Goal: Task Accomplishment & Management: Use online tool/utility

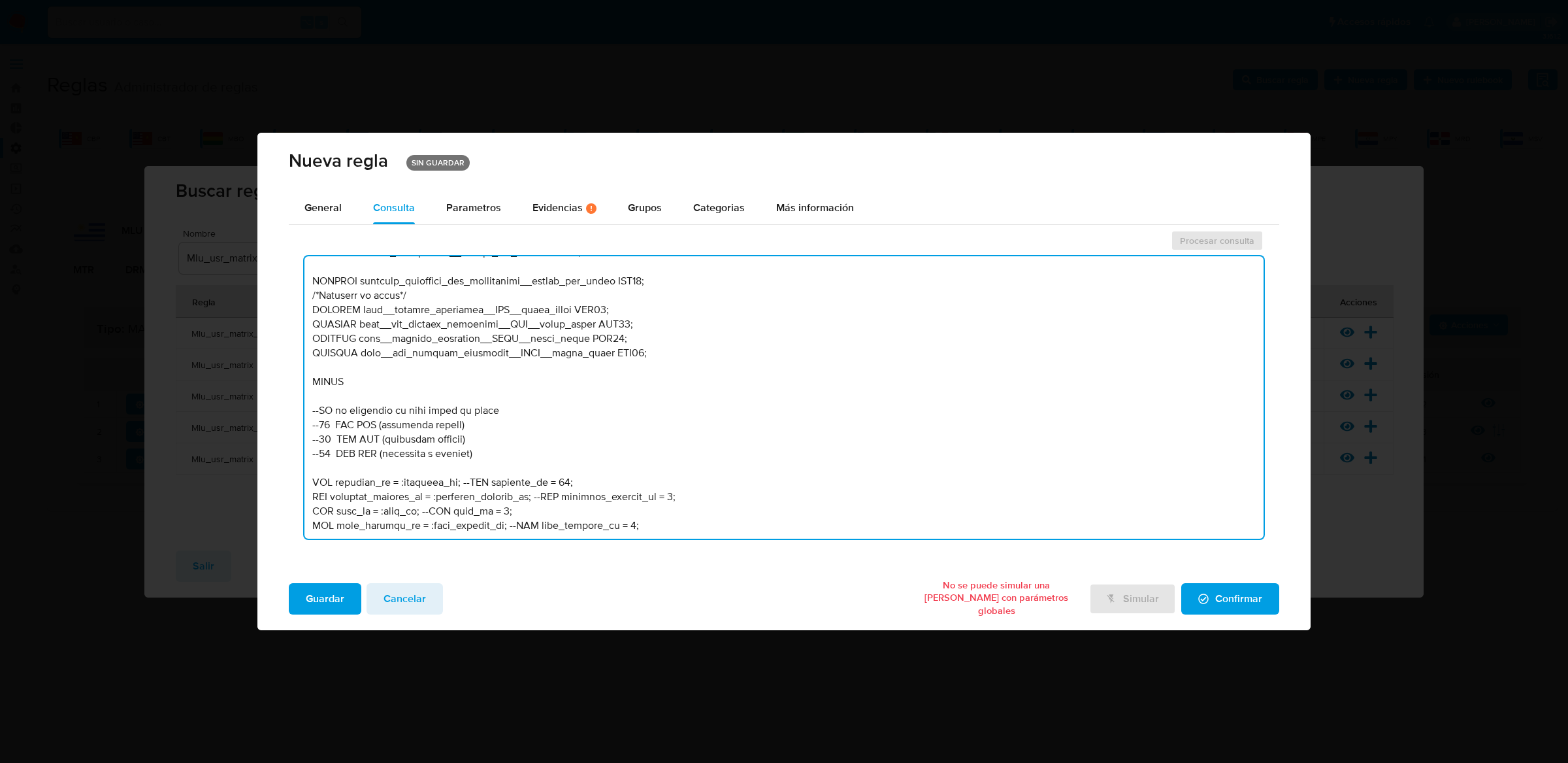
scroll to position [527, 0]
drag, startPoint x: 456, startPoint y: 477, endPoint x: 400, endPoint y: 477, distance: 56.0
click at [400, 477] on textarea at bounding box center [784, 397] width 960 height 282
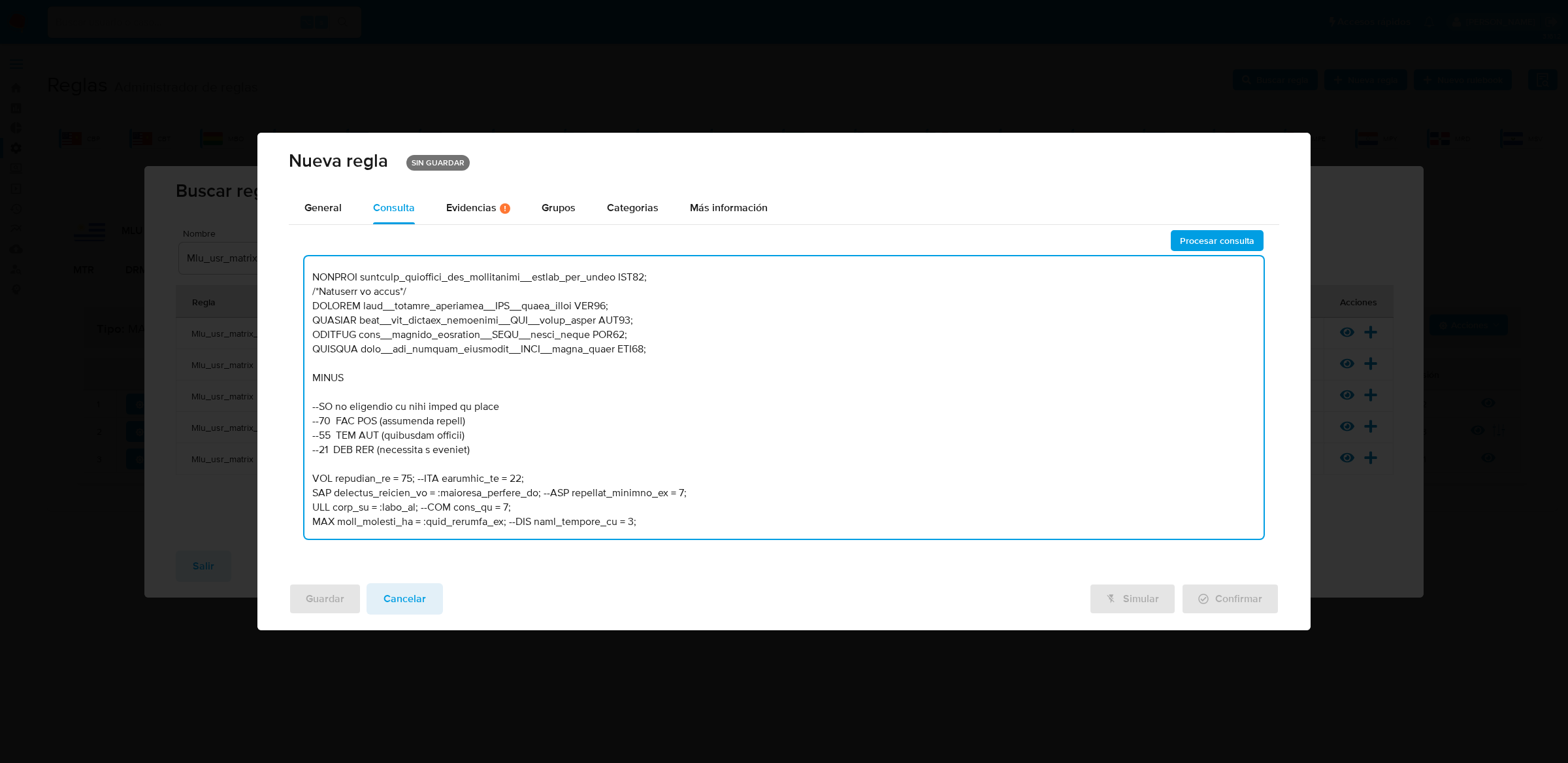
drag, startPoint x: 438, startPoint y: 493, endPoint x: 534, endPoint y: 491, distance: 96.0
click at [535, 491] on textarea at bounding box center [784, 397] width 960 height 282
drag, startPoint x: 374, startPoint y: 506, endPoint x: 405, endPoint y: 505, distance: 31.0
click at [405, 505] on textarea at bounding box center [784, 397] width 960 height 282
click at [375, 509] on textarea at bounding box center [784, 397] width 960 height 282
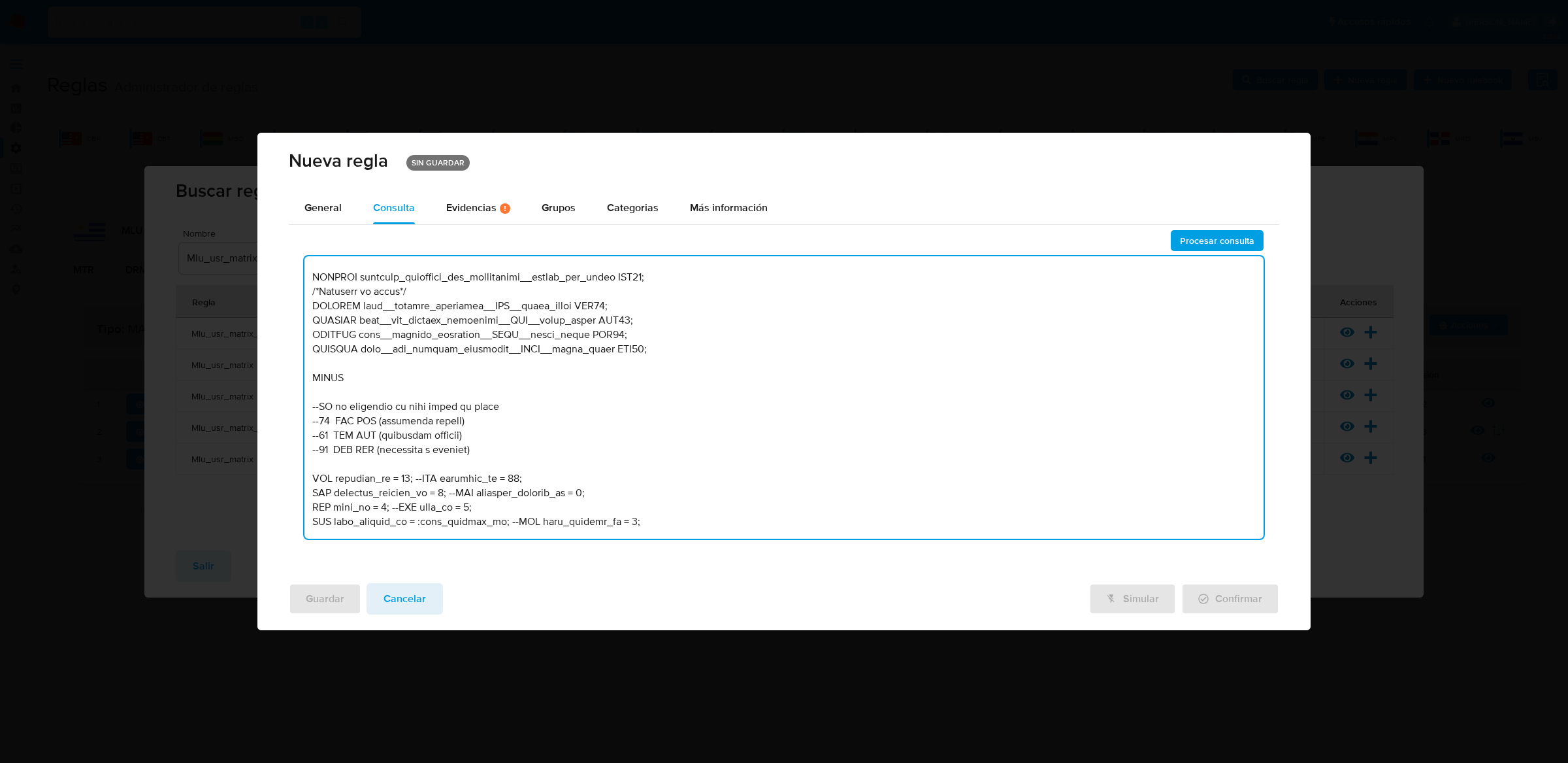
drag, startPoint x: 413, startPoint y: 519, endPoint x: 486, endPoint y: 519, distance: 73.0
click at [486, 519] on textarea at bounding box center [784, 397] width 960 height 282
type textarea "-- MLU - MU V2 /* --------------------Stage 00---------------------- Declaració…"
click at [1181, 238] on button "Procesar consulta" at bounding box center [1217, 241] width 92 height 21
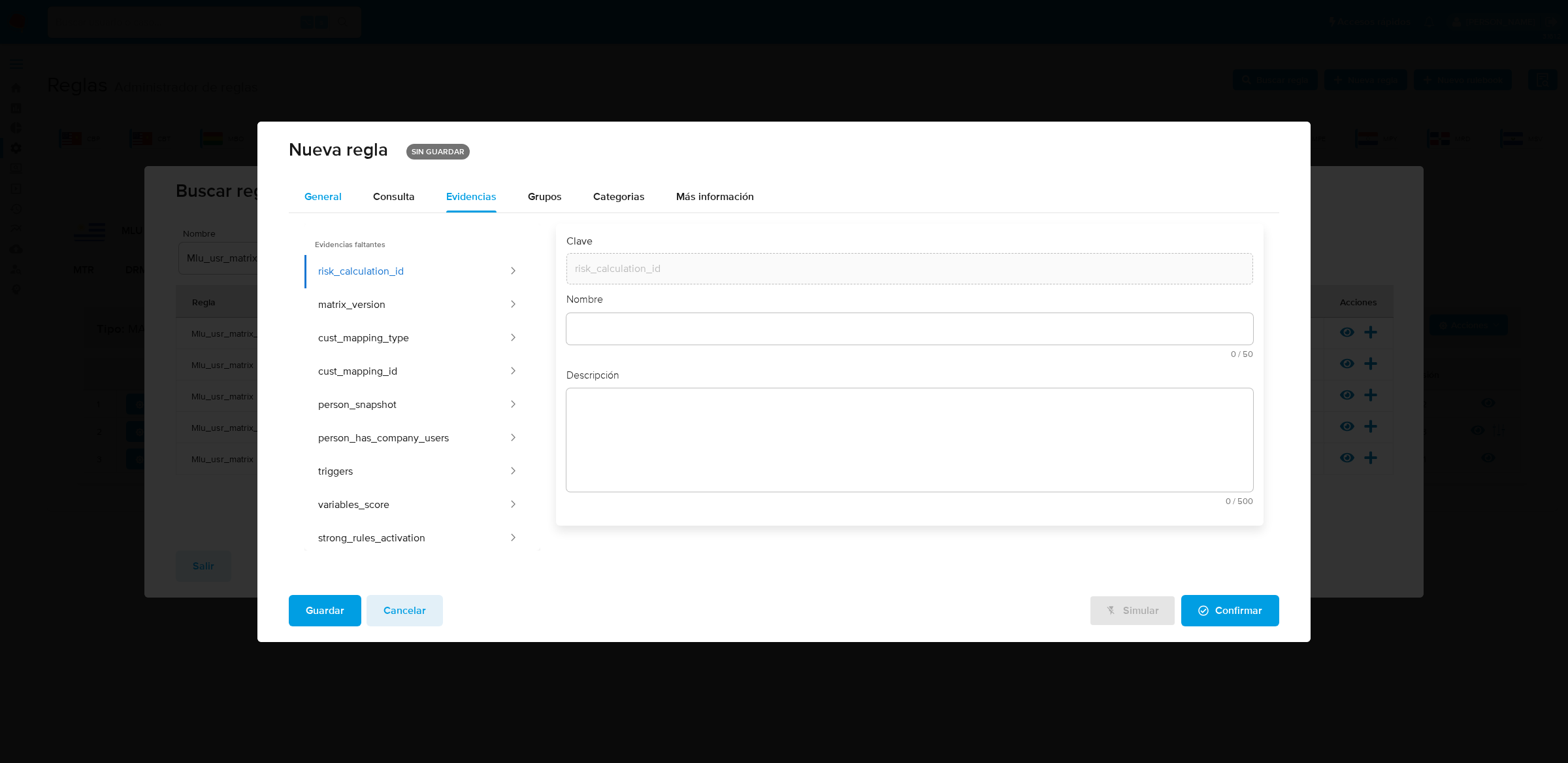
click at [347, 183] on button "General" at bounding box center [323, 197] width 68 height 32
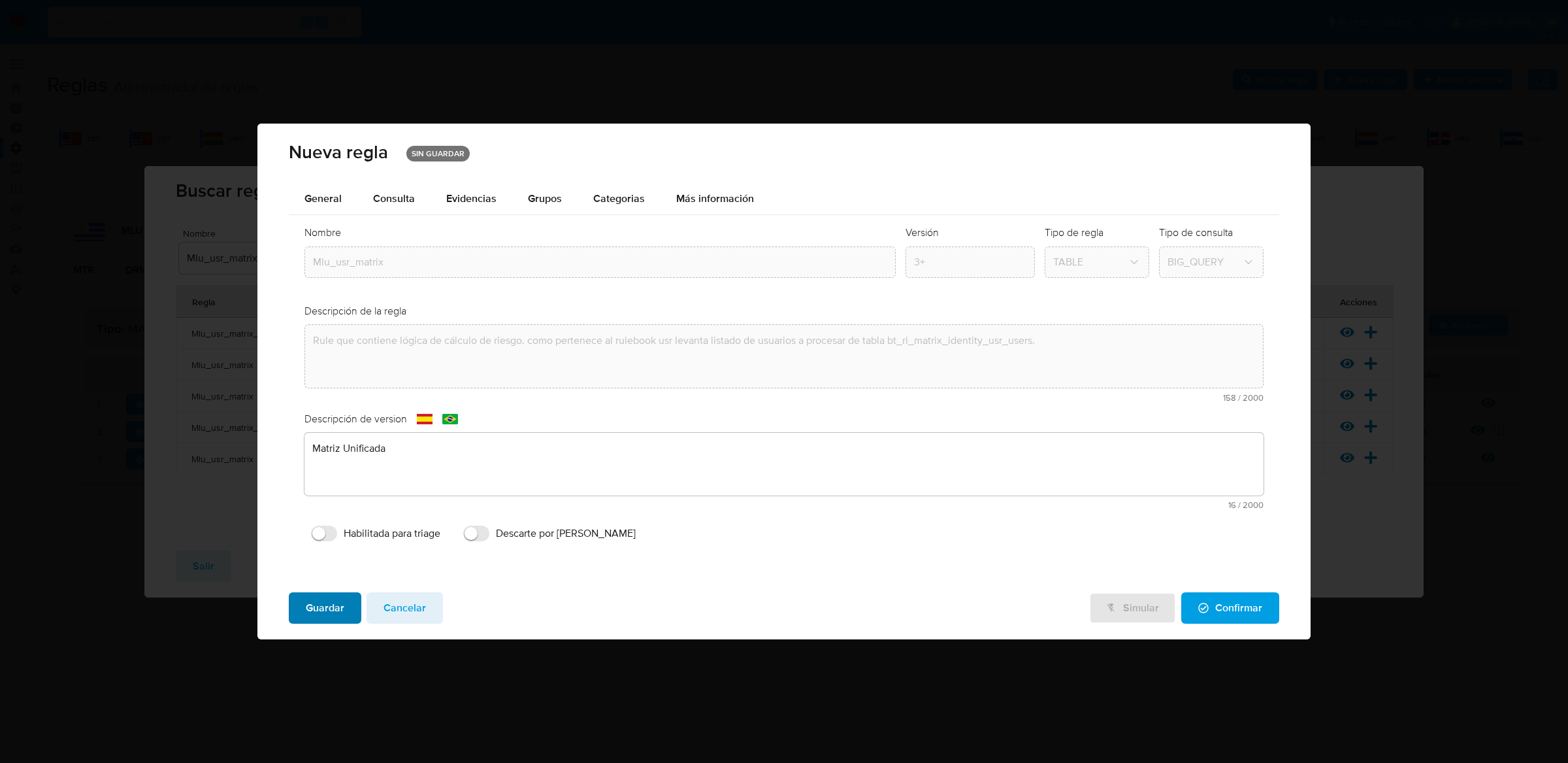
click at [346, 600] on button "Guardar" at bounding box center [325, 608] width 72 height 32
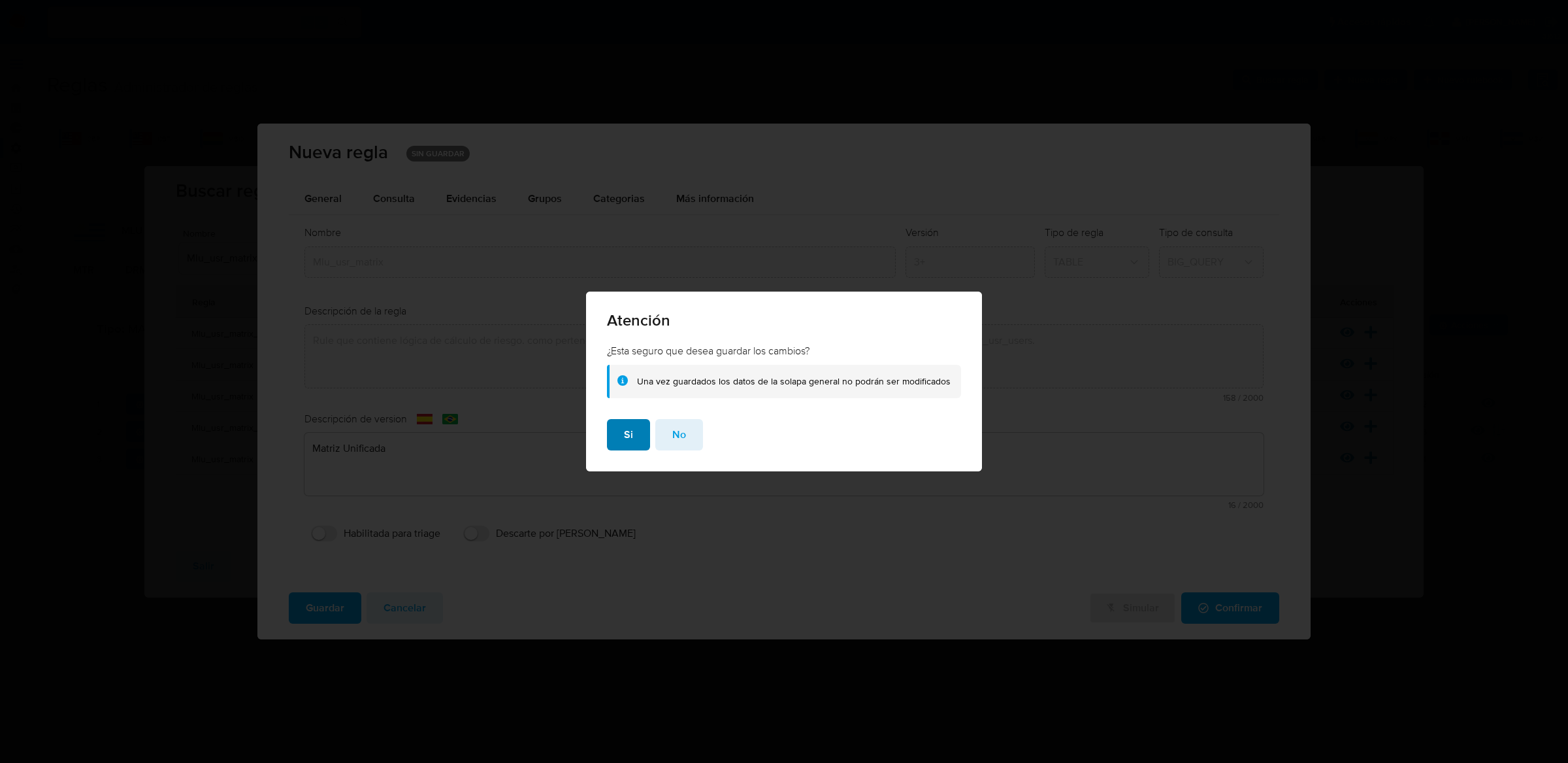
click at [640, 431] on button "Si" at bounding box center [628, 434] width 43 height 32
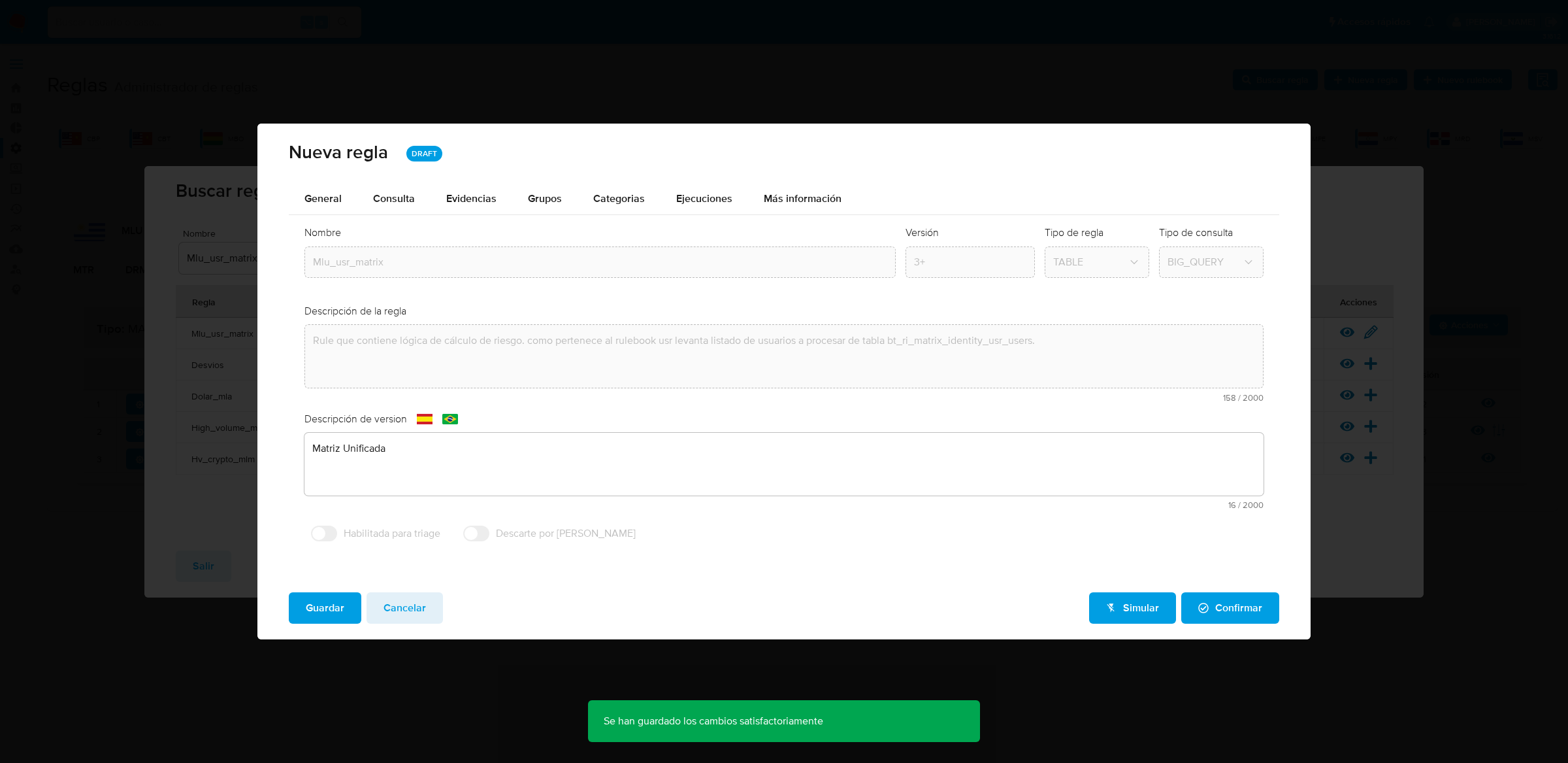
click at [420, 605] on span "Cancelar" at bounding box center [405, 608] width 42 height 29
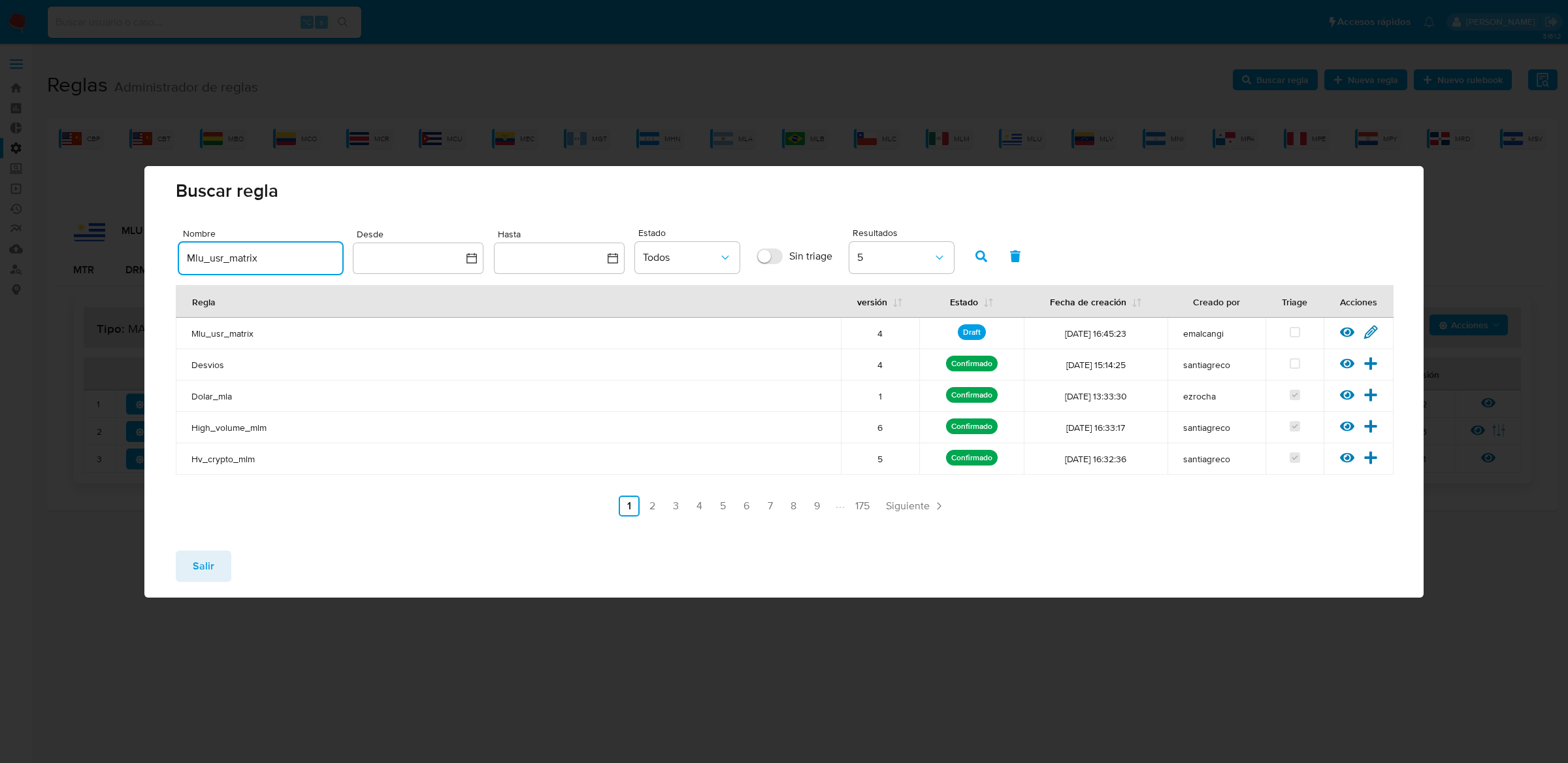
click at [224, 260] on input "Mlu_usr_matrix" at bounding box center [261, 258] width 164 height 17
type input "Mlu_smp_matrix"
click at [990, 253] on button "button" at bounding box center [980, 256] width 34 height 32
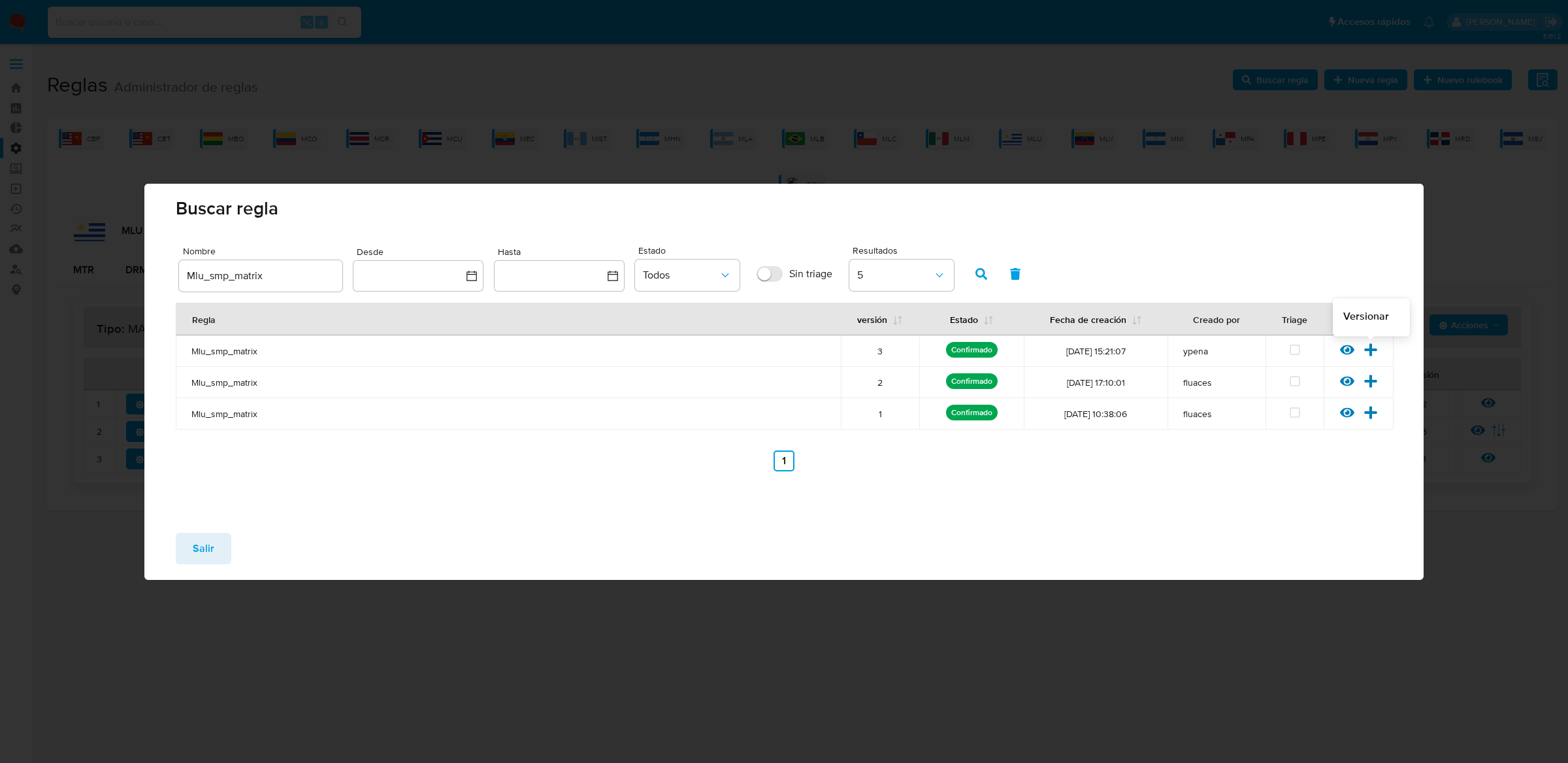
click at [1374, 347] on icon at bounding box center [1371, 349] width 14 height 14
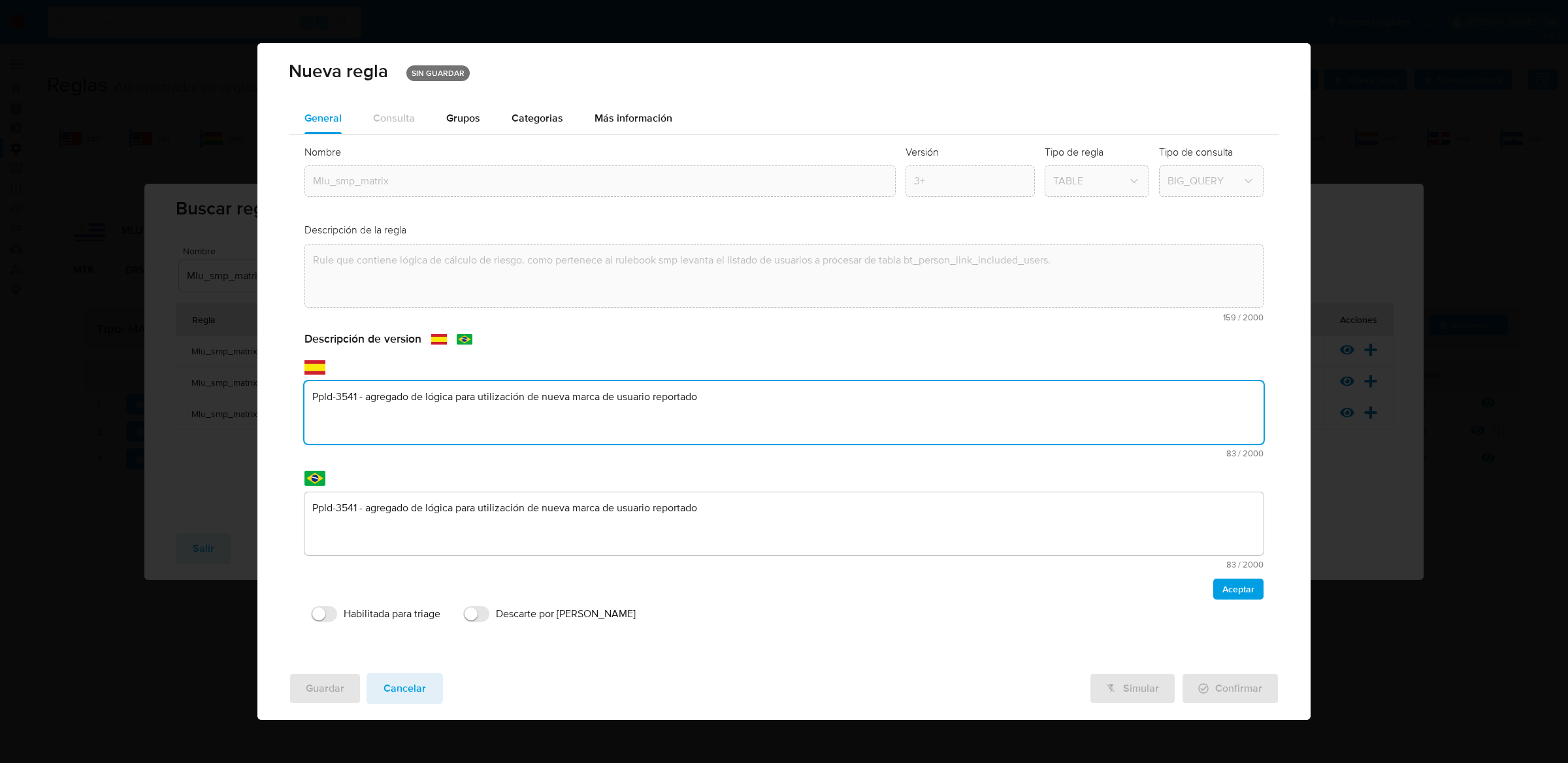
drag, startPoint x: 731, startPoint y: 459, endPoint x: 308, endPoint y: 395, distance: 427.8
click at [308, 395] on textarea "Ppld-3541 - agregado de lógica para utilización de nueva marca de usuario repor…" at bounding box center [784, 412] width 960 height 63
type textarea "Matriz Unificada"
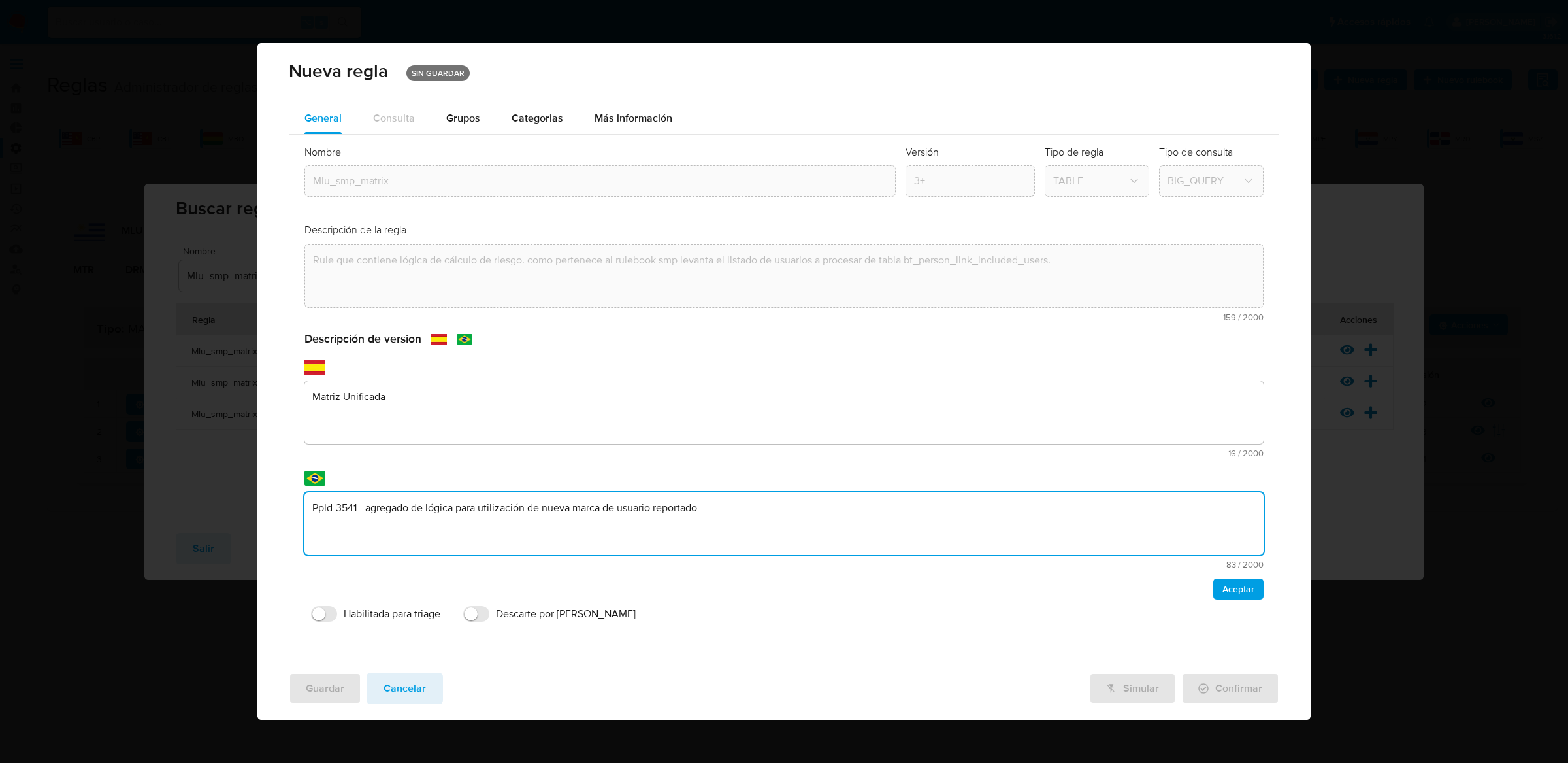
drag, startPoint x: 763, startPoint y: 531, endPoint x: 271, endPoint y: 489, distance: 493.8
click at [271, 489] on div "General Consulta Parametros Evidencias Grupos Categorias Ejecuciones Más inform…" at bounding box center [784, 382] width 1054 height 560
type textarea "Matriz Unificada"
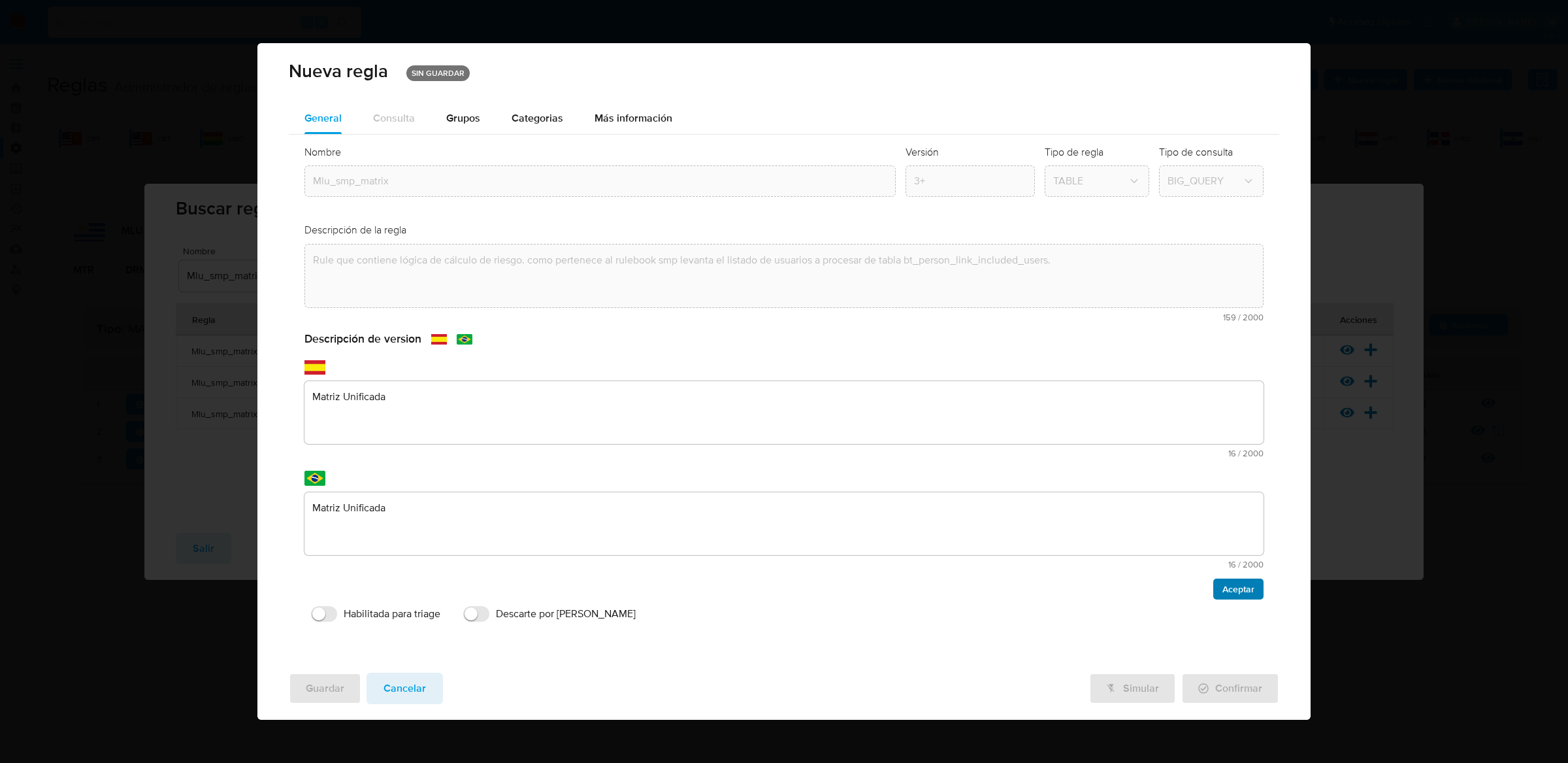
click at [1259, 595] on button "Aceptar" at bounding box center [1239, 589] width 50 height 21
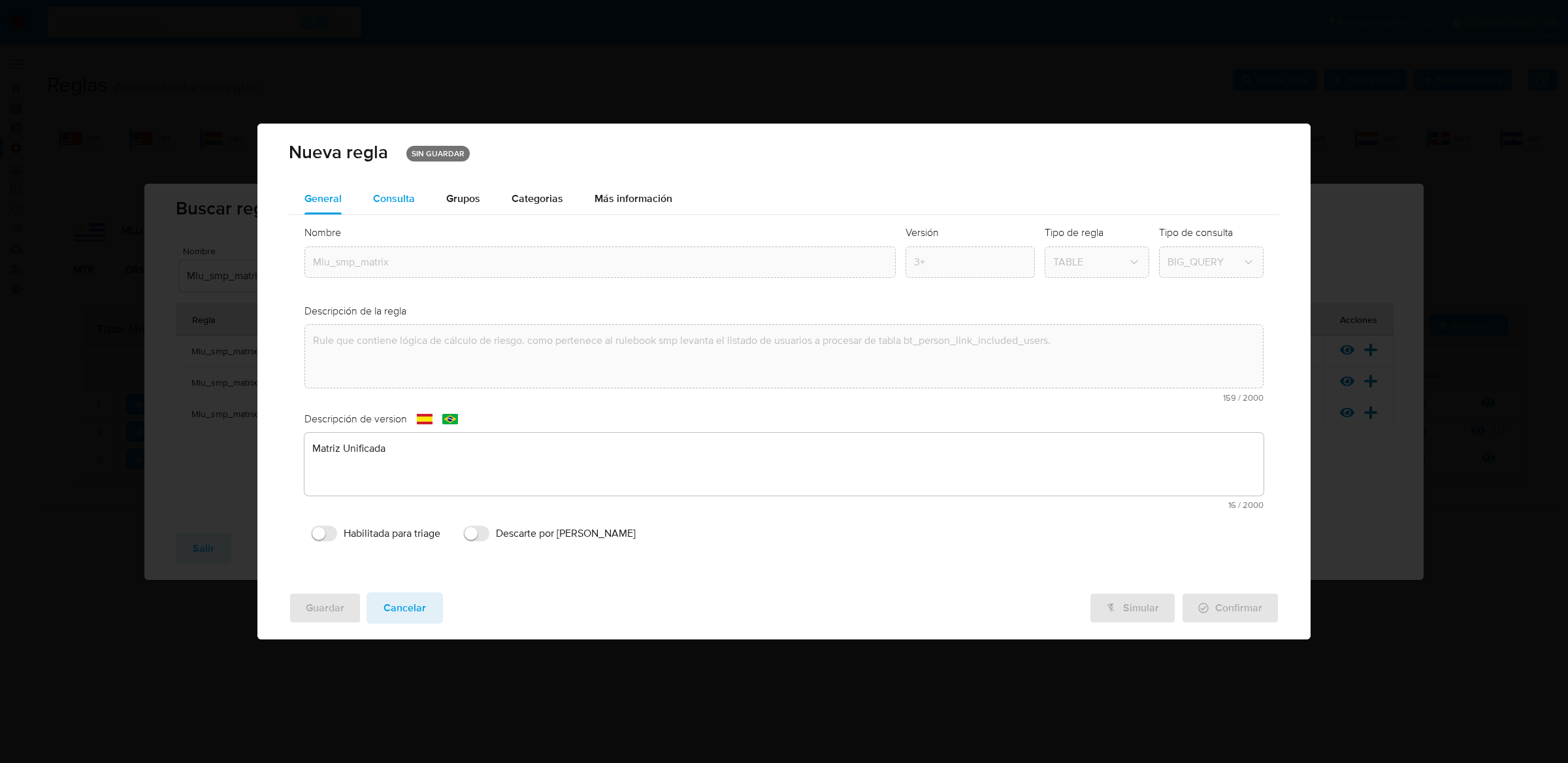
click at [405, 200] on span "Consulta" at bounding box center [393, 198] width 41 height 15
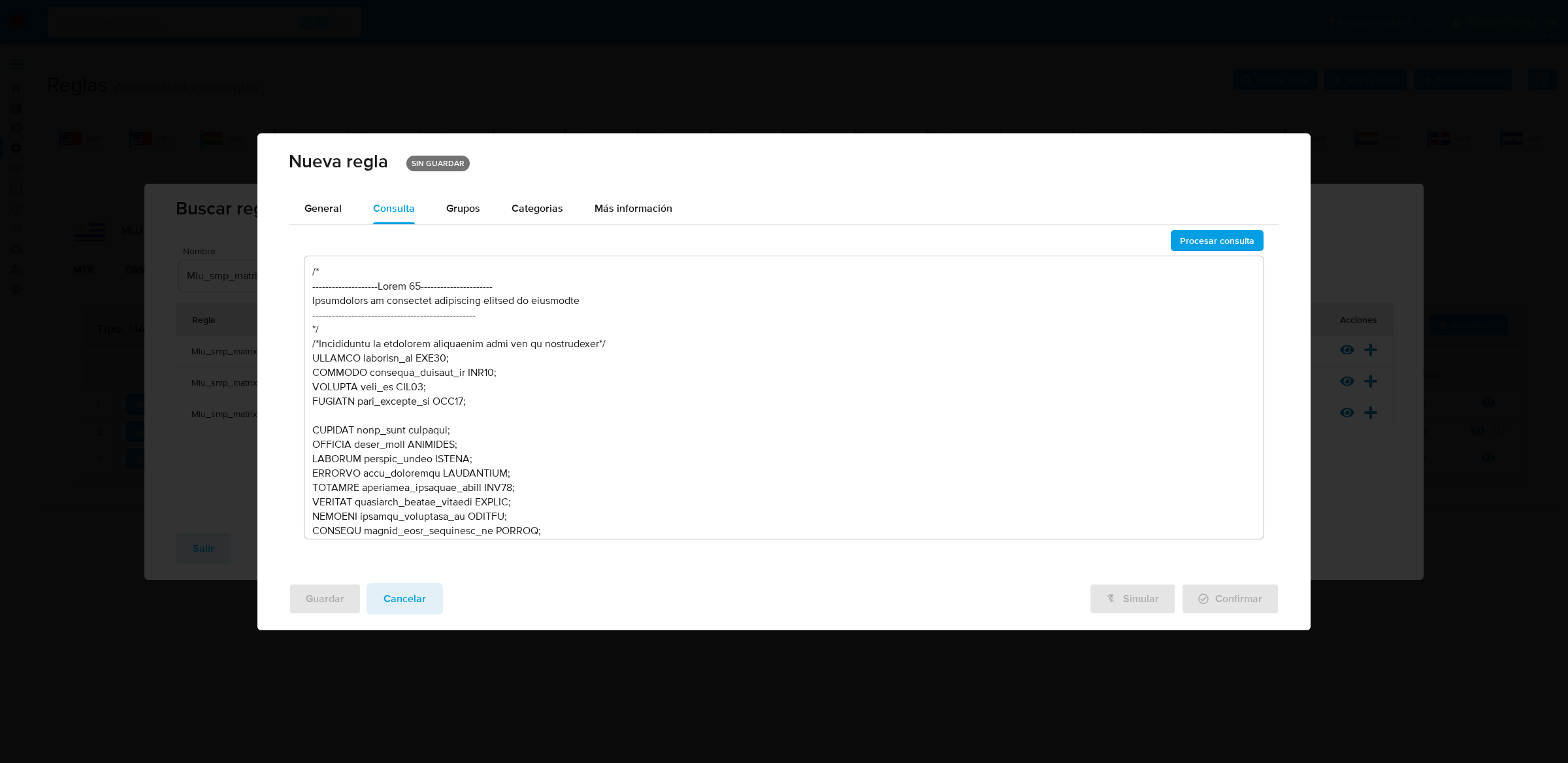
click at [503, 335] on textarea at bounding box center [784, 397] width 960 height 282
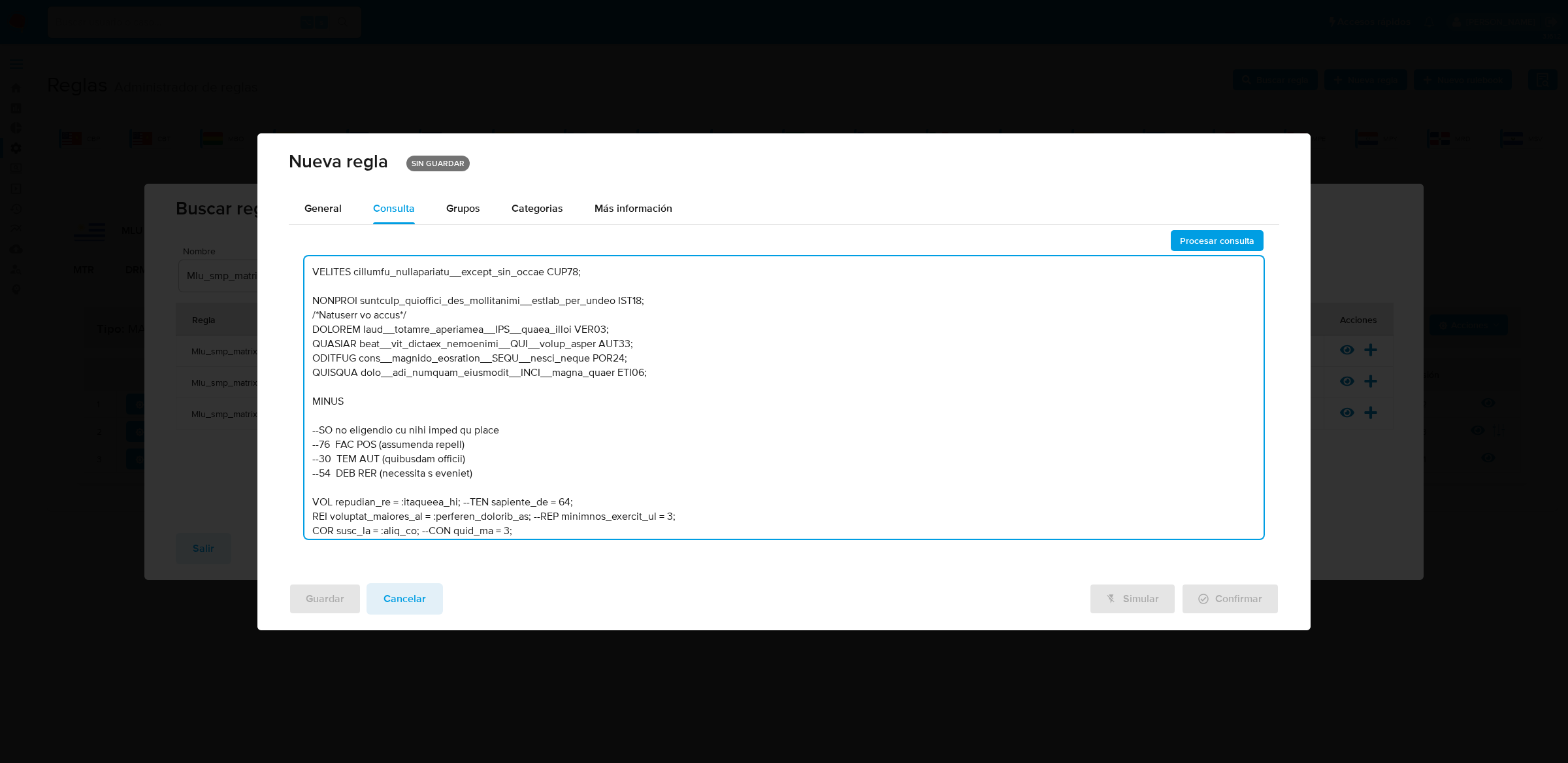
scroll to position [524, 0]
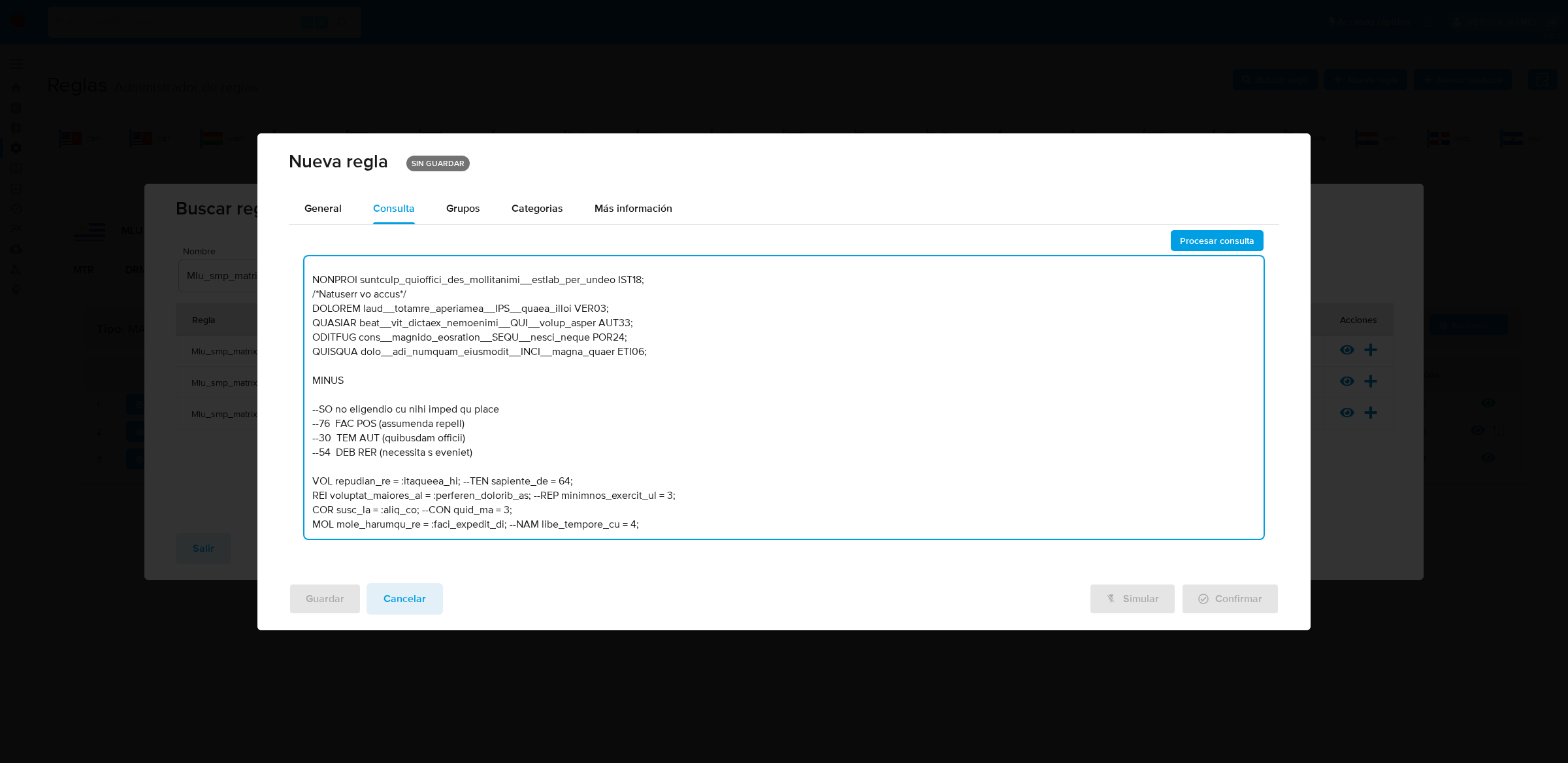
drag, startPoint x: 400, startPoint y: 479, endPoint x: 455, endPoint y: 480, distance: 55.0
click at [455, 480] on textarea at bounding box center [784, 397] width 960 height 282
click at [400, 481] on textarea at bounding box center [784, 397] width 960 height 282
drag, startPoint x: 534, startPoint y: 492, endPoint x: 438, endPoint y: 491, distance: 96.0
click at [438, 491] on textarea at bounding box center [784, 397] width 960 height 282
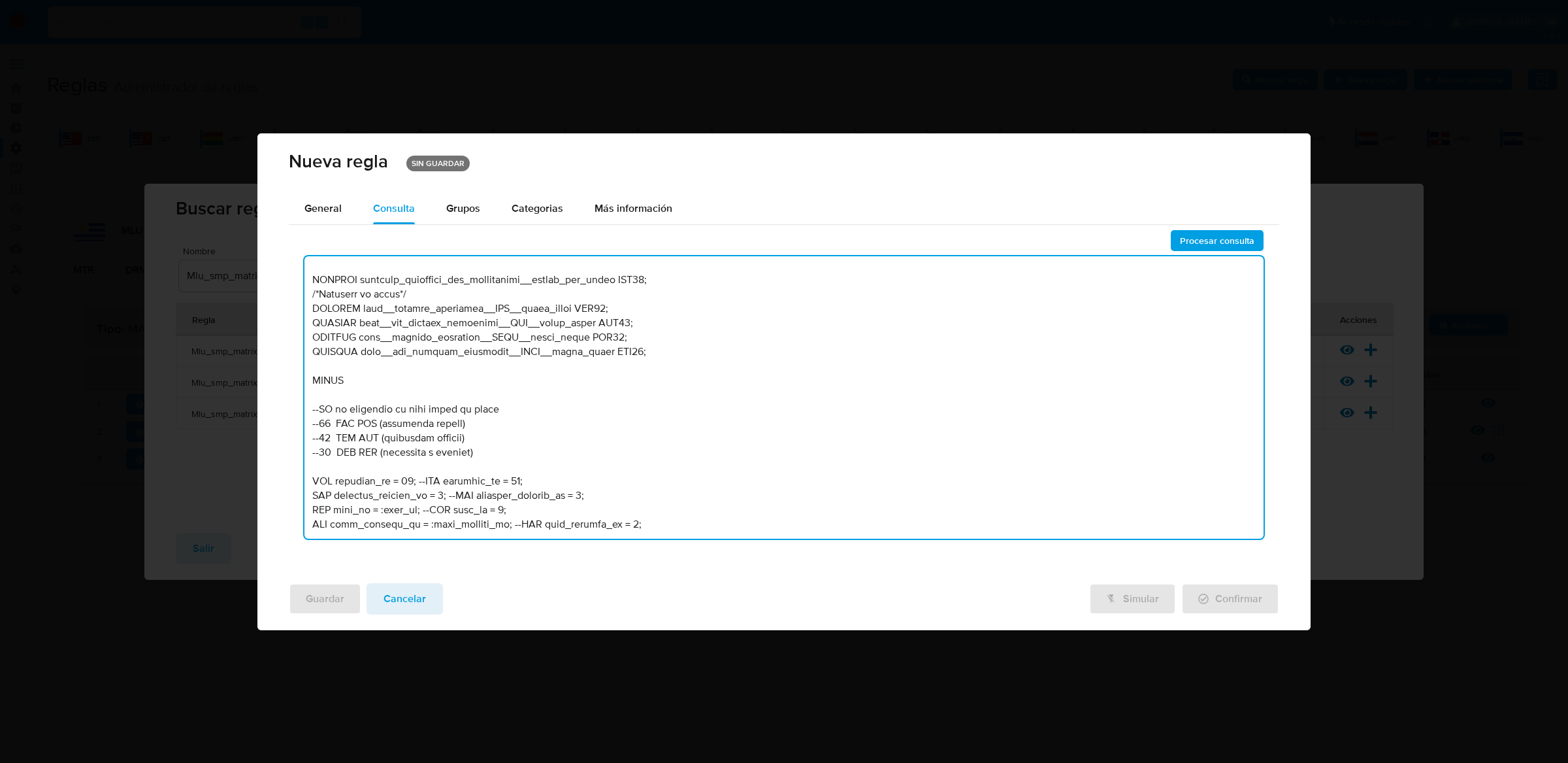
drag, startPoint x: 409, startPoint y: 509, endPoint x: 375, endPoint y: 509, distance: 34.0
click at [375, 509] on textarea at bounding box center [784, 397] width 960 height 282
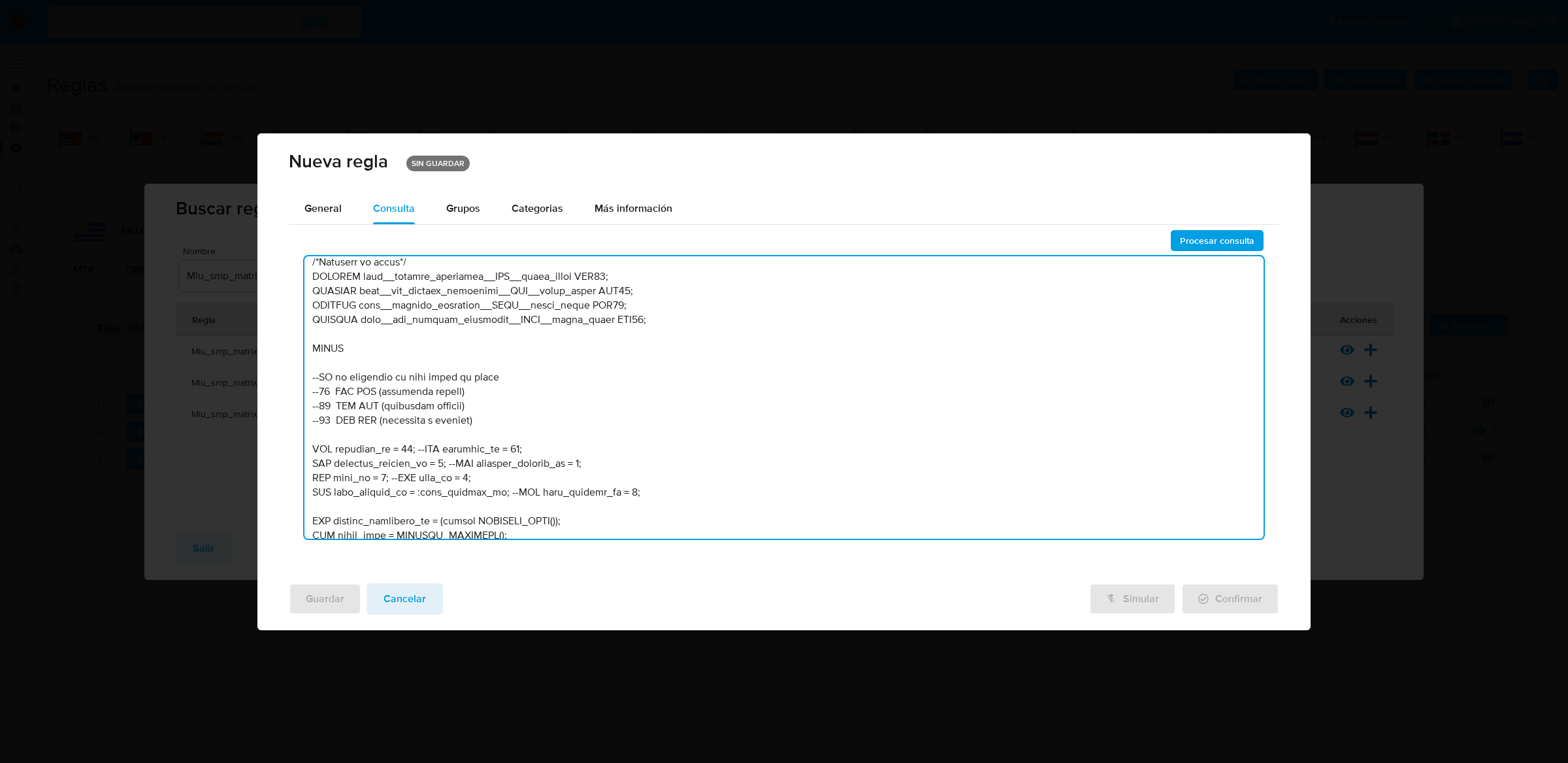
scroll to position [570, 0]
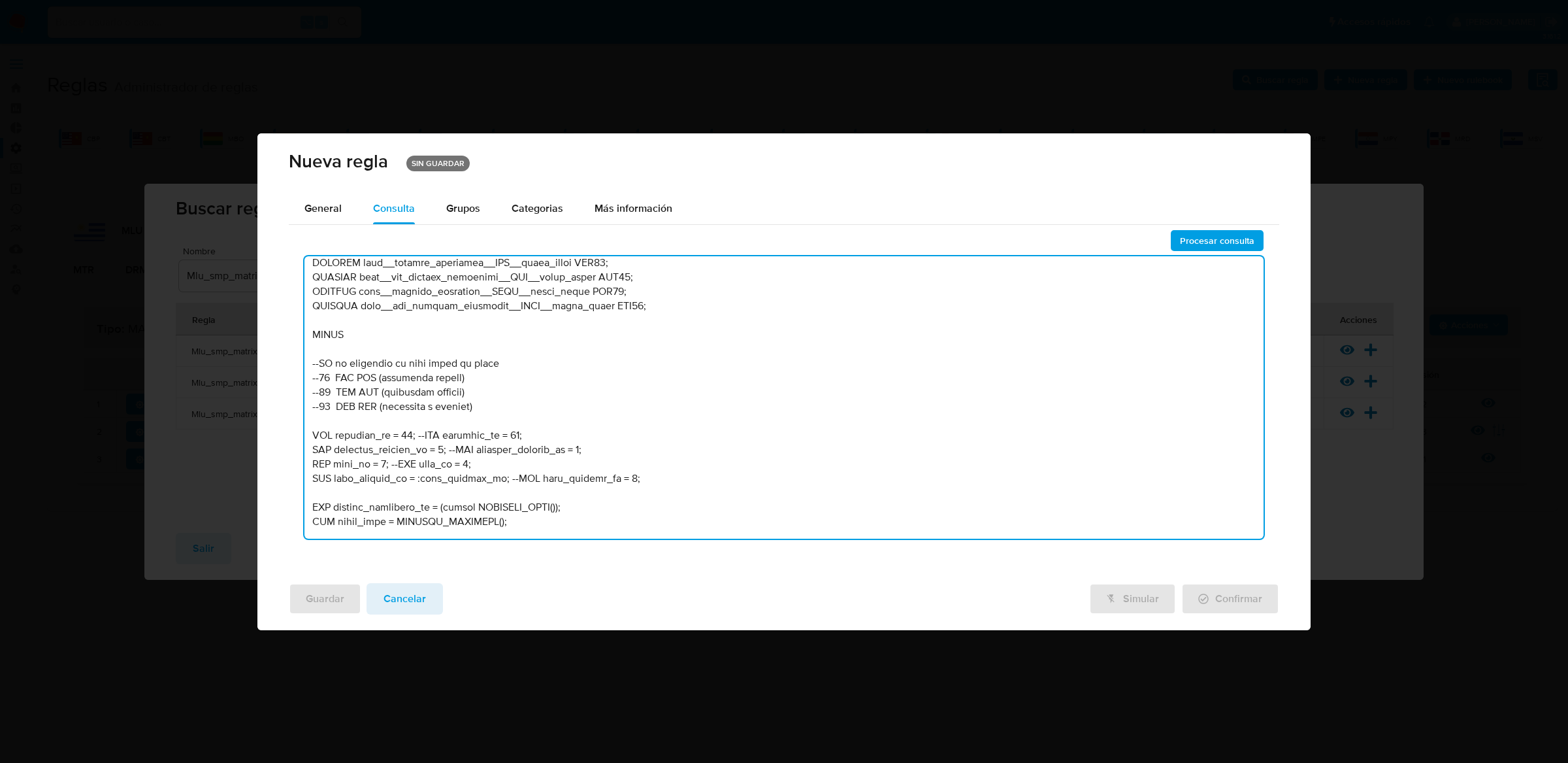
drag, startPoint x: 487, startPoint y: 523, endPoint x: 414, endPoint y: 477, distance: 86.3
click at [414, 477] on textarea at bounding box center [784, 397] width 960 height 282
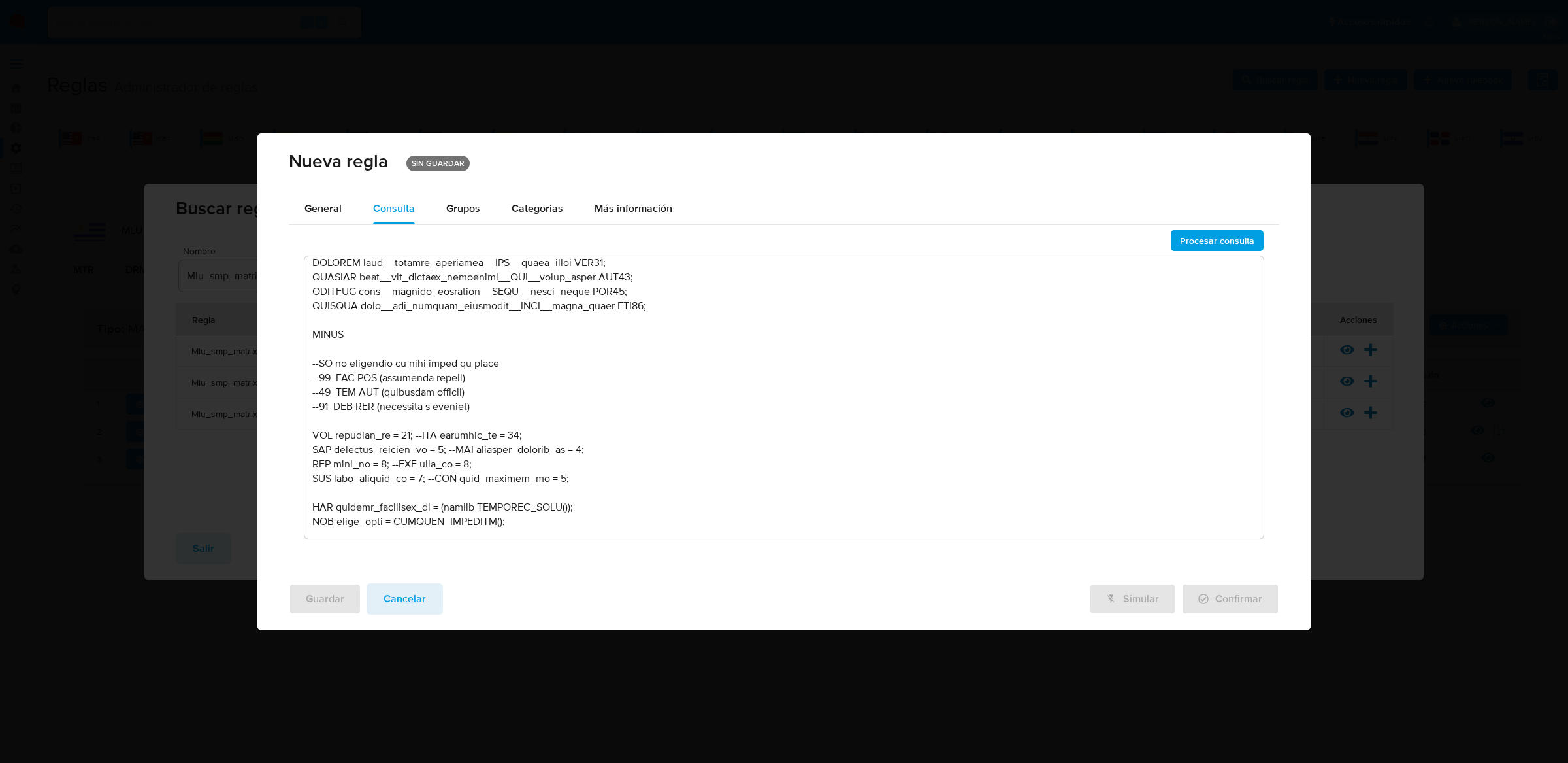
click at [511, 431] on textarea at bounding box center [784, 397] width 960 height 282
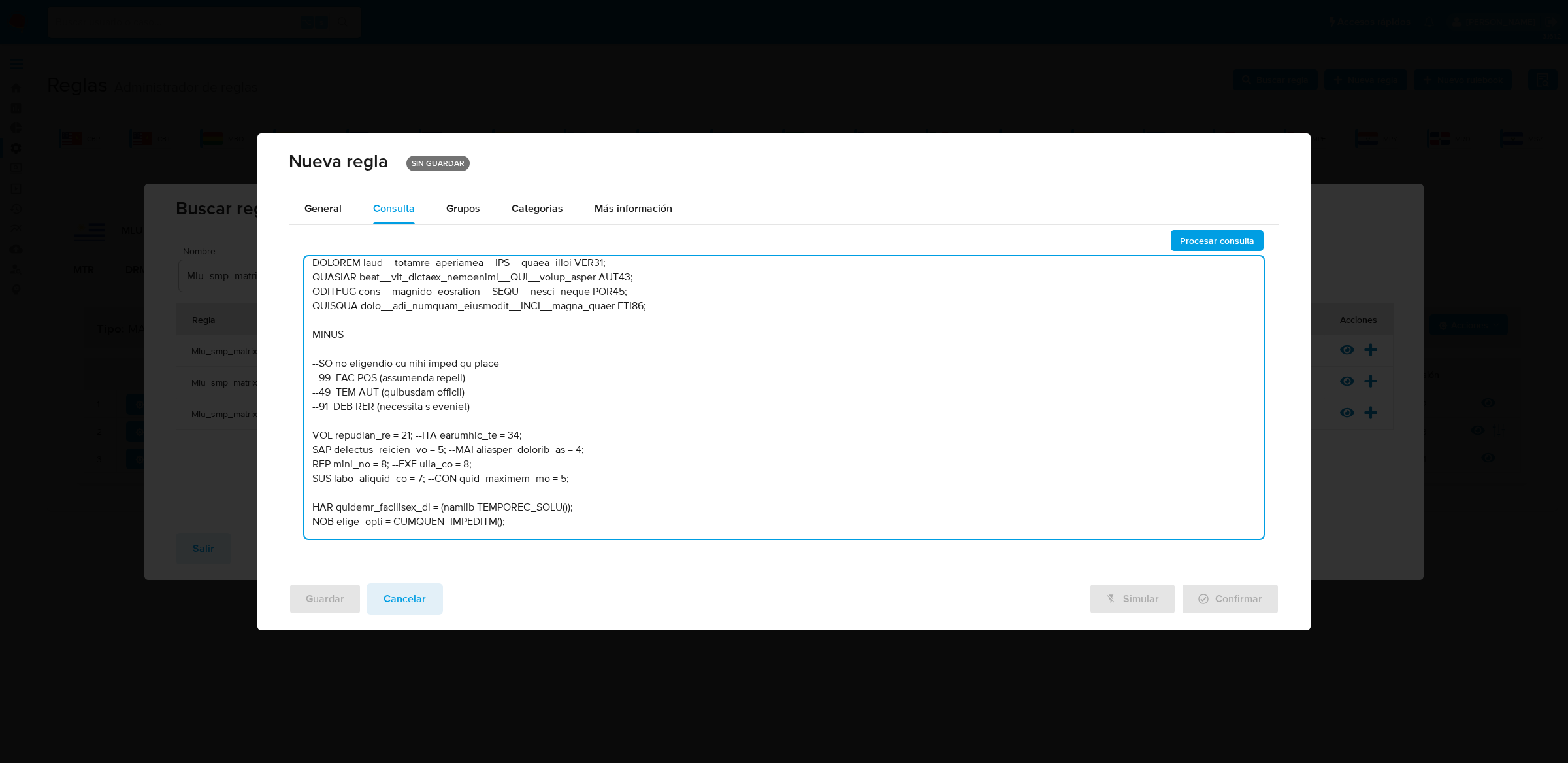
click at [511, 431] on textarea at bounding box center [784, 397] width 960 height 282
click at [409, 436] on textarea at bounding box center [784, 397] width 960 height 282
type textarea "-- MLU - MU V2 /* --------------------Stage 00---------------------- Declaració…"
click at [1215, 240] on span "Procesar consulta" at bounding box center [1216, 240] width 74 height 18
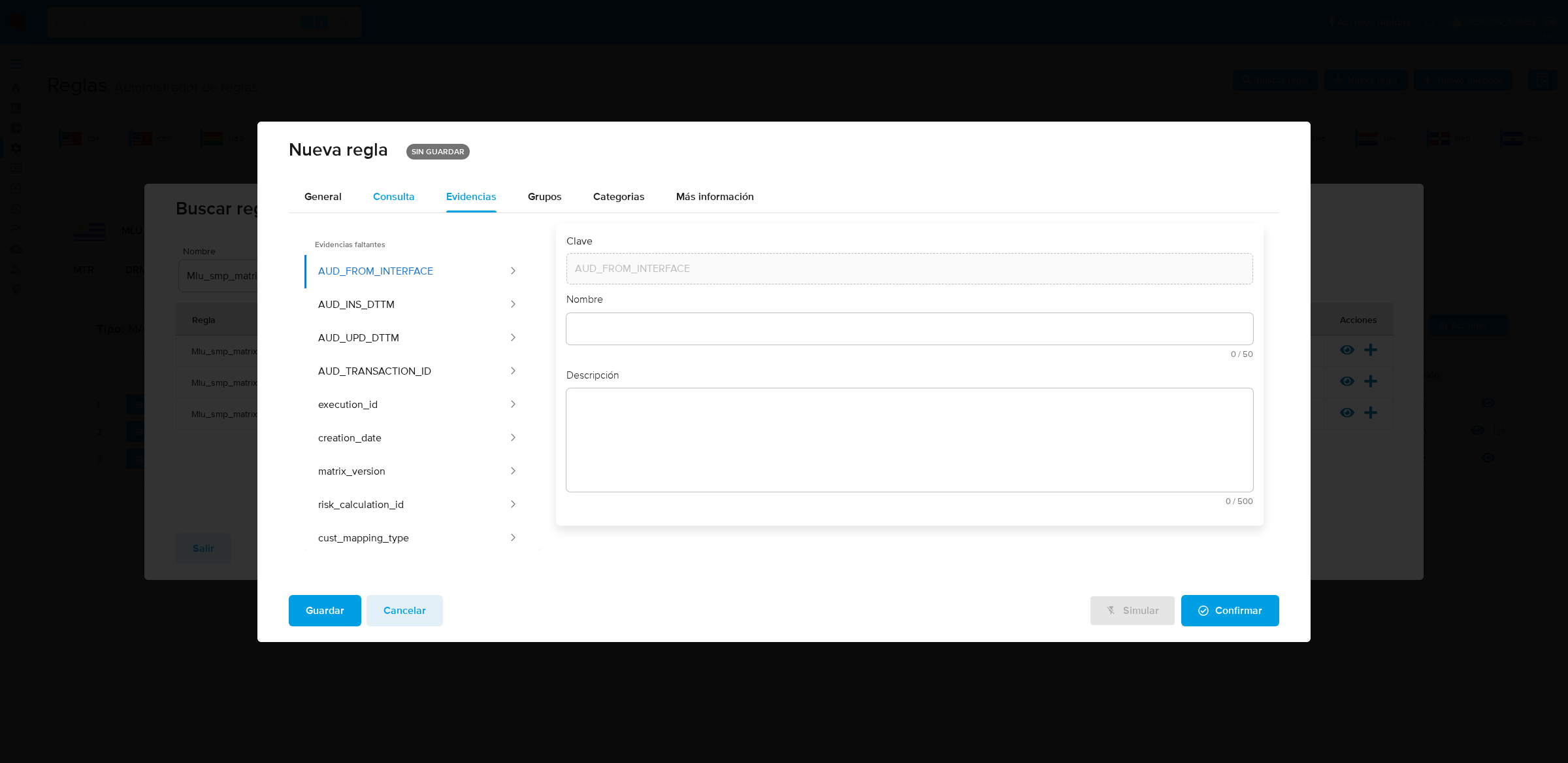
click at [413, 203] on div "Consulta" at bounding box center [393, 197] width 41 height 32
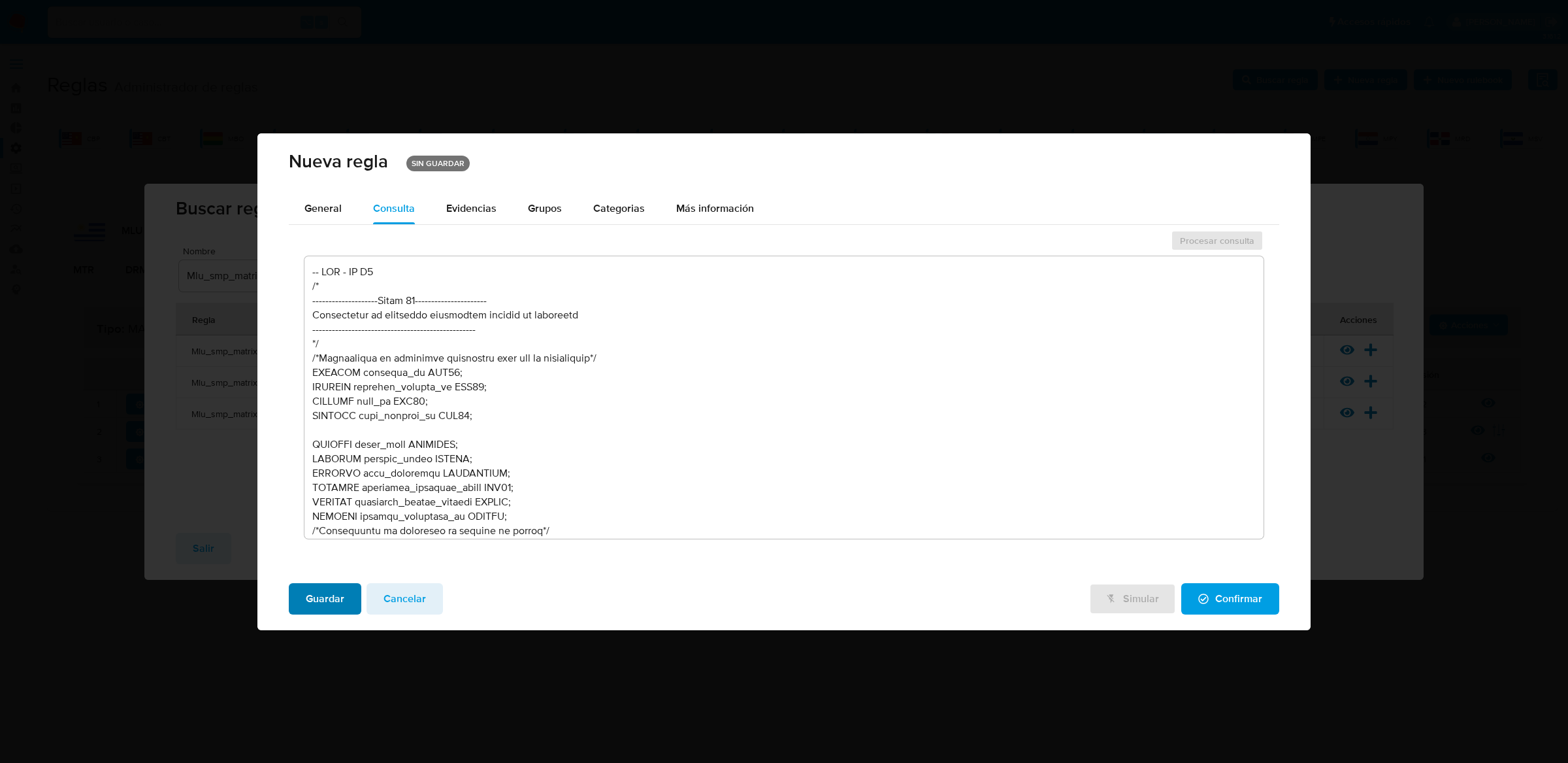
click at [346, 596] on button "Guardar" at bounding box center [325, 598] width 72 height 32
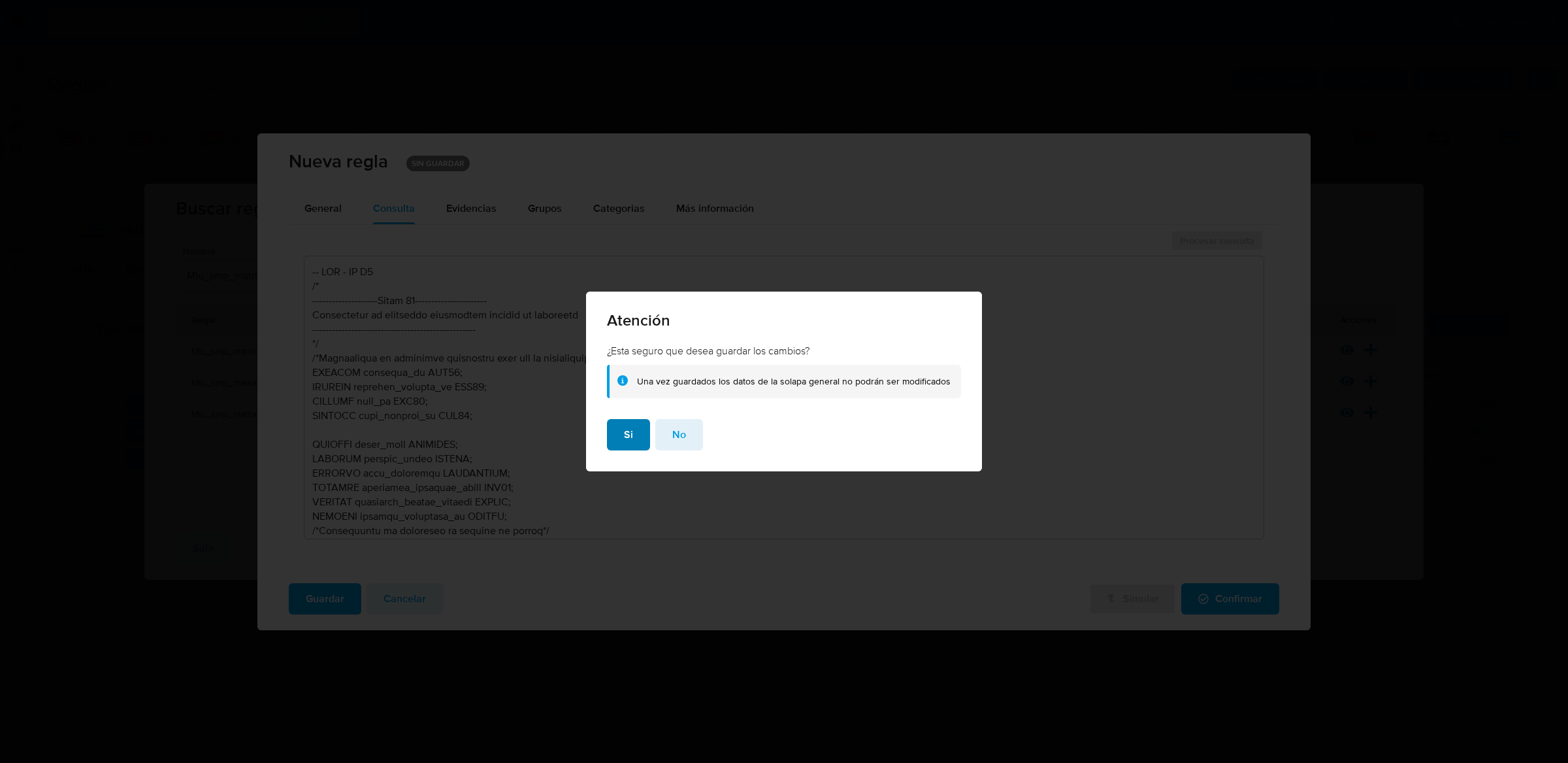
click at [621, 446] on button "Si" at bounding box center [628, 434] width 43 height 32
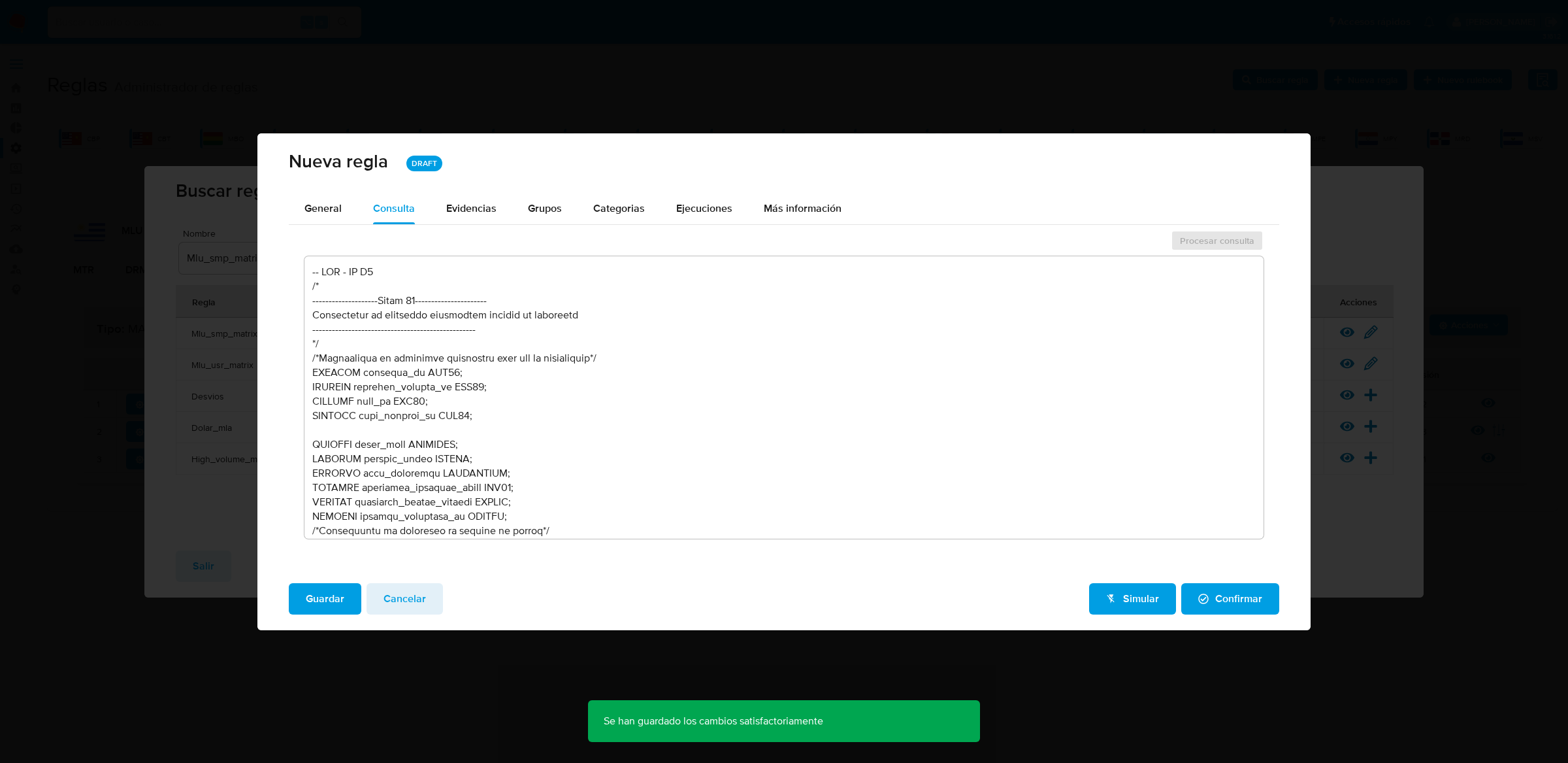
click at [414, 596] on span "Cancelar" at bounding box center [405, 599] width 42 height 29
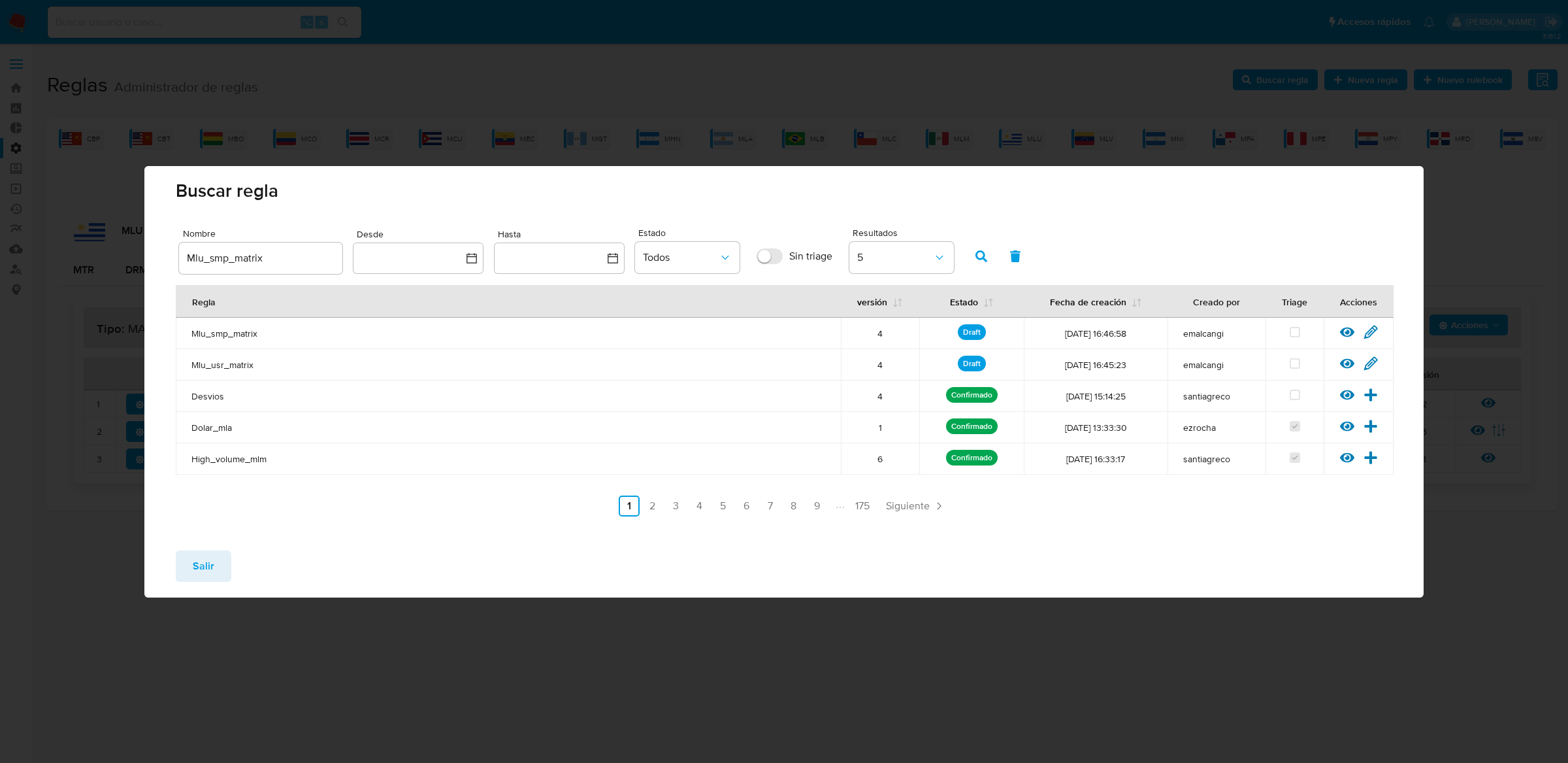
click at [230, 259] on input "Mlu_smp_matrix" at bounding box center [261, 258] width 164 height 17
click at [976, 245] on span "button" at bounding box center [981, 255] width 12 height 22
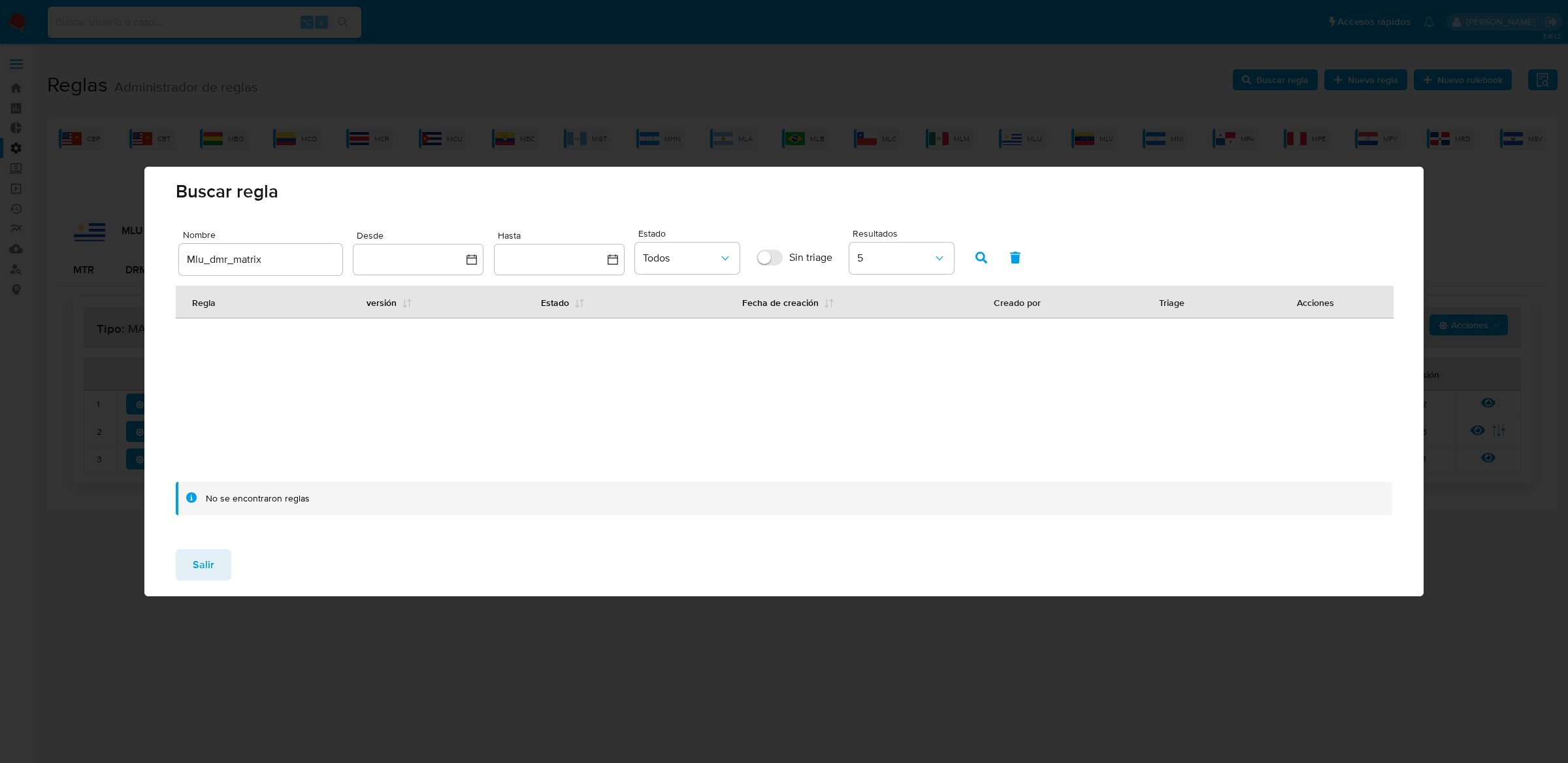
click at [228, 263] on input "Mlu_dmr_matrix" at bounding box center [261, 260] width 164 height 17
type input "Mlu_drm_matrix"
click at [956, 248] on div "Nombre Mlu_drm_matrix Desde Hasta Estado Todos Sin triage Resultados 5" at bounding box center [784, 252] width 1210 height 54
click at [968, 248] on button "button" at bounding box center [980, 257] width 34 height 32
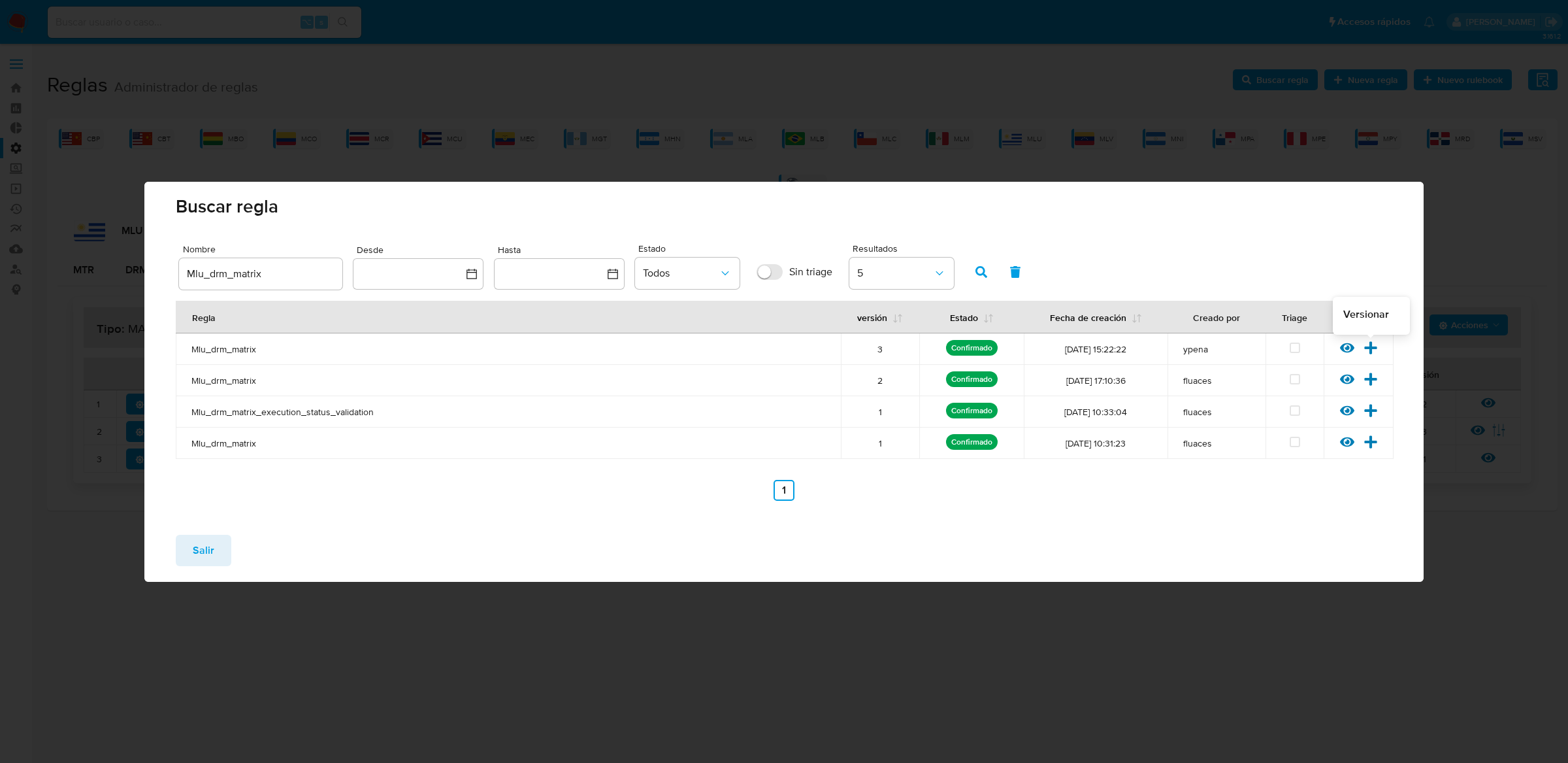
click at [1374, 348] on icon at bounding box center [1371, 347] width 13 height 13
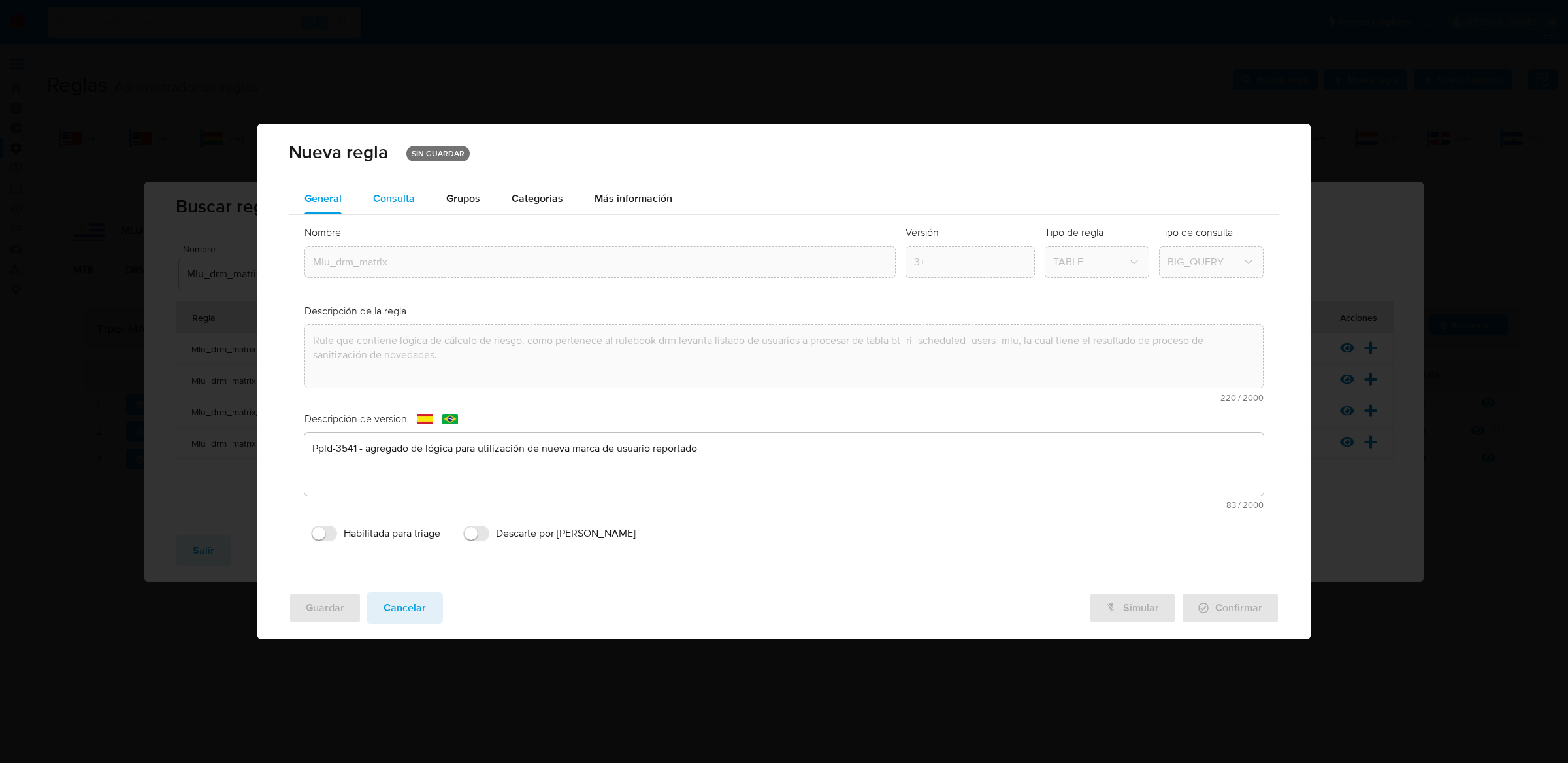
click at [373, 200] on span "Consulta" at bounding box center [393, 198] width 41 height 15
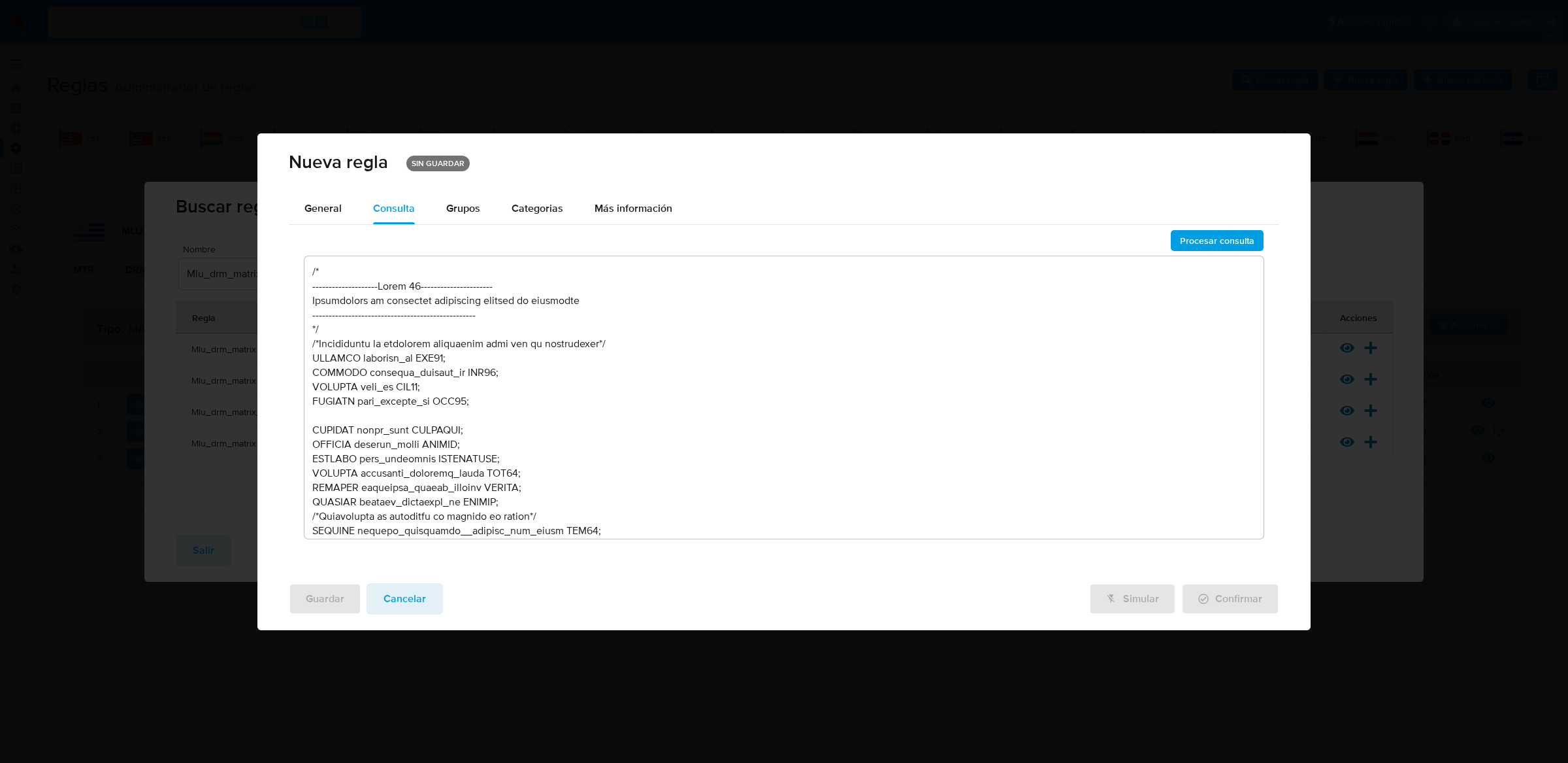
click at [603, 380] on textarea at bounding box center [784, 397] width 960 height 282
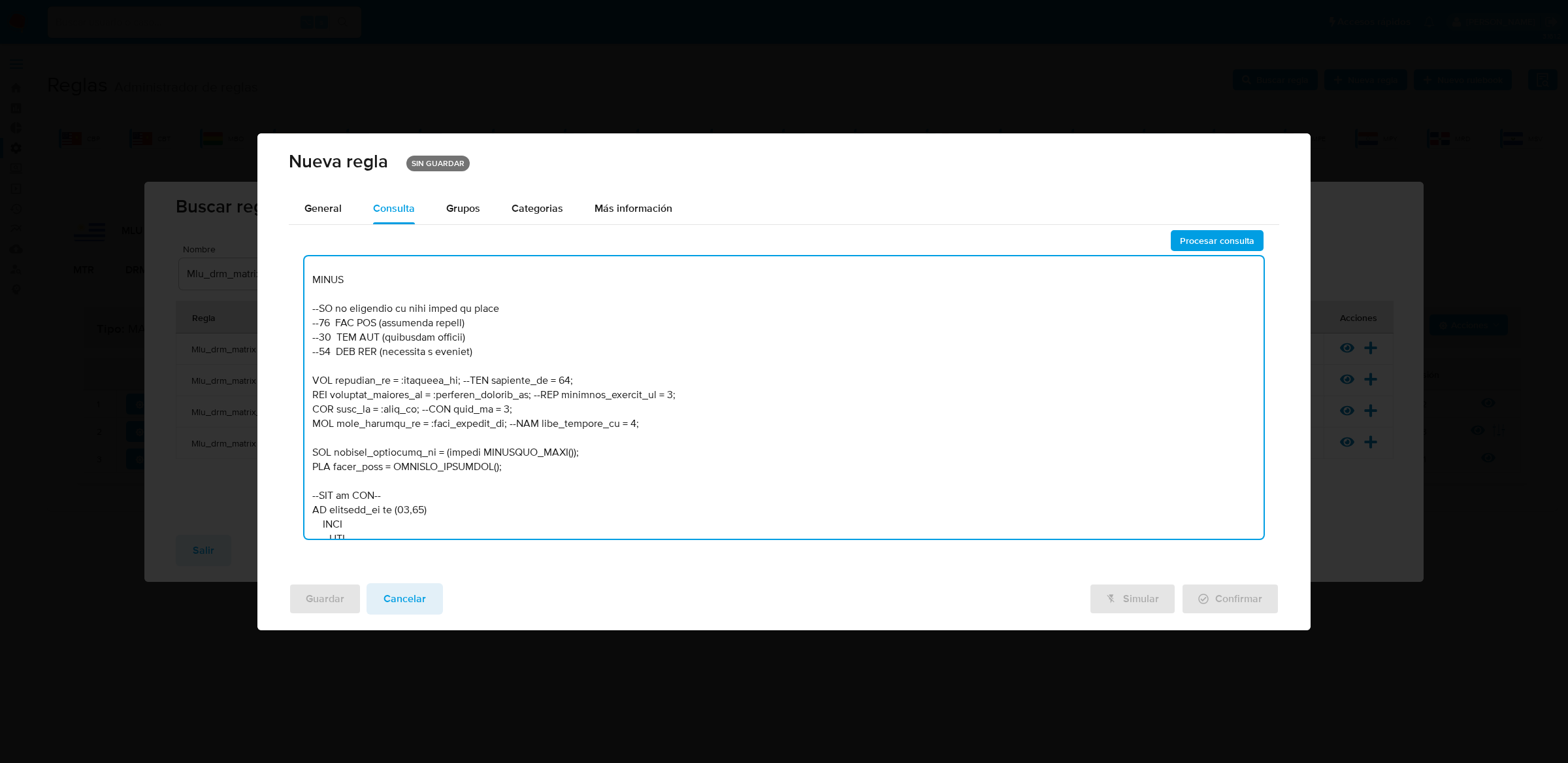
scroll to position [627, 0]
click at [565, 373] on textarea at bounding box center [784, 397] width 960 height 282
drag, startPoint x: 456, startPoint y: 376, endPoint x: 399, endPoint y: 377, distance: 57.0
click at [399, 377] on textarea at bounding box center [784, 397] width 960 height 282
drag, startPoint x: 534, startPoint y: 391, endPoint x: 439, endPoint y: 390, distance: 95.0
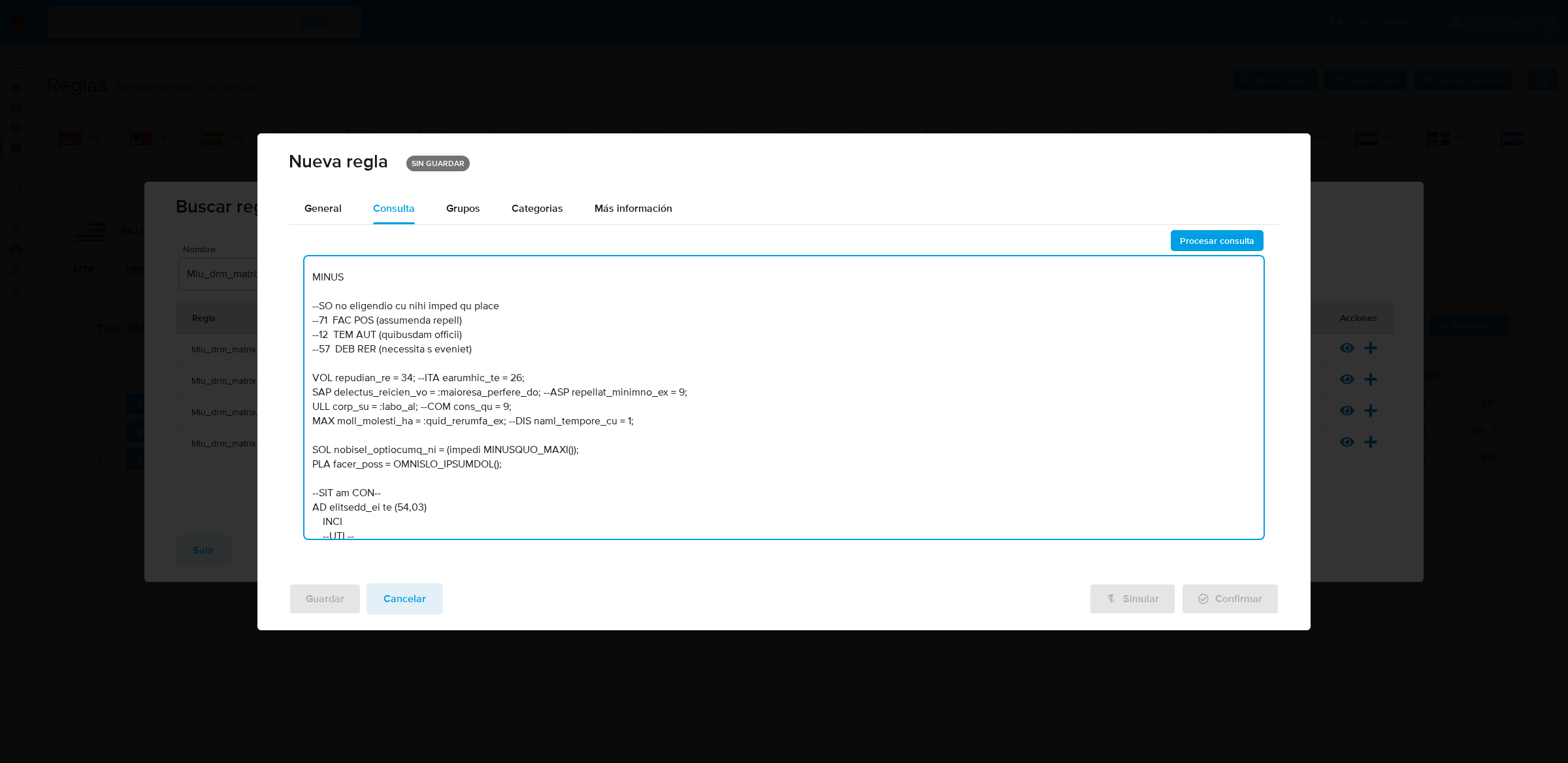
click at [439, 390] on textarea at bounding box center [784, 397] width 960 height 282
drag, startPoint x: 409, startPoint y: 406, endPoint x: 375, endPoint y: 404, distance: 34.1
click at [375, 404] on textarea at bounding box center [784, 397] width 960 height 282
drag, startPoint x: 488, startPoint y: 418, endPoint x: 414, endPoint y: 418, distance: 74.0
click at [414, 418] on textarea at bounding box center [784, 397] width 960 height 282
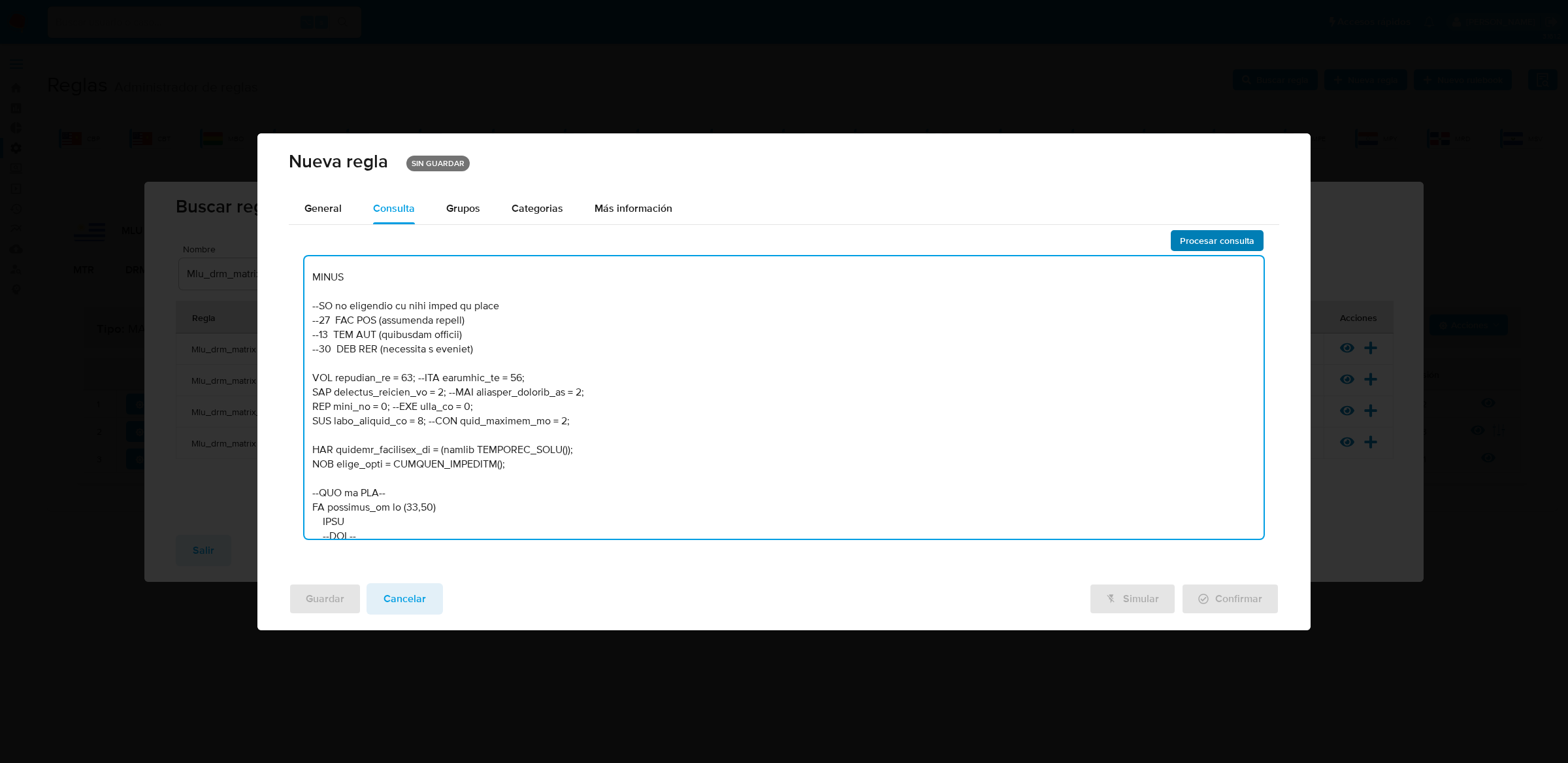
type textarea "-- MLU - MU V2 /* --------------------Stage 00---------------------- Declaració…"
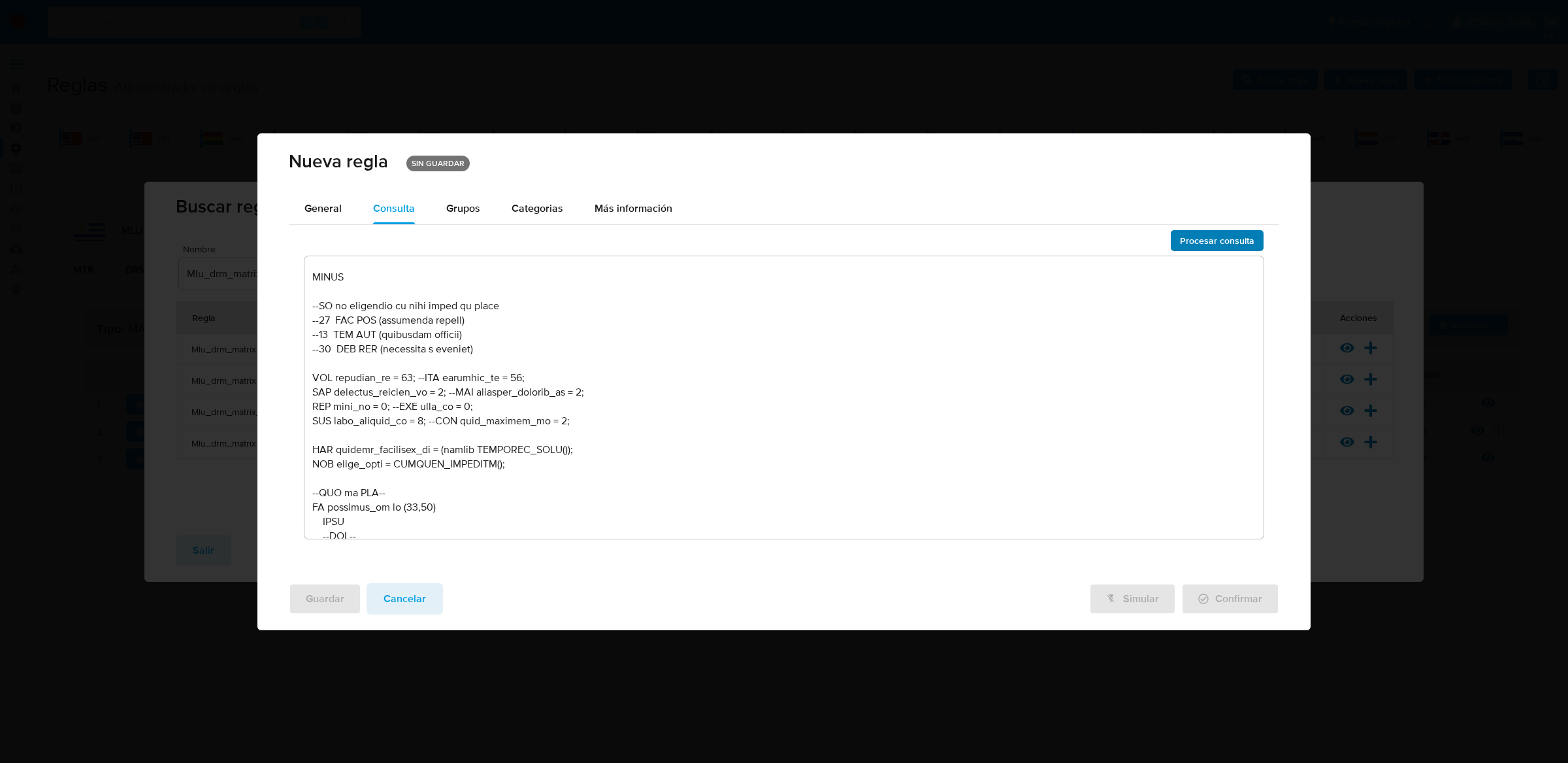
click at [1189, 239] on span "Procesar consulta" at bounding box center [1216, 240] width 74 height 18
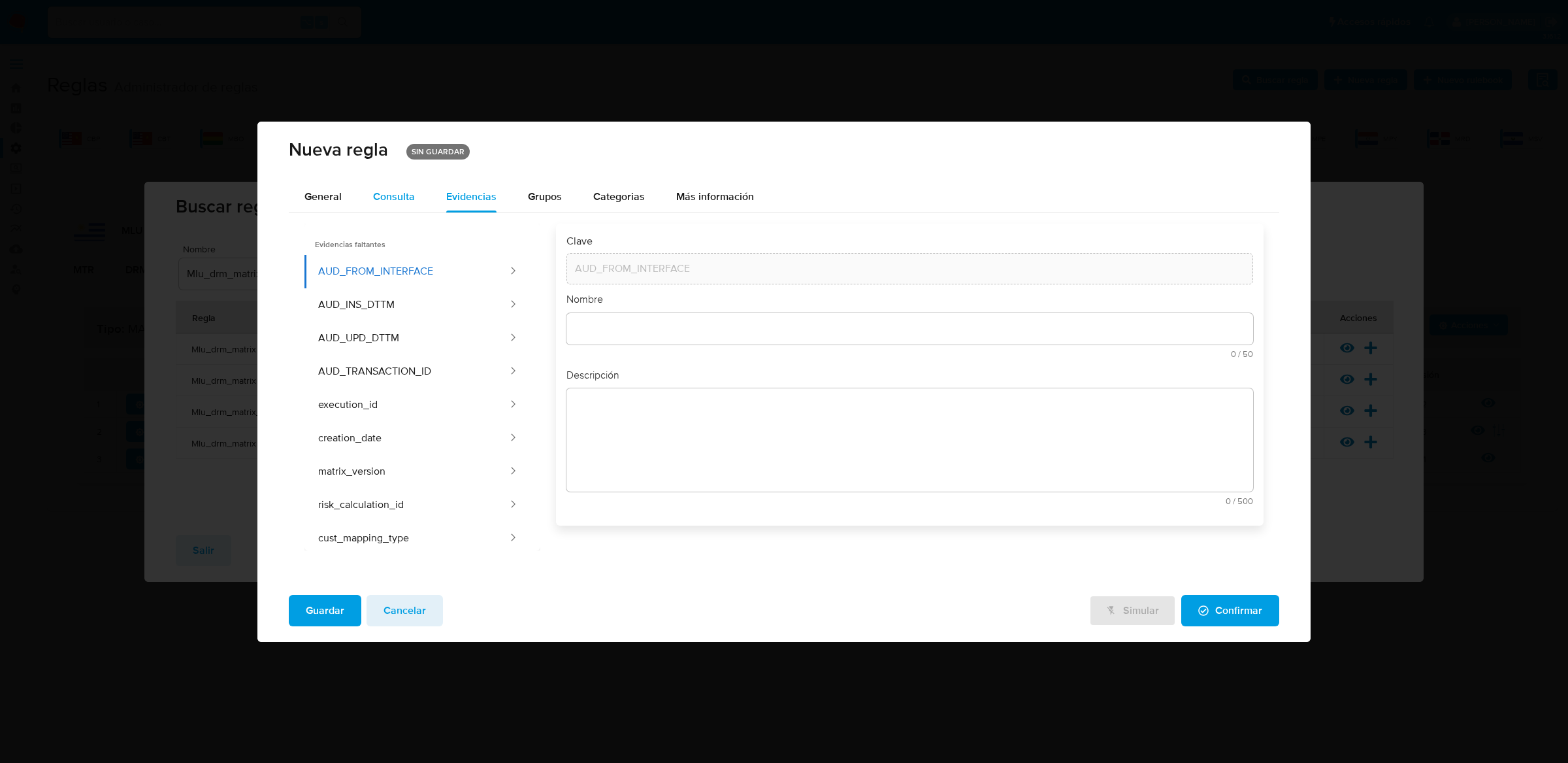
click at [358, 192] on button "Consulta" at bounding box center [394, 197] width 73 height 32
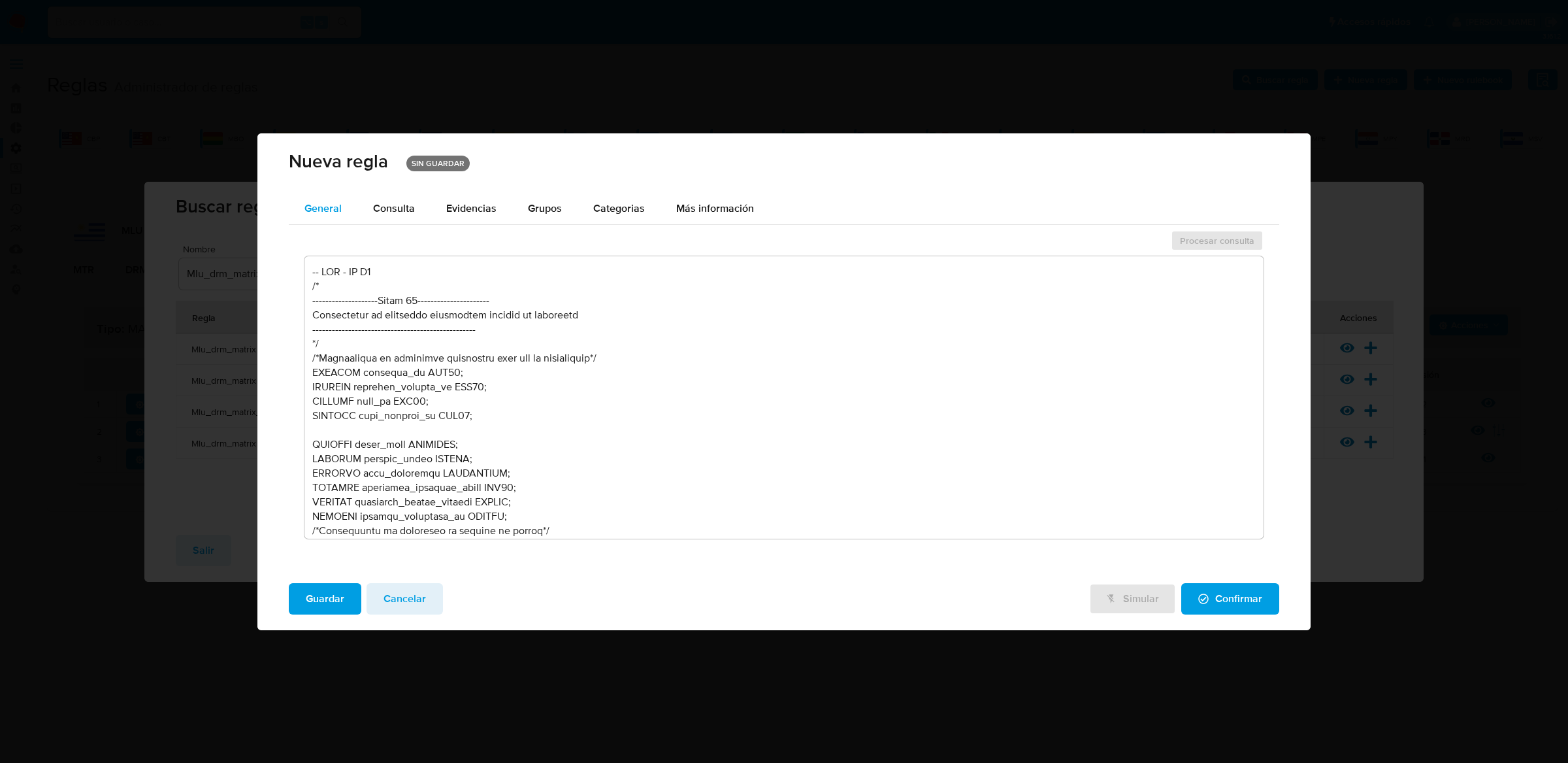
click at [353, 194] on button "General" at bounding box center [323, 208] width 68 height 32
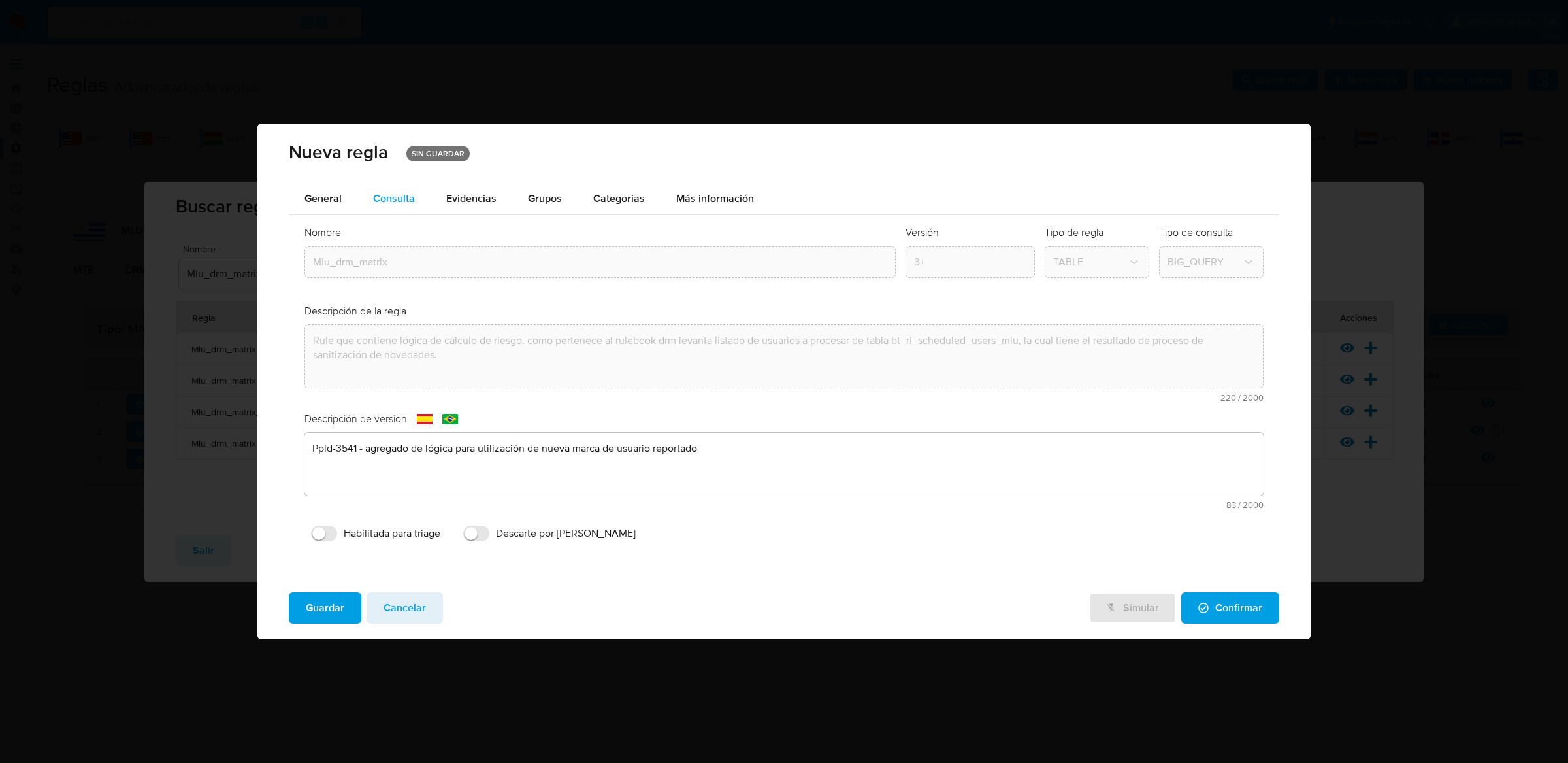
click at [403, 191] on span "Consulta" at bounding box center [393, 198] width 41 height 15
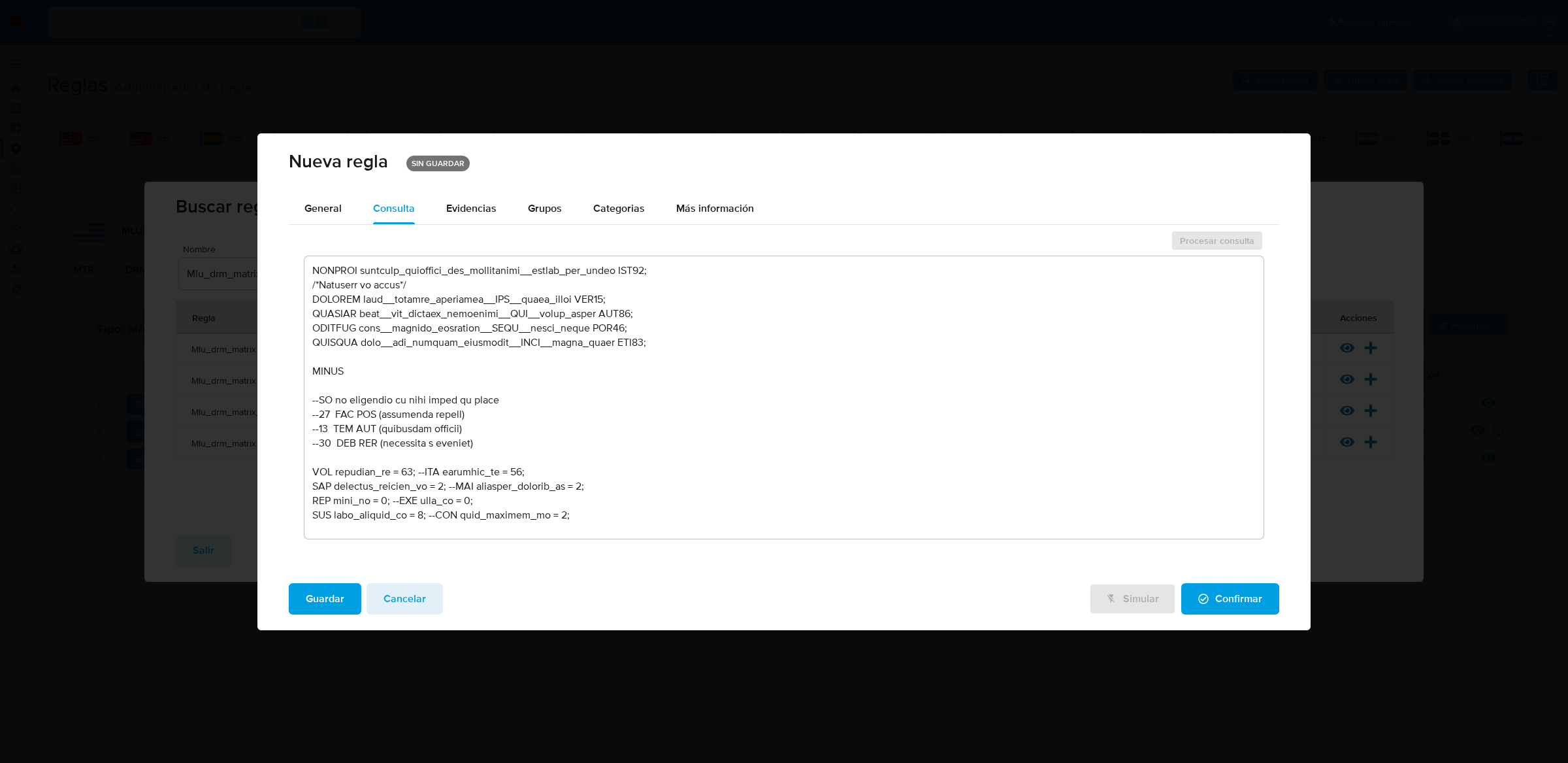
scroll to position [554, 0]
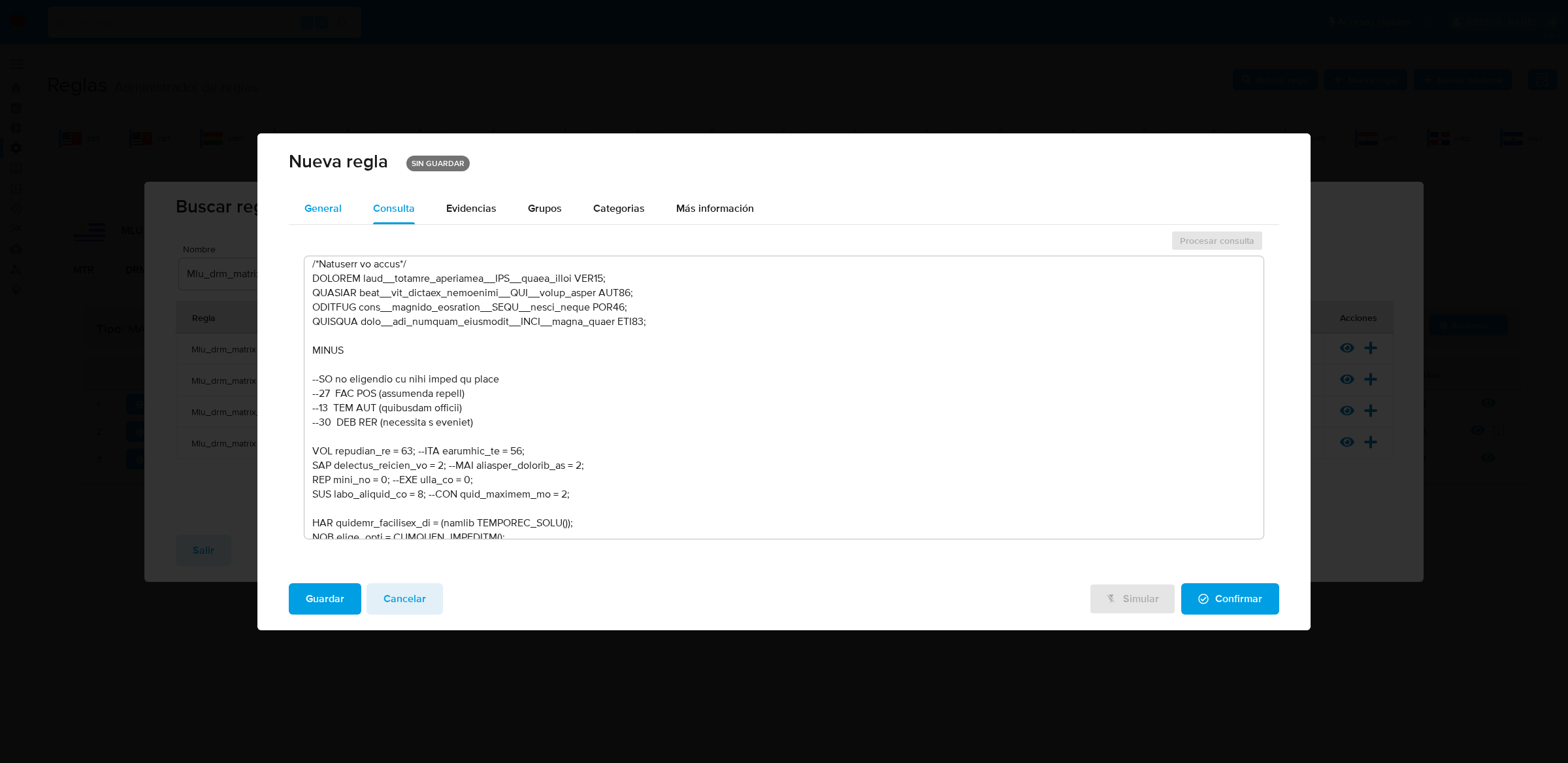
click at [317, 204] on span "General" at bounding box center [323, 208] width 38 height 15
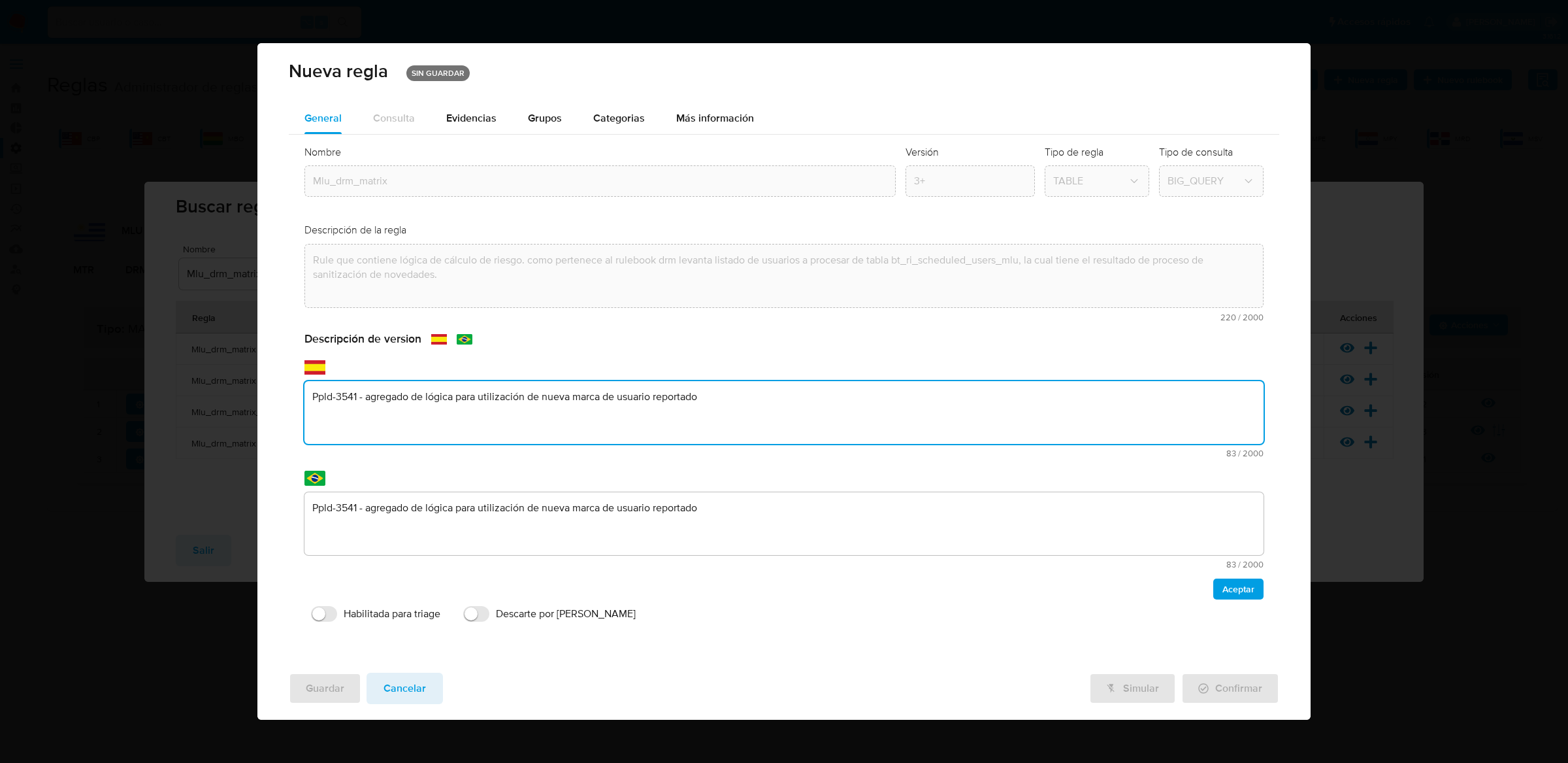
drag, startPoint x: 720, startPoint y: 452, endPoint x: 308, endPoint y: 397, distance: 415.7
click at [308, 397] on textarea "Ppld-3541 - agregado de lógica para utilización de nueva marca de usuario repor…" at bounding box center [784, 412] width 960 height 63
type textarea "Matriz Unificada"
click at [698, 509] on textarea "Ppld-3541 - agregado de lógica para utilización de nueva marca de usuario repor…" at bounding box center [784, 523] width 960 height 63
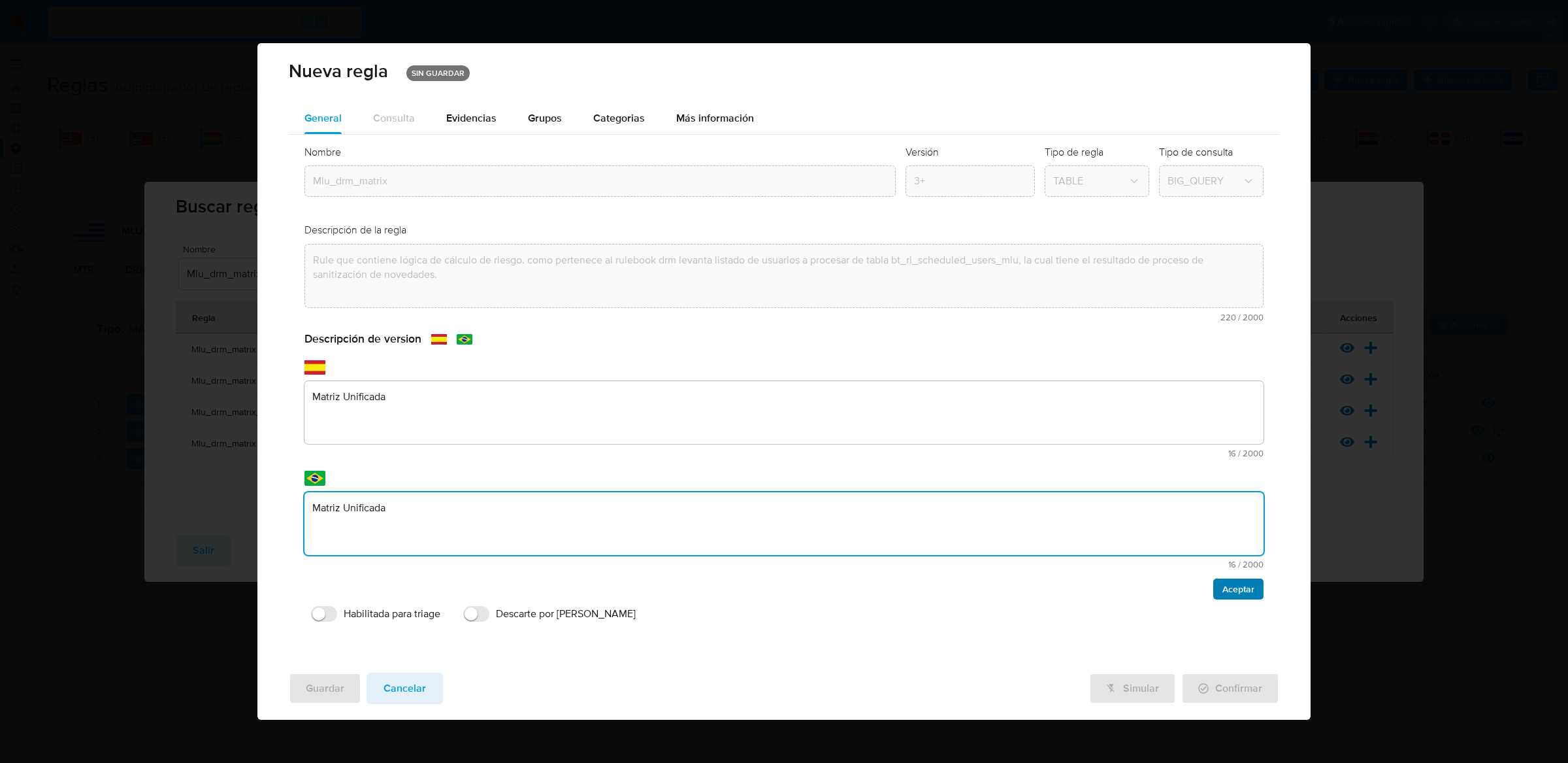
type textarea "Matriz Unificada"
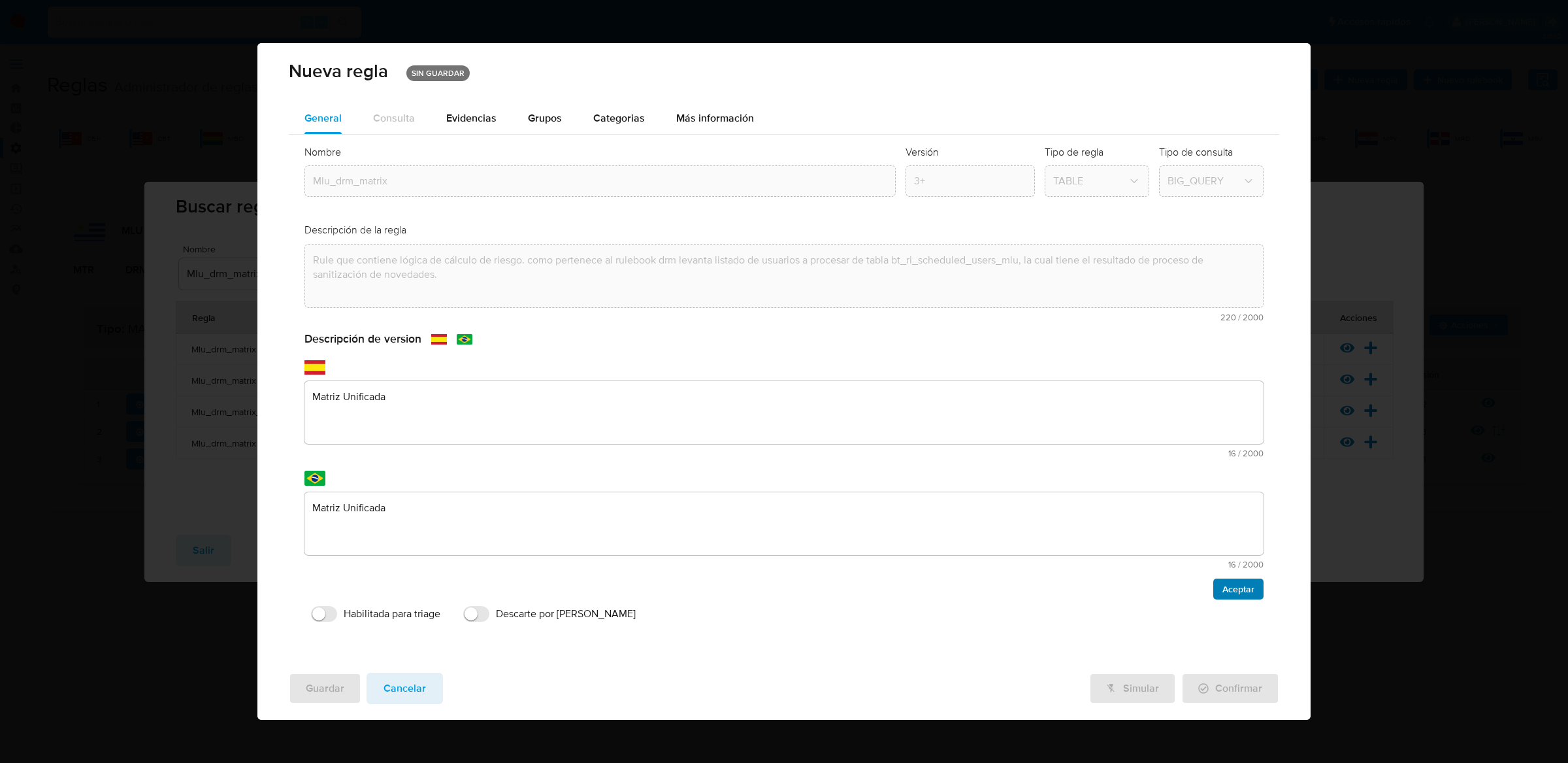
click at [1251, 589] on span "Aceptar" at bounding box center [1238, 589] width 32 height 18
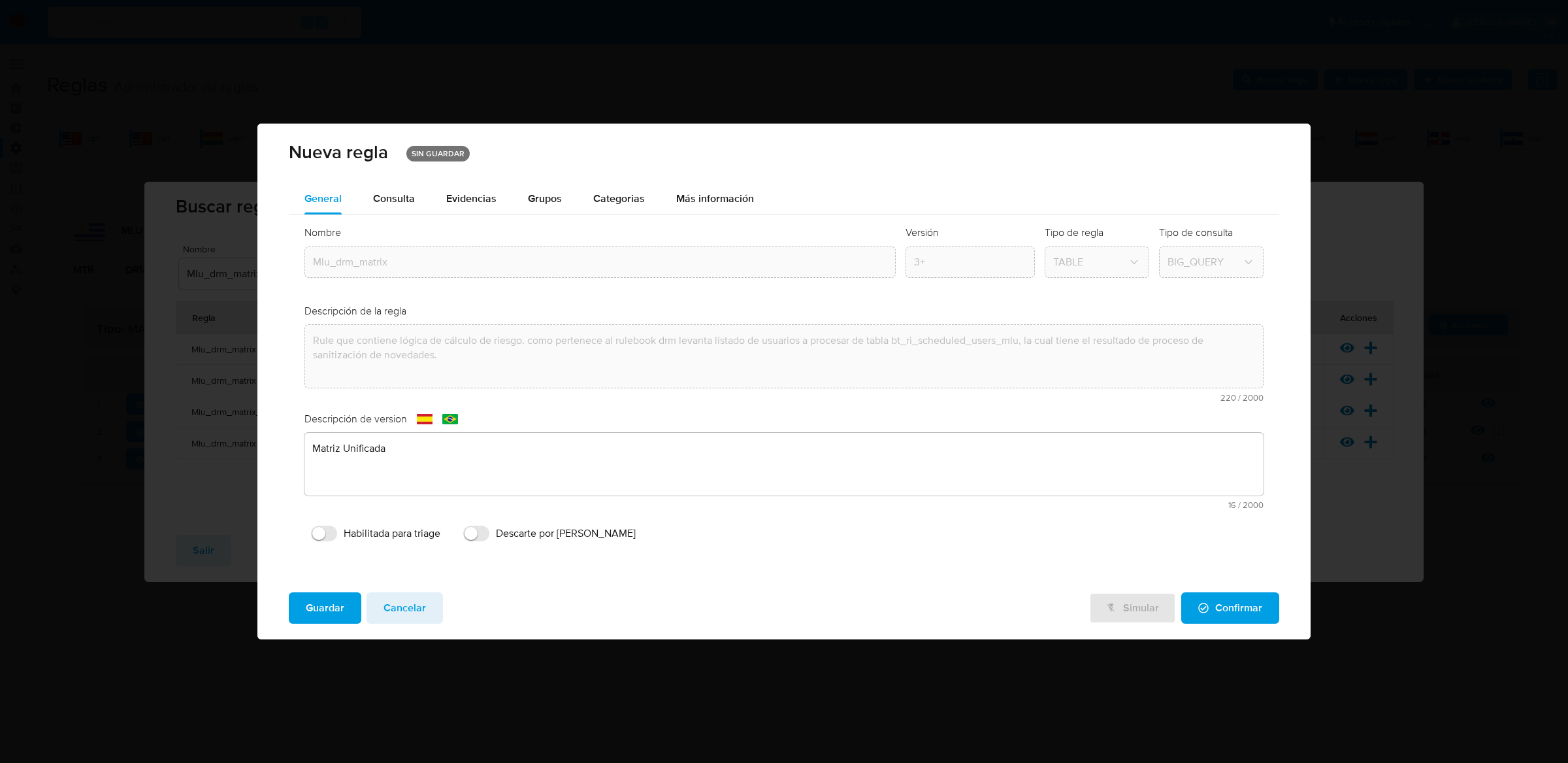
click at [331, 609] on span "Guardar" at bounding box center [326, 608] width 39 height 29
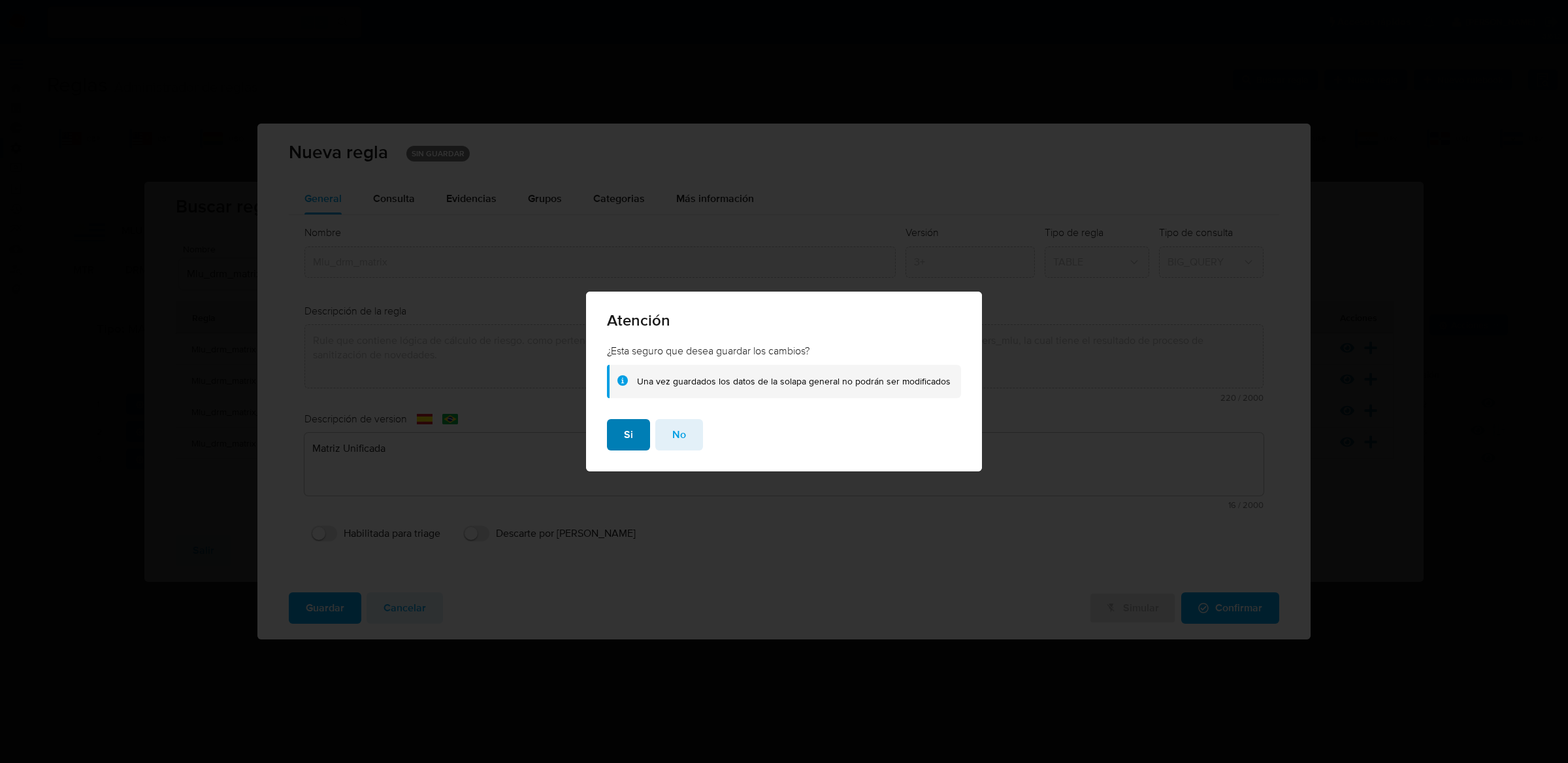
click at [625, 436] on button "Si" at bounding box center [628, 434] width 43 height 32
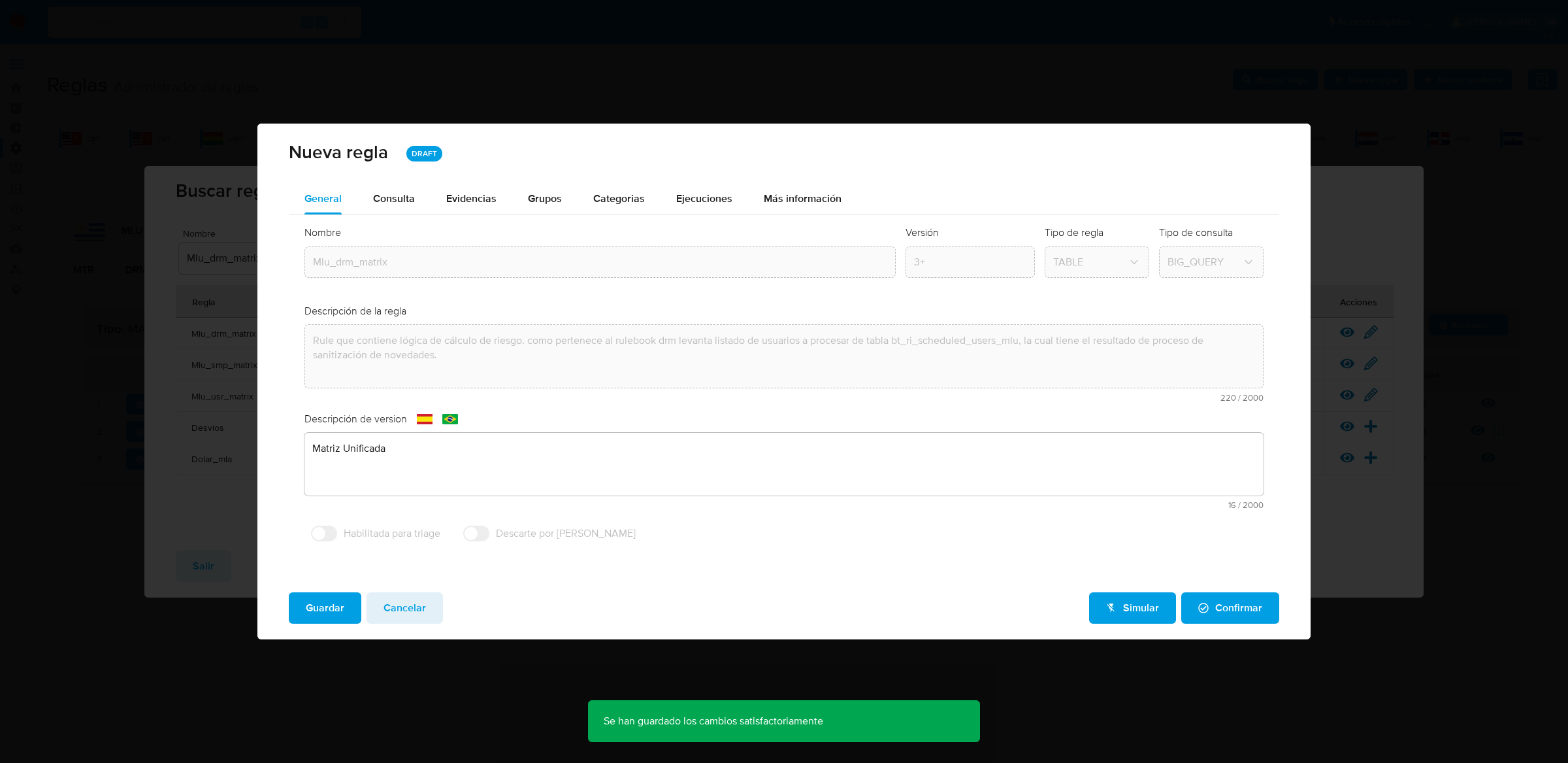
click at [430, 607] on button "Cancelar" at bounding box center [405, 608] width 76 height 32
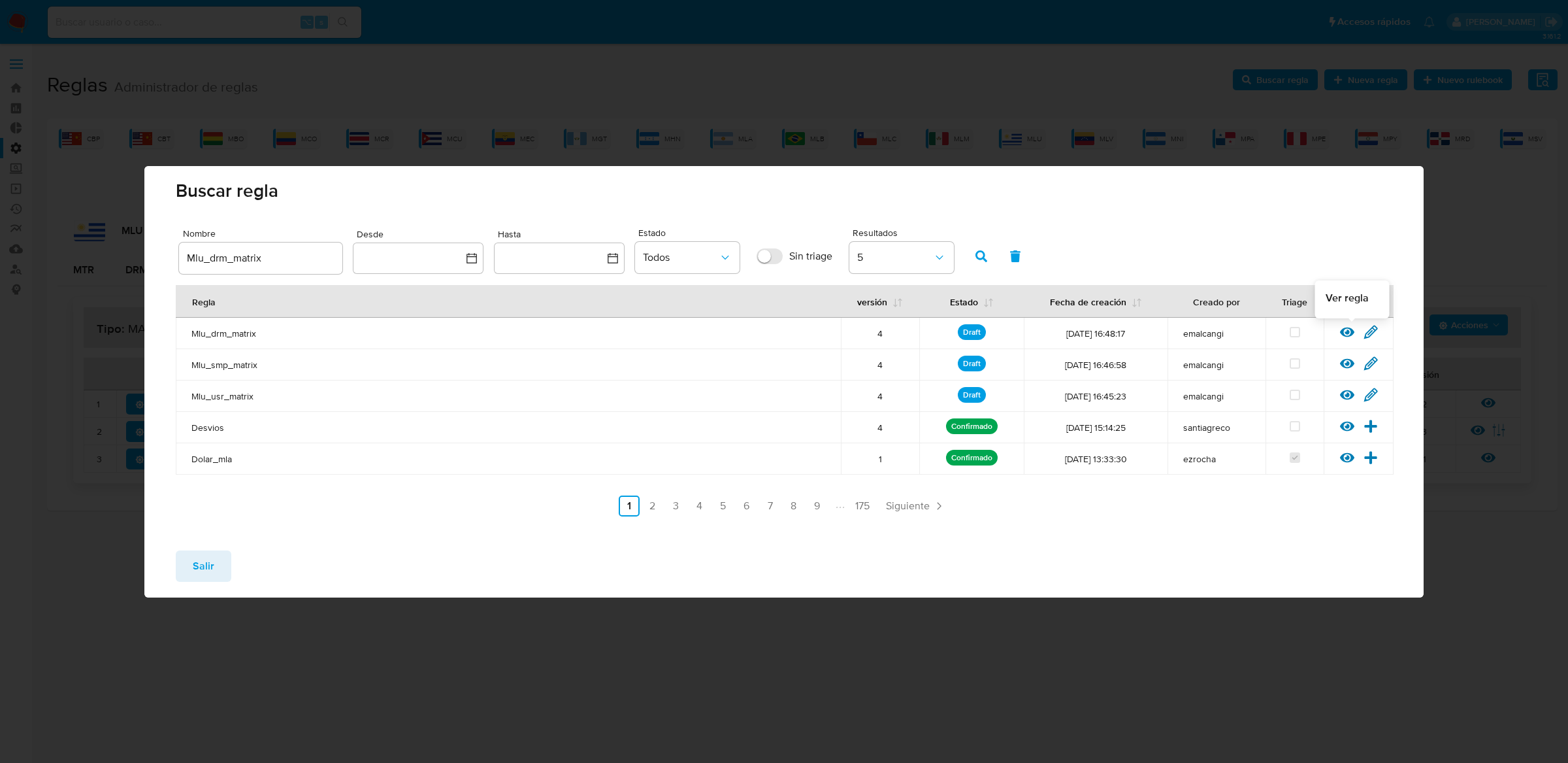
click at [1350, 330] on icon at bounding box center [1346, 331] width 14 height 10
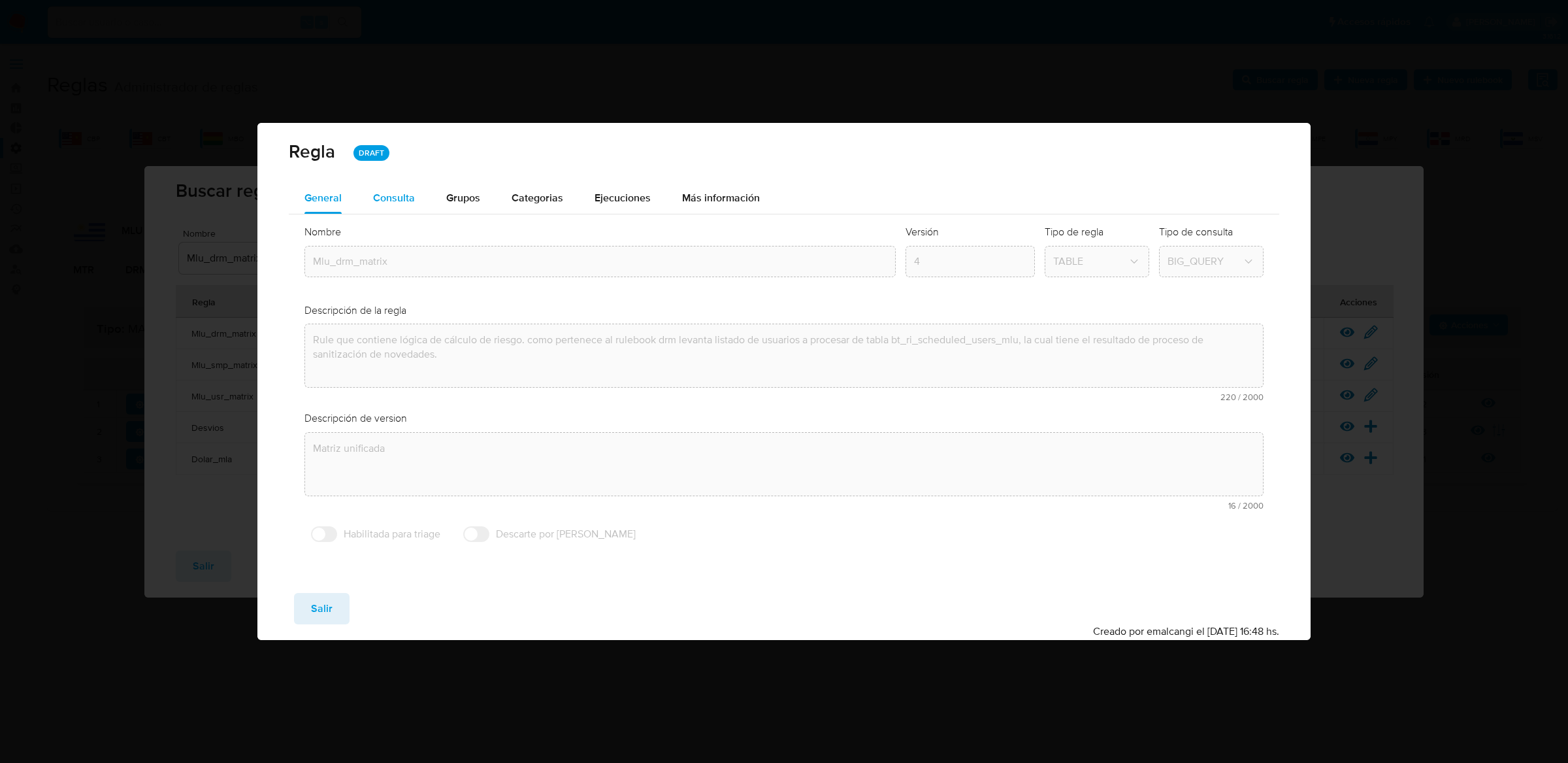
click at [404, 192] on span "Consulta" at bounding box center [393, 197] width 41 height 15
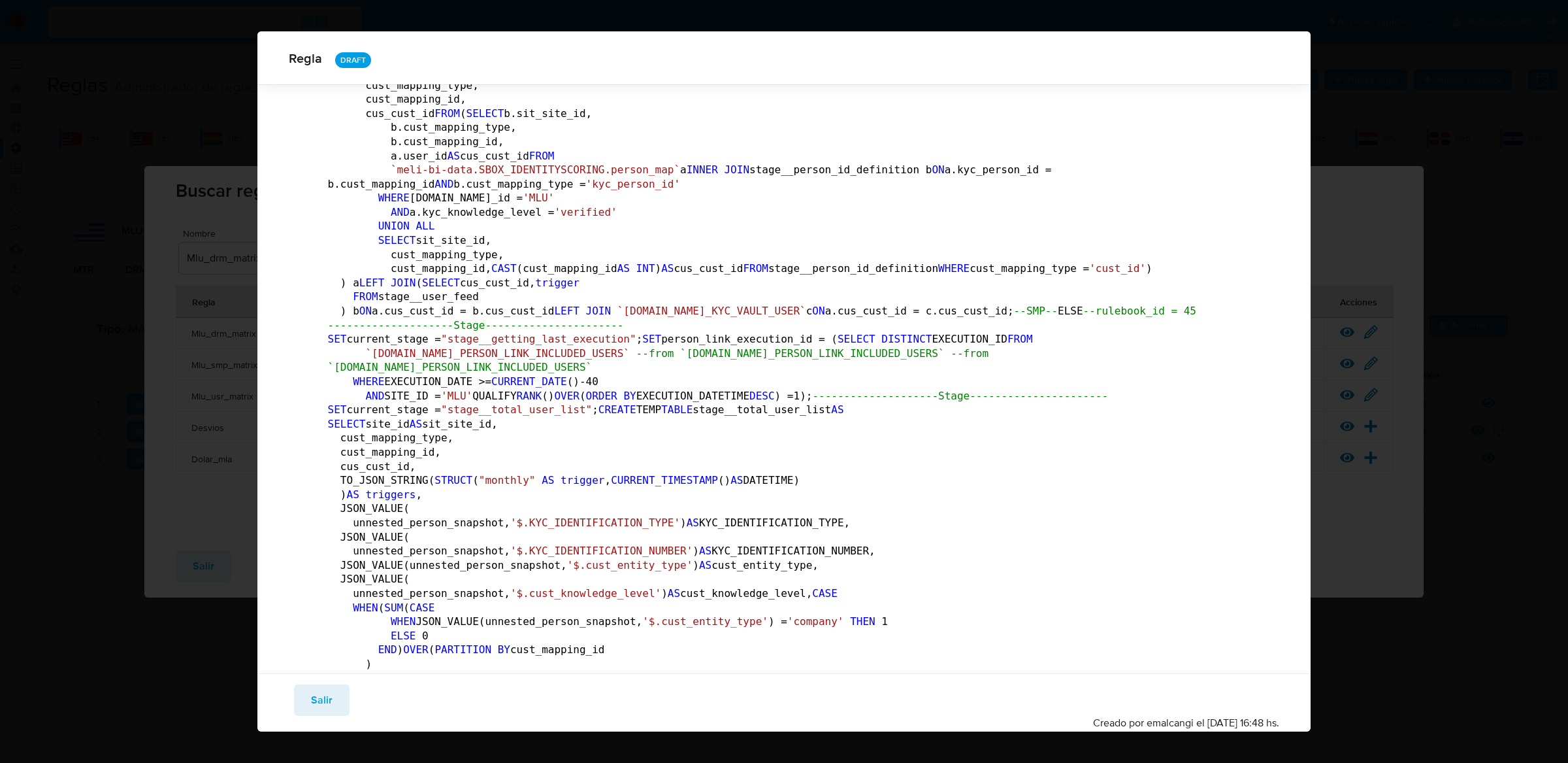
scroll to position [1673, 0]
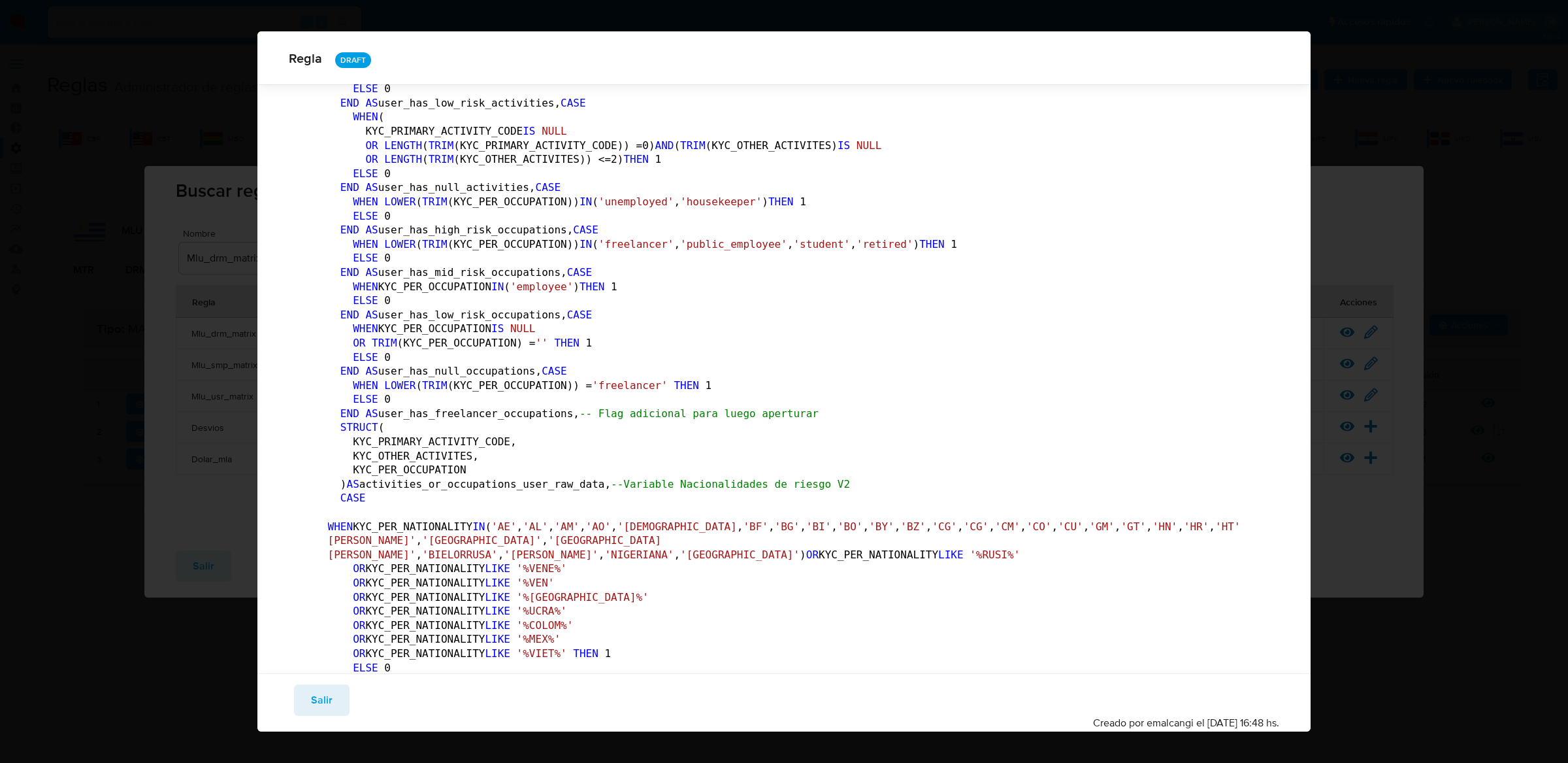
scroll to position [3044, 0]
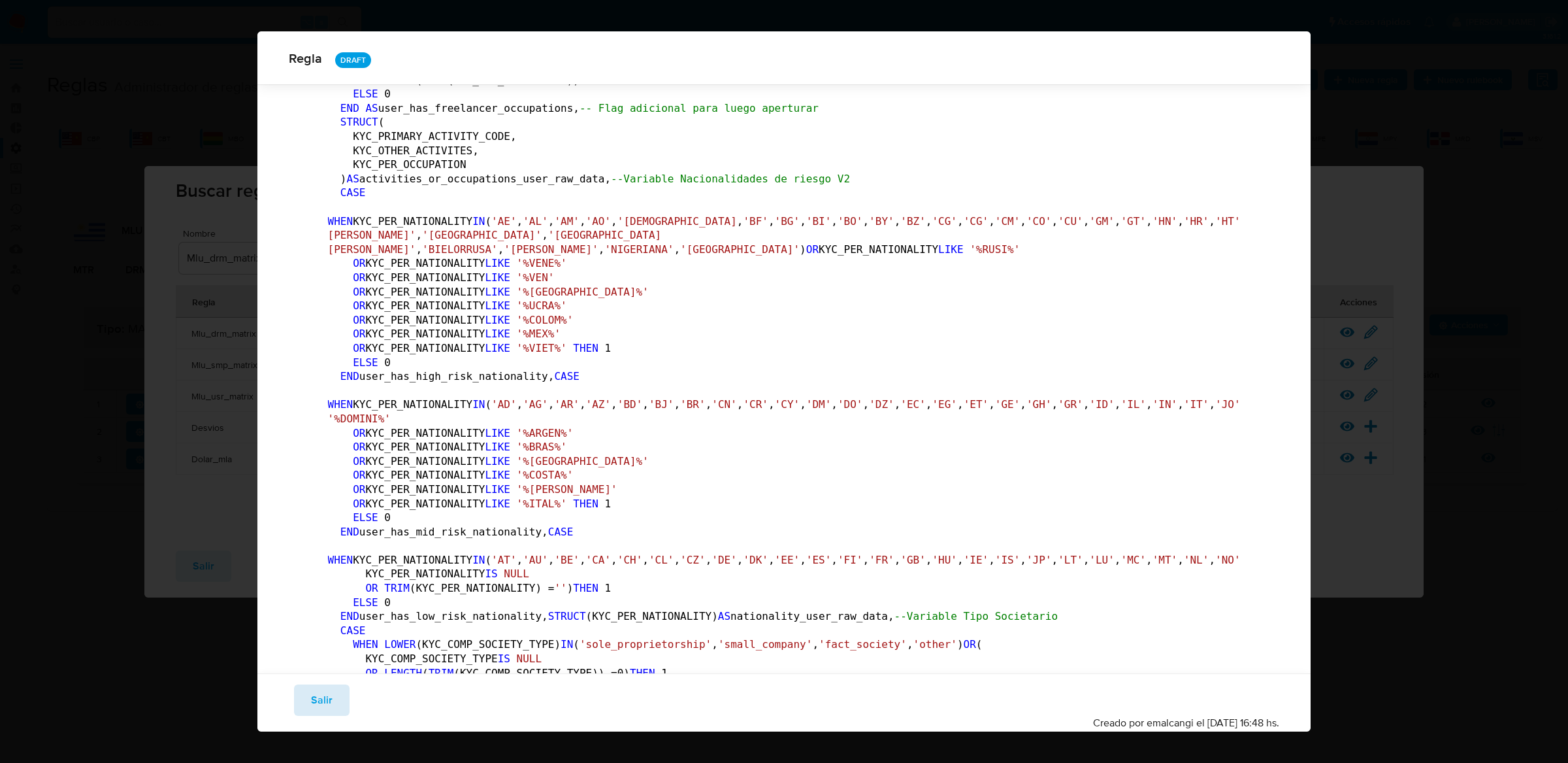
click at [345, 695] on button "Salir" at bounding box center [322, 699] width 56 height 32
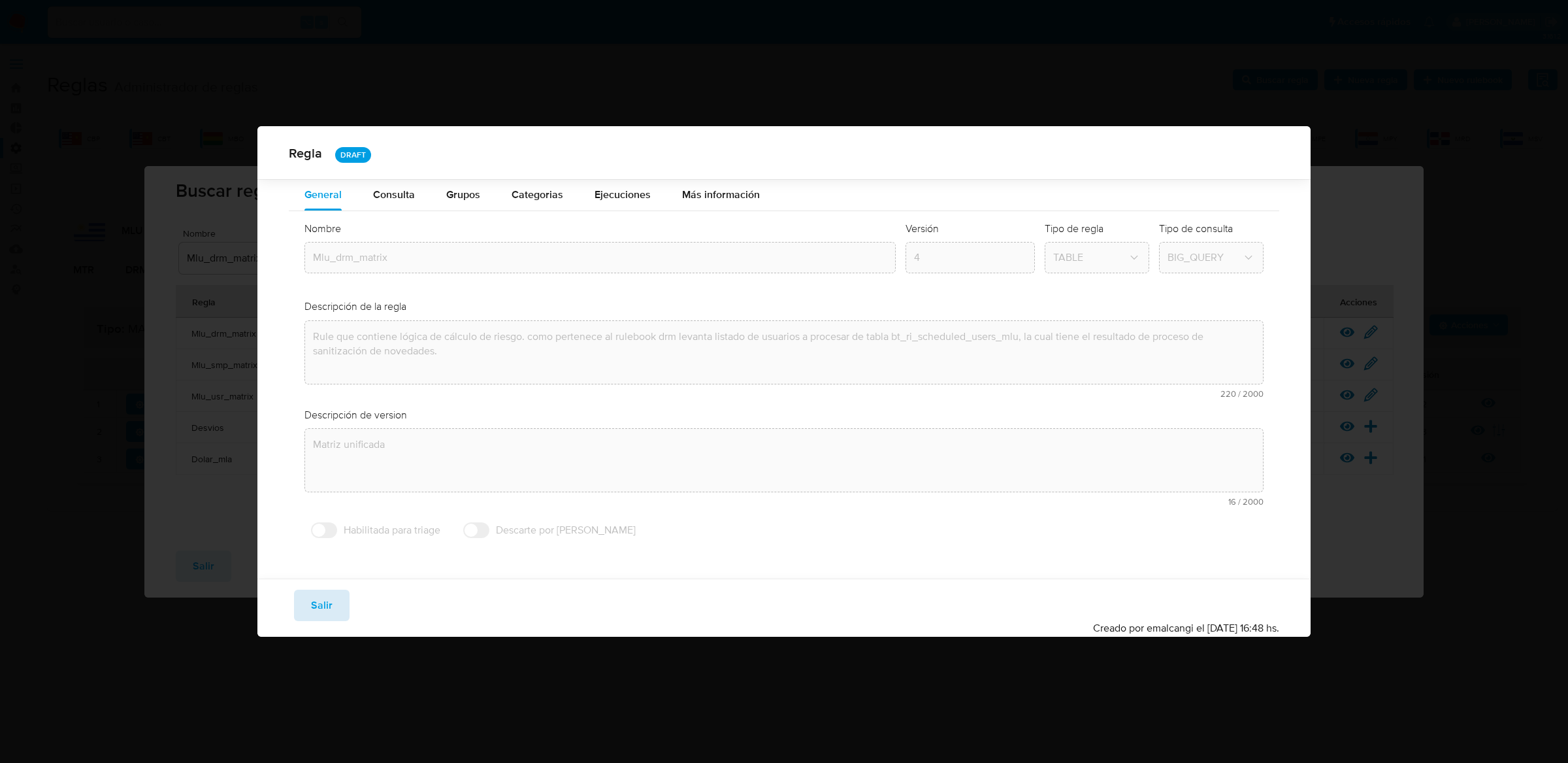
scroll to position [0, 0]
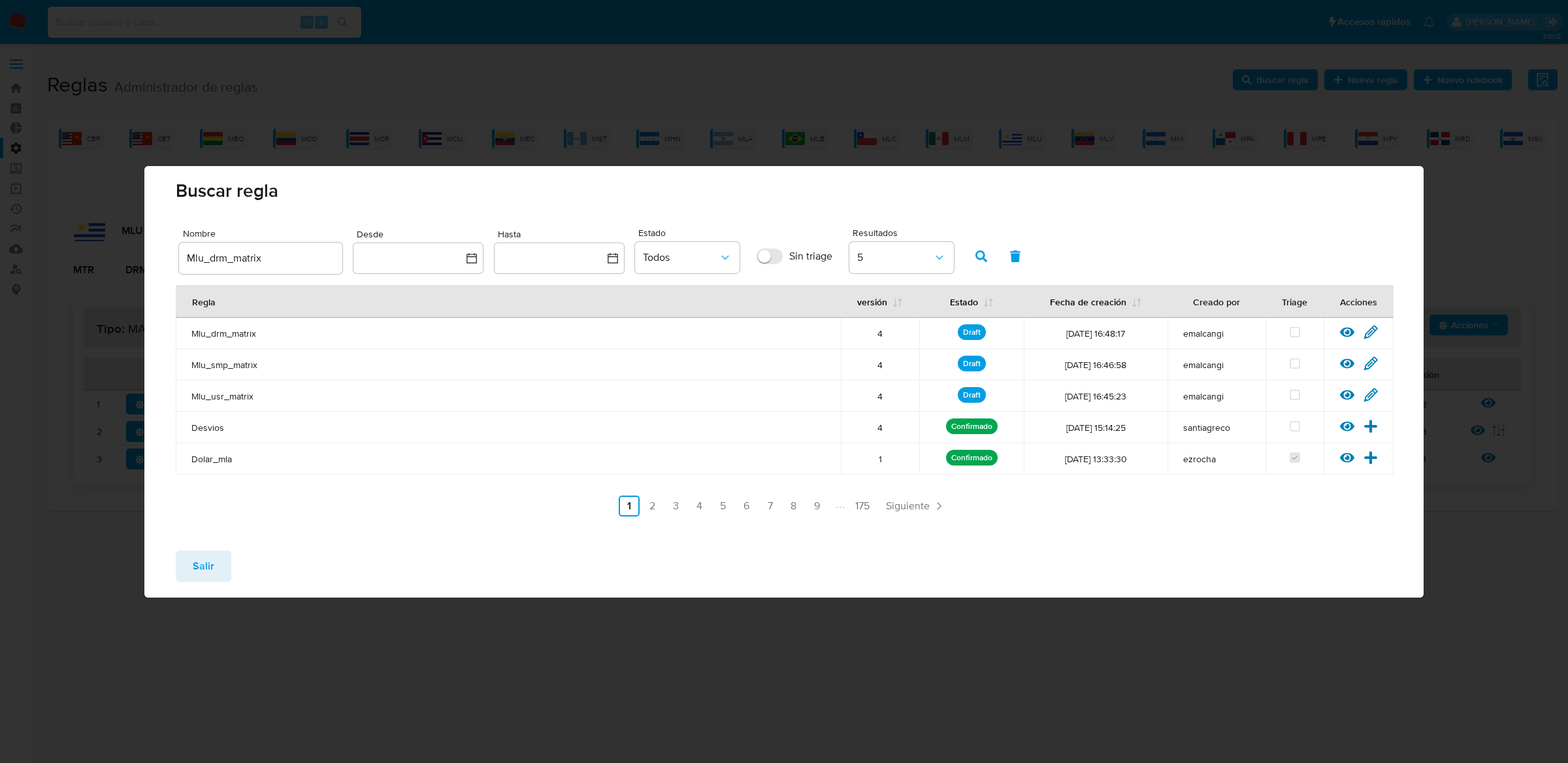
click at [1369, 321] on td "Ver regla Editar regla" at bounding box center [1358, 333] width 70 height 32
click at [1369, 335] on icon at bounding box center [1371, 331] width 14 height 14
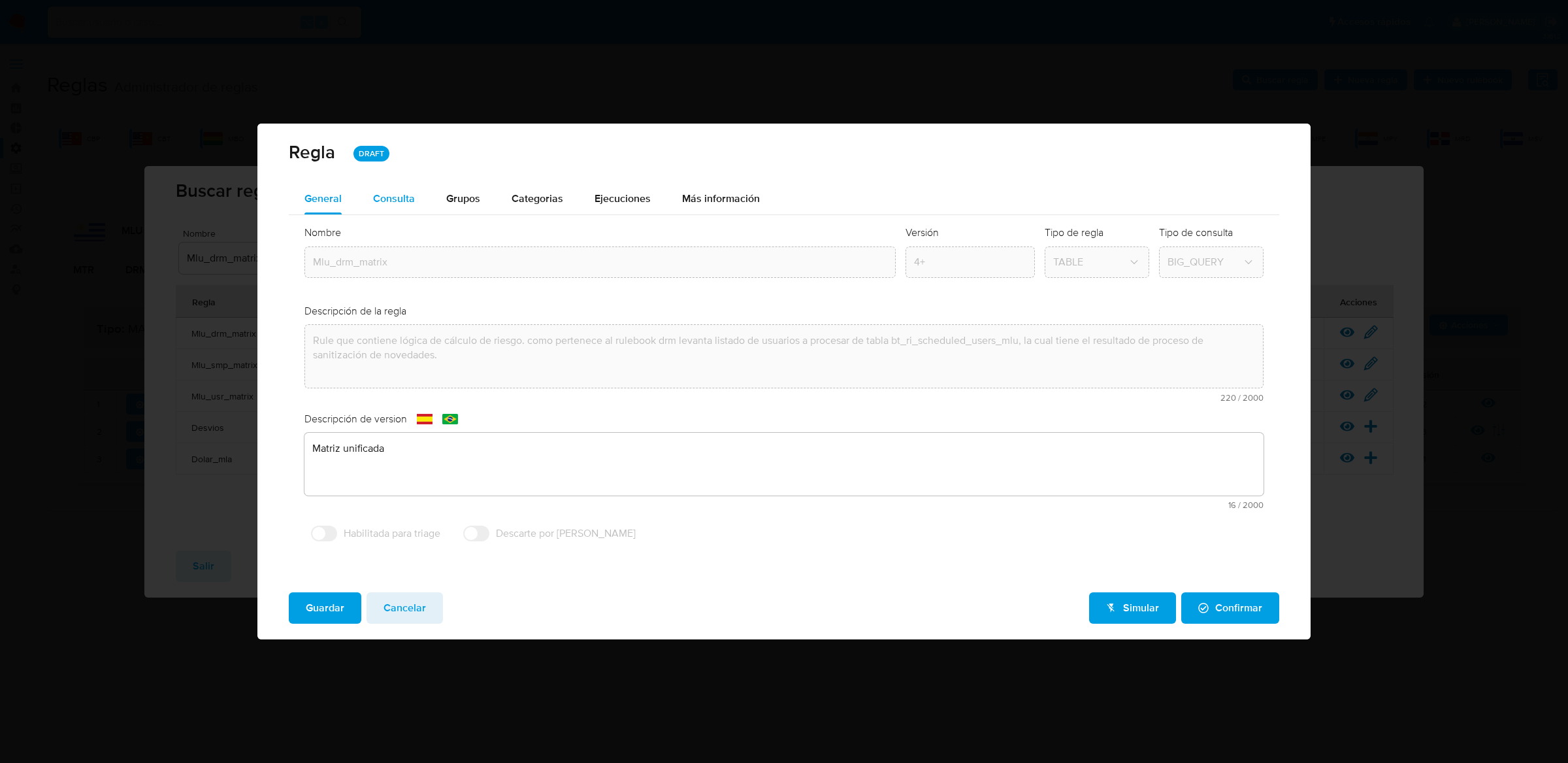
click at [400, 204] on span "Consulta" at bounding box center [393, 198] width 41 height 15
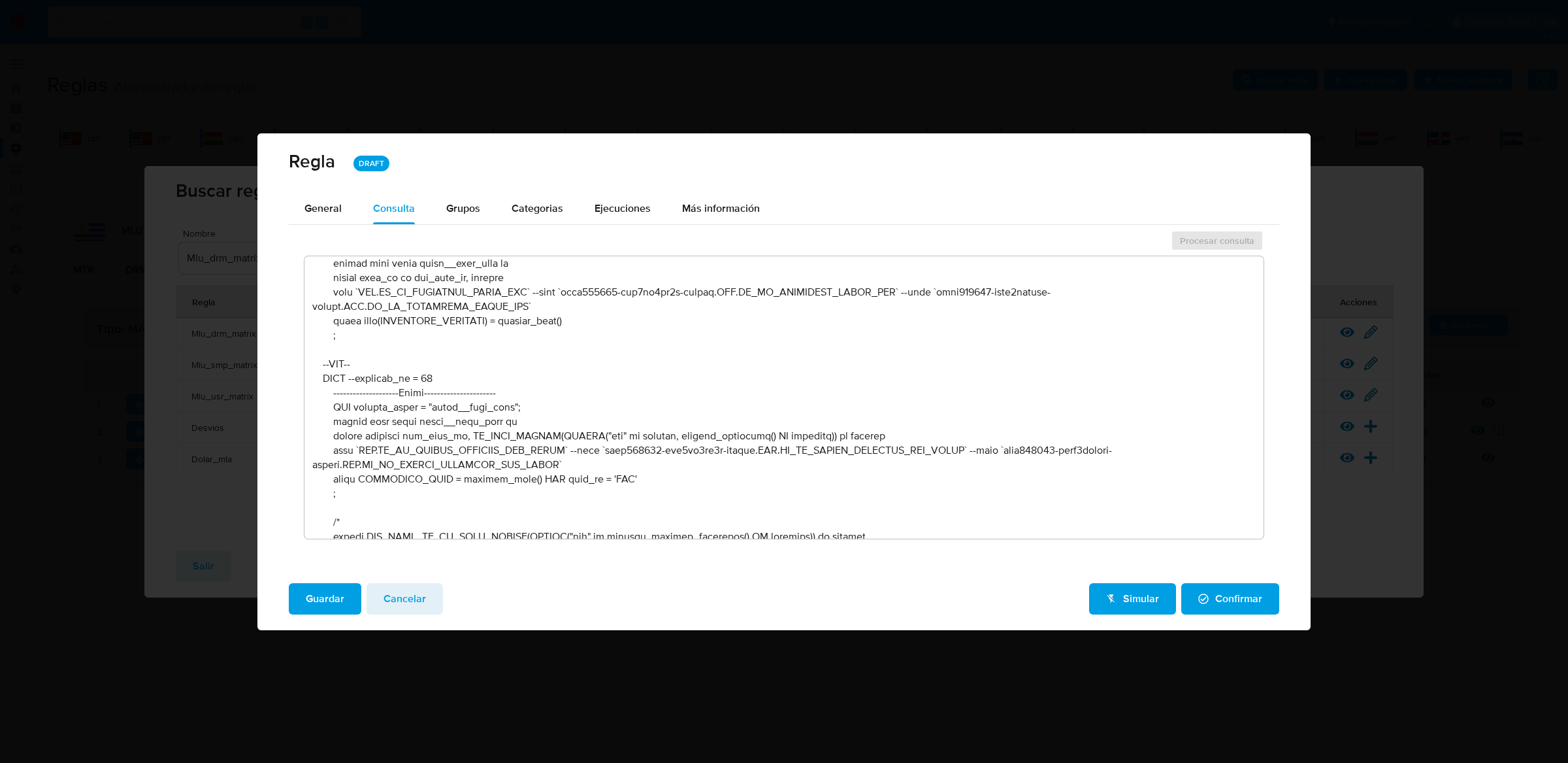
scroll to position [974, 0]
click at [625, 208] on span "Ejecuciones" at bounding box center [622, 208] width 56 height 15
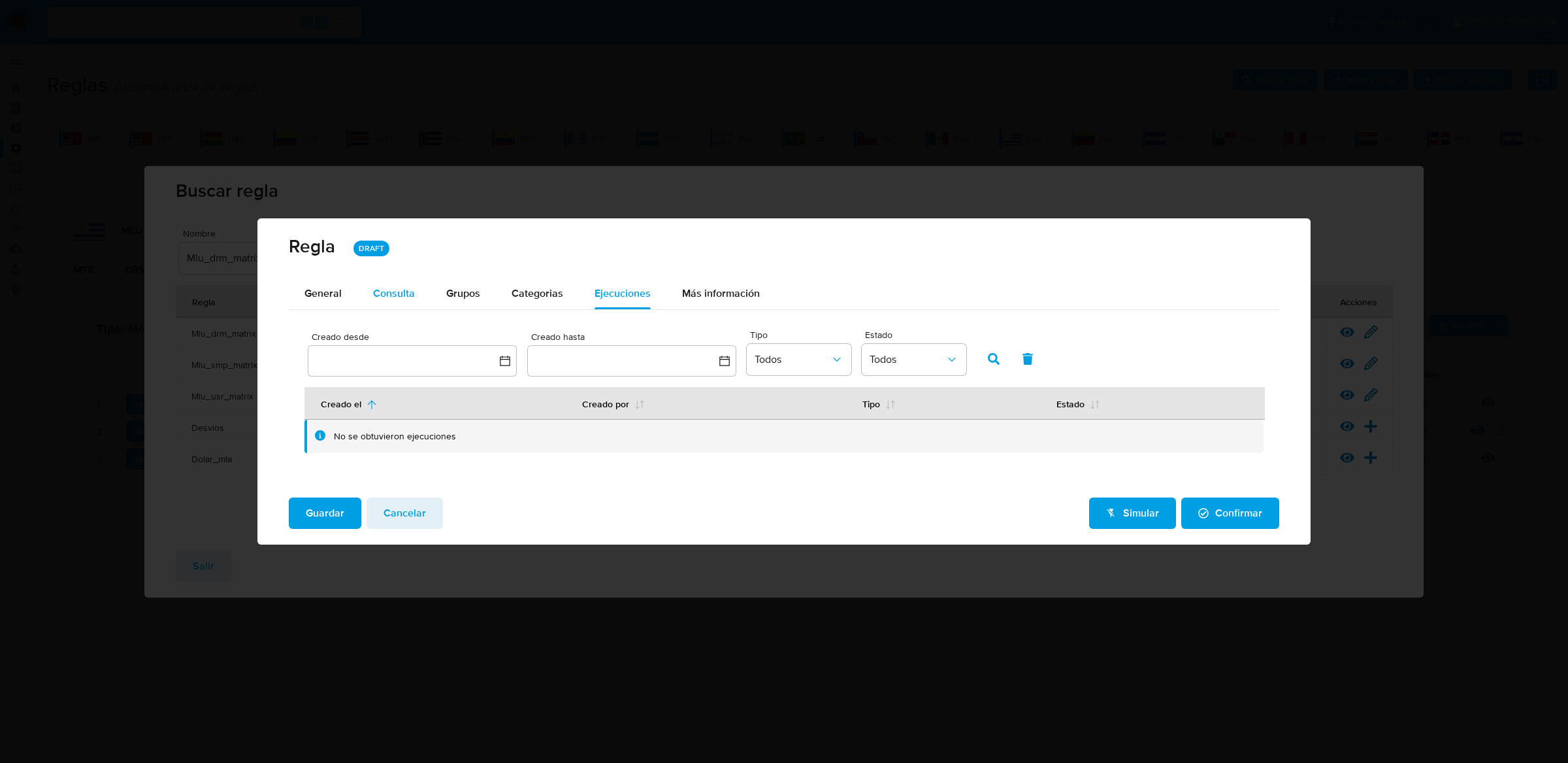
click at [397, 281] on div "Consulta" at bounding box center [393, 293] width 41 height 32
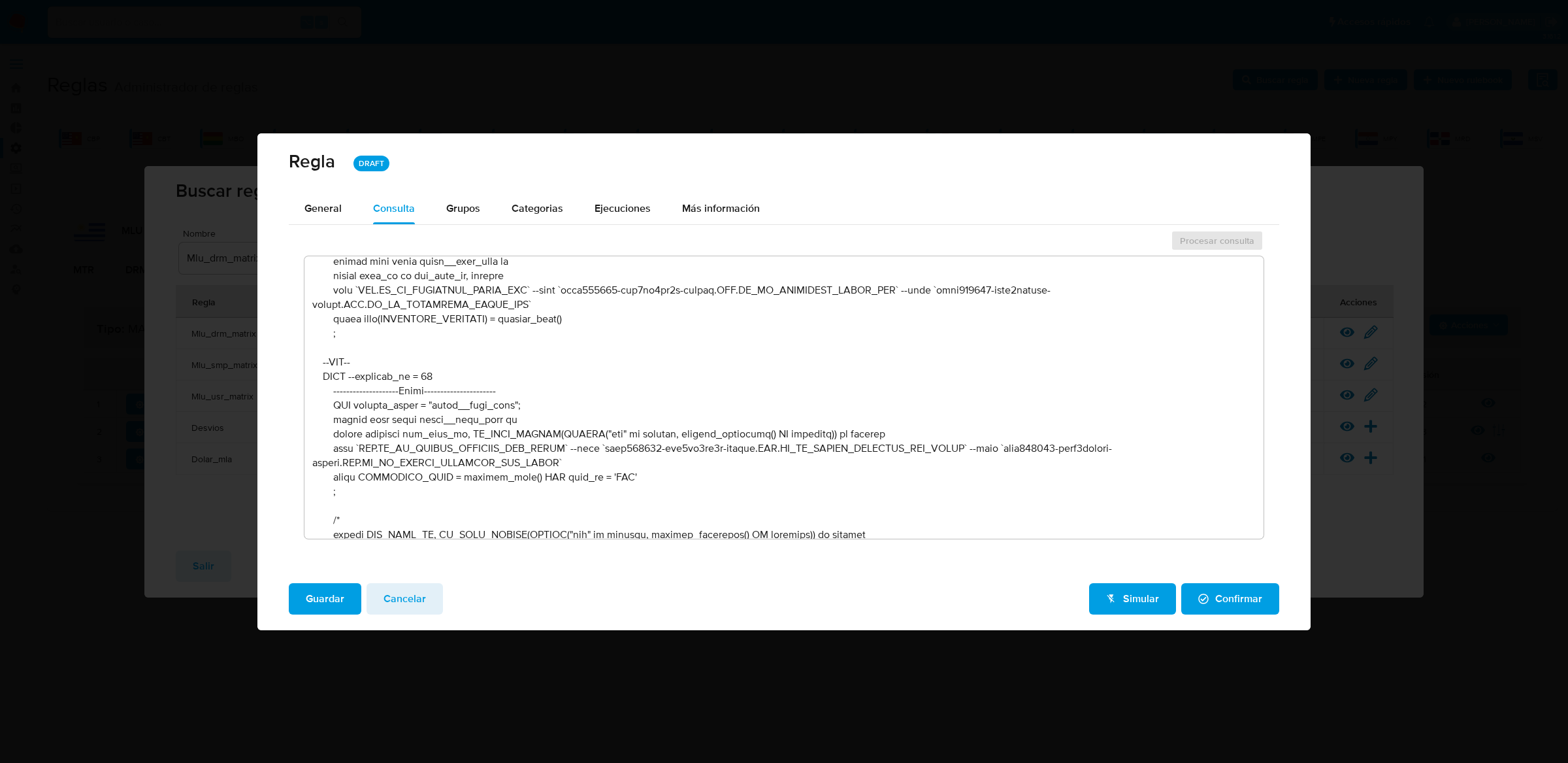
scroll to position [927, 0]
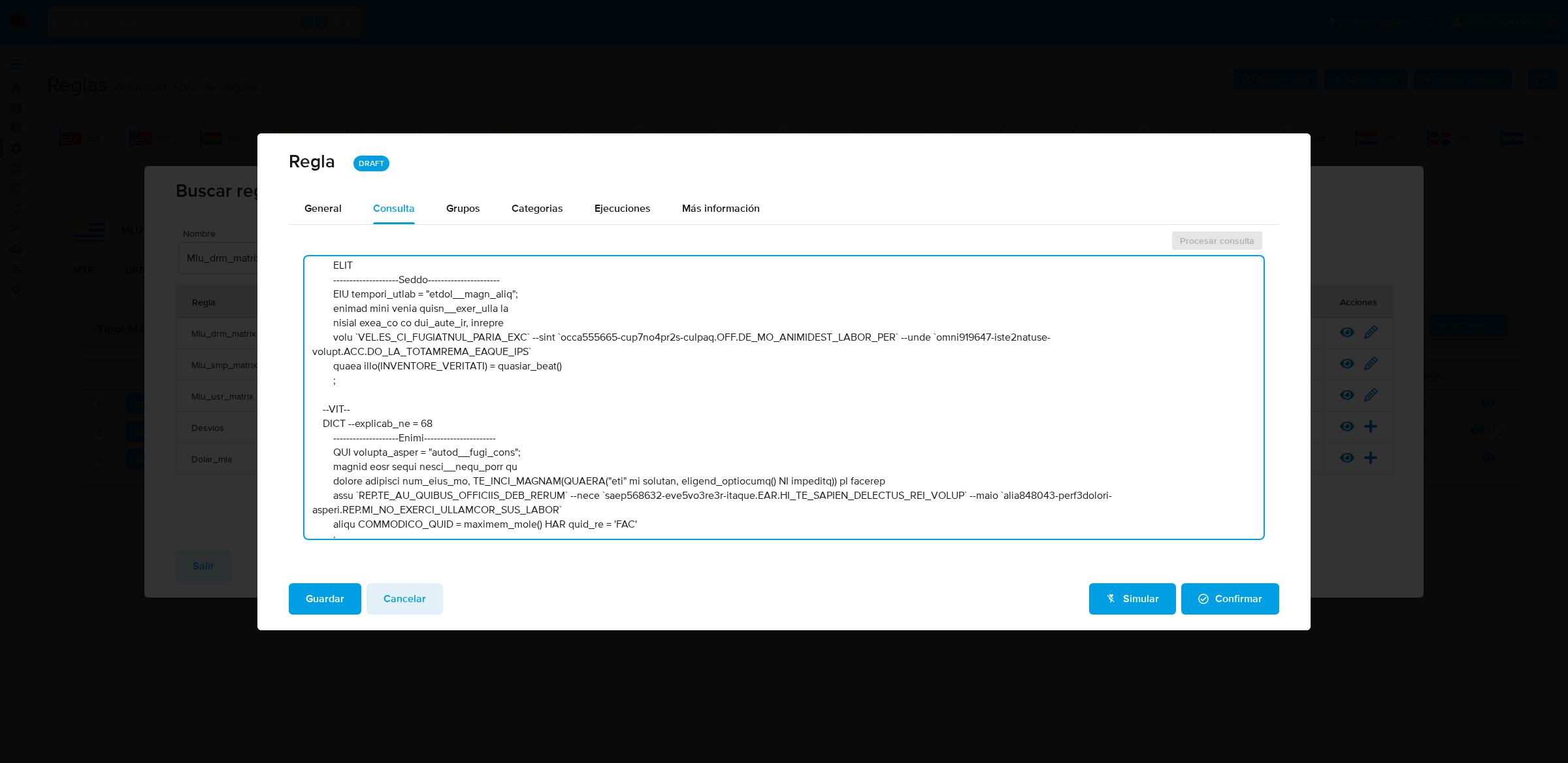
drag, startPoint x: 941, startPoint y: 333, endPoint x: 962, endPoint y: 344, distance: 23.7
click at [962, 345] on textarea at bounding box center [784, 397] width 960 height 282
click at [517, 348] on textarea at bounding box center [784, 397] width 960 height 282
drag, startPoint x: 576, startPoint y: 335, endPoint x: 723, endPoint y: 333, distance: 147.0
click at [723, 333] on textarea at bounding box center [784, 397] width 960 height 282
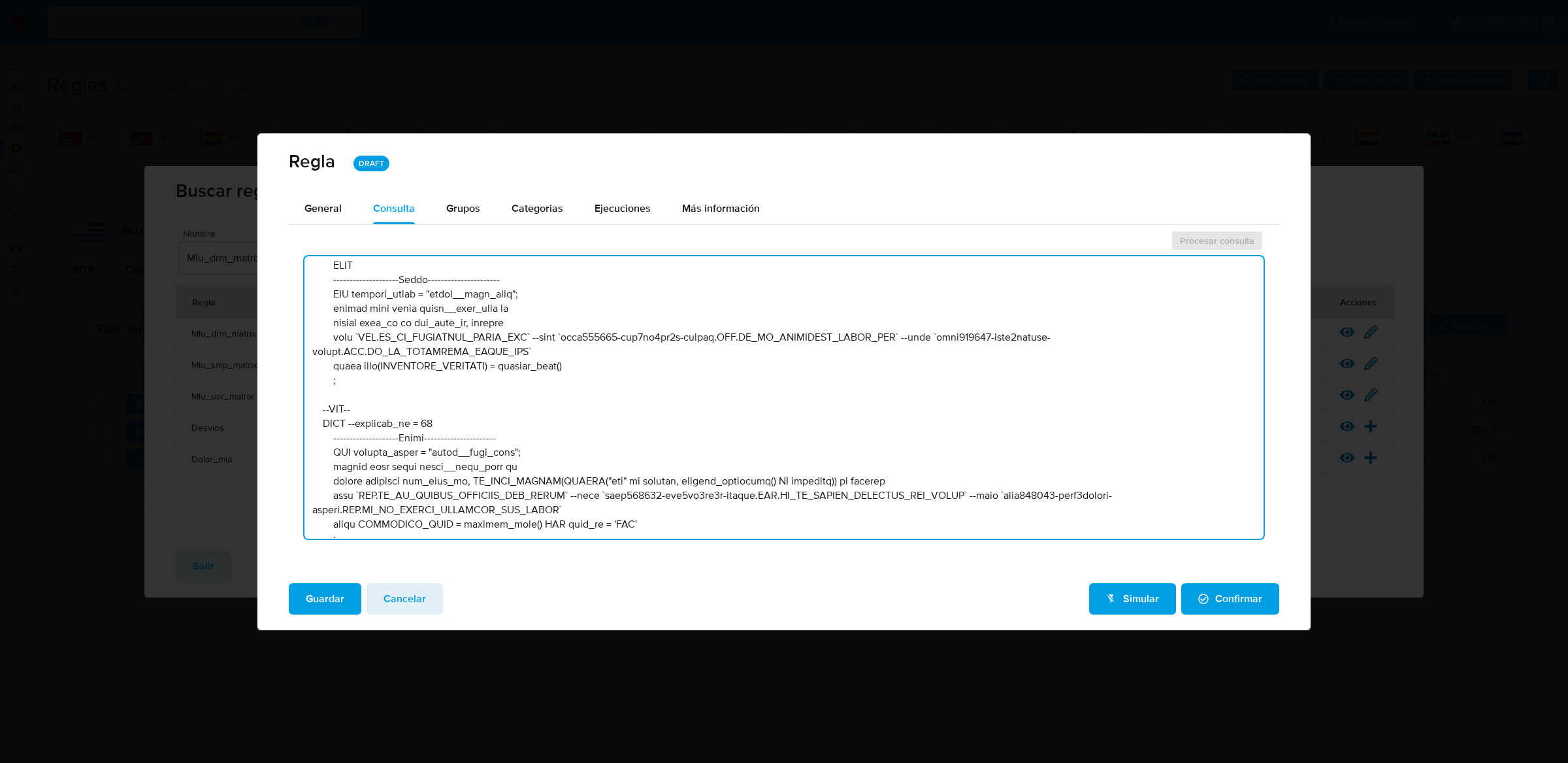
drag, startPoint x: 590, startPoint y: 369, endPoint x: 366, endPoint y: 365, distance: 224.0
click at [366, 365] on textarea at bounding box center [784, 397] width 960 height 282
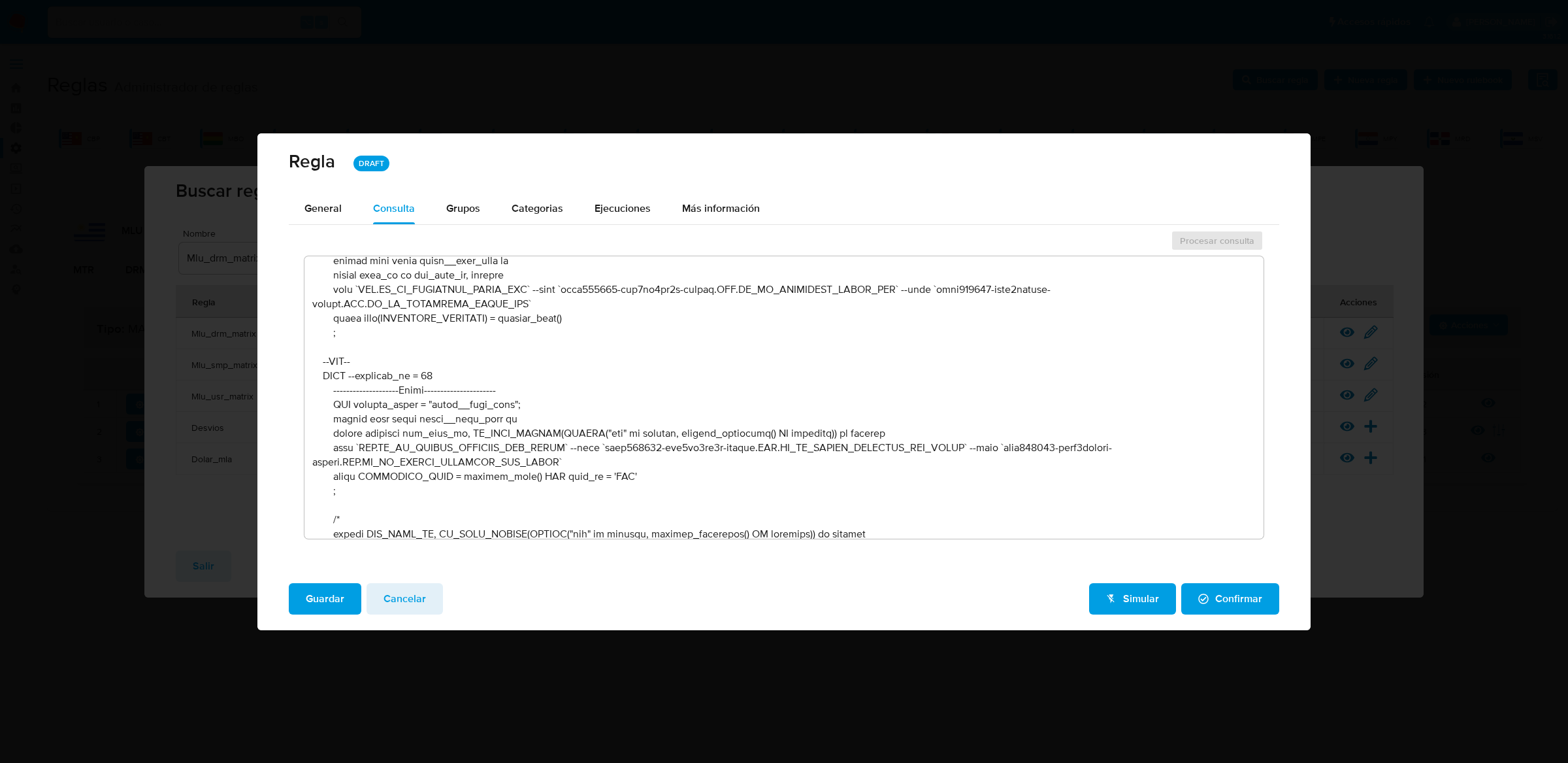
scroll to position [975, 0]
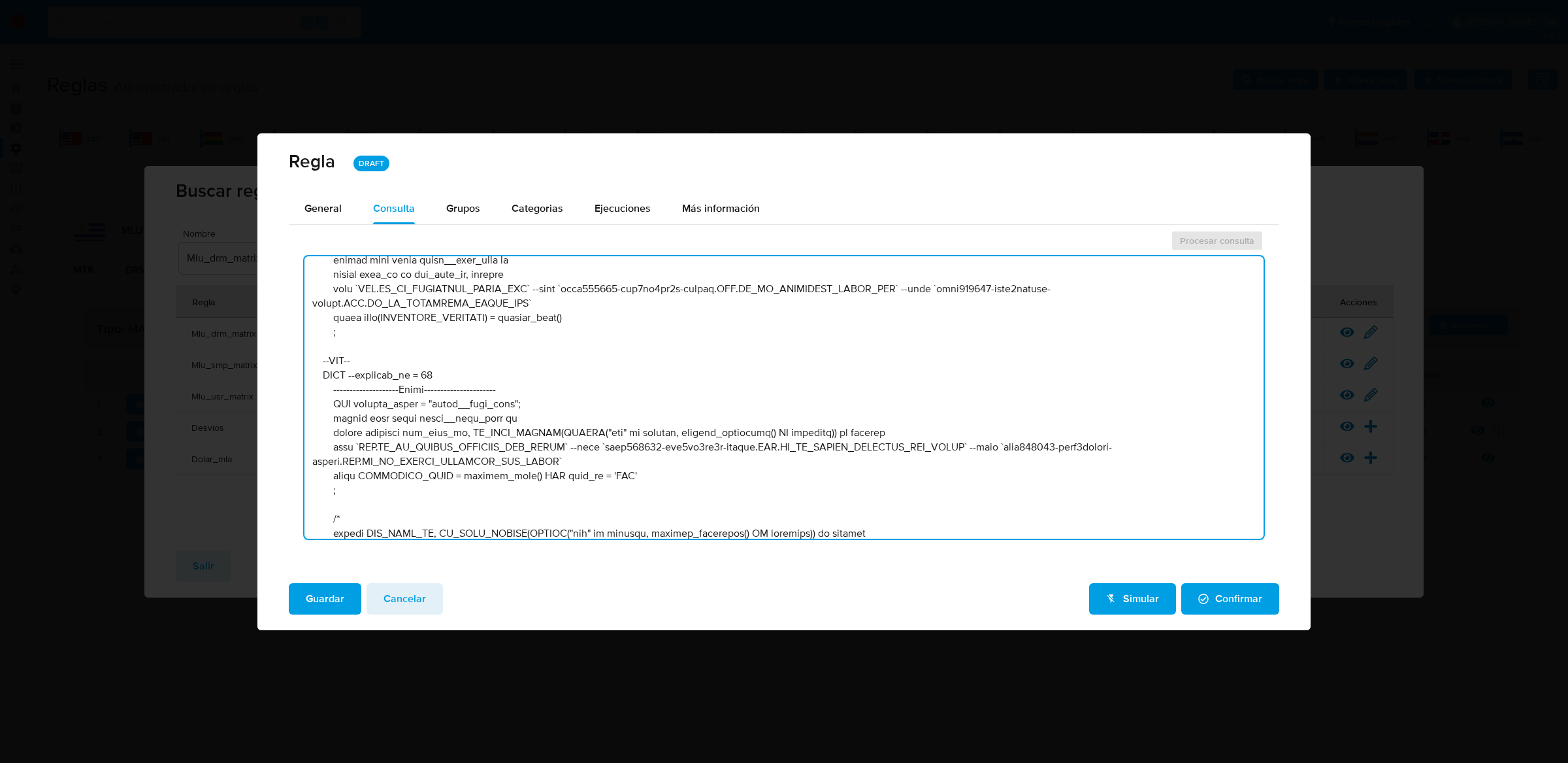
drag, startPoint x: 936, startPoint y: 287, endPoint x: 565, endPoint y: 303, distance: 371.3
click at [565, 303] on textarea at bounding box center [784, 397] width 960 height 282
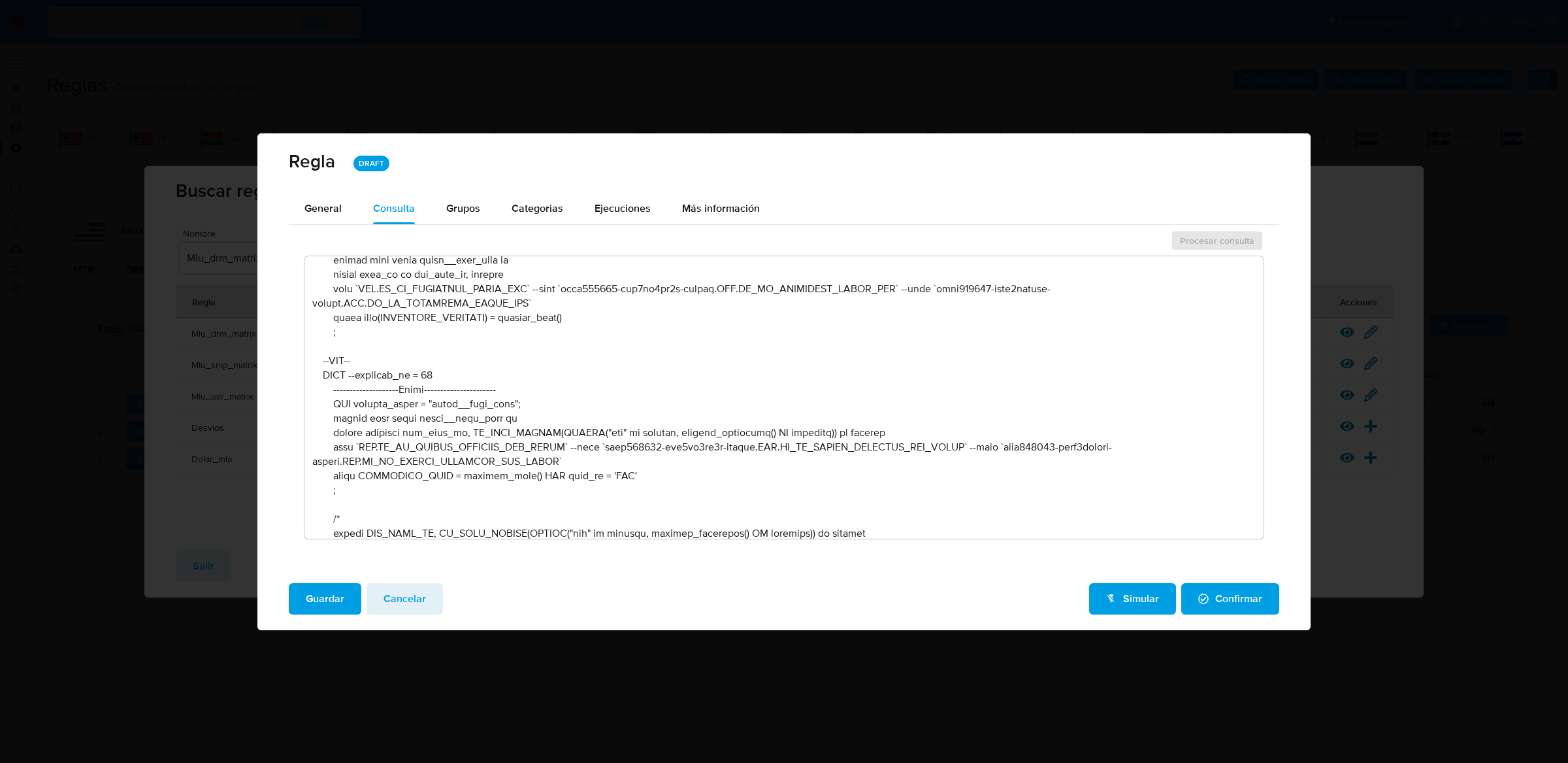
click at [995, 353] on textarea at bounding box center [784, 397] width 960 height 282
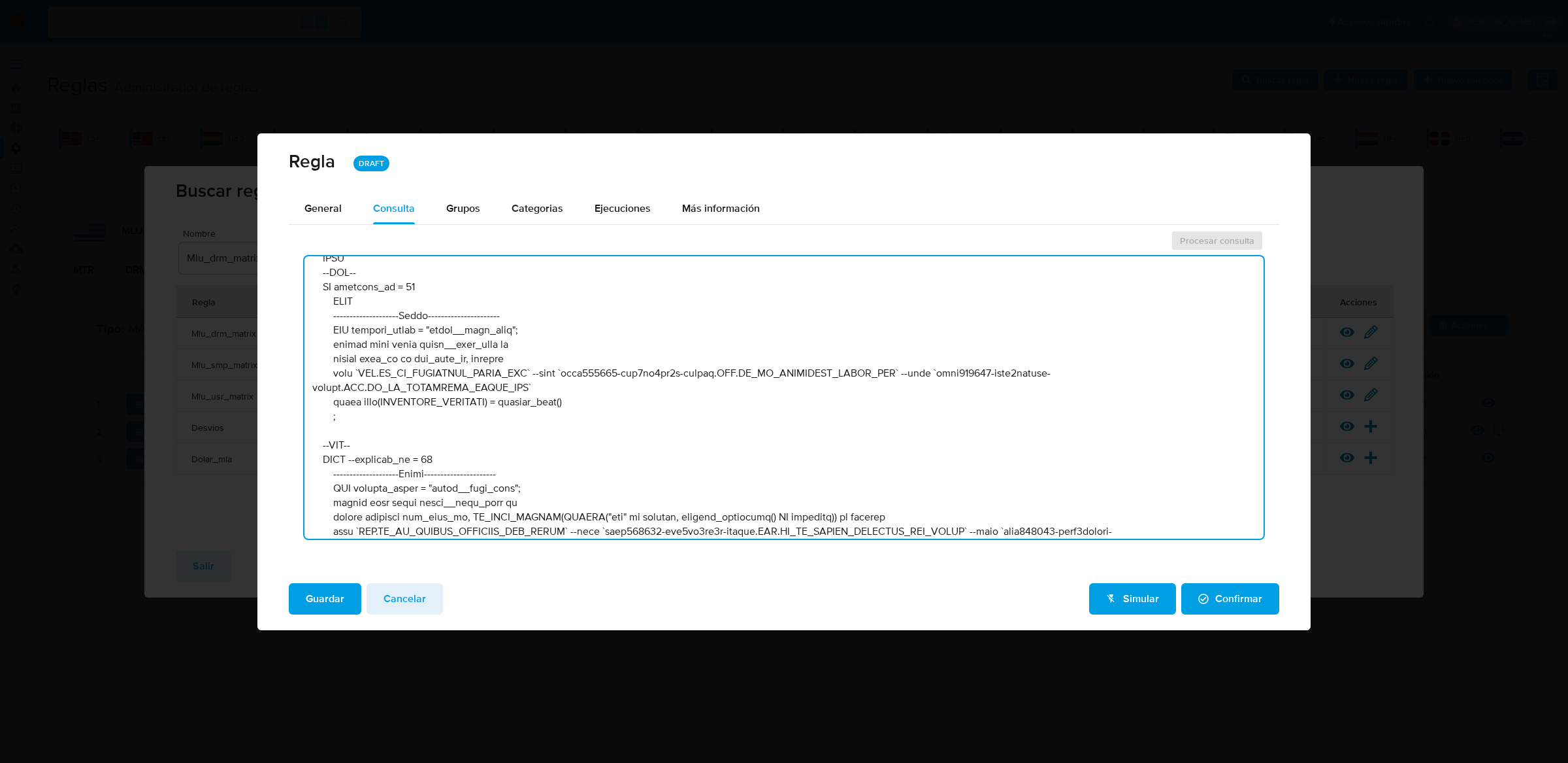
scroll to position [878, 0]
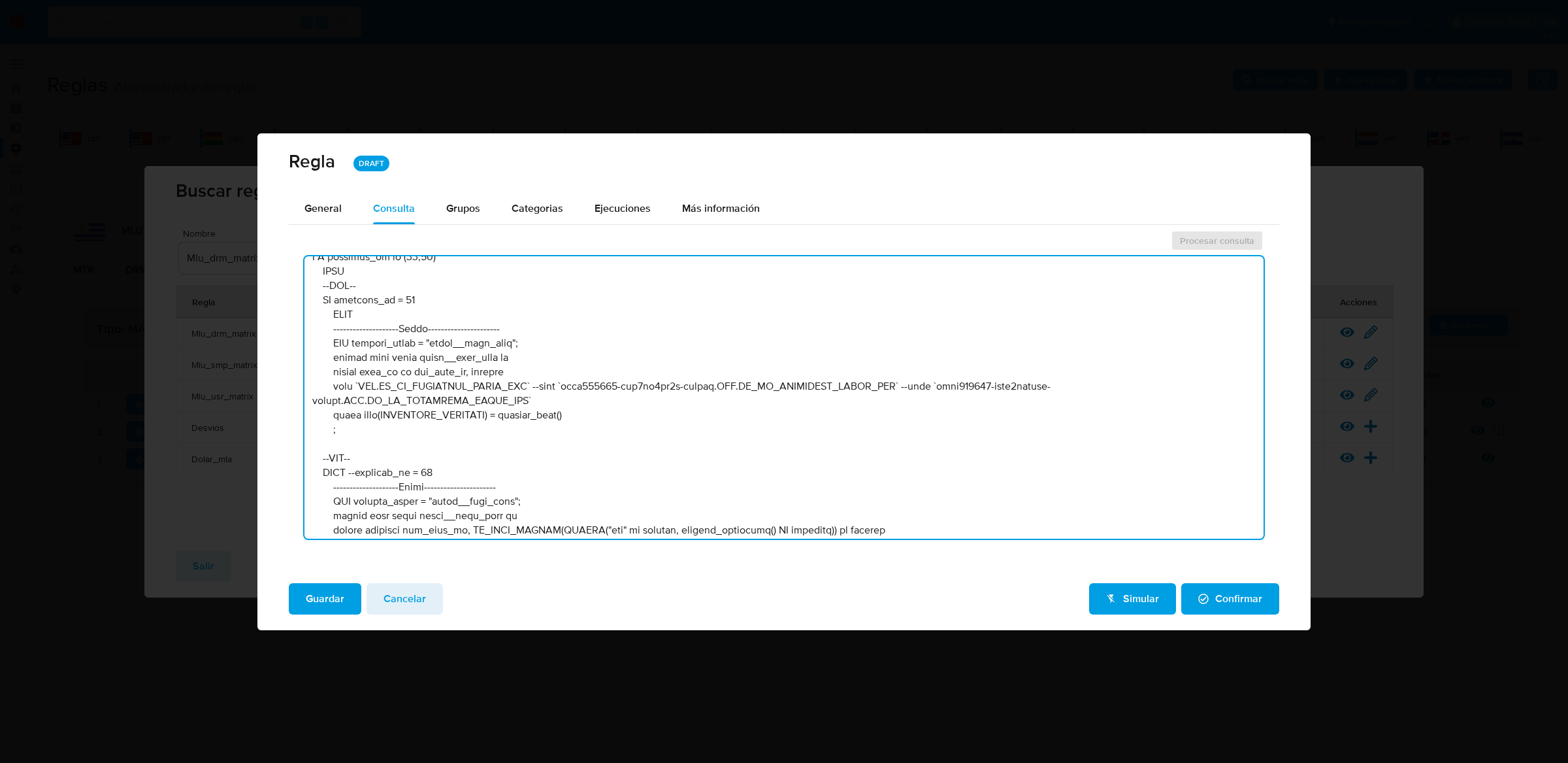
click at [677, 446] on textarea at bounding box center [784, 397] width 960 height 282
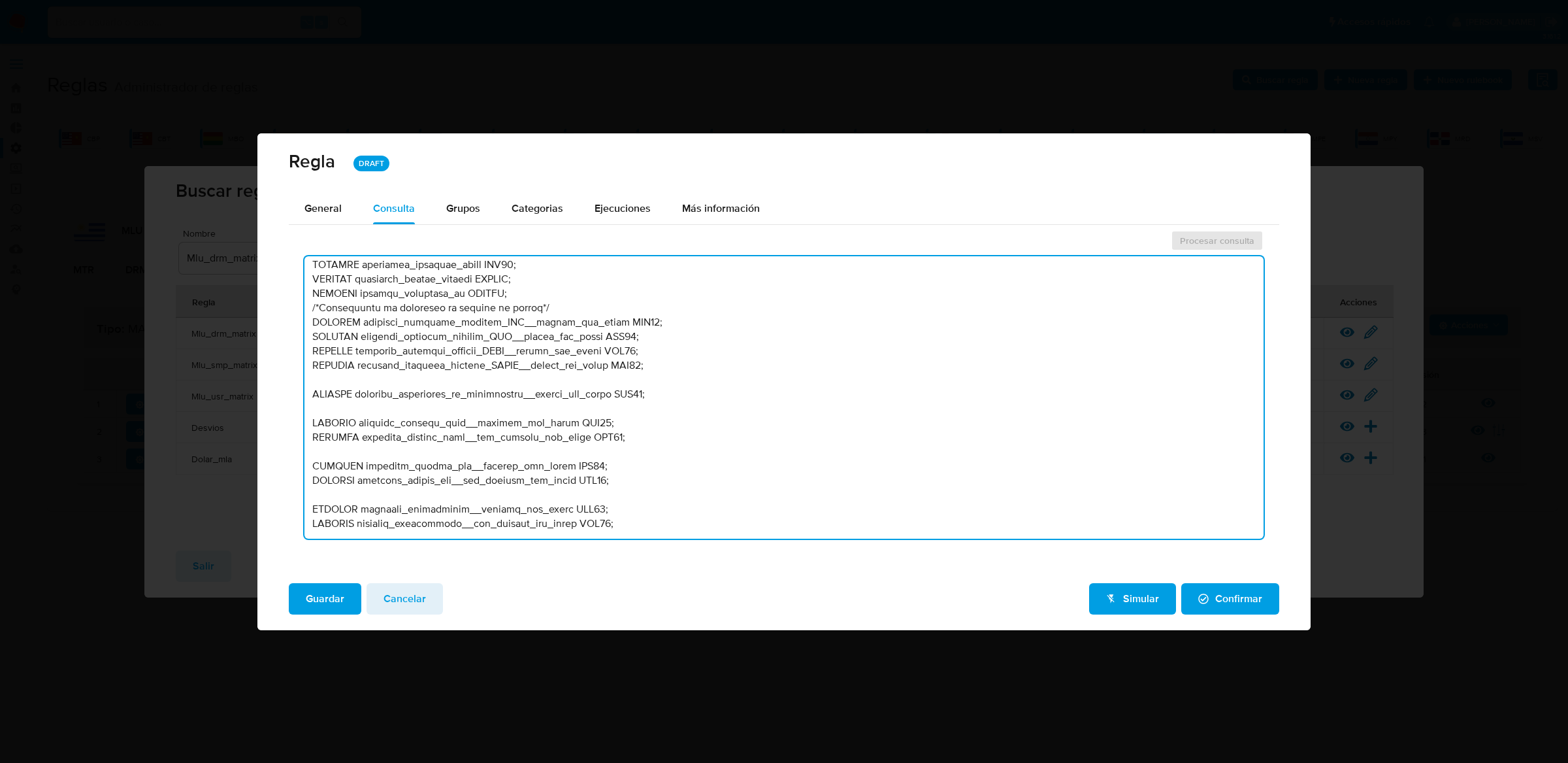
scroll to position [0, 0]
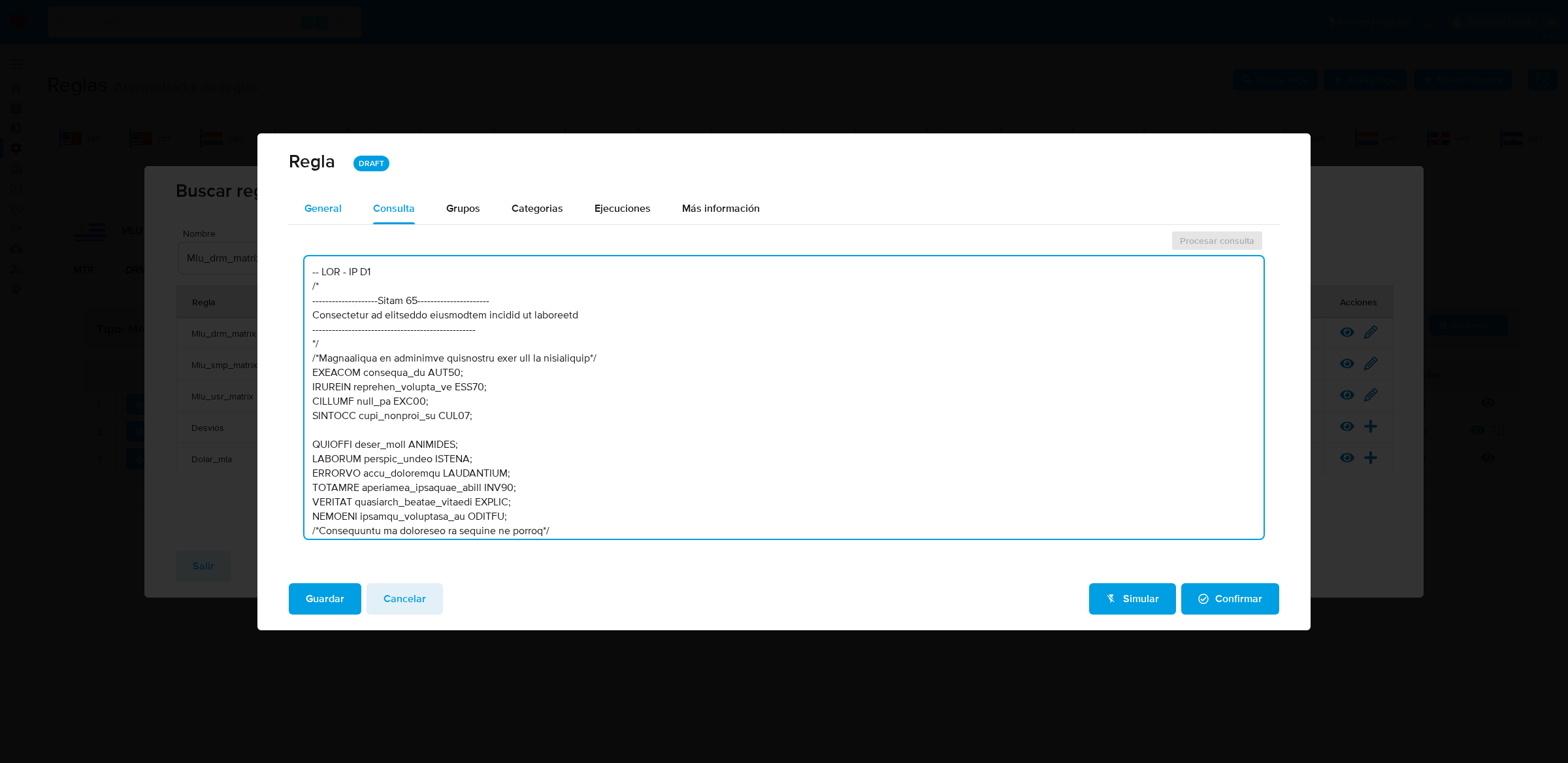
click at [338, 193] on div "General" at bounding box center [323, 208] width 38 height 32
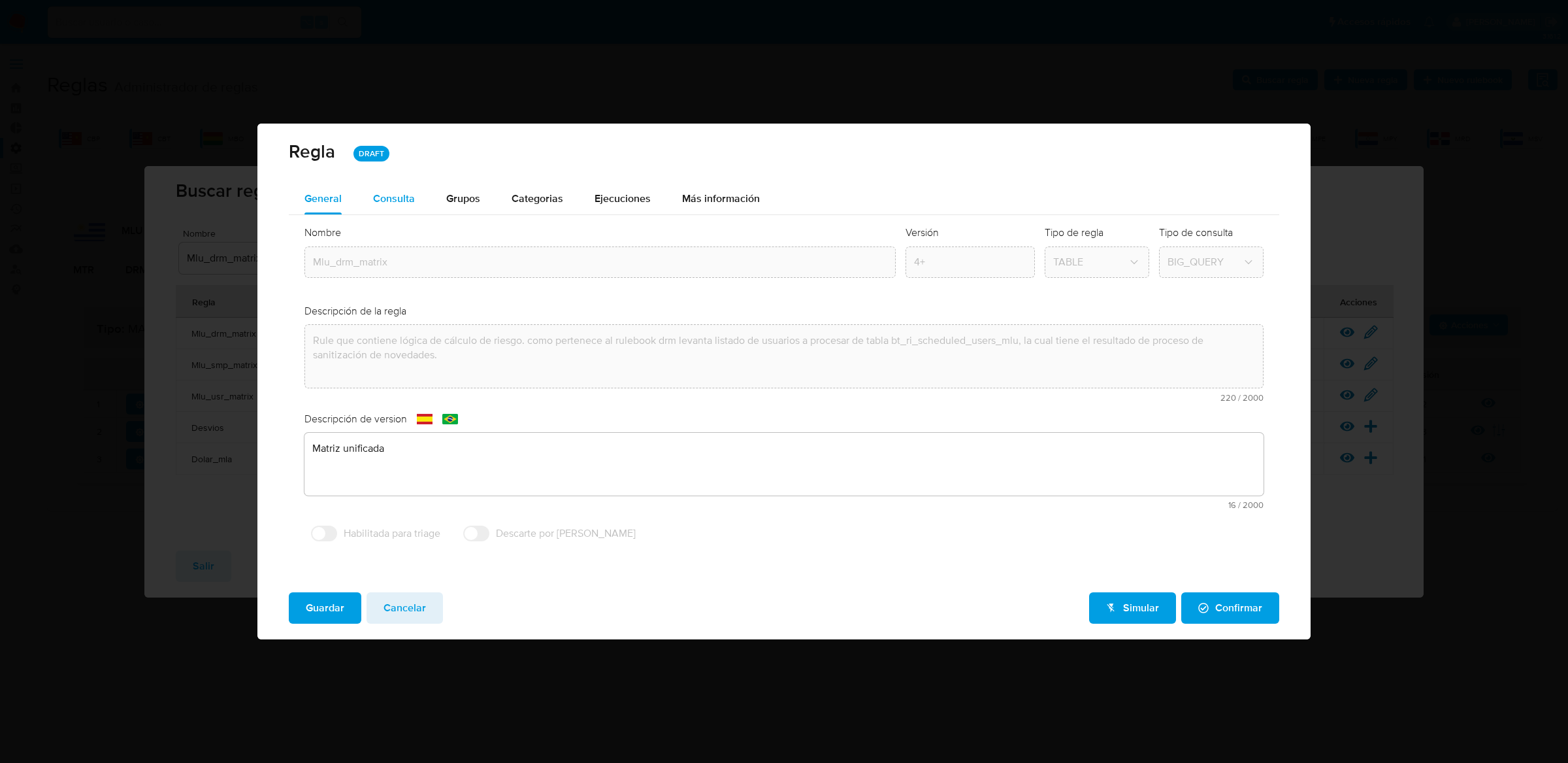
click at [402, 212] on div "Consulta" at bounding box center [393, 198] width 41 height 32
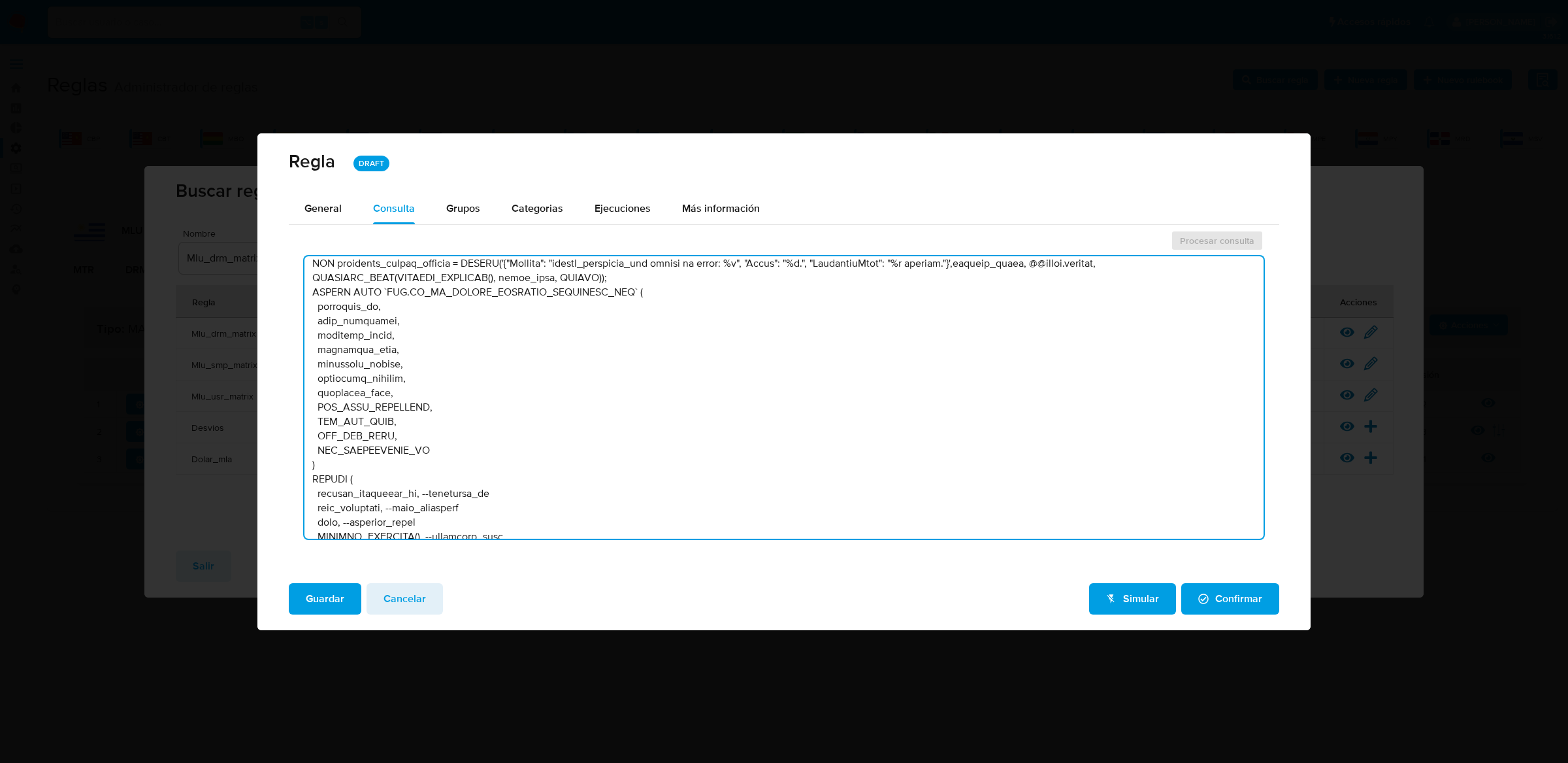
scroll to position [28057, 0]
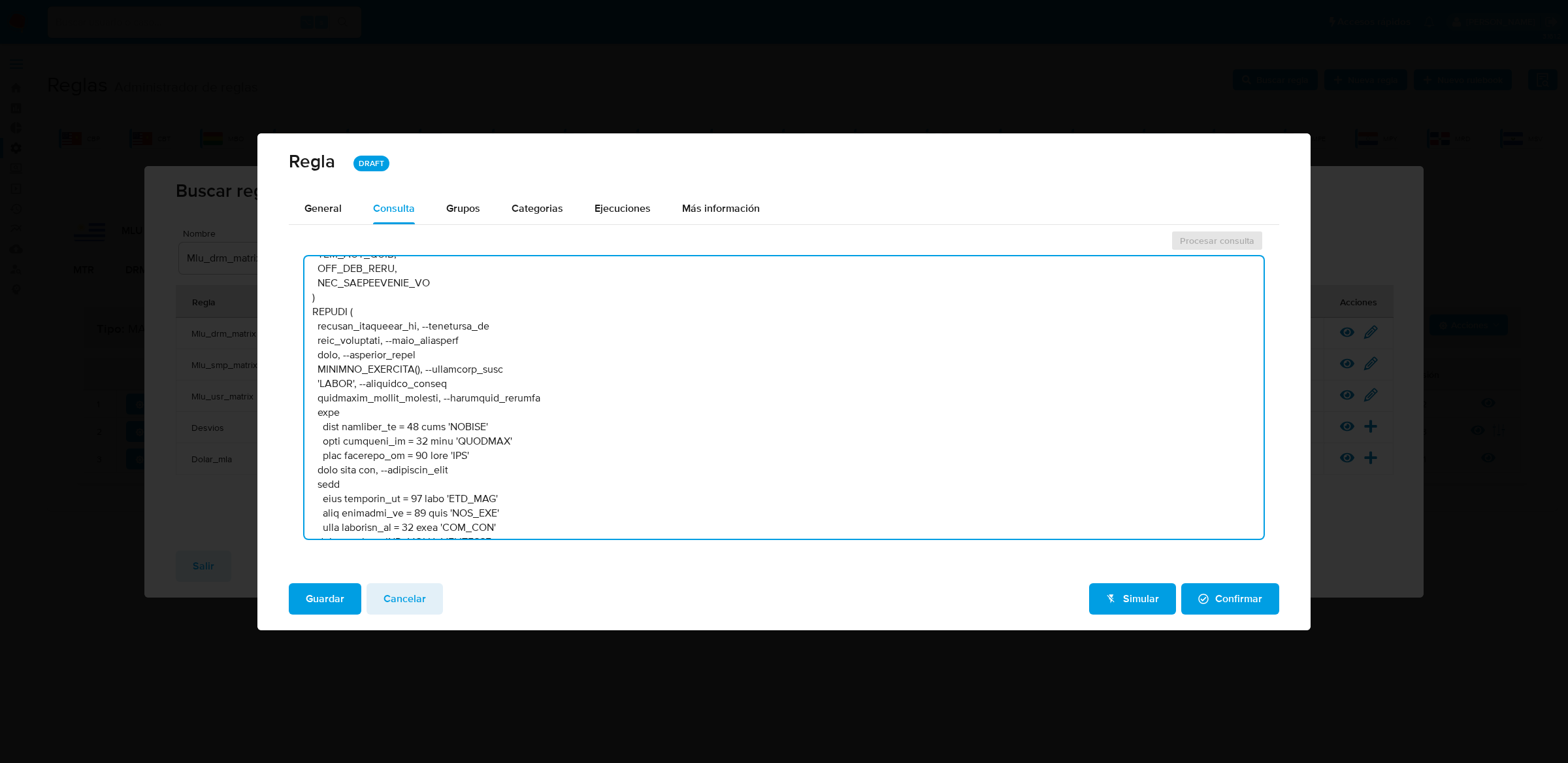
click at [497, 339] on textarea at bounding box center [784, 397] width 960 height 282
click at [518, 329] on textarea at bounding box center [784, 397] width 960 height 282
click at [488, 321] on textarea at bounding box center [784, 397] width 960 height 282
click at [490, 346] on textarea at bounding box center [784, 397] width 960 height 282
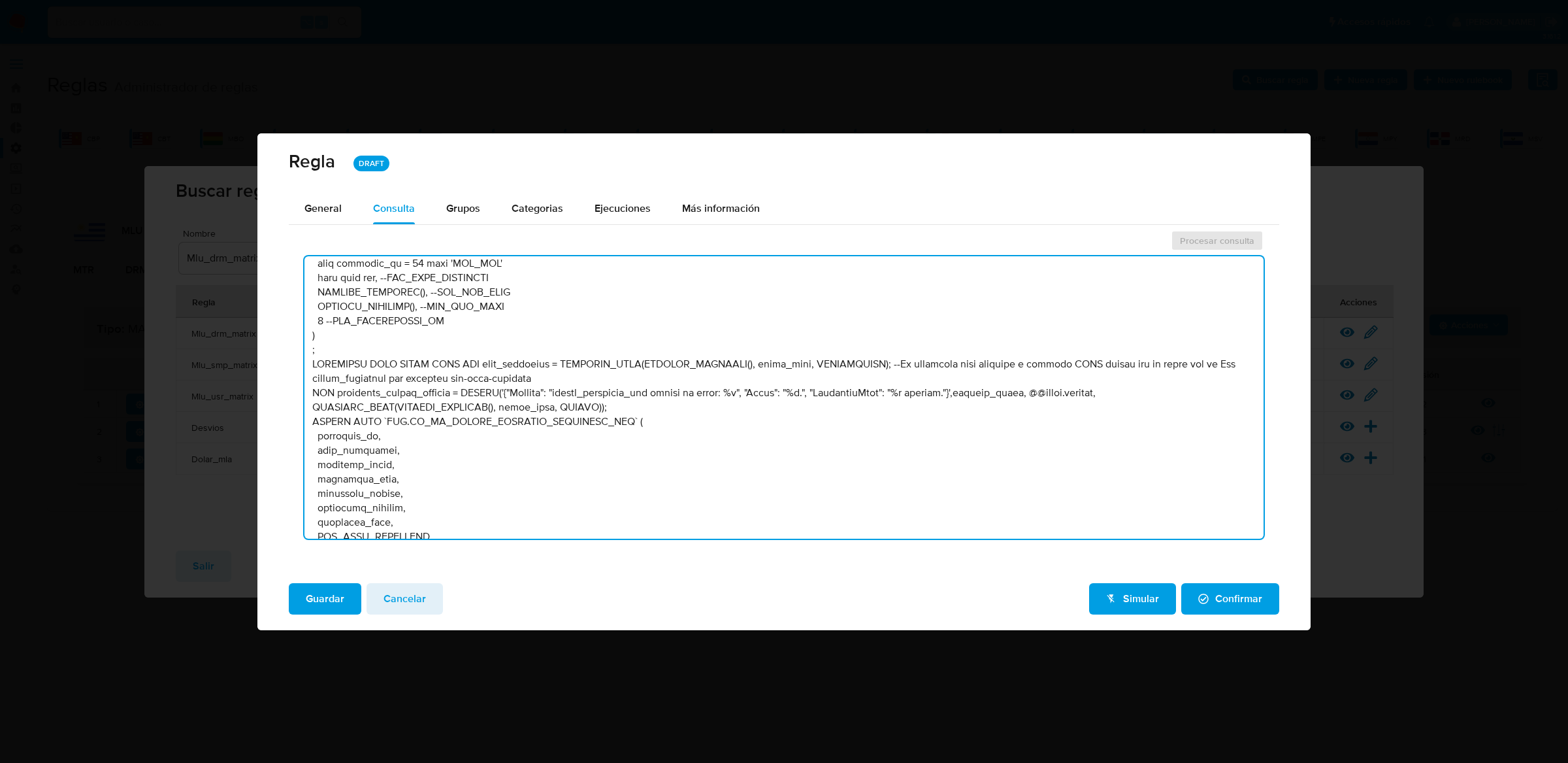
scroll to position [27711, 0]
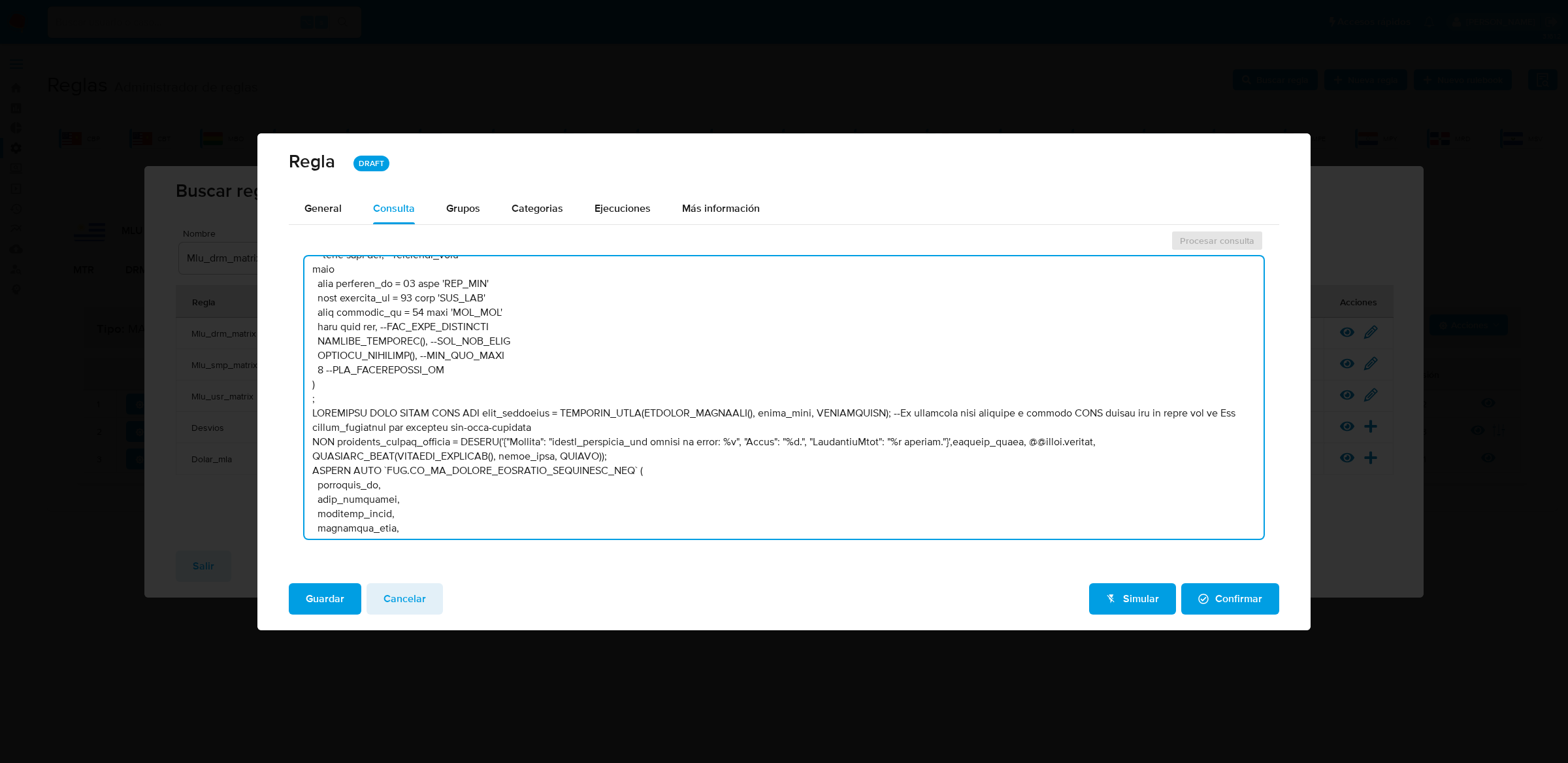
drag, startPoint x: 379, startPoint y: 431, endPoint x: 607, endPoint y: 428, distance: 228.0
click at [608, 428] on textarea at bounding box center [784, 397] width 960 height 282
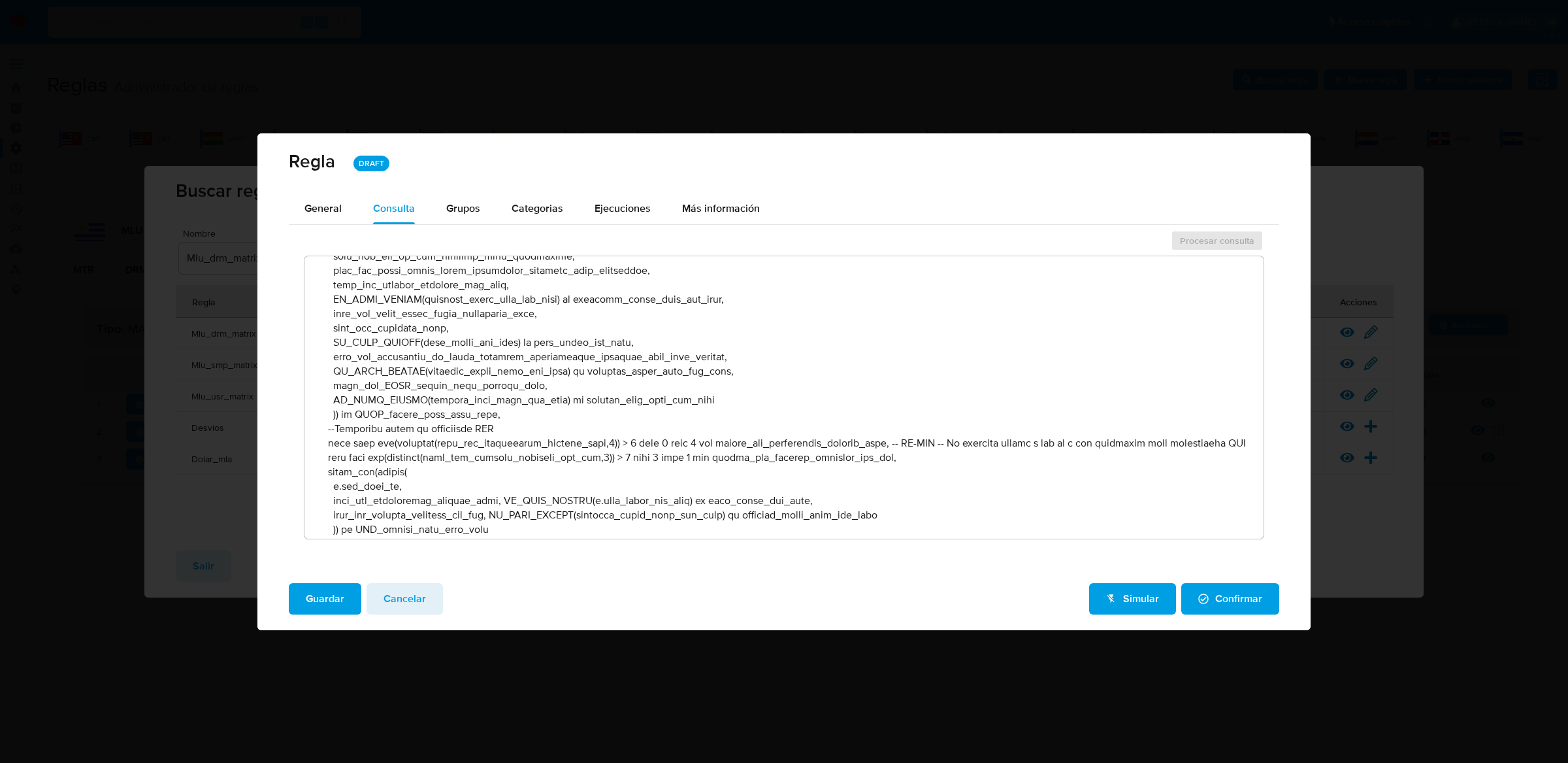
scroll to position [22169, 0]
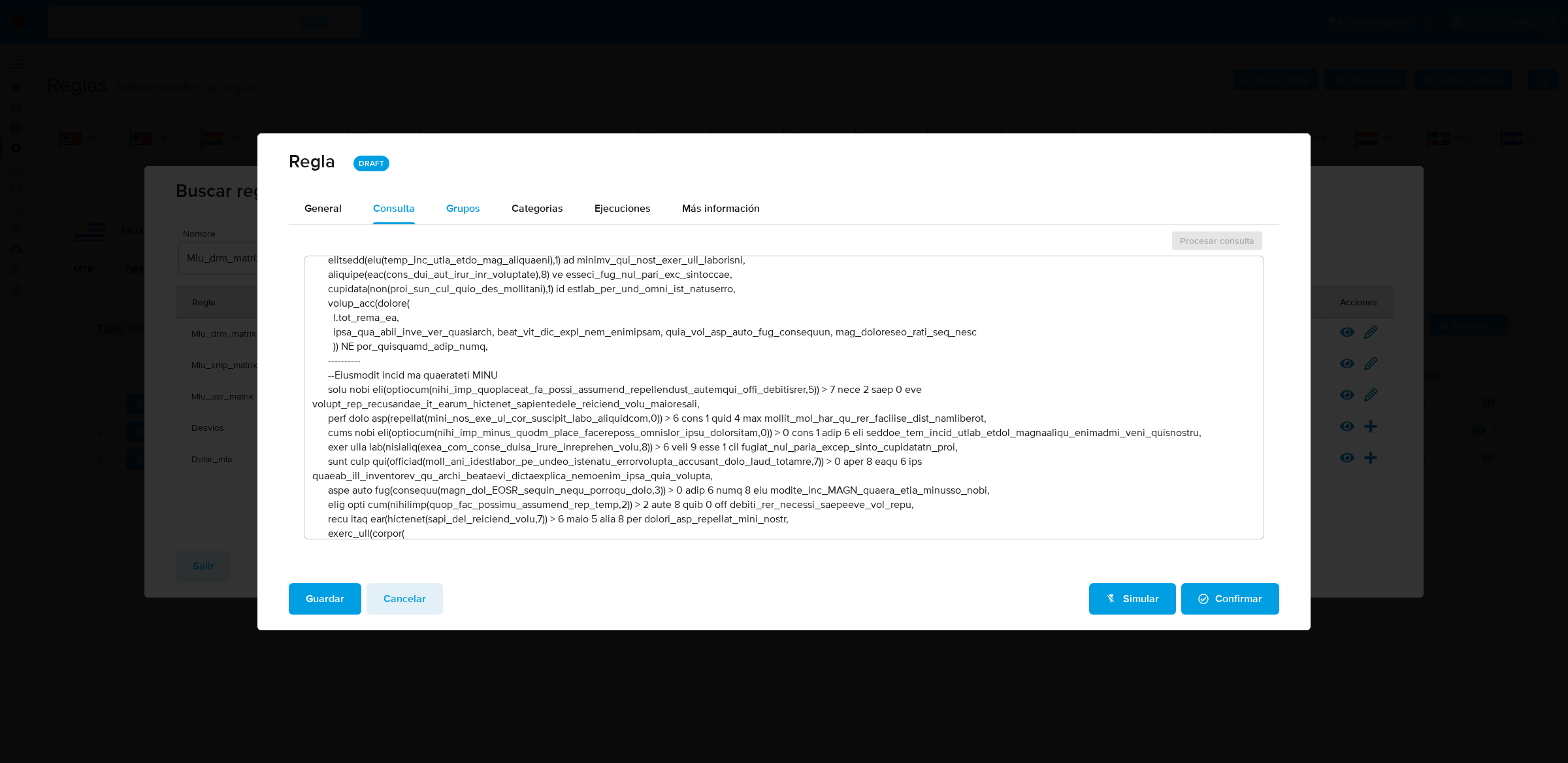
click at [446, 220] on div "Grupos" at bounding box center [462, 208] width 34 height 32
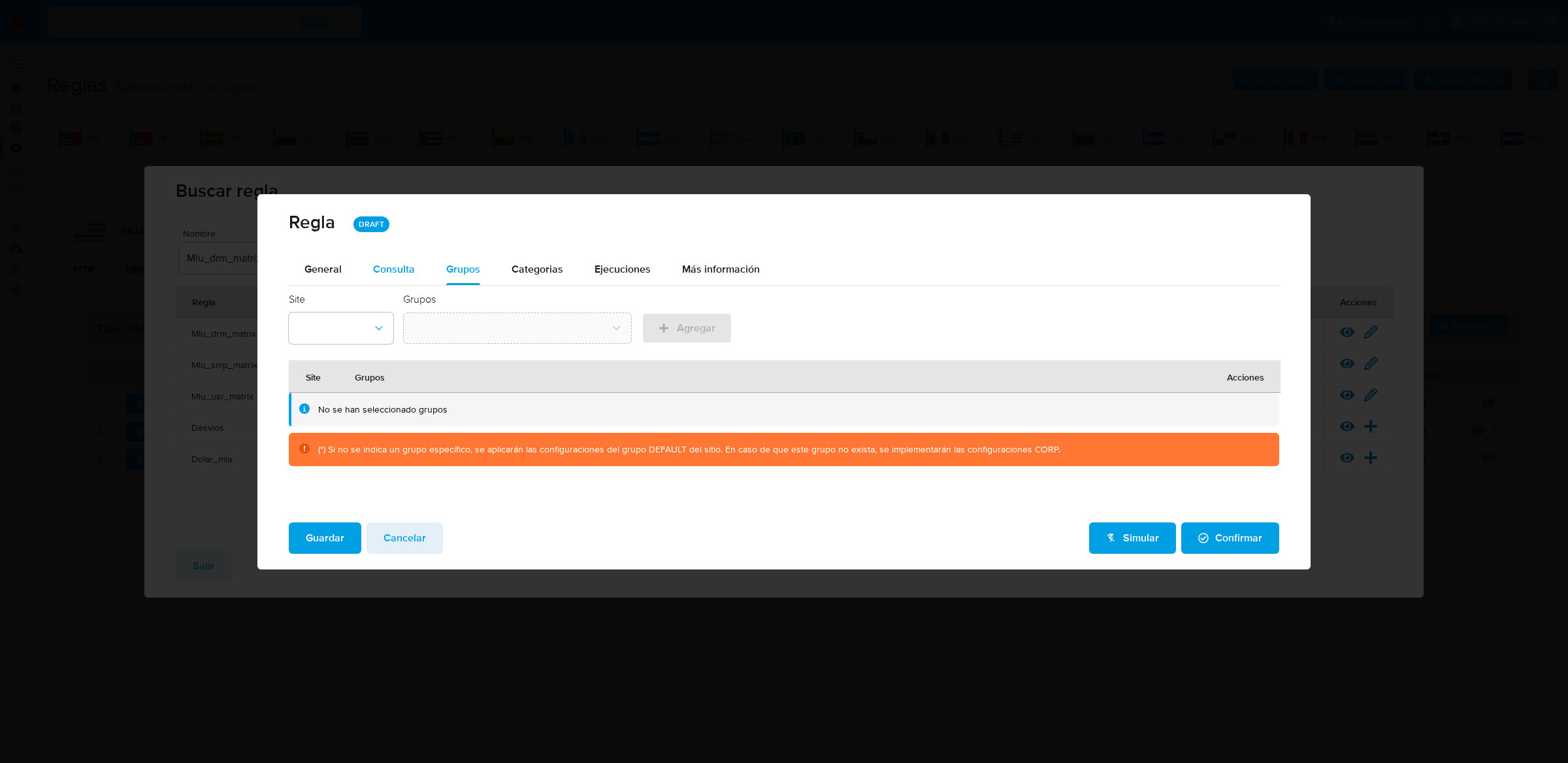
click at [381, 263] on span "Consulta" at bounding box center [393, 269] width 41 height 15
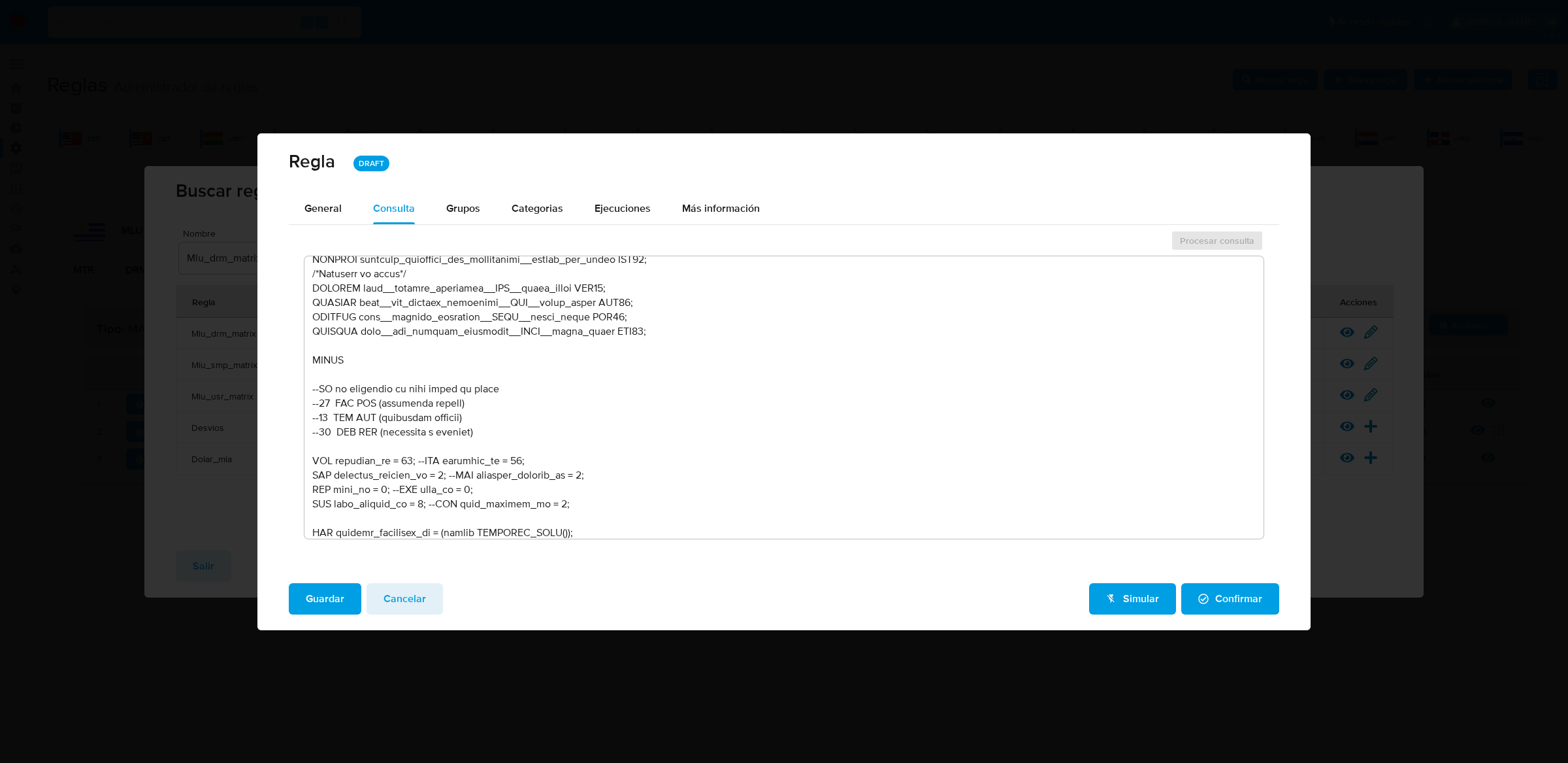
scroll to position [618, 0]
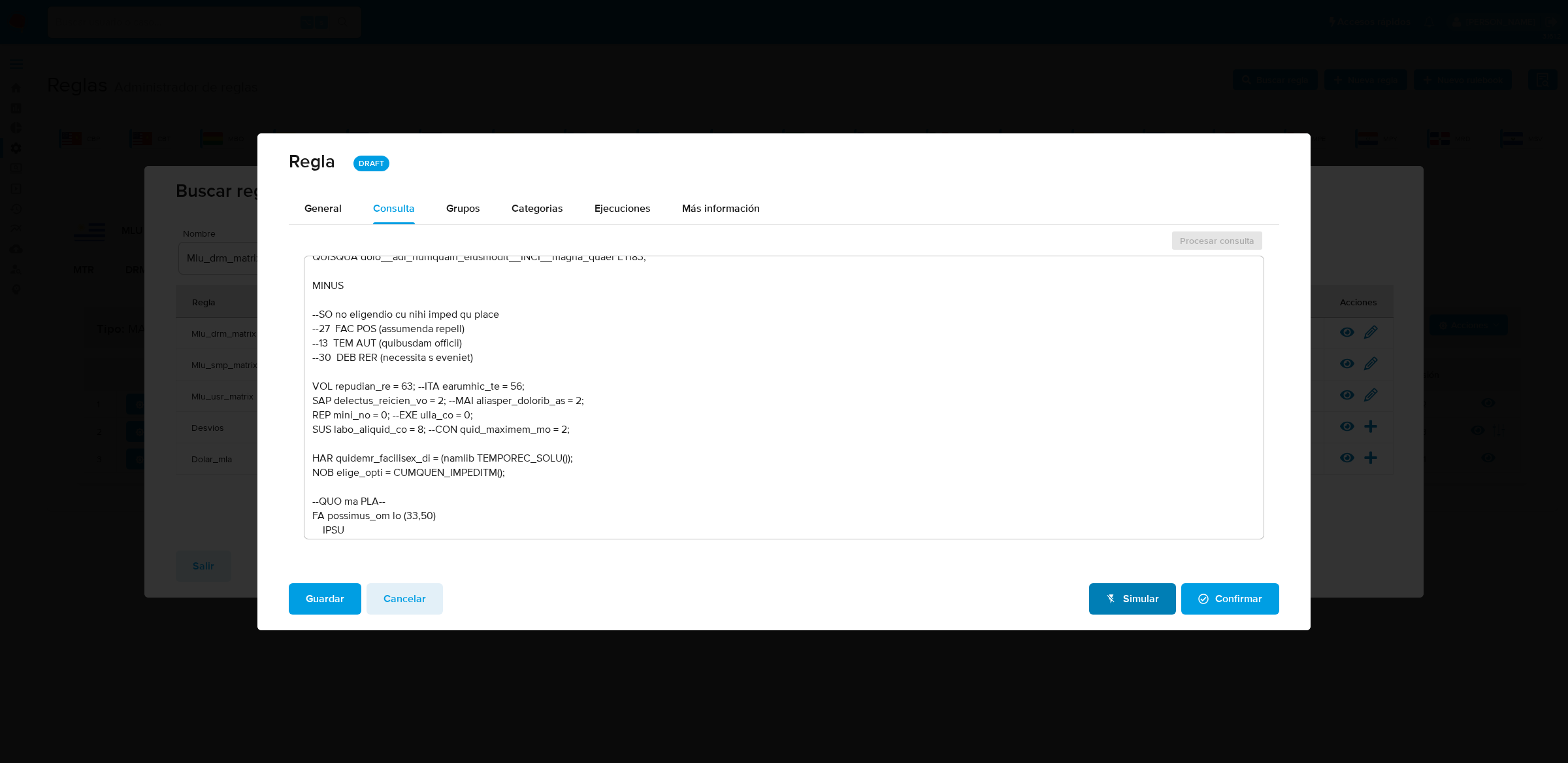
click at [1138, 593] on span "Simular" at bounding box center [1133, 599] width 53 height 29
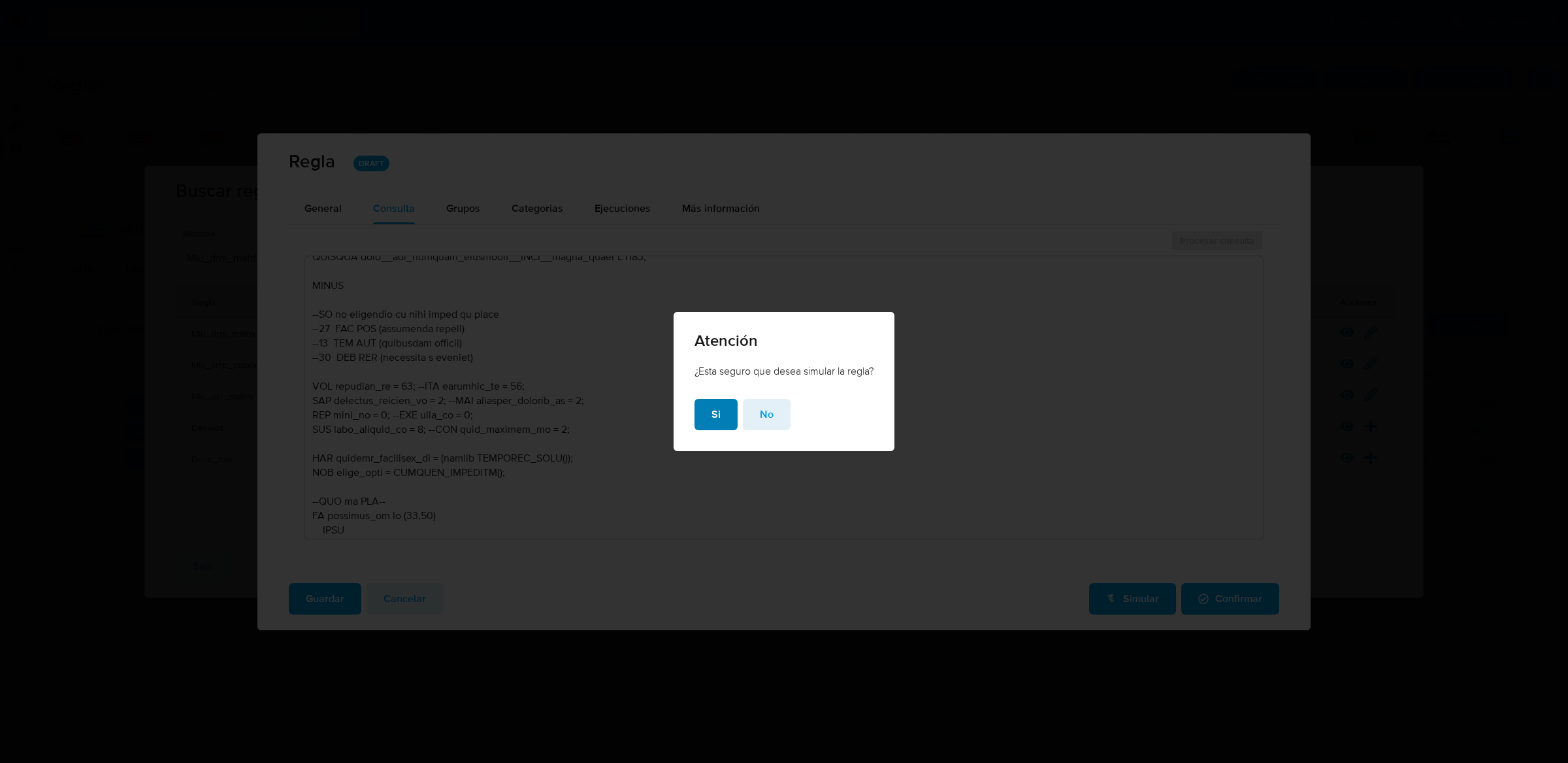
click at [700, 418] on button "Si" at bounding box center [716, 414] width 43 height 32
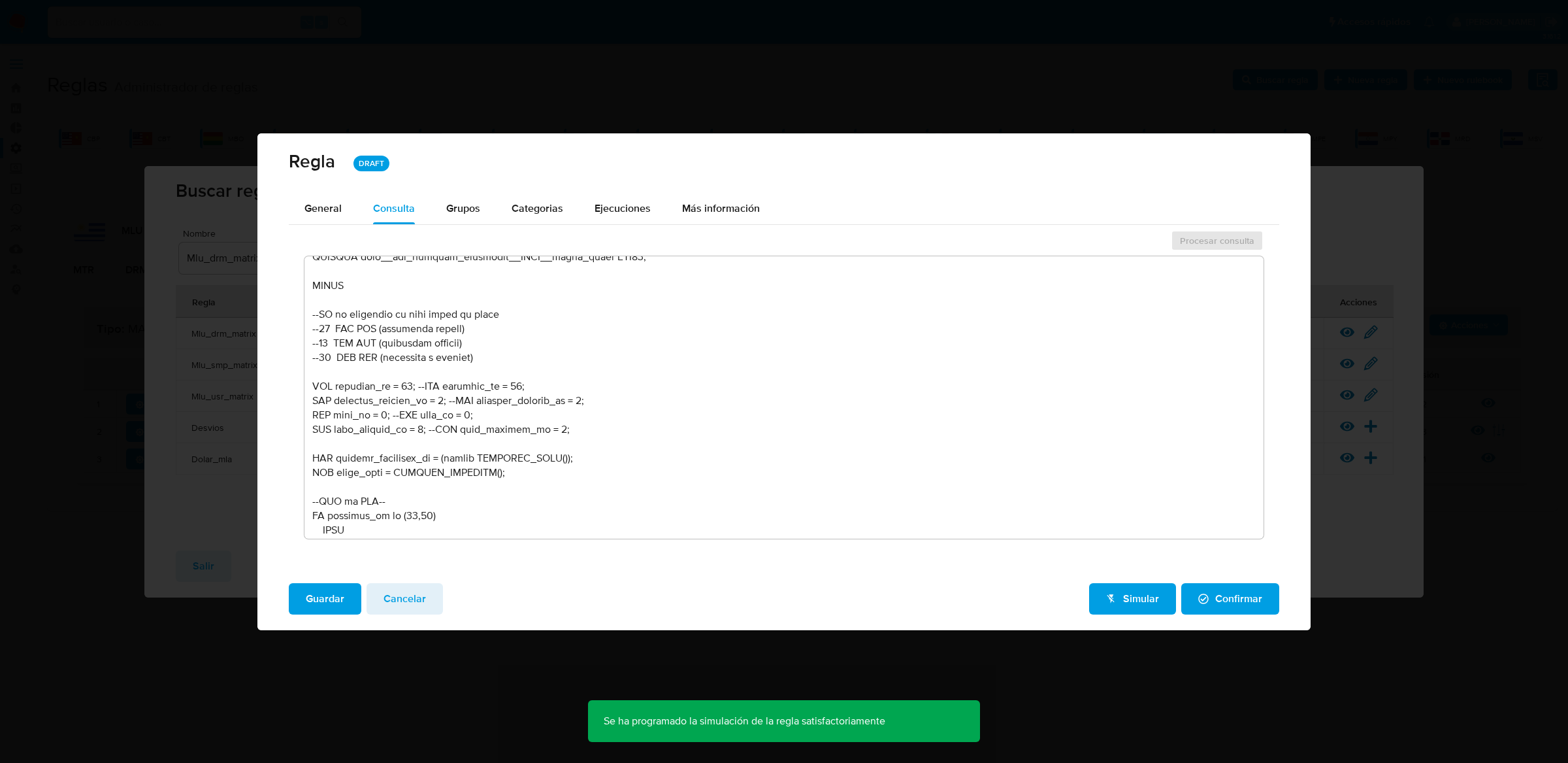
click at [415, 585] on span "Cancelar" at bounding box center [405, 599] width 42 height 29
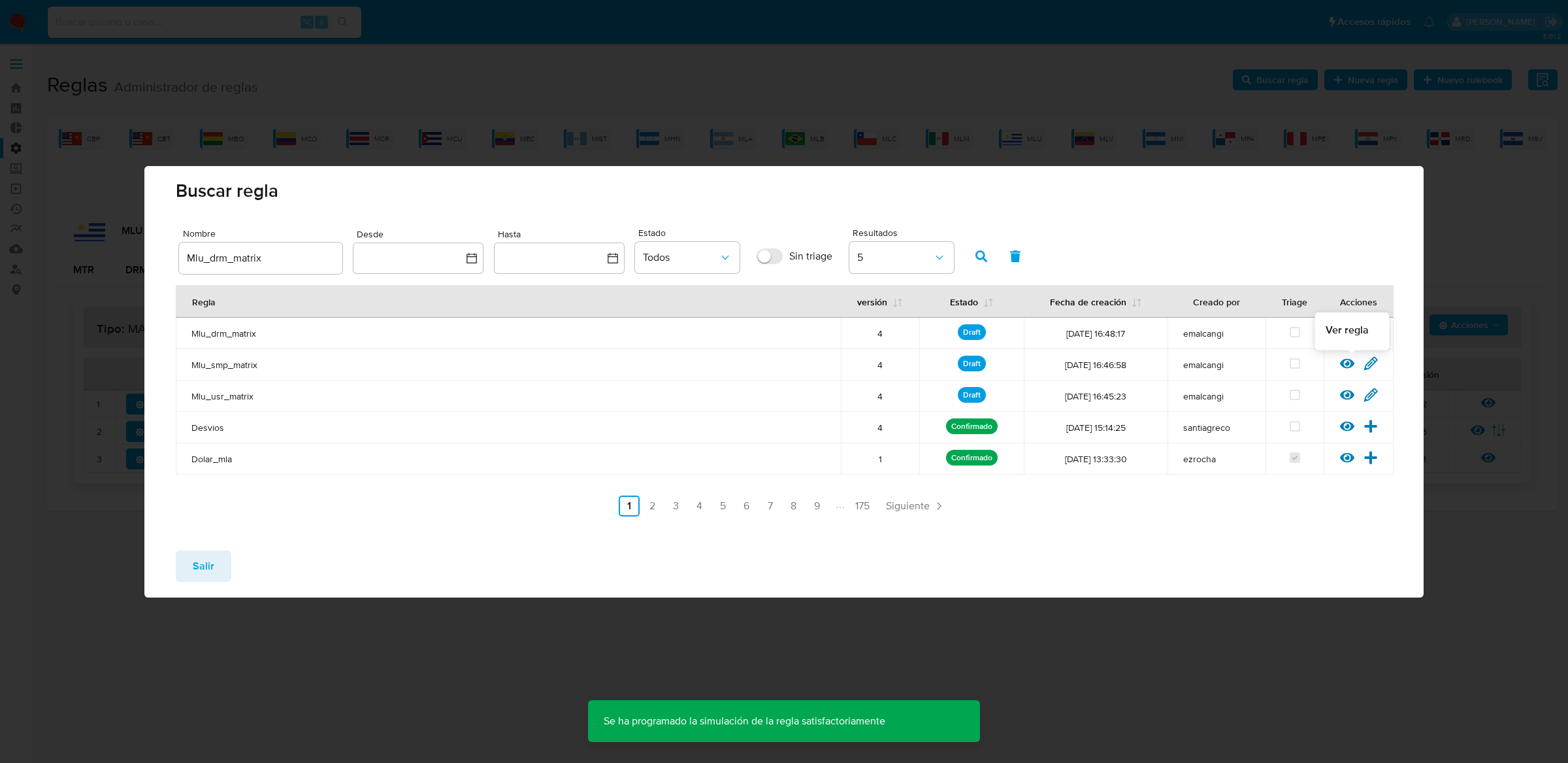
click at [1348, 365] on icon at bounding box center [1346, 363] width 14 height 14
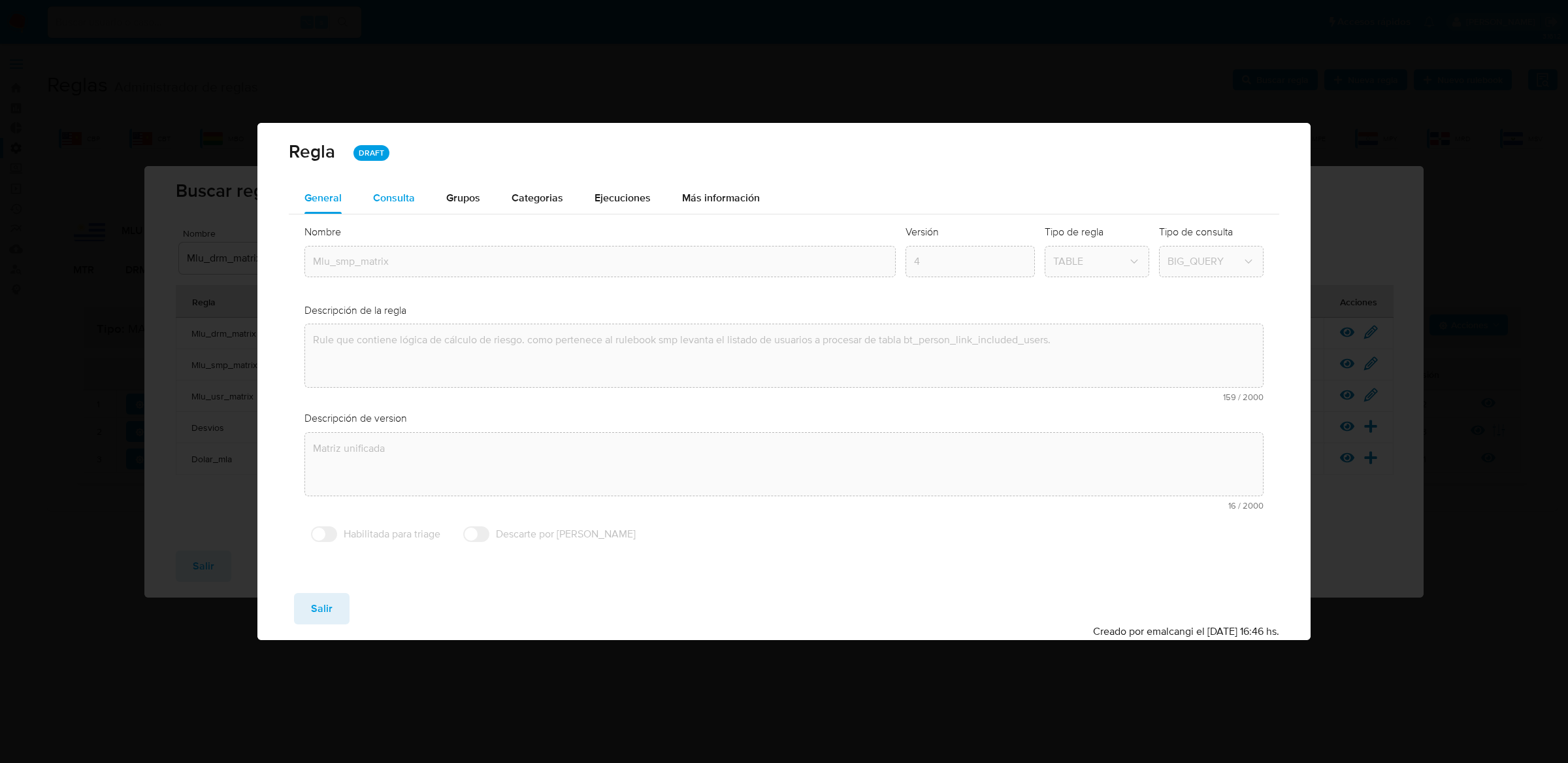
click at [395, 197] on span "Consulta" at bounding box center [393, 197] width 41 height 15
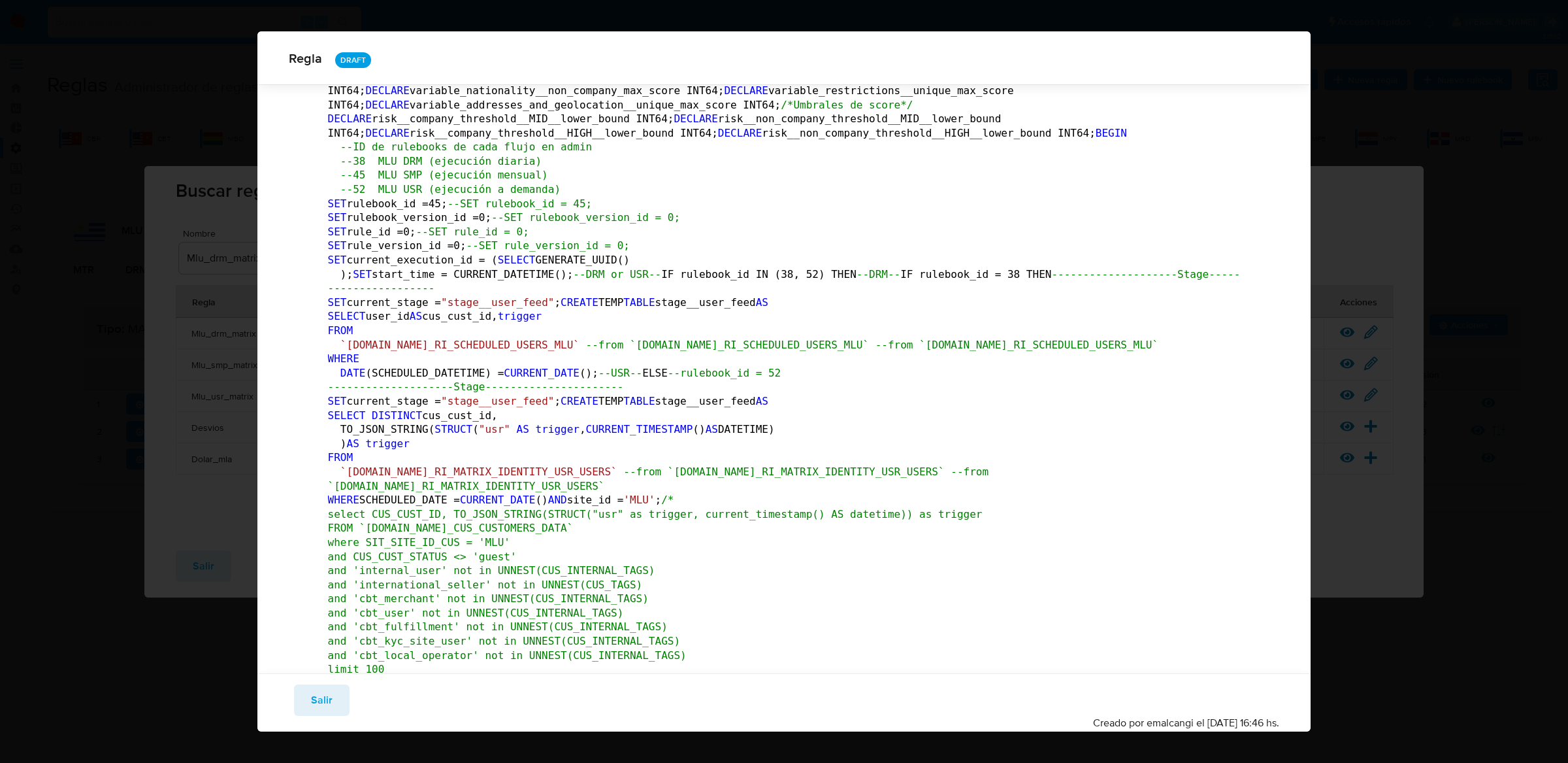
scroll to position [0, 0]
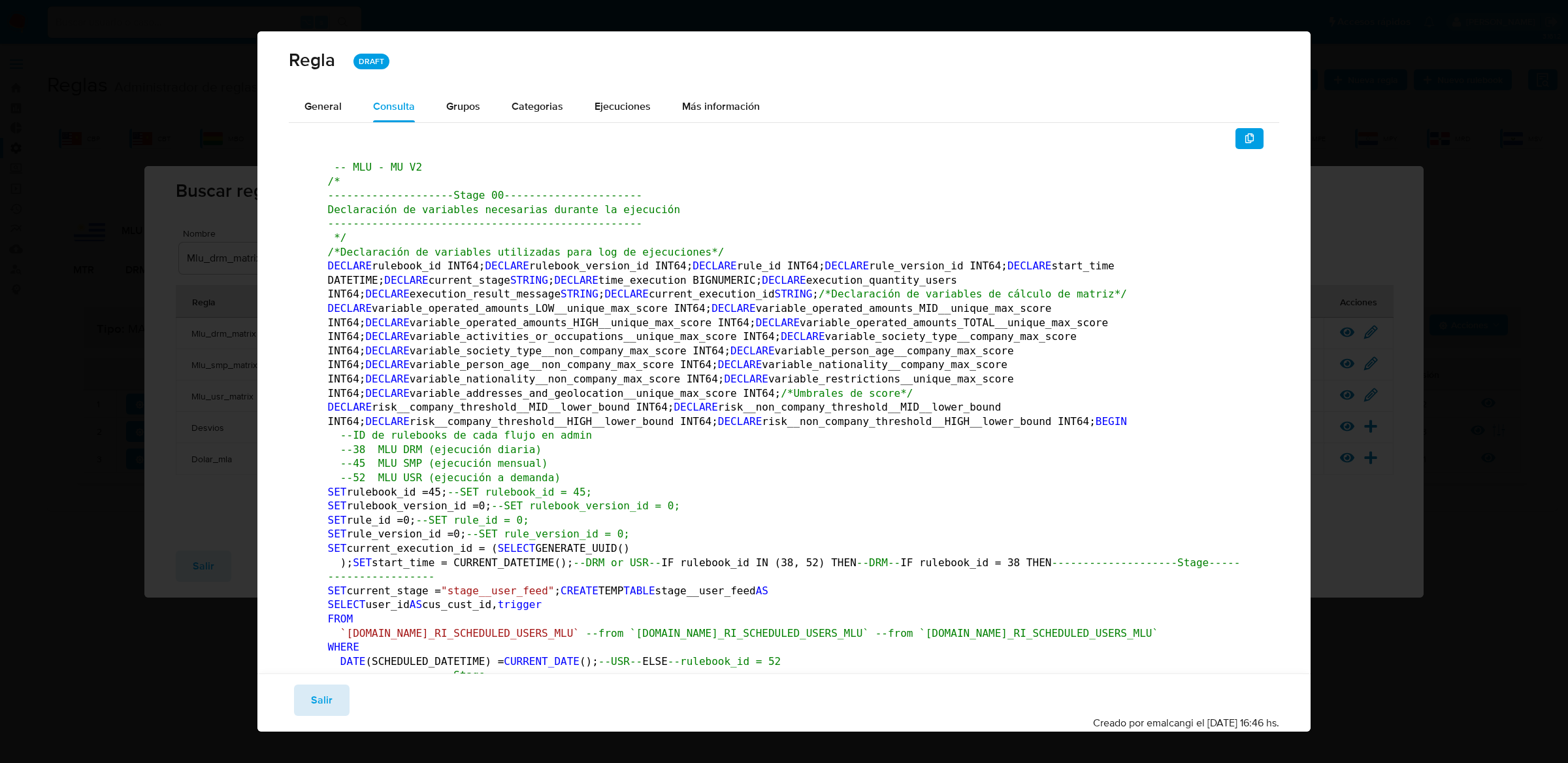
click at [321, 697] on span "Salir" at bounding box center [322, 700] width 21 height 29
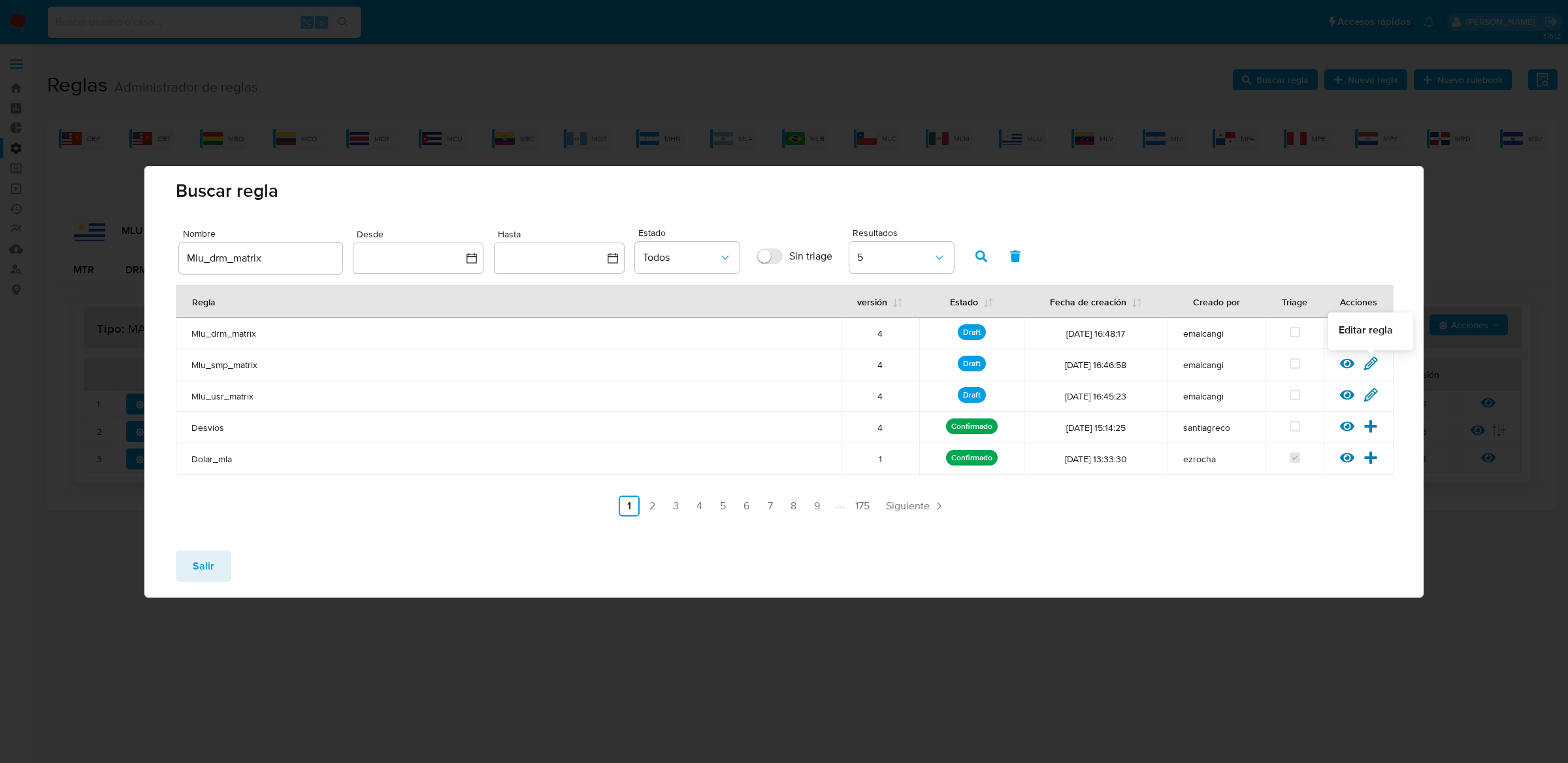
click at [1371, 364] on icon at bounding box center [1371, 362] width 13 height 13
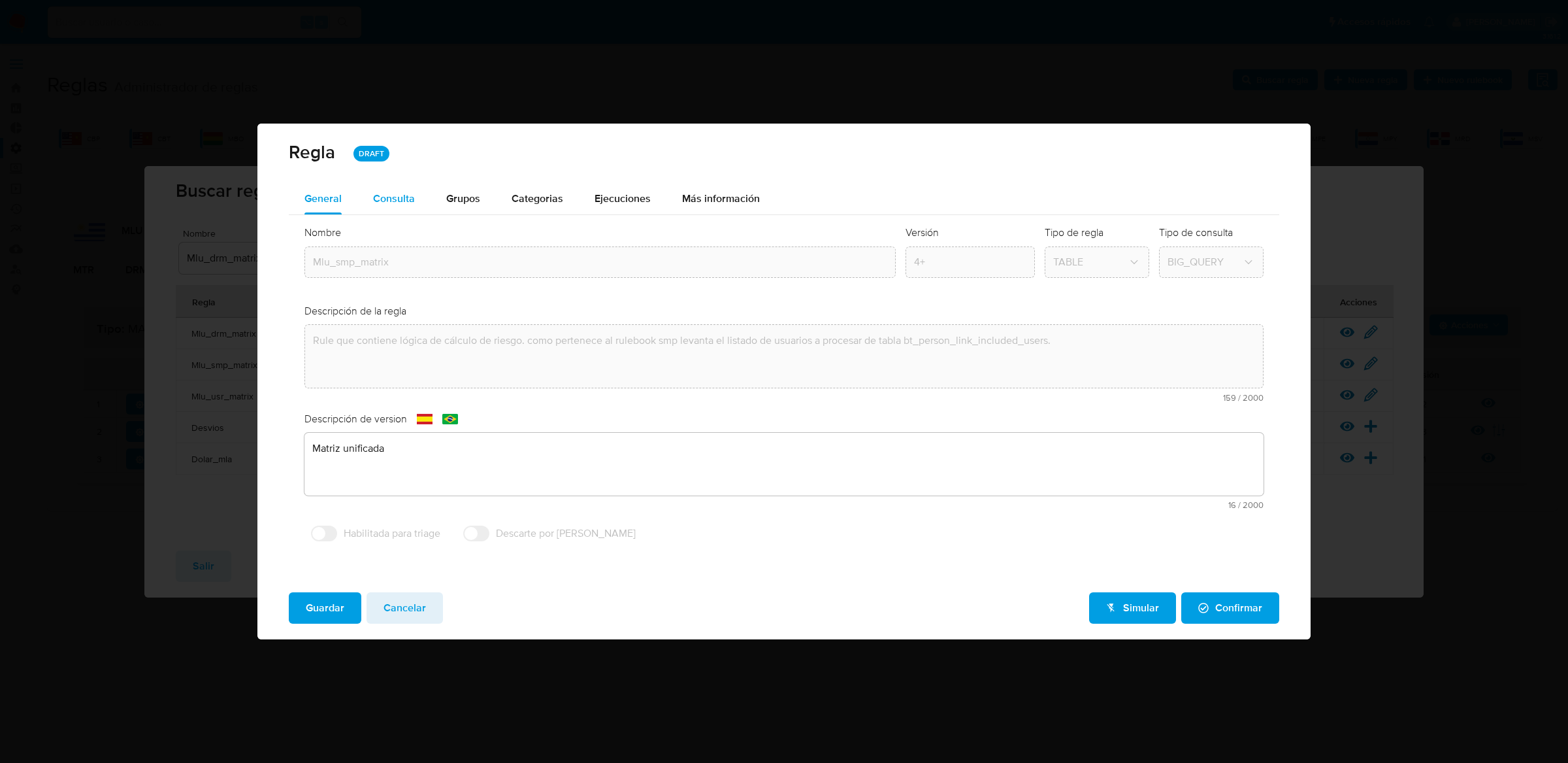
click at [401, 204] on span "Consulta" at bounding box center [393, 198] width 41 height 15
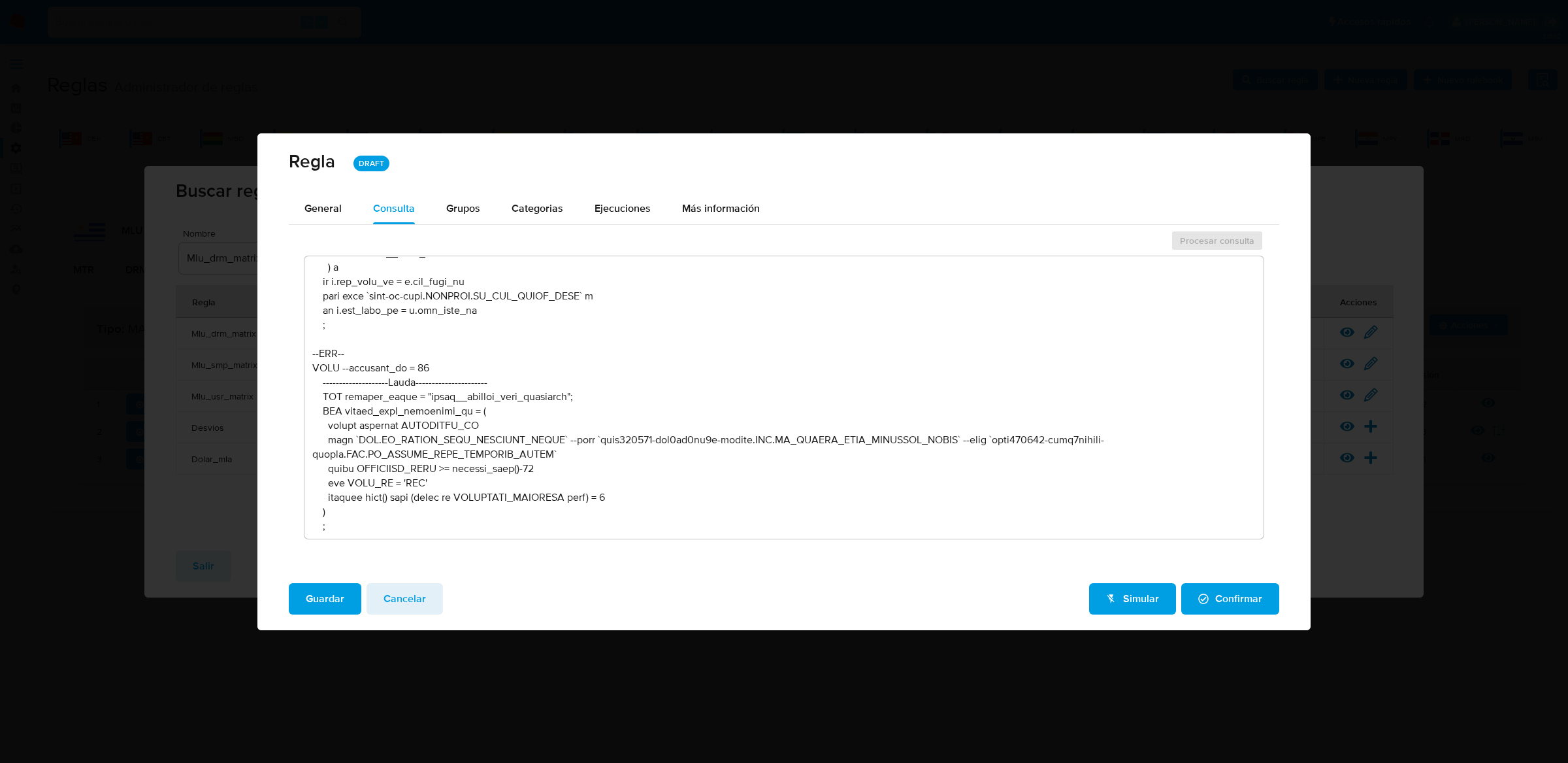
scroll to position [2381, 0]
click at [529, 434] on textarea at bounding box center [784, 397] width 960 height 282
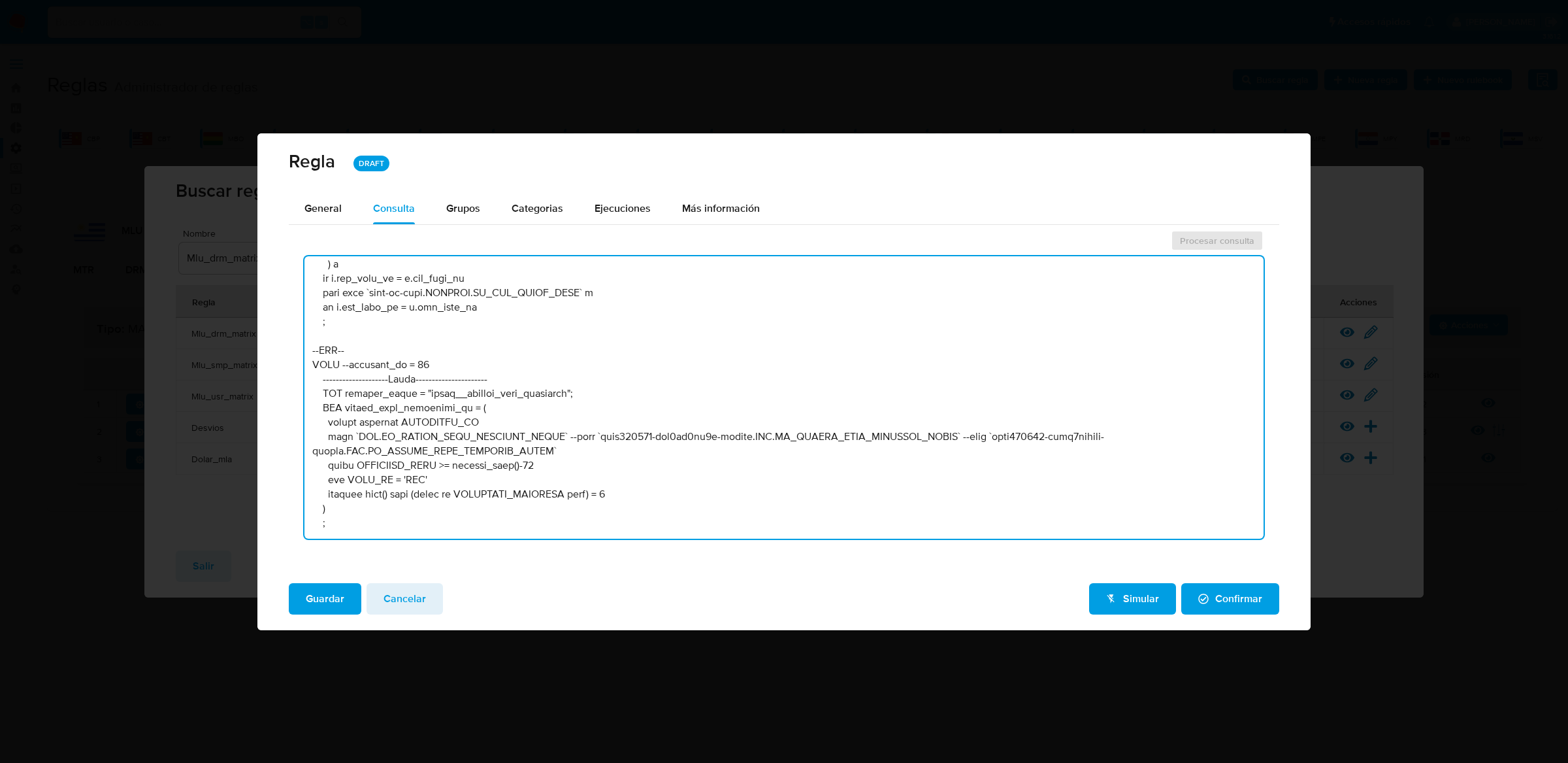
click at [529, 434] on textarea at bounding box center [784, 397] width 960 height 282
drag, startPoint x: 554, startPoint y: 434, endPoint x: 353, endPoint y: 432, distance: 201.0
click at [353, 432] on textarea at bounding box center [784, 397] width 960 height 282
drag, startPoint x: 630, startPoint y: 496, endPoint x: 301, endPoint y: 466, distance: 330.4
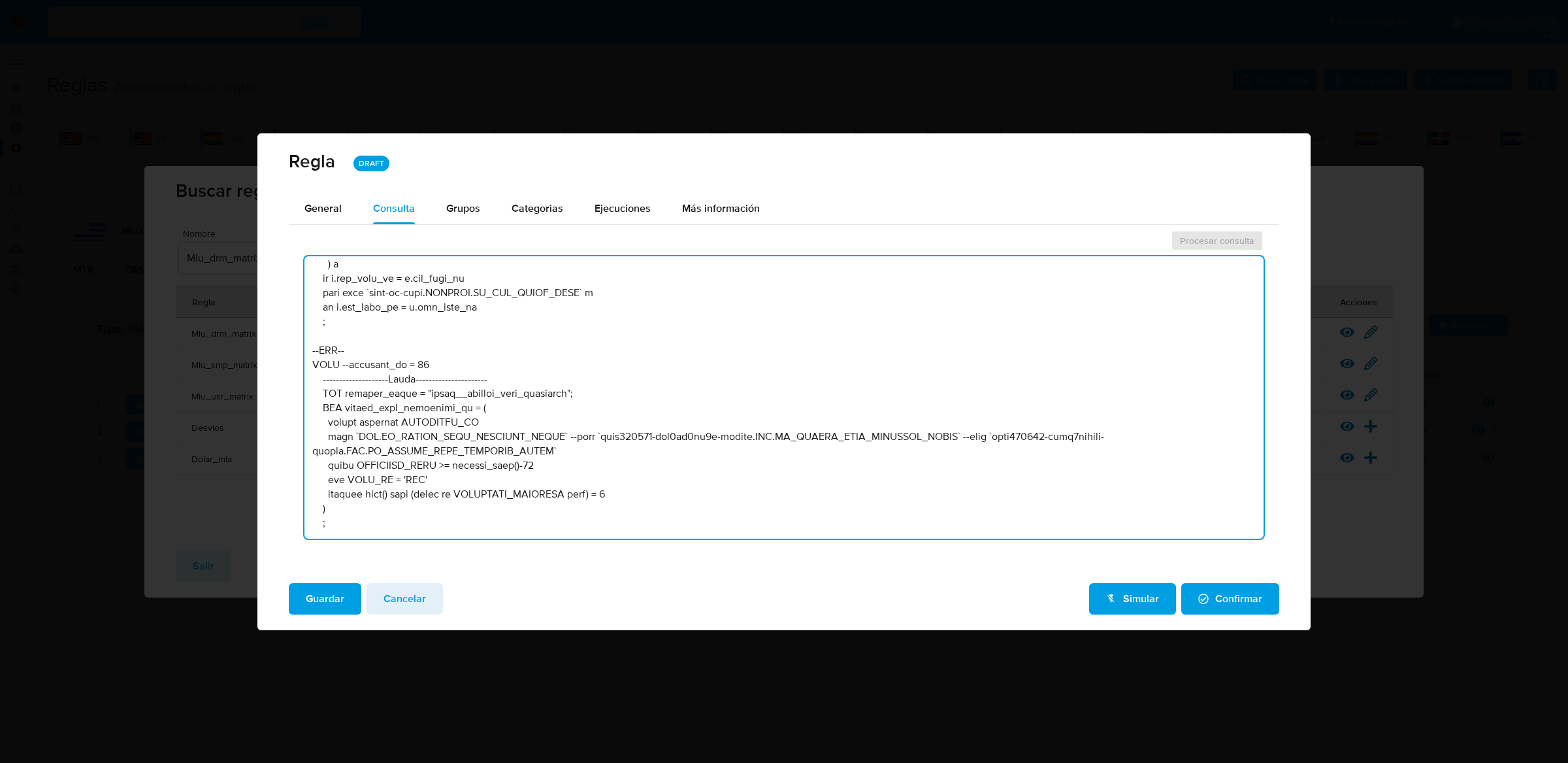
click at [301, 466] on div "Procesar consulta" at bounding box center [784, 388] width 991 height 321
drag, startPoint x: 977, startPoint y: 434, endPoint x: 706, endPoint y: 452, distance: 271.6
click at [706, 450] on textarea at bounding box center [784, 397] width 960 height 282
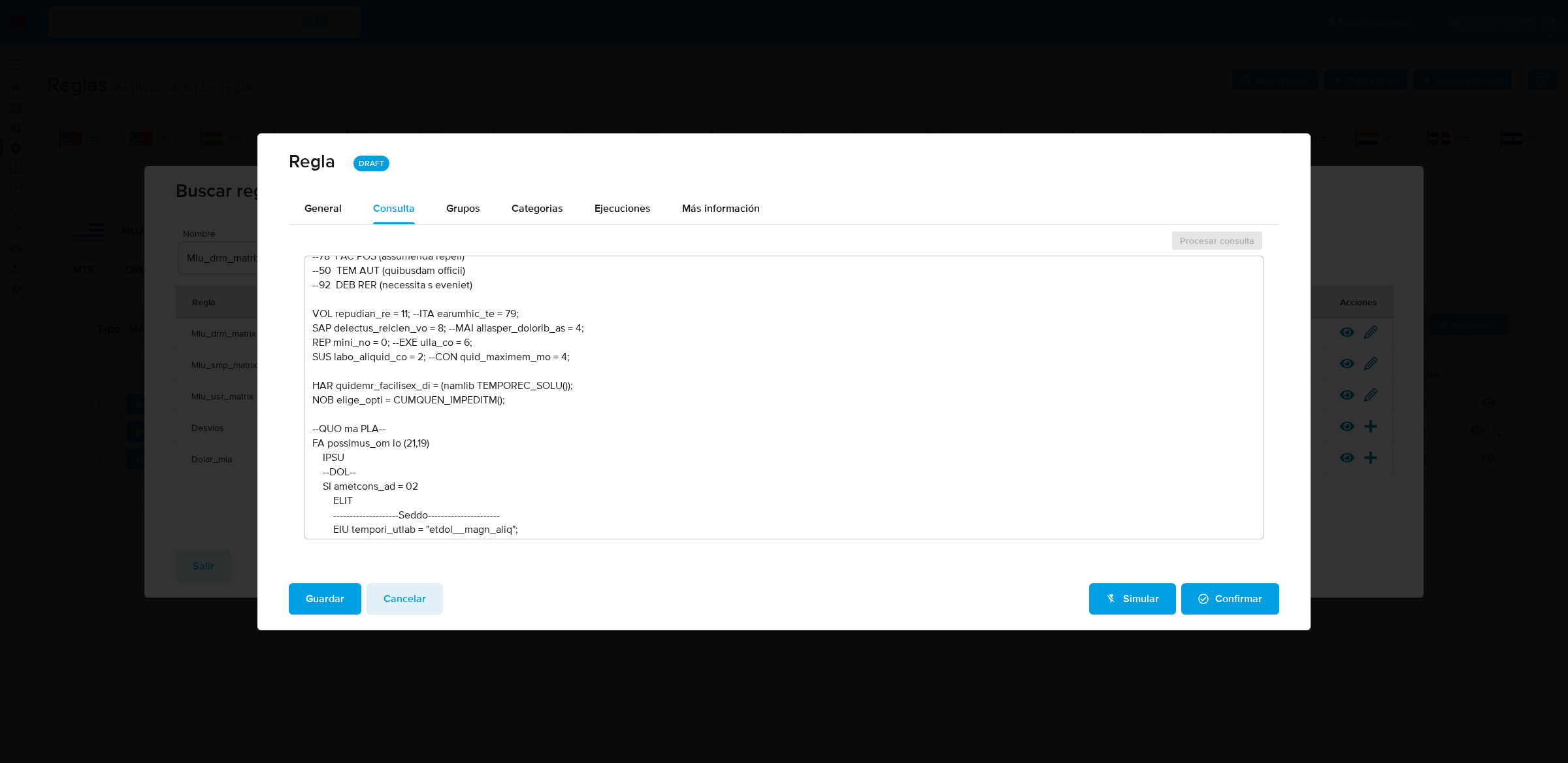
scroll to position [701, 0]
click at [427, 603] on button "Cancelar" at bounding box center [405, 598] width 76 height 32
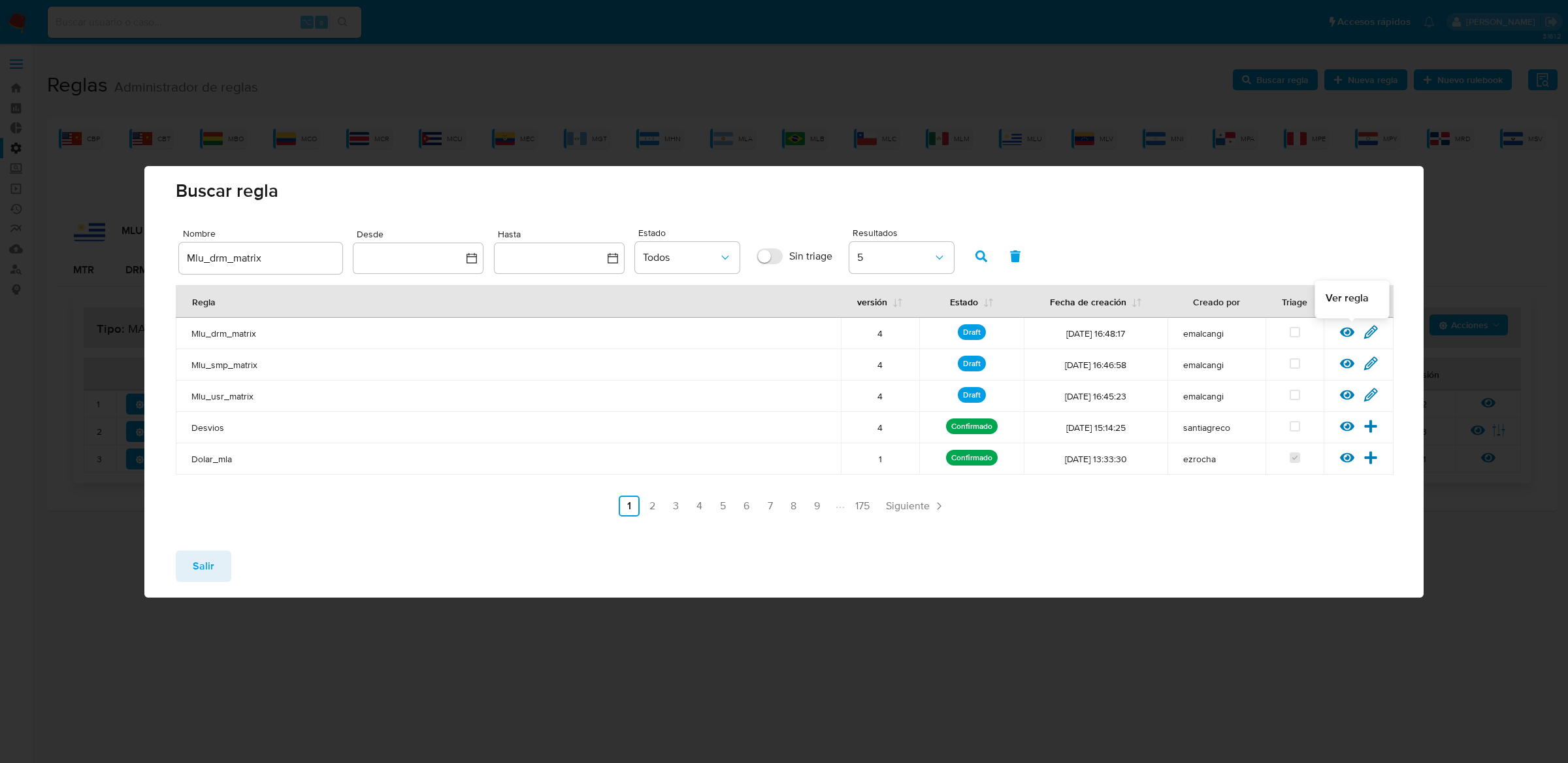
click at [1346, 332] on icon at bounding box center [1346, 331] width 14 height 10
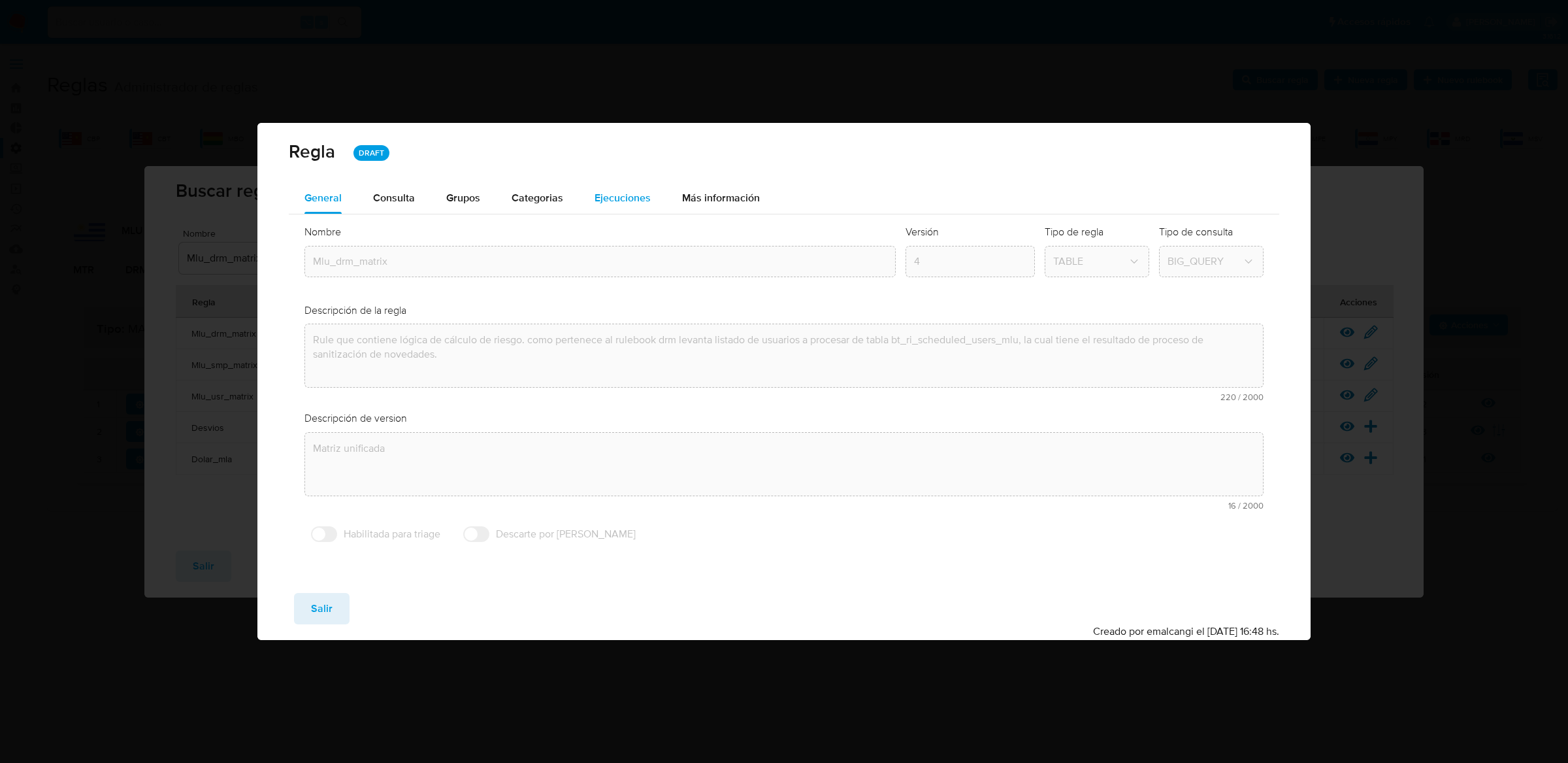
click at [613, 204] on span "Ejecuciones" at bounding box center [622, 197] width 56 height 15
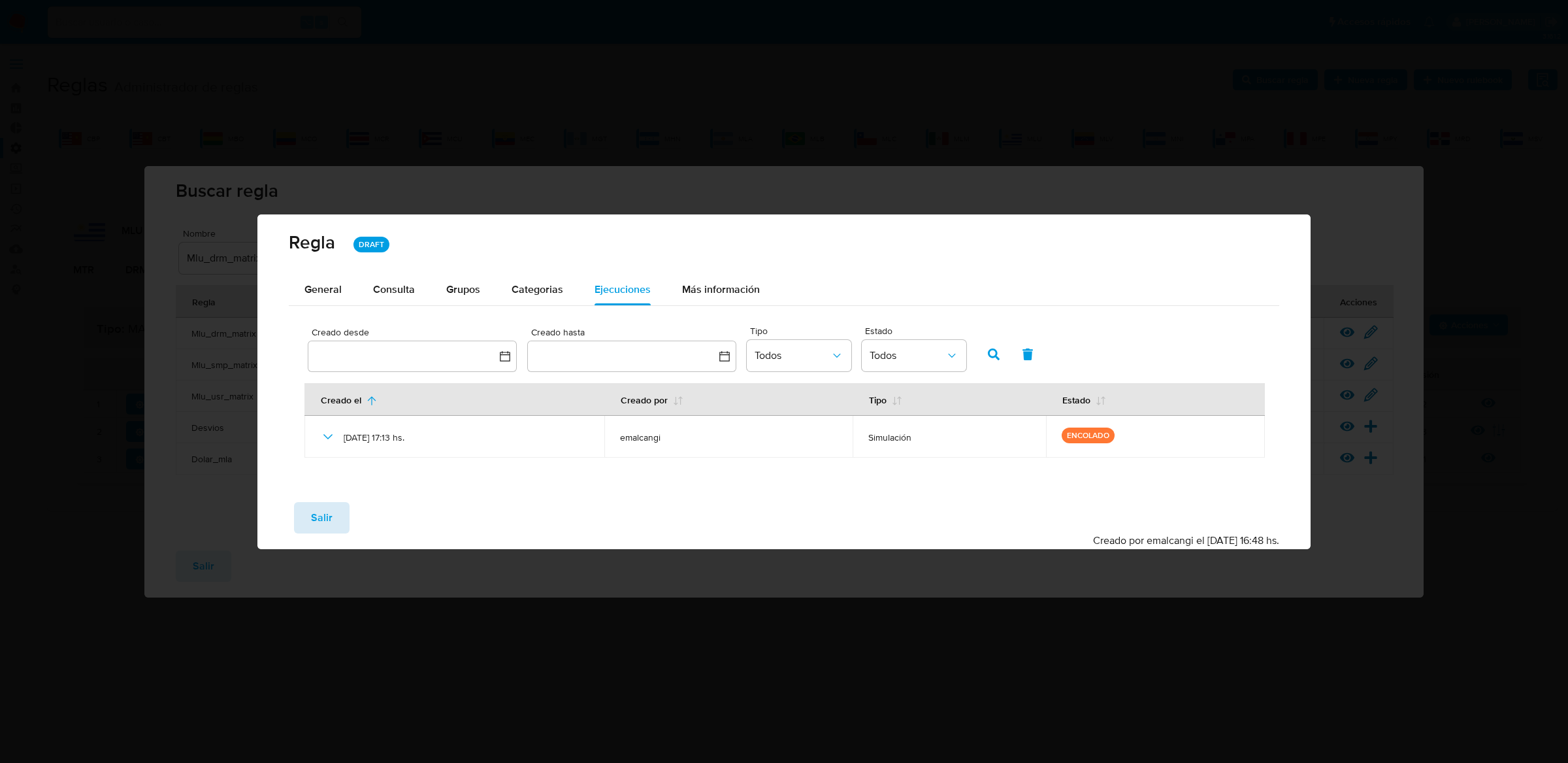
click at [325, 515] on span "Salir" at bounding box center [322, 517] width 21 height 29
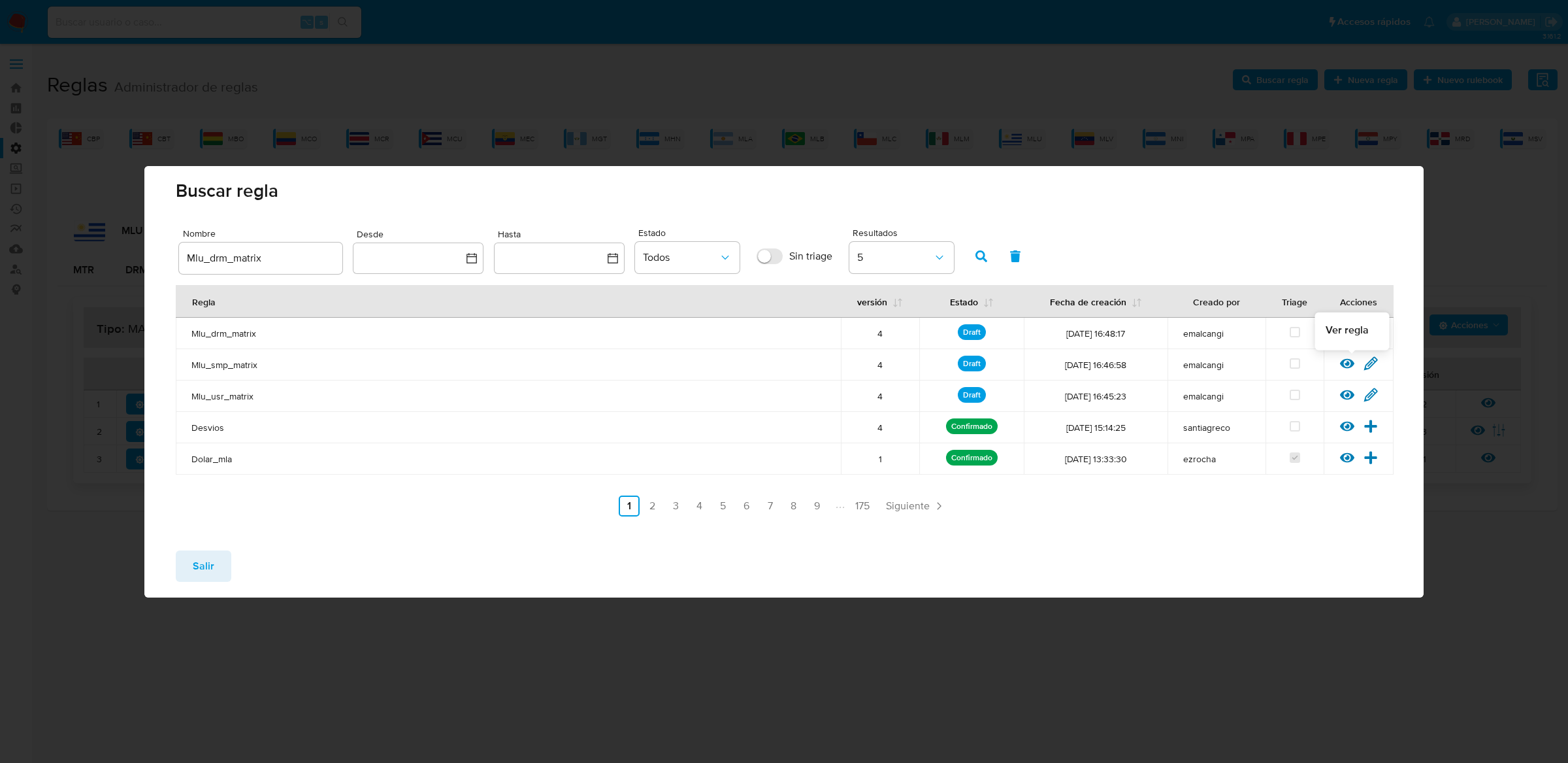
click at [1344, 362] on icon at bounding box center [1346, 363] width 14 height 14
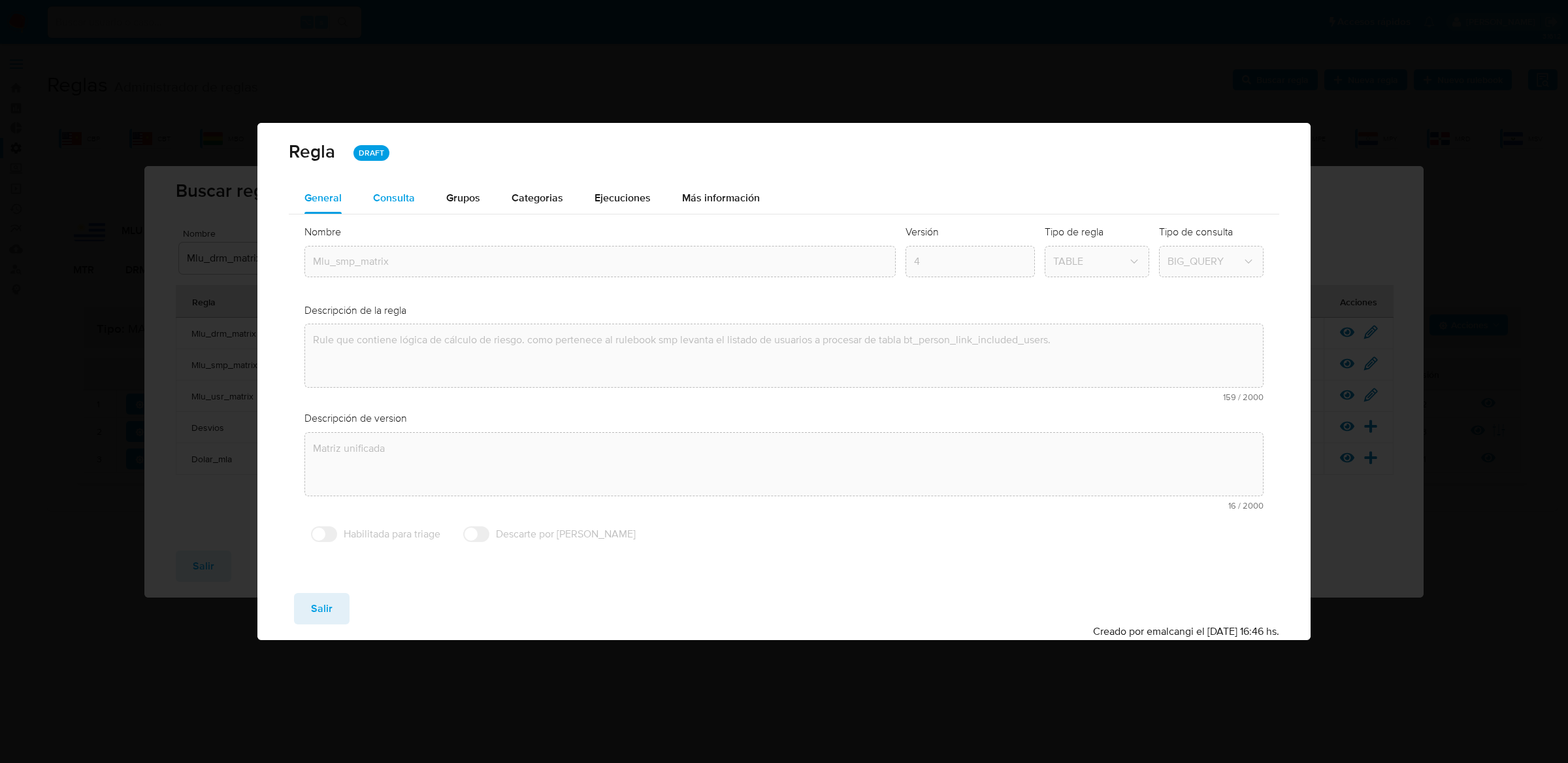
click at [410, 209] on div "Consulta" at bounding box center [393, 197] width 41 height 32
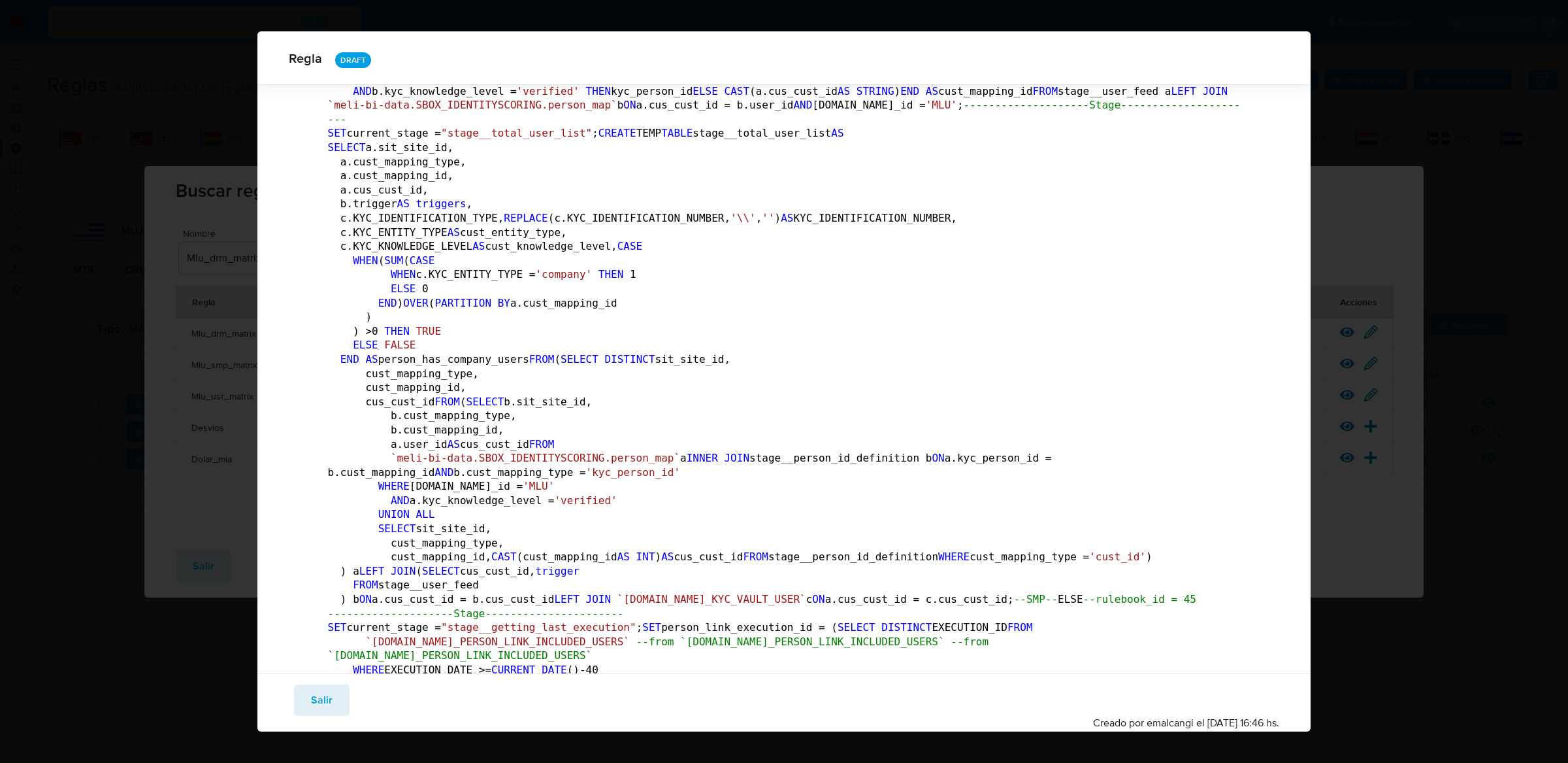
scroll to position [1333, 0]
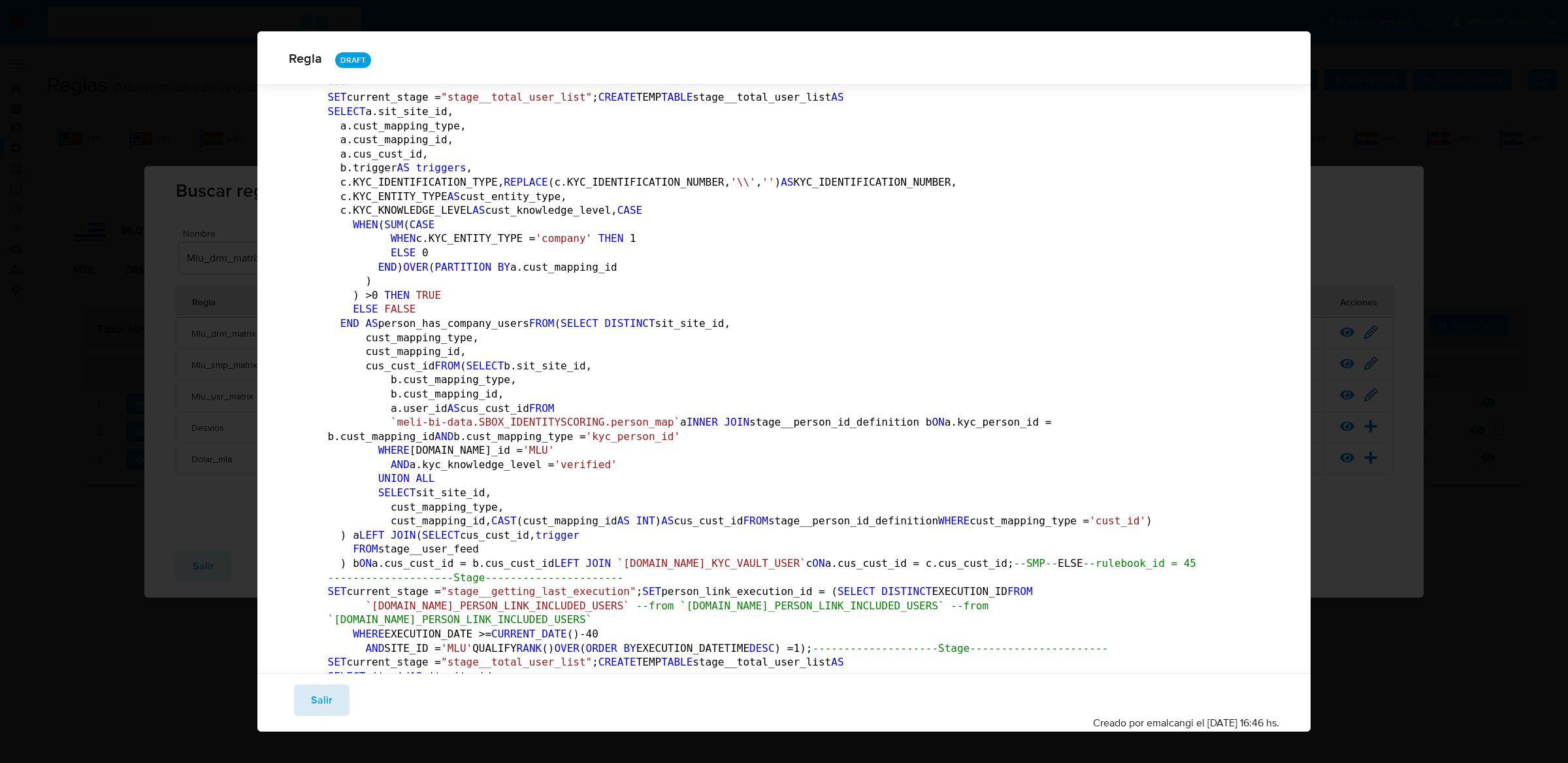
click at [307, 697] on button "Salir" at bounding box center [322, 699] width 56 height 32
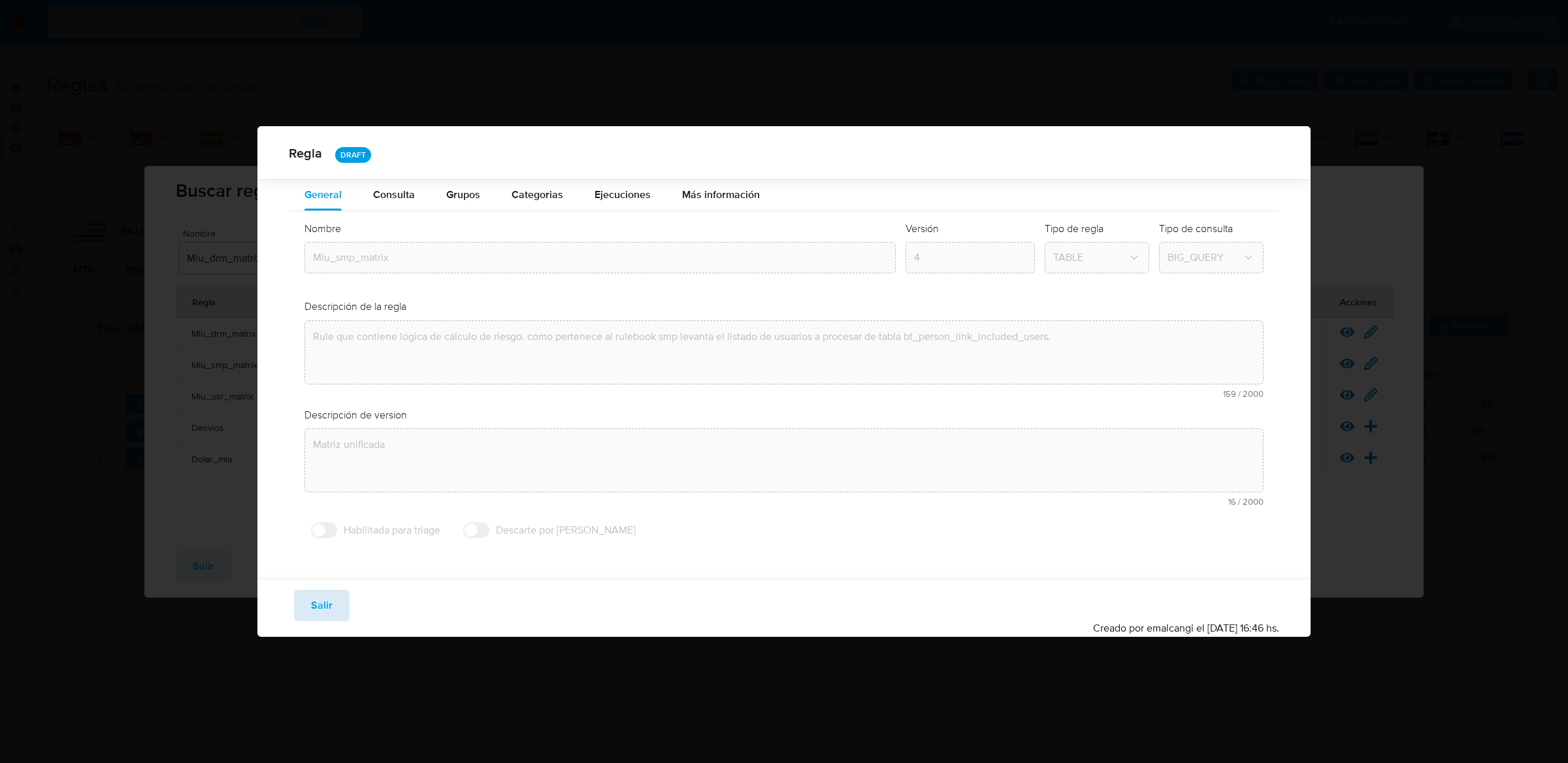
scroll to position [0, 0]
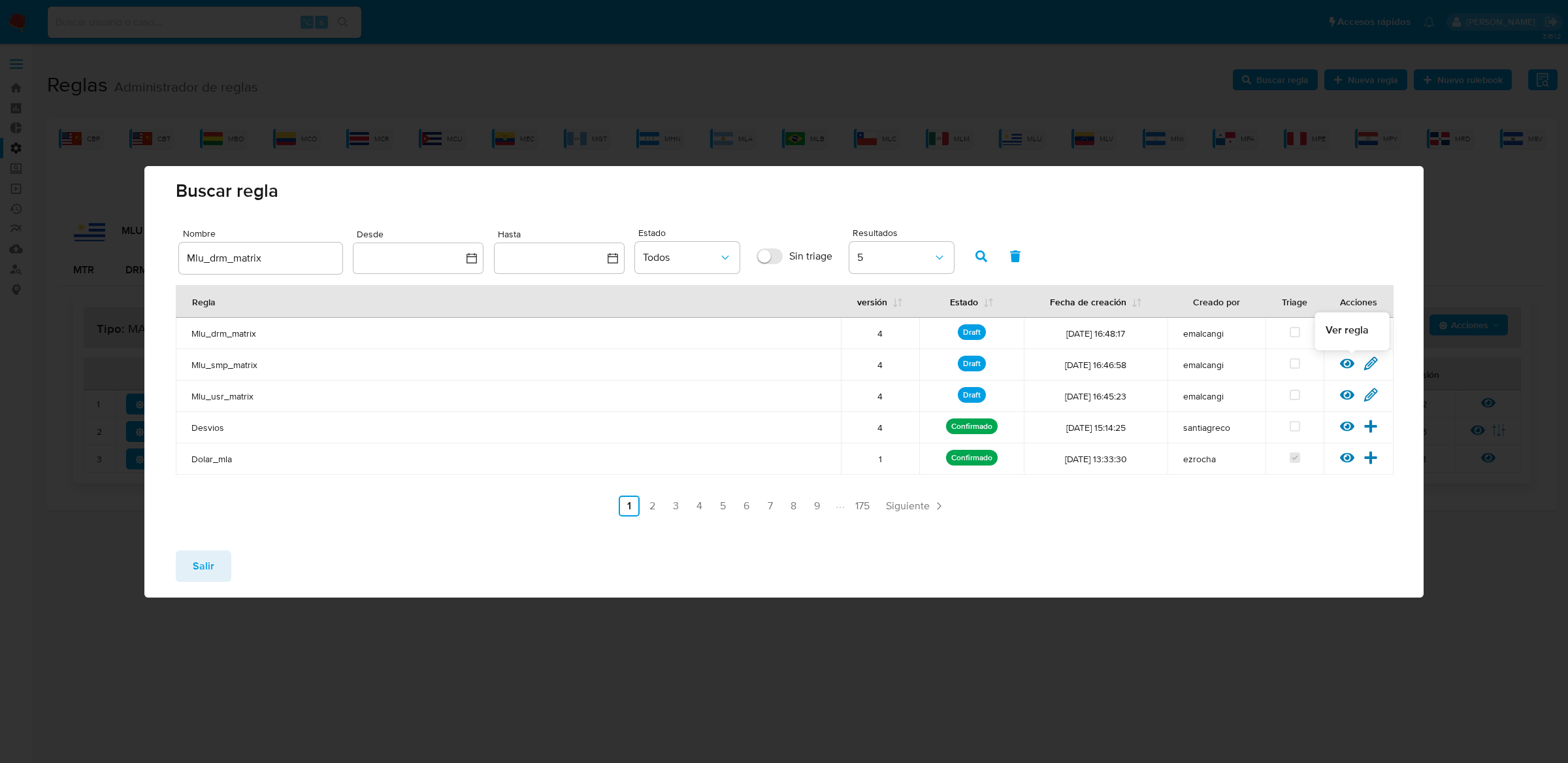
click at [1351, 365] on icon at bounding box center [1346, 363] width 14 height 10
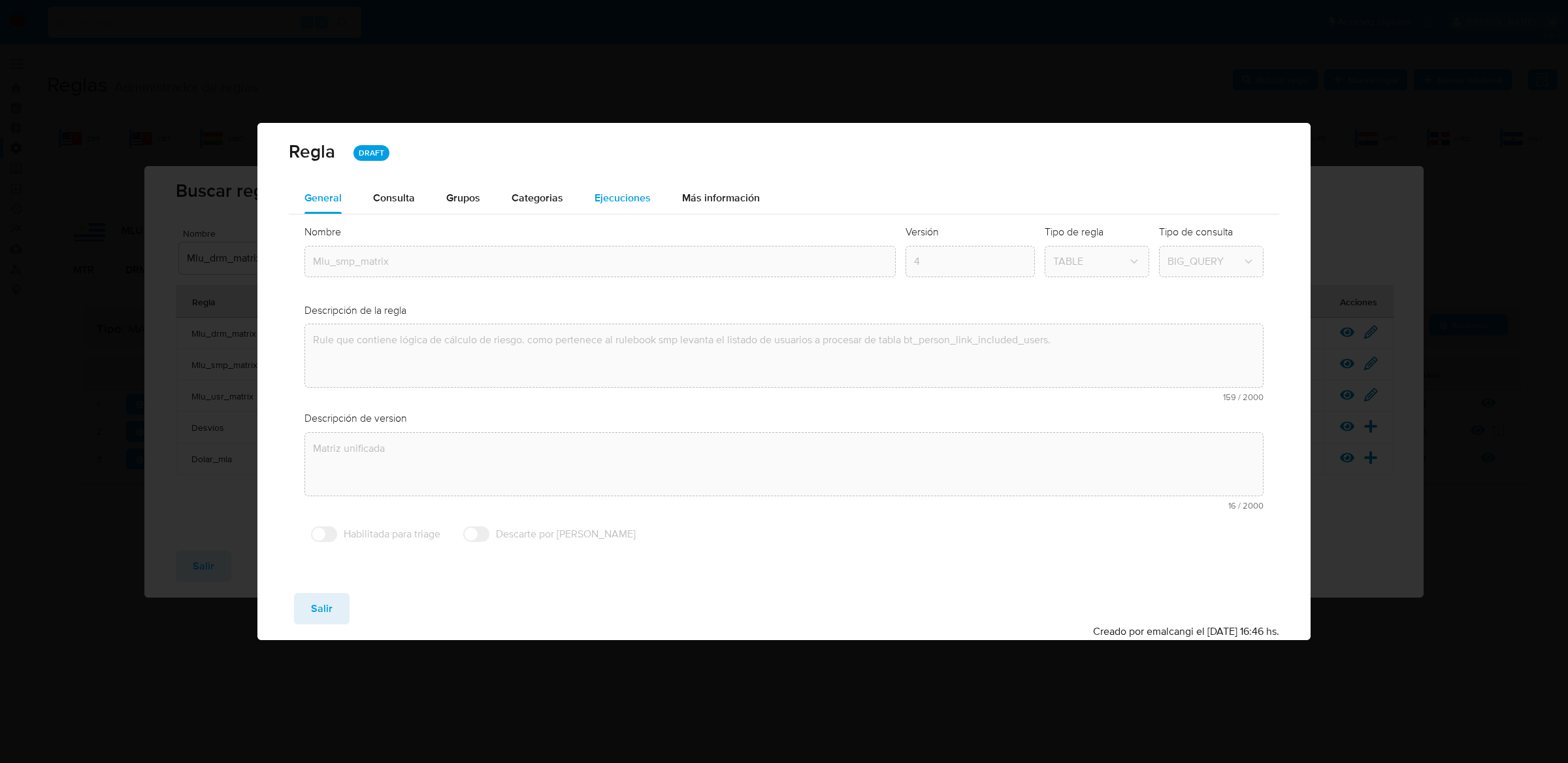
click at [652, 198] on button "Ejecuciones" at bounding box center [622, 197] width 88 height 32
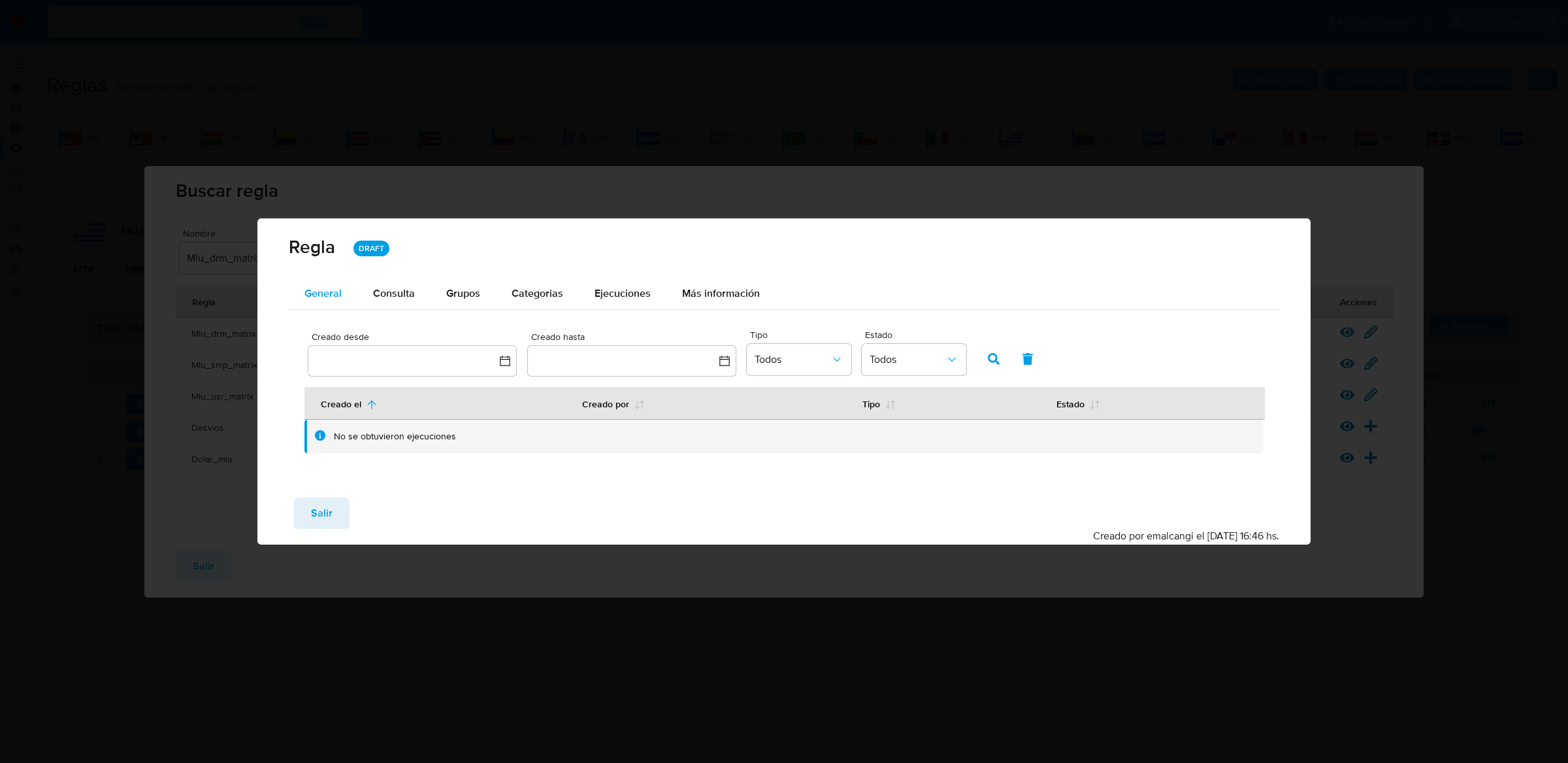
click at [330, 292] on span "General" at bounding box center [323, 293] width 38 height 15
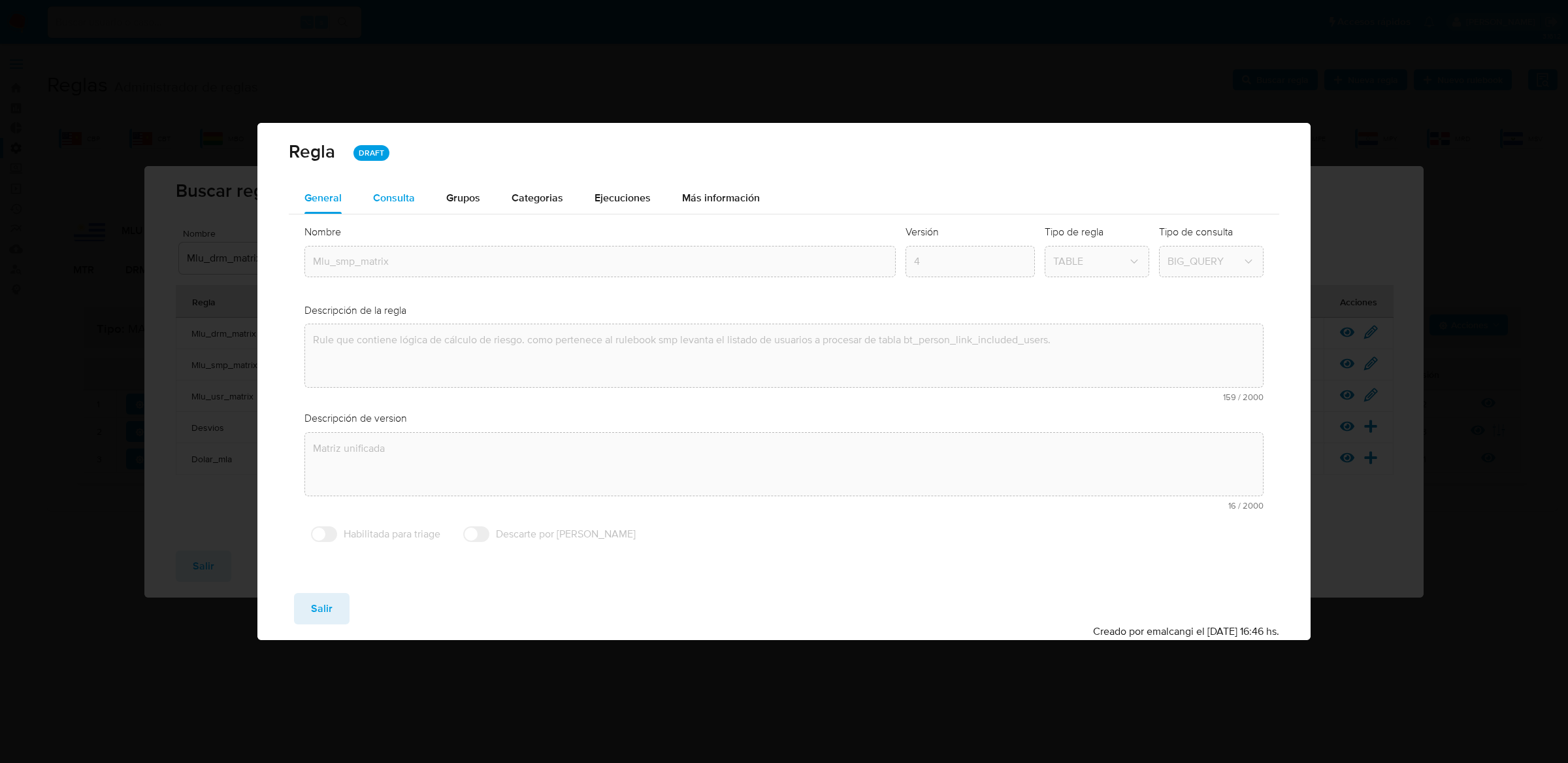
click at [383, 204] on span "Consulta" at bounding box center [393, 197] width 41 height 15
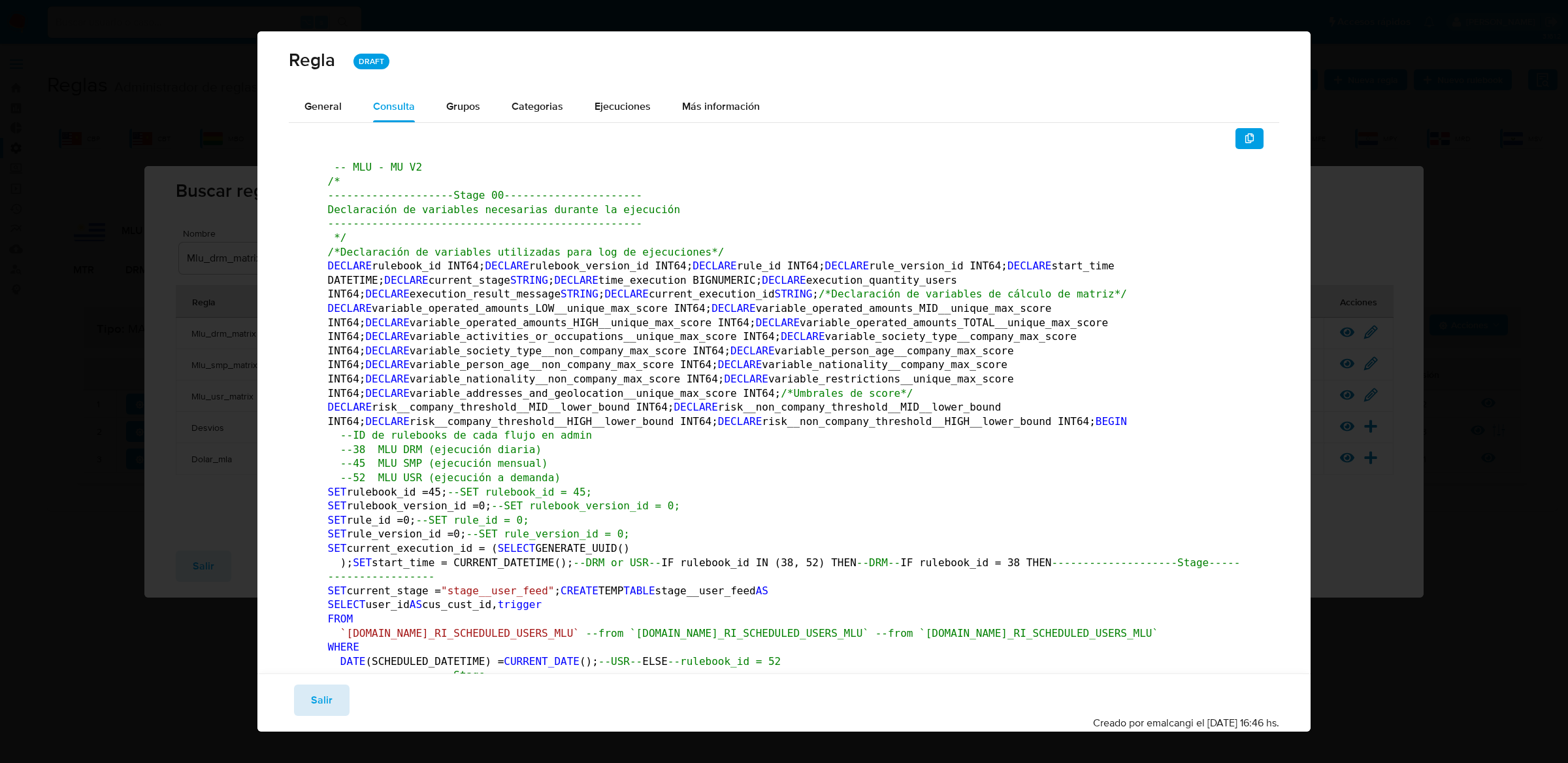
click at [318, 710] on span "Salir" at bounding box center [322, 700] width 21 height 29
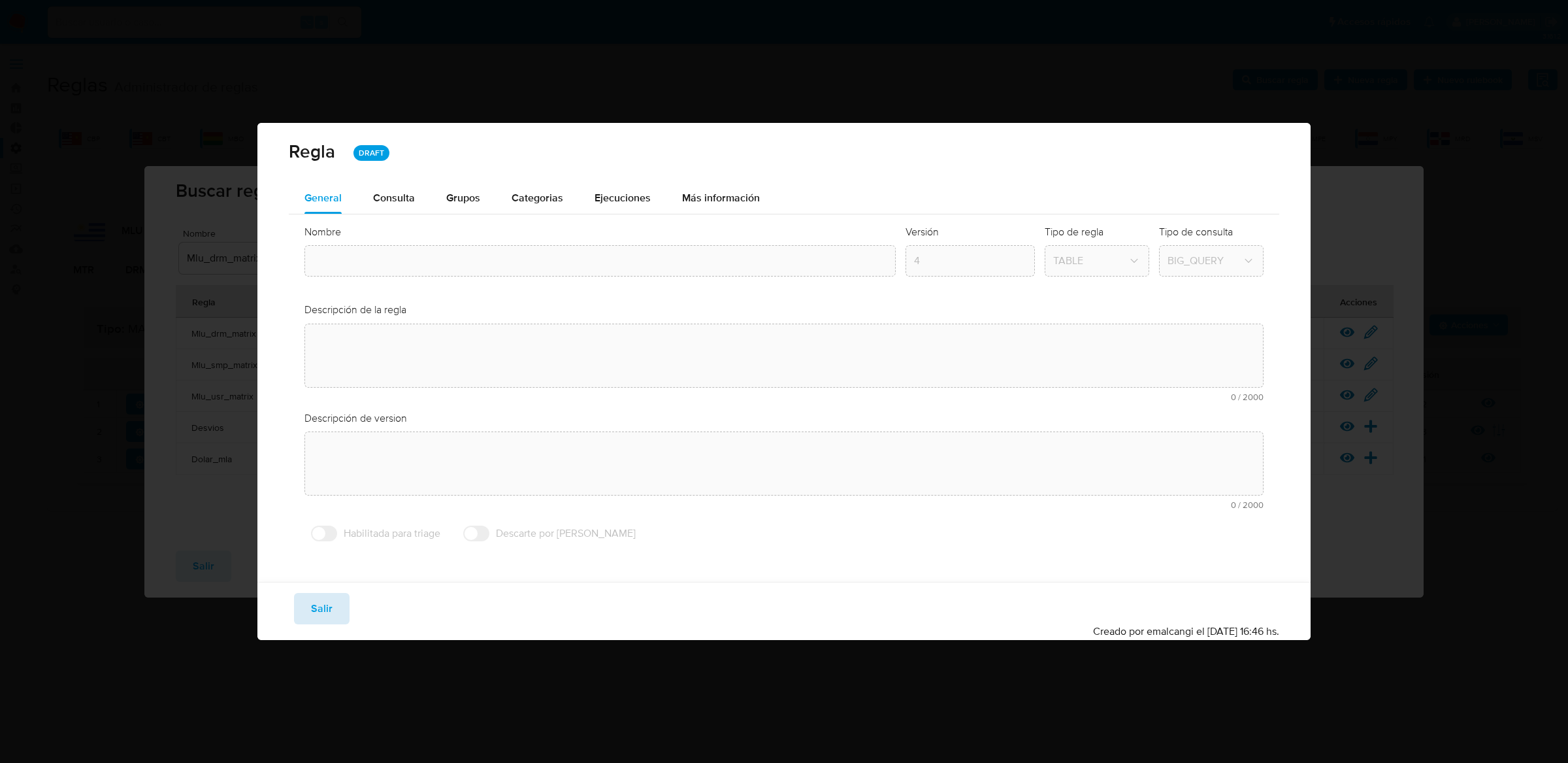
type input "Mlu_smp_matrix"
type textarea "Rule que contiene lógica de cálculo de riesgo. como pertenece al rulebook smp l…"
type textarea "Matriz unificada"
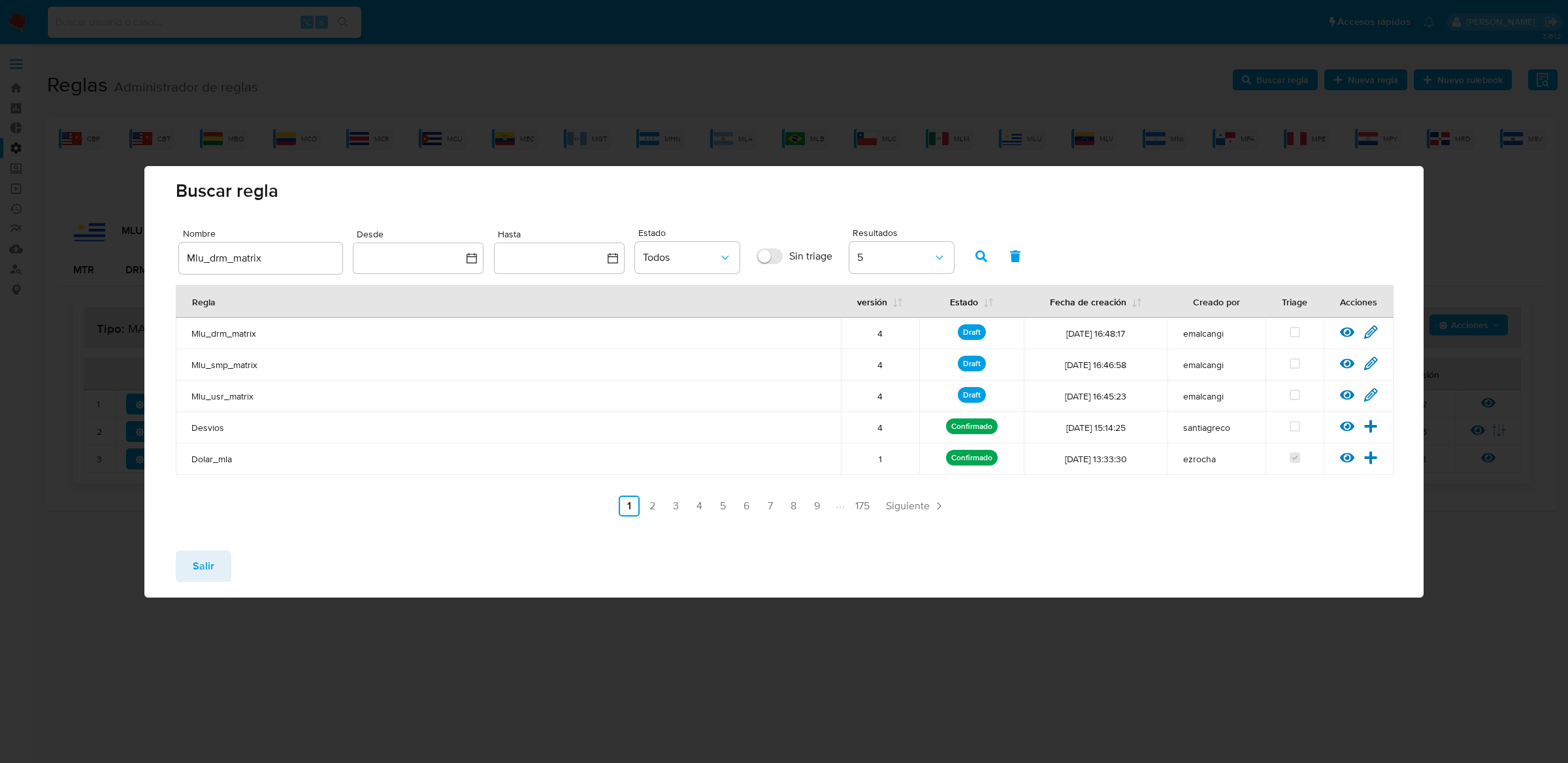
click at [1371, 368] on icon at bounding box center [1371, 363] width 14 height 14
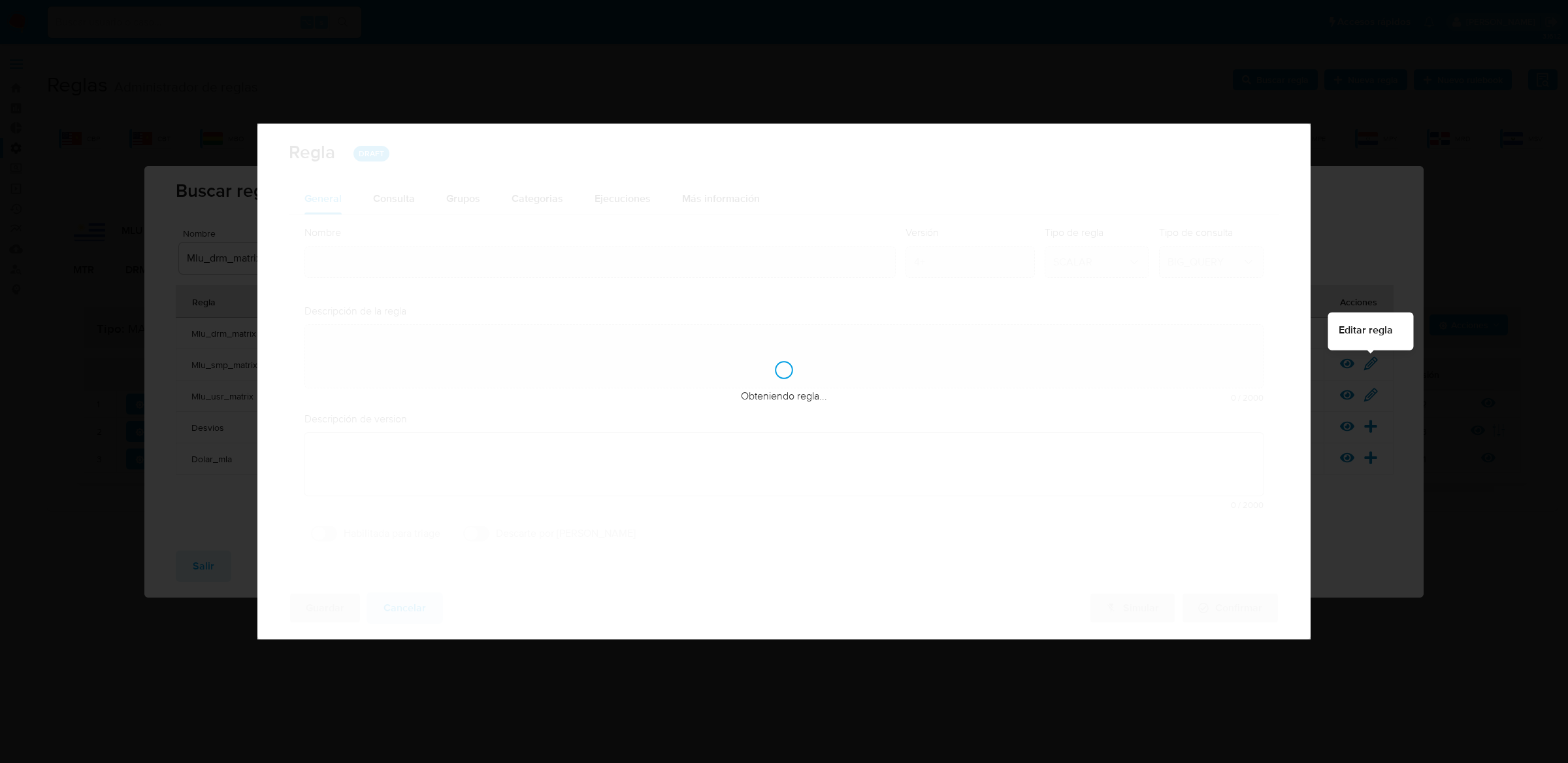
type input "Mlu_smp_matrix"
type textarea "Rule que contiene lógica de cálculo de riesgo. como pertenece al rulebook smp l…"
type textarea "Matriz unificada"
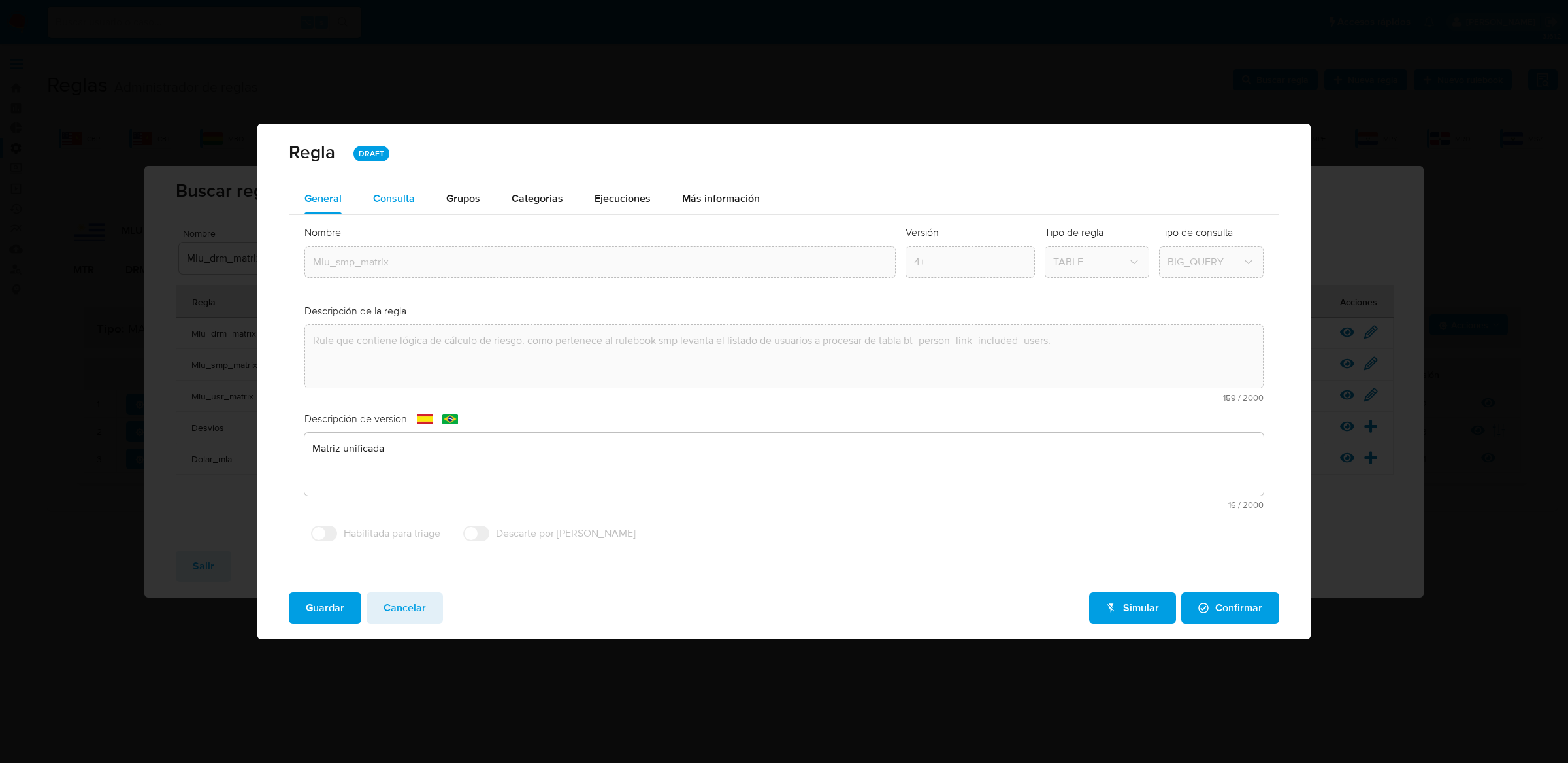
click at [362, 198] on button "Consulta" at bounding box center [394, 198] width 73 height 32
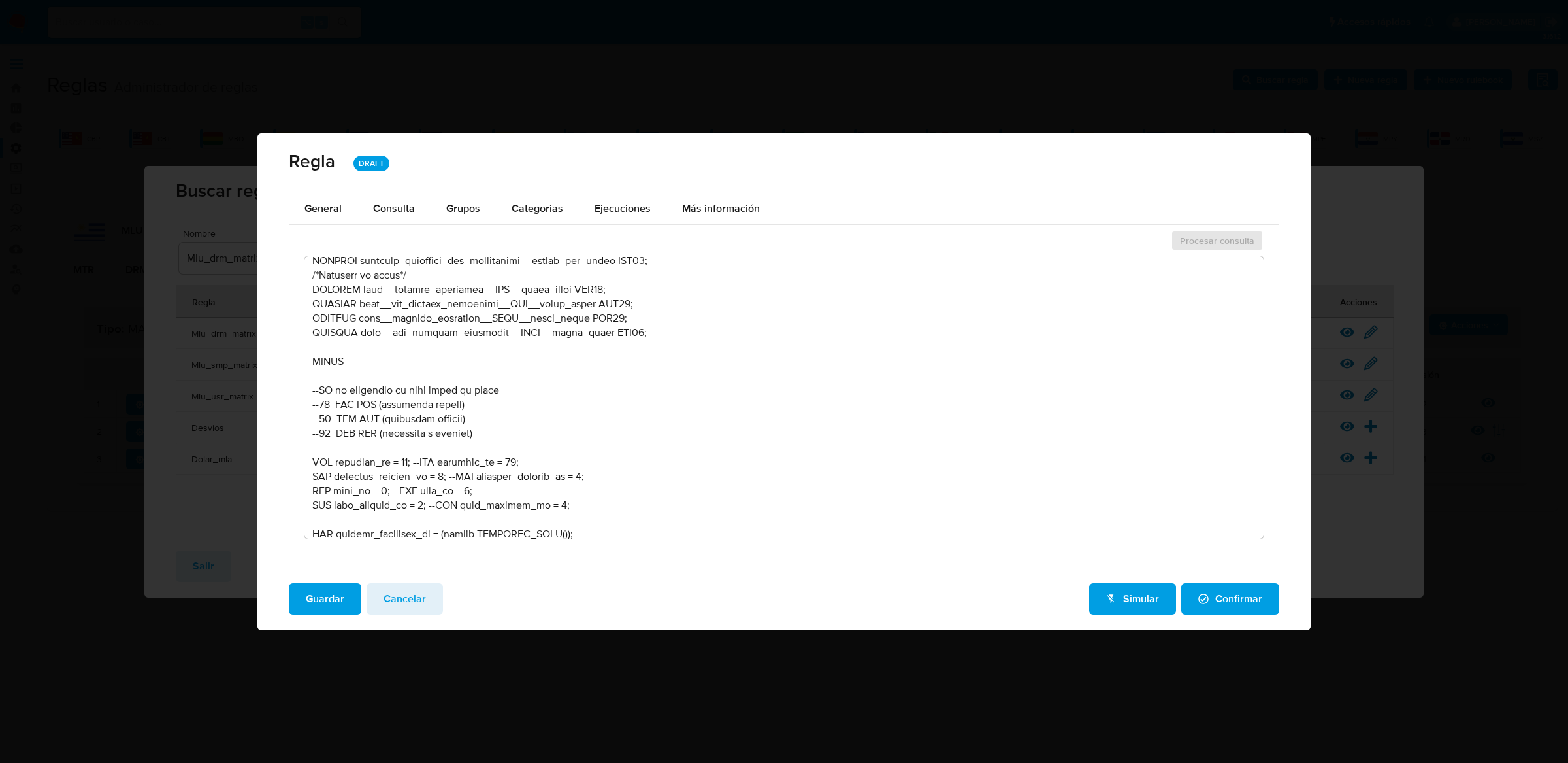
scroll to position [567, 0]
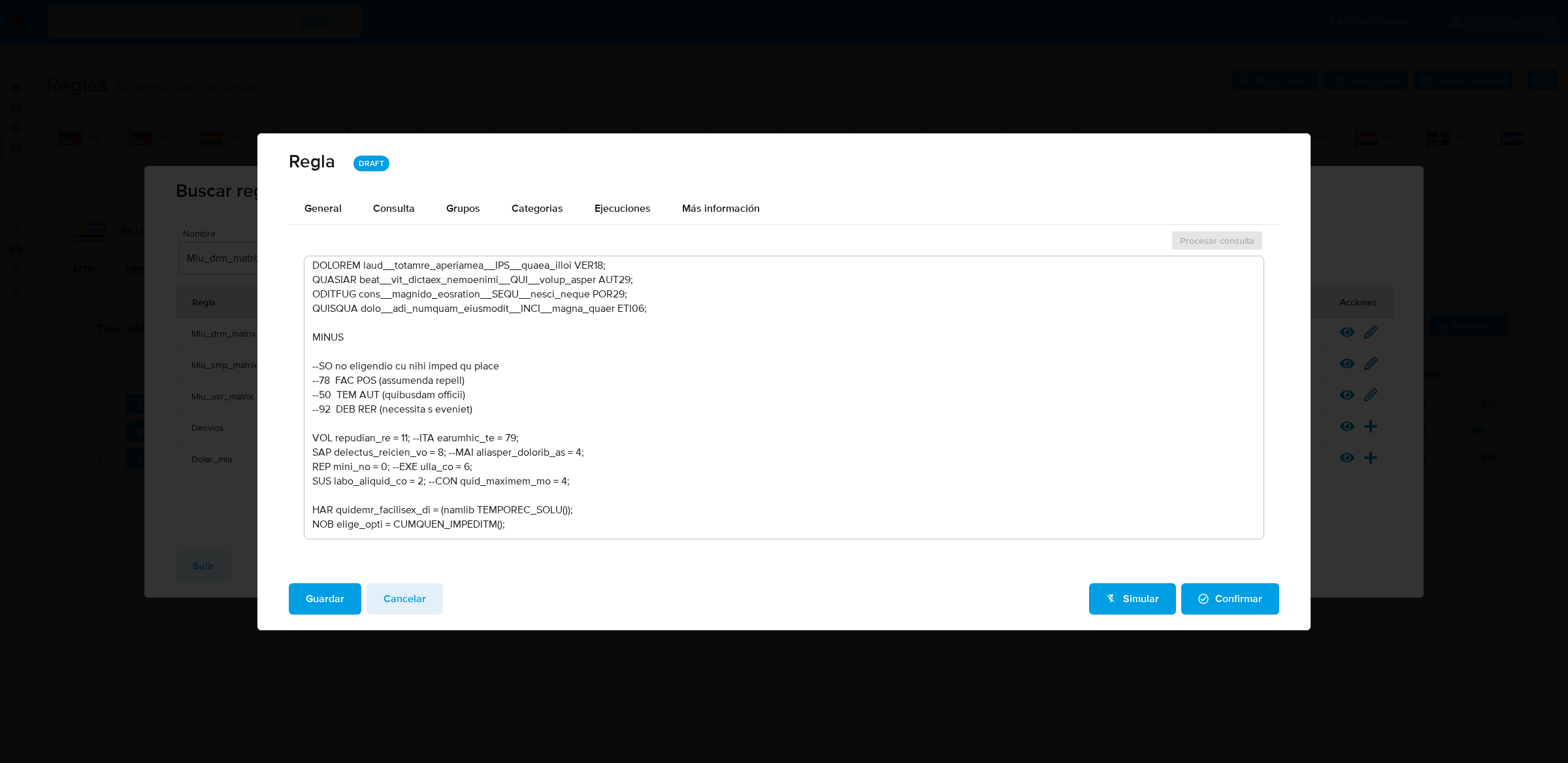
click at [403, 438] on textarea at bounding box center [784, 397] width 960 height 282
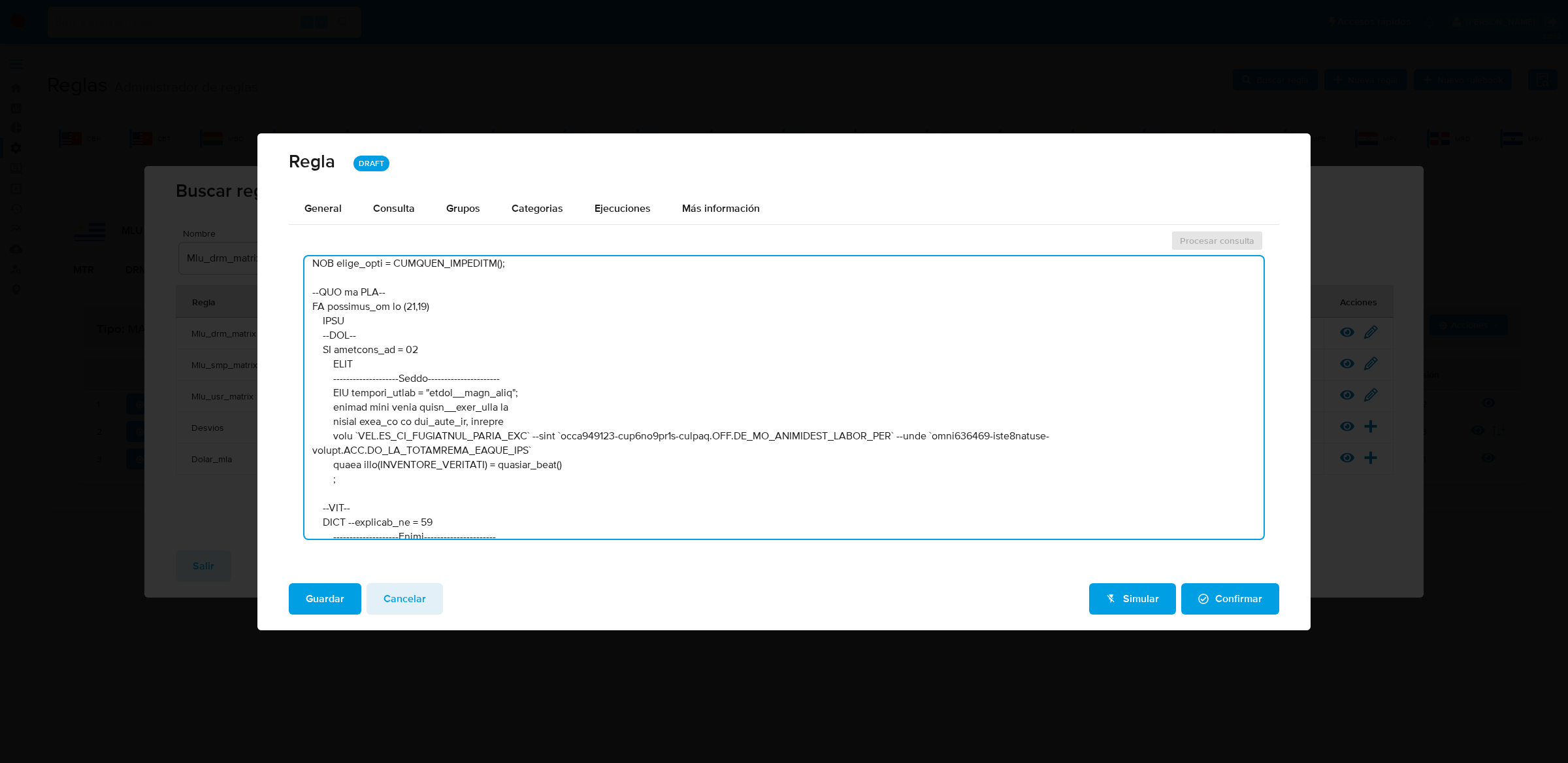
scroll to position [938, 0]
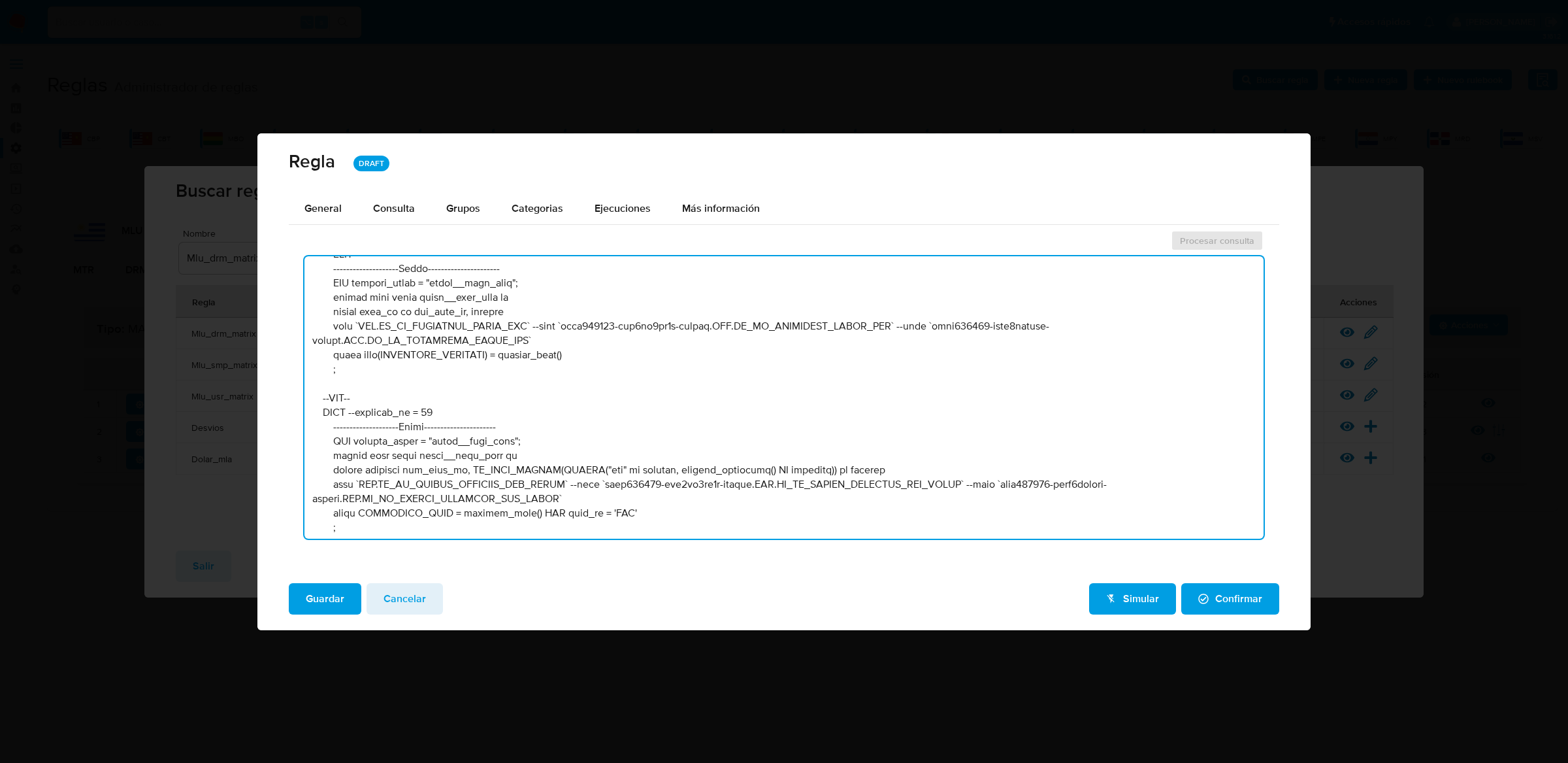
click at [442, 409] on textarea at bounding box center [784, 397] width 960 height 282
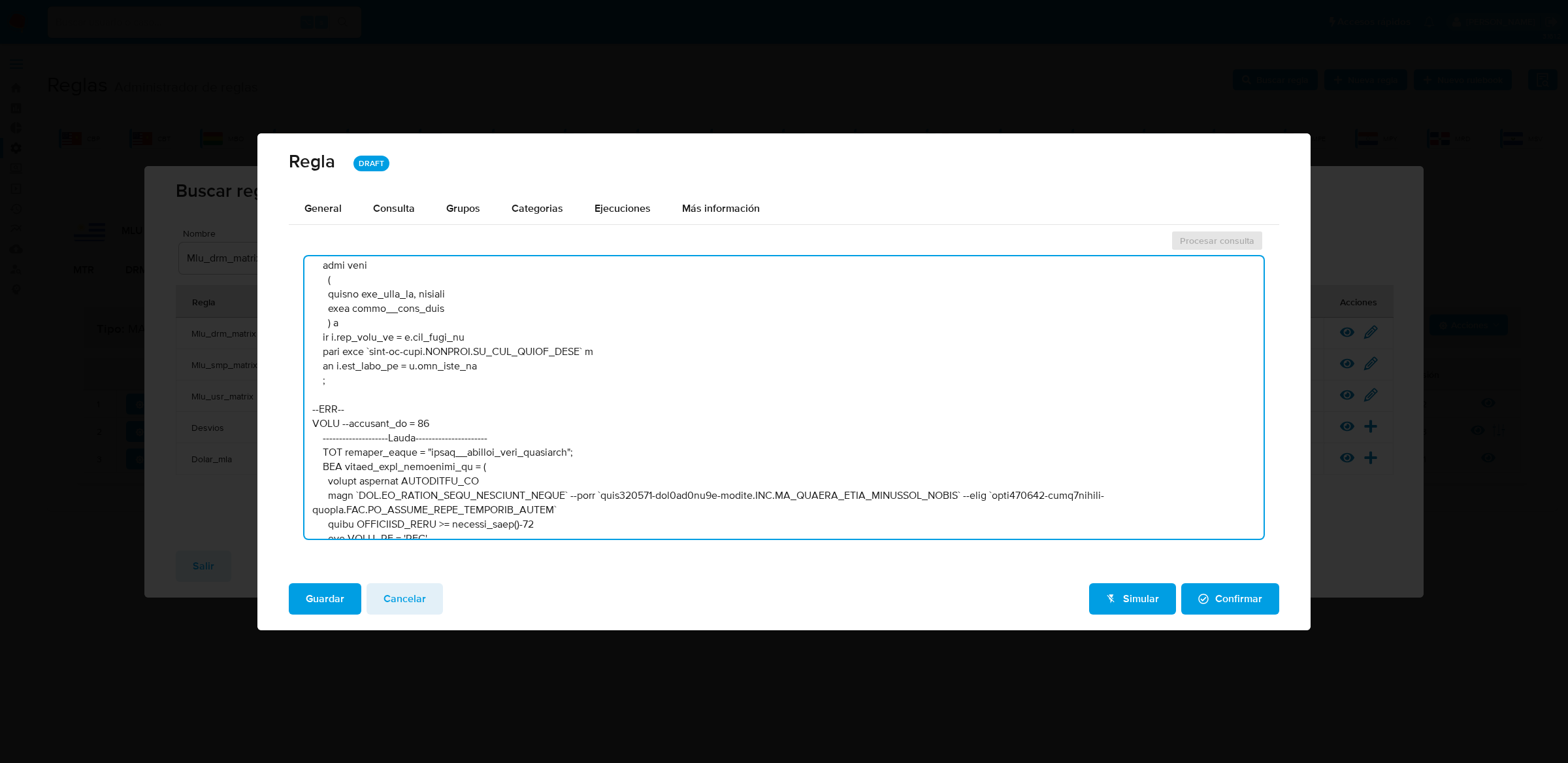
scroll to position [2336, 0]
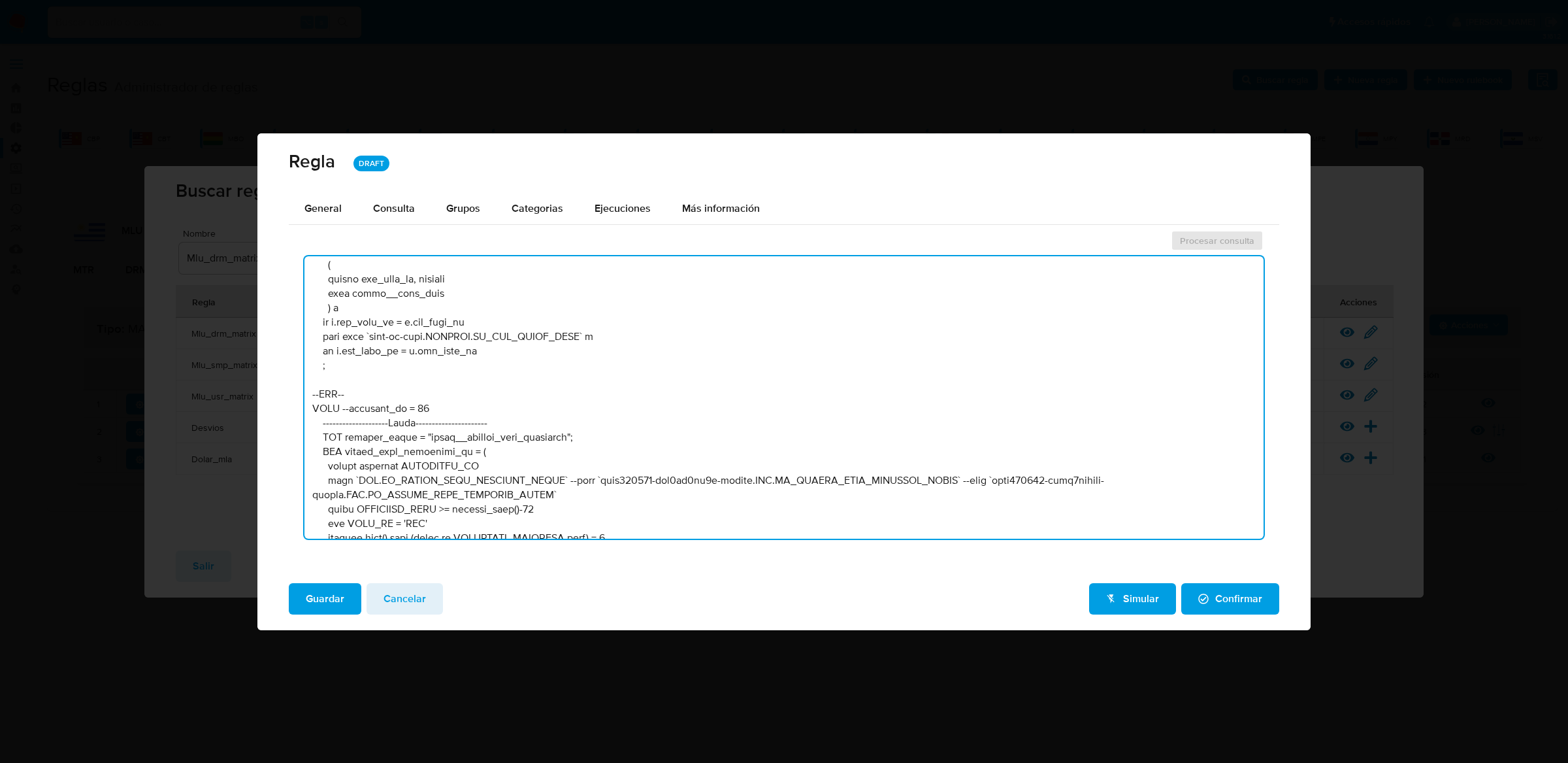
click at [431, 406] on textarea at bounding box center [784, 397] width 960 height 282
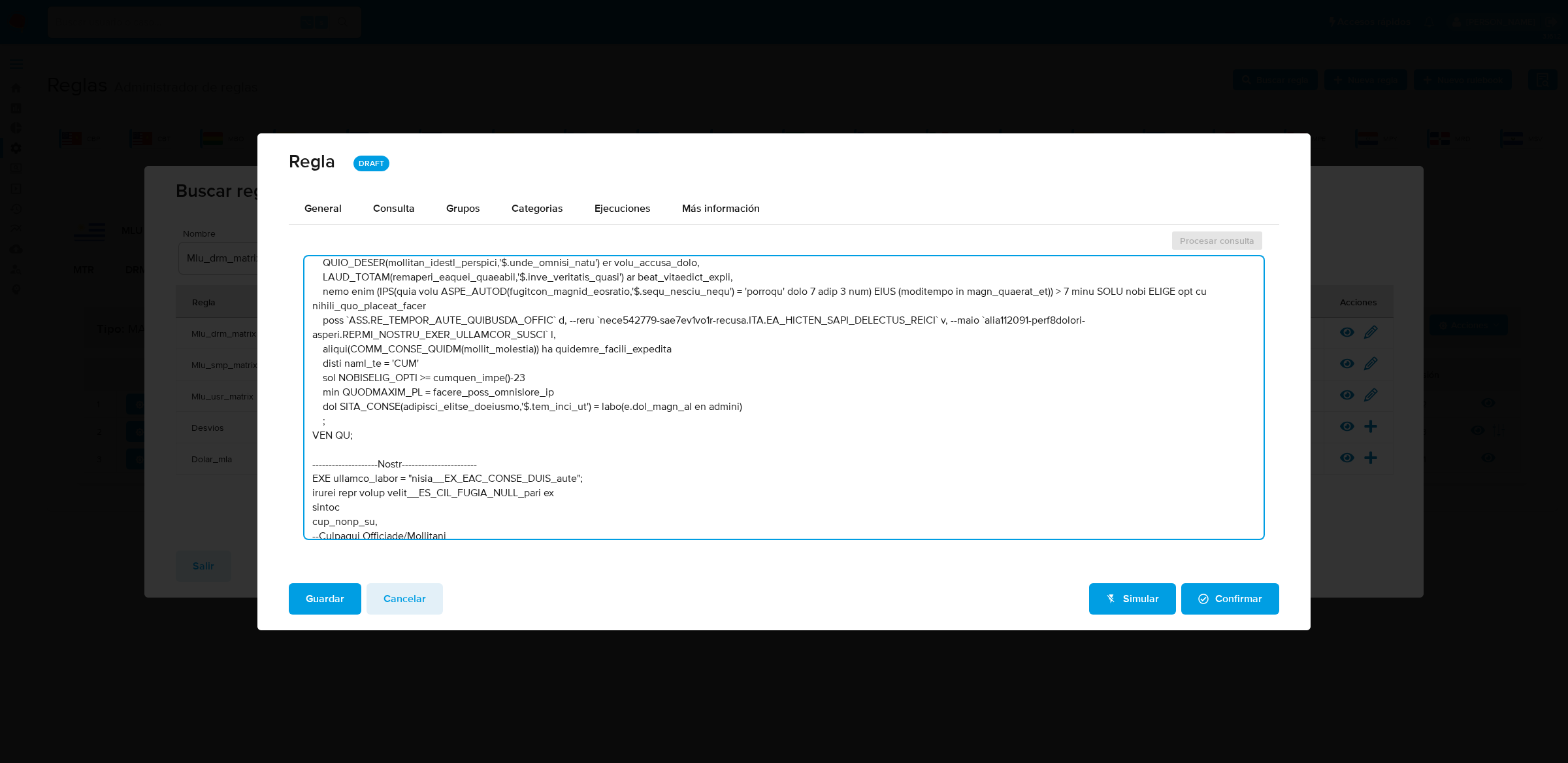
scroll to position [2834, 0]
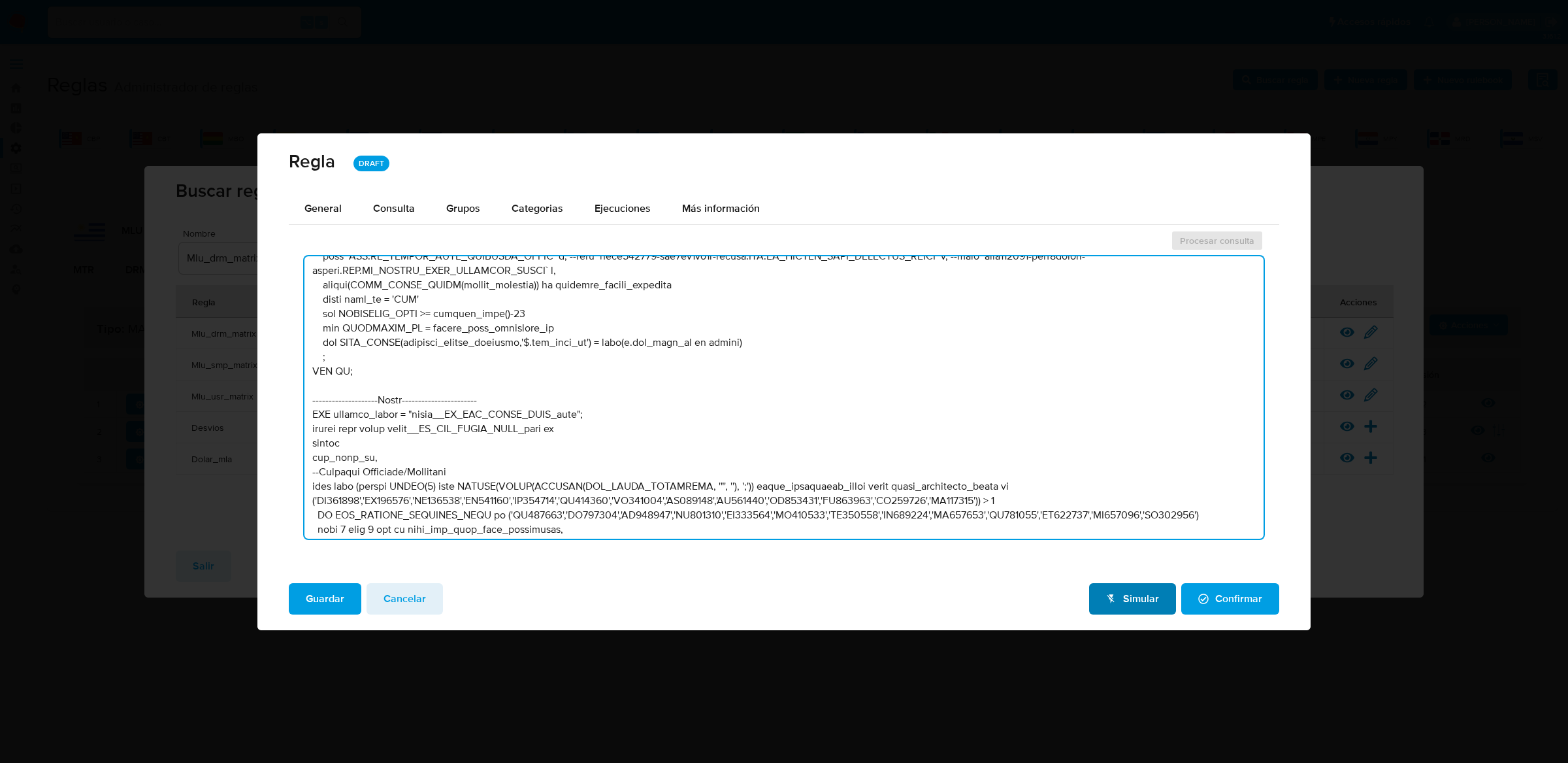
click at [1132, 594] on span "Simular" at bounding box center [1133, 599] width 53 height 29
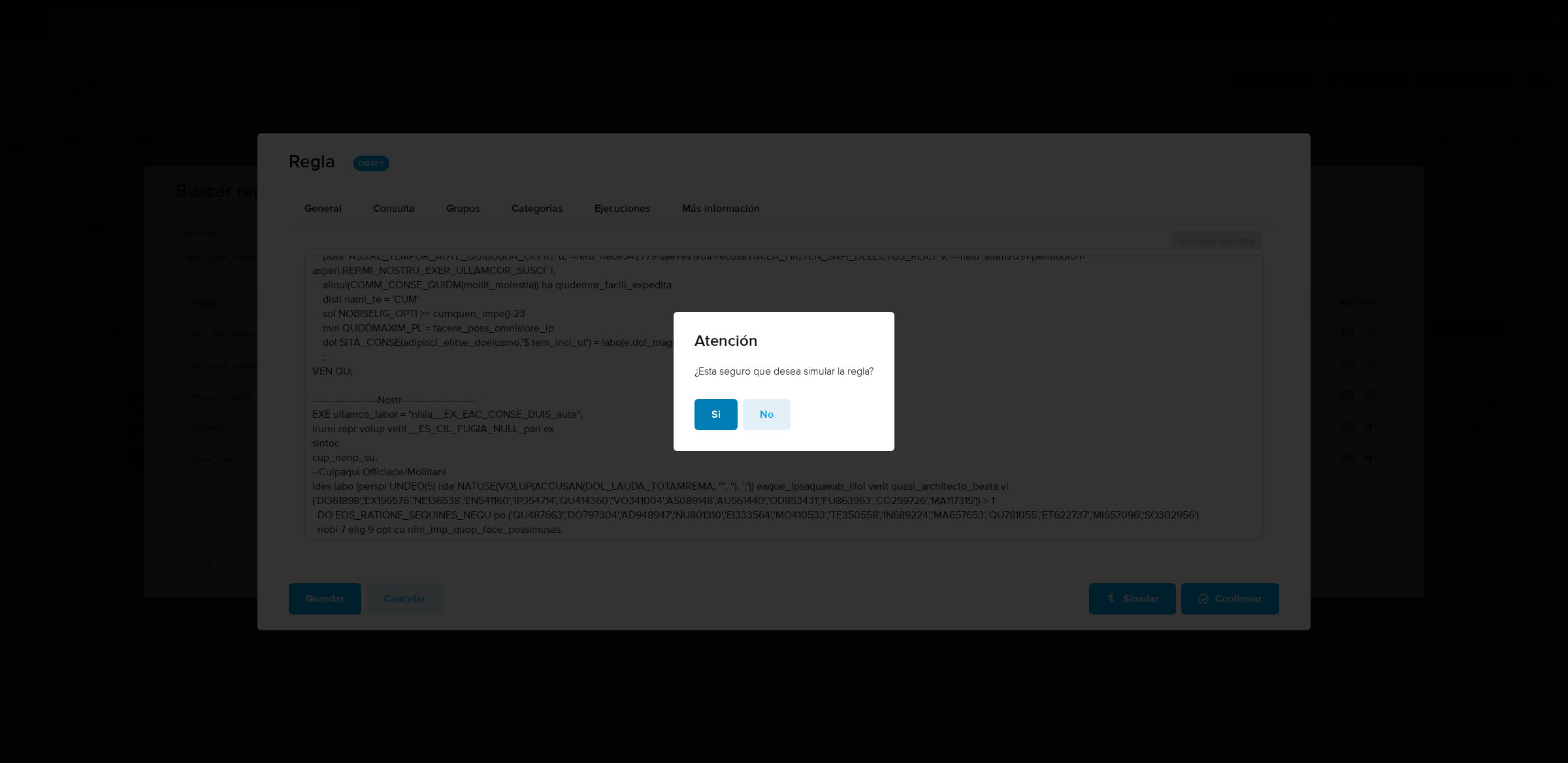
click at [723, 424] on button "Si" at bounding box center [716, 414] width 43 height 32
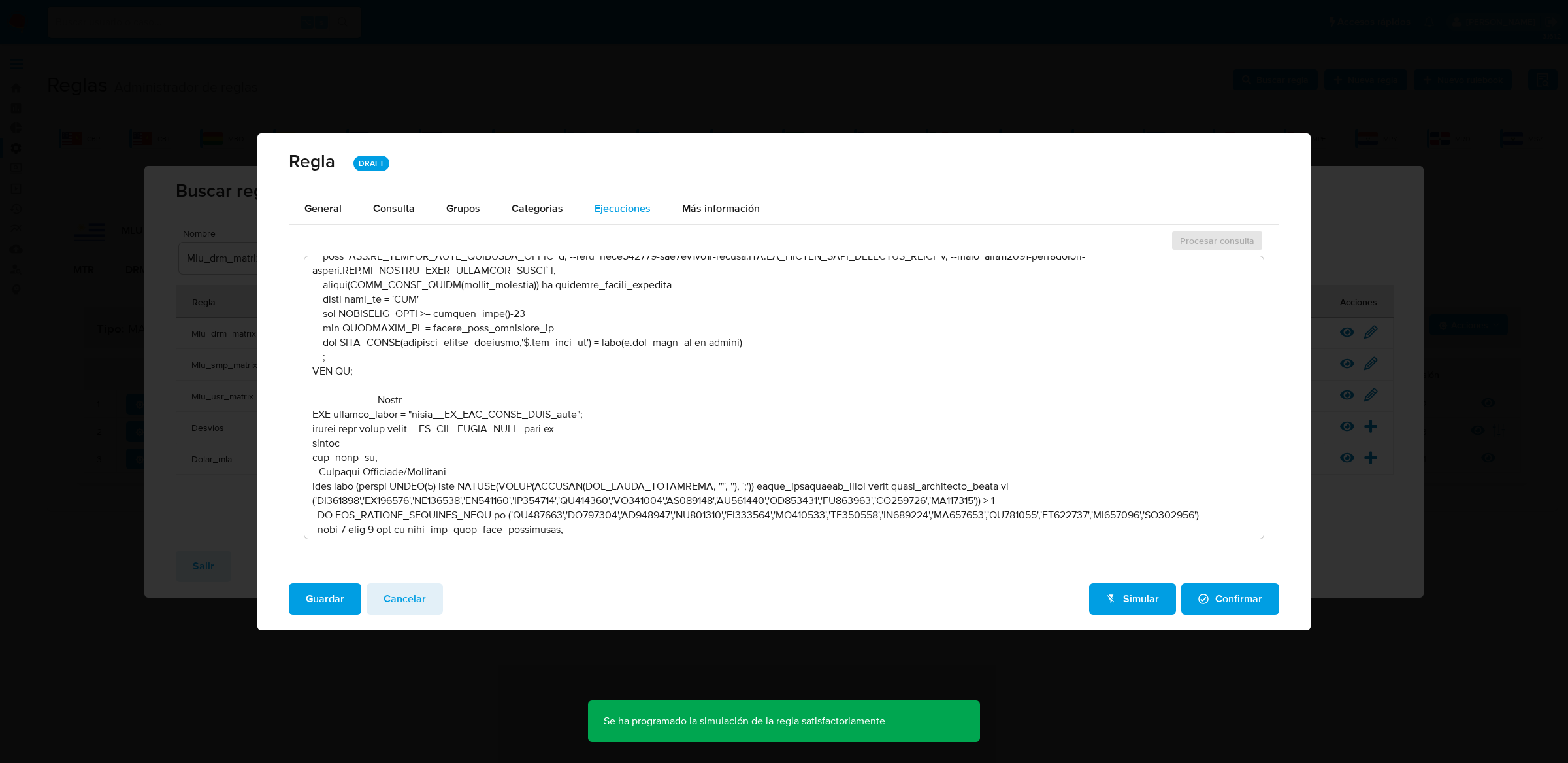
click at [617, 217] on div "Ejecuciones" at bounding box center [622, 208] width 56 height 32
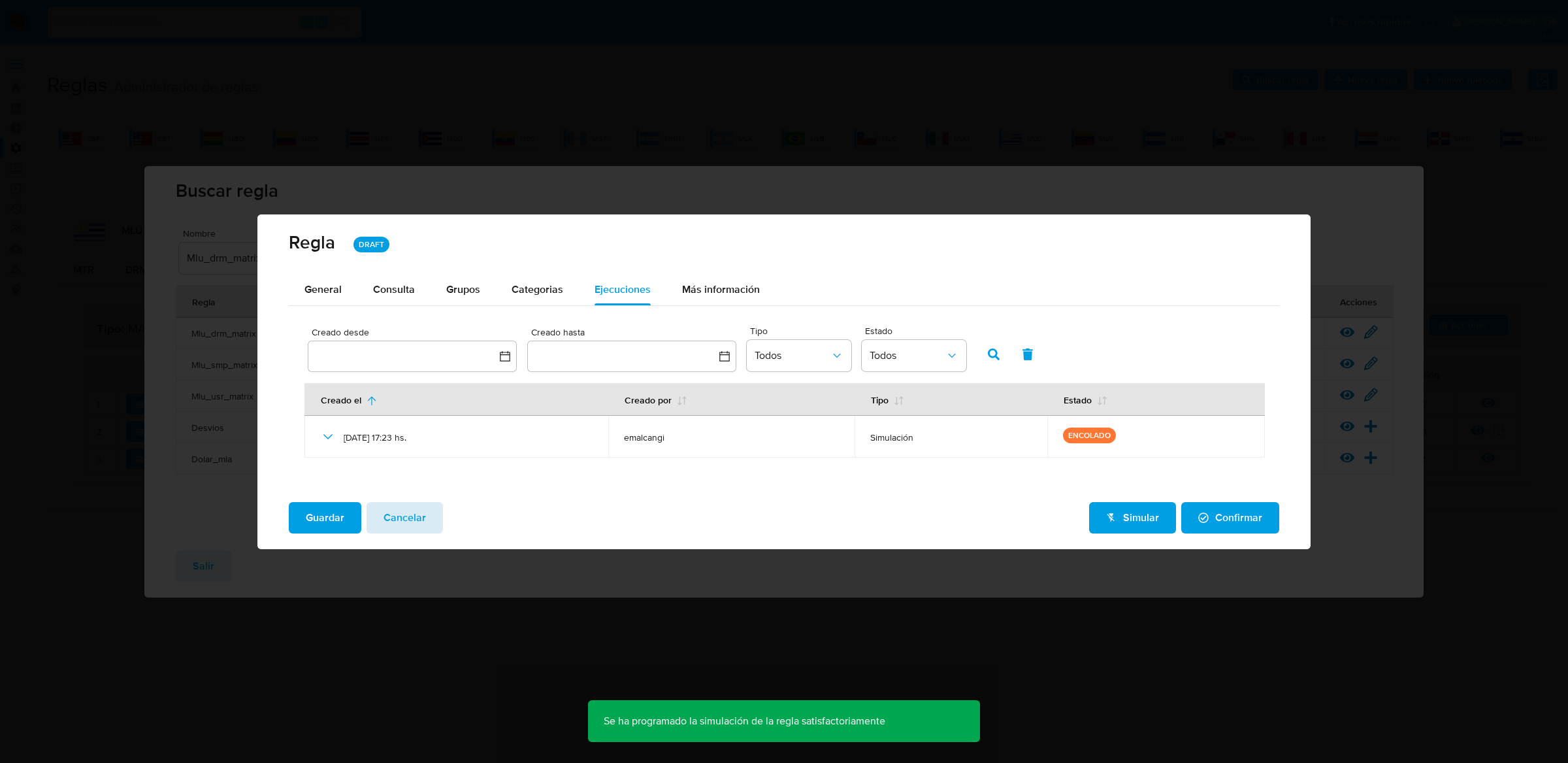
click at [413, 511] on span "Cancelar" at bounding box center [405, 517] width 42 height 29
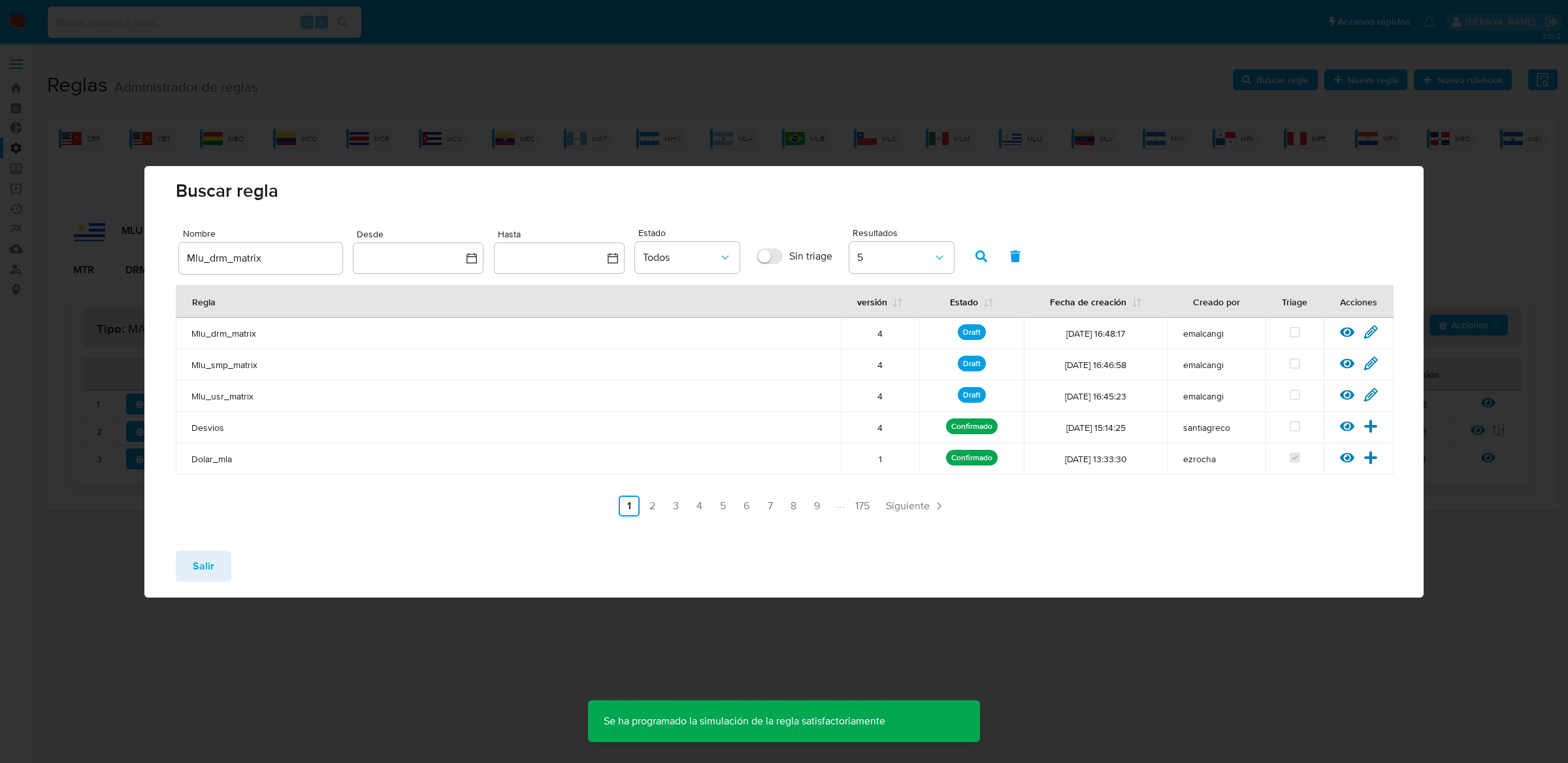
click at [1338, 333] on div "Ver regla Editar regla" at bounding box center [1358, 333] width 70 height 17
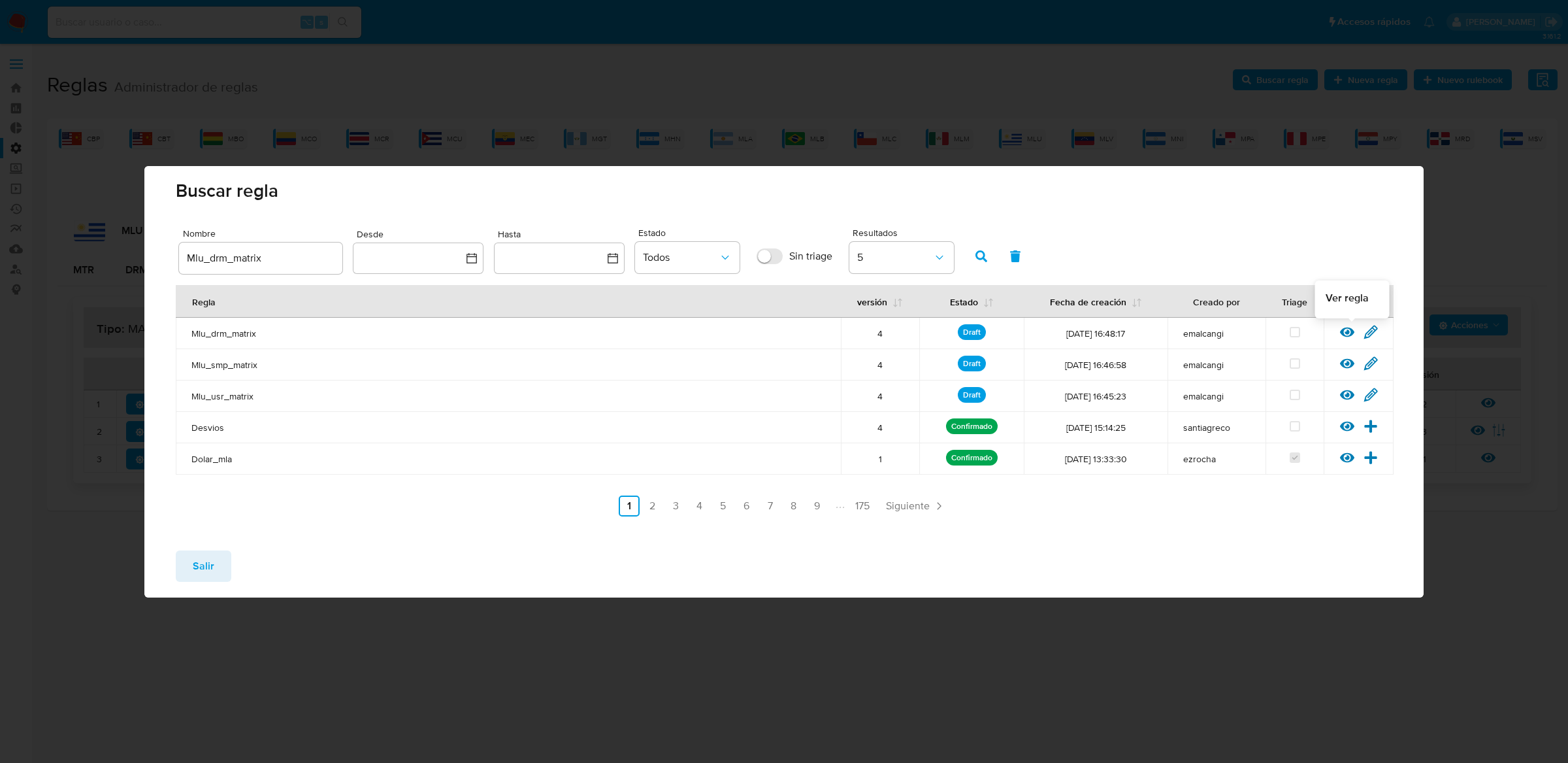
click at [1342, 333] on icon at bounding box center [1346, 331] width 14 height 10
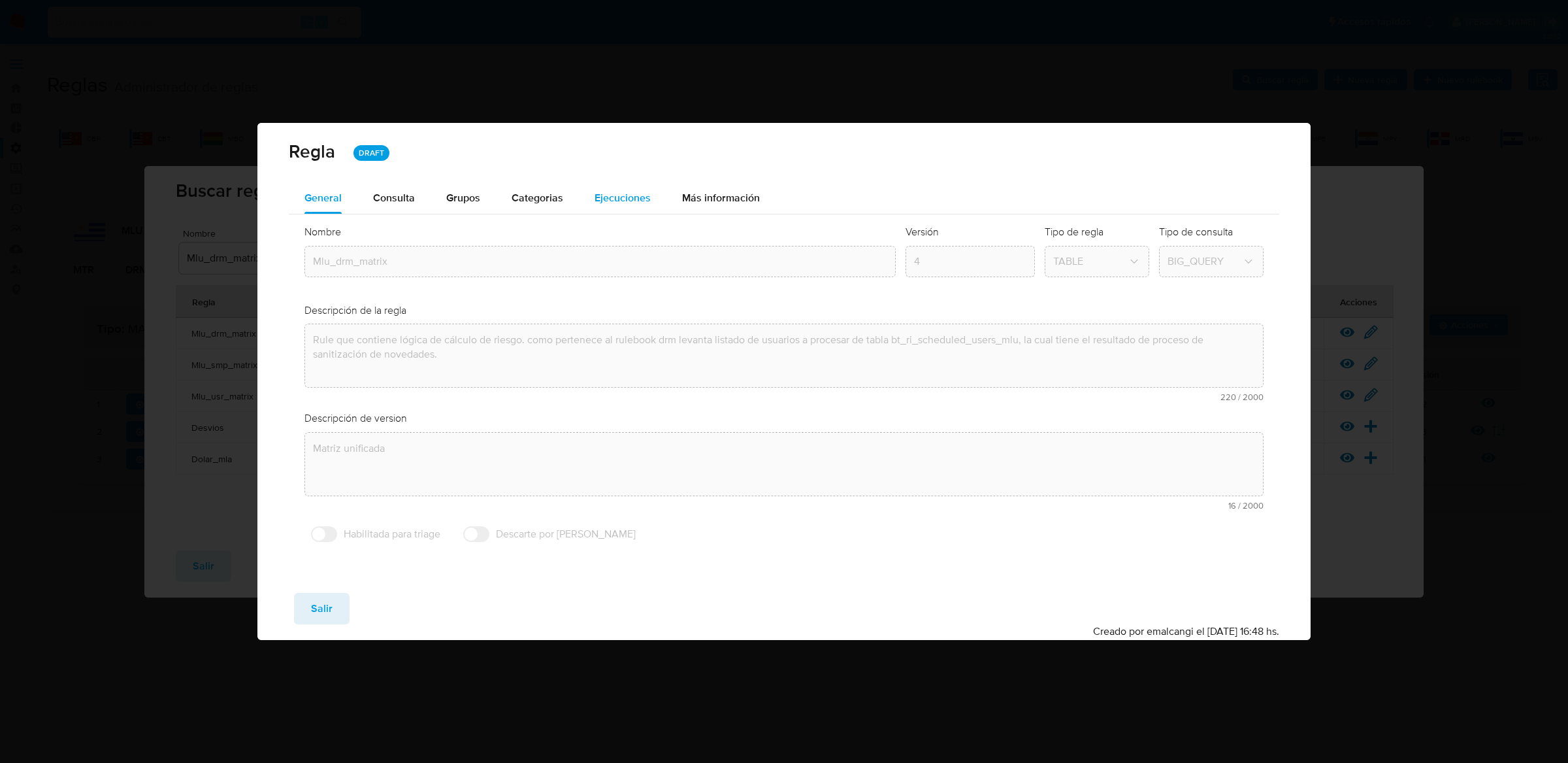
click at [644, 188] on div "Ejecuciones" at bounding box center [622, 197] width 56 height 32
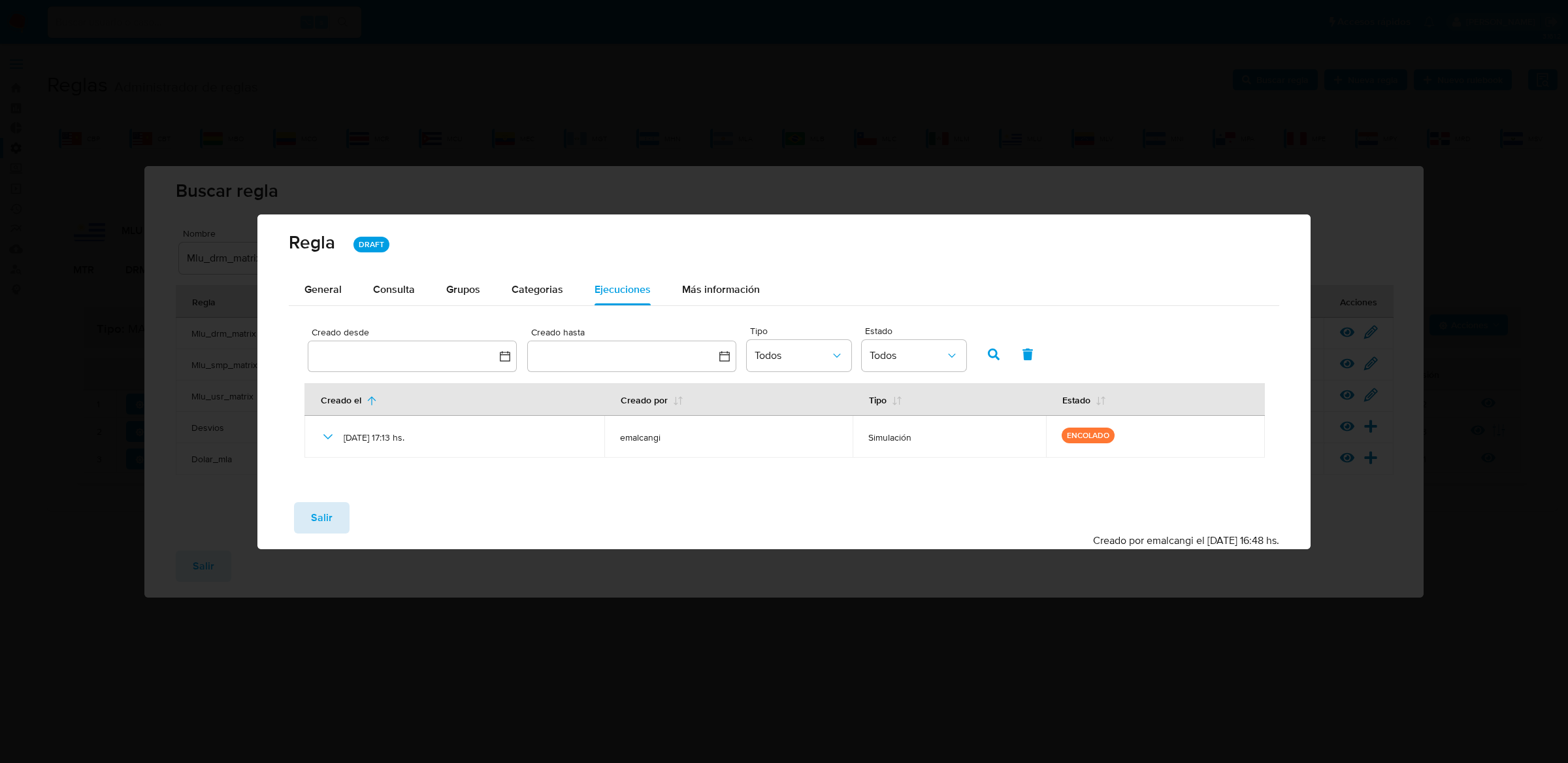
click at [324, 515] on span "Salir" at bounding box center [322, 517] width 21 height 29
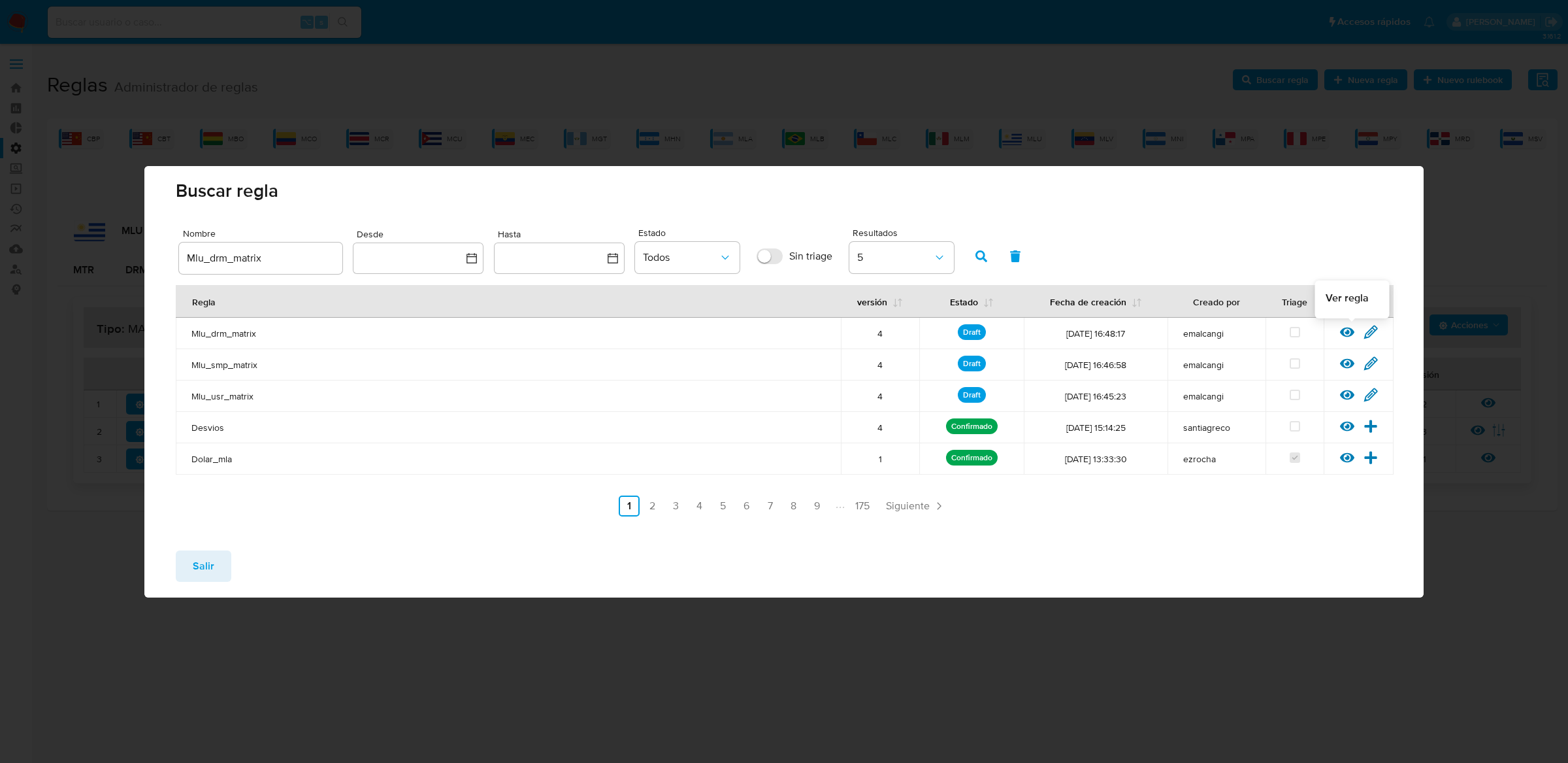
click at [1347, 329] on icon at bounding box center [1346, 331] width 14 height 10
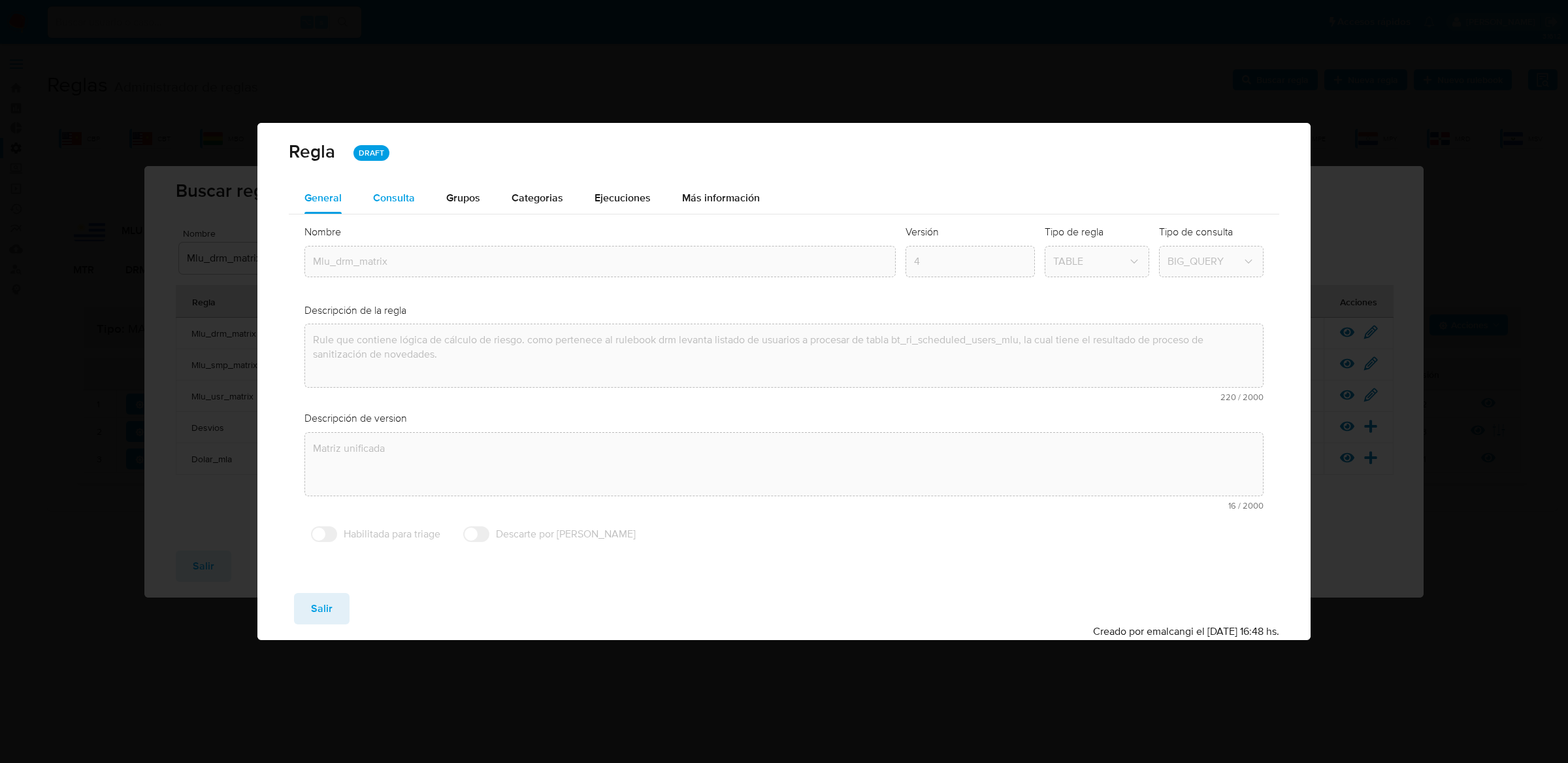
click at [411, 201] on span "Consulta" at bounding box center [393, 197] width 41 height 15
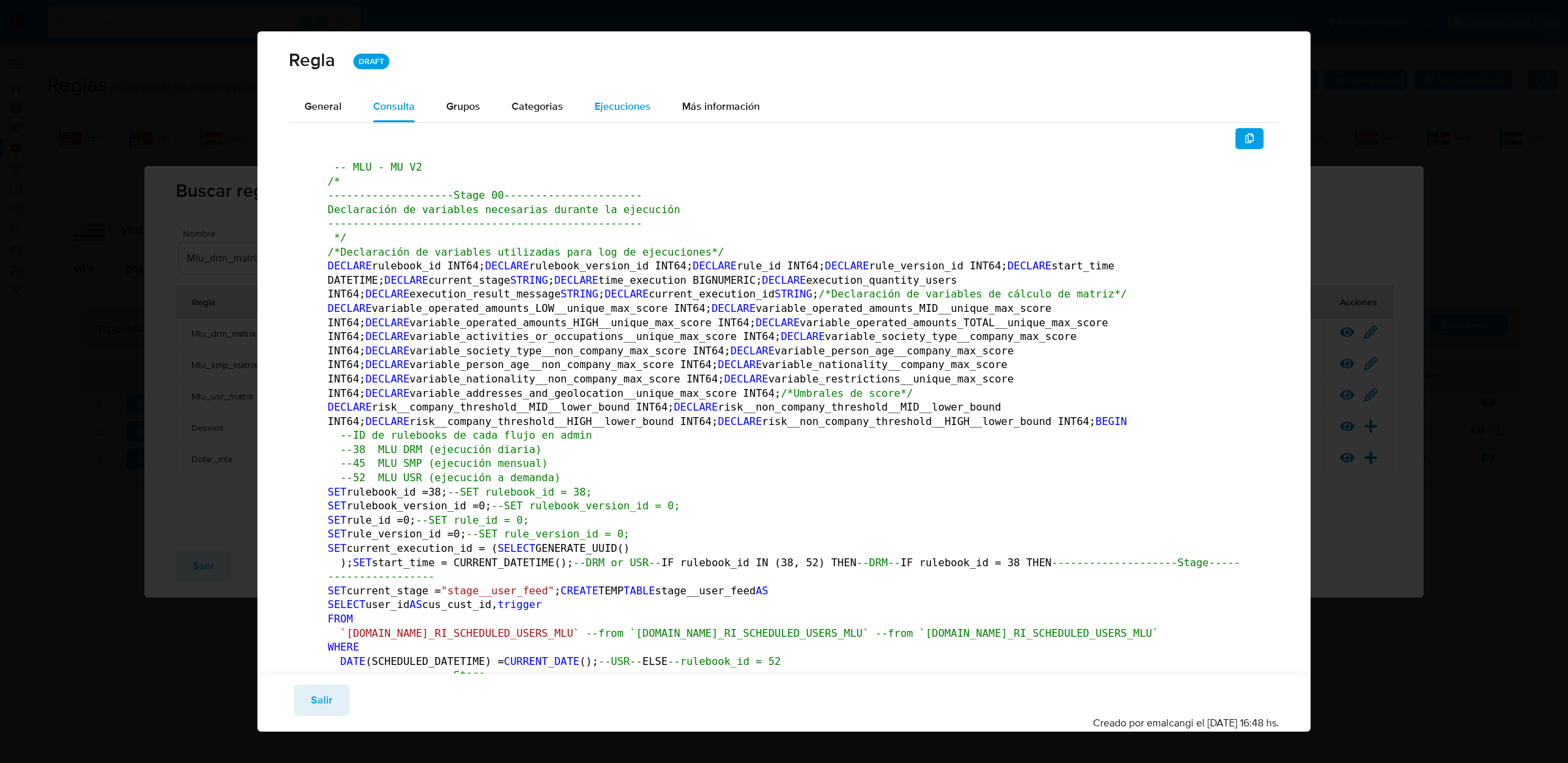
click at [640, 118] on div "Ejecuciones" at bounding box center [622, 106] width 56 height 32
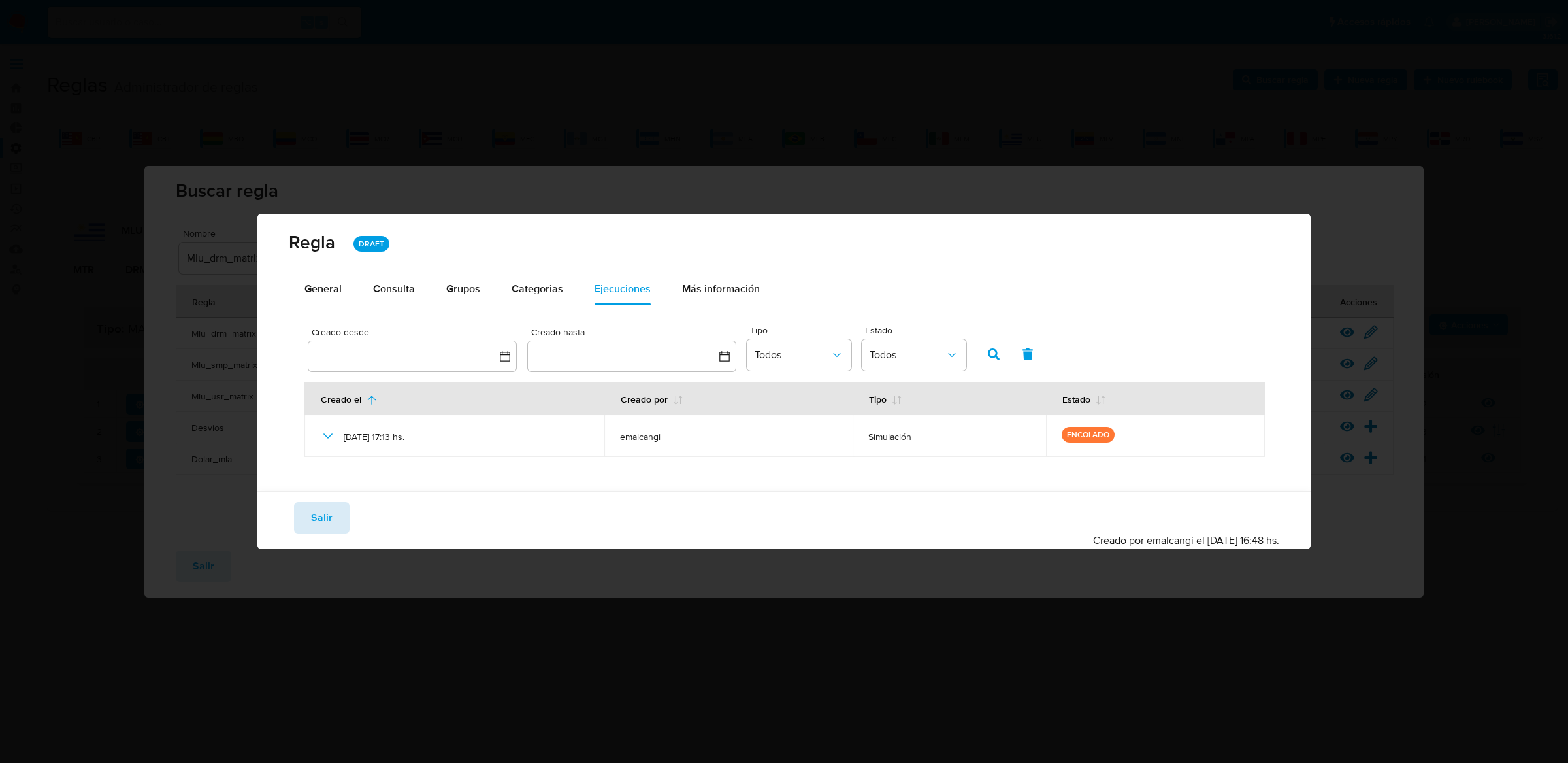
click at [325, 515] on span "Salir" at bounding box center [322, 517] width 21 height 29
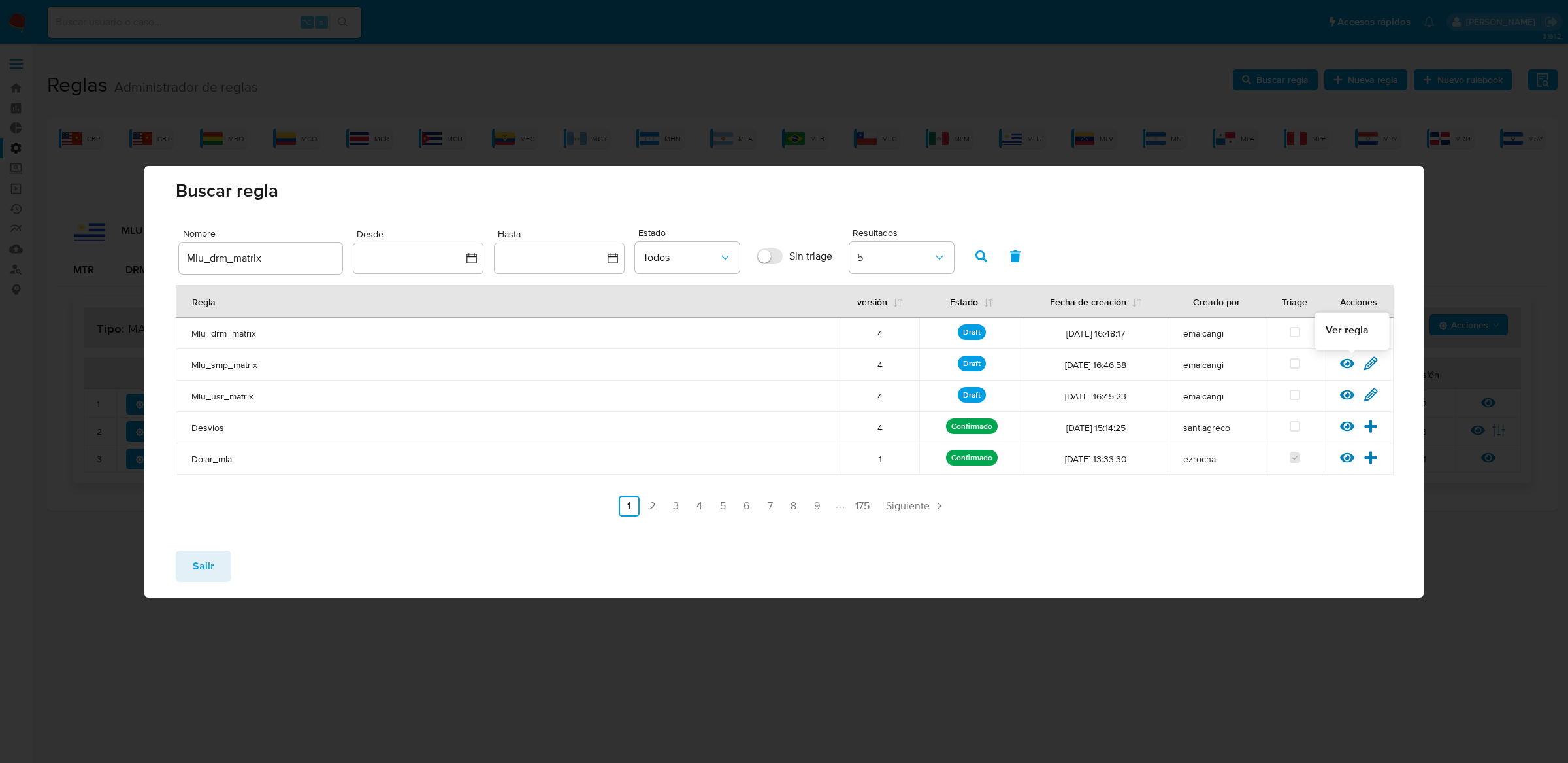
click at [1346, 364] on icon at bounding box center [1346, 363] width 14 height 10
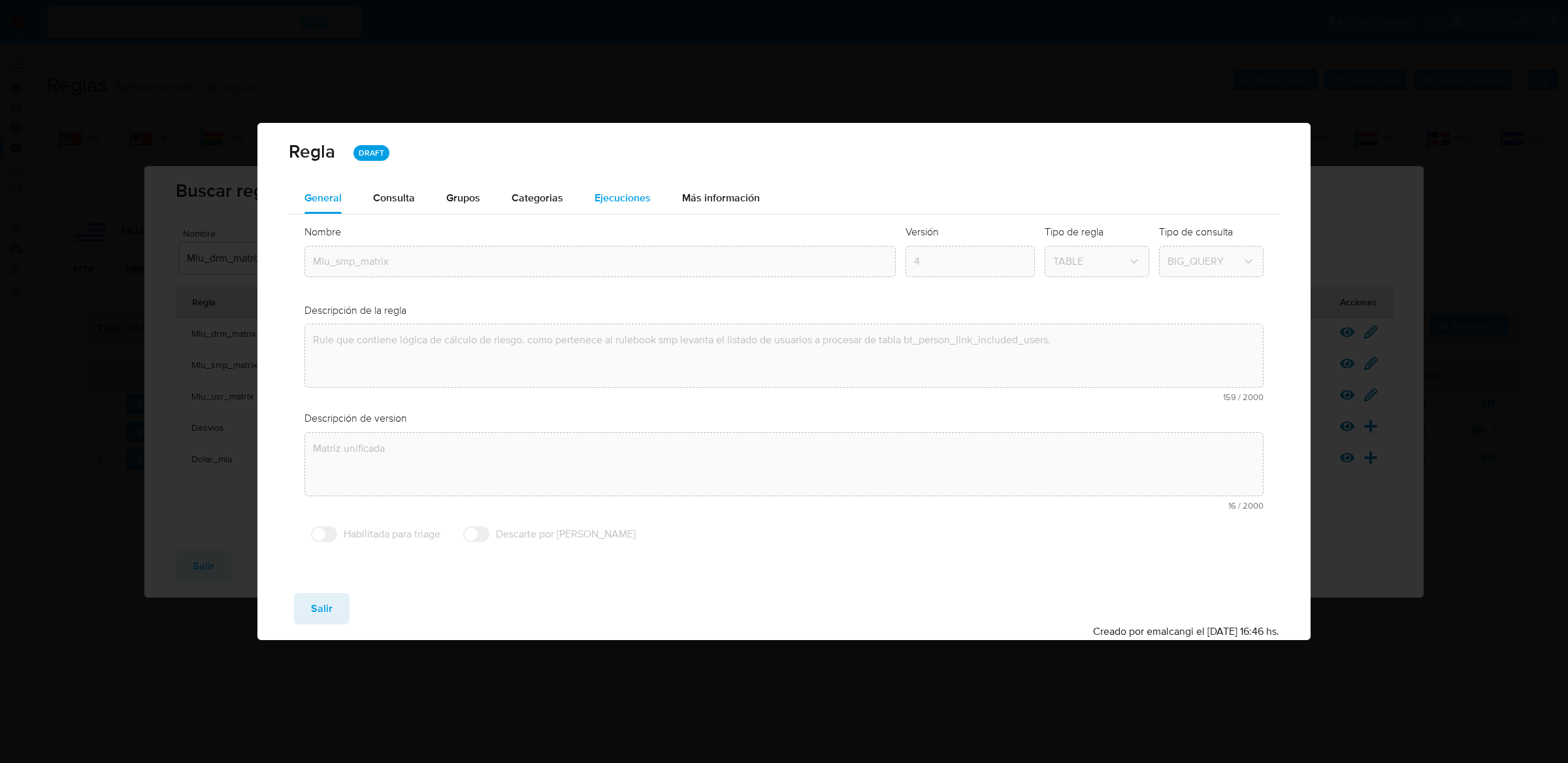
click at [640, 206] on div "Ejecuciones" at bounding box center [622, 197] width 56 height 32
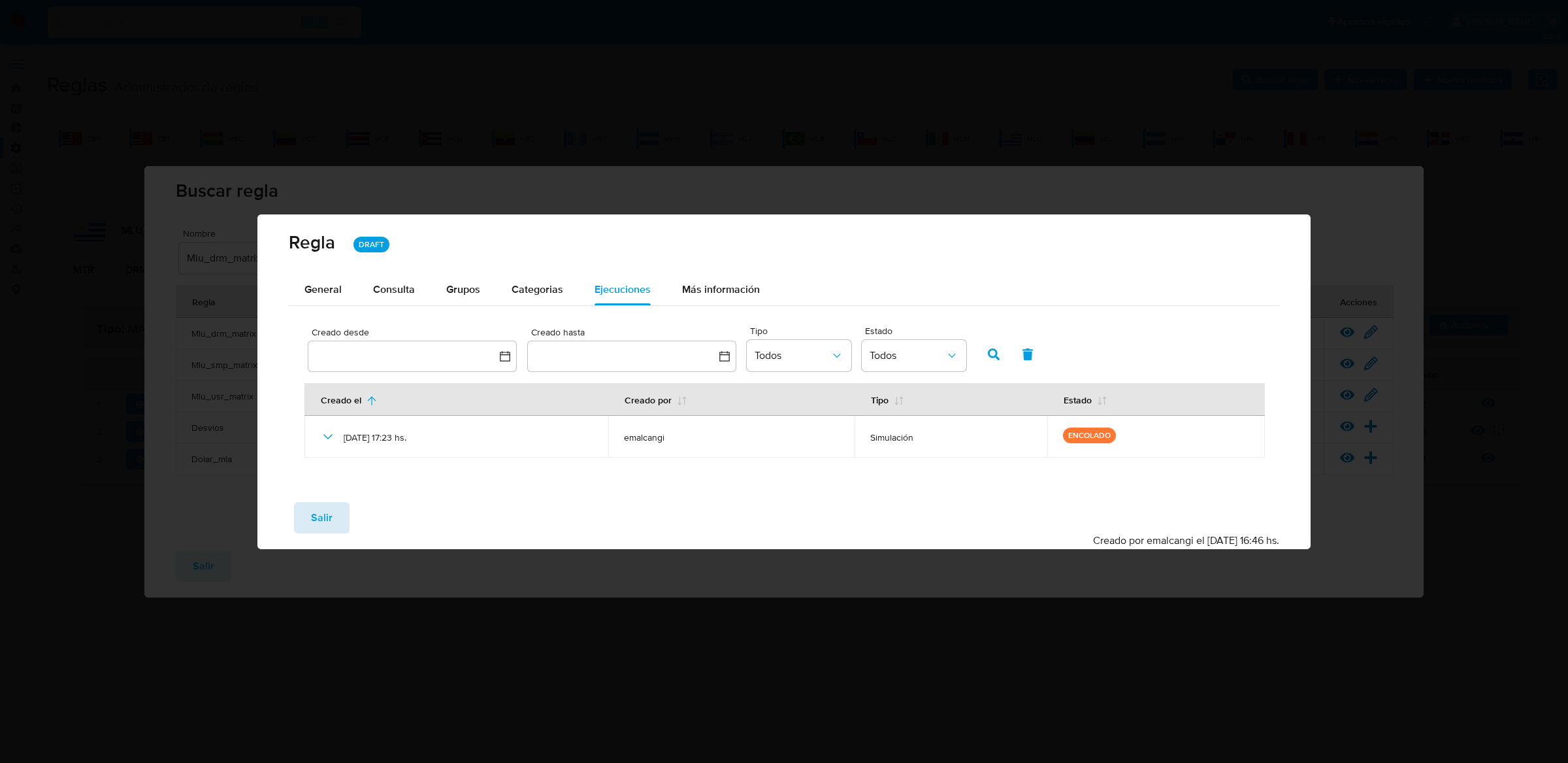
click at [335, 503] on button "Salir" at bounding box center [322, 517] width 56 height 32
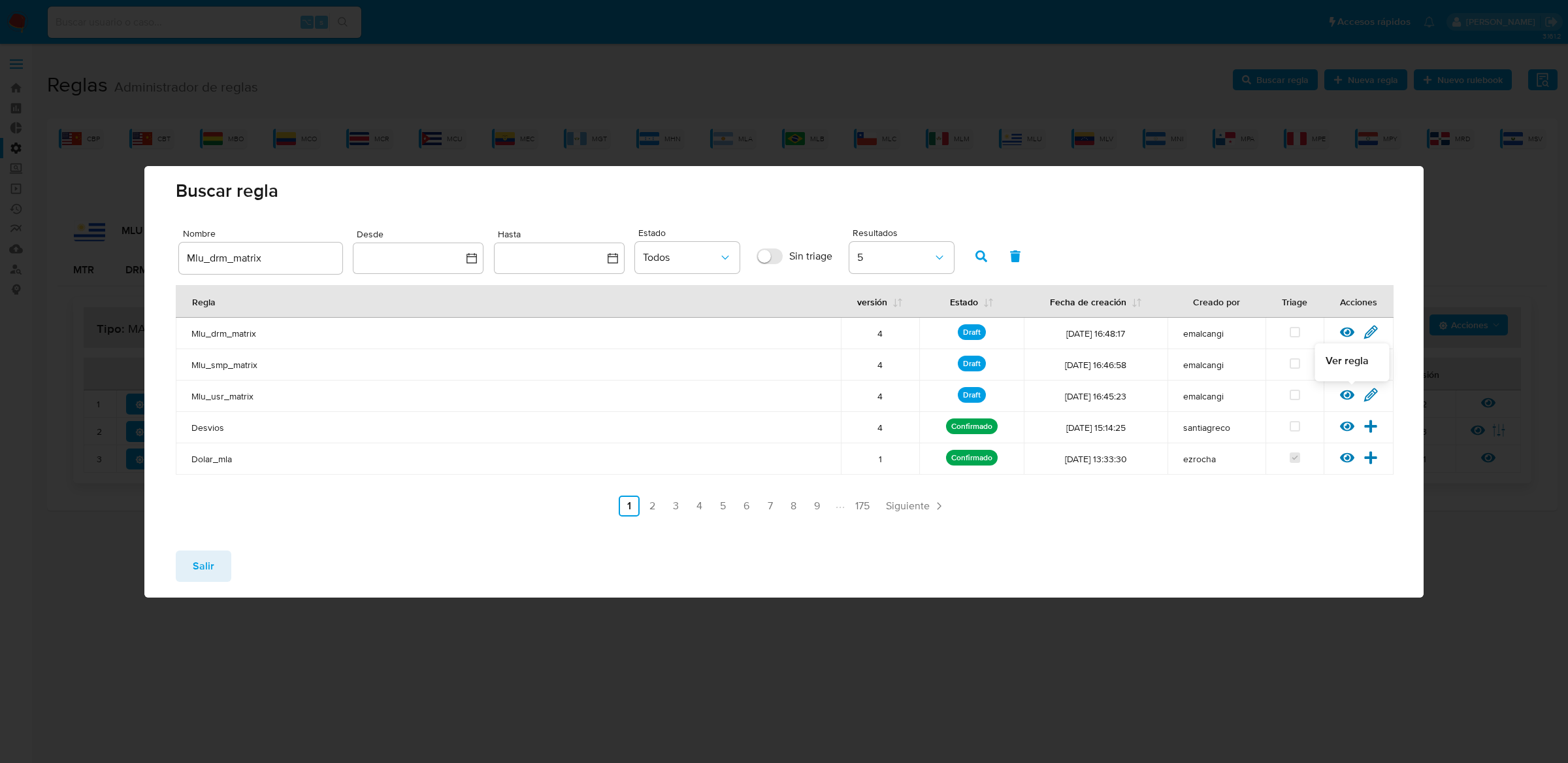
click at [1344, 399] on icon at bounding box center [1346, 394] width 14 height 14
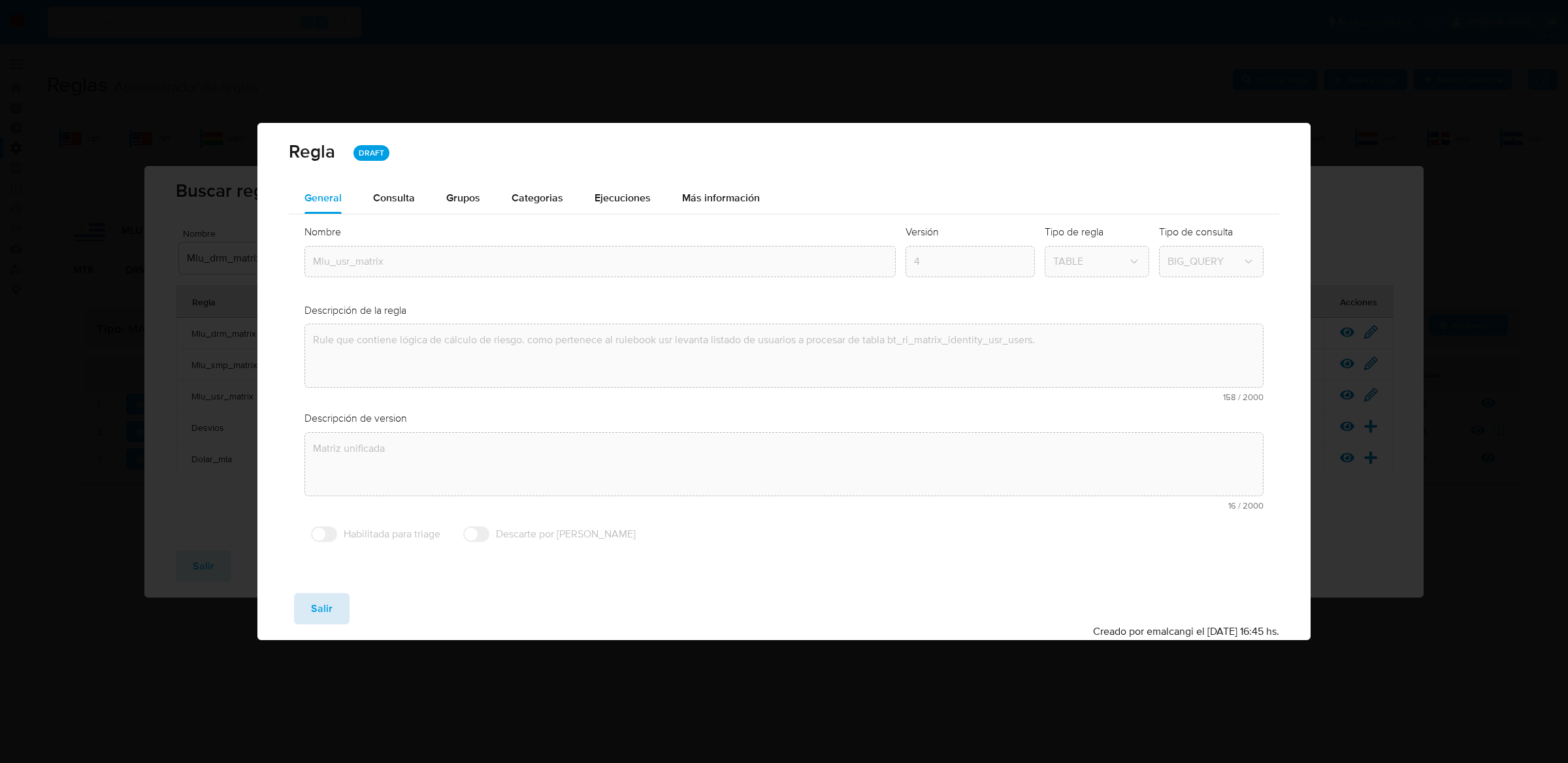
click at [320, 615] on span "Salir" at bounding box center [322, 609] width 21 height 29
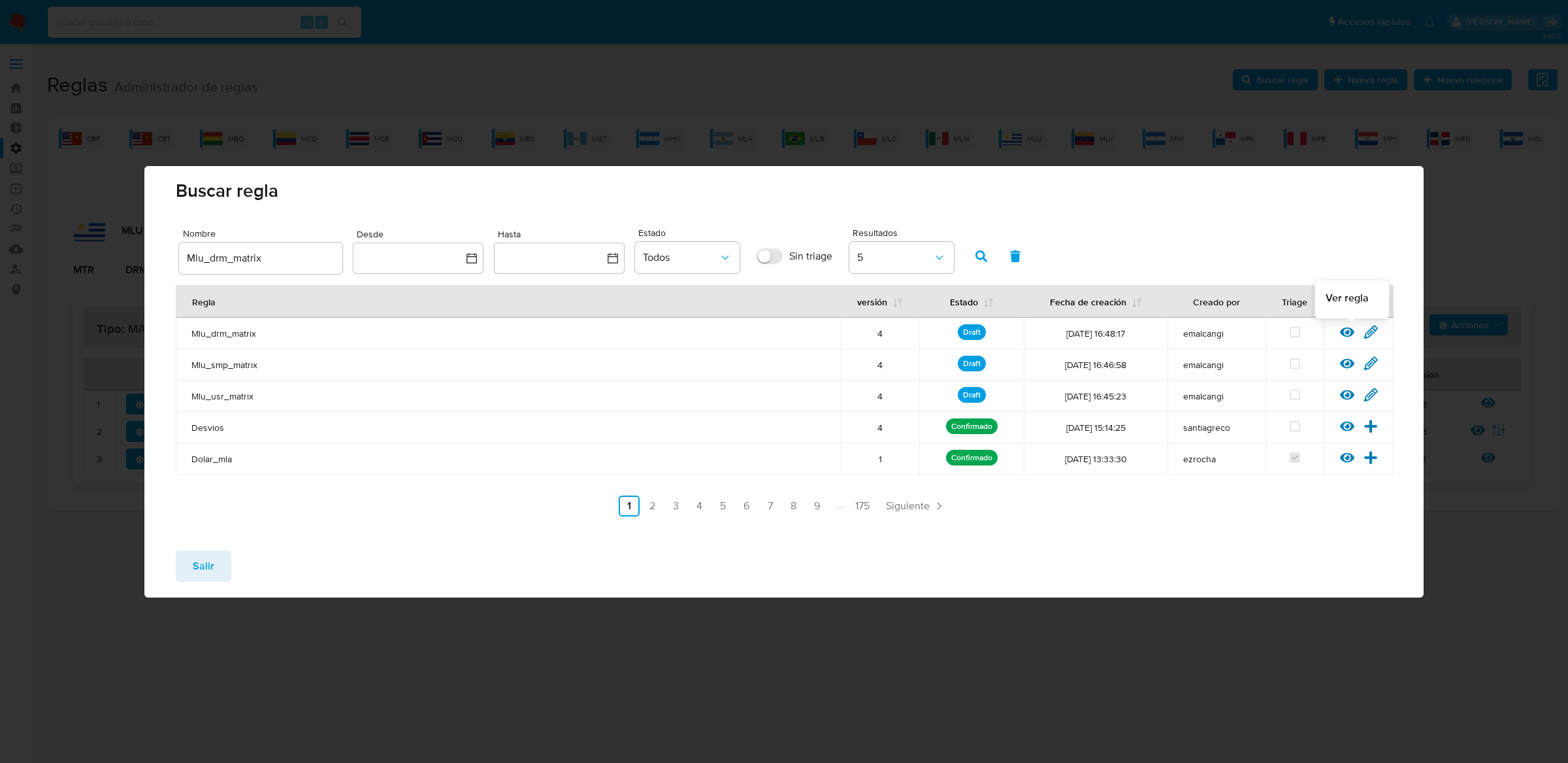
click at [1349, 329] on icon at bounding box center [1346, 331] width 14 height 14
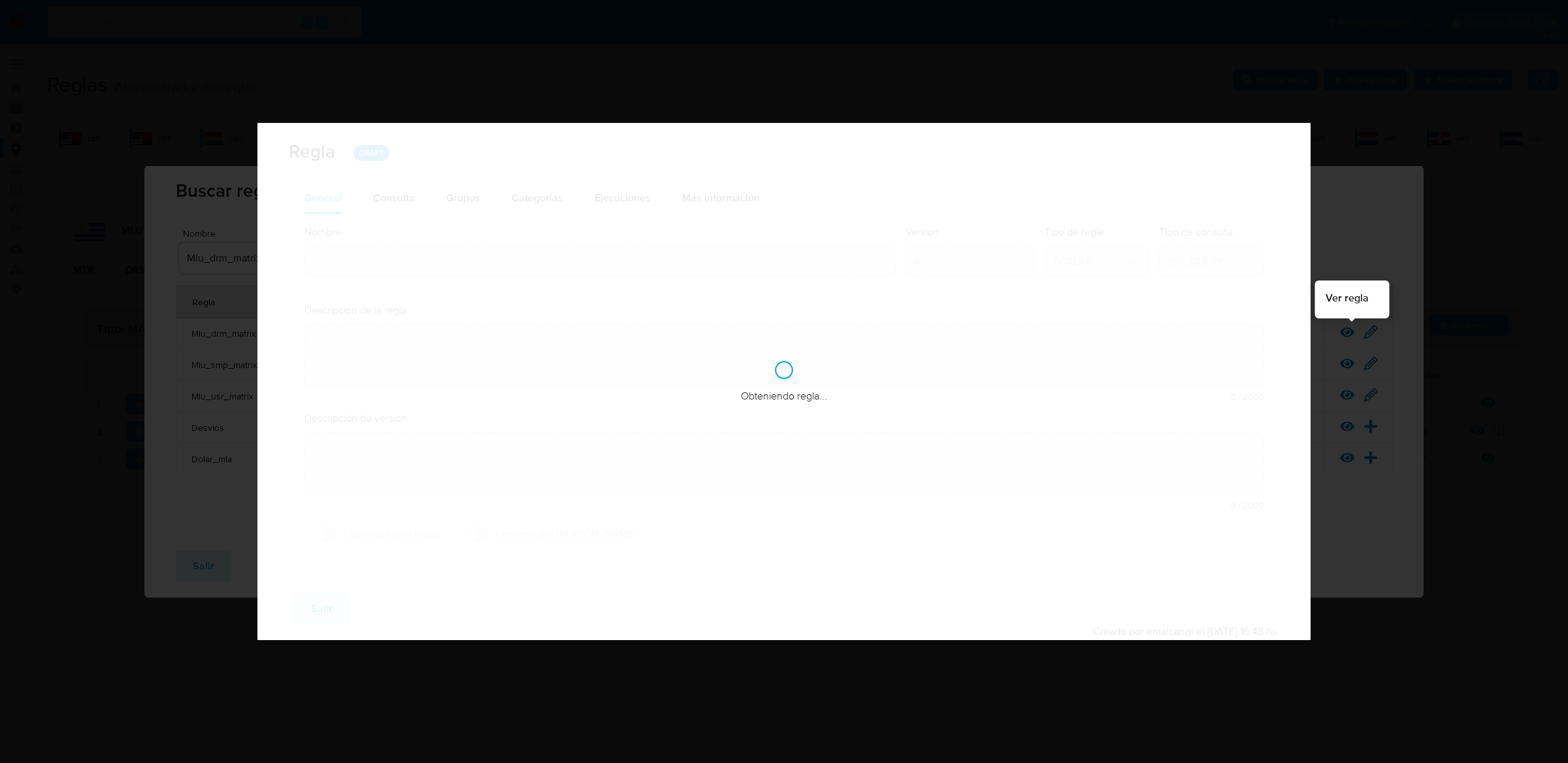
type input "Mlu_drm_matrix"
type textarea "Rule que contiene lógica de cálculo de riesgo. como pertenece al rulebook drm l…"
type textarea "Matriz unificada"
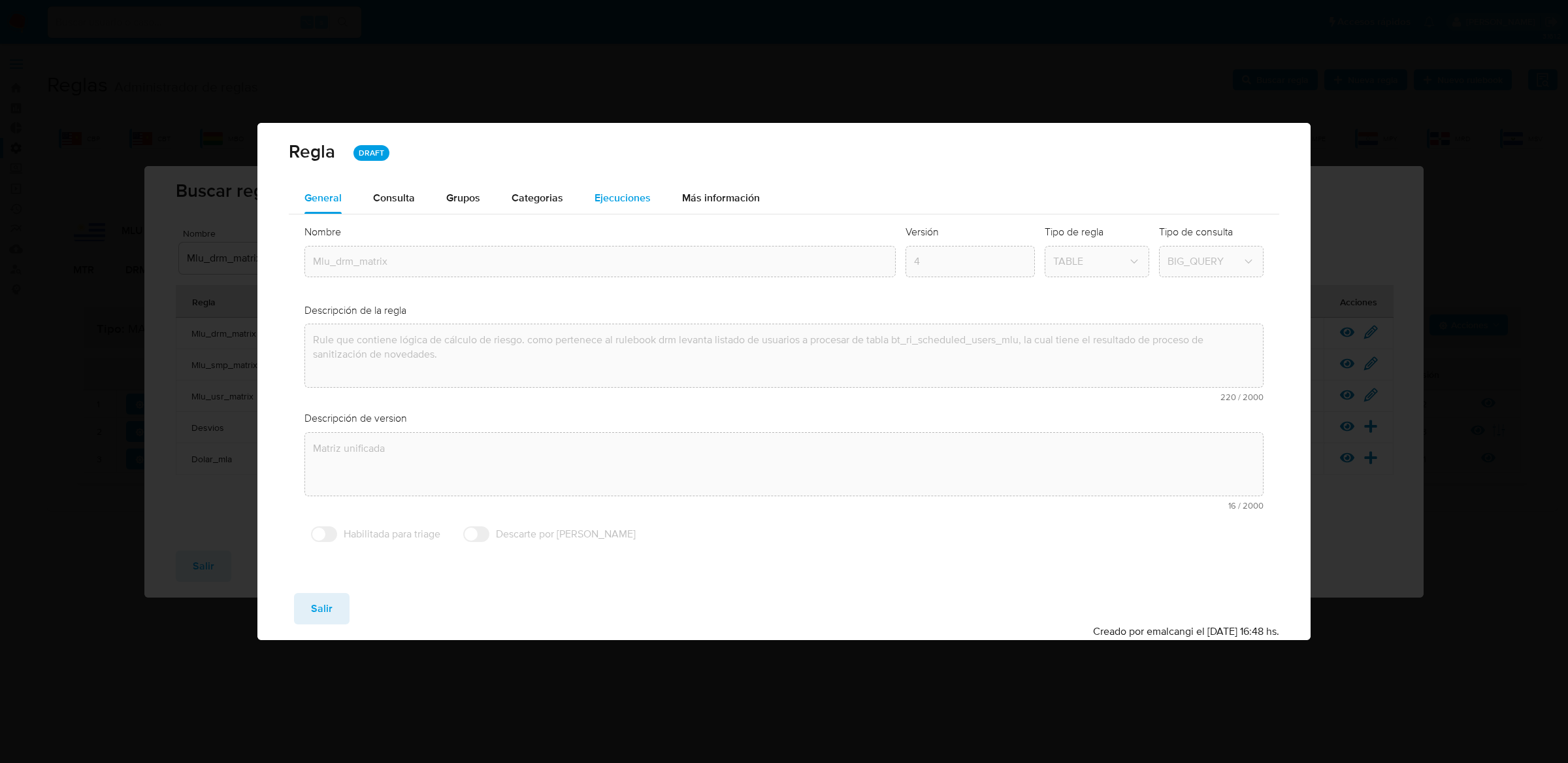
click at [630, 212] on div "Ejecuciones" at bounding box center [622, 197] width 56 height 32
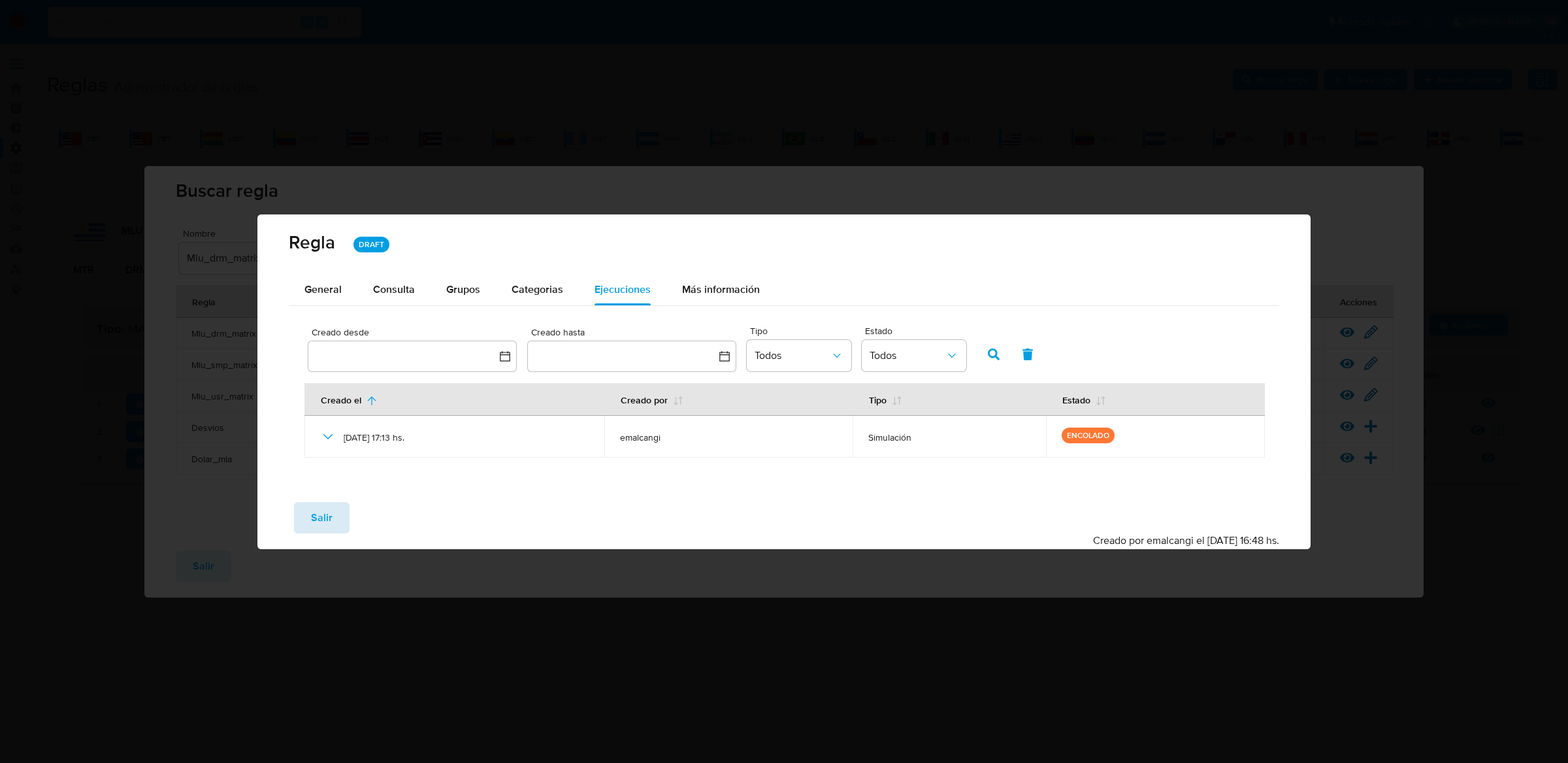
click at [318, 513] on span "Salir" at bounding box center [322, 517] width 21 height 29
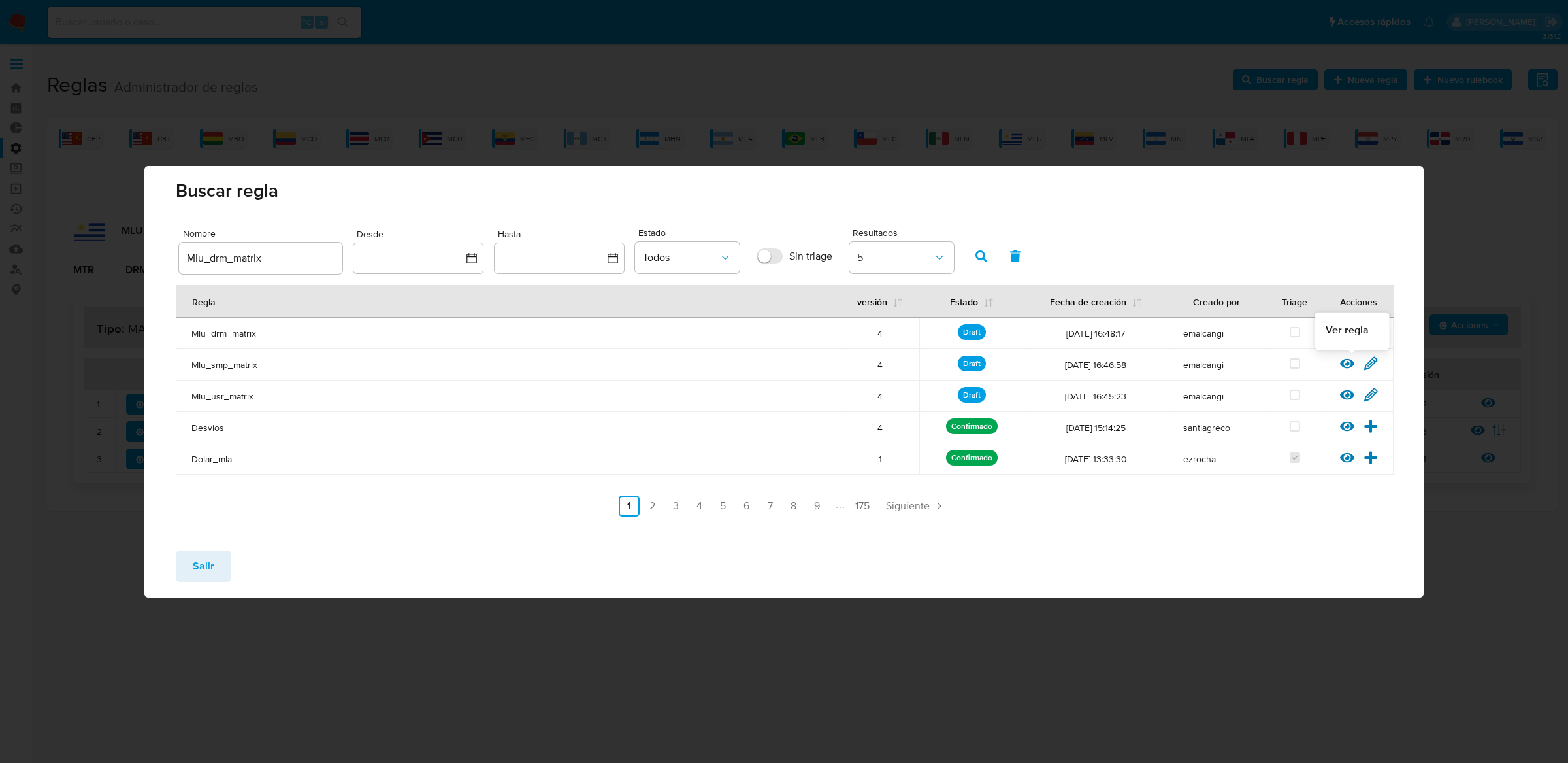
click at [1346, 365] on icon at bounding box center [1346, 363] width 14 height 10
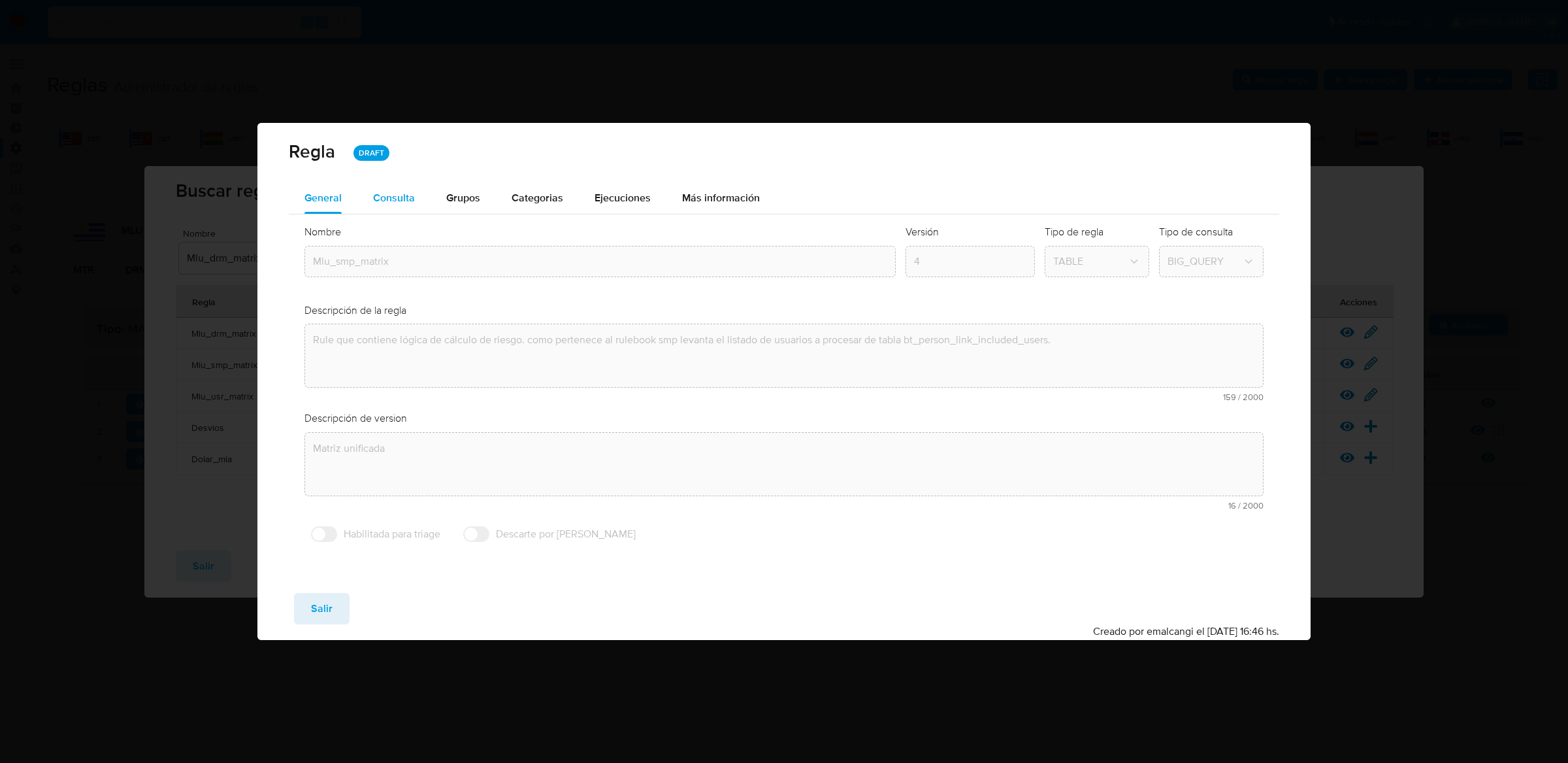
click at [379, 204] on span "Consulta" at bounding box center [393, 197] width 41 height 15
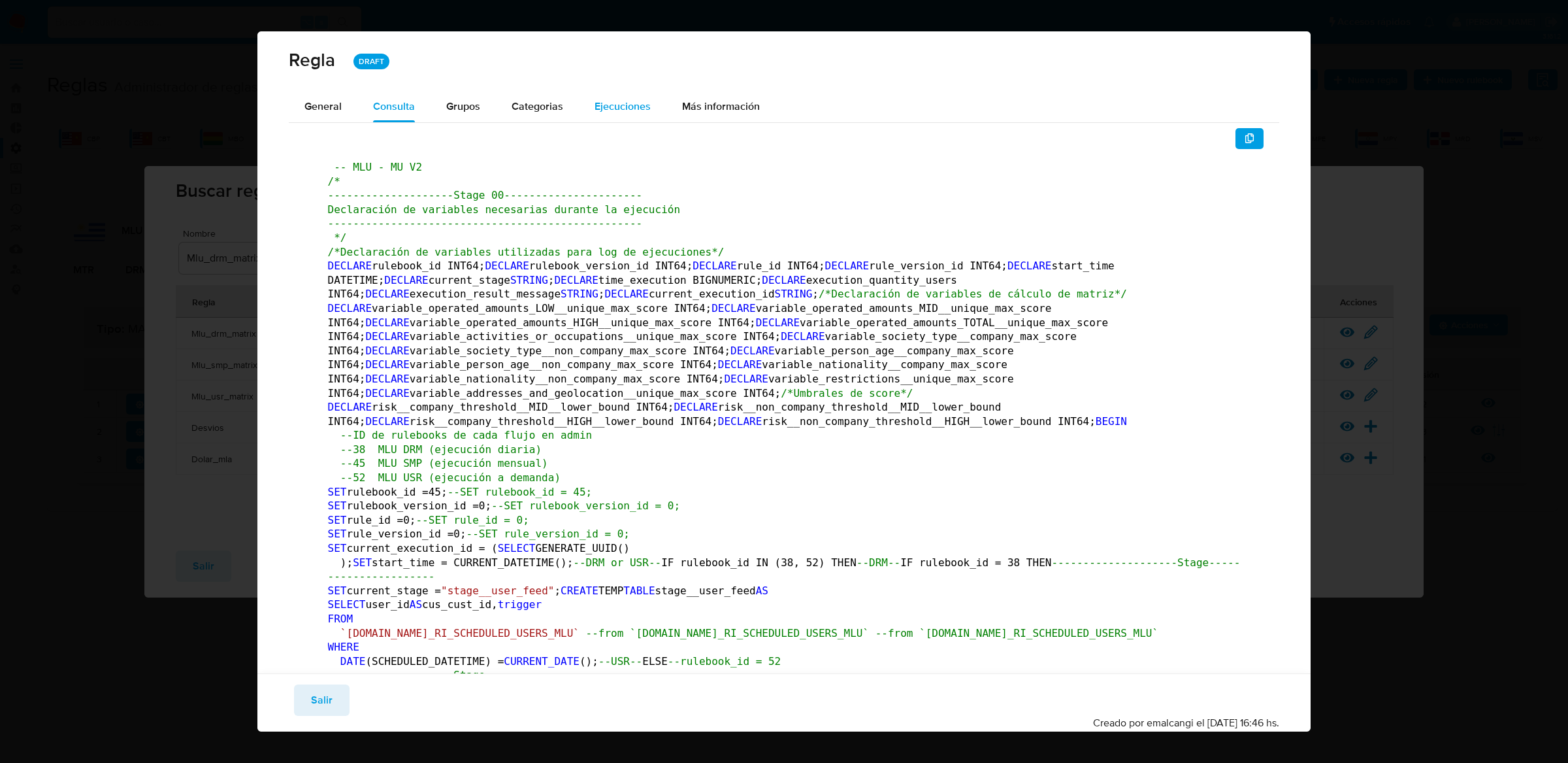
click at [619, 117] on div "Ejecuciones" at bounding box center [622, 106] width 56 height 32
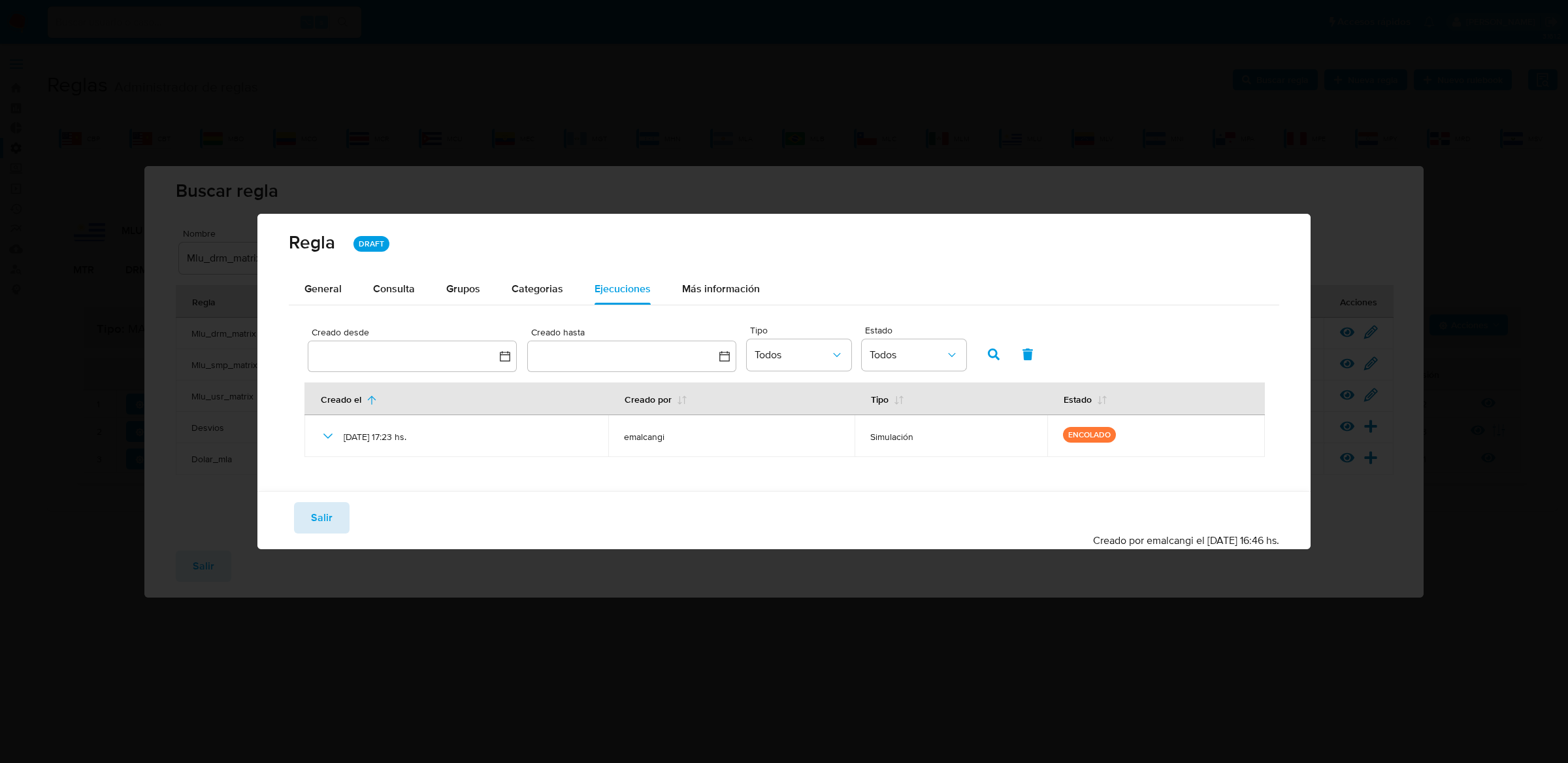
click at [328, 512] on span "Salir" at bounding box center [322, 517] width 21 height 29
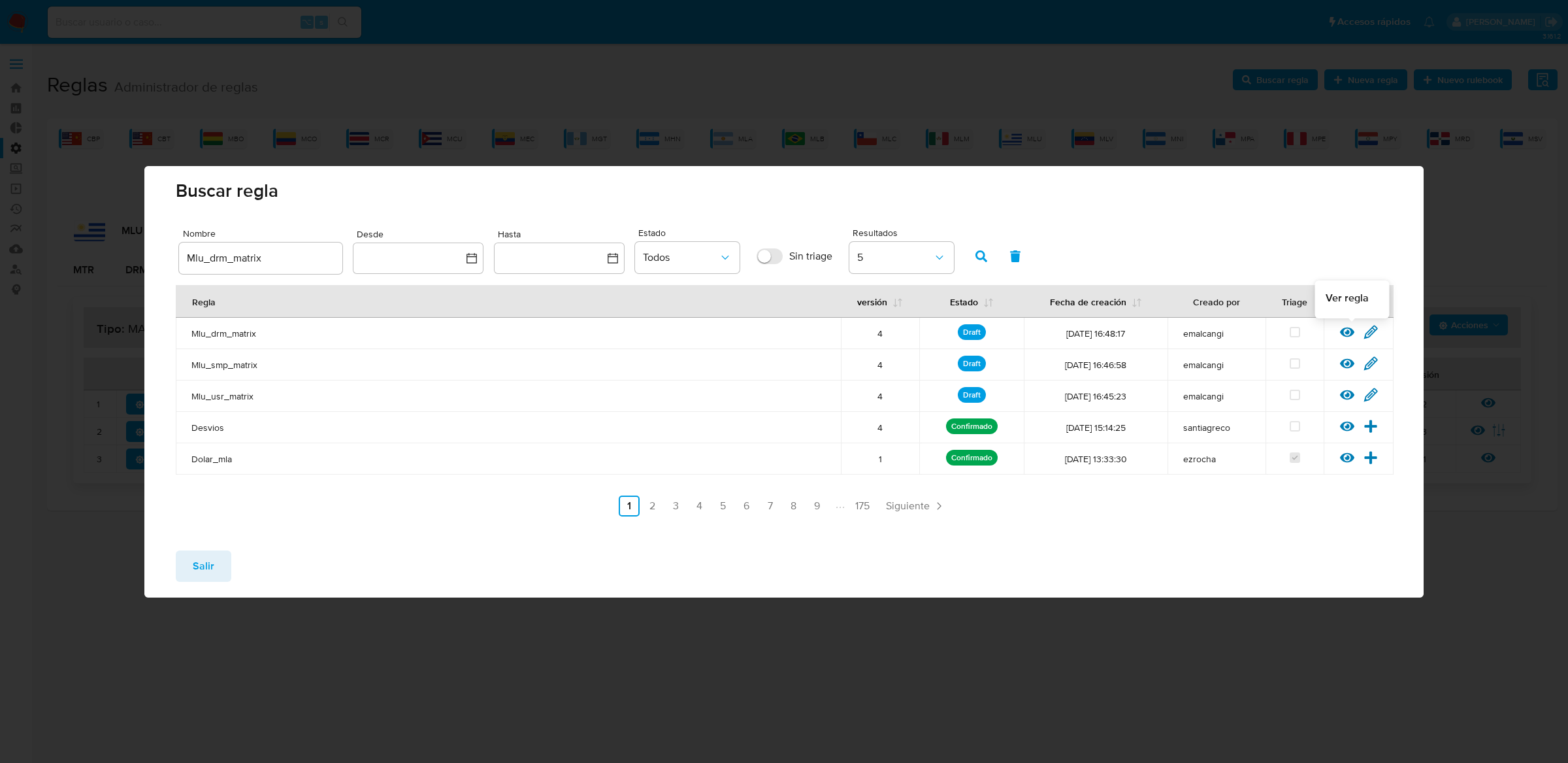
click at [1346, 334] on icon at bounding box center [1346, 331] width 14 height 14
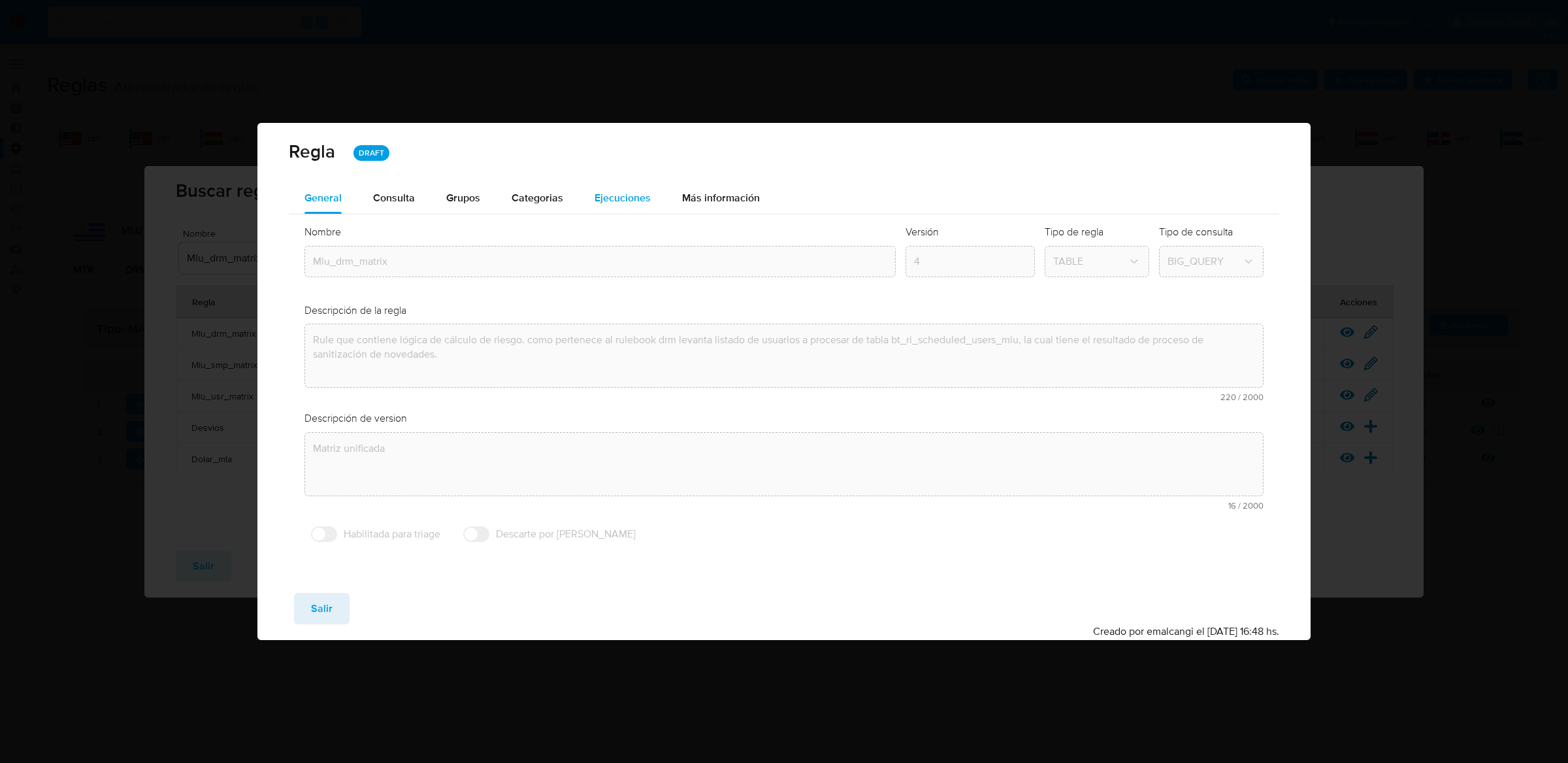
click at [647, 202] on span "Ejecuciones" at bounding box center [622, 197] width 56 height 15
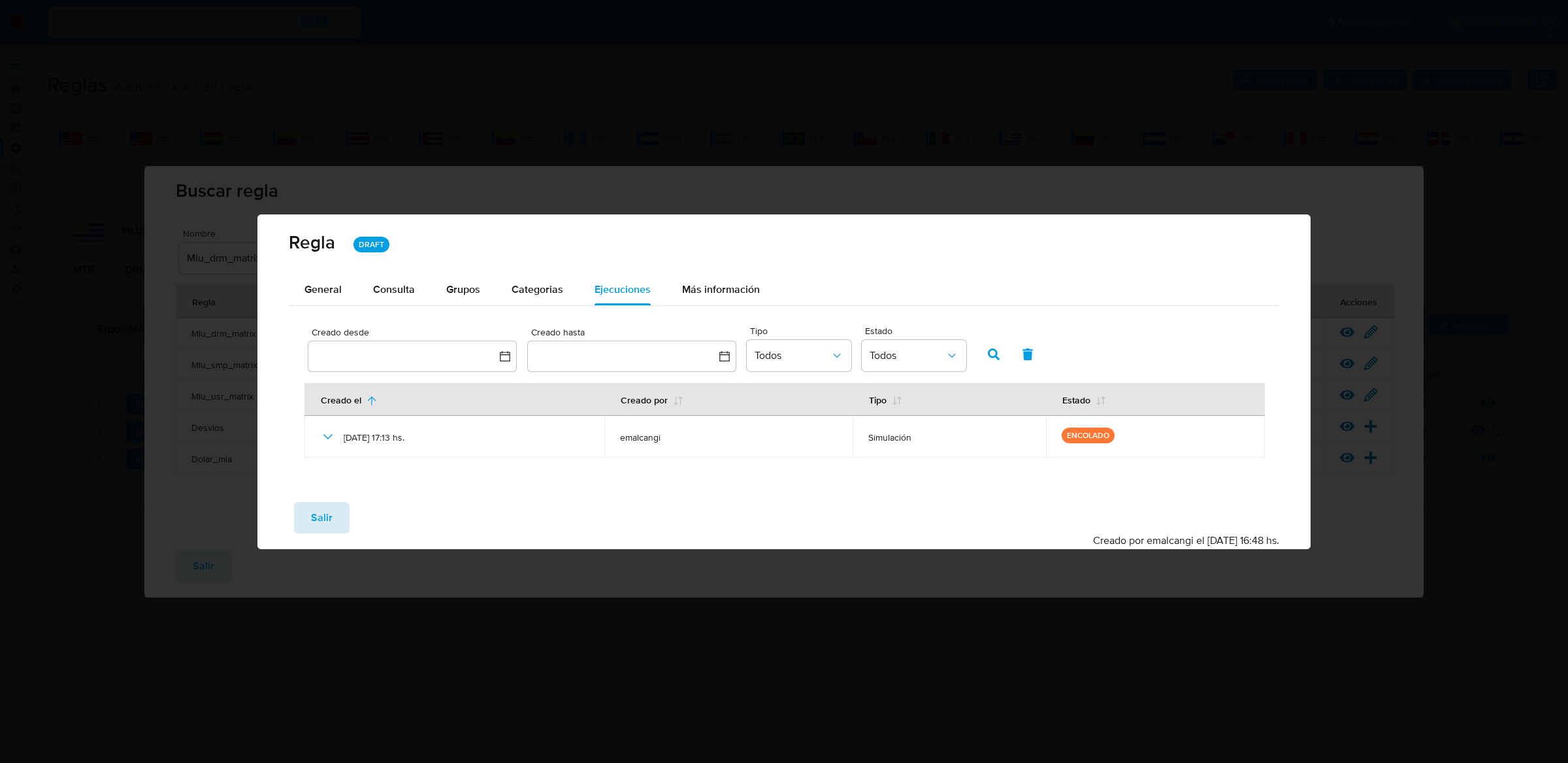
click at [338, 510] on button "Salir" at bounding box center [322, 517] width 56 height 32
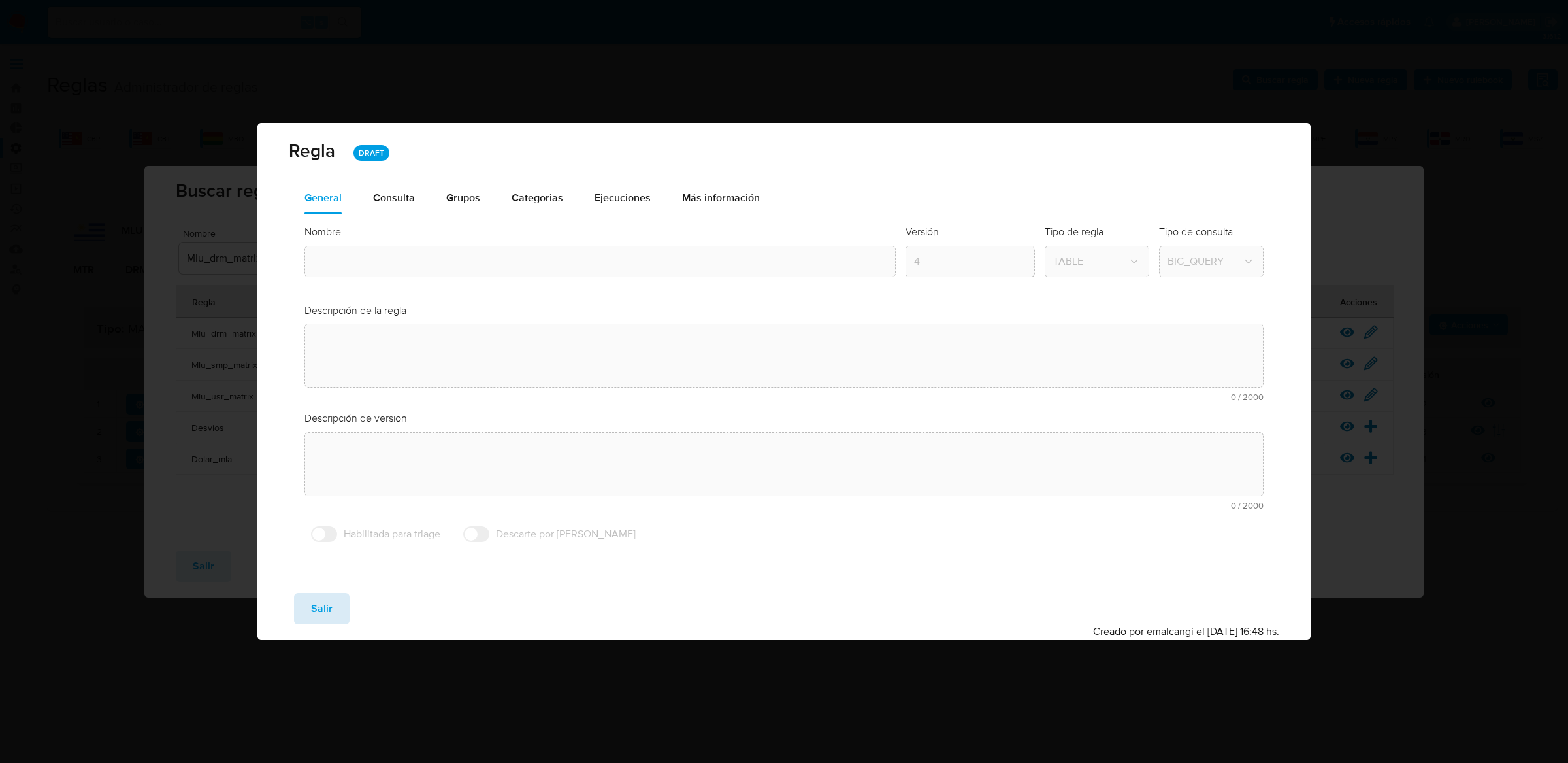
type input "Mlu_drm_matrix"
type textarea "Rule que contiene lógica de cálculo de riesgo. como pertenece al rulebook drm l…"
type textarea "Matriz unificada"
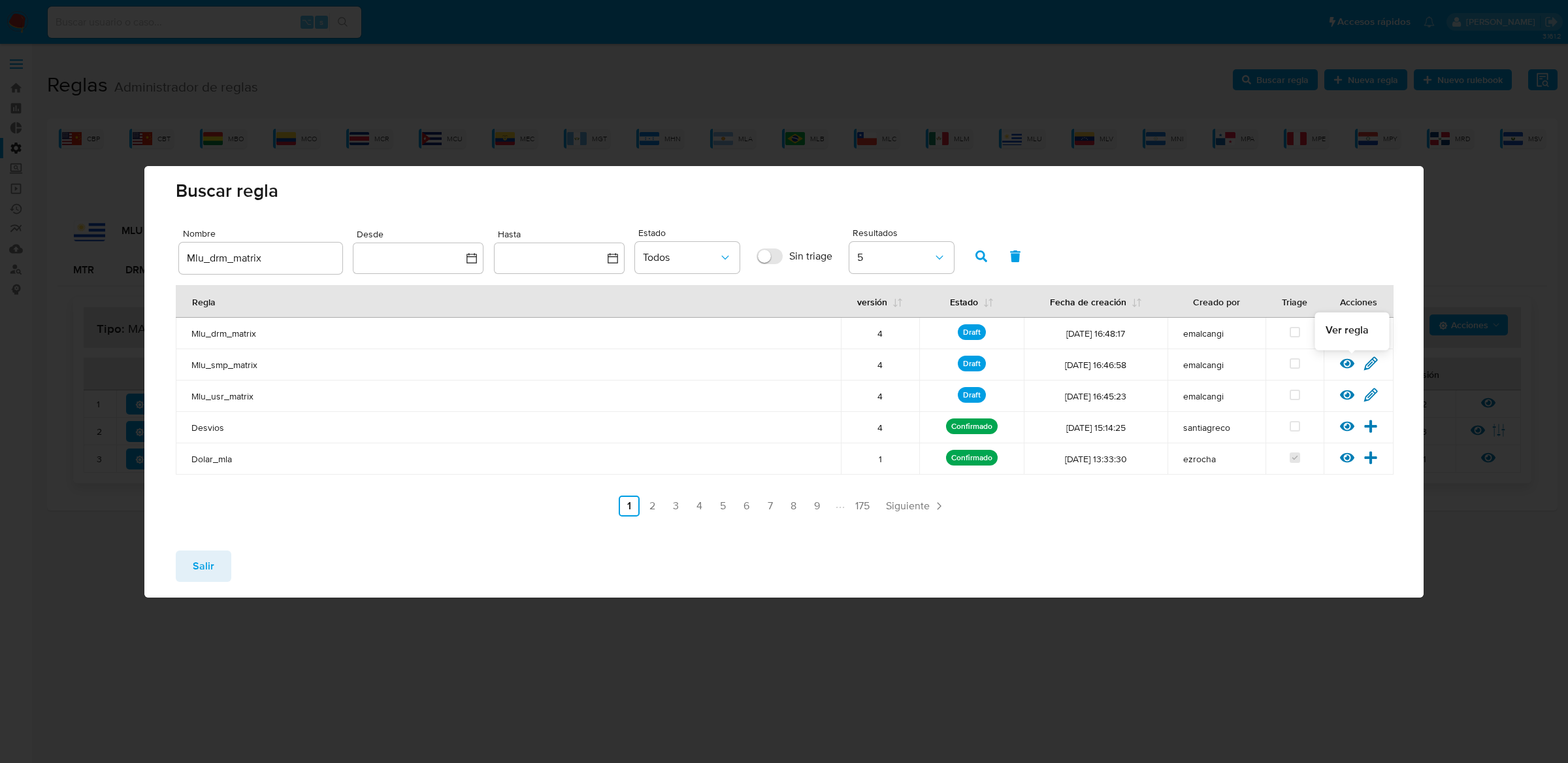
click at [1345, 358] on icon at bounding box center [1346, 363] width 14 height 14
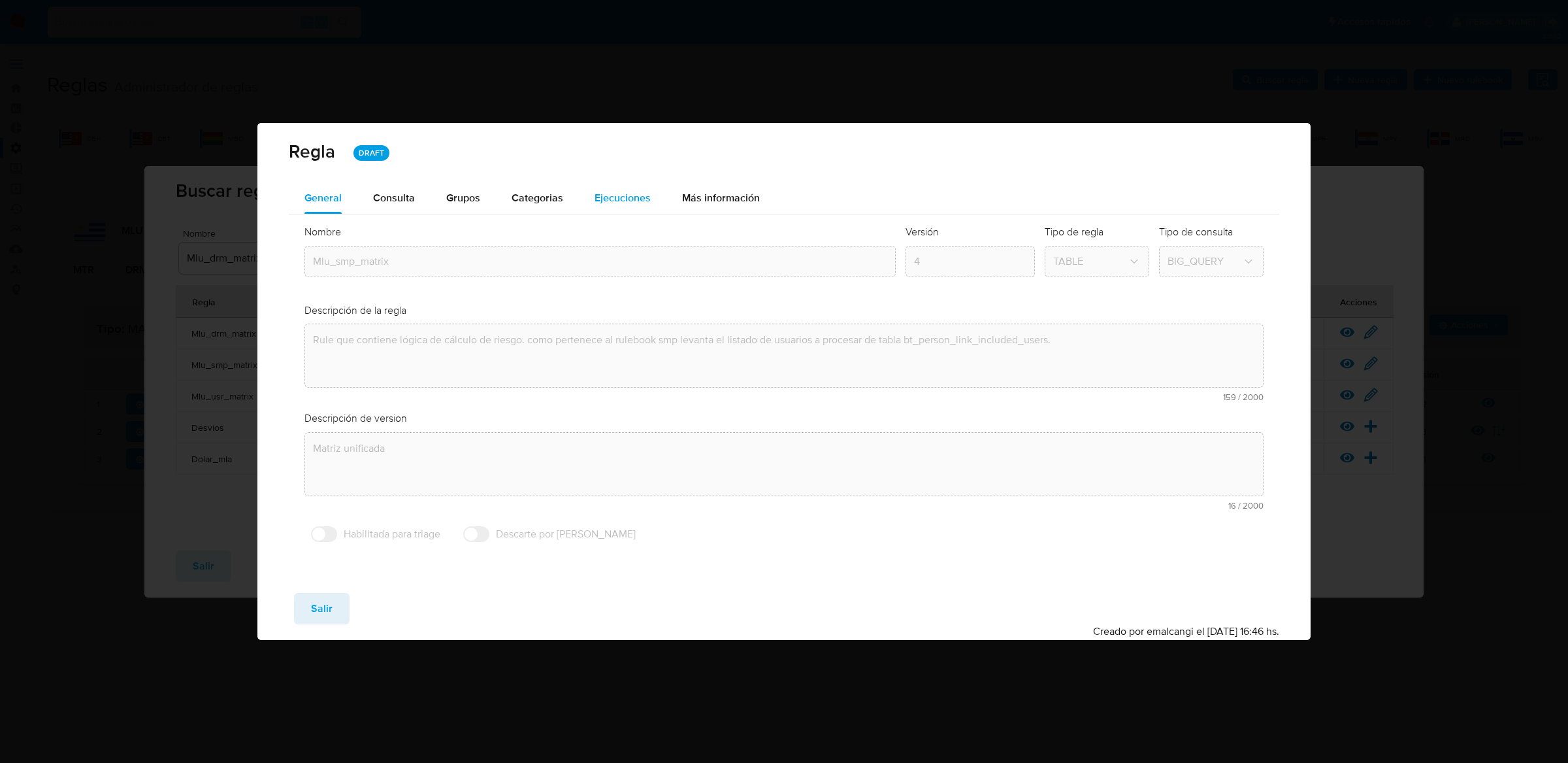
click at [598, 204] on span "Ejecuciones" at bounding box center [622, 197] width 56 height 15
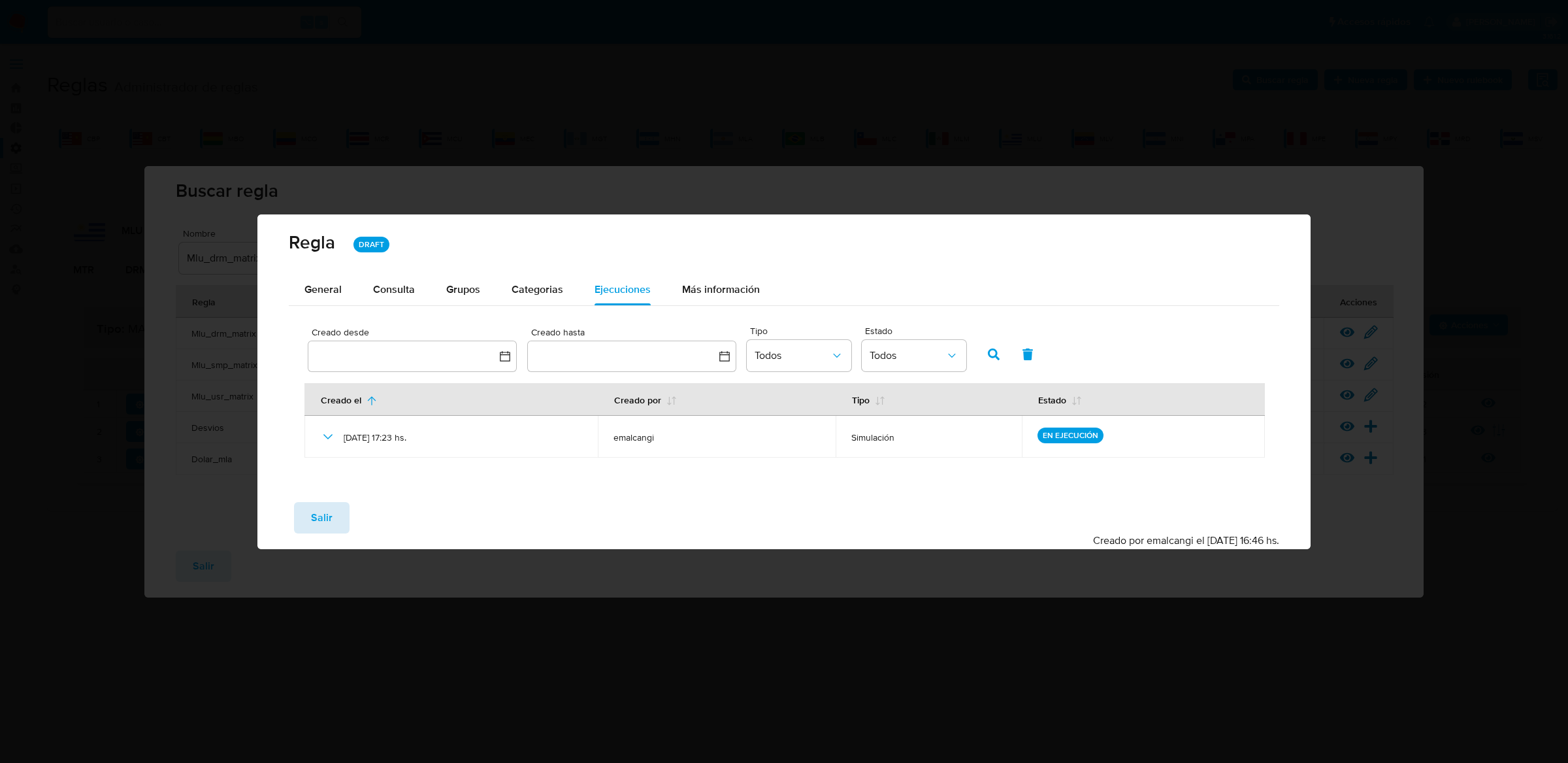
click at [320, 506] on span "Salir" at bounding box center [322, 517] width 21 height 29
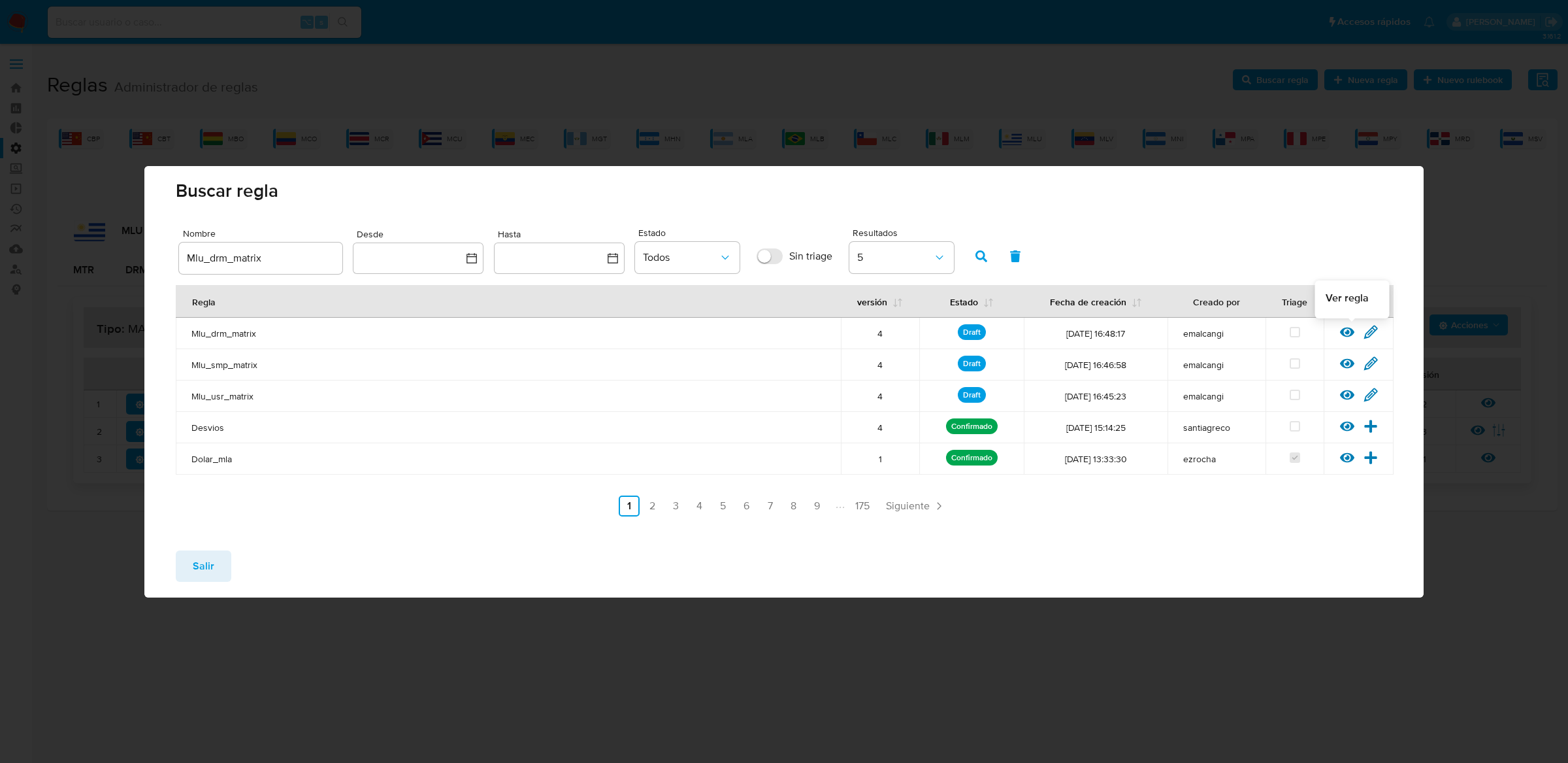
click at [1342, 334] on icon at bounding box center [1346, 331] width 14 height 10
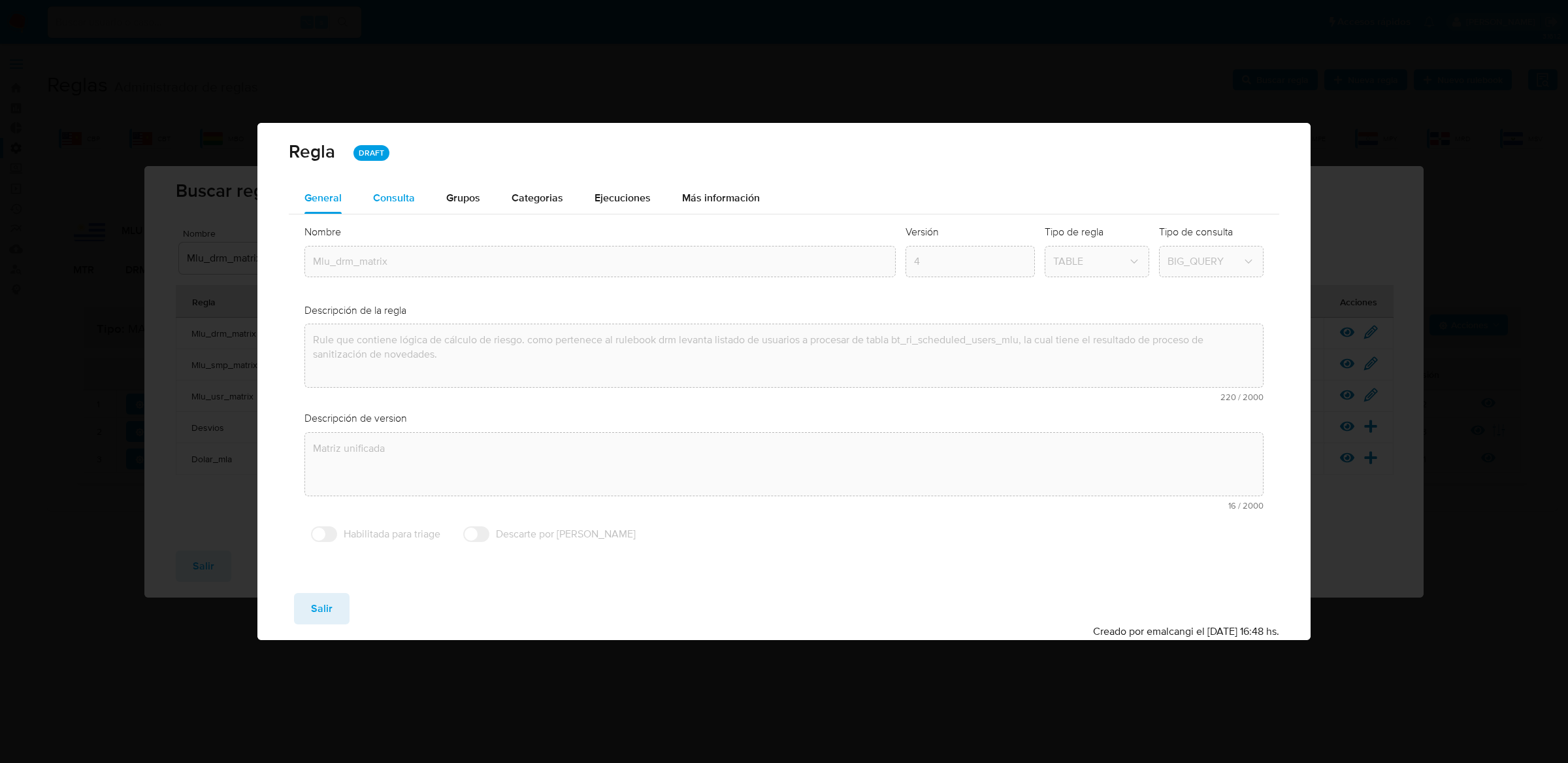
click at [412, 196] on span "Consulta" at bounding box center [393, 197] width 41 height 15
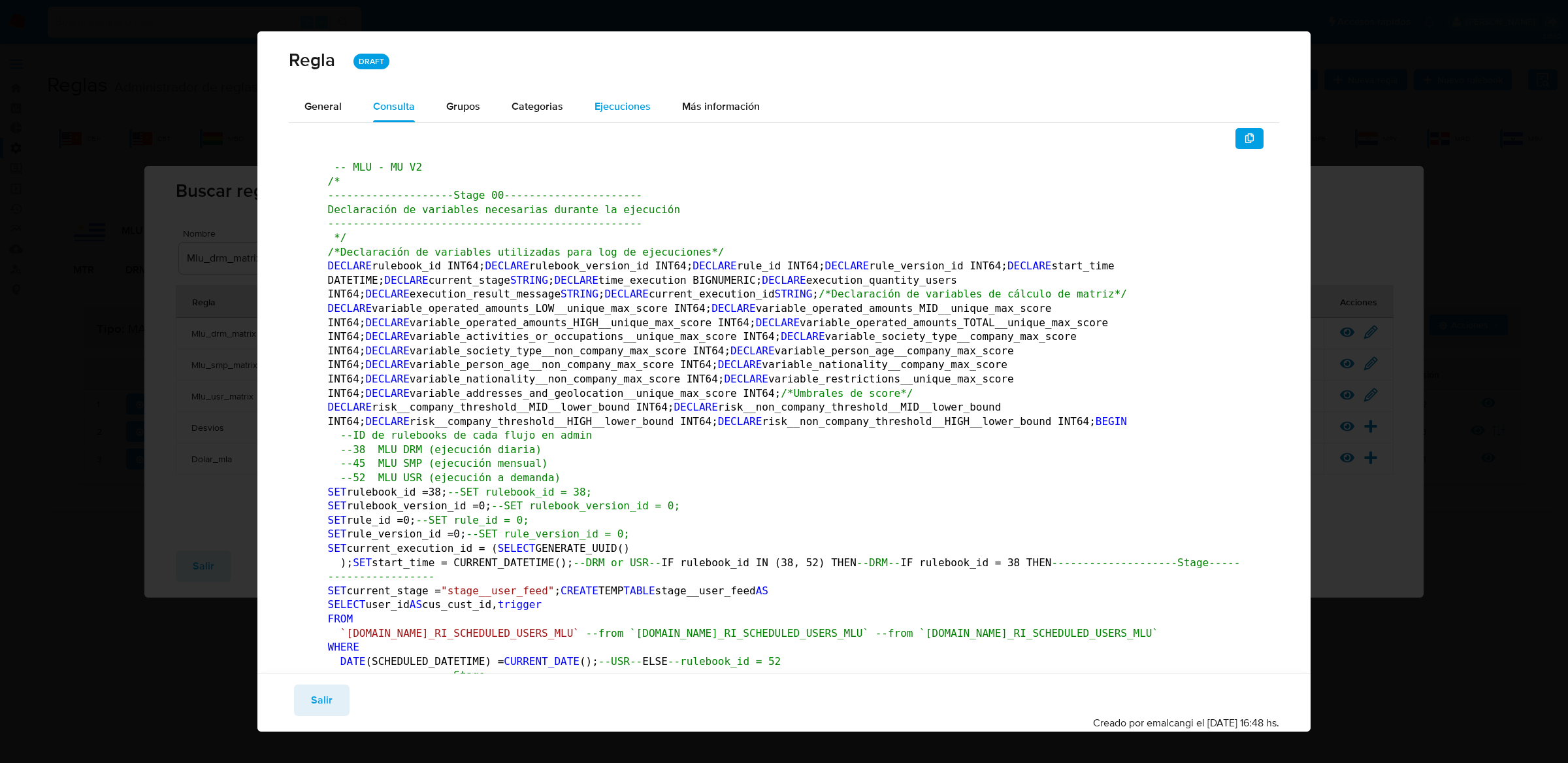
click at [613, 100] on span "Ejecuciones" at bounding box center [622, 106] width 56 height 15
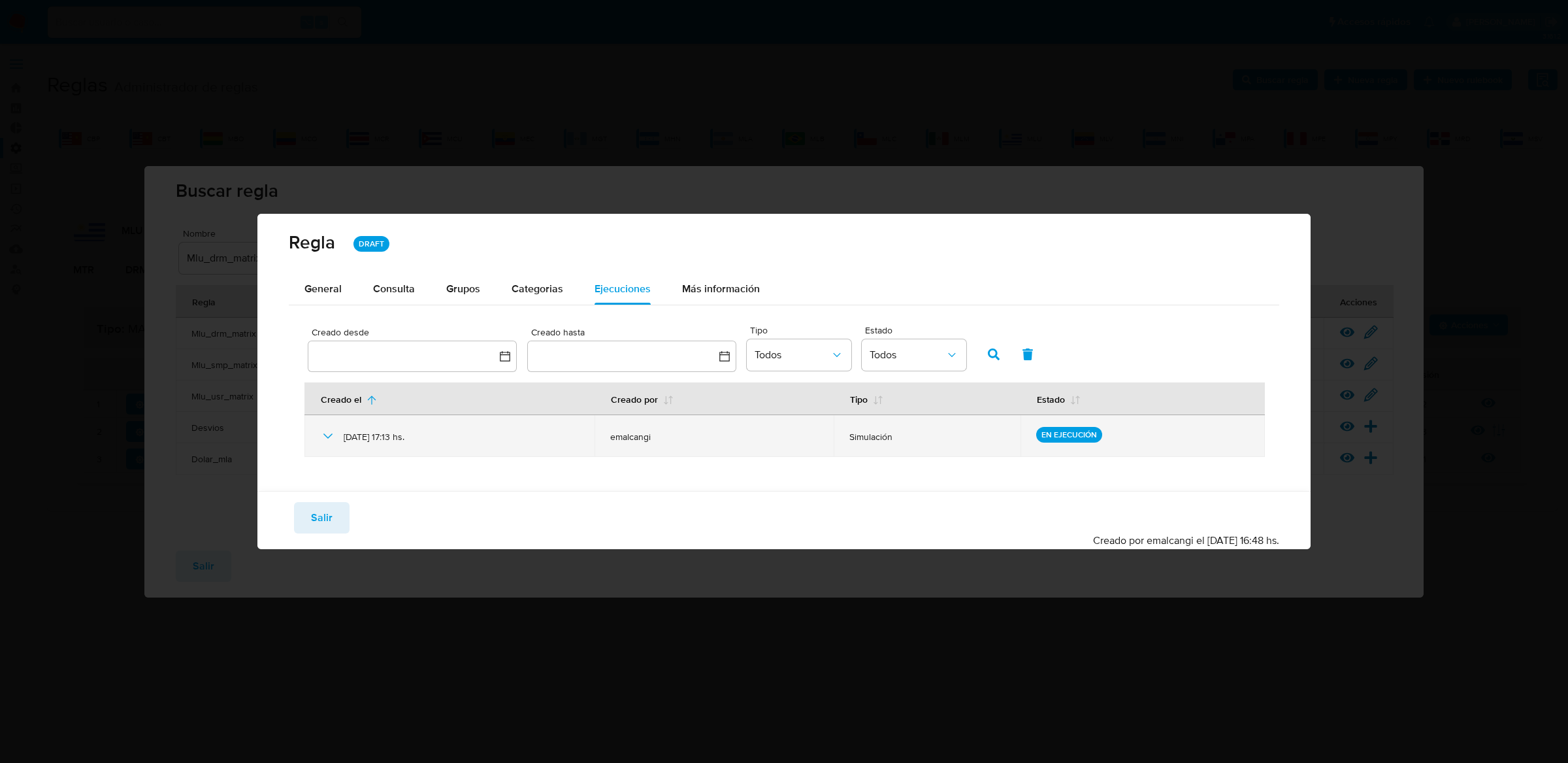
click at [326, 439] on icon at bounding box center [327, 435] width 15 height 15
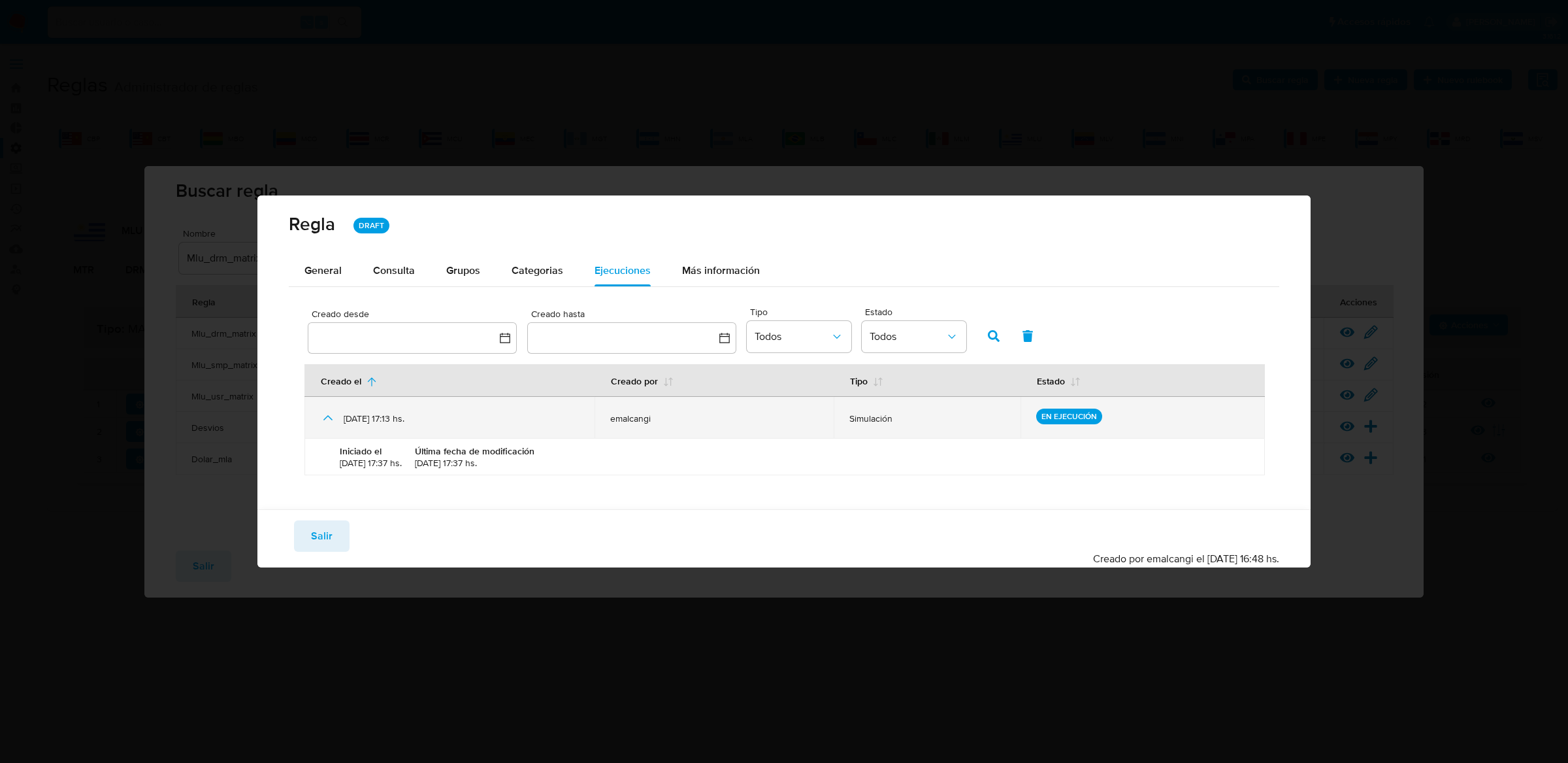
click at [329, 410] on icon at bounding box center [327, 417] width 15 height 15
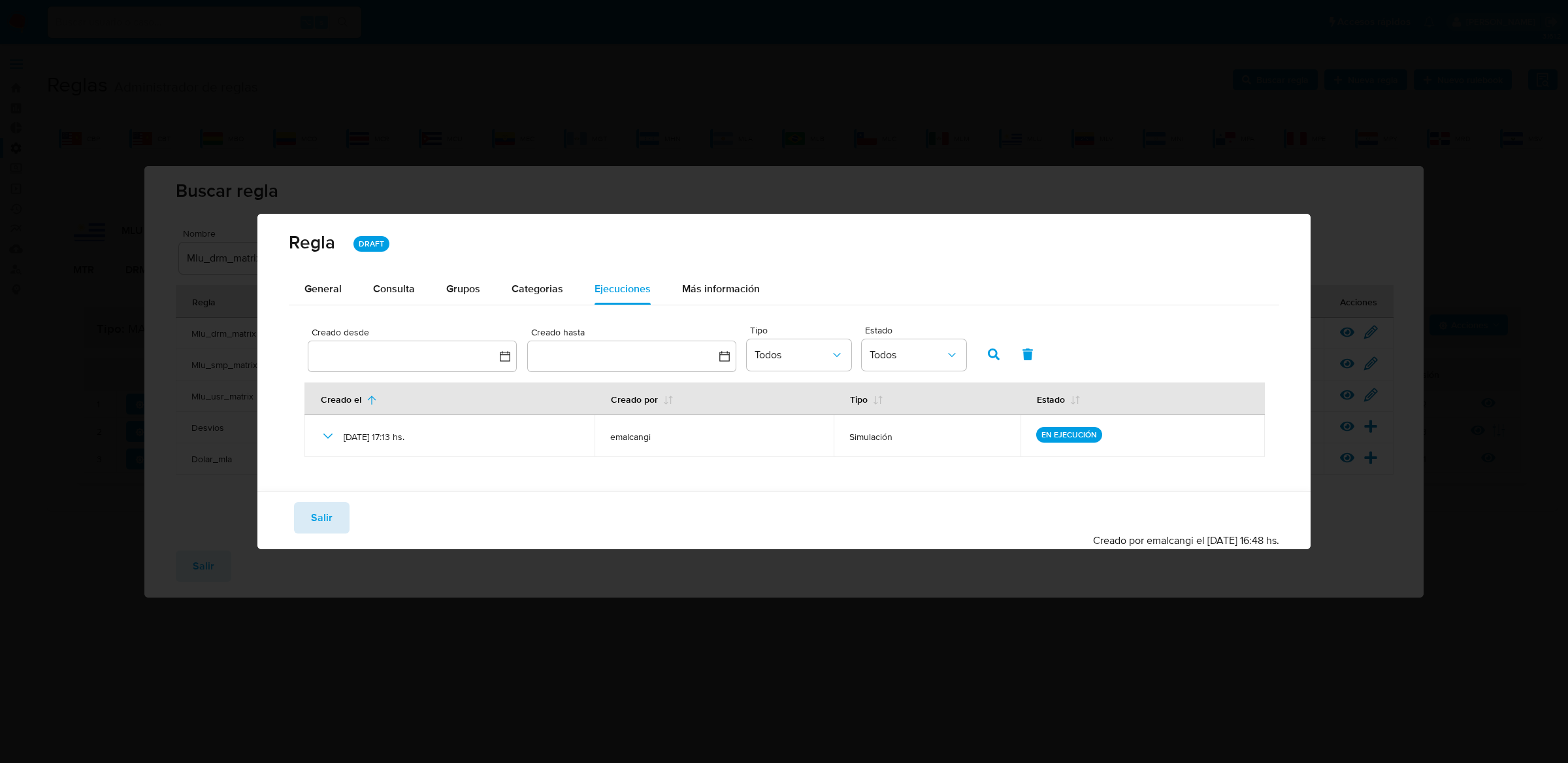
click at [336, 512] on button "Salir" at bounding box center [322, 517] width 56 height 32
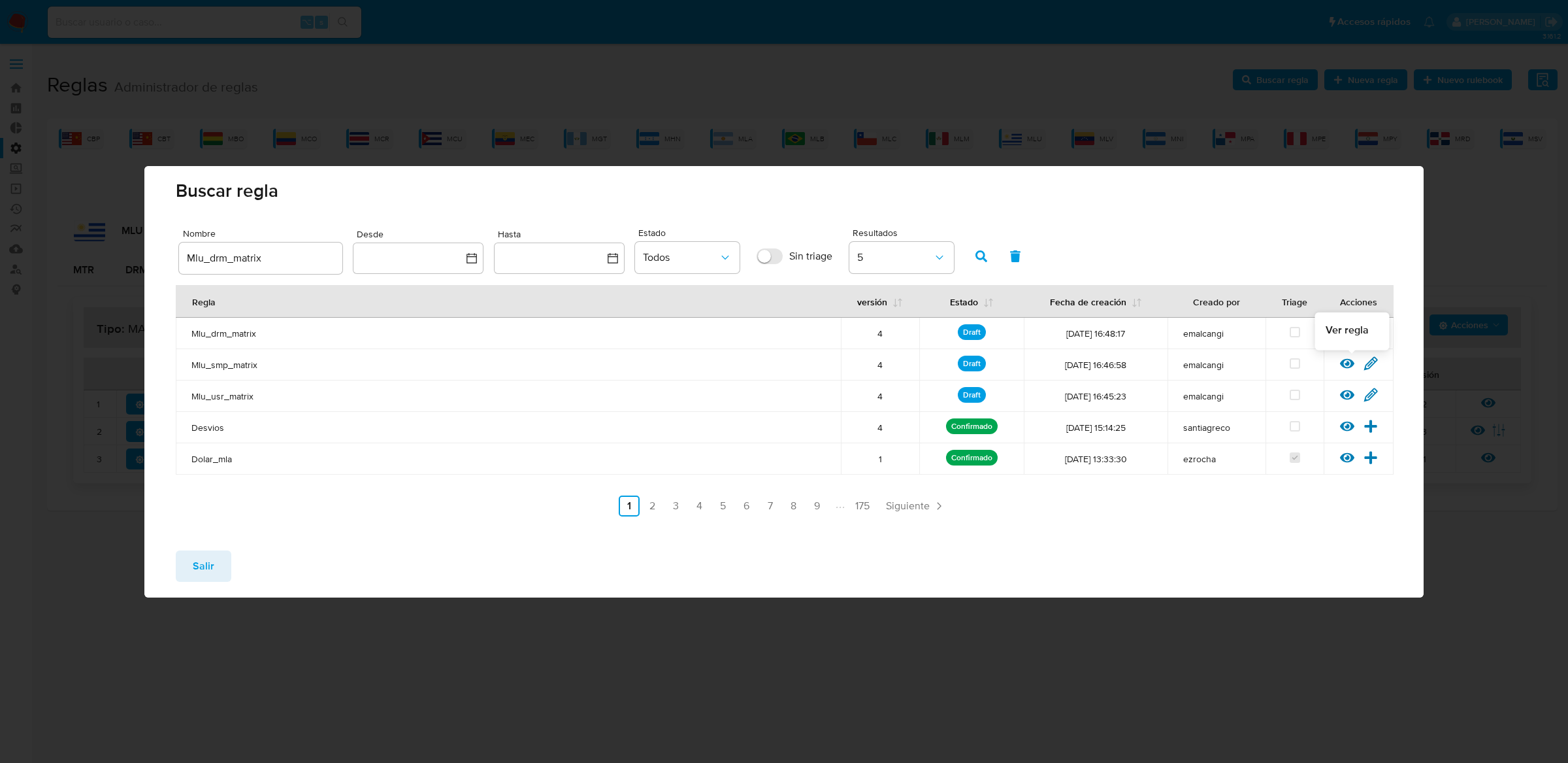
click at [1348, 358] on icon at bounding box center [1346, 363] width 14 height 10
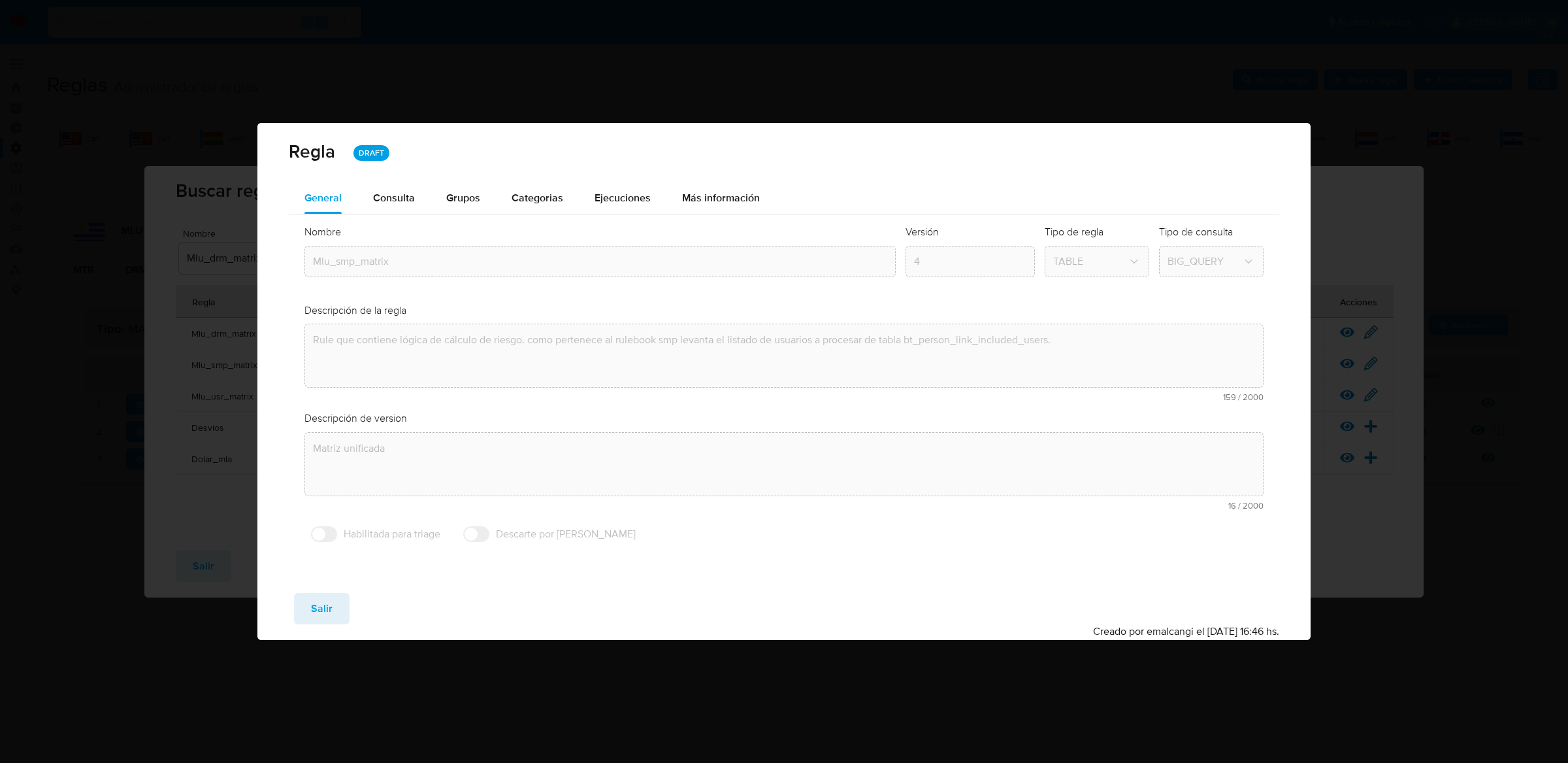
click at [624, 217] on div "Nombre text-es Mlu_smp_matrix text-pt Mlu_smp_matrix Aceptar Versión 4 Tipo de …" at bounding box center [784, 387] width 991 height 345
click at [621, 205] on div "Ejecuciones" at bounding box center [622, 197] width 56 height 32
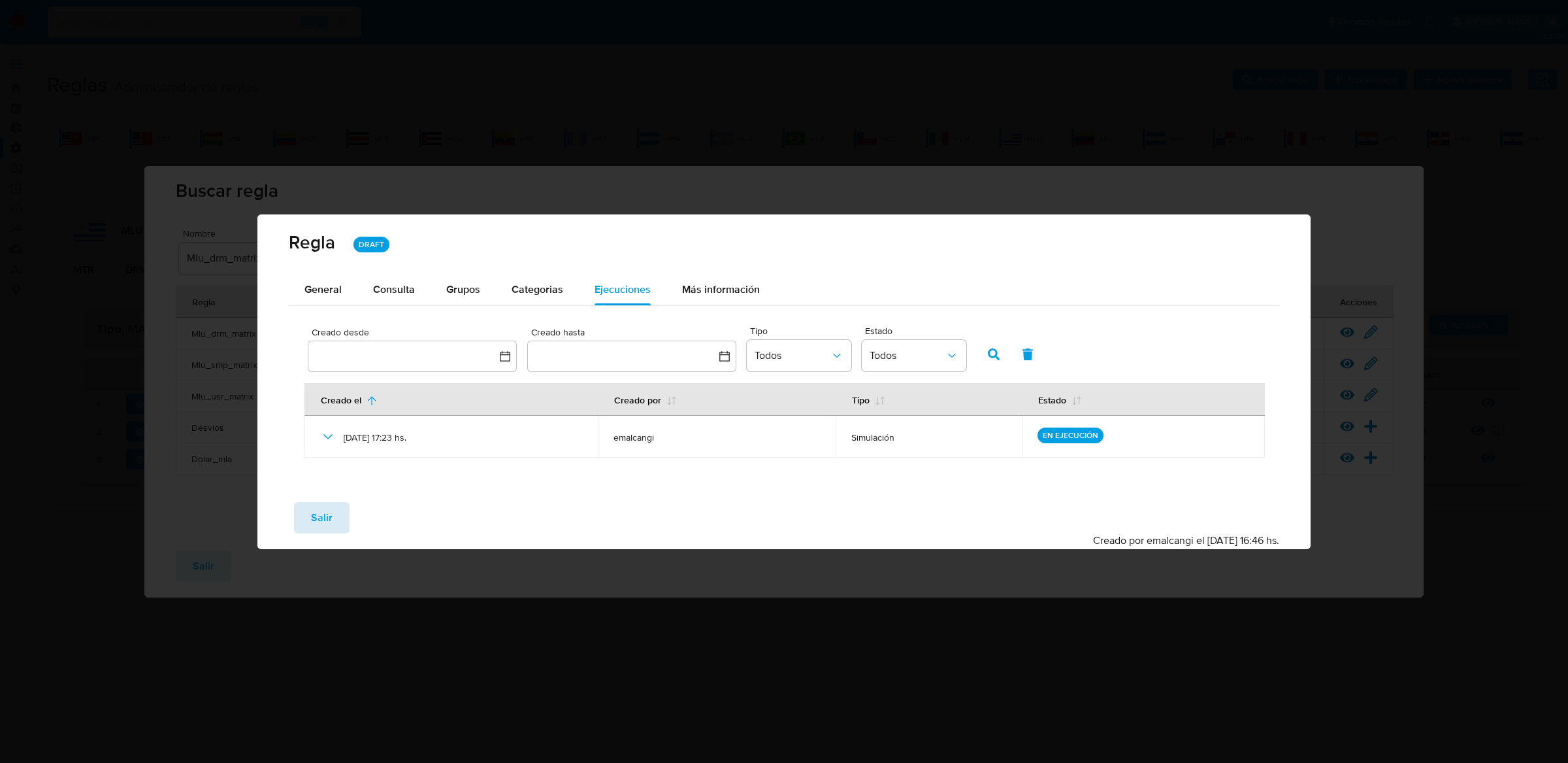
click at [301, 516] on button "Salir" at bounding box center [322, 517] width 56 height 32
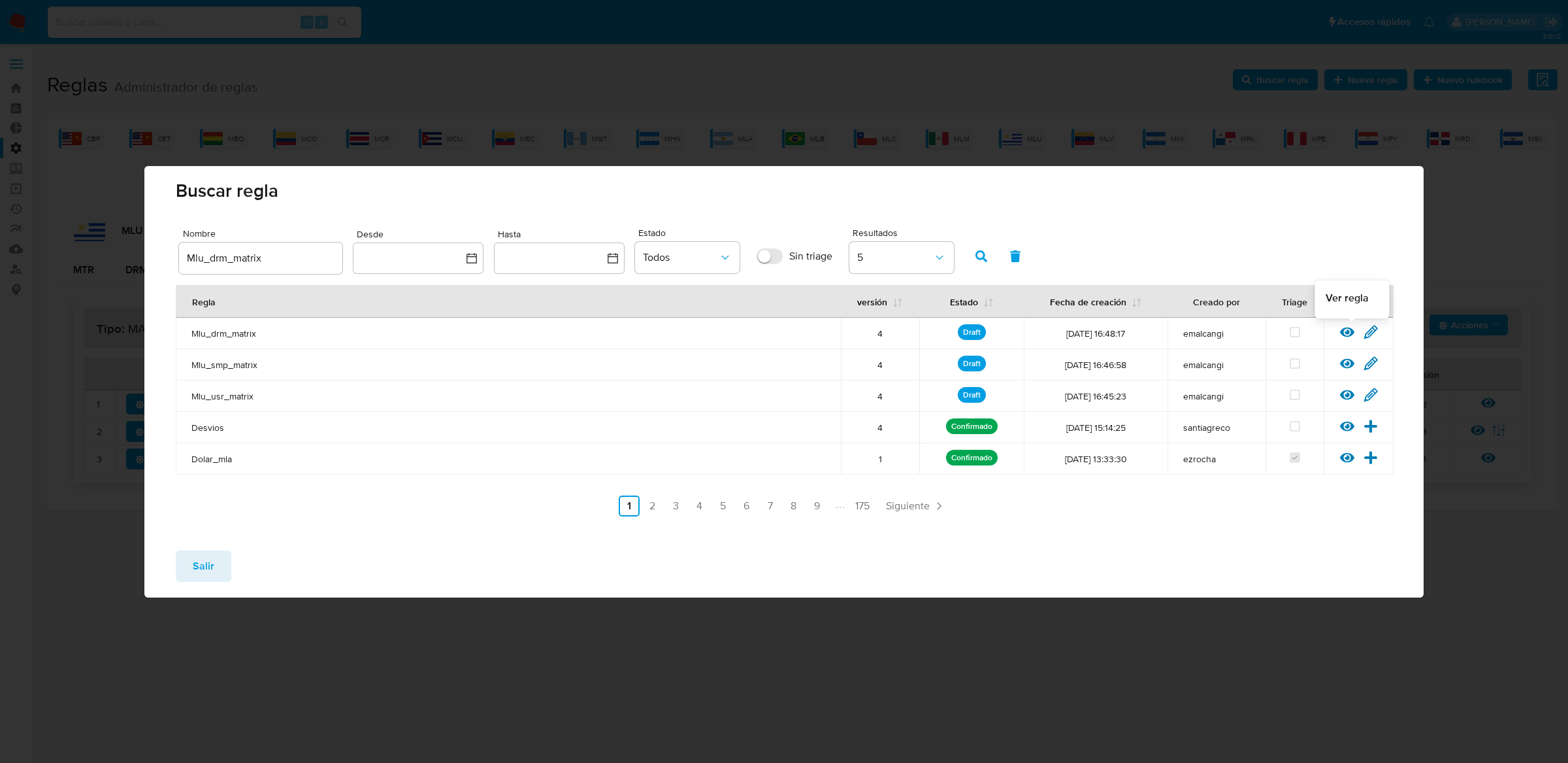
click at [1346, 333] on icon at bounding box center [1346, 331] width 14 height 10
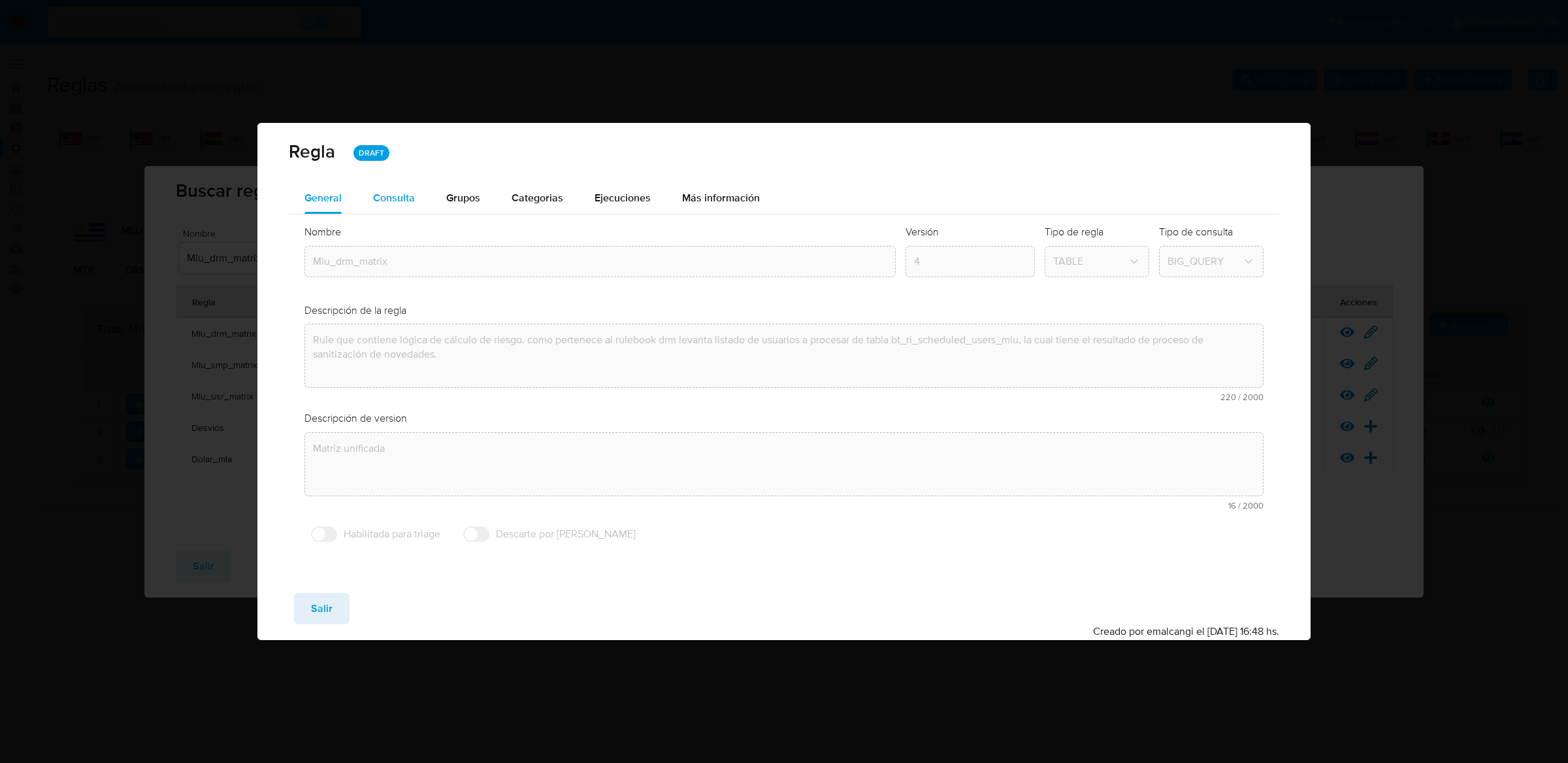
click at [408, 203] on span "Consulta" at bounding box center [393, 197] width 41 height 15
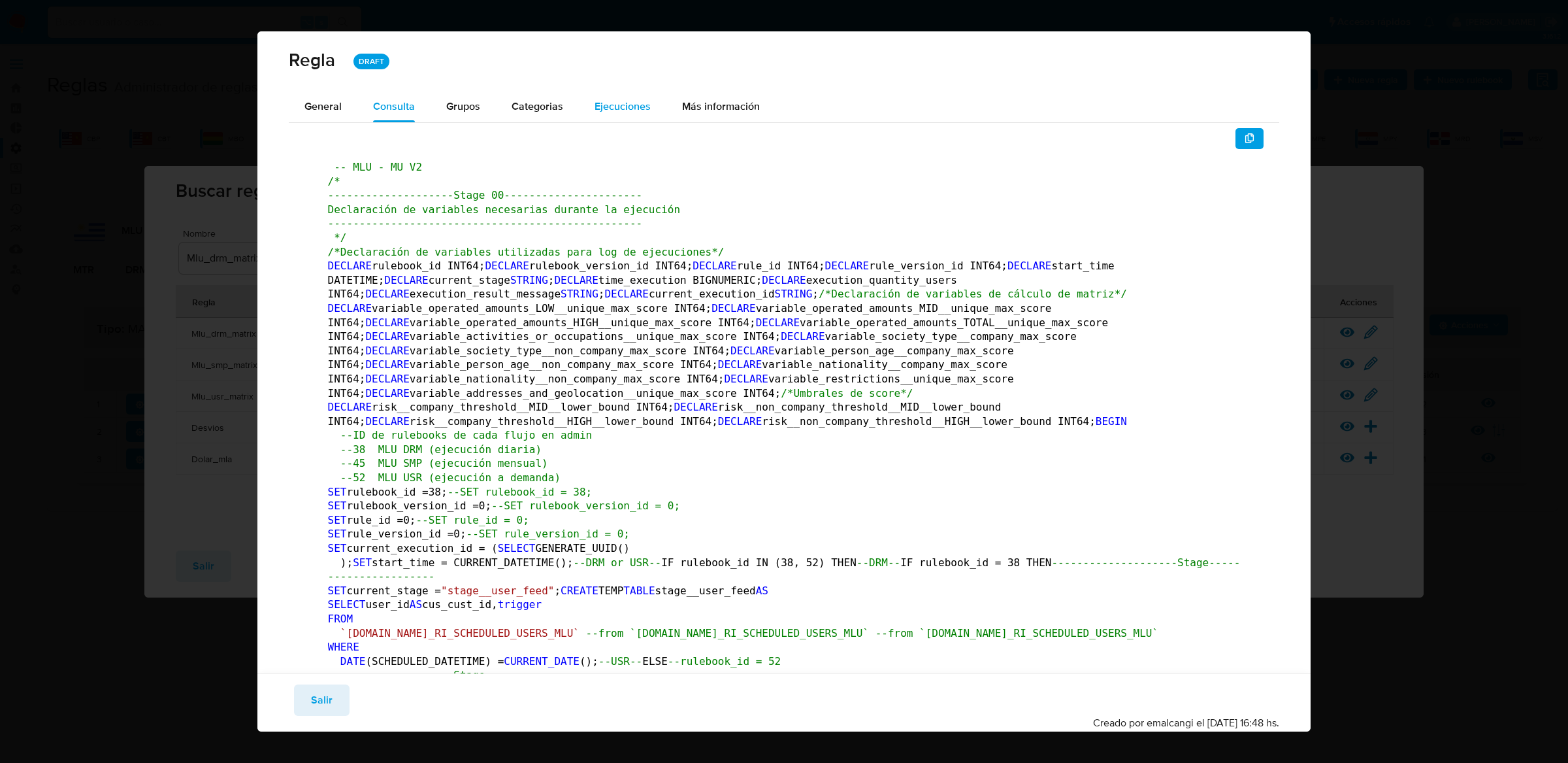
click at [629, 99] on span "Ejecuciones" at bounding box center [622, 106] width 56 height 15
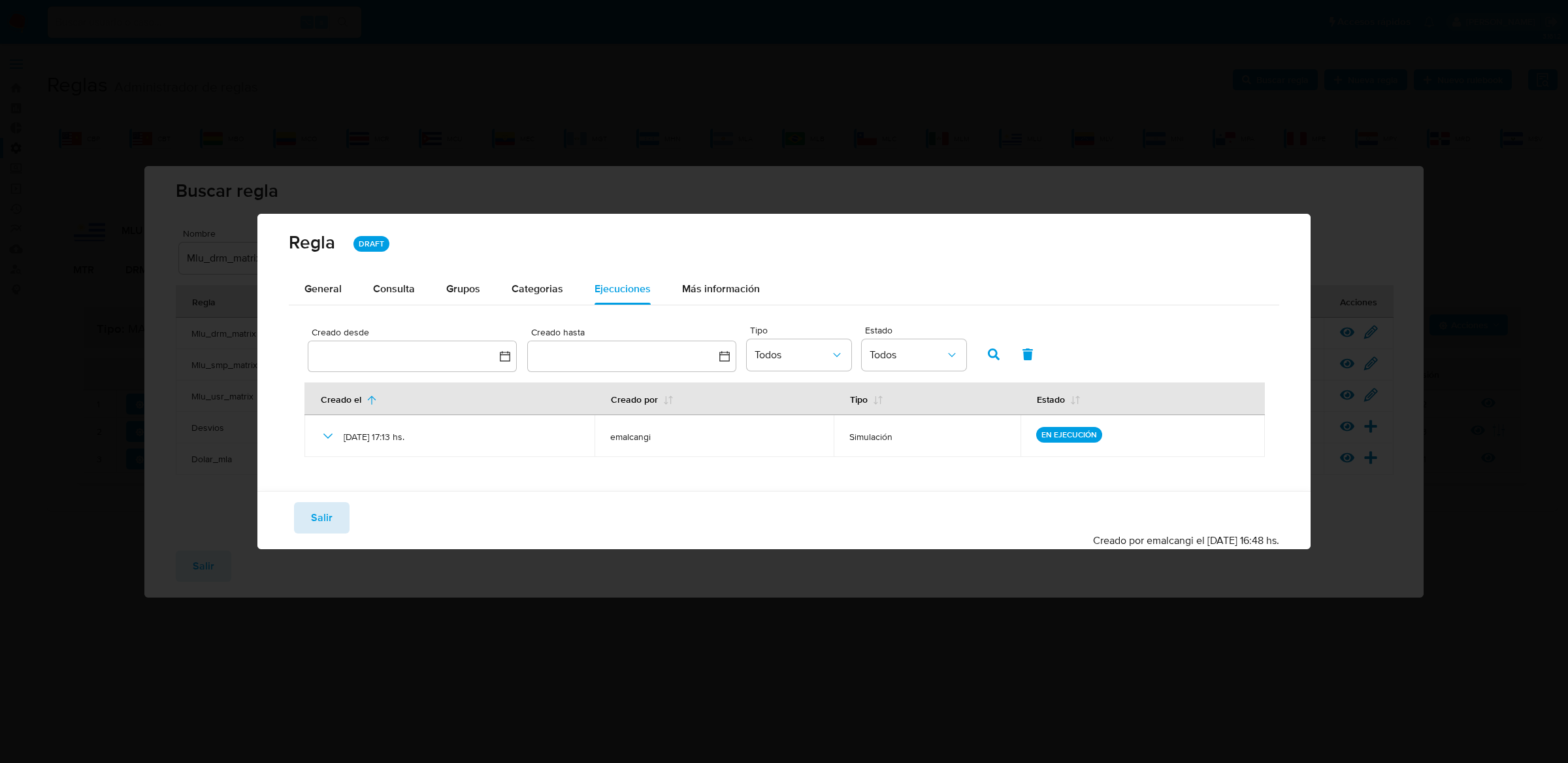
click at [327, 528] on span "Salir" at bounding box center [322, 517] width 21 height 29
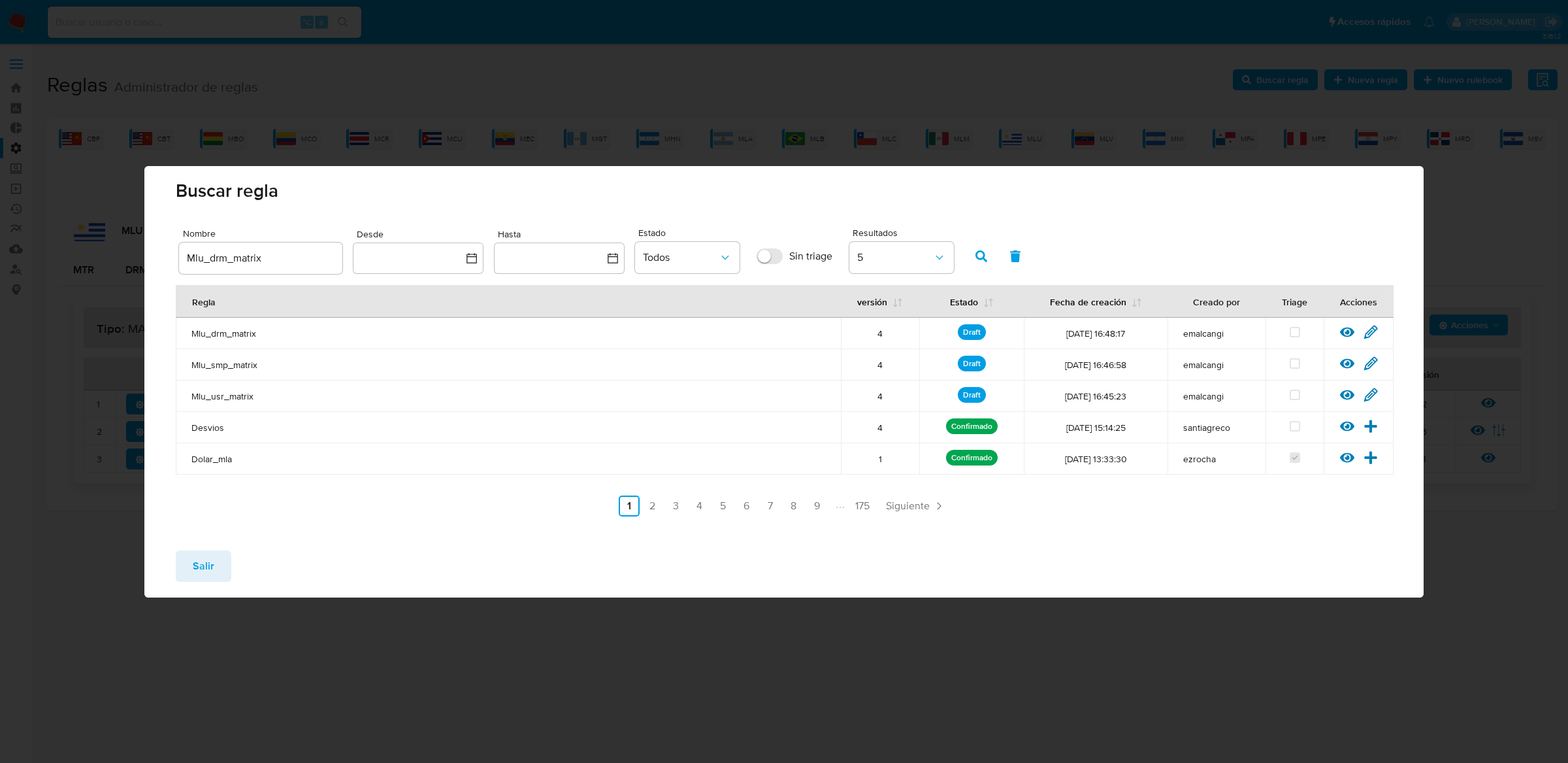
click at [1347, 360] on icon at bounding box center [1346, 363] width 14 height 14
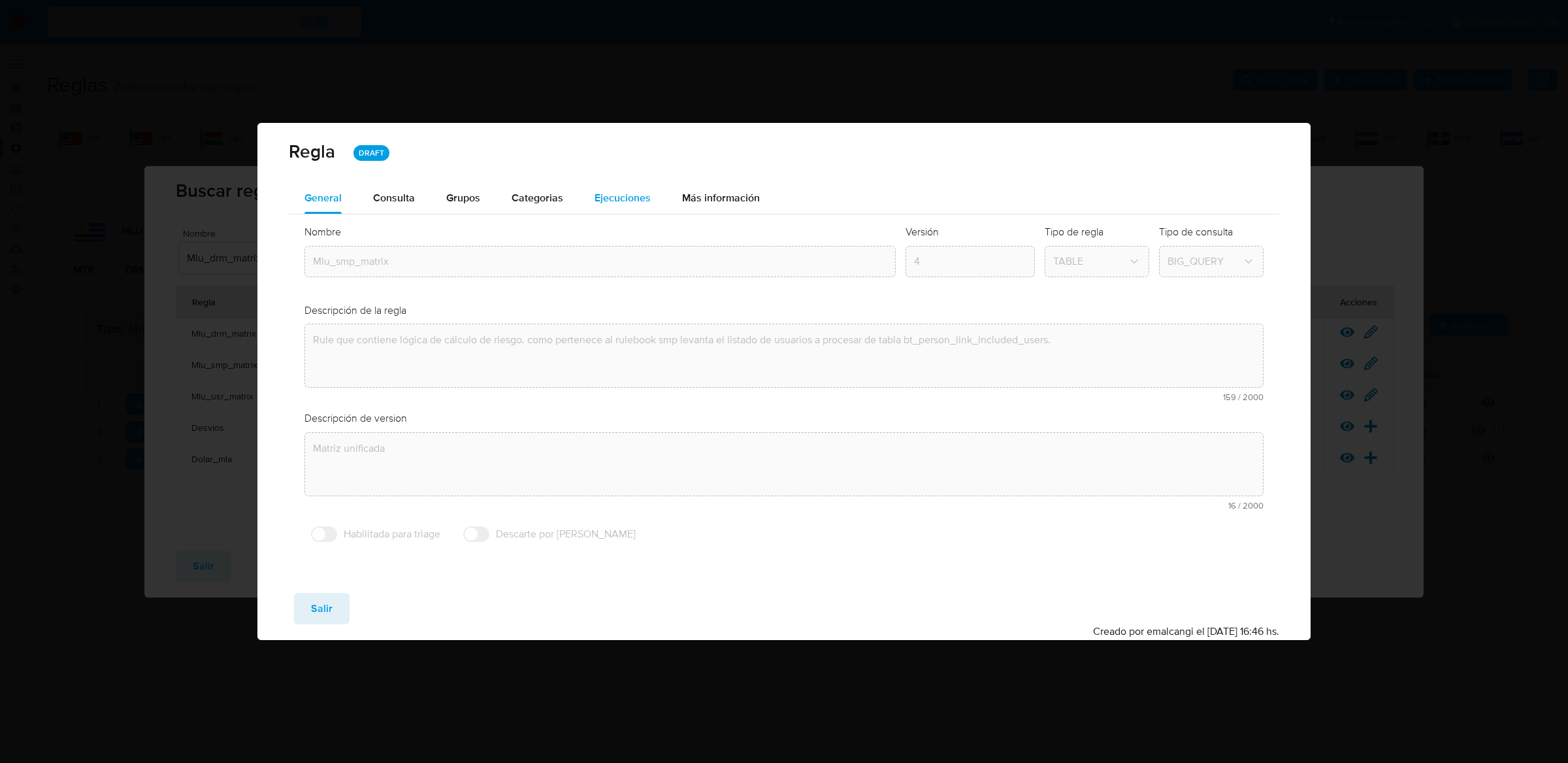
click at [641, 190] on span "Ejecuciones" at bounding box center [622, 197] width 56 height 15
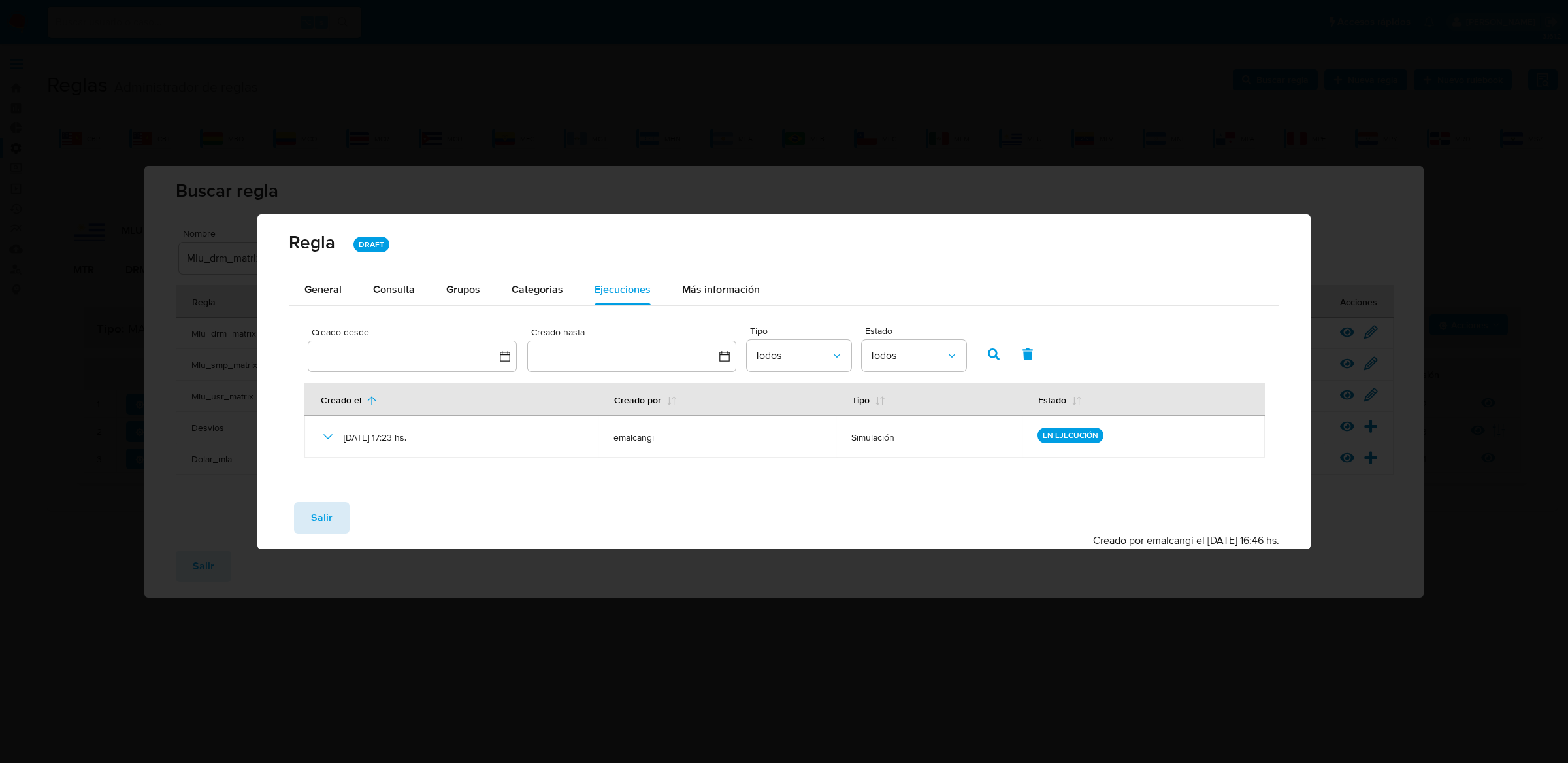
click at [317, 503] on span "Salir" at bounding box center [322, 517] width 21 height 29
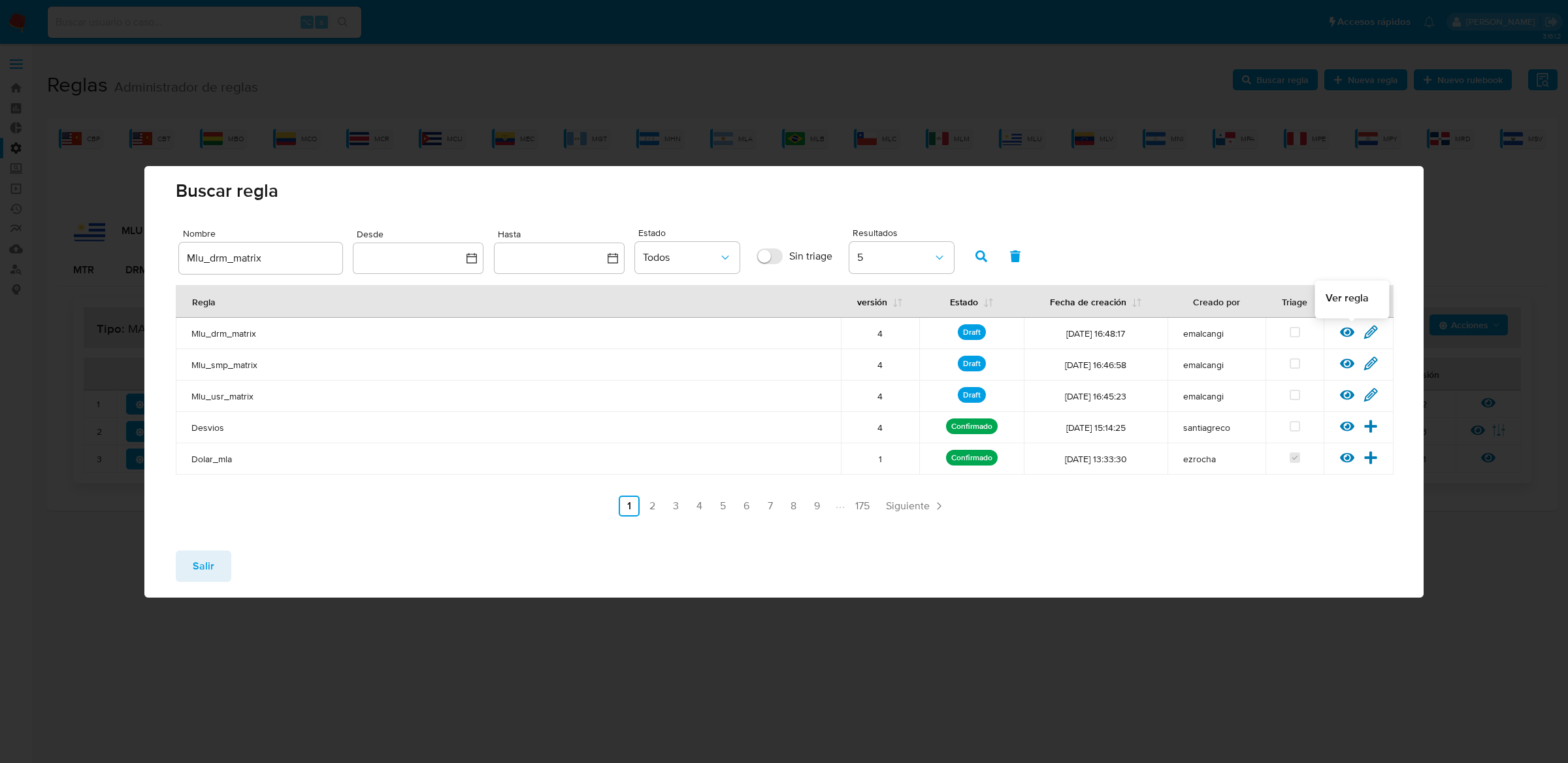
click at [1342, 332] on icon at bounding box center [1346, 331] width 14 height 10
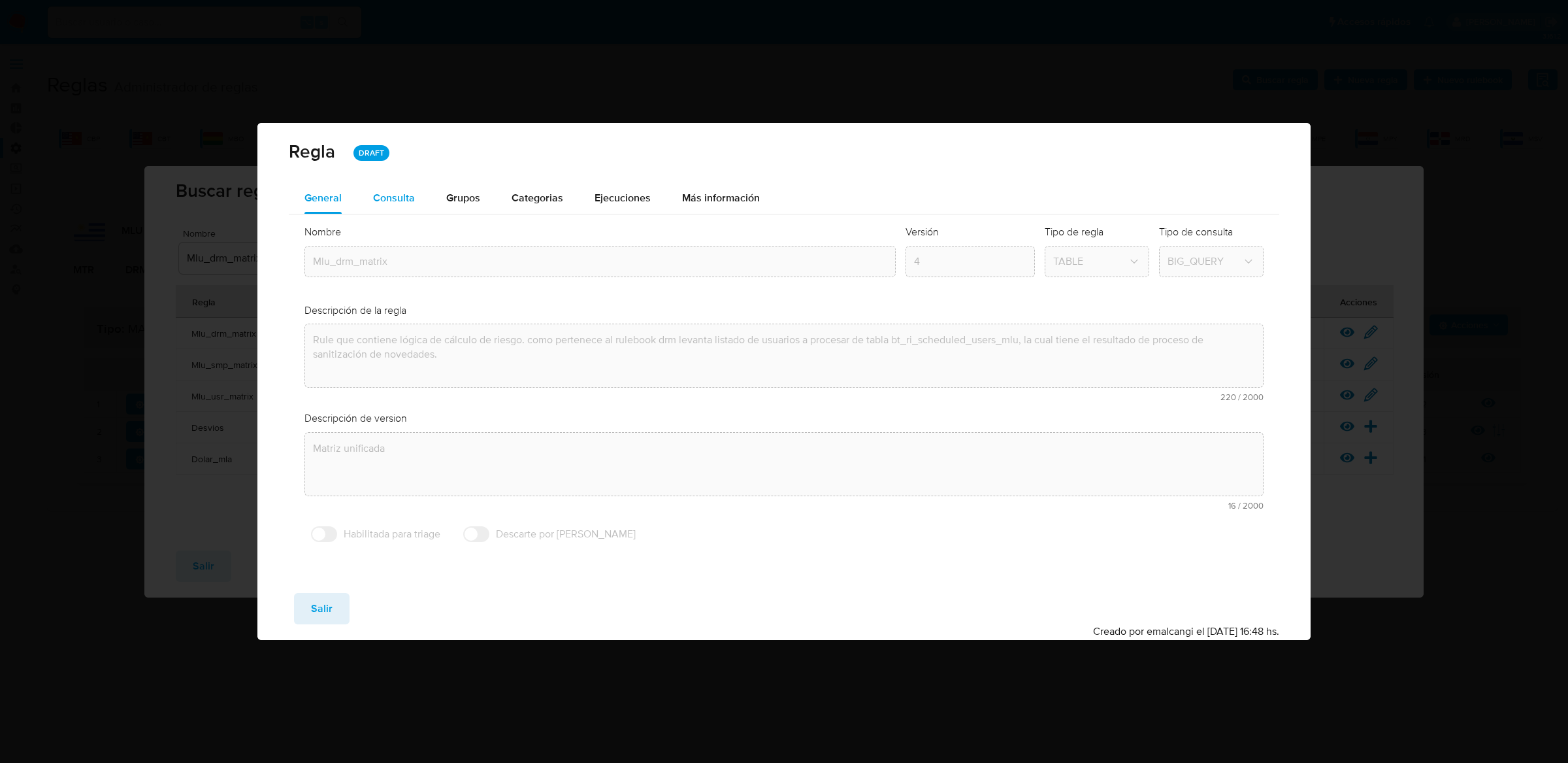
click at [423, 186] on button "Consulta" at bounding box center [394, 197] width 73 height 32
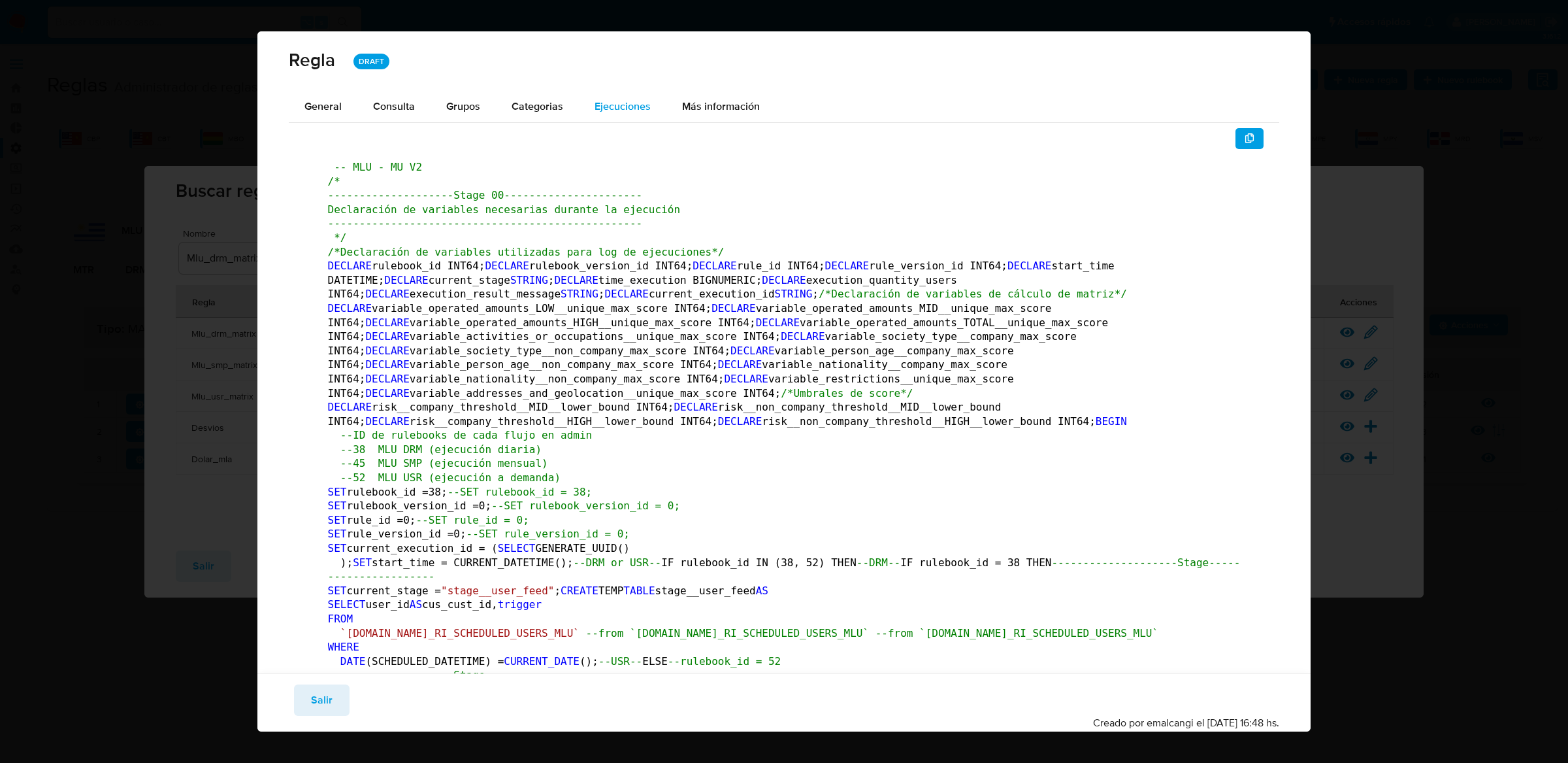
click at [606, 105] on span "Ejecuciones" at bounding box center [622, 106] width 56 height 15
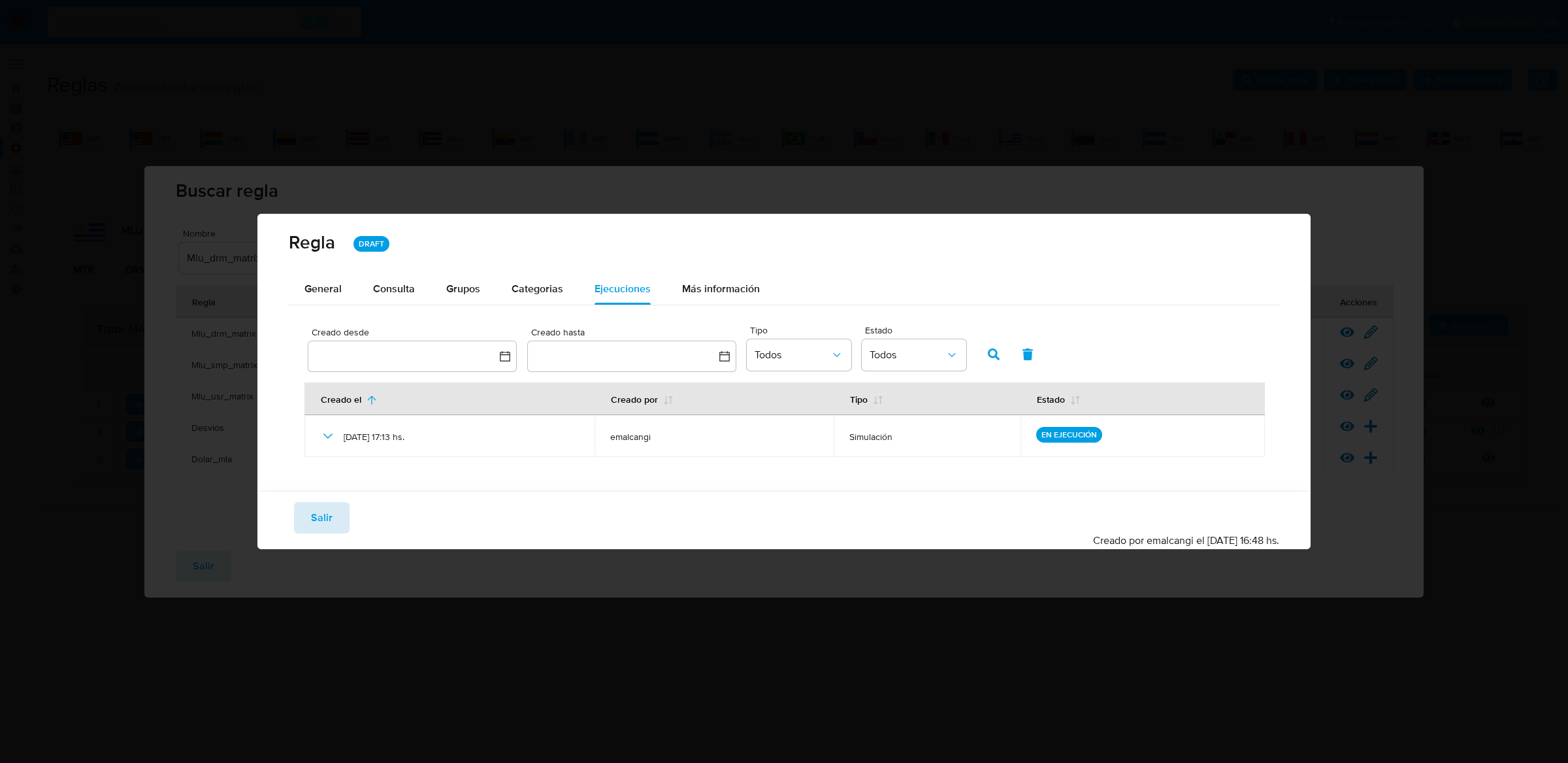
click at [314, 508] on span "Salir" at bounding box center [322, 517] width 21 height 29
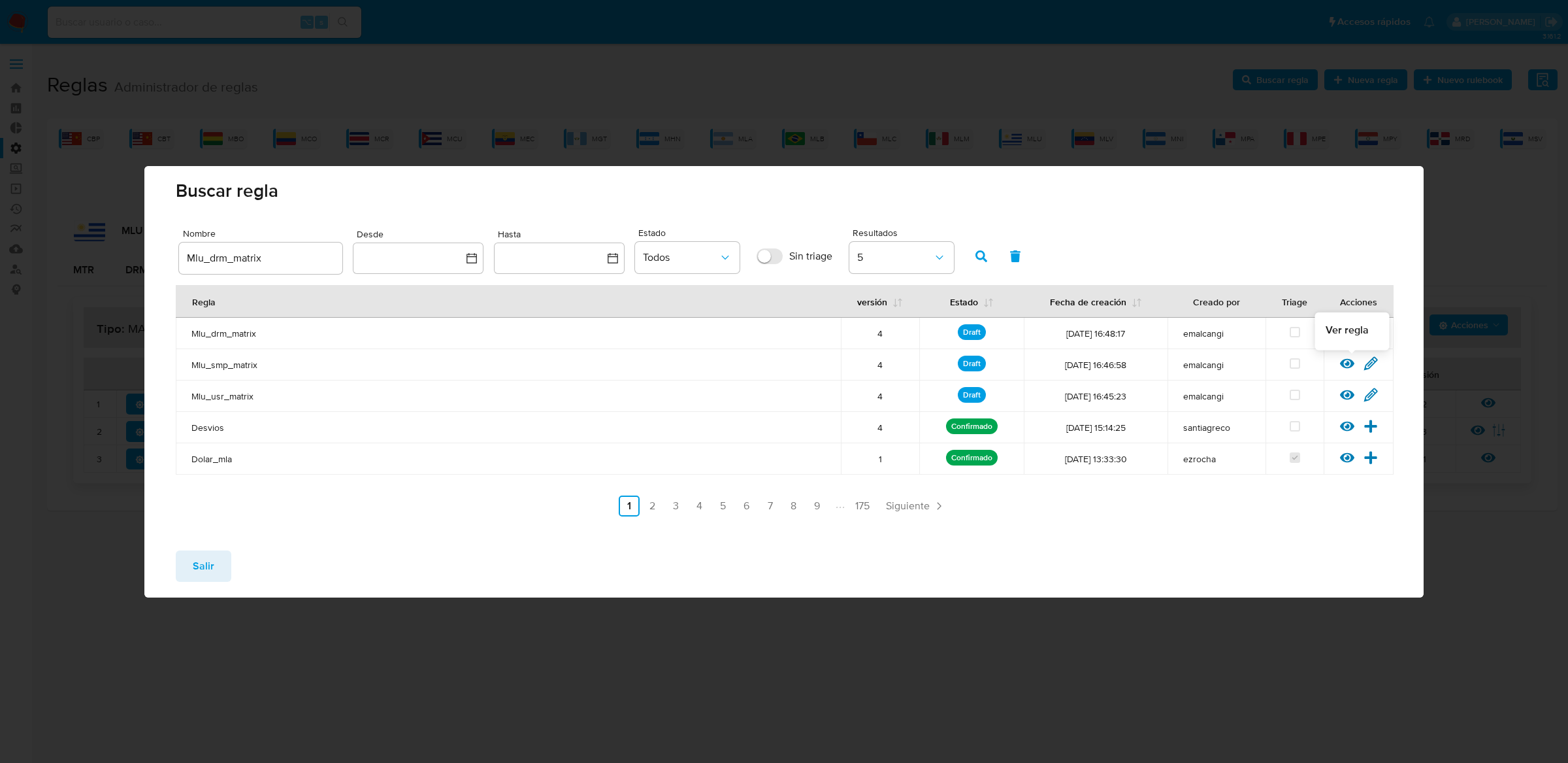
click at [1349, 367] on icon at bounding box center [1346, 363] width 14 height 10
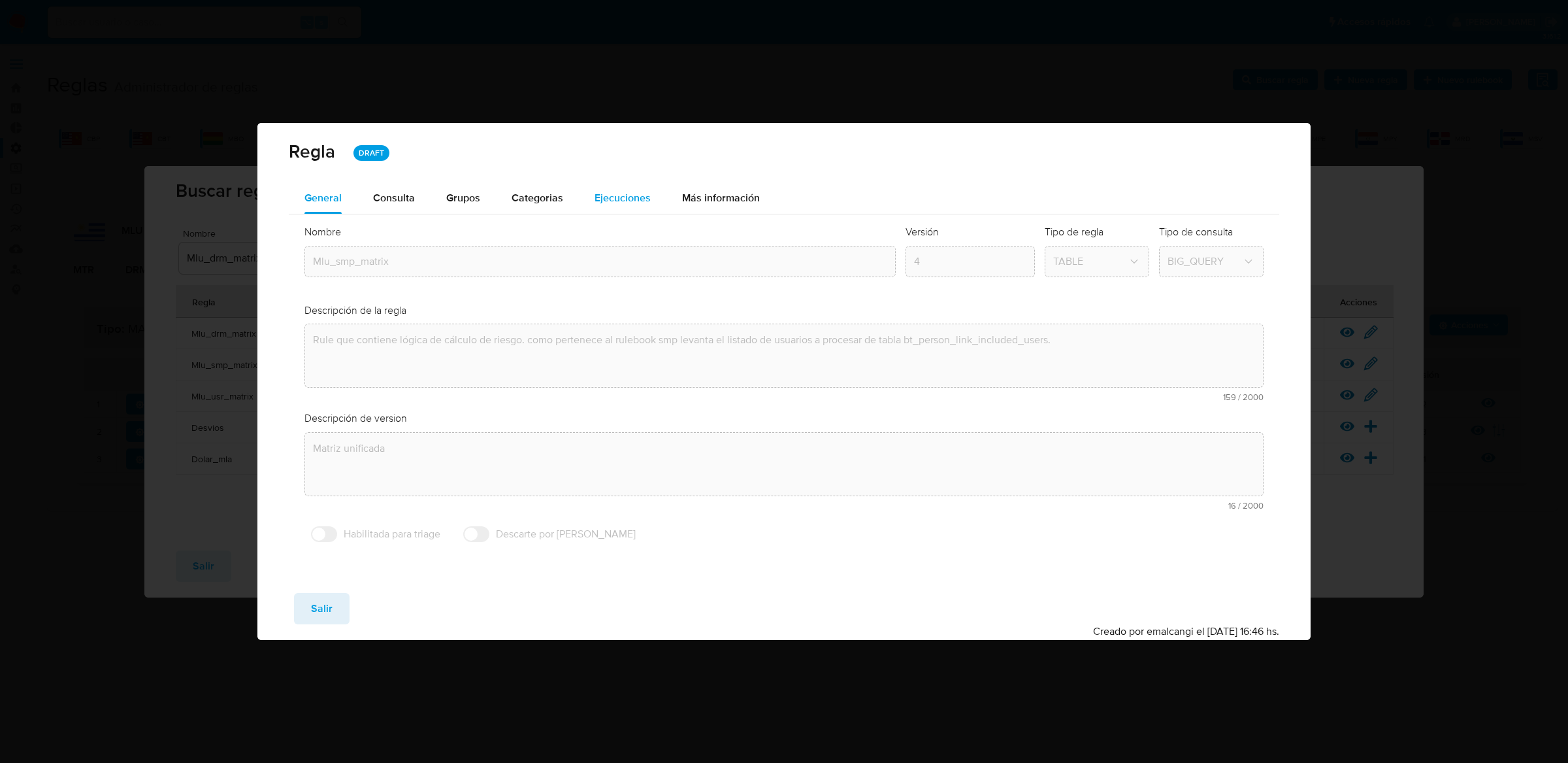
click at [629, 198] on span "Ejecuciones" at bounding box center [622, 197] width 56 height 15
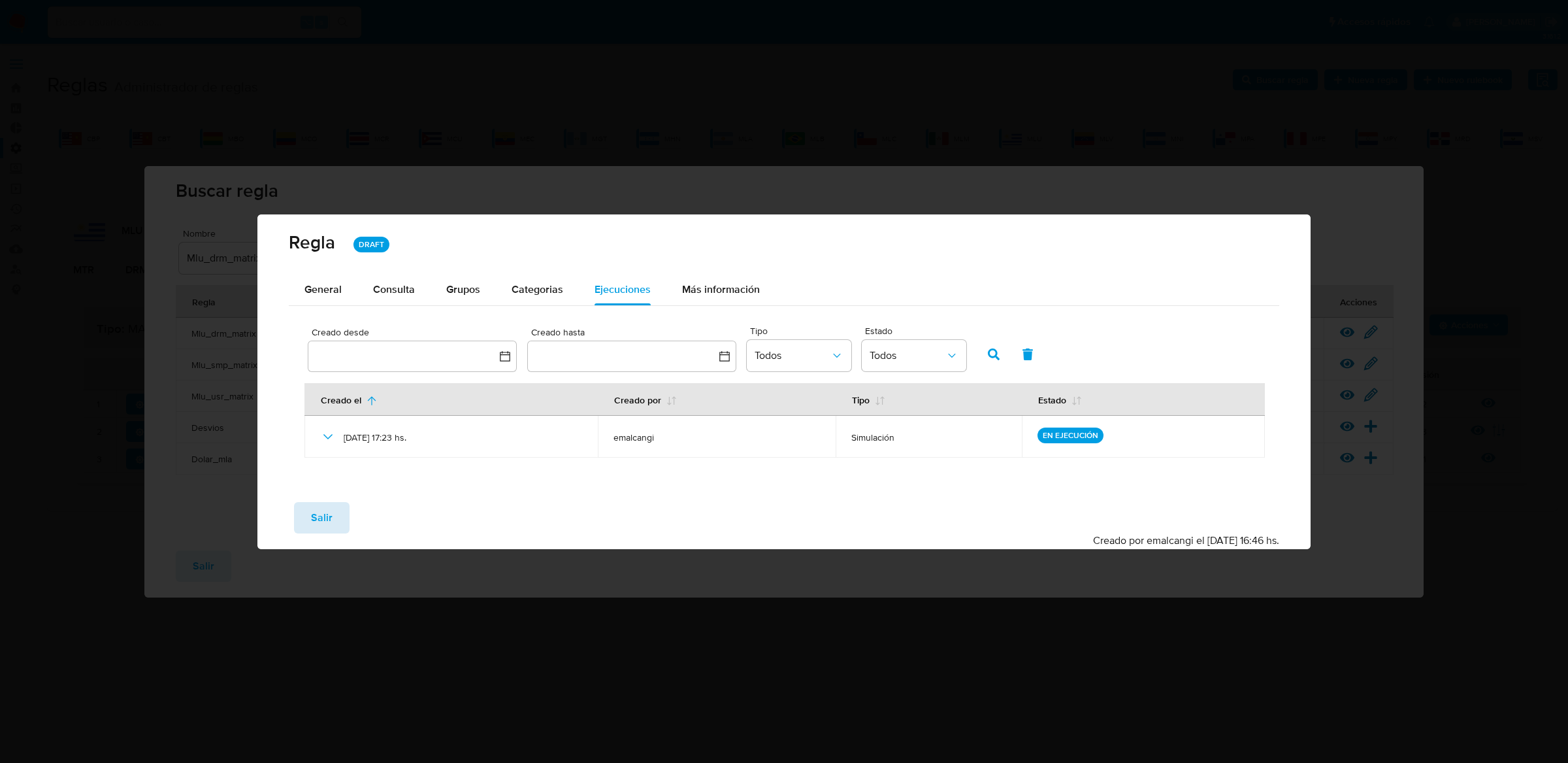
click at [314, 509] on span "Salir" at bounding box center [322, 517] width 21 height 29
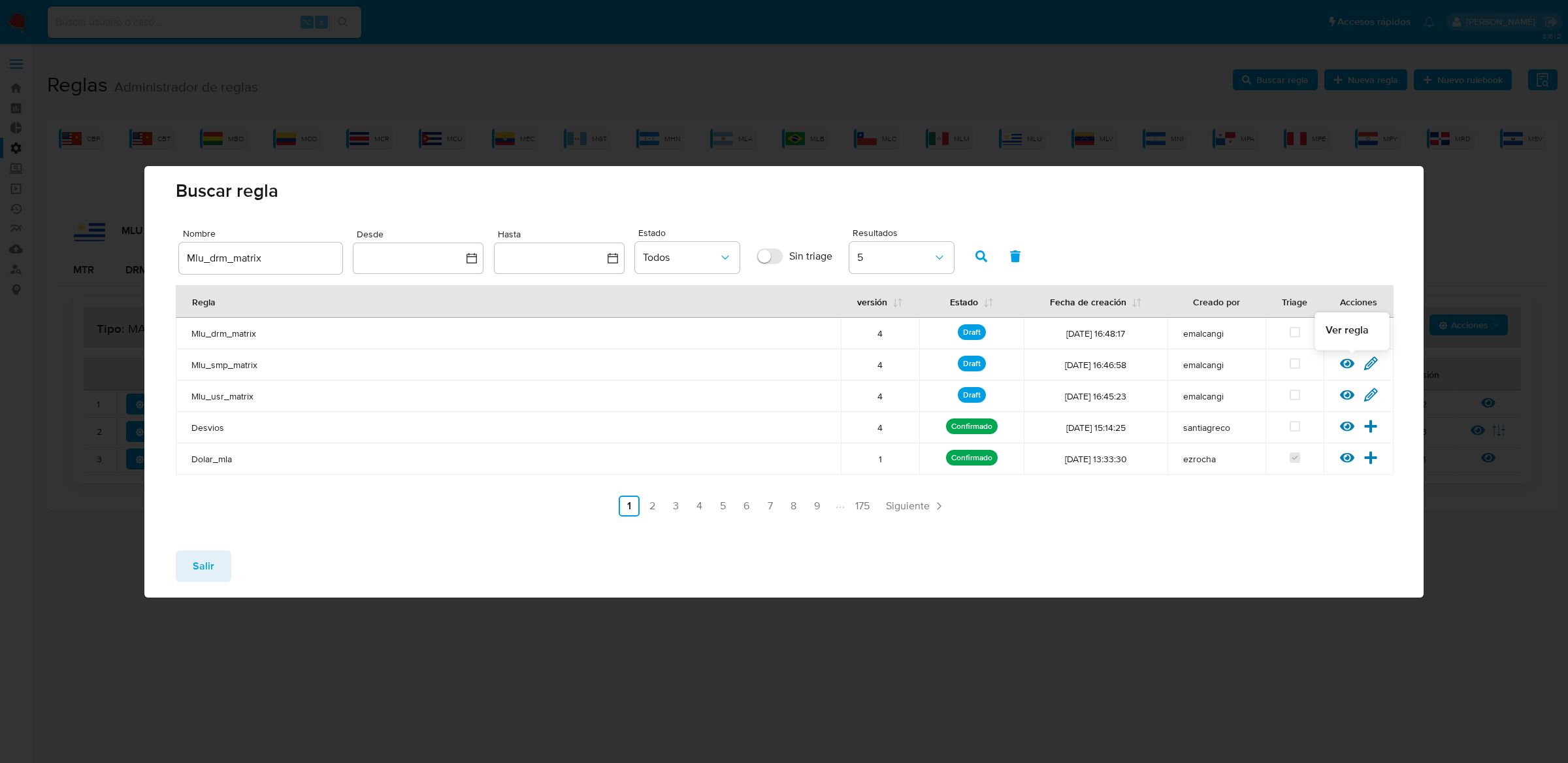
click at [1343, 368] on icon at bounding box center [1346, 363] width 14 height 14
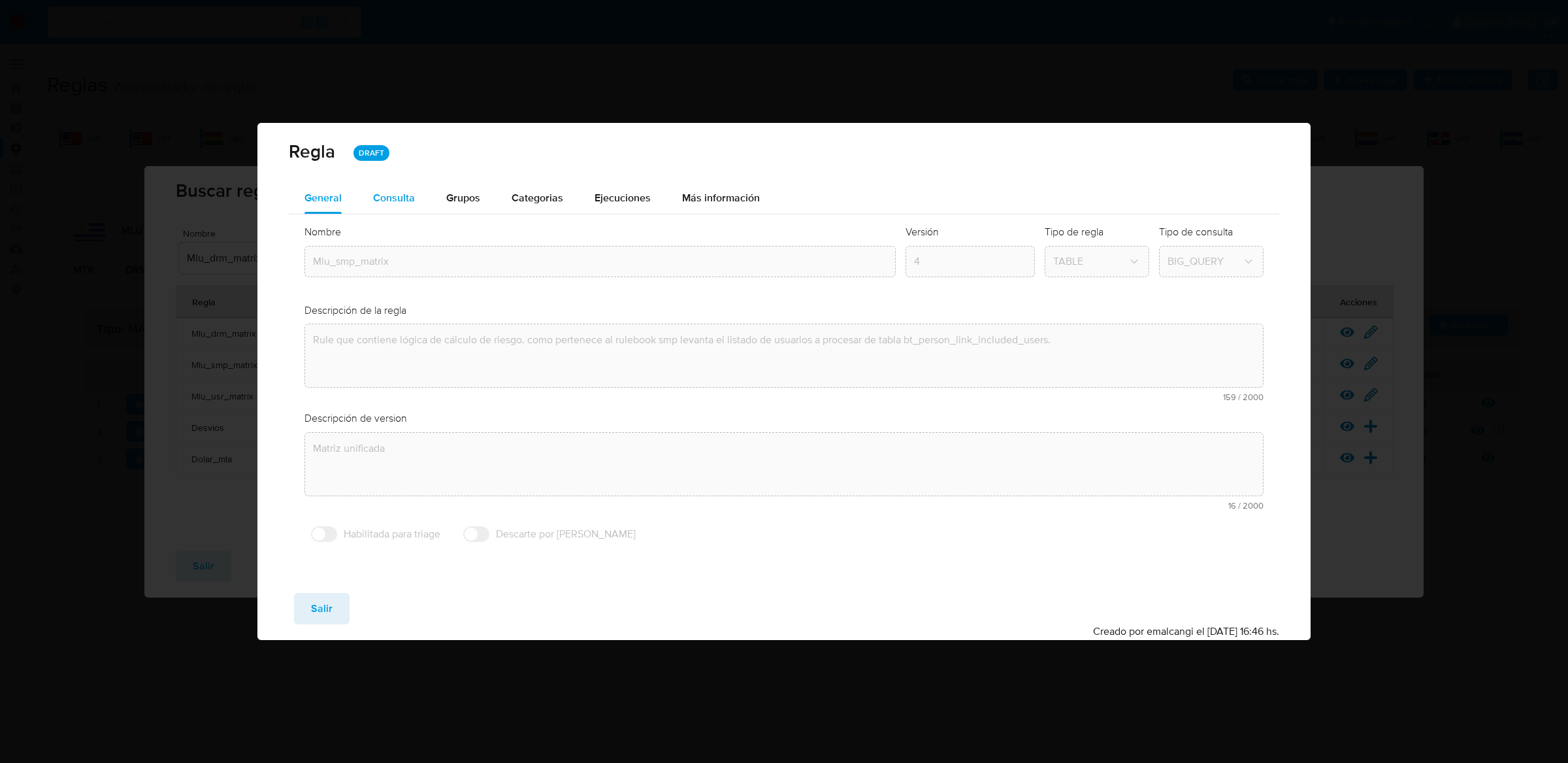
click at [382, 210] on div "Consulta" at bounding box center [393, 197] width 41 height 32
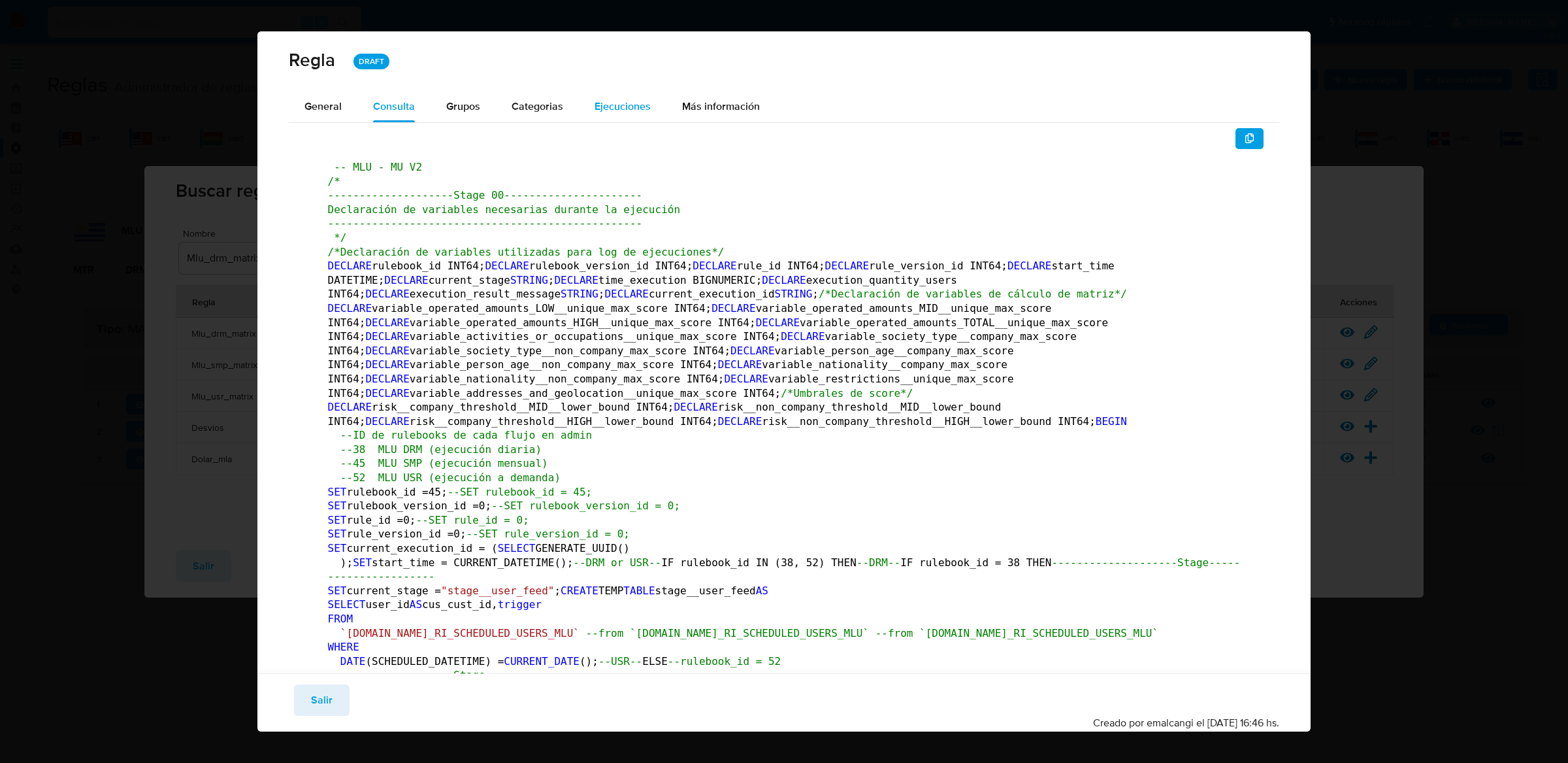
click at [624, 118] on div "Ejecuciones" at bounding box center [622, 106] width 56 height 32
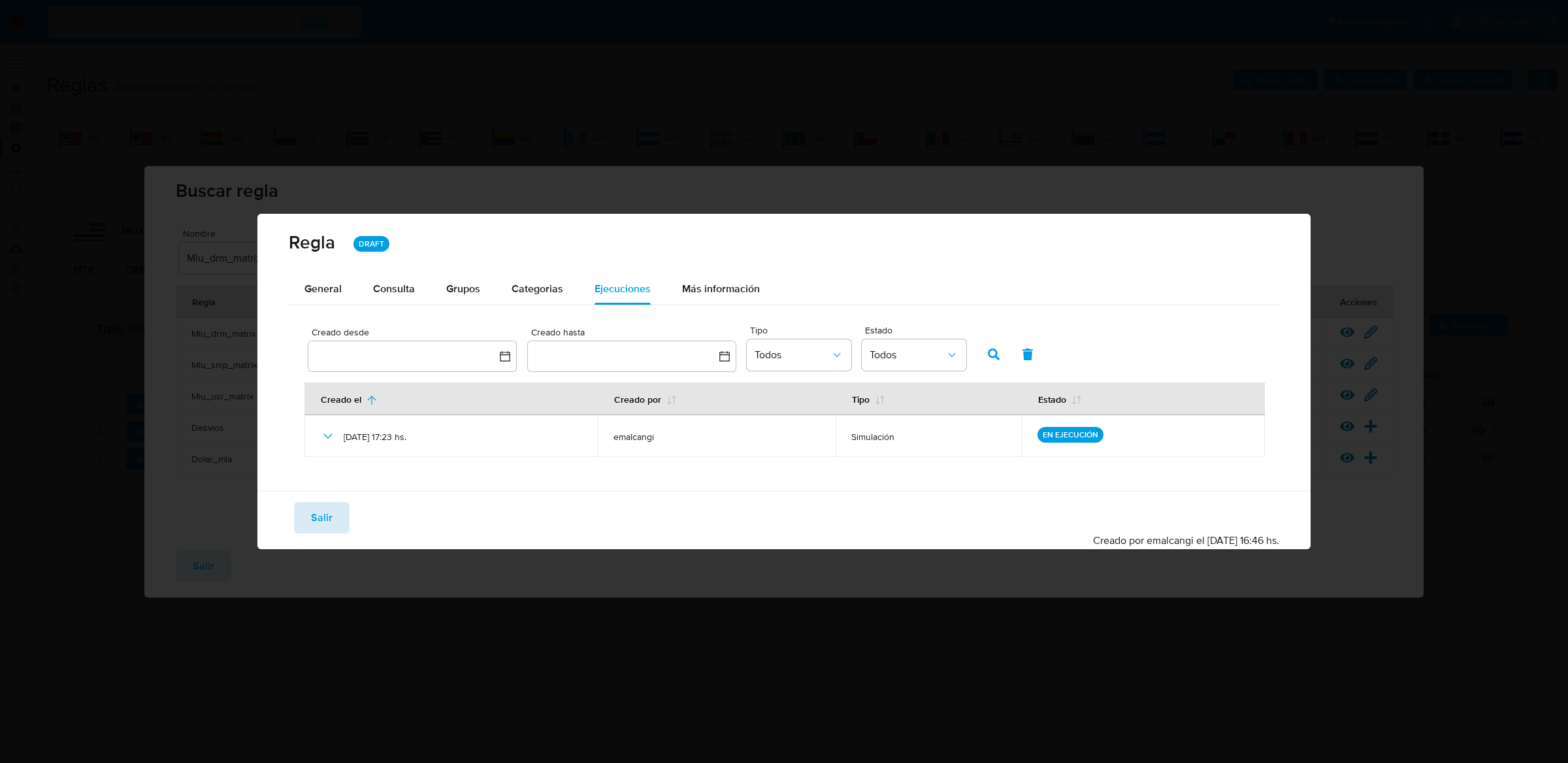
click at [328, 507] on span "Salir" at bounding box center [322, 517] width 21 height 29
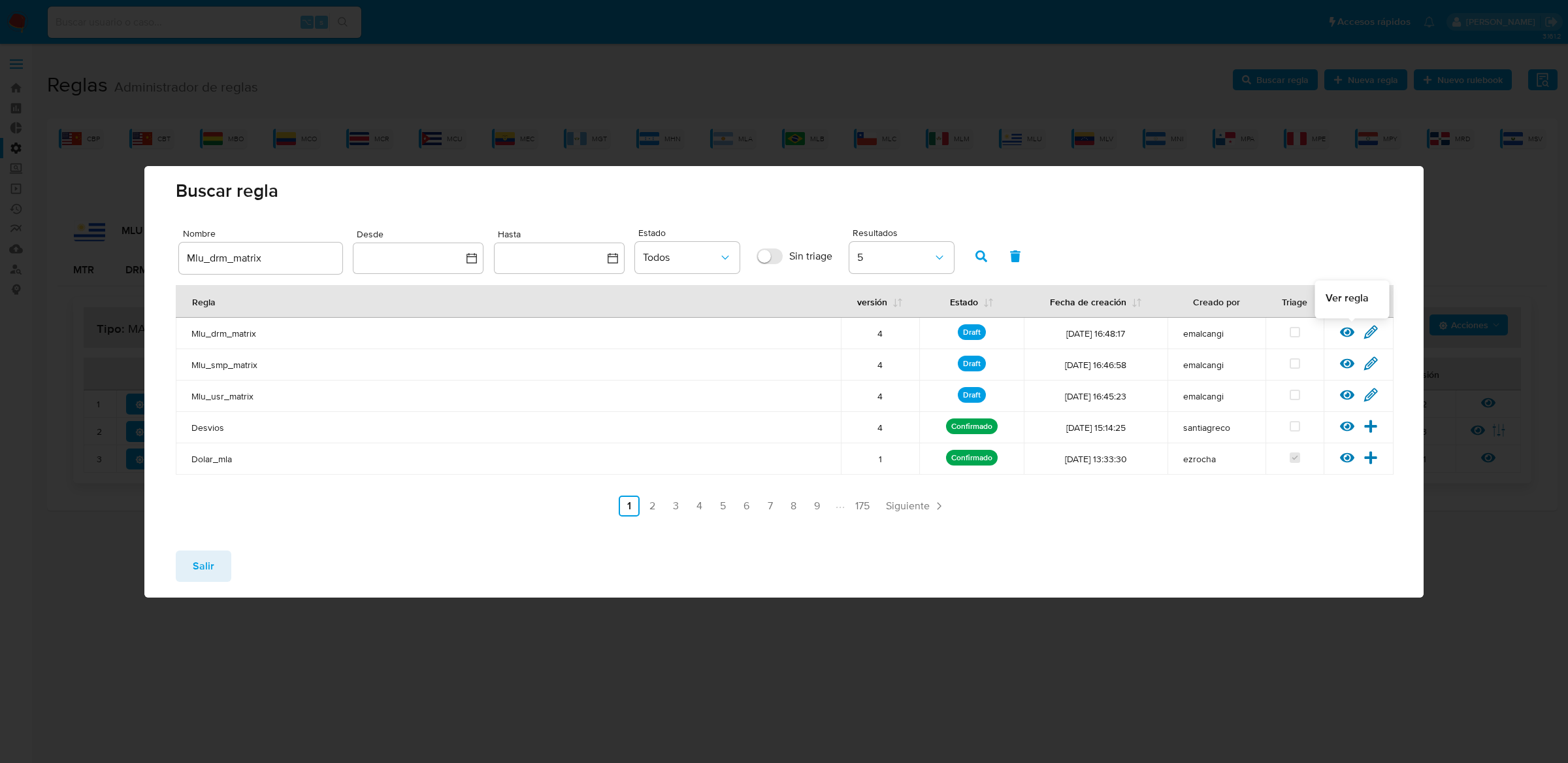
click at [1342, 329] on icon at bounding box center [1346, 331] width 14 height 14
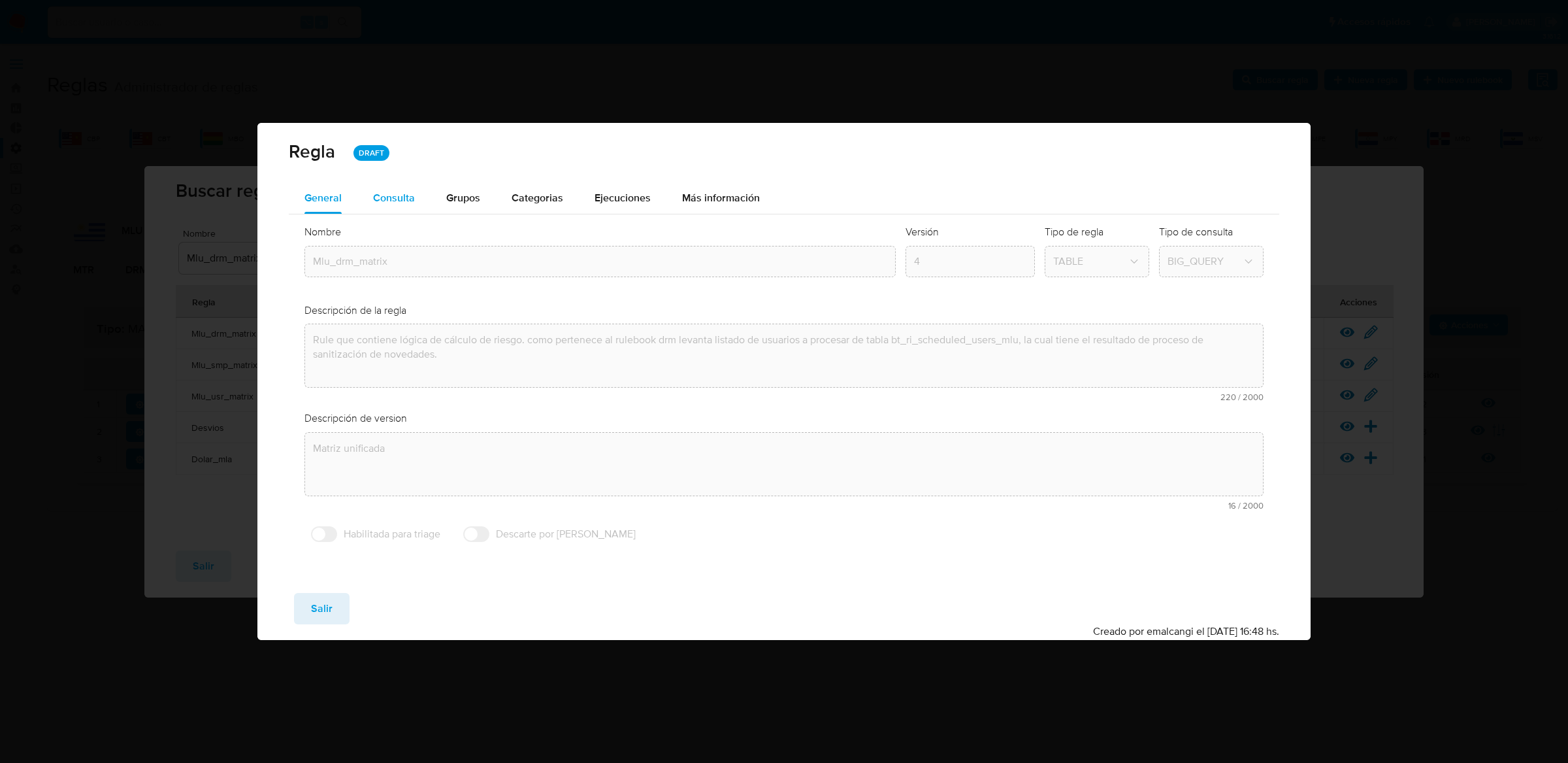
click at [413, 197] on span "Consulta" at bounding box center [393, 197] width 41 height 15
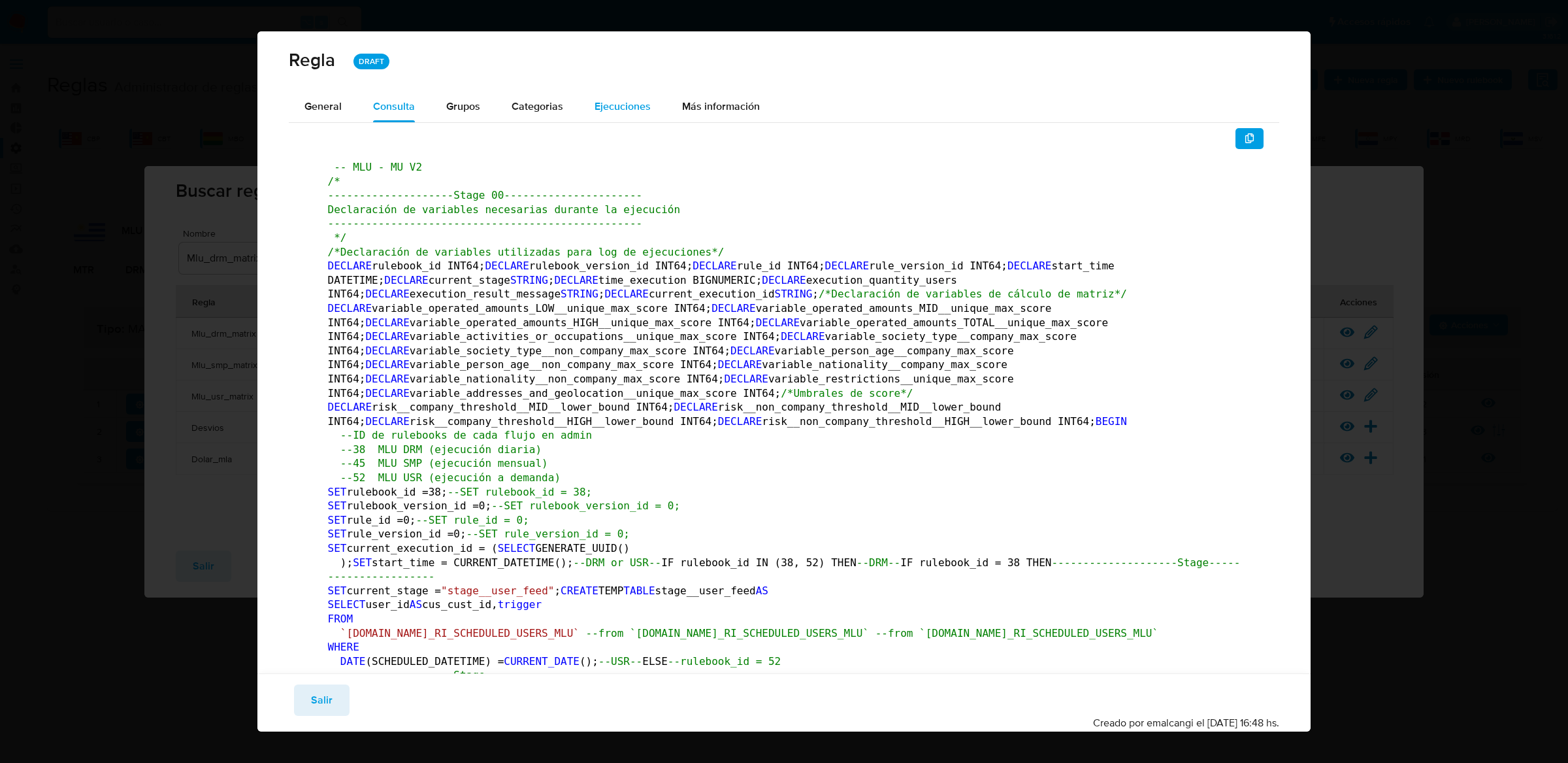
click at [617, 105] on span "Ejecuciones" at bounding box center [622, 106] width 56 height 15
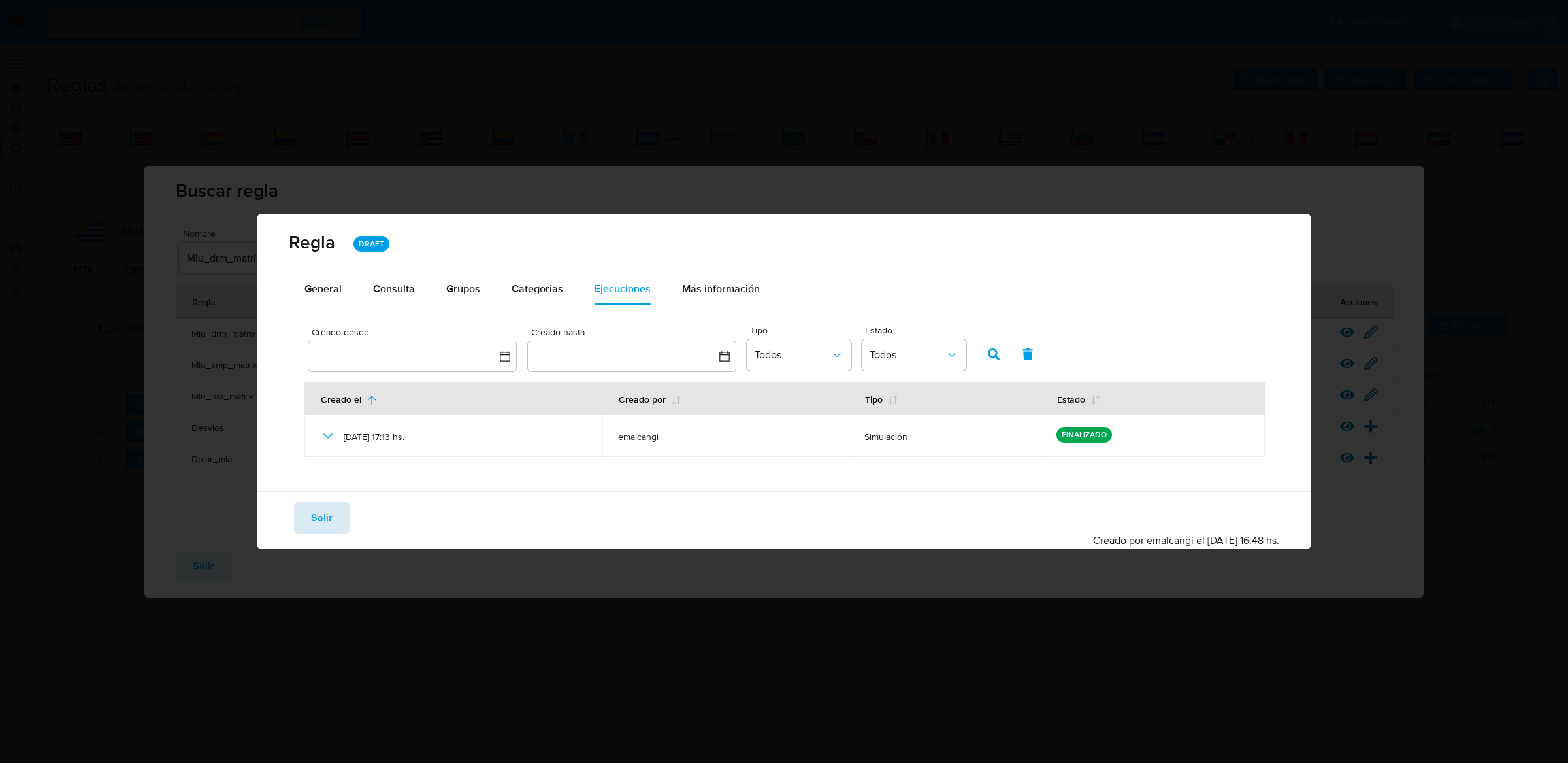
click at [318, 510] on span "Salir" at bounding box center [322, 517] width 21 height 29
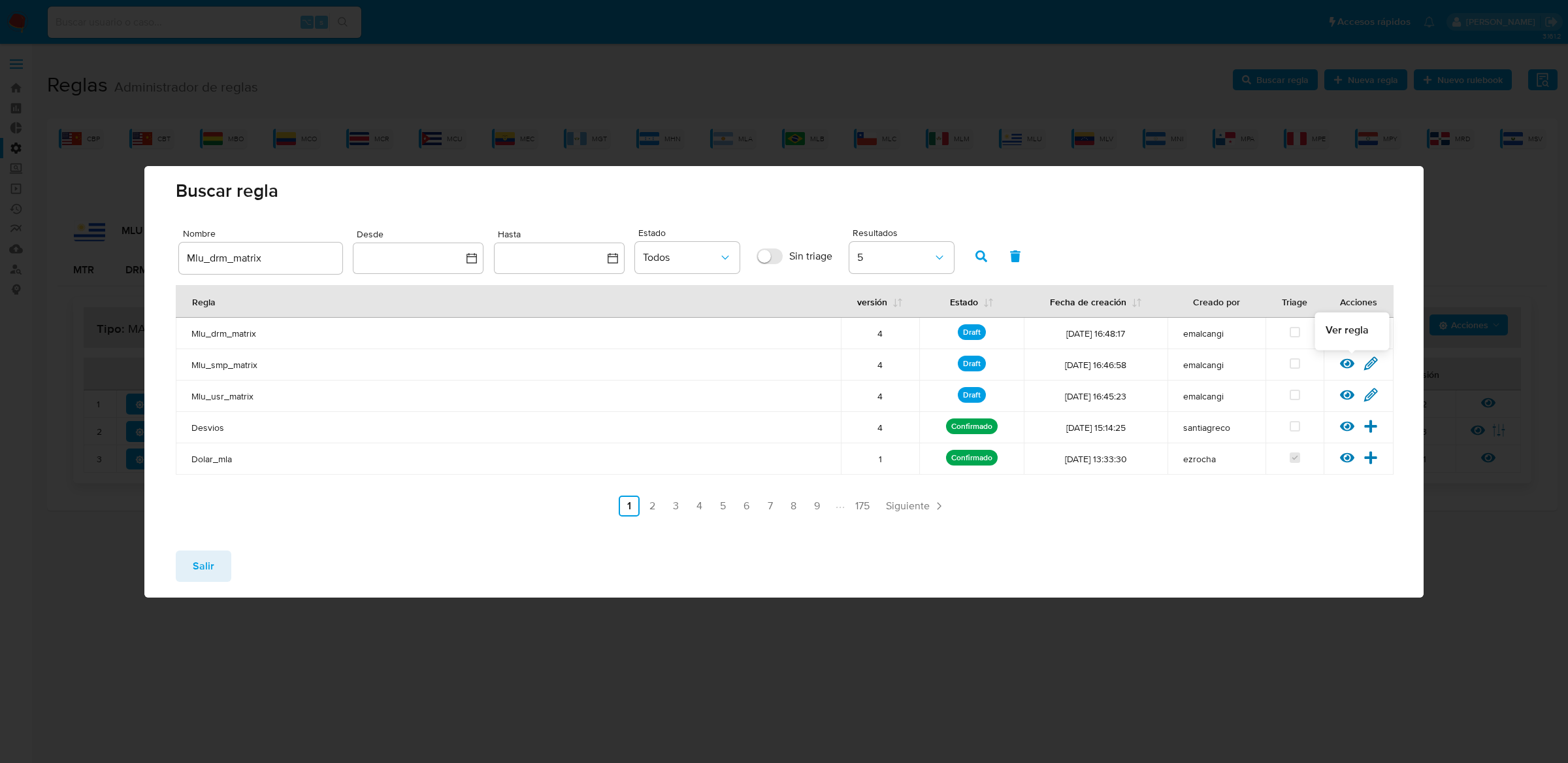
click at [1346, 363] on icon at bounding box center [1346, 363] width 14 height 10
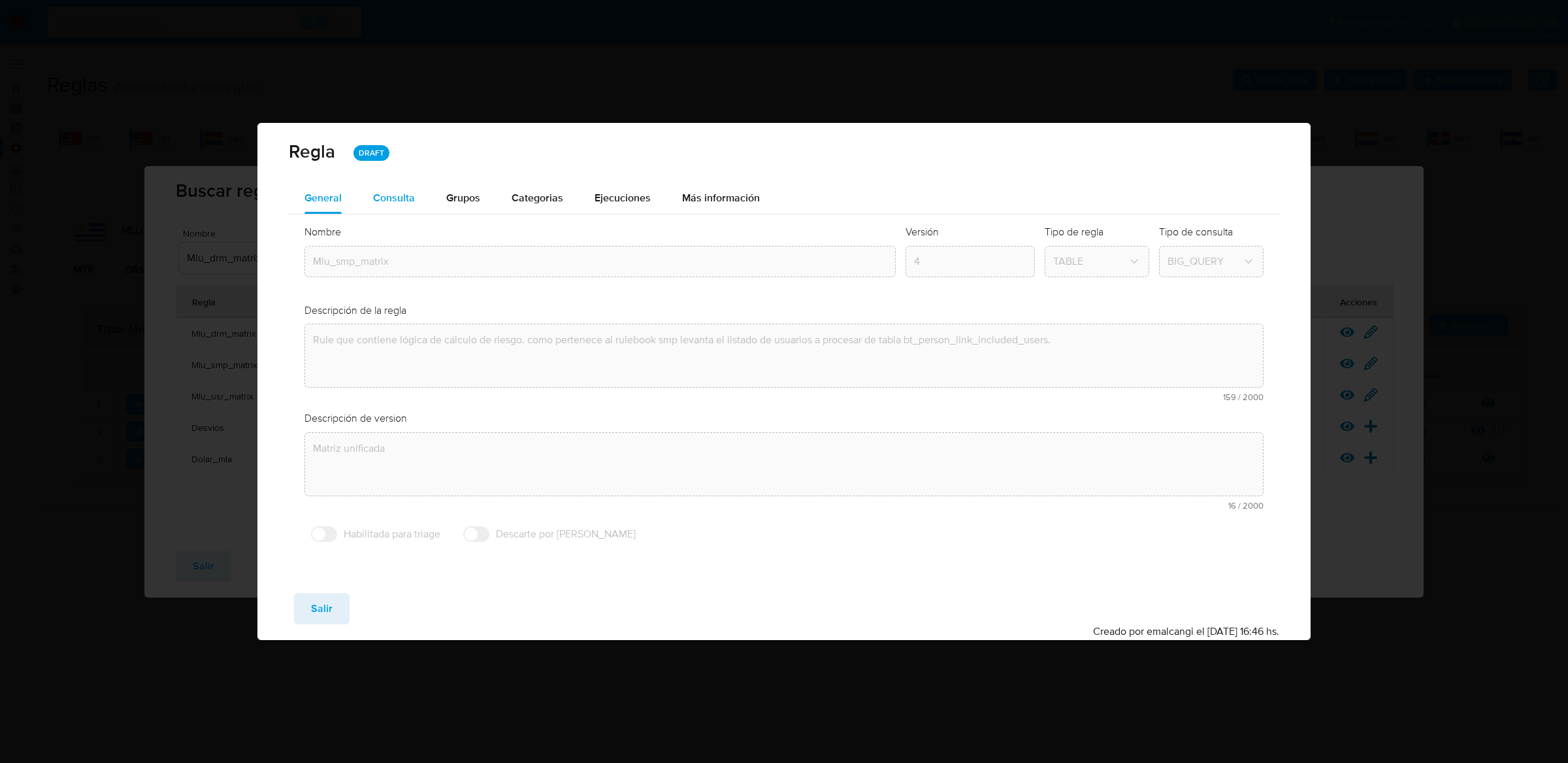
click at [407, 208] on div "Consulta" at bounding box center [393, 197] width 41 height 32
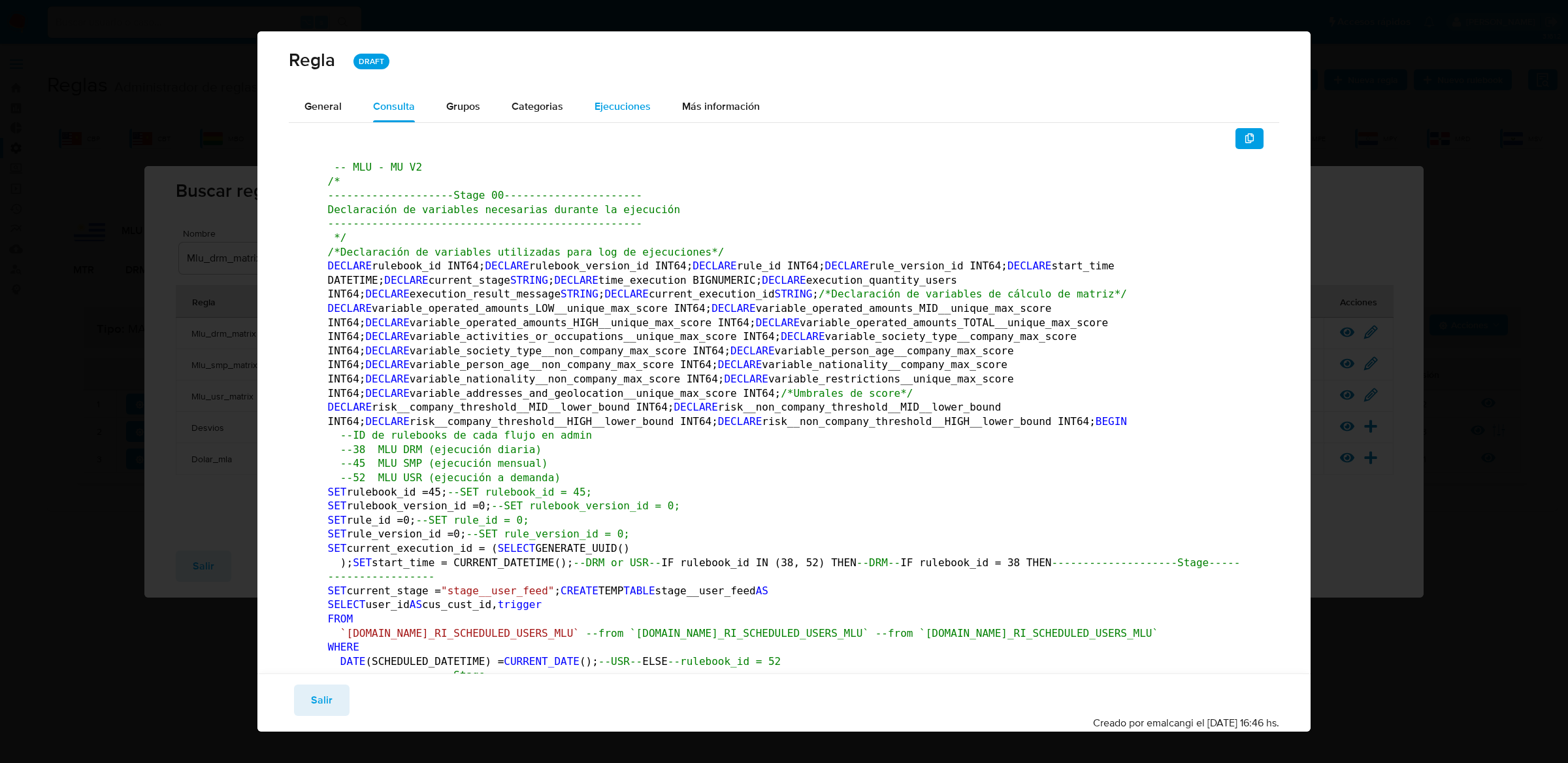
click at [645, 117] on div "Ejecuciones" at bounding box center [622, 106] width 56 height 32
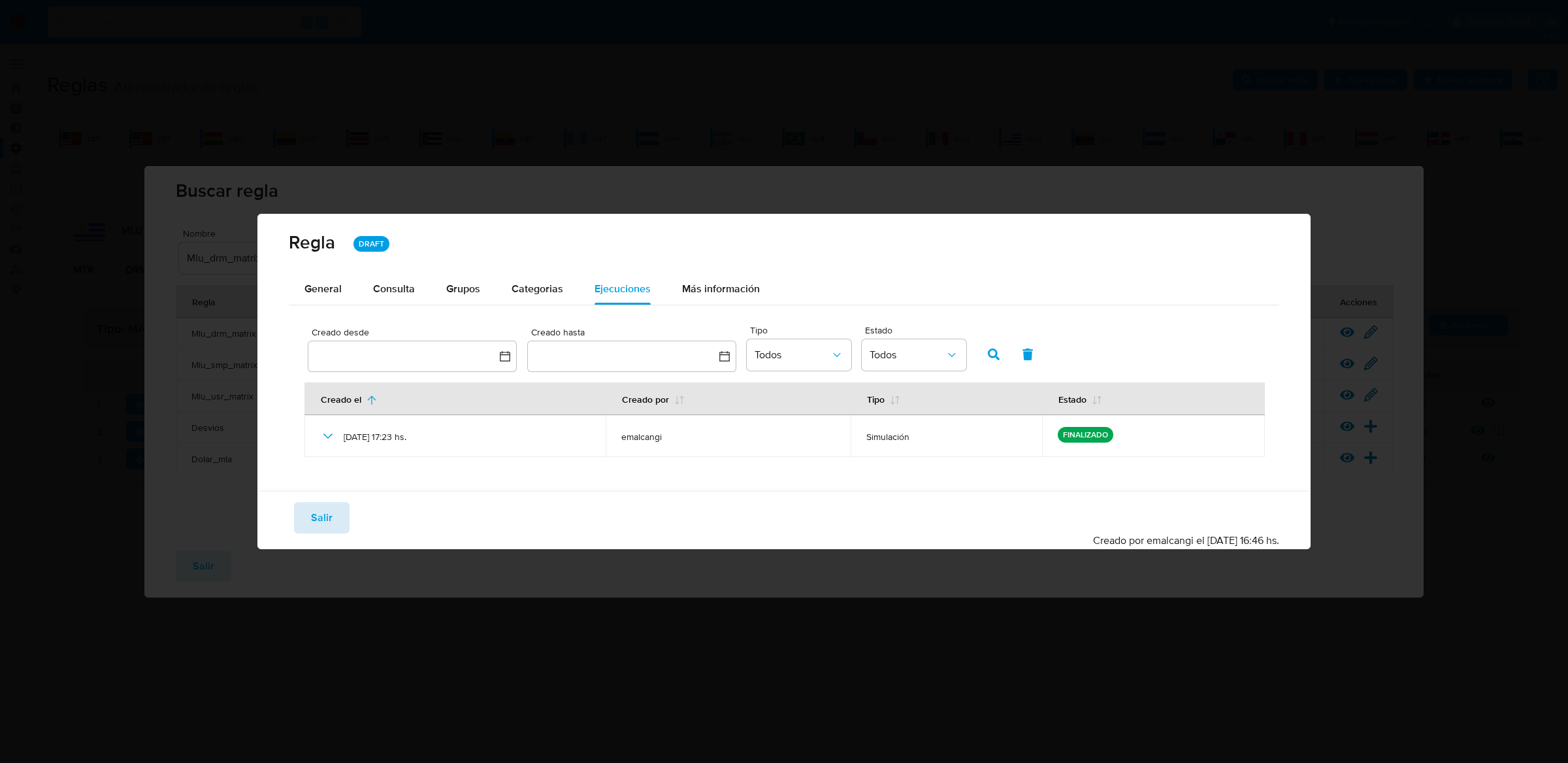
click at [327, 515] on span "Salir" at bounding box center [322, 517] width 21 height 29
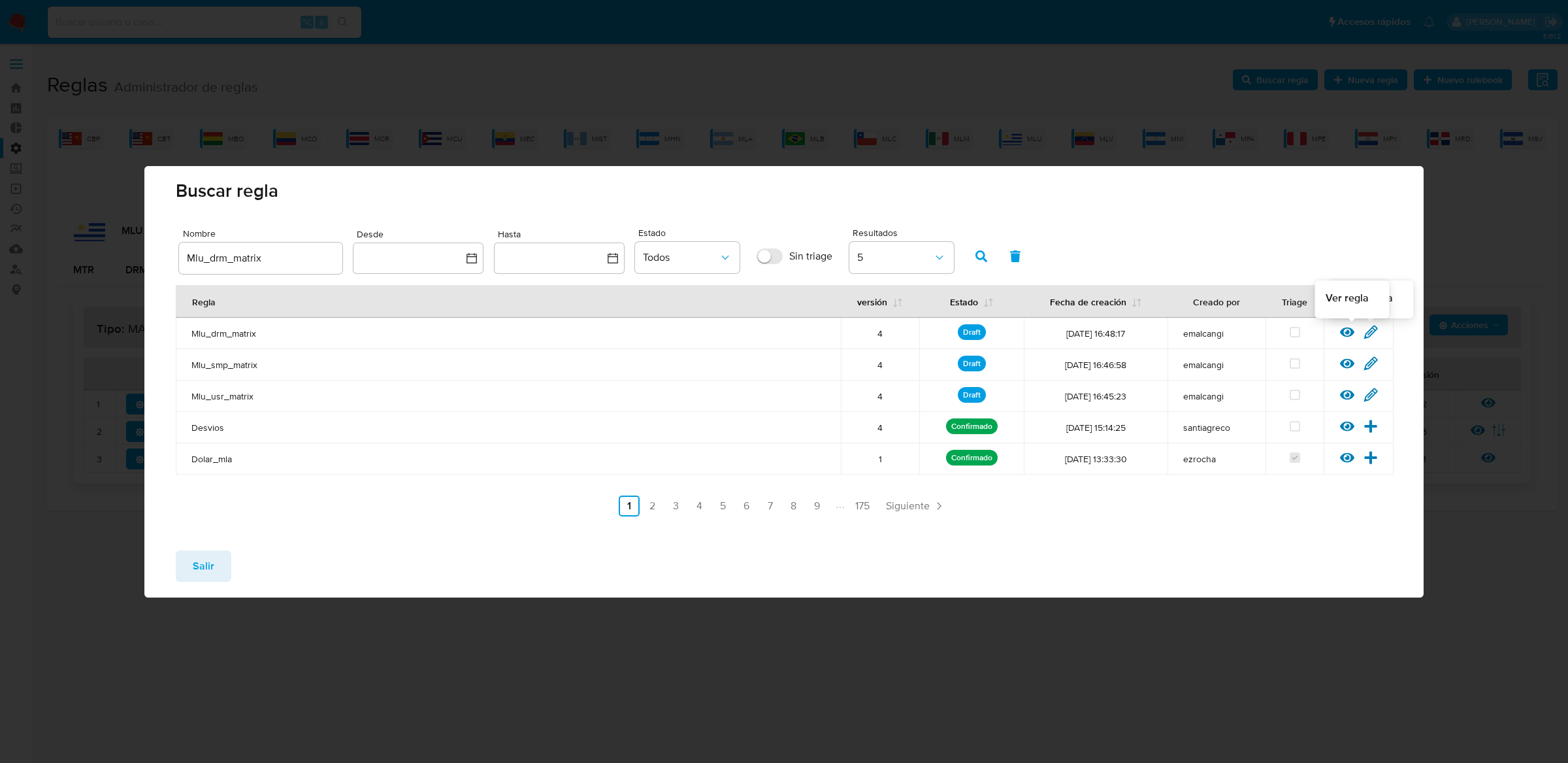
click at [1350, 336] on icon at bounding box center [1346, 331] width 14 height 14
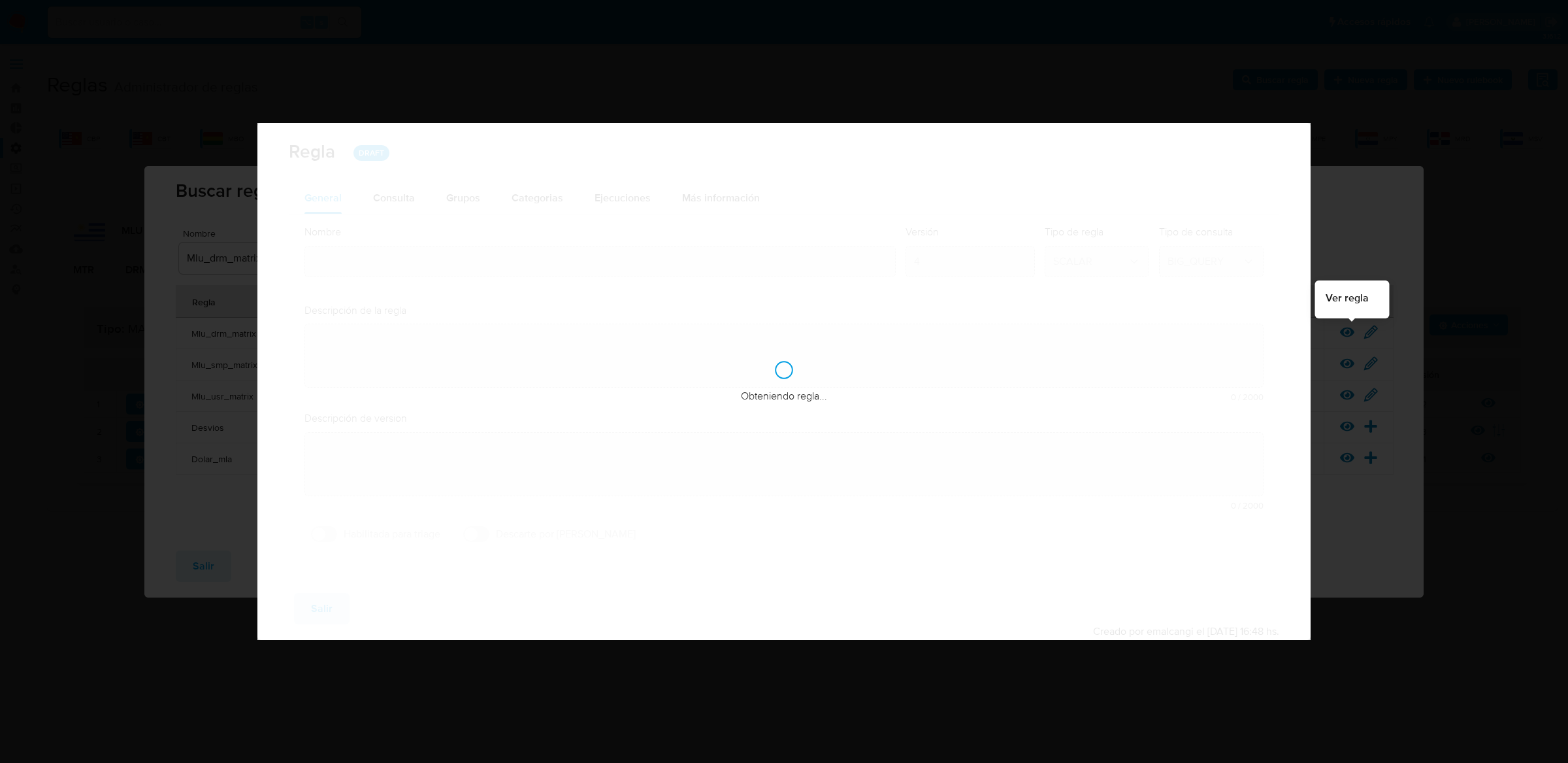
type input "Mlu_drm_matrix"
type textarea "Rule que contiene lógica de cálculo de riesgo. como pertenece al rulebook drm l…"
type textarea "Matriz unificada"
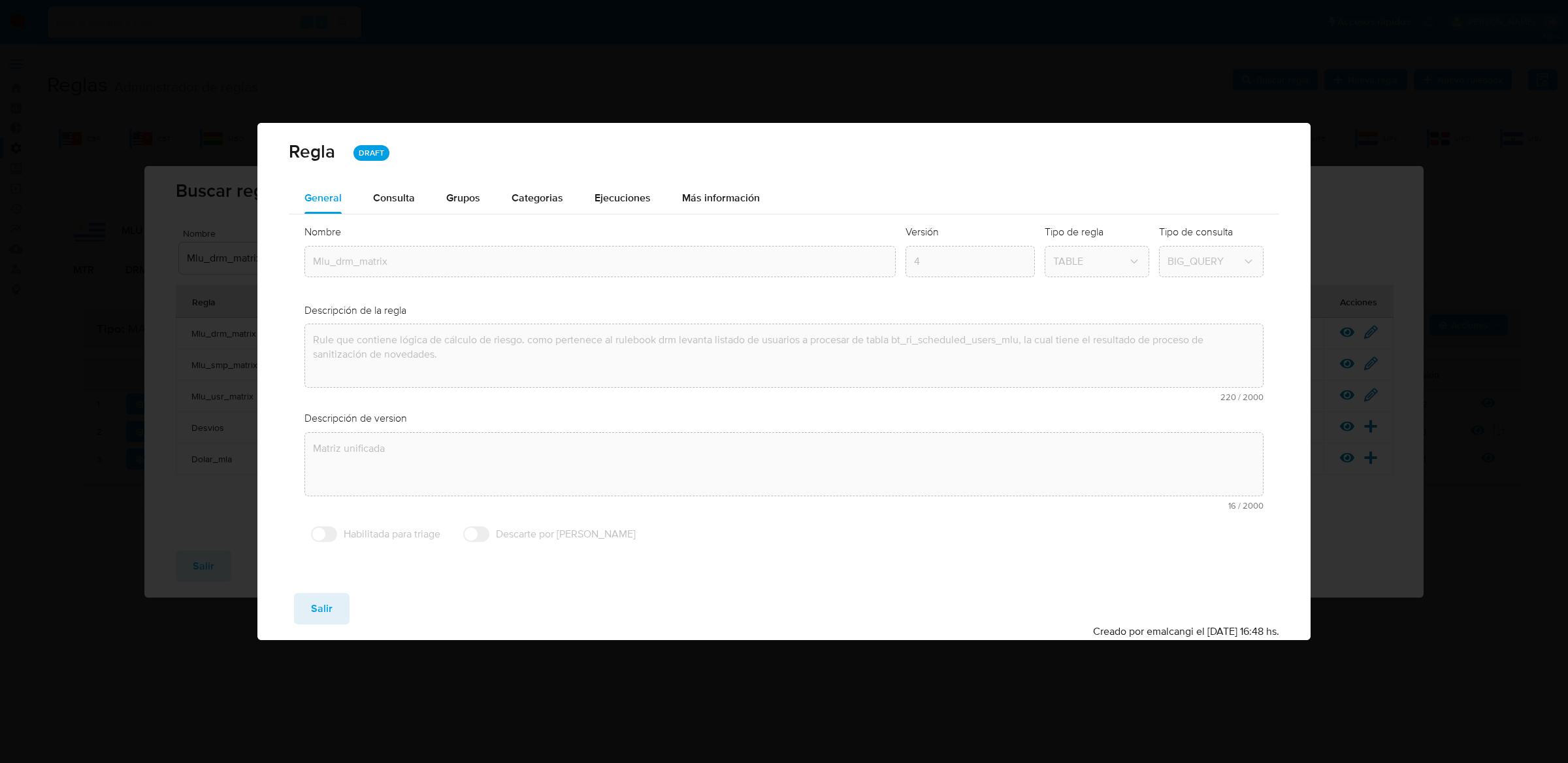
click at [603, 215] on div "Nombre text-es Mlu_drm_matrix text-pt Mlu_drm_matrix Aceptar Versión 4 Tipo de …" at bounding box center [784, 387] width 991 height 345
click at [604, 209] on div "Ejecuciones" at bounding box center [622, 197] width 56 height 32
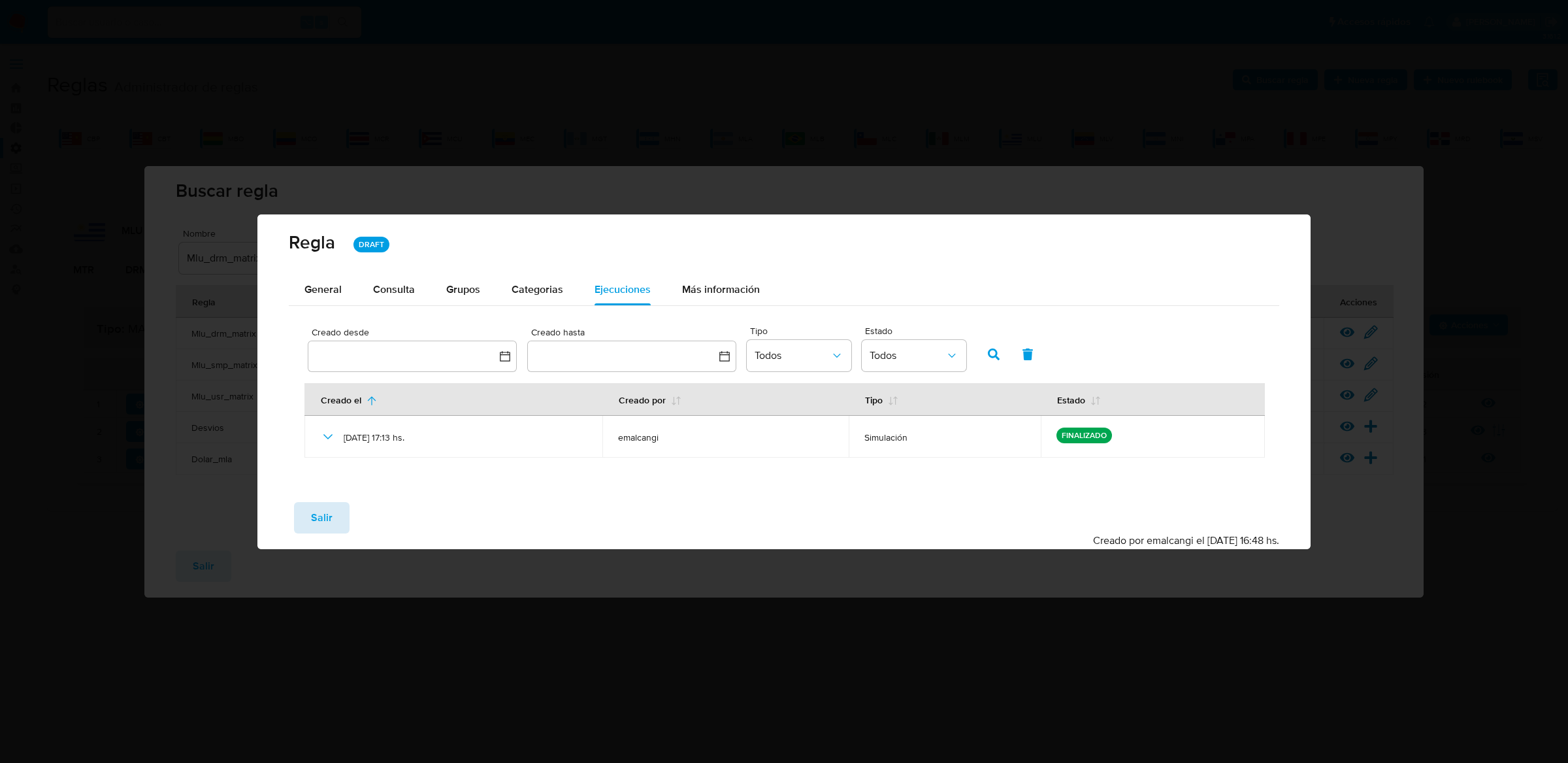
click at [328, 511] on span "Salir" at bounding box center [322, 517] width 21 height 29
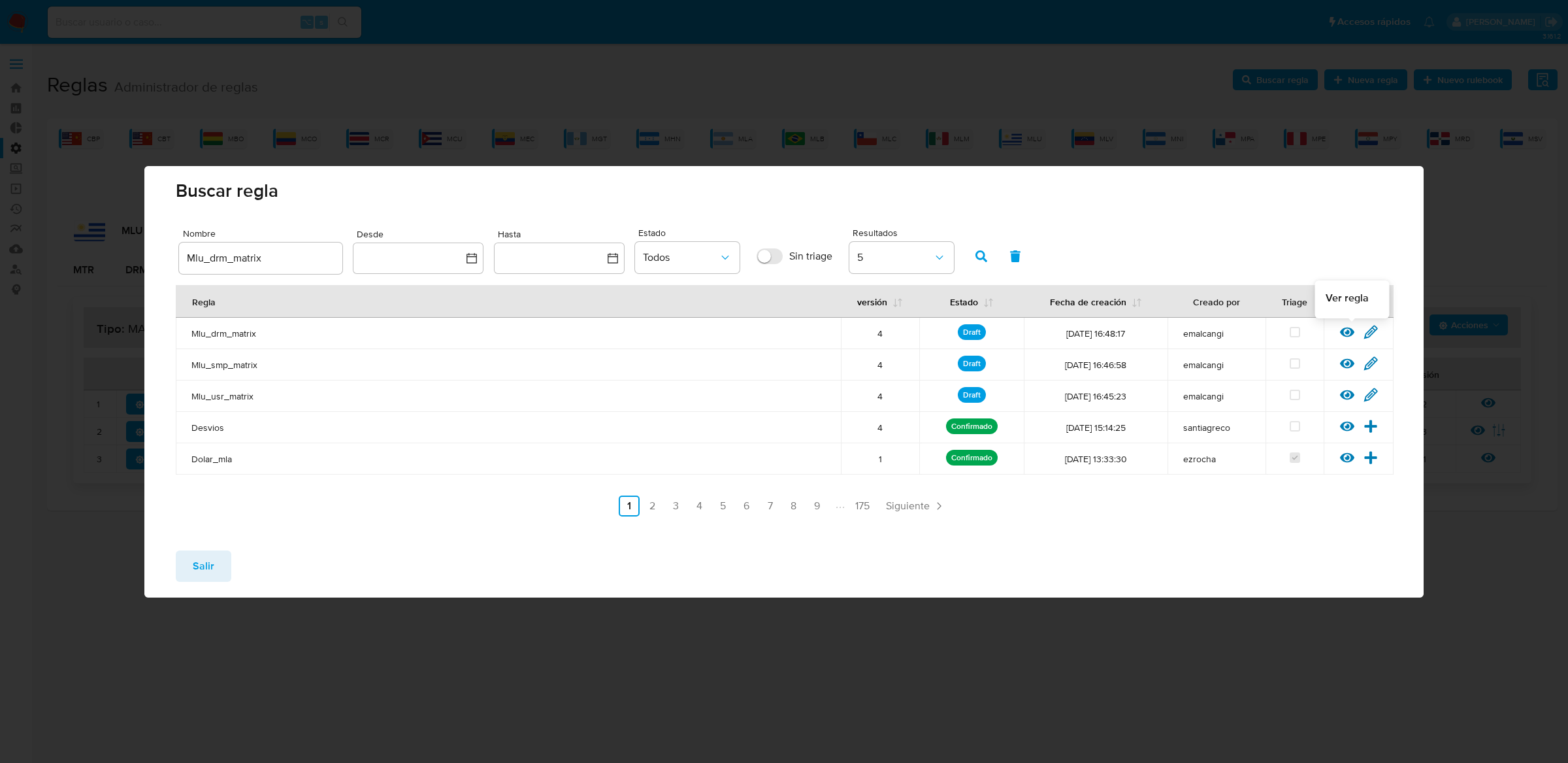
click at [1343, 329] on icon at bounding box center [1346, 331] width 14 height 10
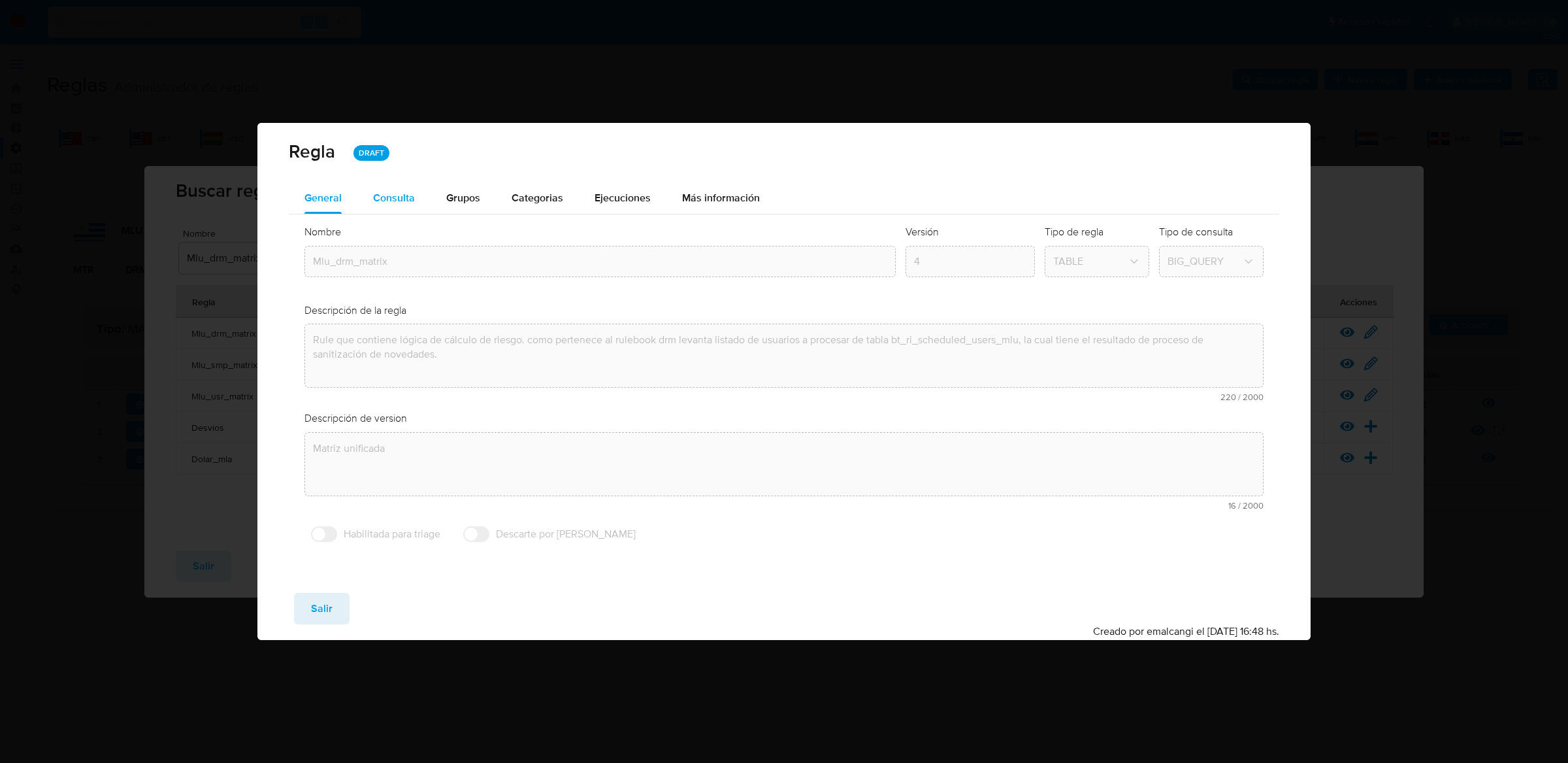
click at [415, 190] on button "Consulta" at bounding box center [394, 197] width 73 height 32
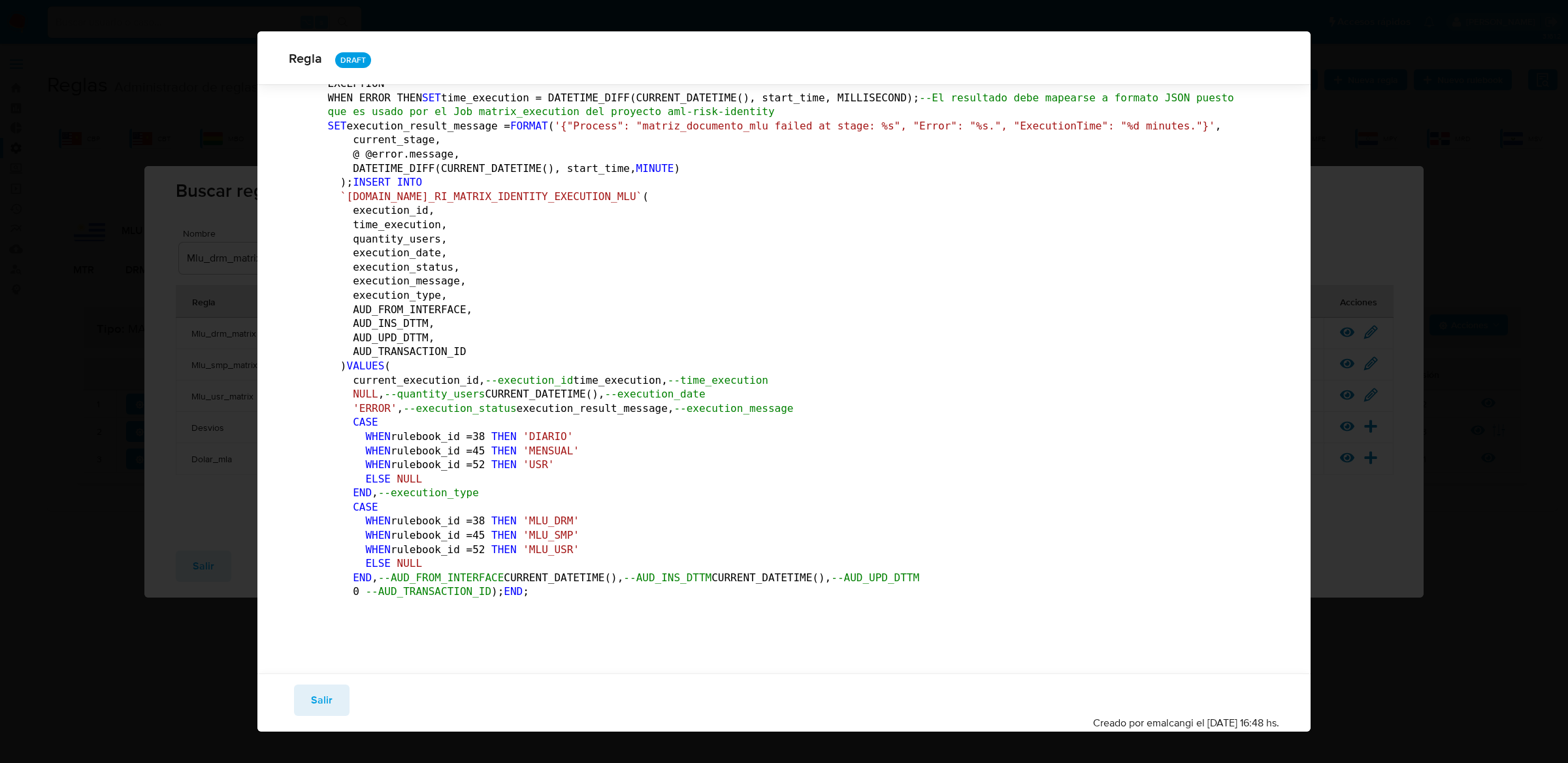
scroll to position [64962, 0]
drag, startPoint x: 348, startPoint y: 477, endPoint x: 539, endPoint y: 486, distance: 191.2
click at [317, 693] on span "Salir" at bounding box center [322, 700] width 21 height 29
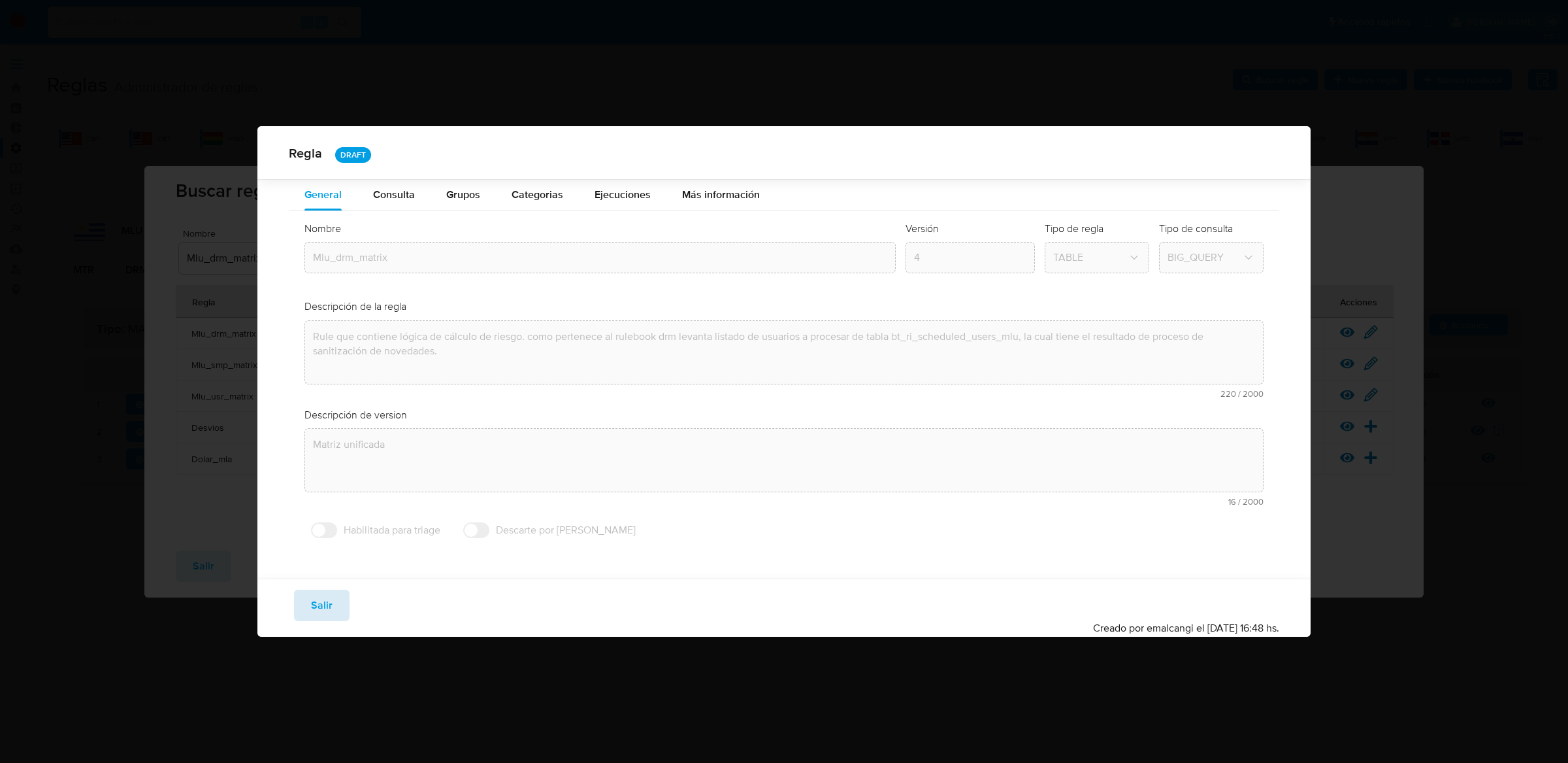
scroll to position [0, 0]
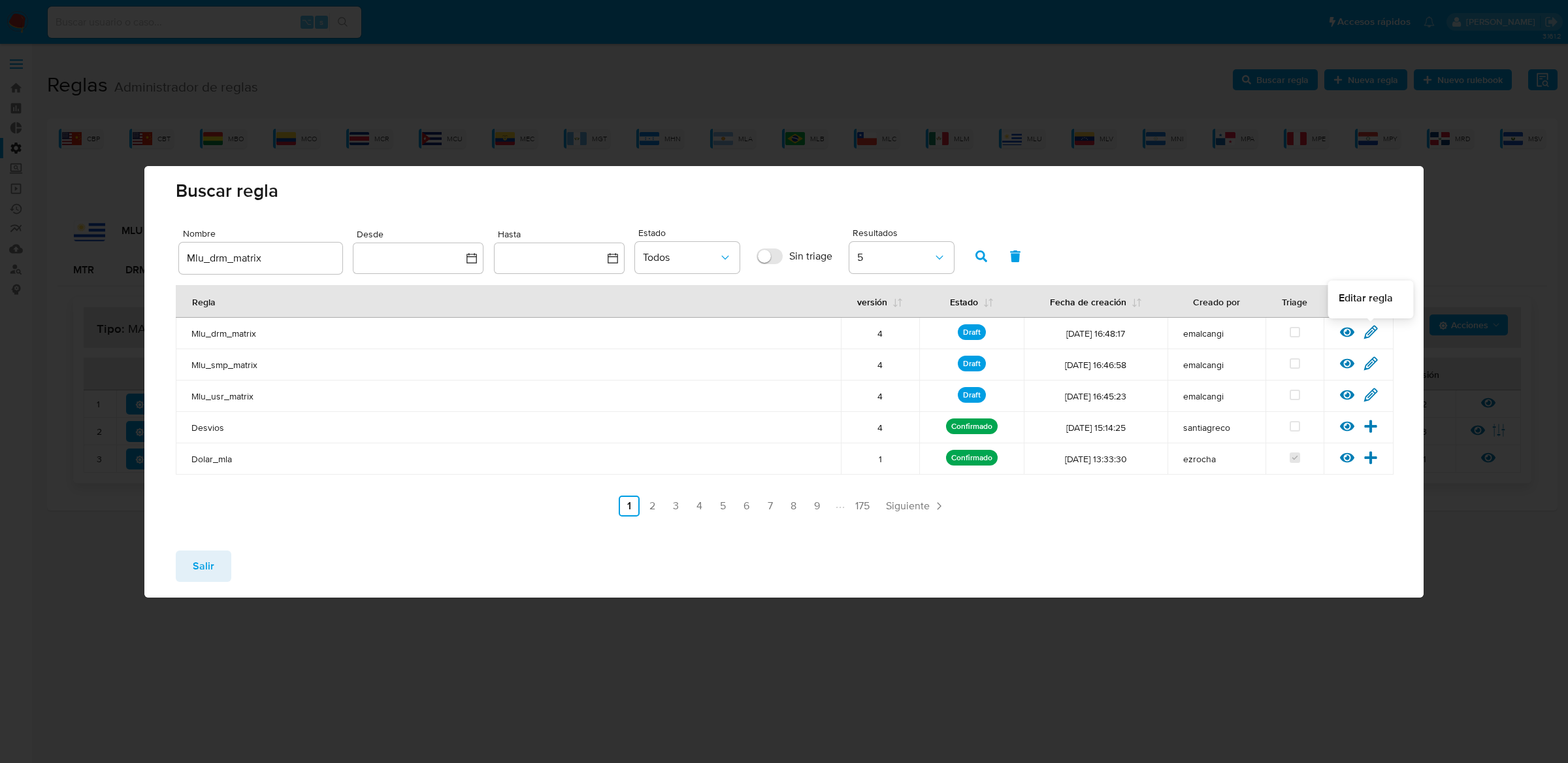
click at [1370, 332] on icon at bounding box center [1371, 331] width 13 height 13
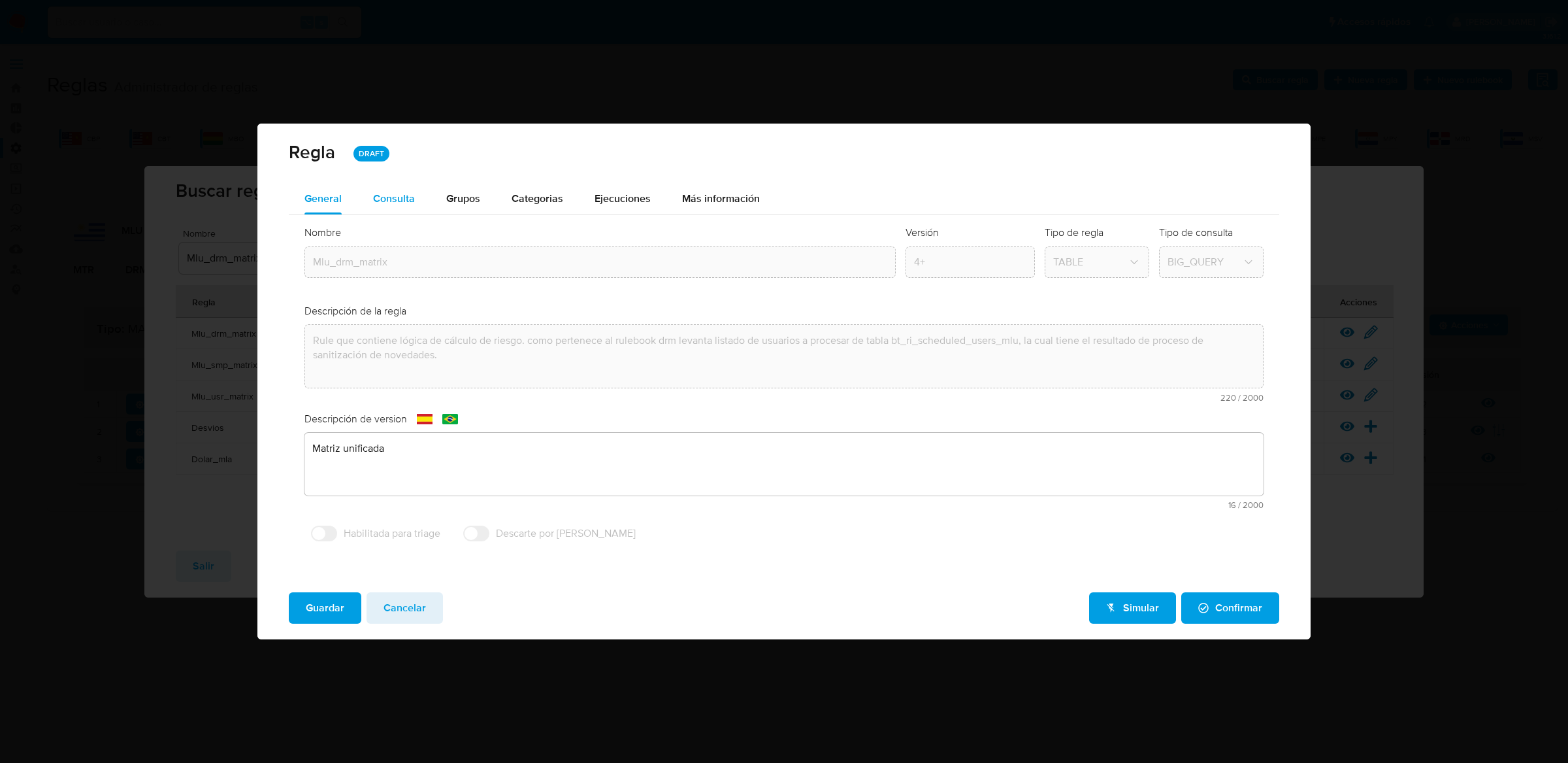
click at [411, 185] on div "Consulta" at bounding box center [393, 198] width 41 height 32
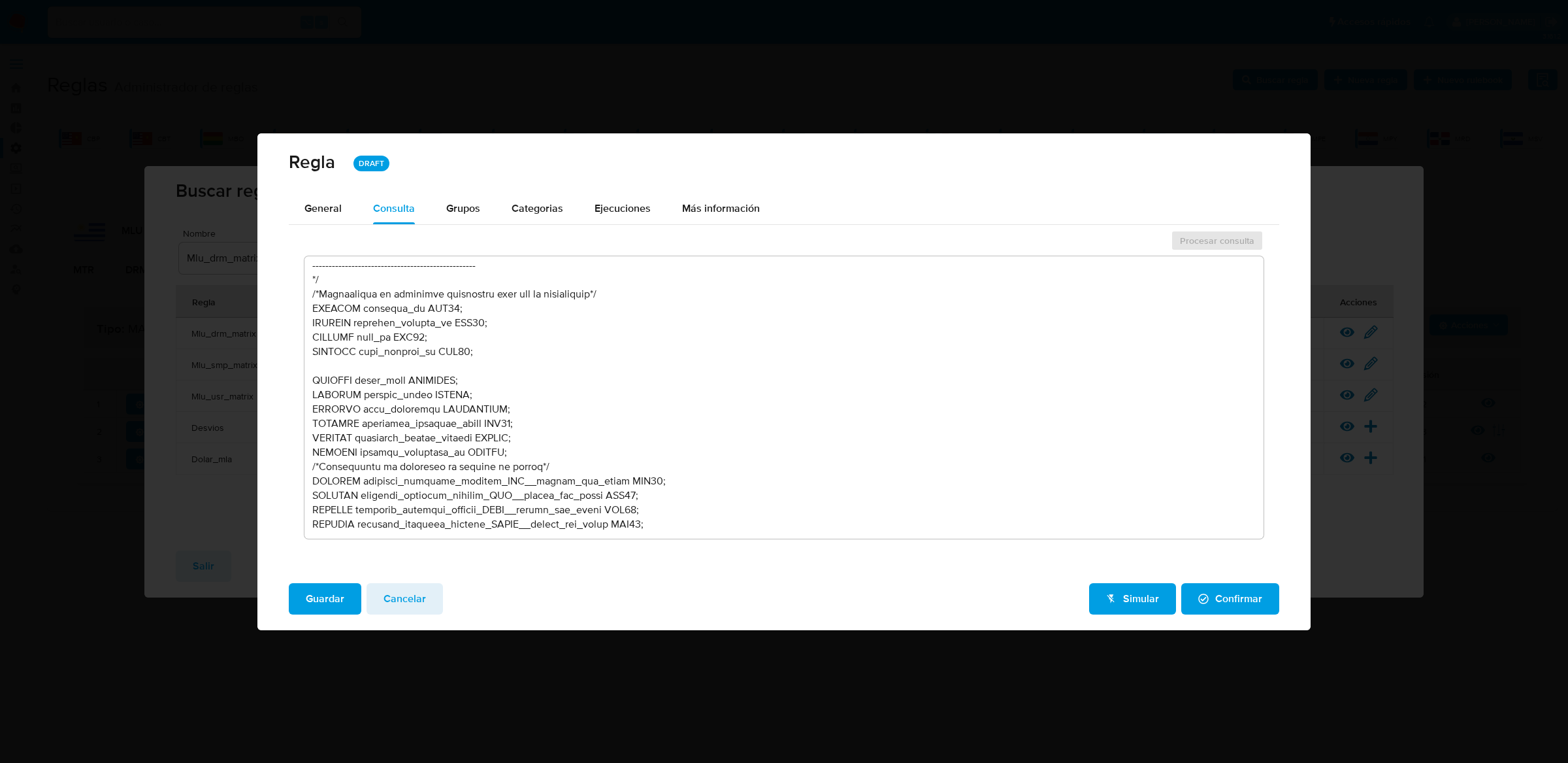
scroll to position [68, 0]
click at [480, 388] on textarea at bounding box center [784, 397] width 960 height 282
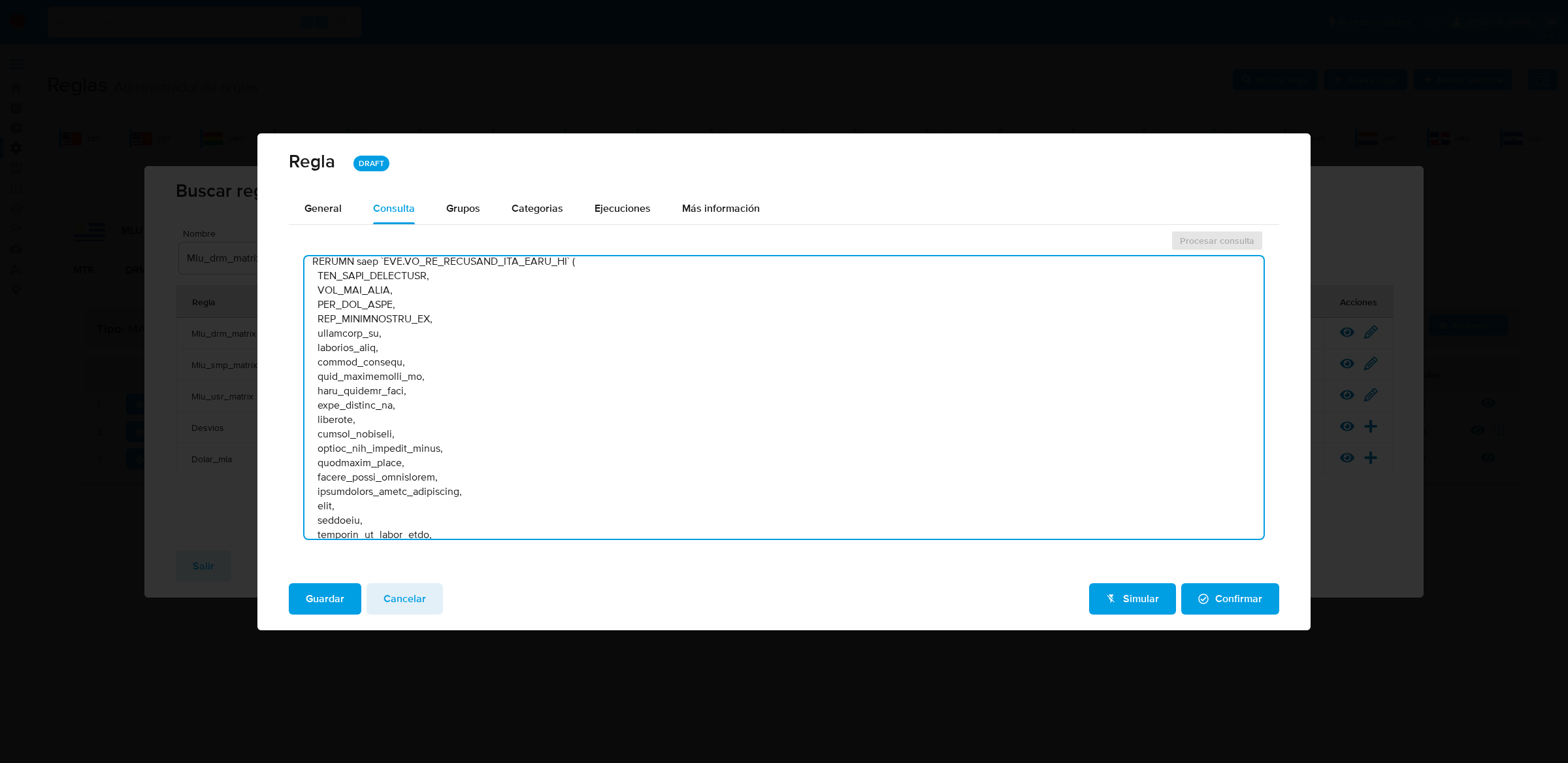
scroll to position [26419, 0]
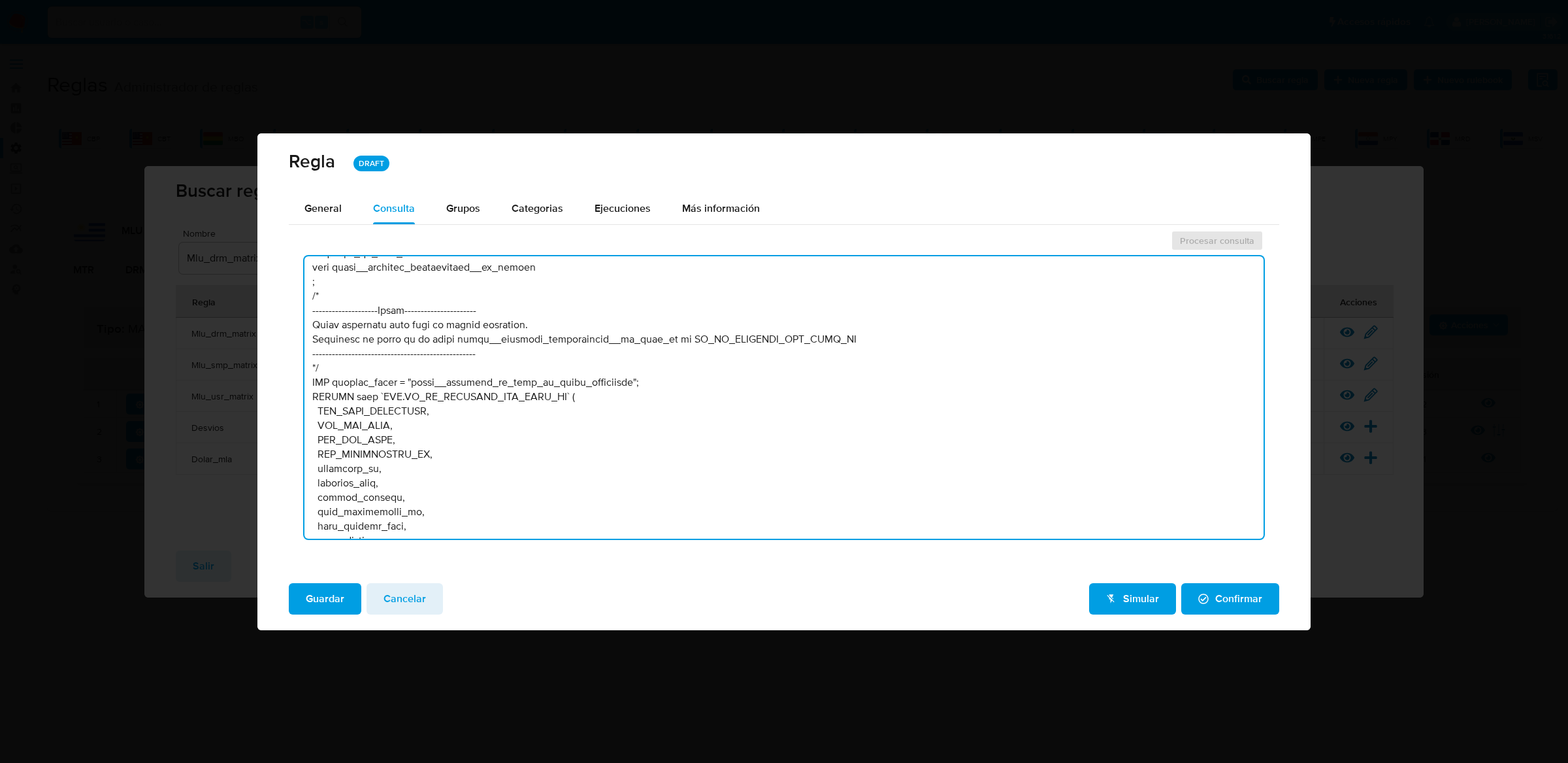
drag, startPoint x: 369, startPoint y: 355, endPoint x: 552, endPoint y: 361, distance: 183.1
click at [552, 361] on textarea at bounding box center [784, 397] width 960 height 282
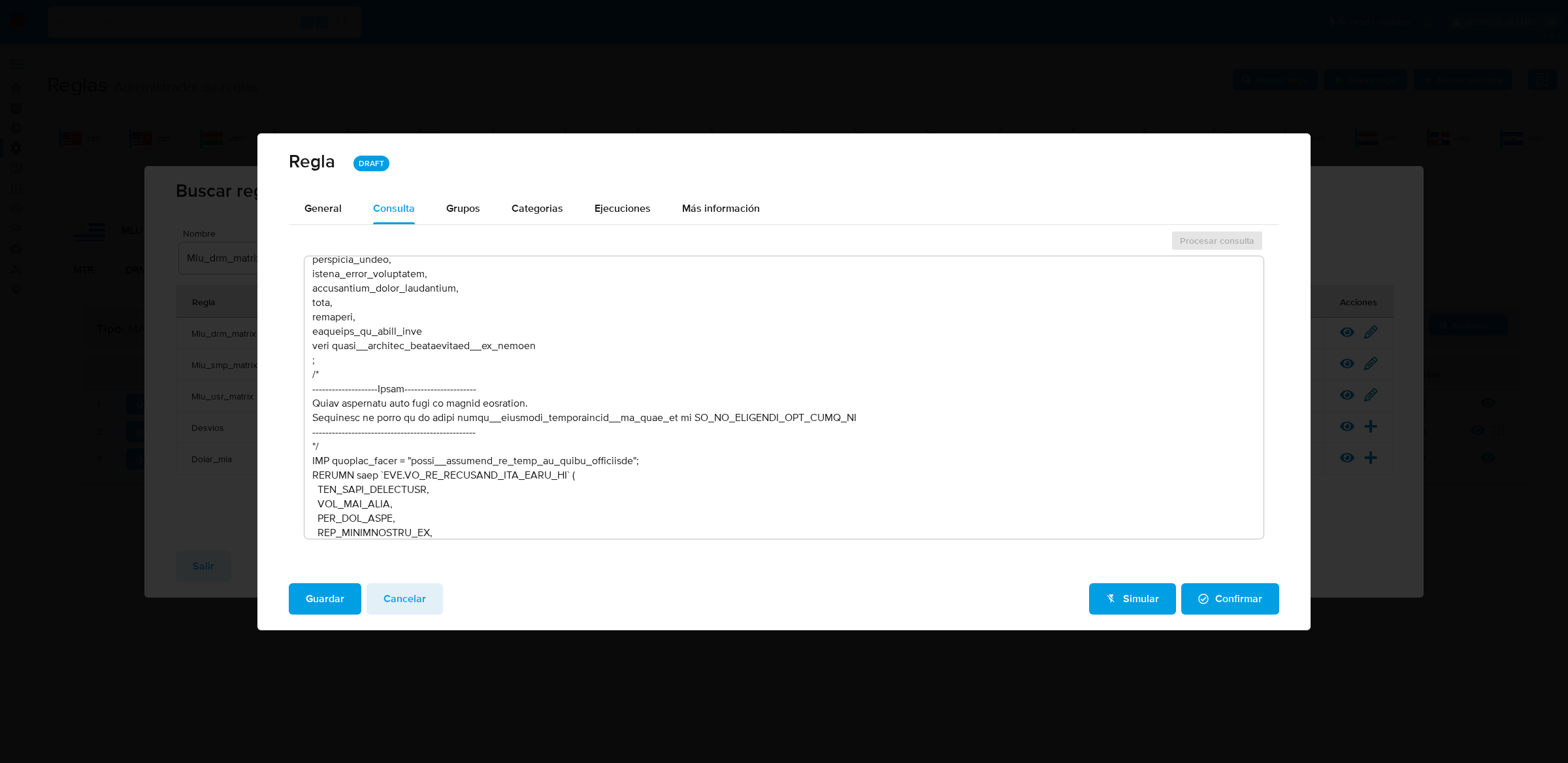
scroll to position [26356, 0]
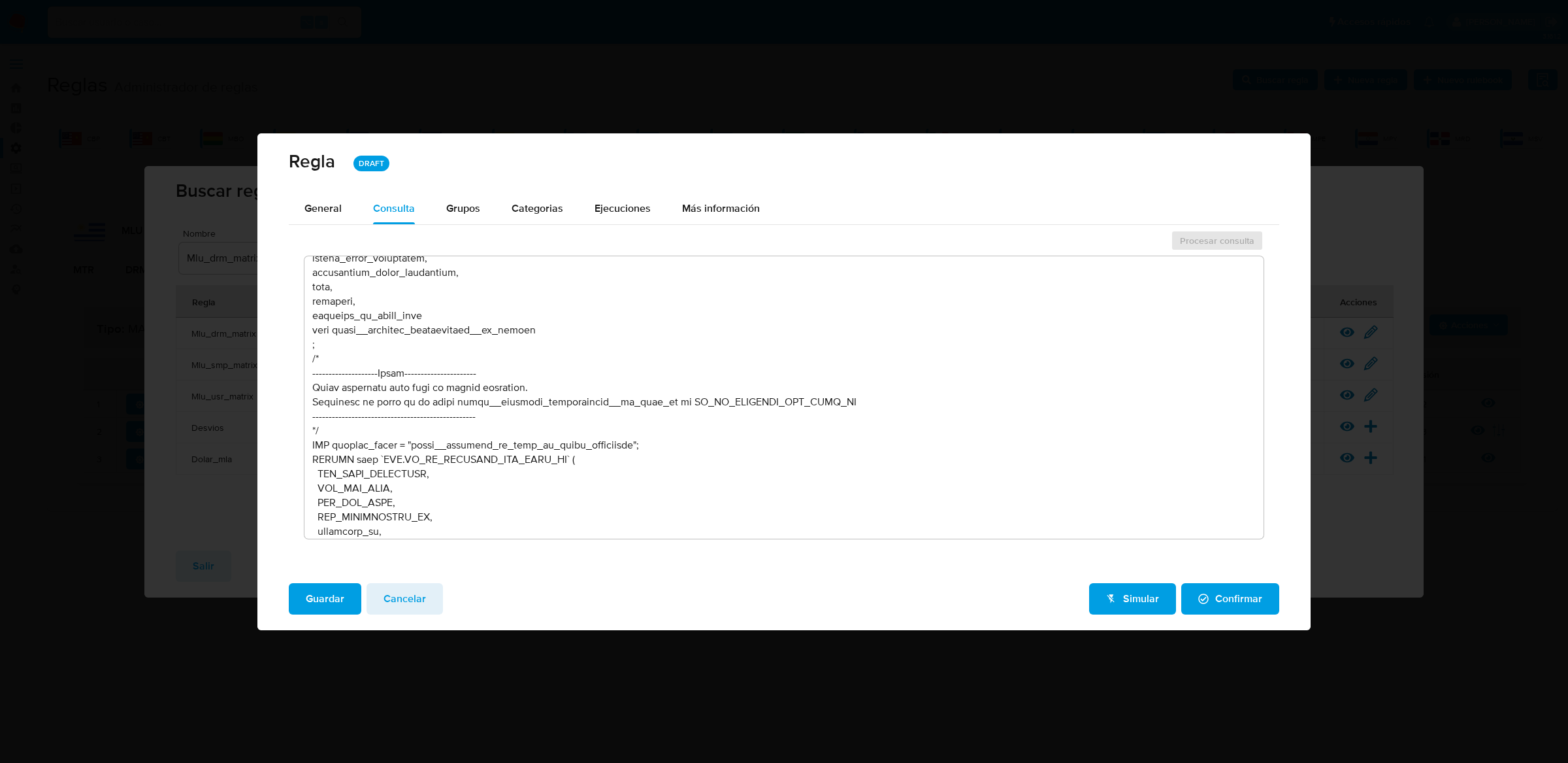
click at [482, 415] on textarea at bounding box center [784, 397] width 960 height 282
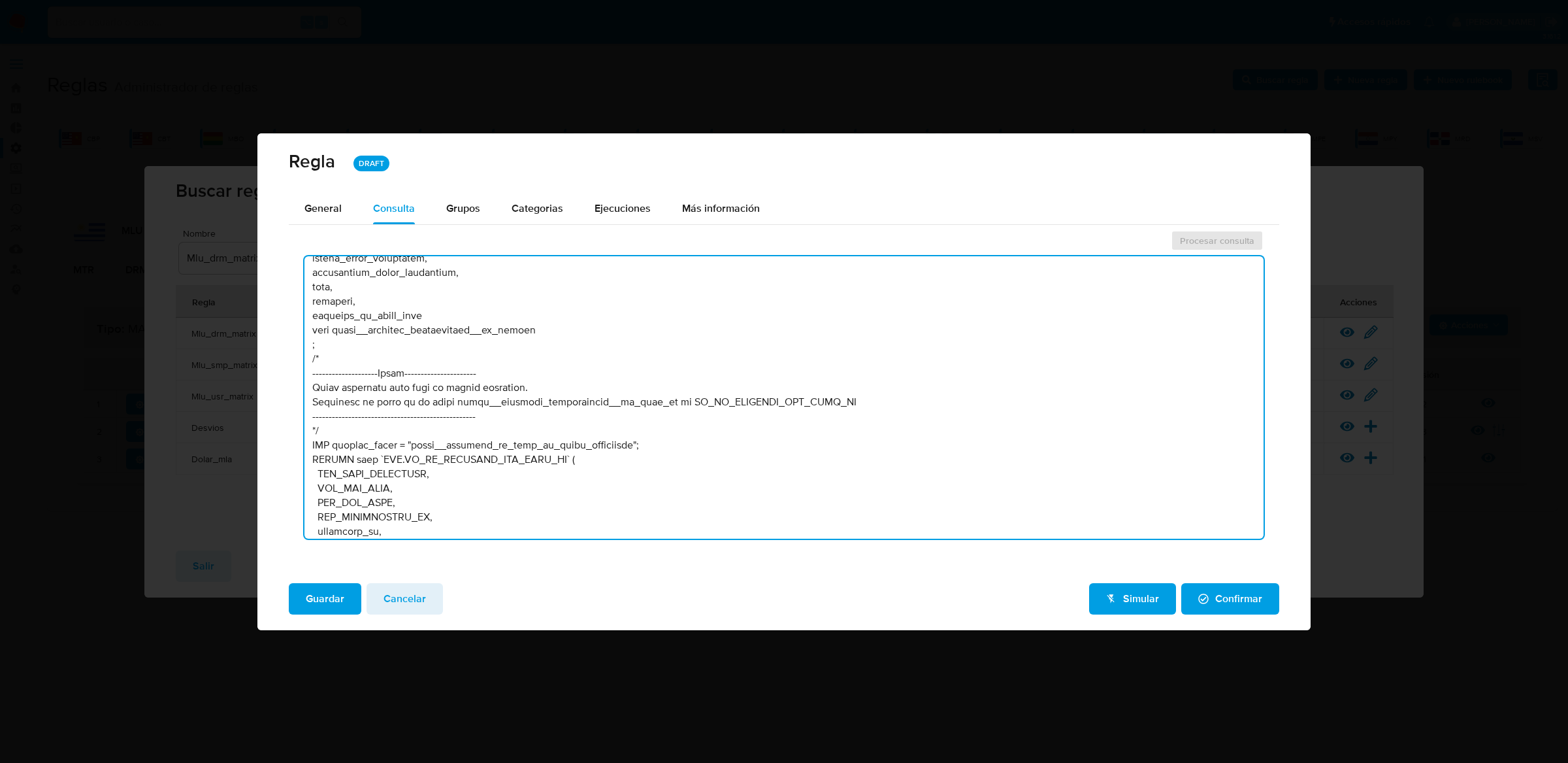
click at [482, 415] on textarea at bounding box center [784, 397] width 960 height 282
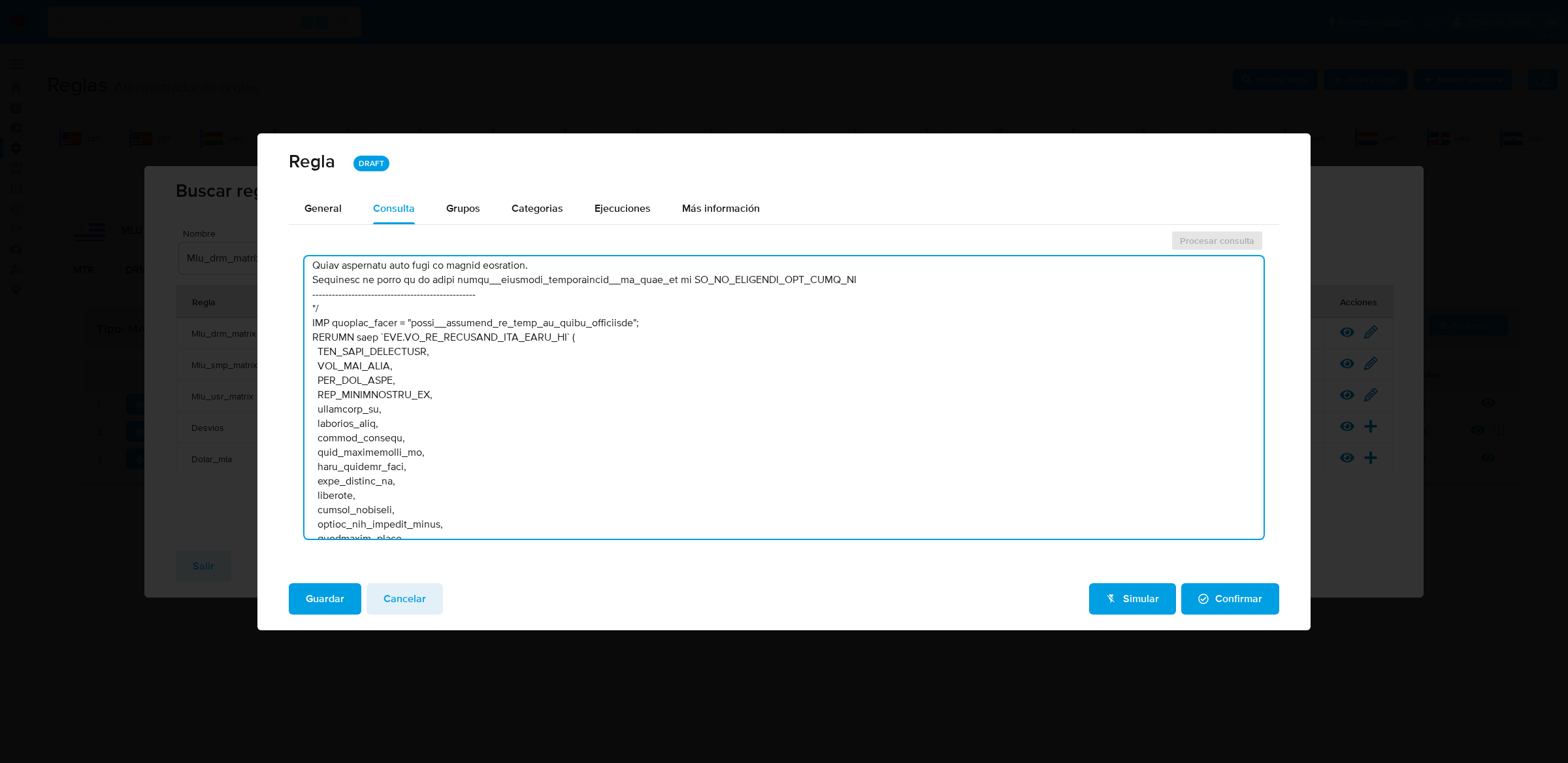
scroll to position [26474, 0]
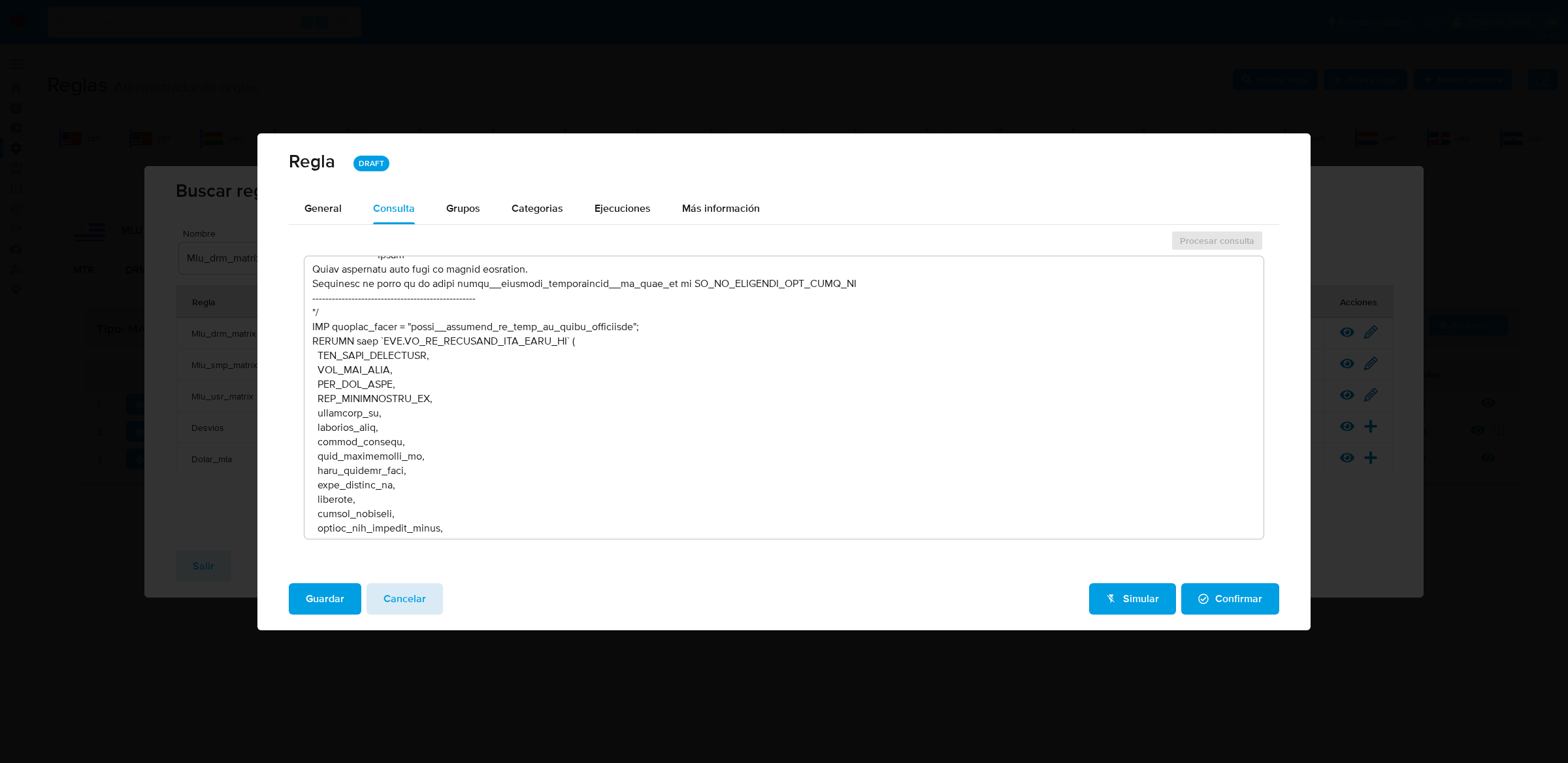
click at [394, 603] on span "Cancelar" at bounding box center [405, 599] width 42 height 29
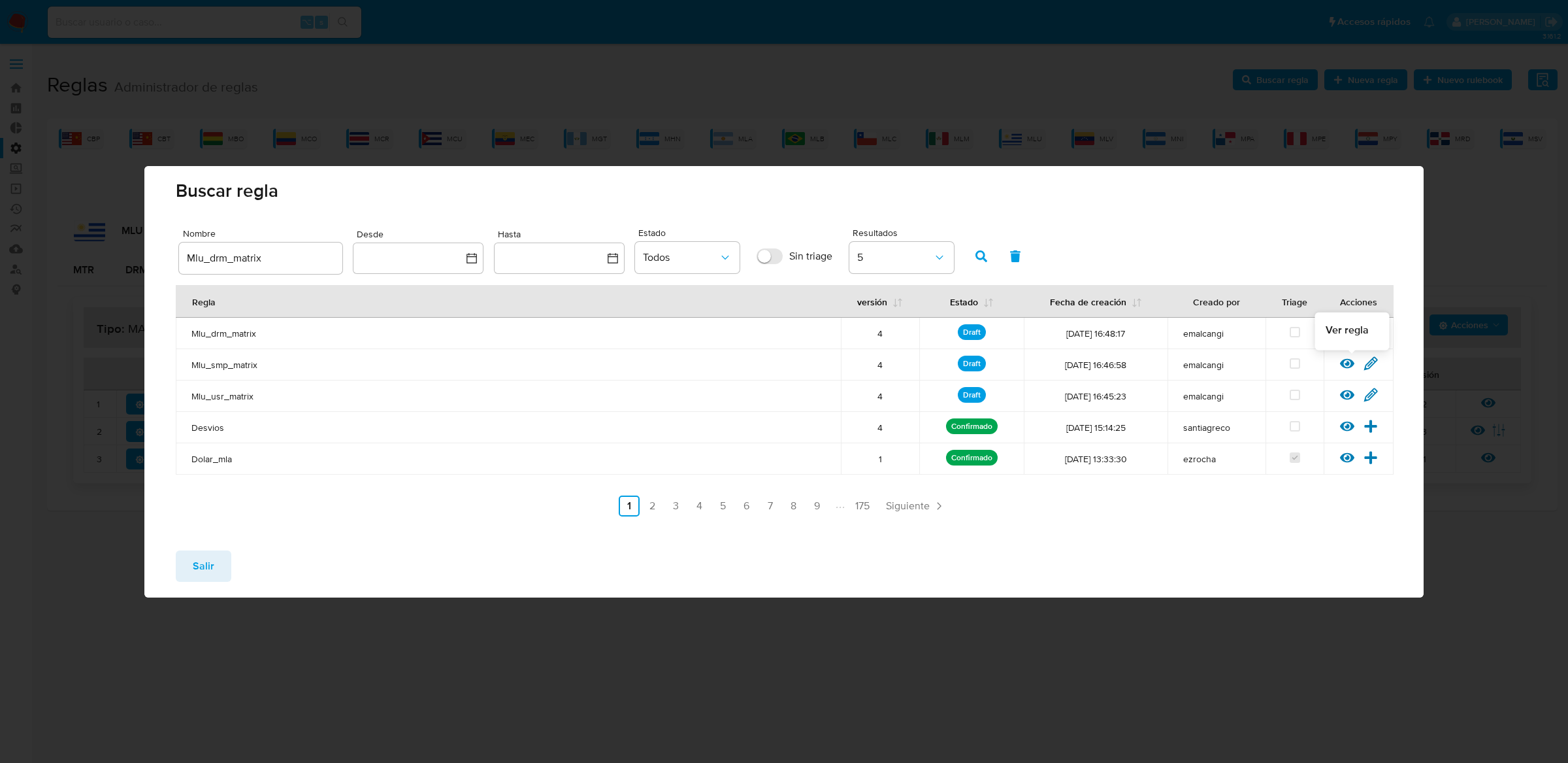
click at [1340, 361] on icon at bounding box center [1346, 363] width 14 height 14
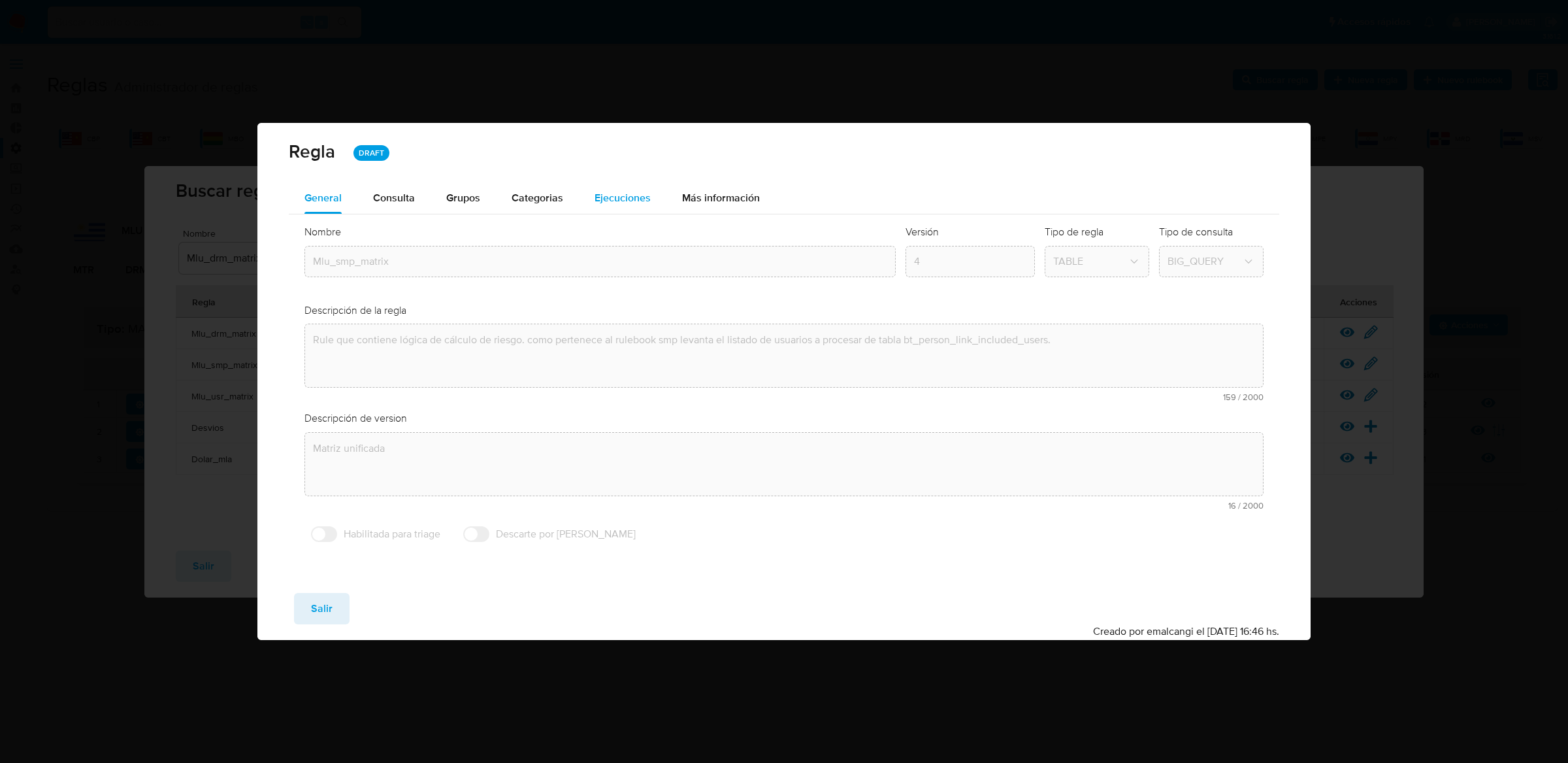
click at [579, 200] on button "Ejecuciones" at bounding box center [622, 197] width 88 height 32
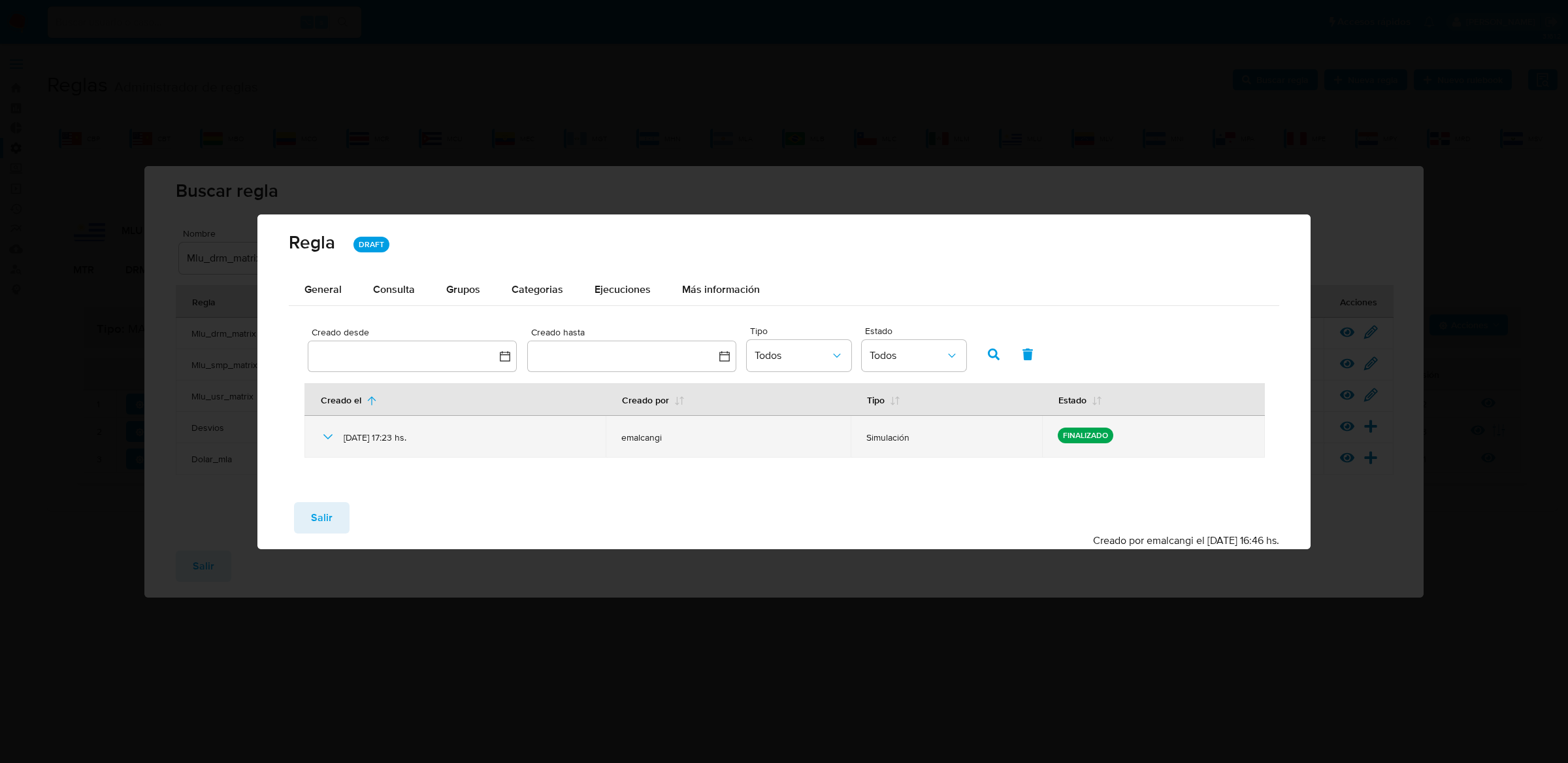
click at [325, 427] on div "[DATE] 17:23 hs." at bounding box center [455, 435] width 271 height 41
click at [325, 434] on icon at bounding box center [327, 436] width 15 height 15
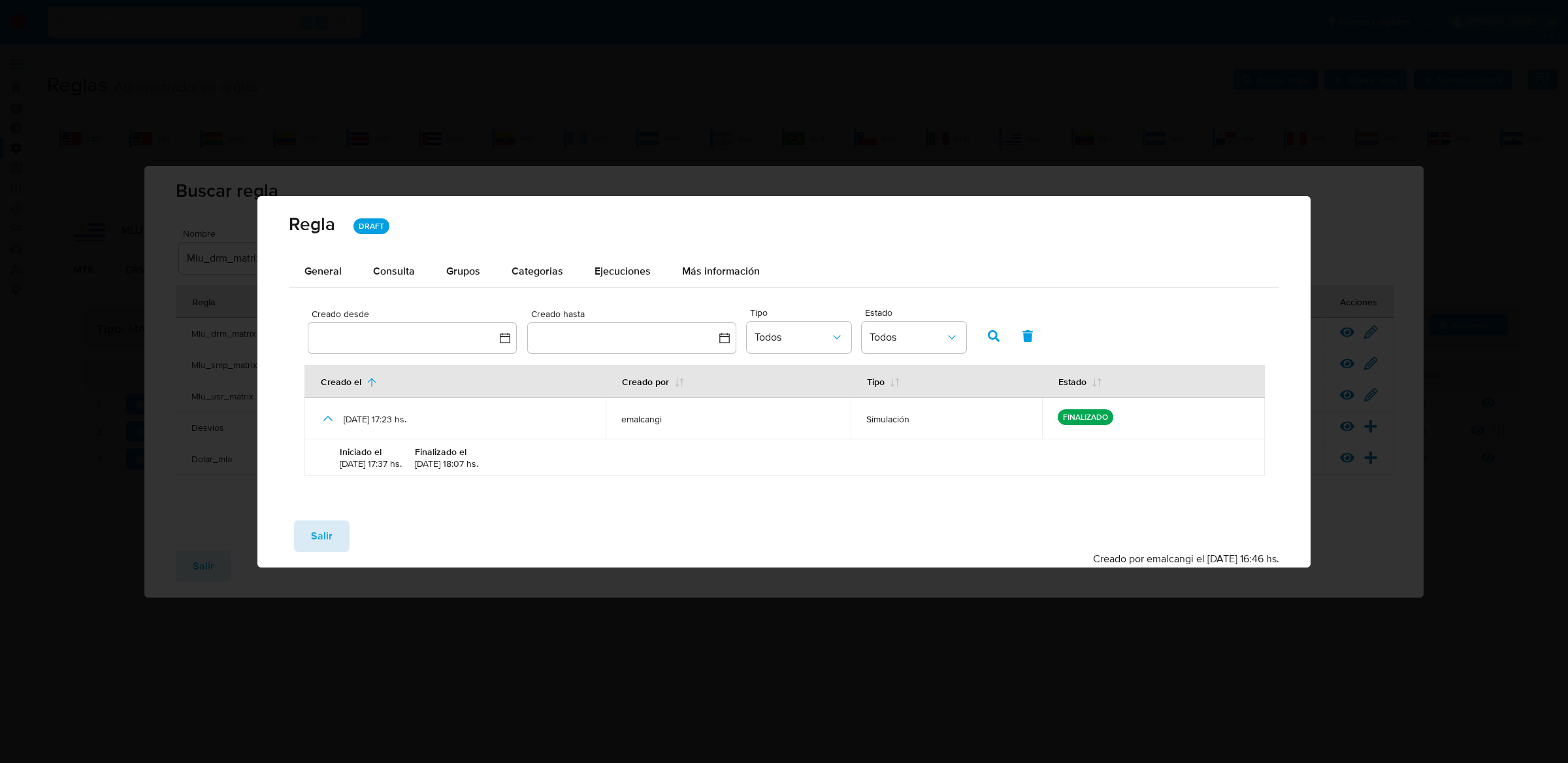
click at [305, 534] on button "Salir" at bounding box center [322, 536] width 56 height 32
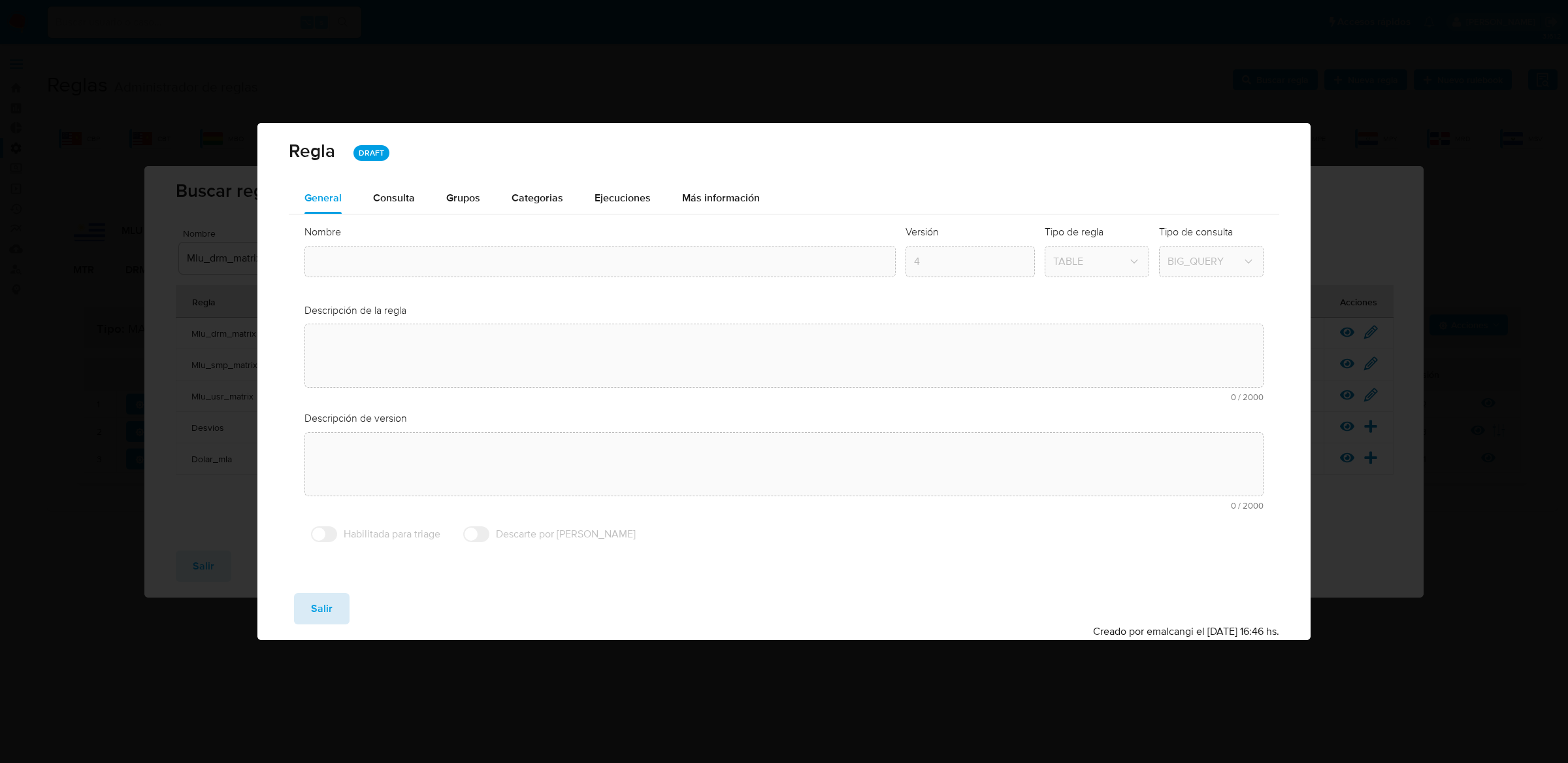
type input "Mlu_smp_matrix"
type textarea "Rule que contiene lógica de cálculo de riesgo. como pertenece al rulebook smp l…"
type textarea "Matriz unificada"
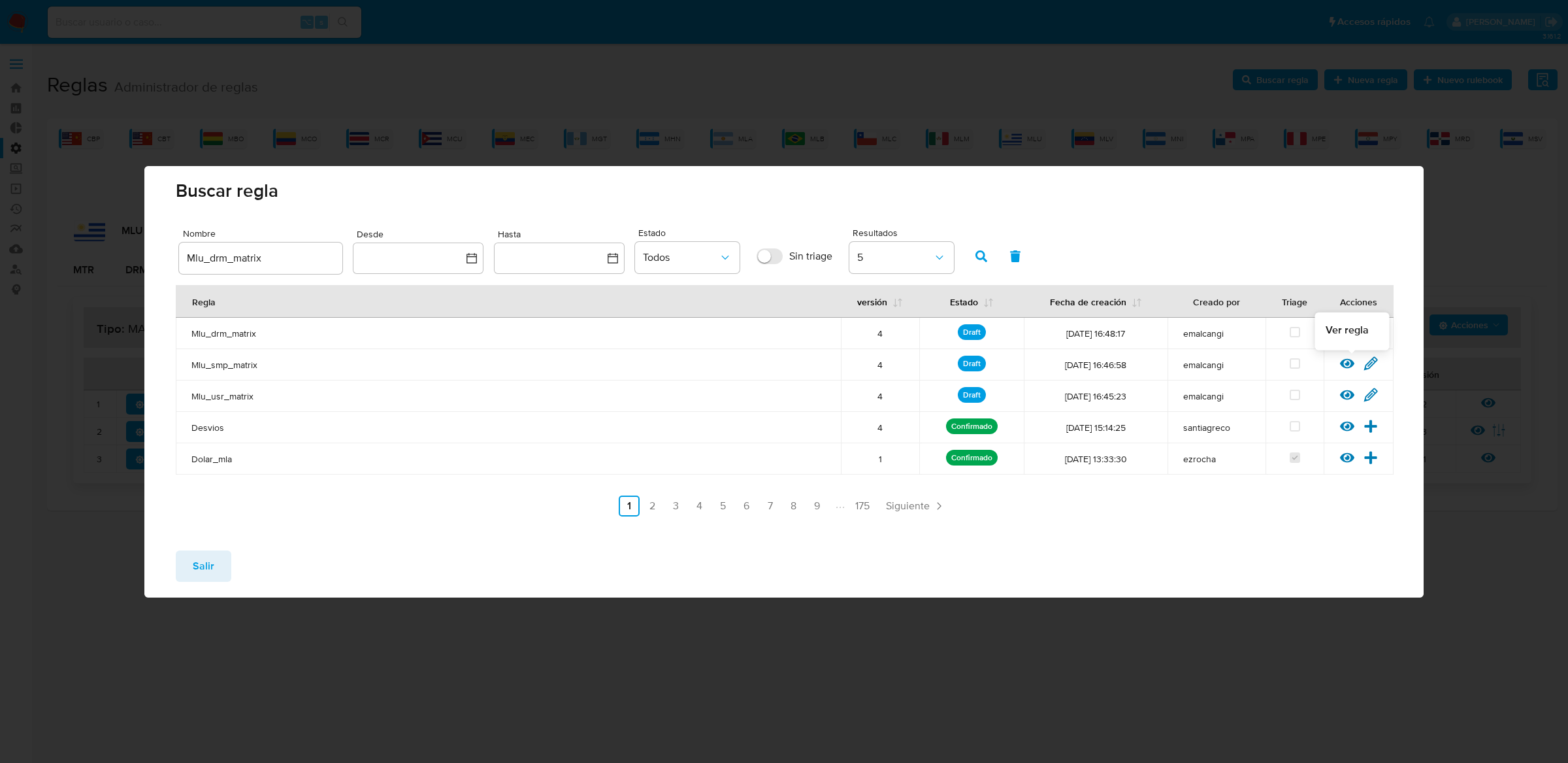
click at [1348, 363] on icon at bounding box center [1346, 363] width 14 height 10
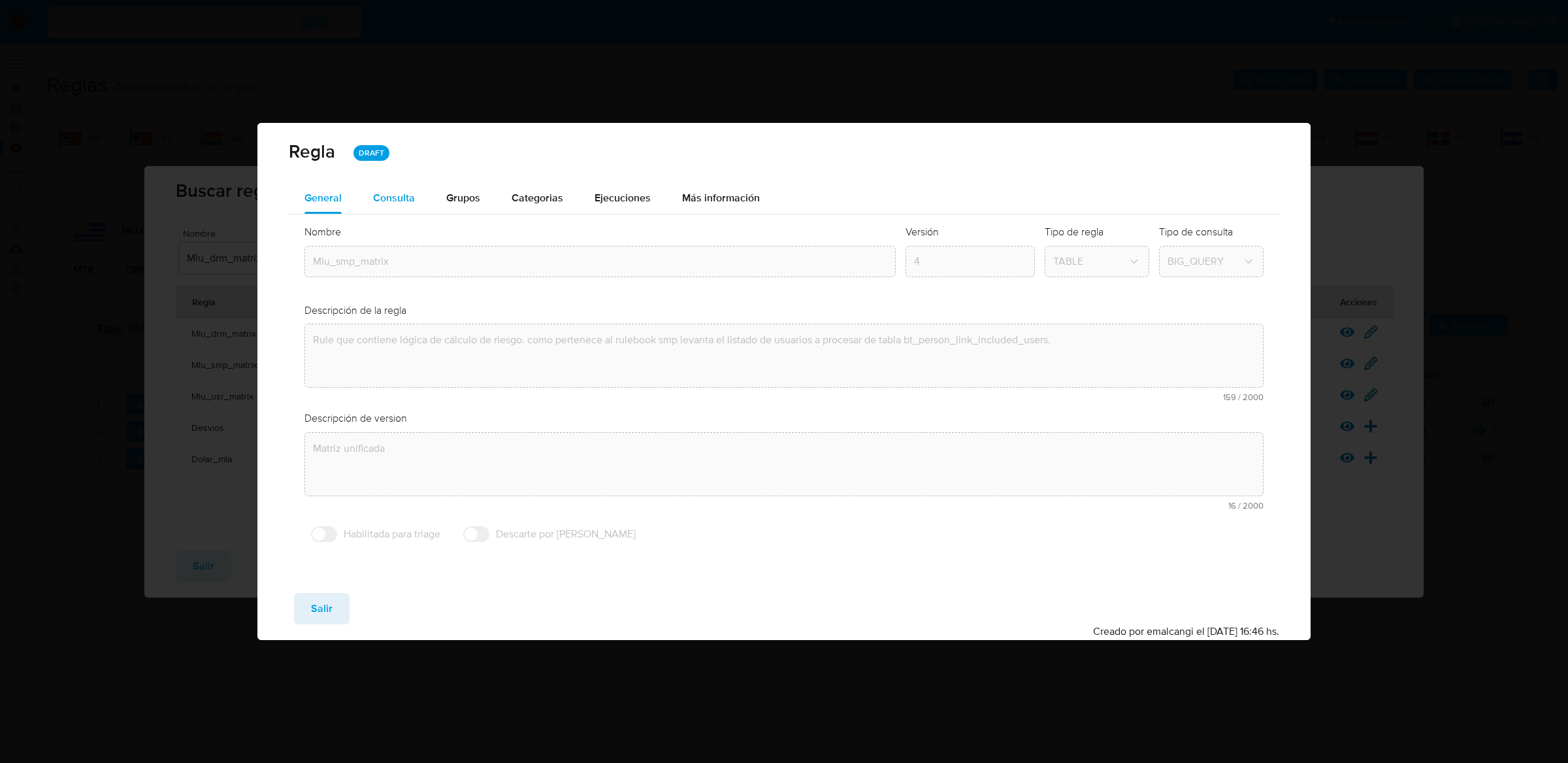
click at [402, 197] on span "Consulta" at bounding box center [393, 197] width 41 height 15
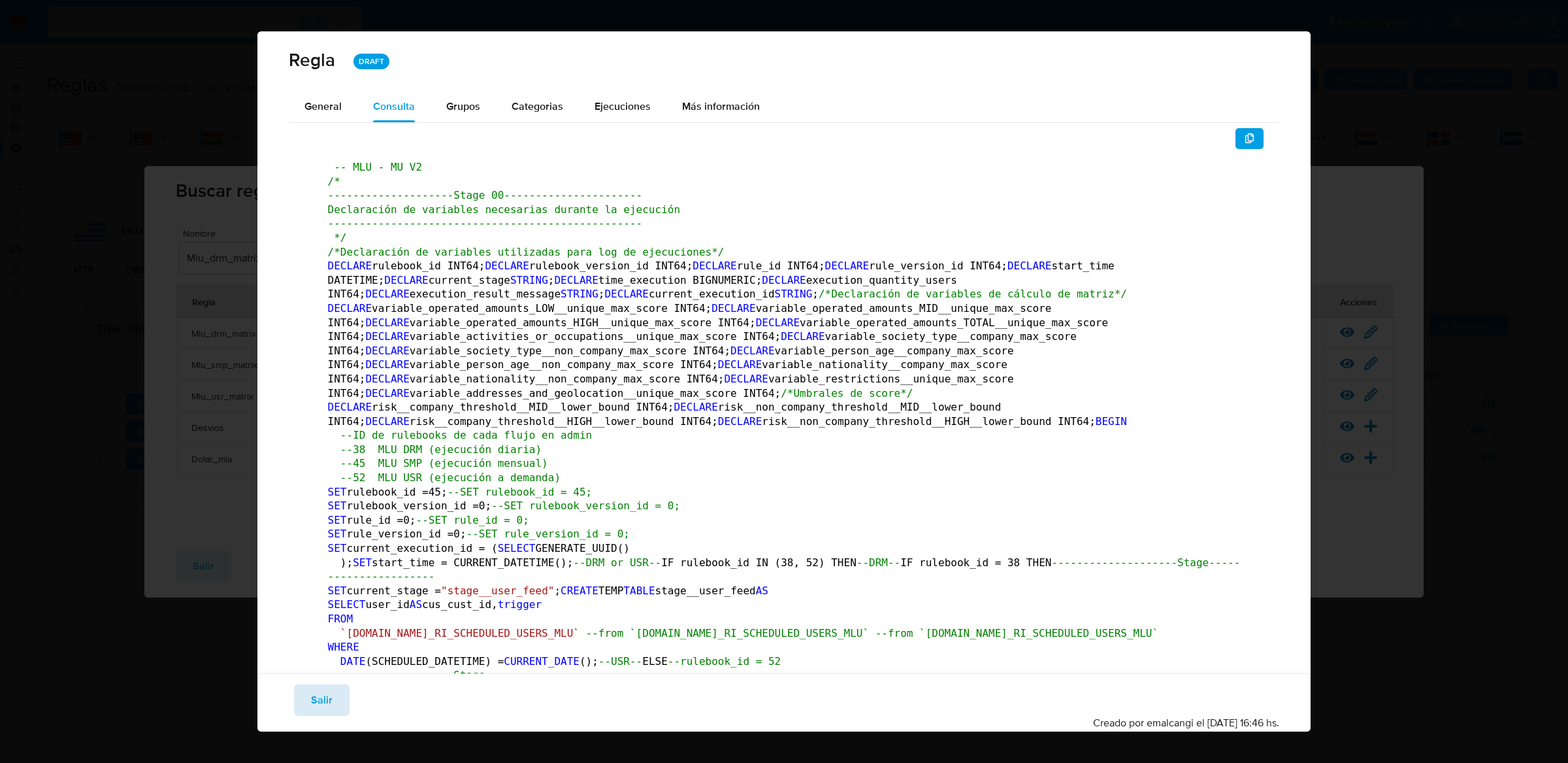
click at [330, 686] on span "Salir" at bounding box center [322, 700] width 21 height 29
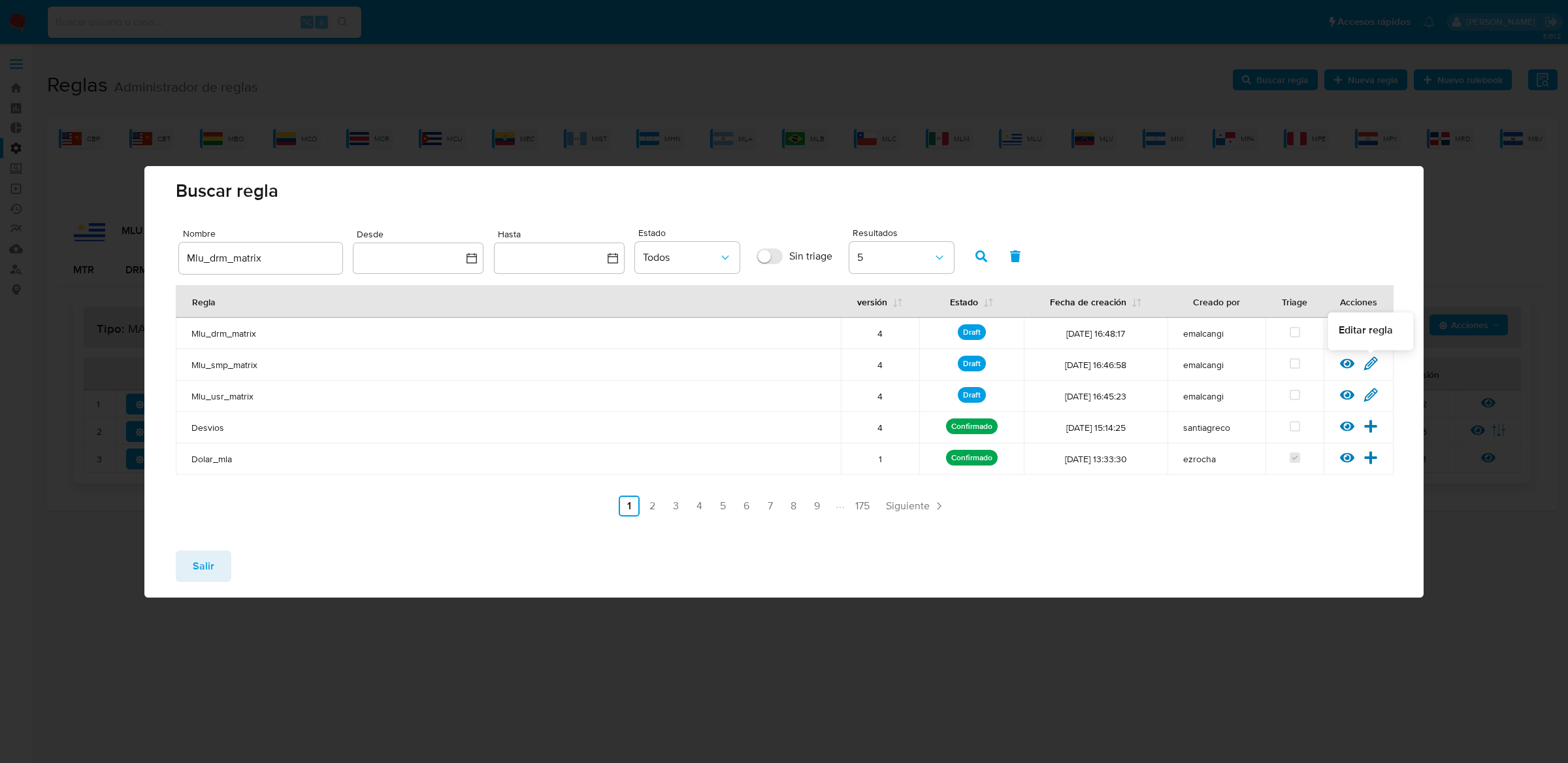
click at [1375, 367] on icon at bounding box center [1371, 363] width 14 height 14
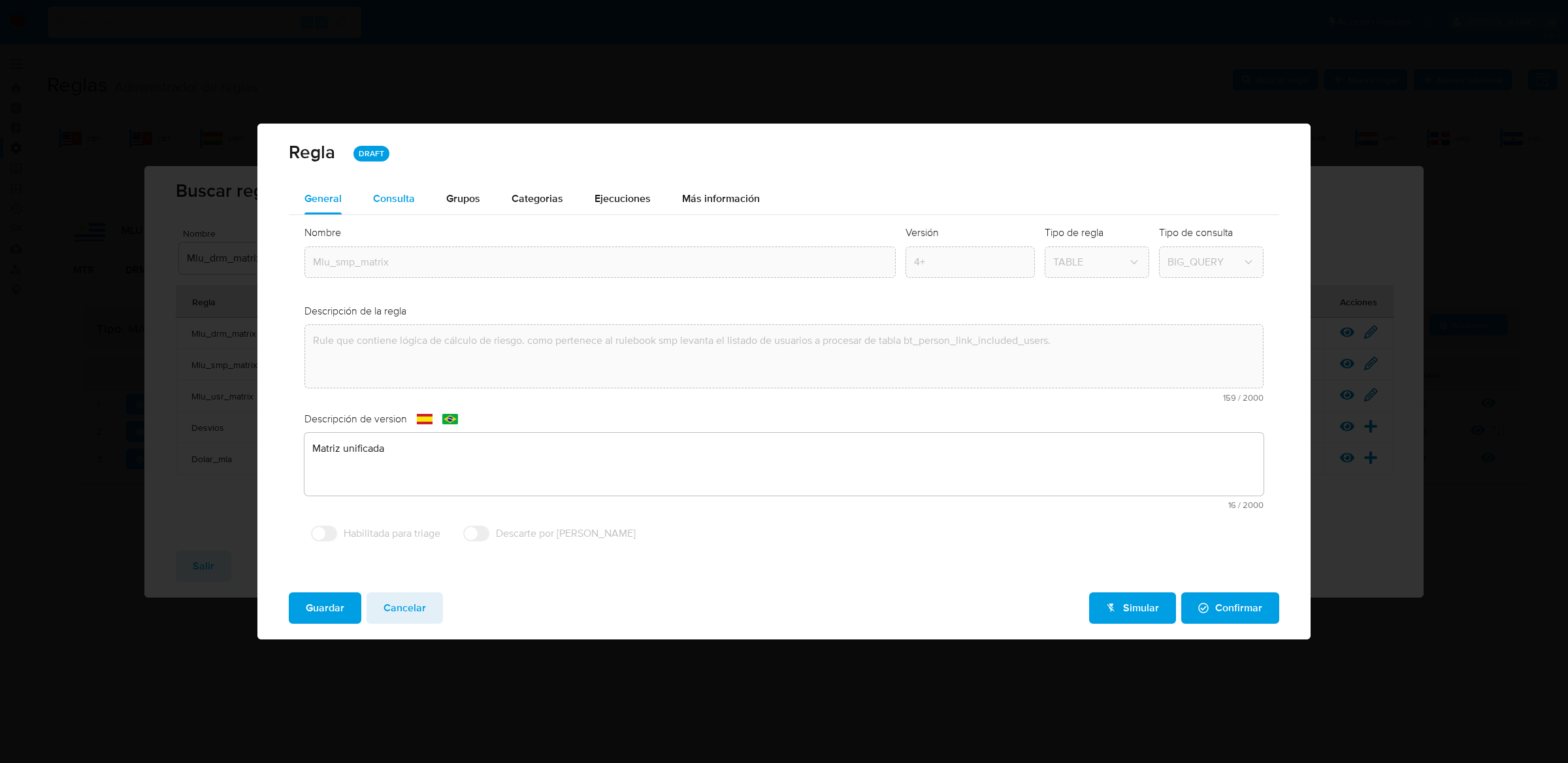
click at [409, 197] on span "Consulta" at bounding box center [393, 198] width 41 height 15
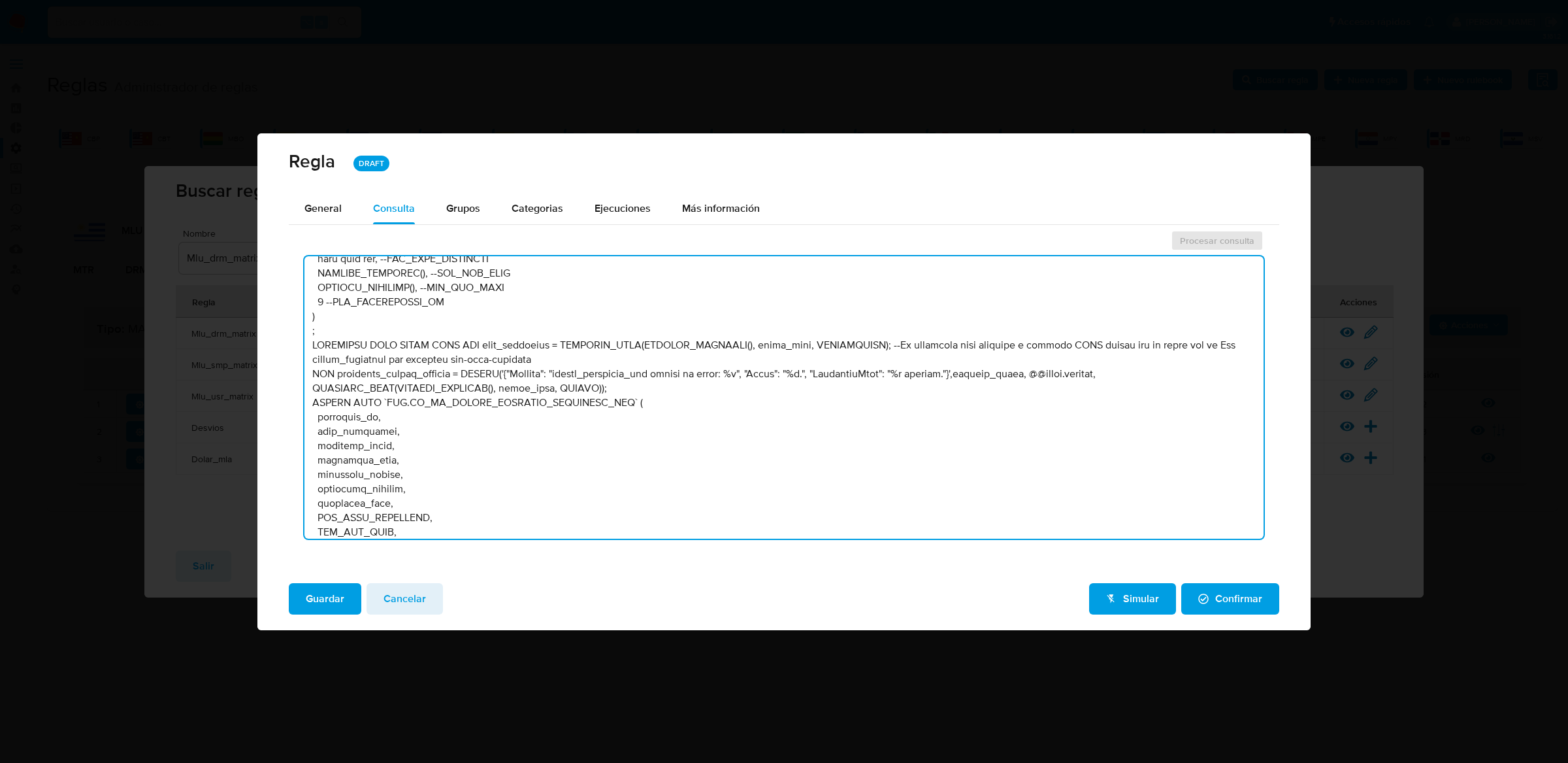
scroll to position [27762, 0]
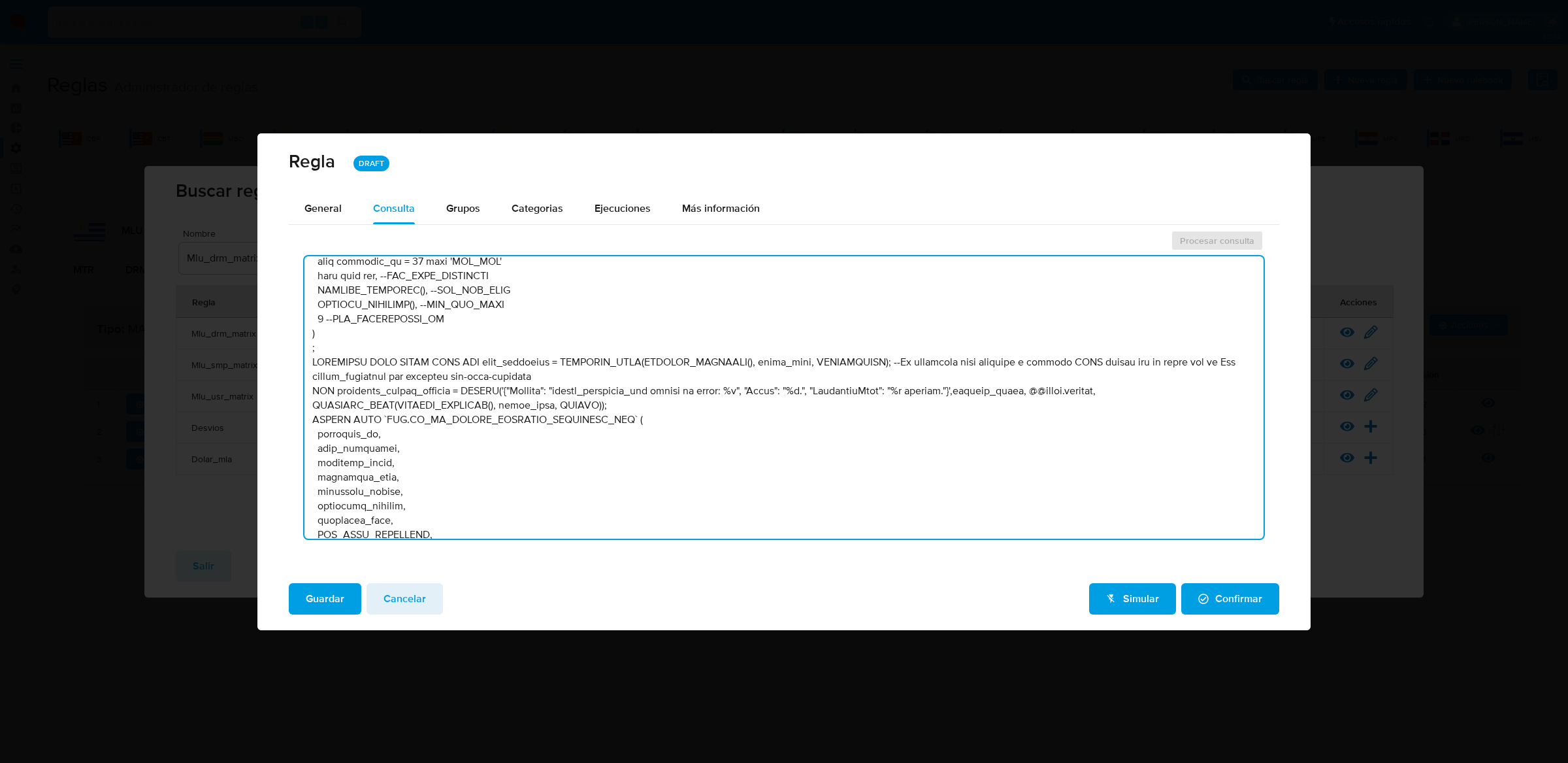
drag, startPoint x: 379, startPoint y: 380, endPoint x: 605, endPoint y: 382, distance: 226.0
click at [605, 382] on textarea at bounding box center [784, 397] width 960 height 282
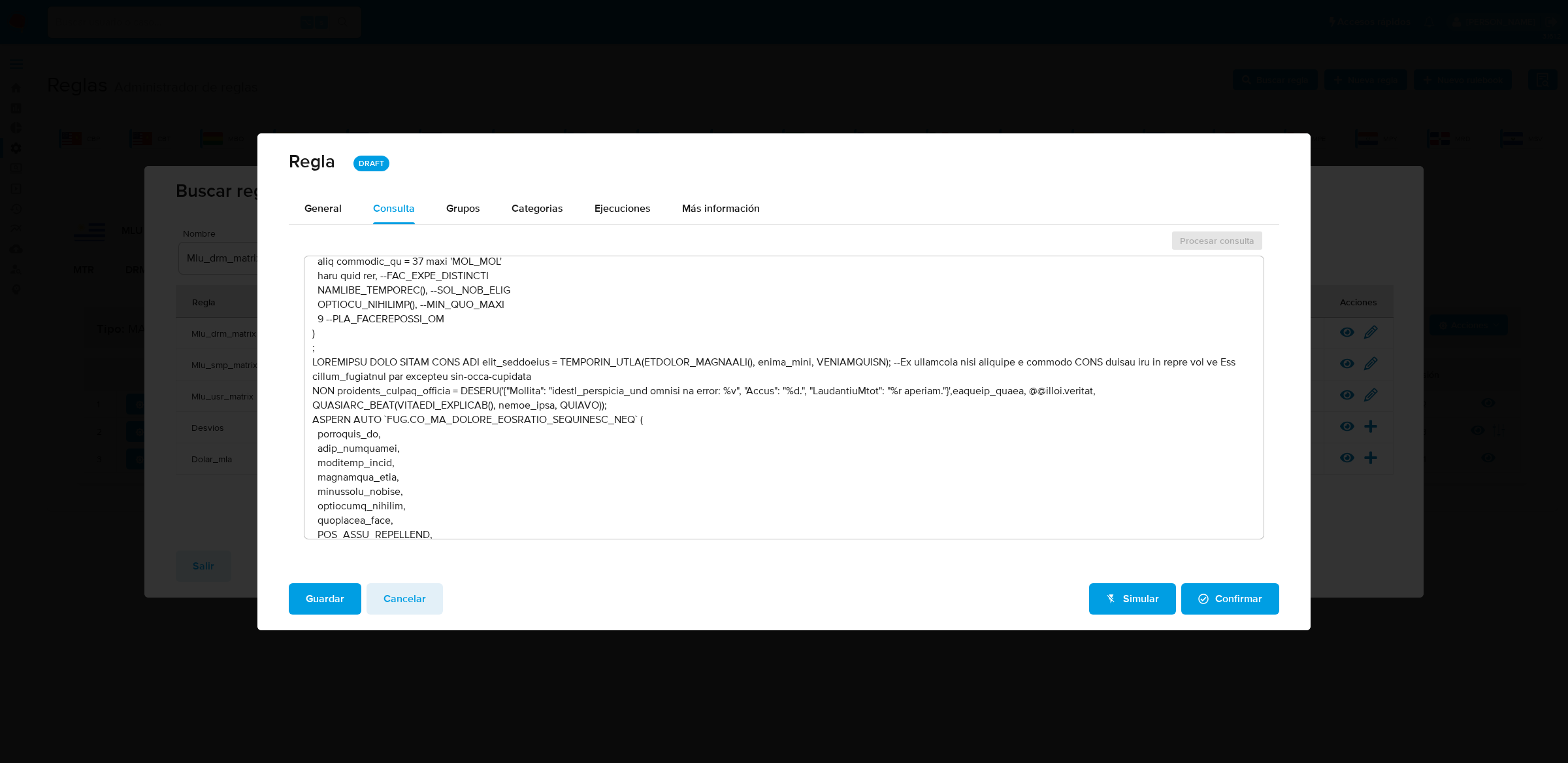
click at [918, 334] on textarea at bounding box center [784, 397] width 960 height 282
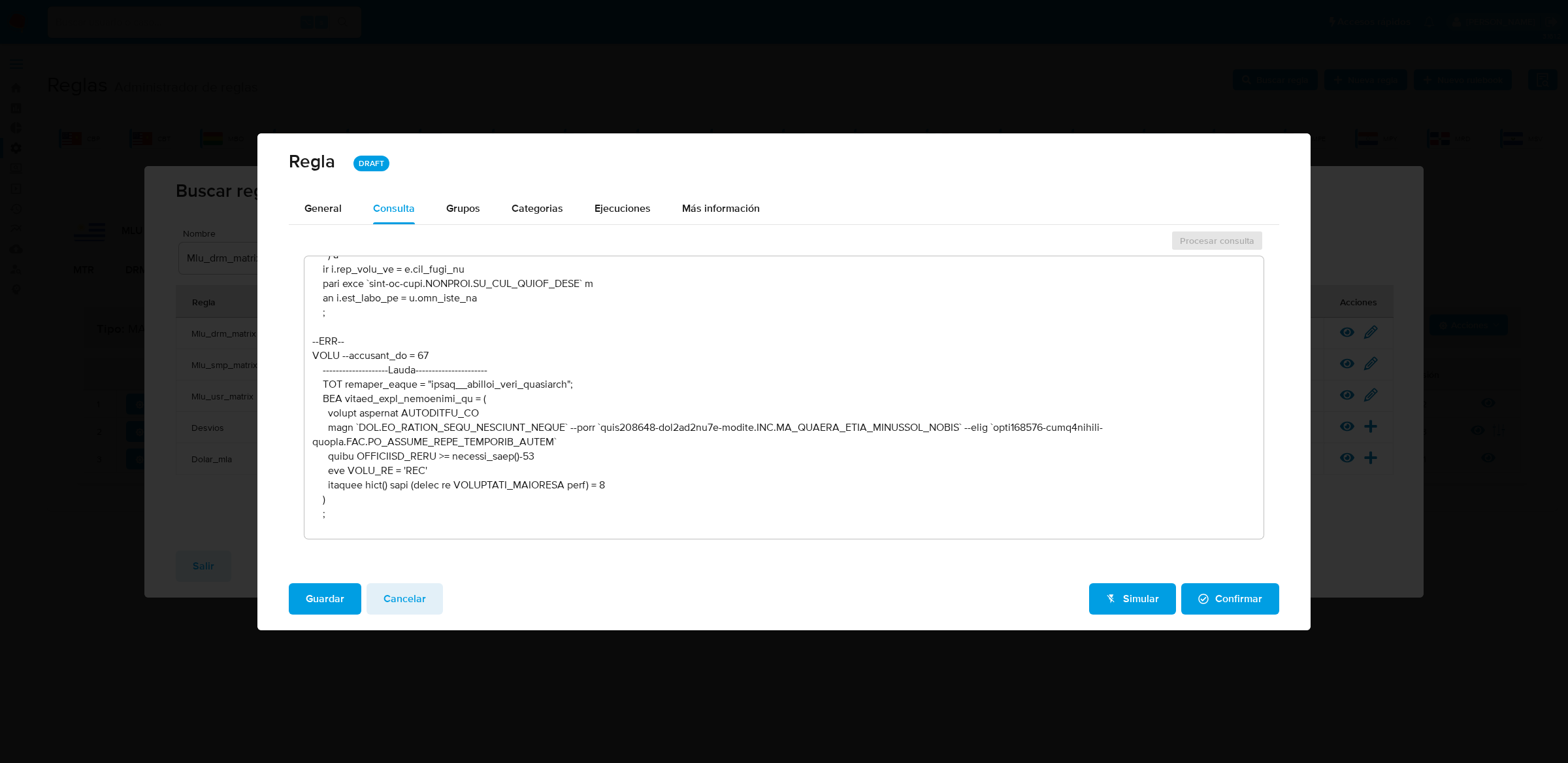
scroll to position [2763, 0]
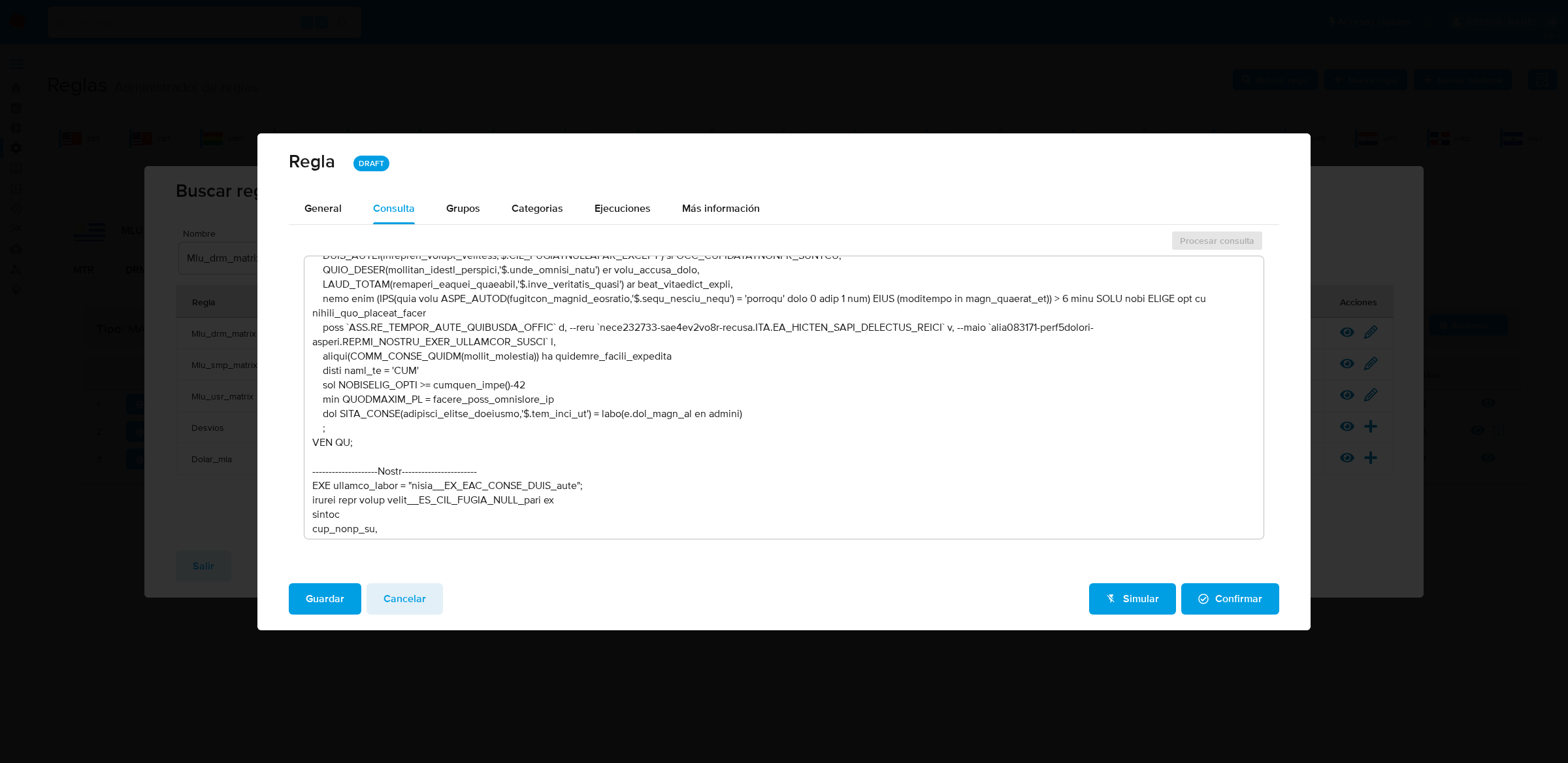
click at [984, 402] on textarea at bounding box center [784, 397] width 960 height 282
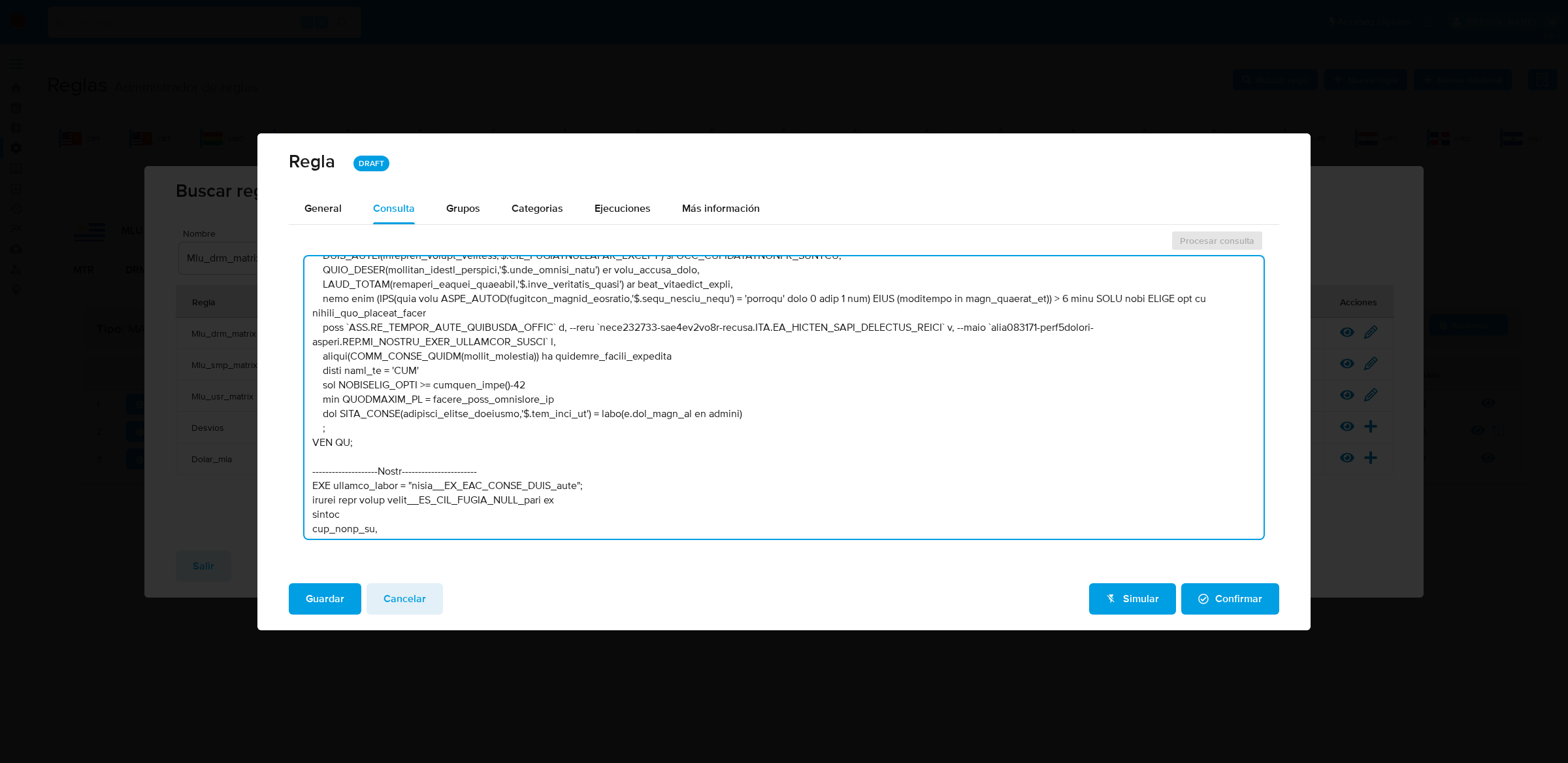
click at [748, 335] on textarea at bounding box center [784, 397] width 960 height 282
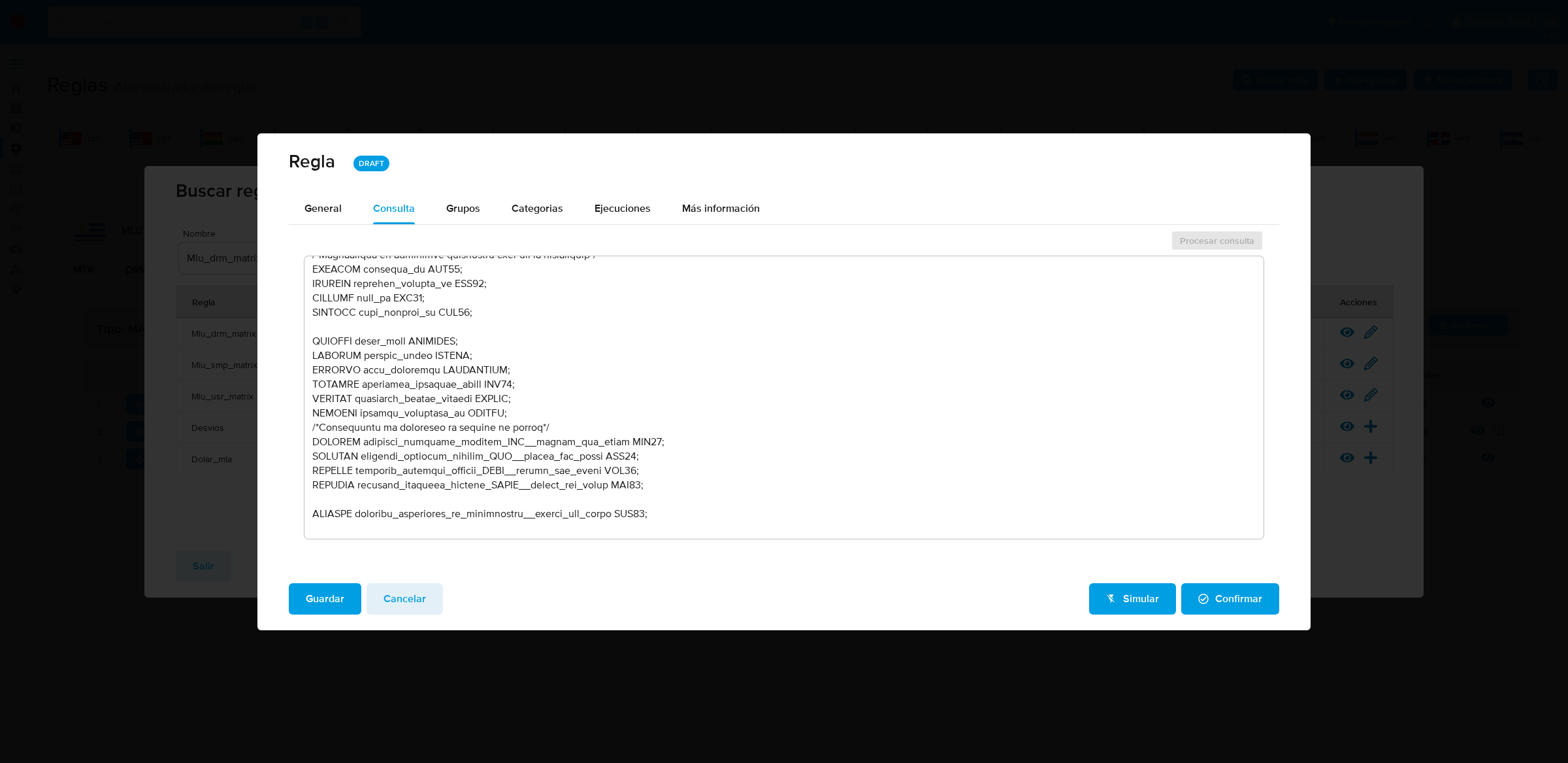
scroll to position [105, 0]
click at [552, 409] on textarea at bounding box center [784, 397] width 960 height 282
click at [495, 409] on textarea at bounding box center [784, 397] width 960 height 282
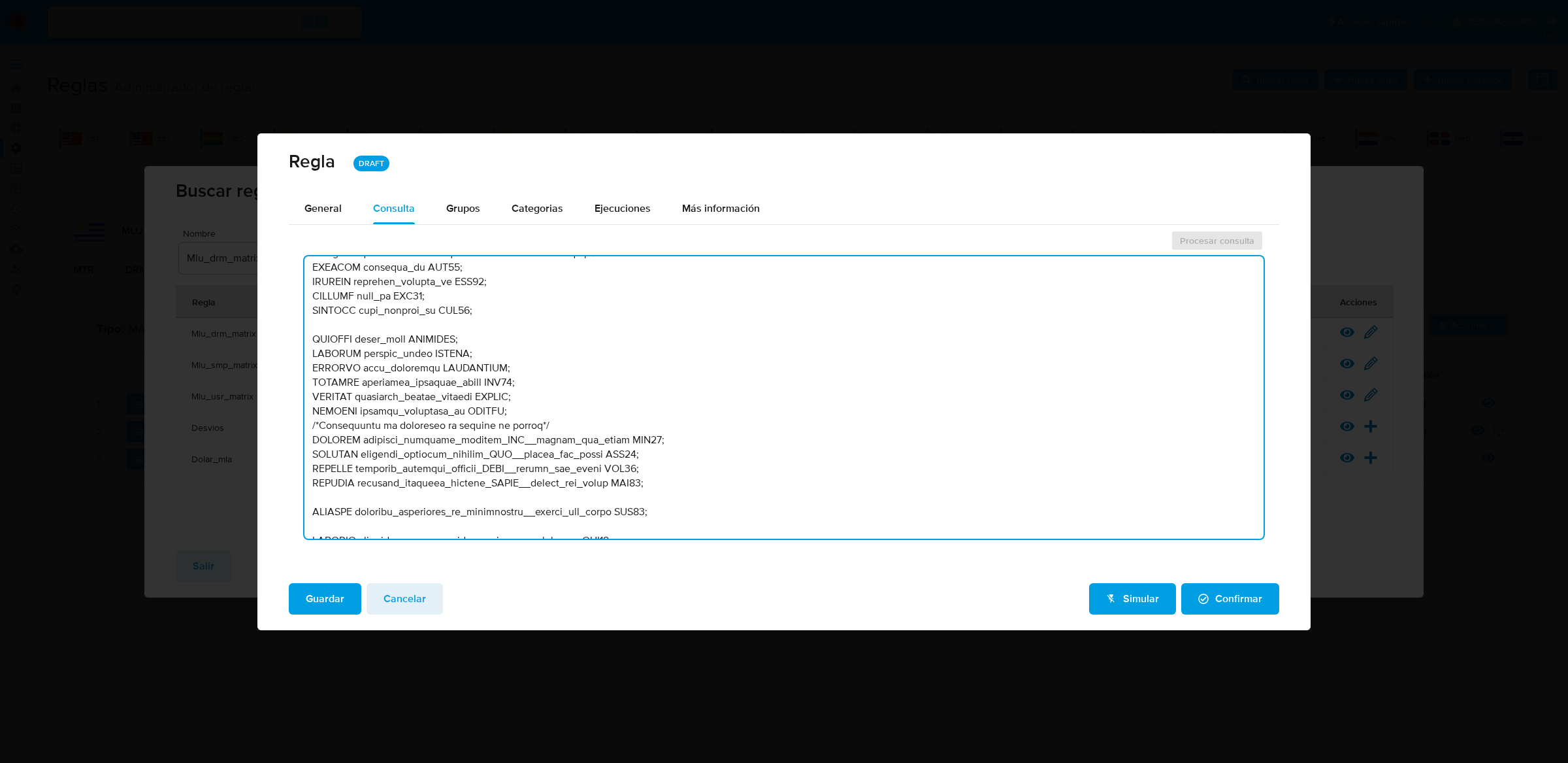
click at [539, 413] on textarea at bounding box center [784, 397] width 960 height 282
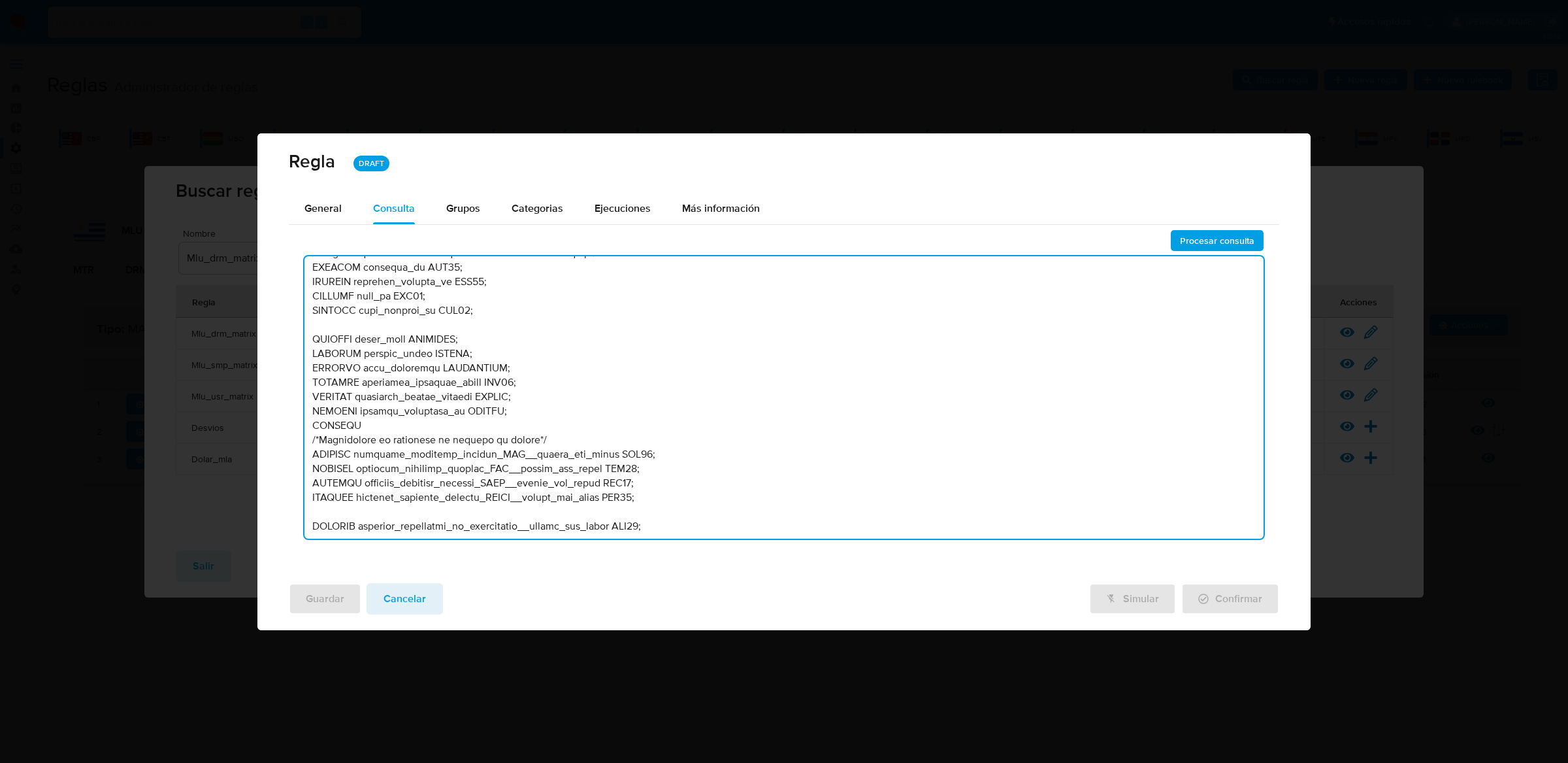
click at [487, 422] on textarea at bounding box center [784, 397] width 960 height 282
click at [377, 418] on textarea at bounding box center [784, 397] width 960 height 282
paste textarea "execution_"
click at [499, 426] on textarea at bounding box center [784, 397] width 960 height 282
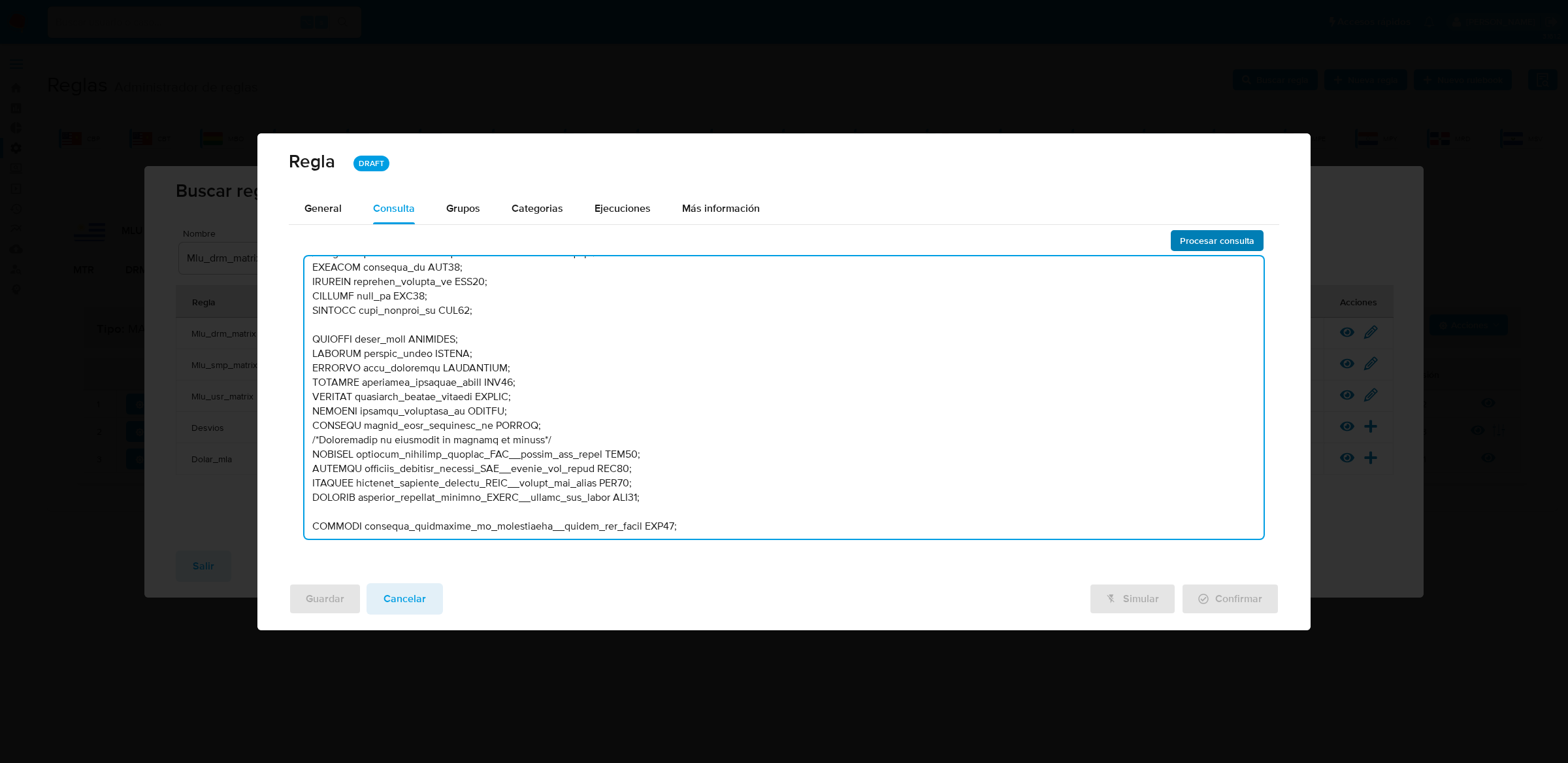
type textarea "-- MLU - MU V2 /* --------------------Stage 00---------------------- Declaració…"
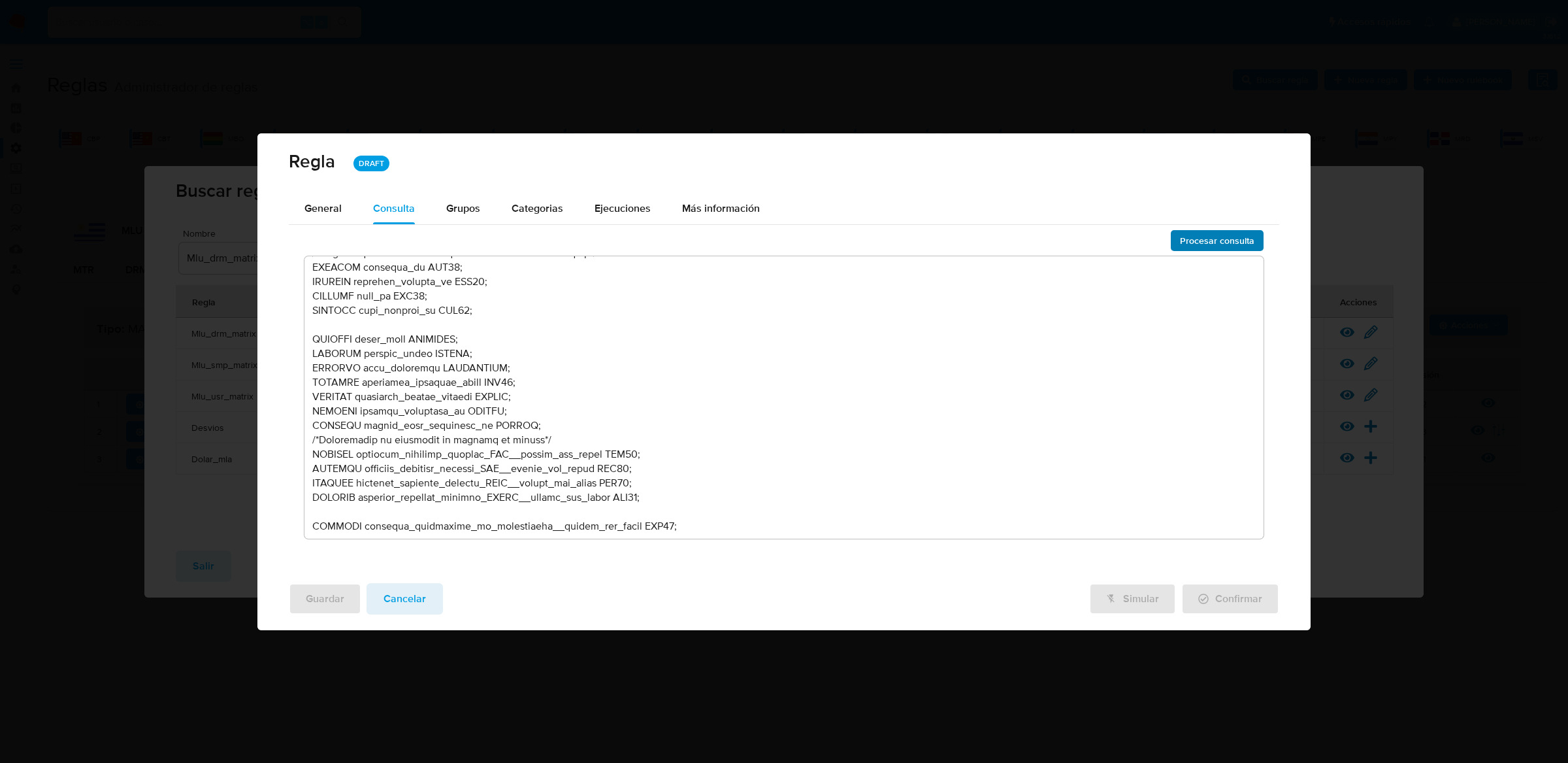
click at [1228, 239] on span "Procesar consulta" at bounding box center [1216, 240] width 74 height 18
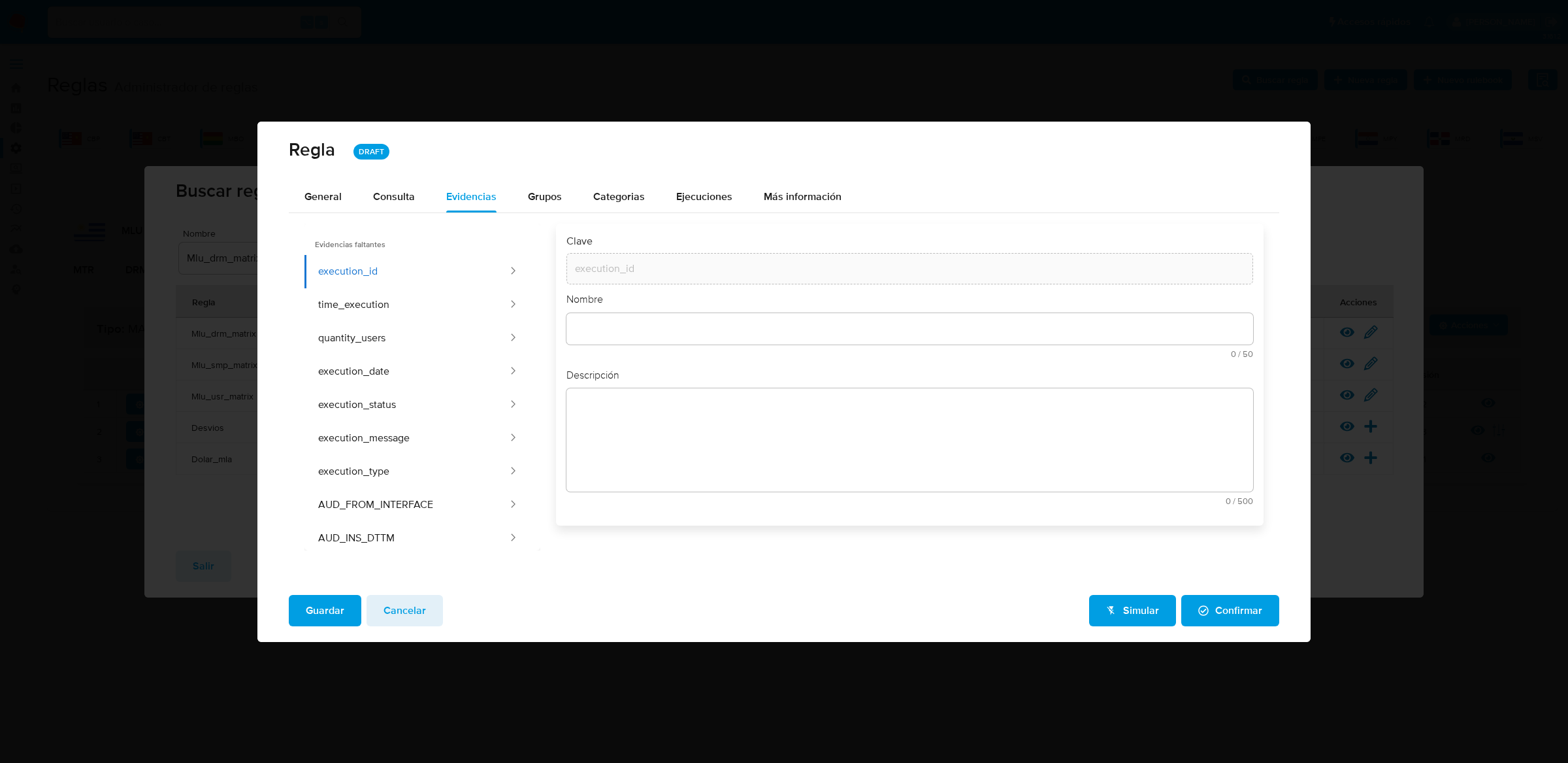
click at [350, 600] on button "Guardar" at bounding box center [325, 610] width 72 height 32
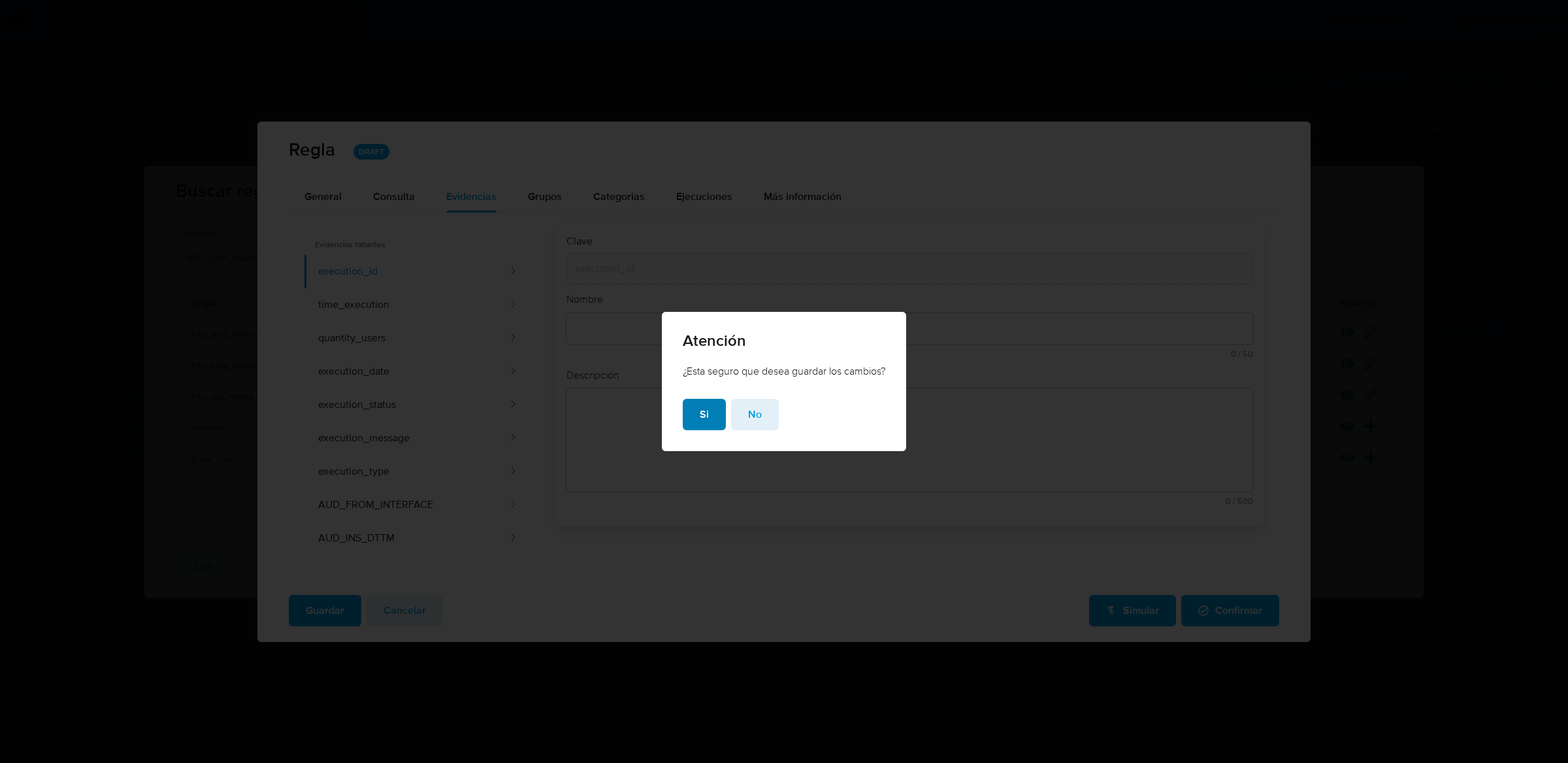
click at [706, 421] on button "Si" at bounding box center [704, 414] width 43 height 32
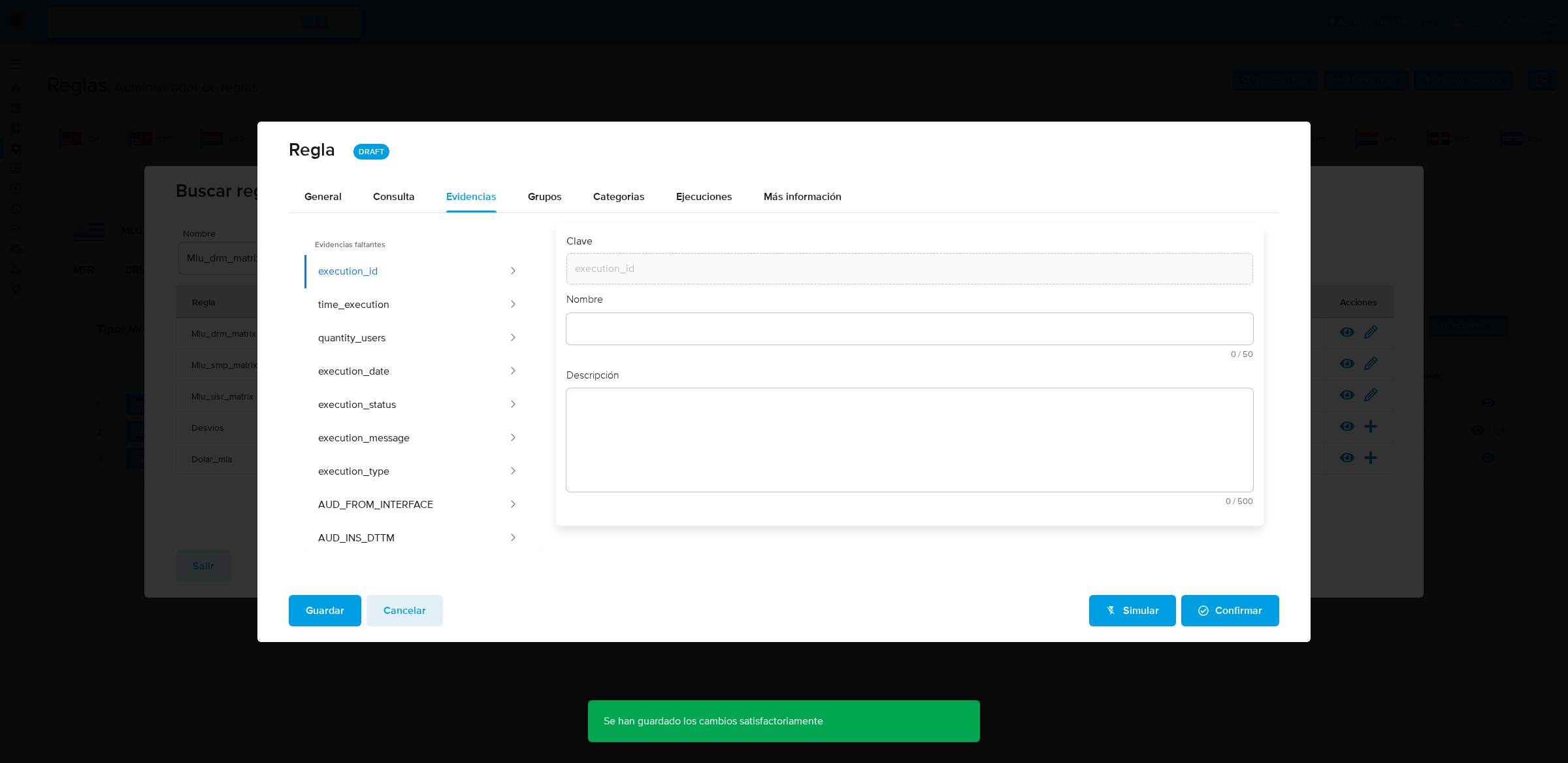
click at [1121, 612] on span "Simular" at bounding box center [1133, 611] width 53 height 29
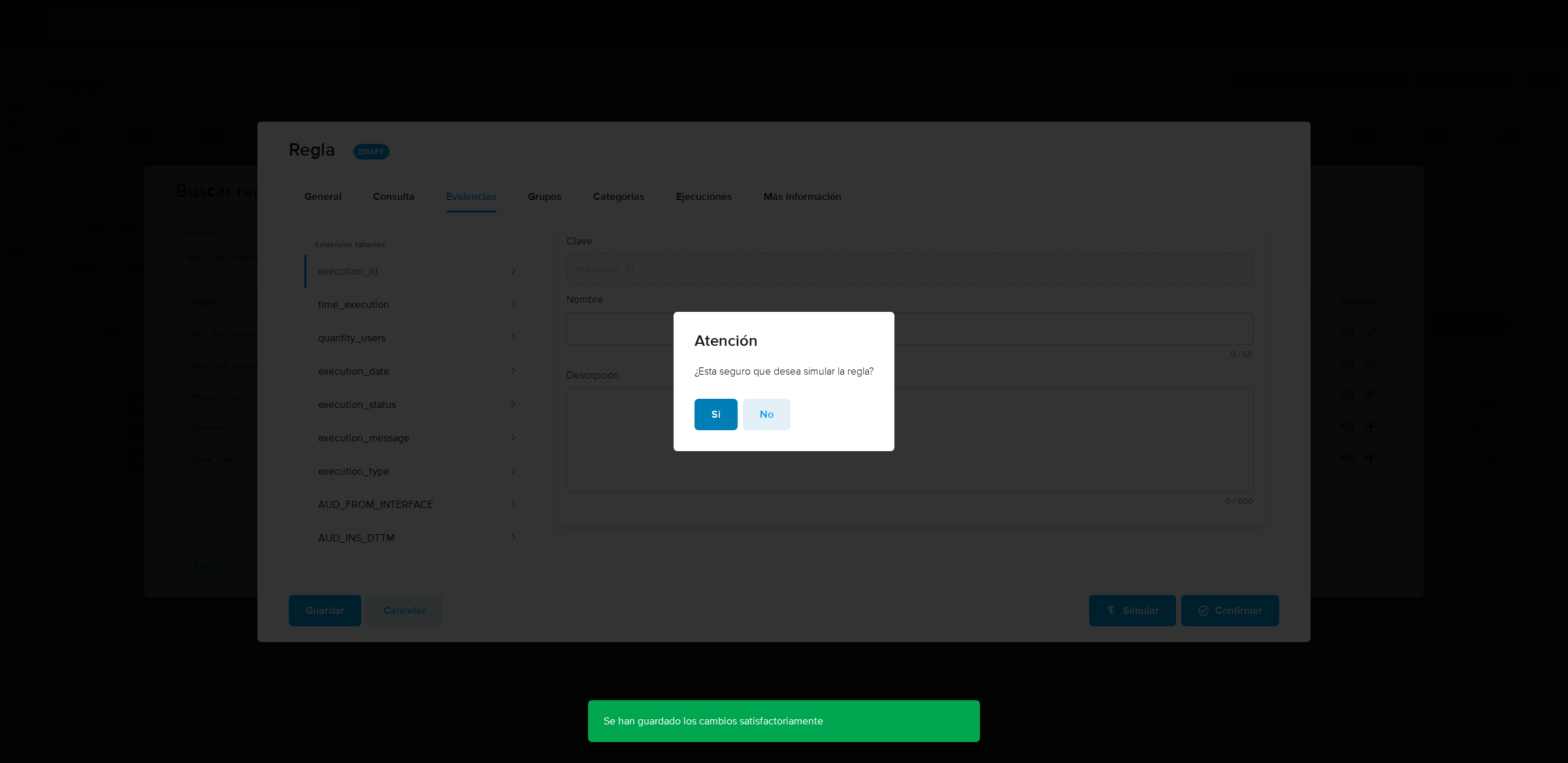
click at [702, 399] on button "Si" at bounding box center [716, 414] width 43 height 32
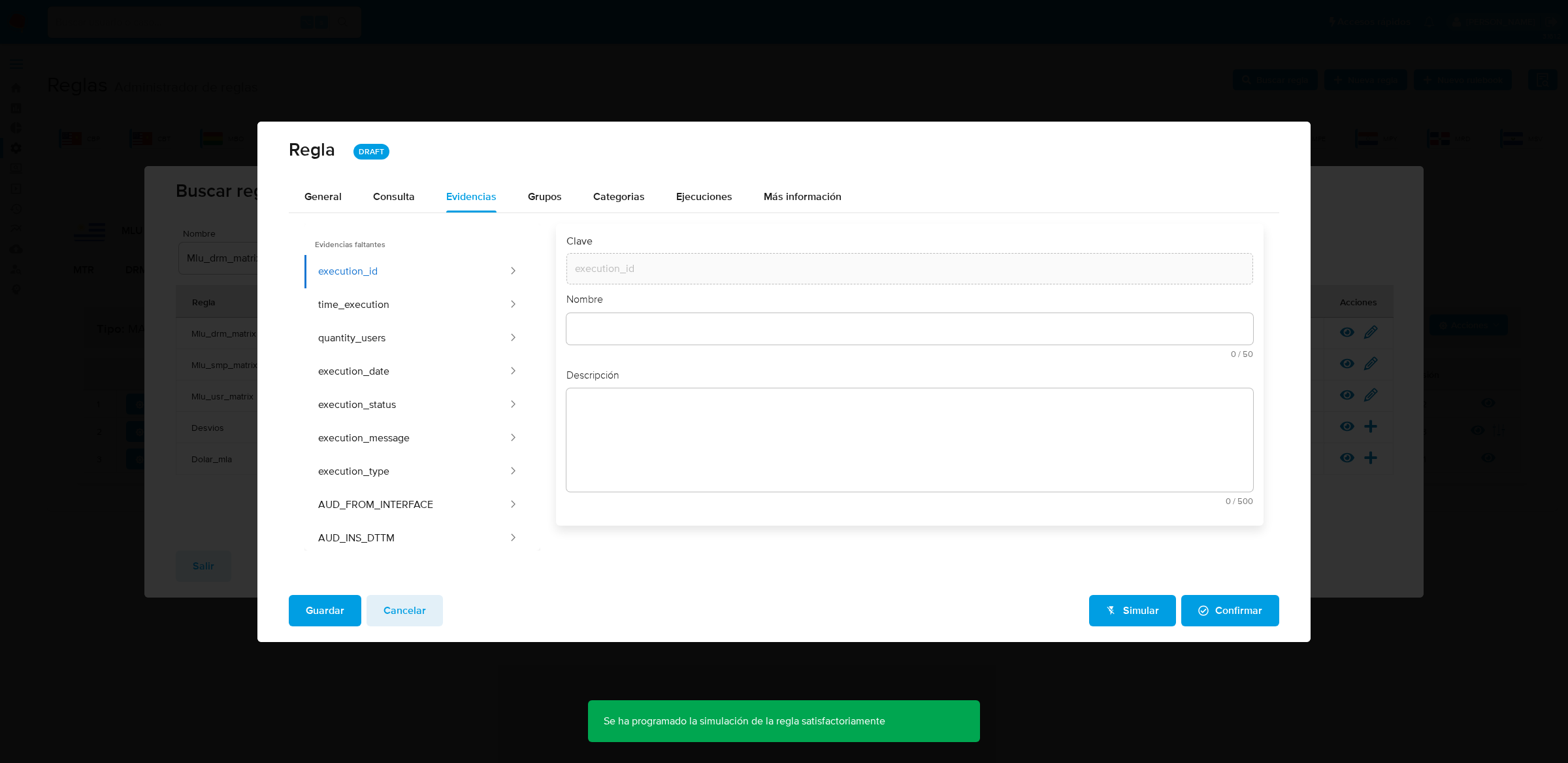
click at [409, 607] on span "Cancelar" at bounding box center [405, 611] width 42 height 29
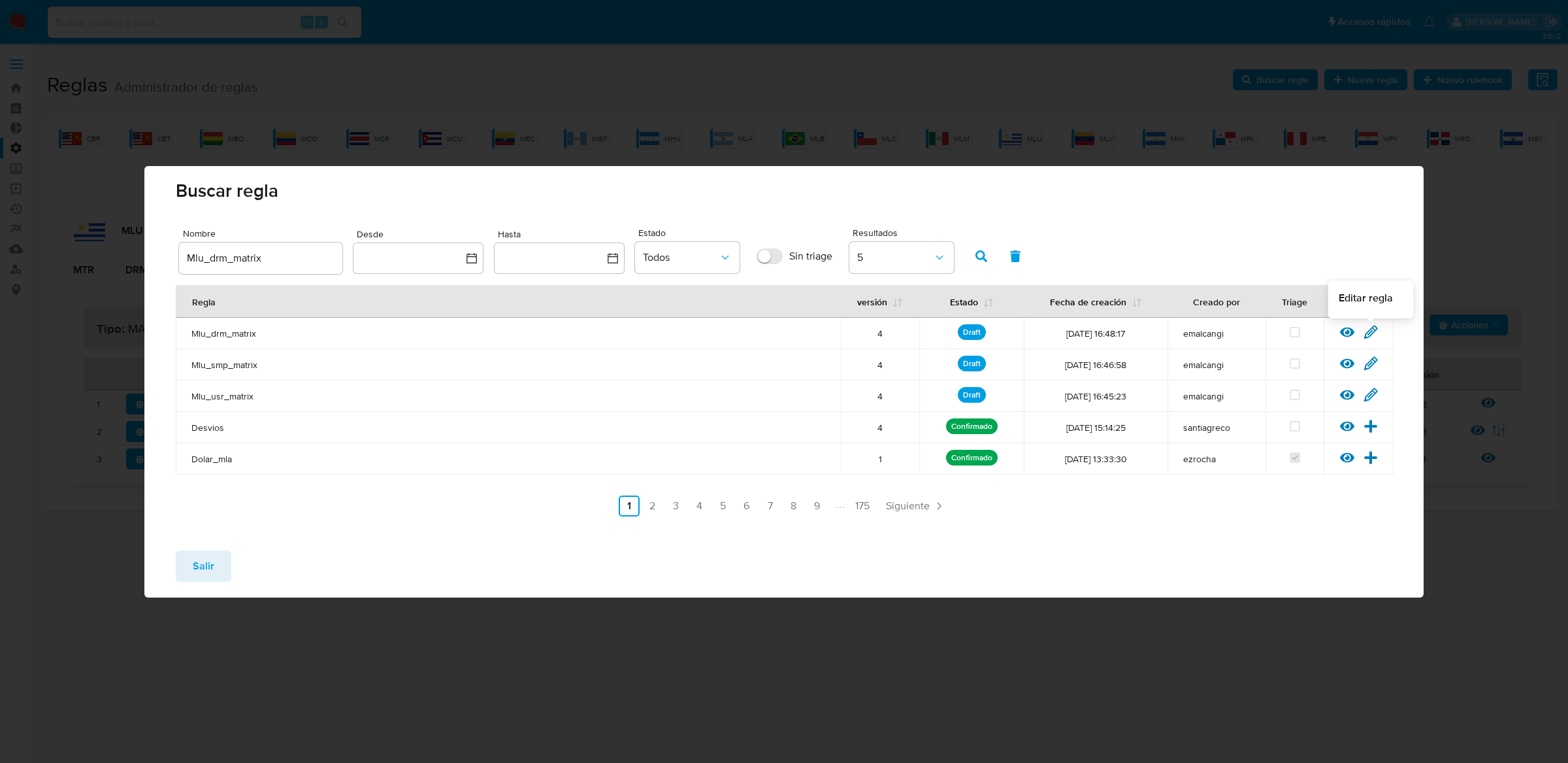
click at [1367, 329] on icon at bounding box center [1371, 331] width 14 height 14
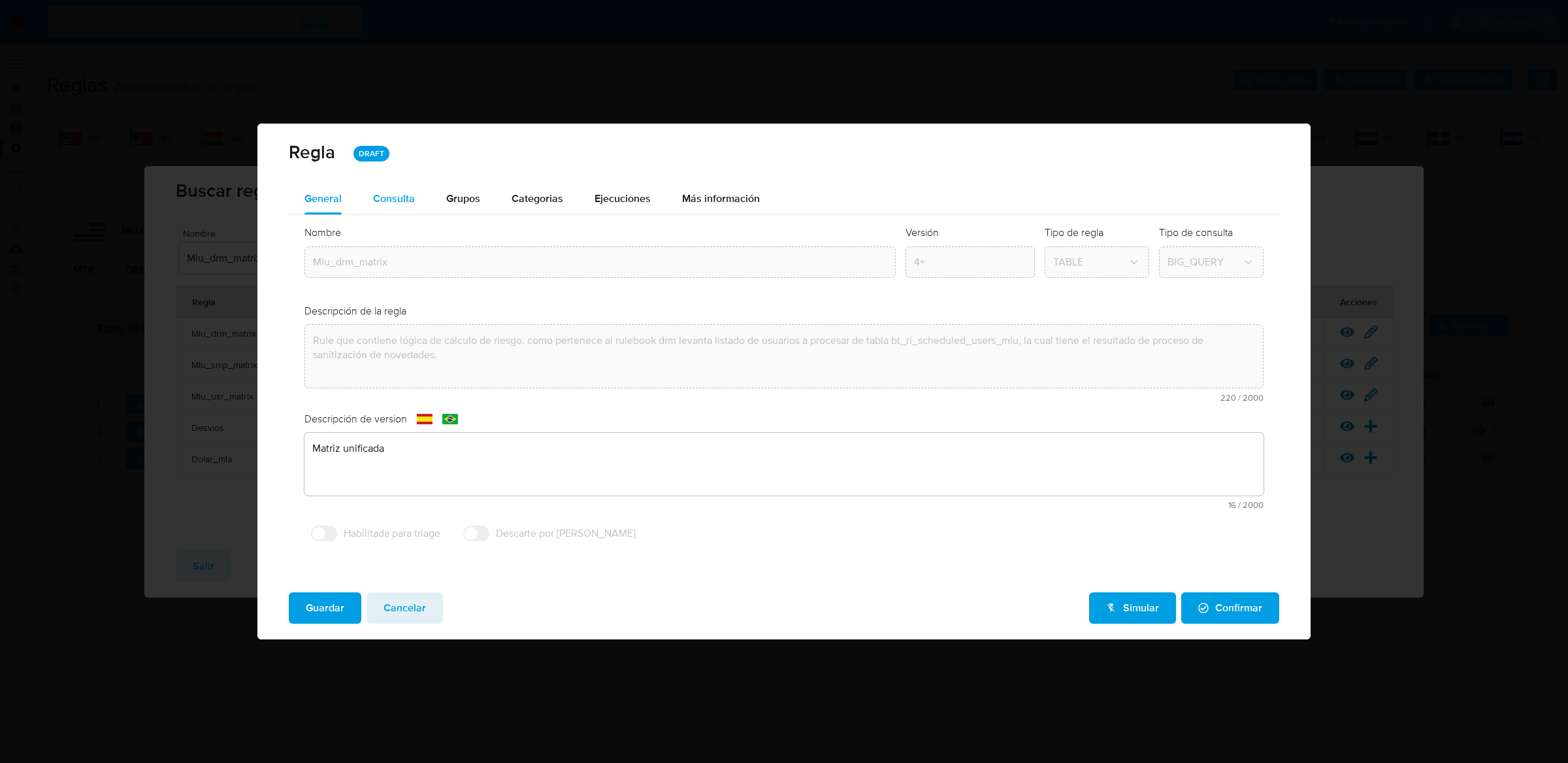
click at [395, 198] on span "Consulta" at bounding box center [393, 198] width 41 height 15
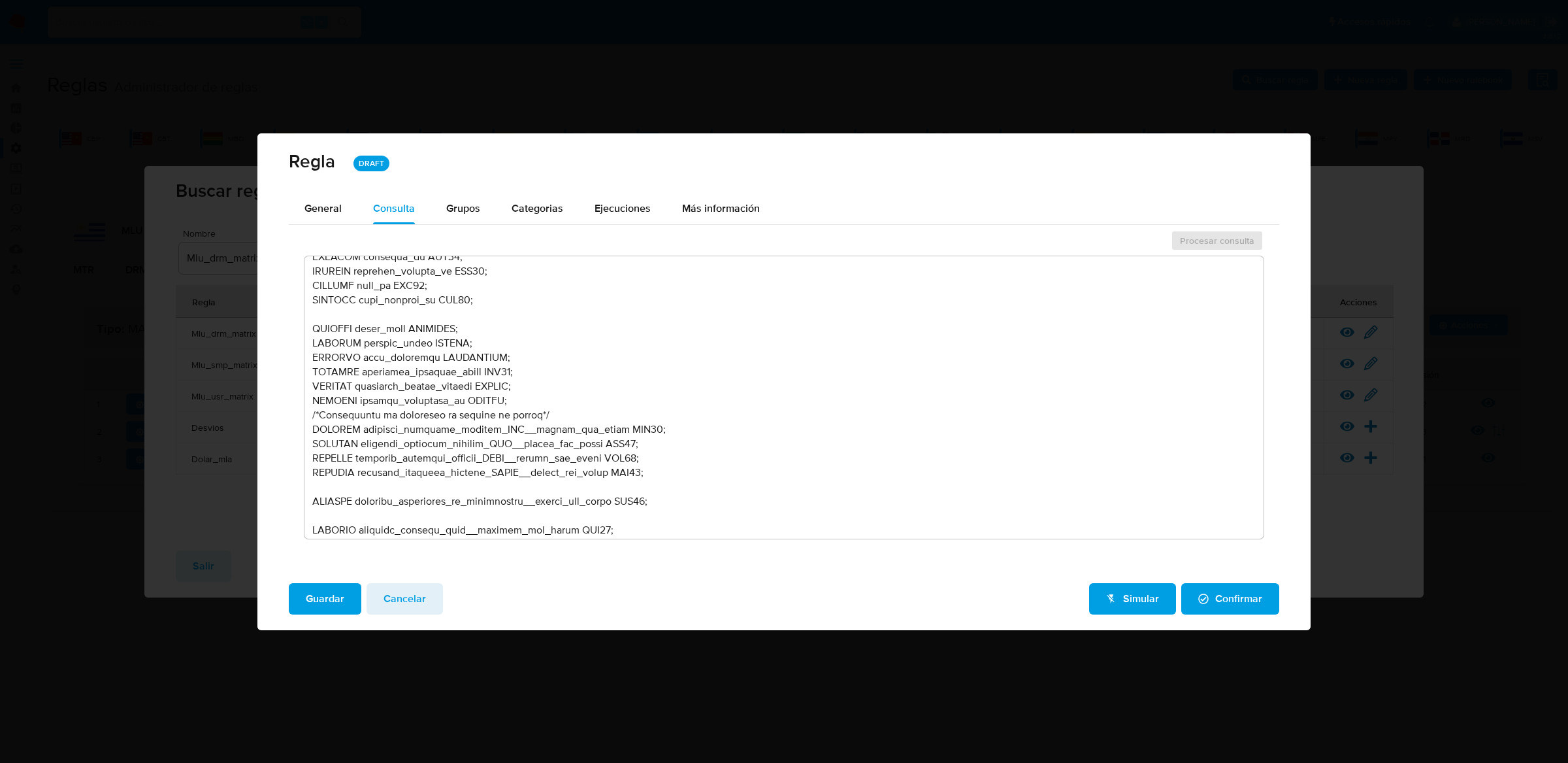
scroll to position [121, 0]
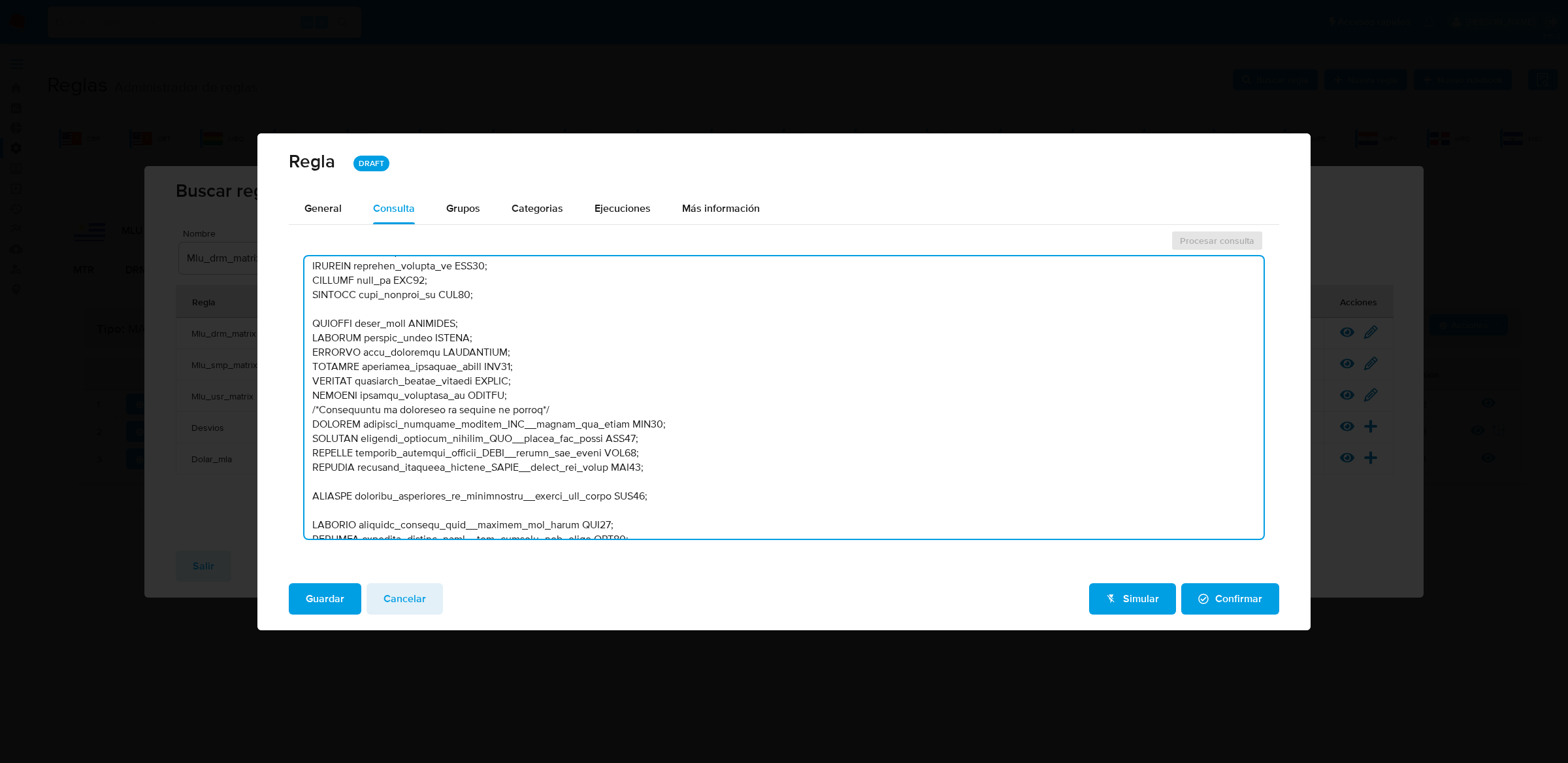
click at [545, 392] on textarea at bounding box center [784, 397] width 960 height 282
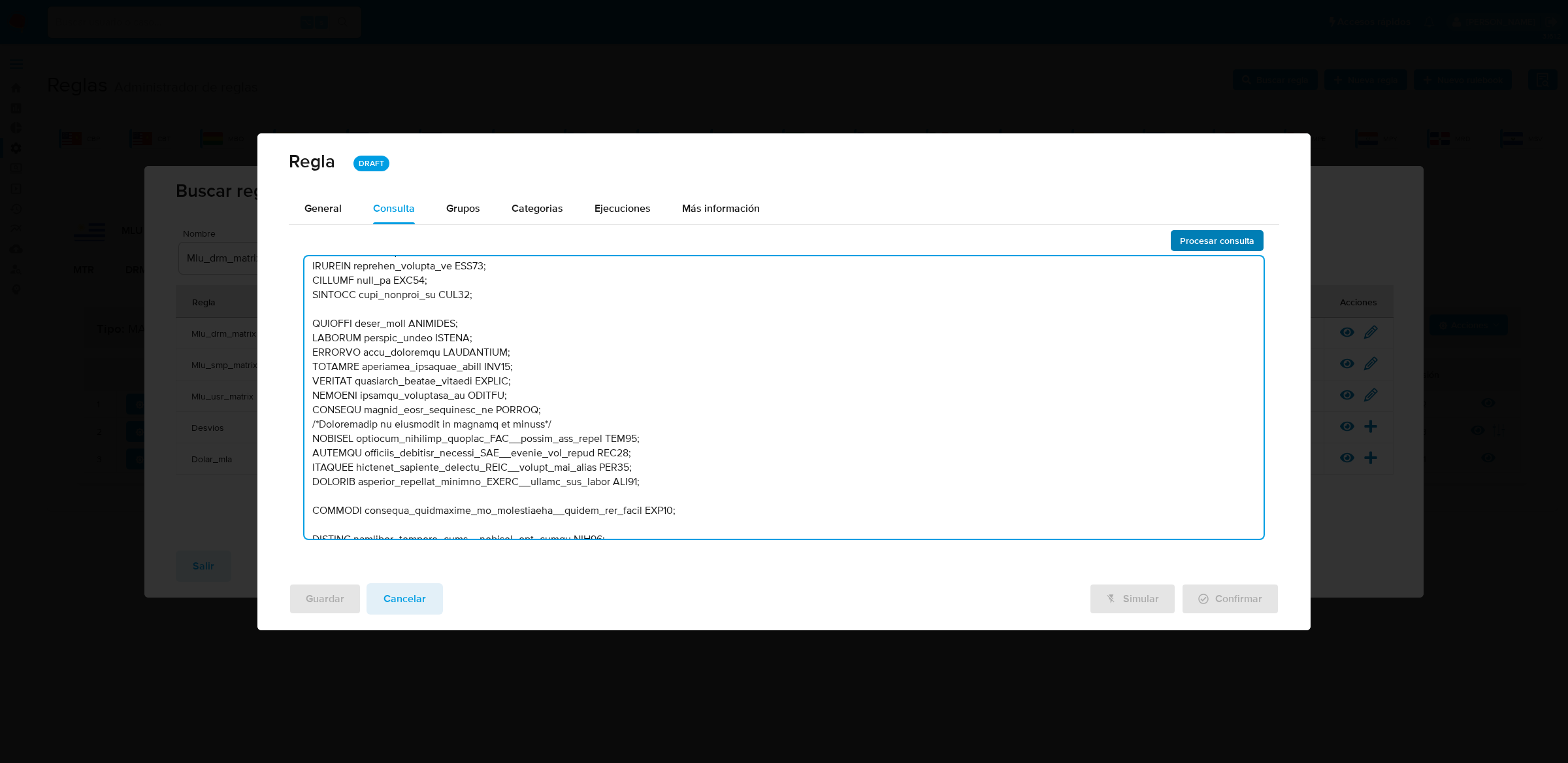
type textarea "-- MLU - MU V2 /* --------------------Stage 00---------------------- Declaració…"
click at [1186, 246] on span "Procesar consulta" at bounding box center [1216, 240] width 74 height 18
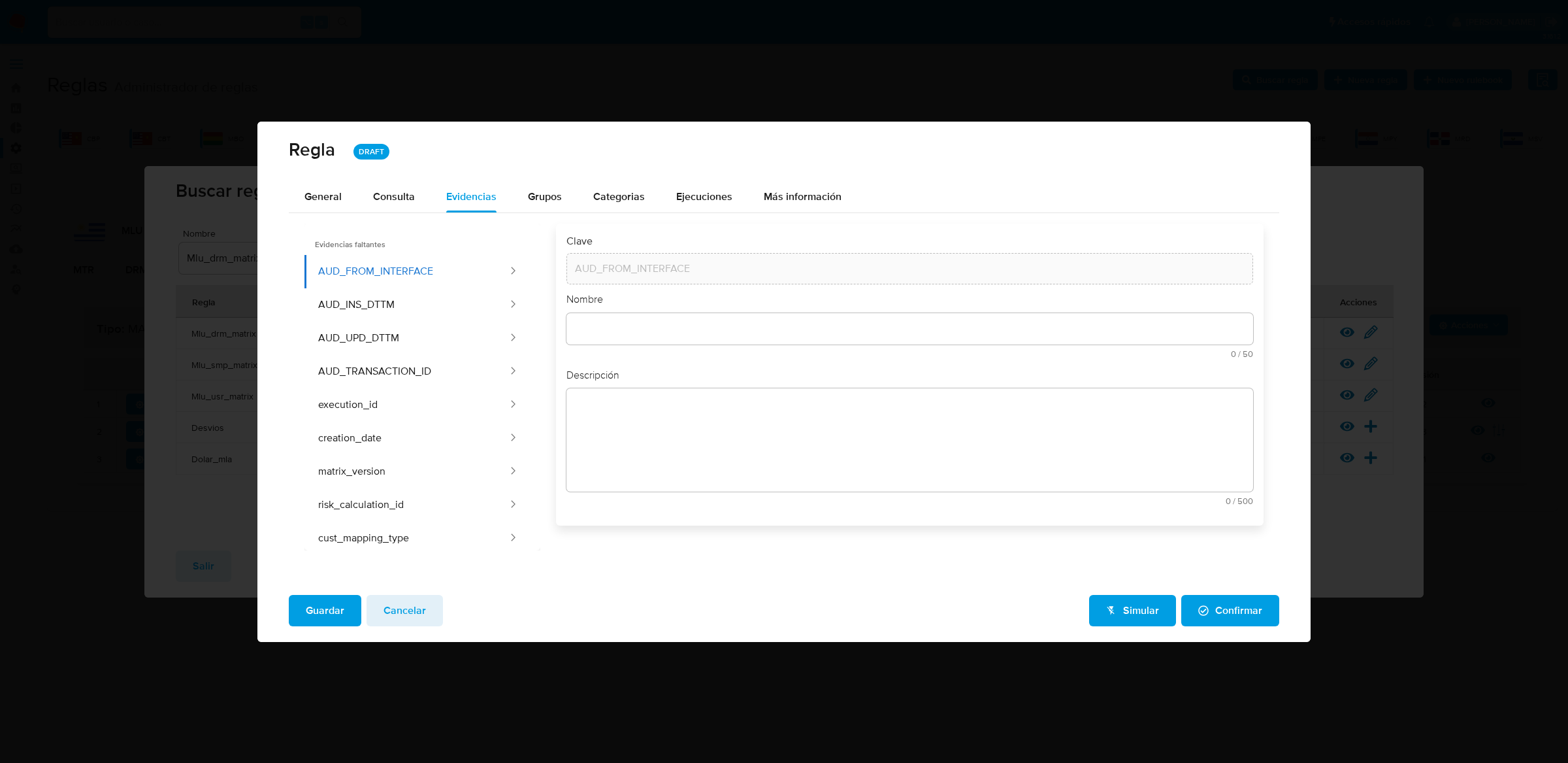
click at [320, 613] on span "Guardar" at bounding box center [326, 611] width 39 height 29
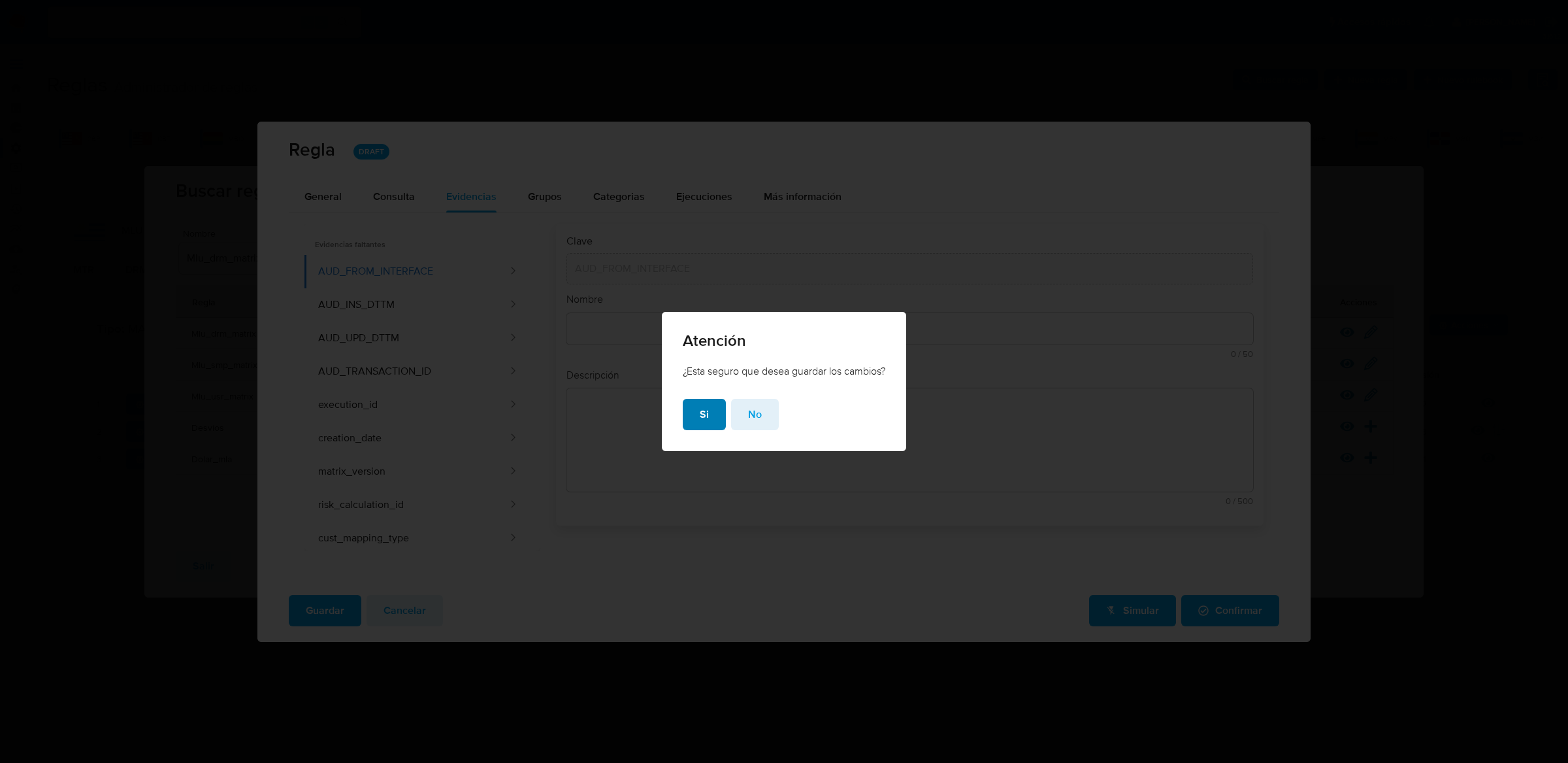
click at [696, 421] on button "Si" at bounding box center [704, 414] width 43 height 32
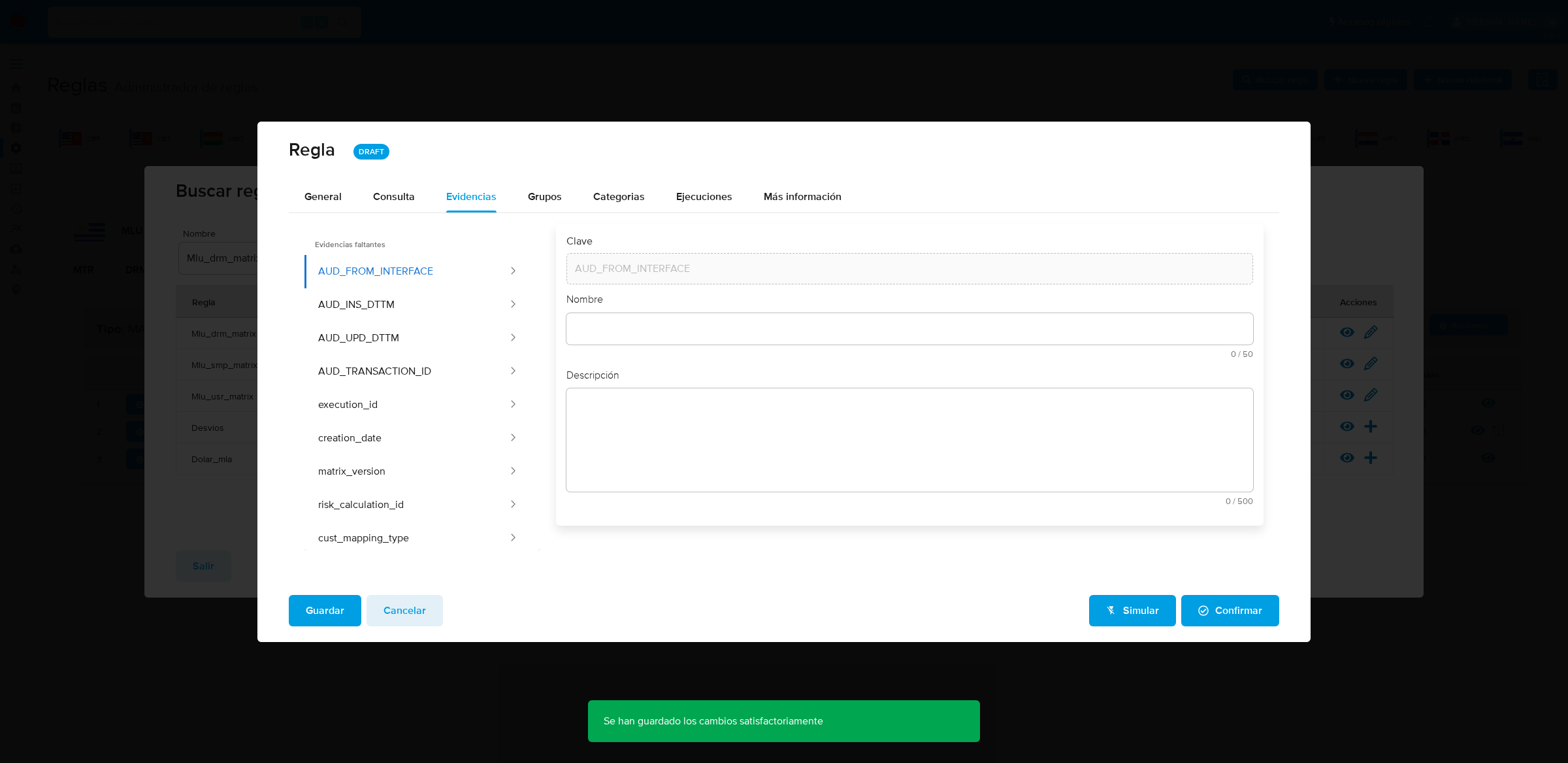
click at [415, 618] on span "Cancelar" at bounding box center [405, 611] width 42 height 29
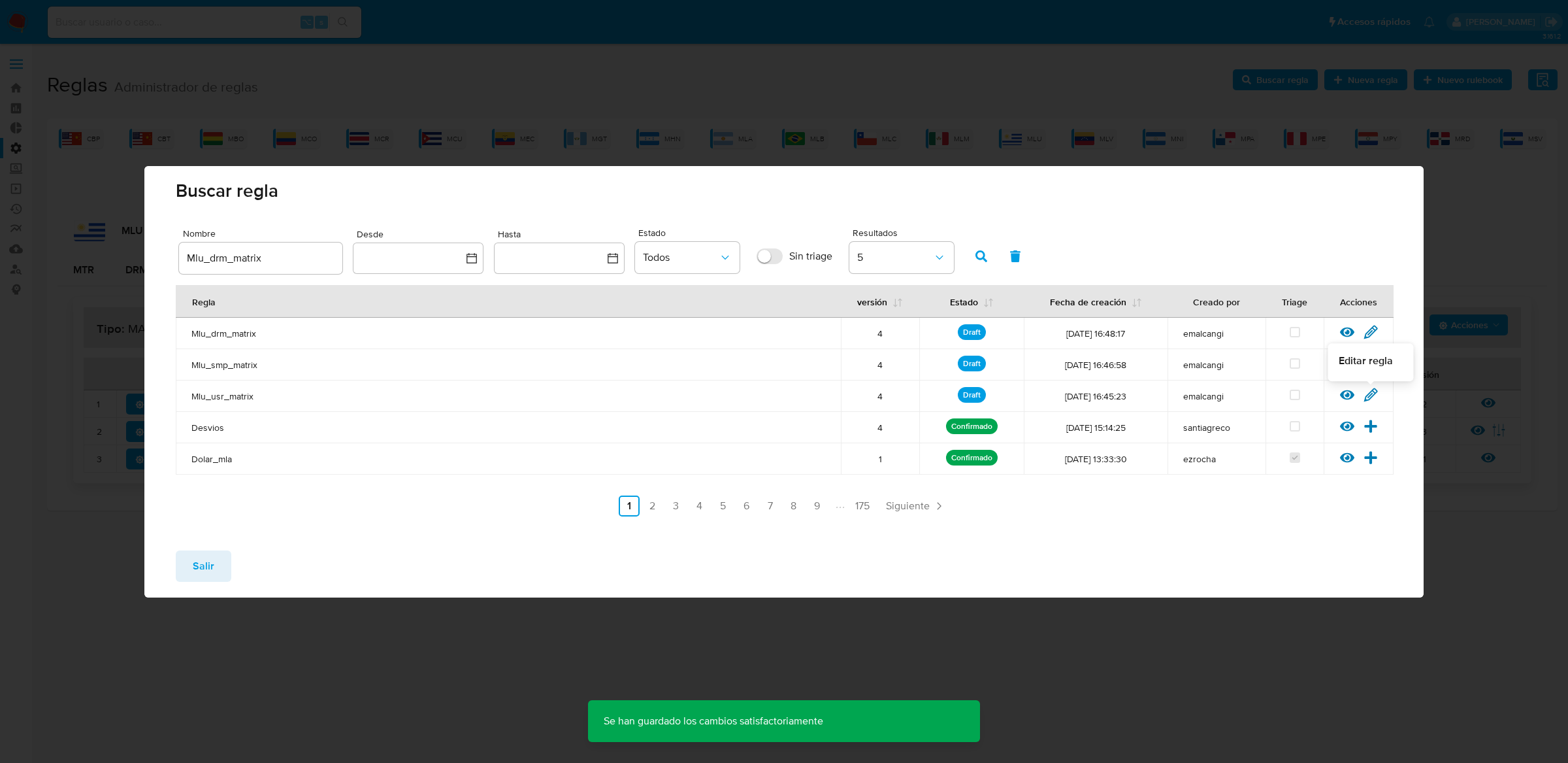
click at [1375, 397] on icon at bounding box center [1371, 394] width 14 height 14
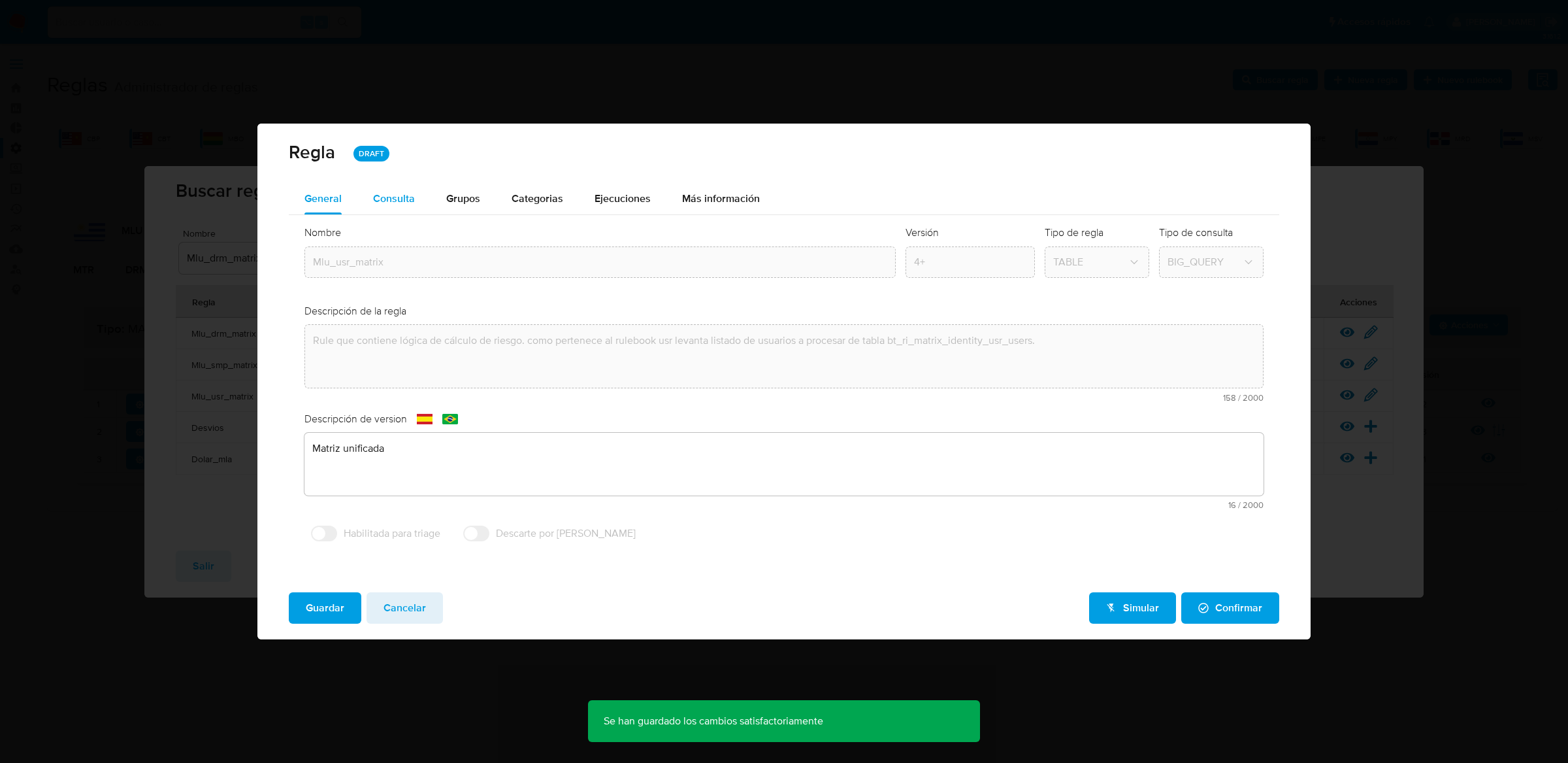
click at [404, 189] on div "Consulta" at bounding box center [393, 198] width 41 height 32
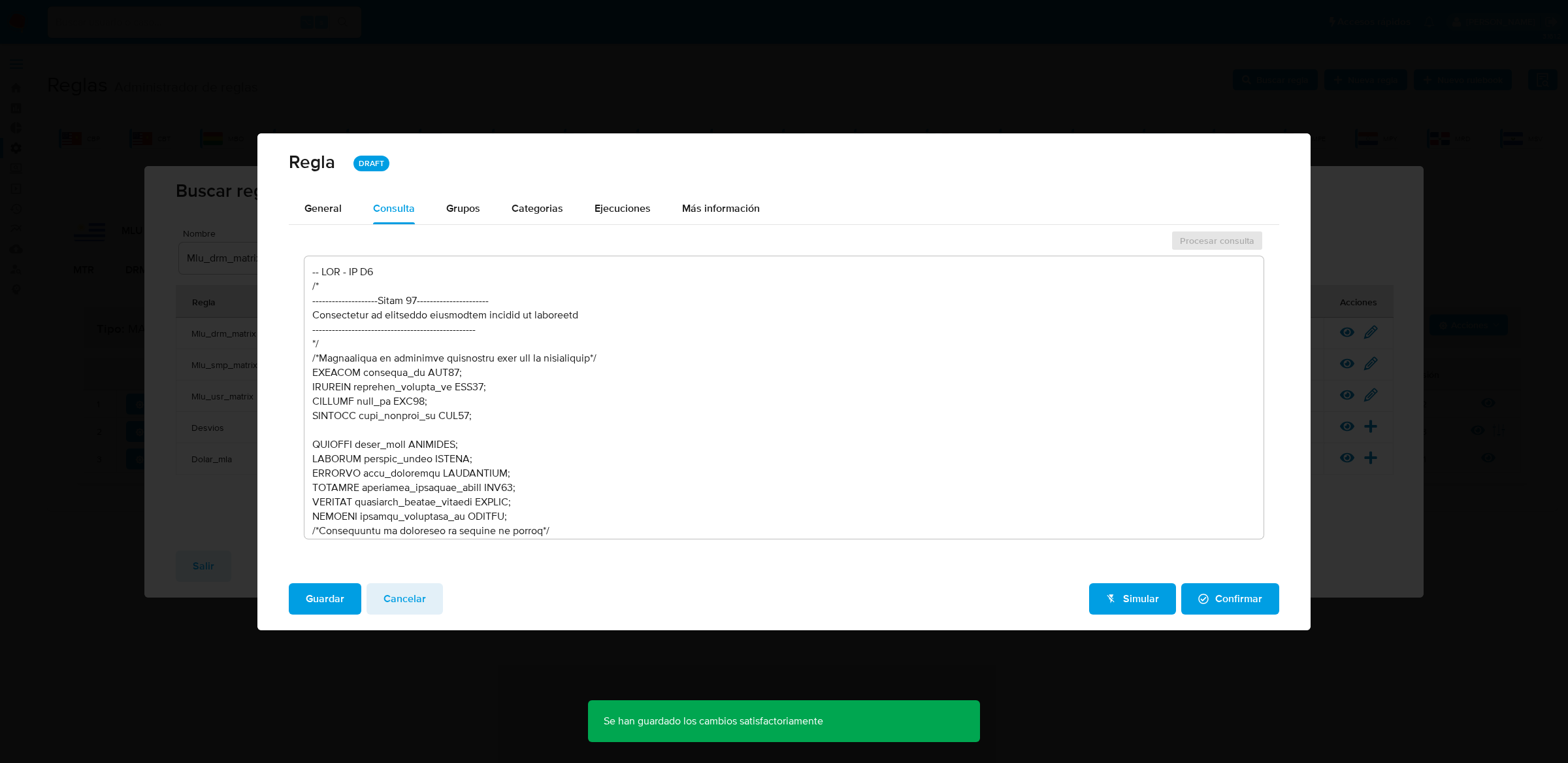
scroll to position [54, 0]
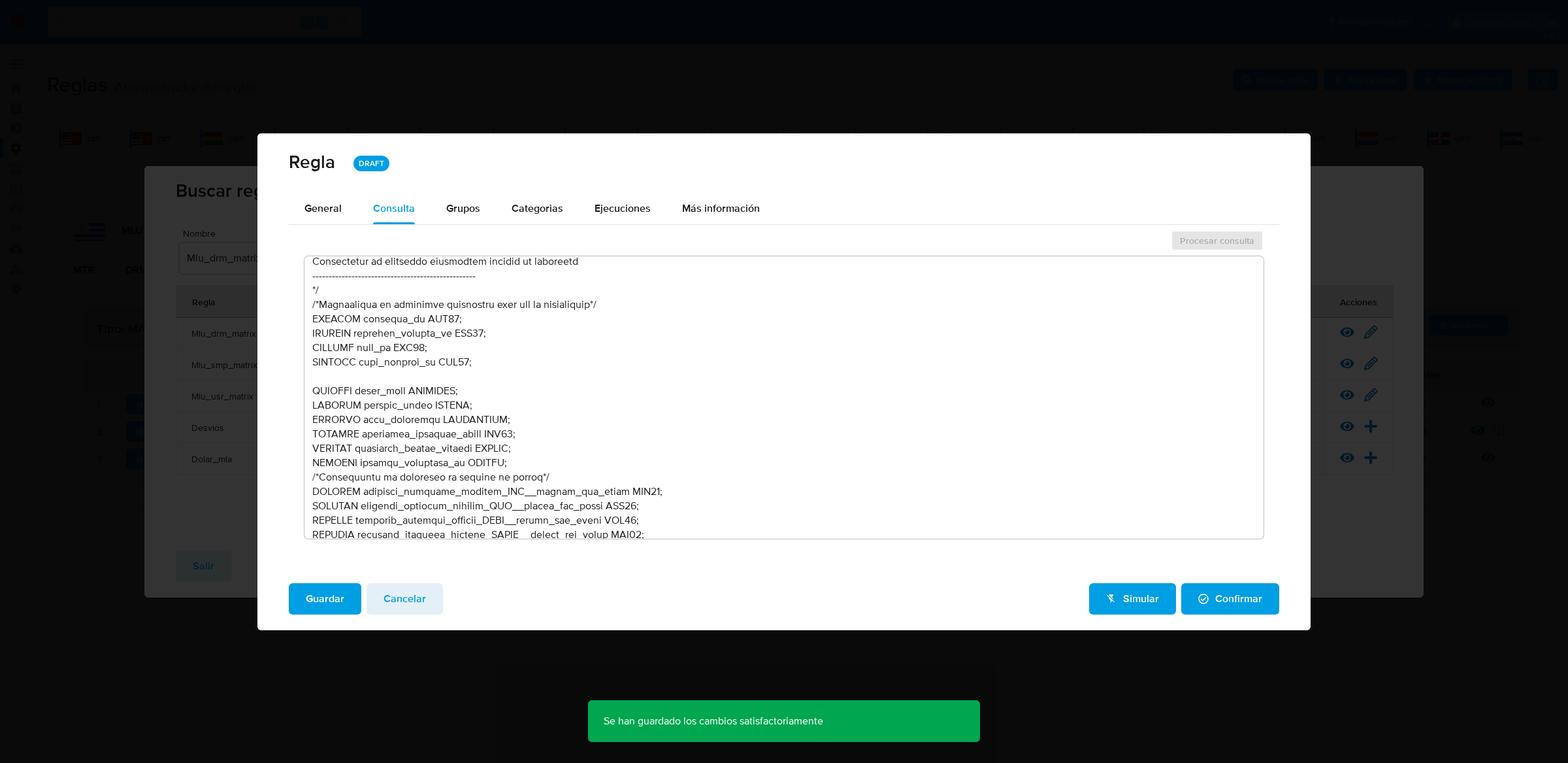
click at [522, 461] on textarea at bounding box center [784, 397] width 960 height 282
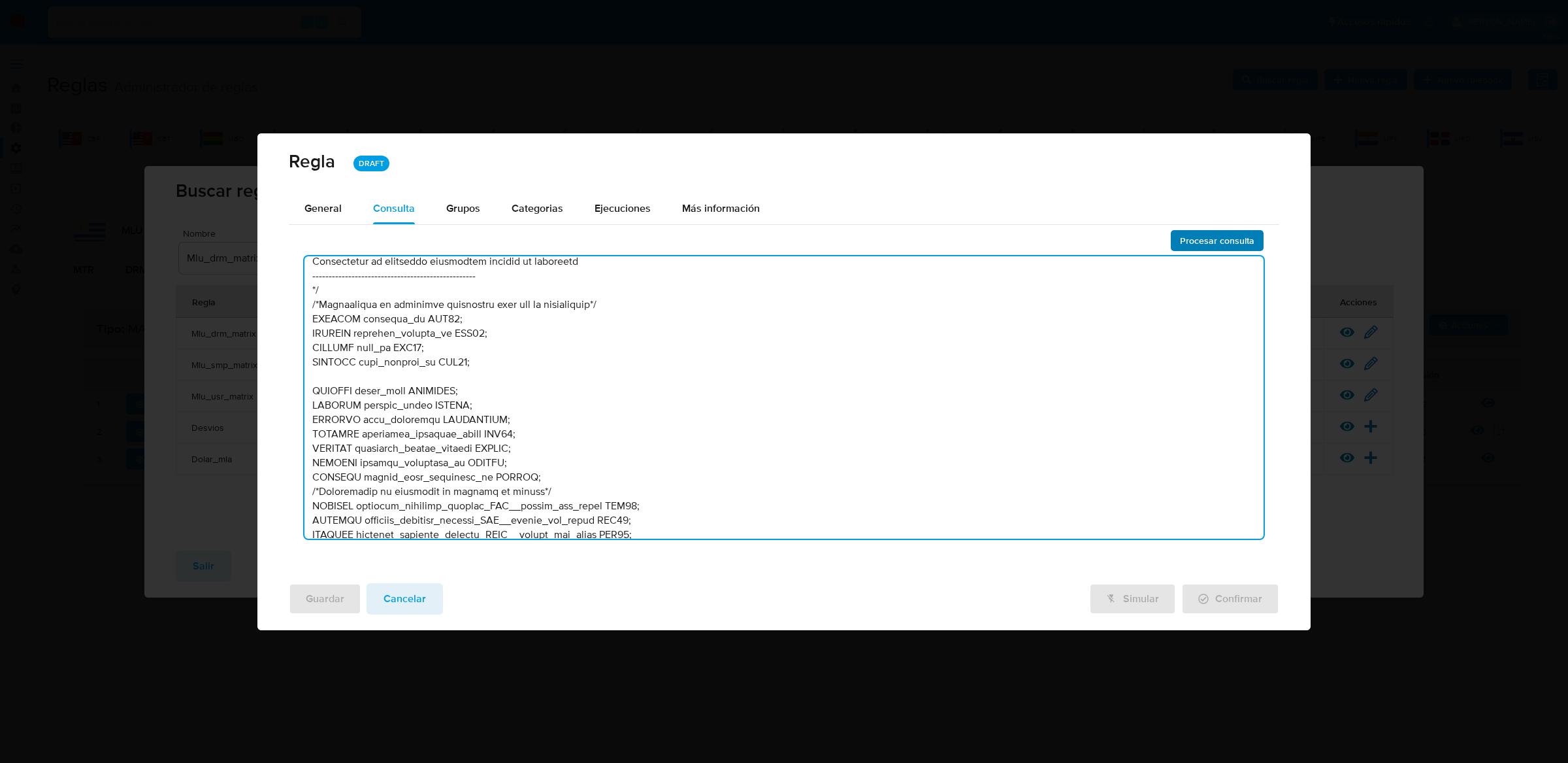
type textarea "-- MLU - MU V2 /* --------------------Stage 00---------------------- Declaració…"
click at [1220, 239] on span "Procesar consulta" at bounding box center [1216, 240] width 74 height 18
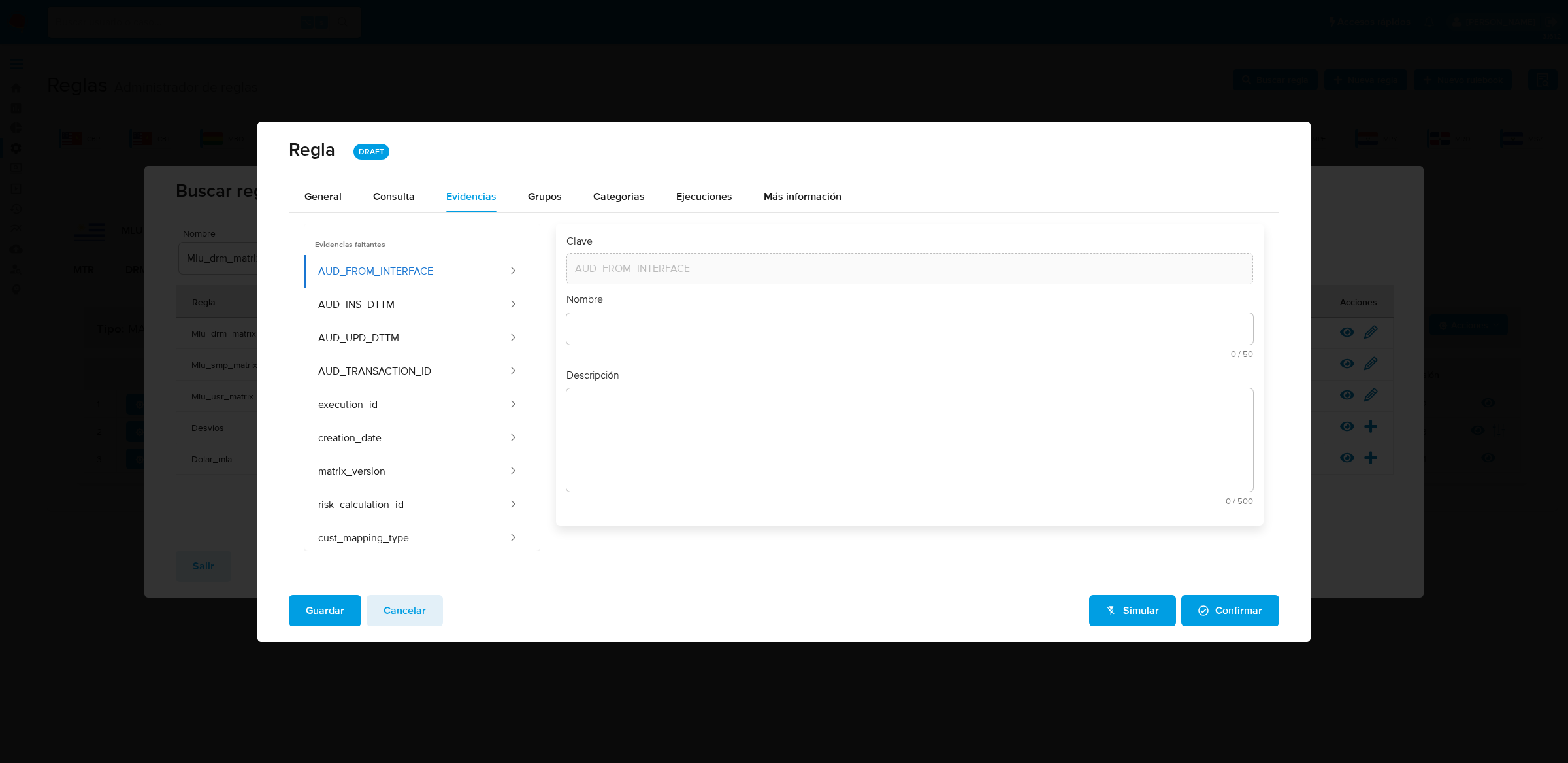
click at [330, 608] on span "Guardar" at bounding box center [326, 611] width 39 height 29
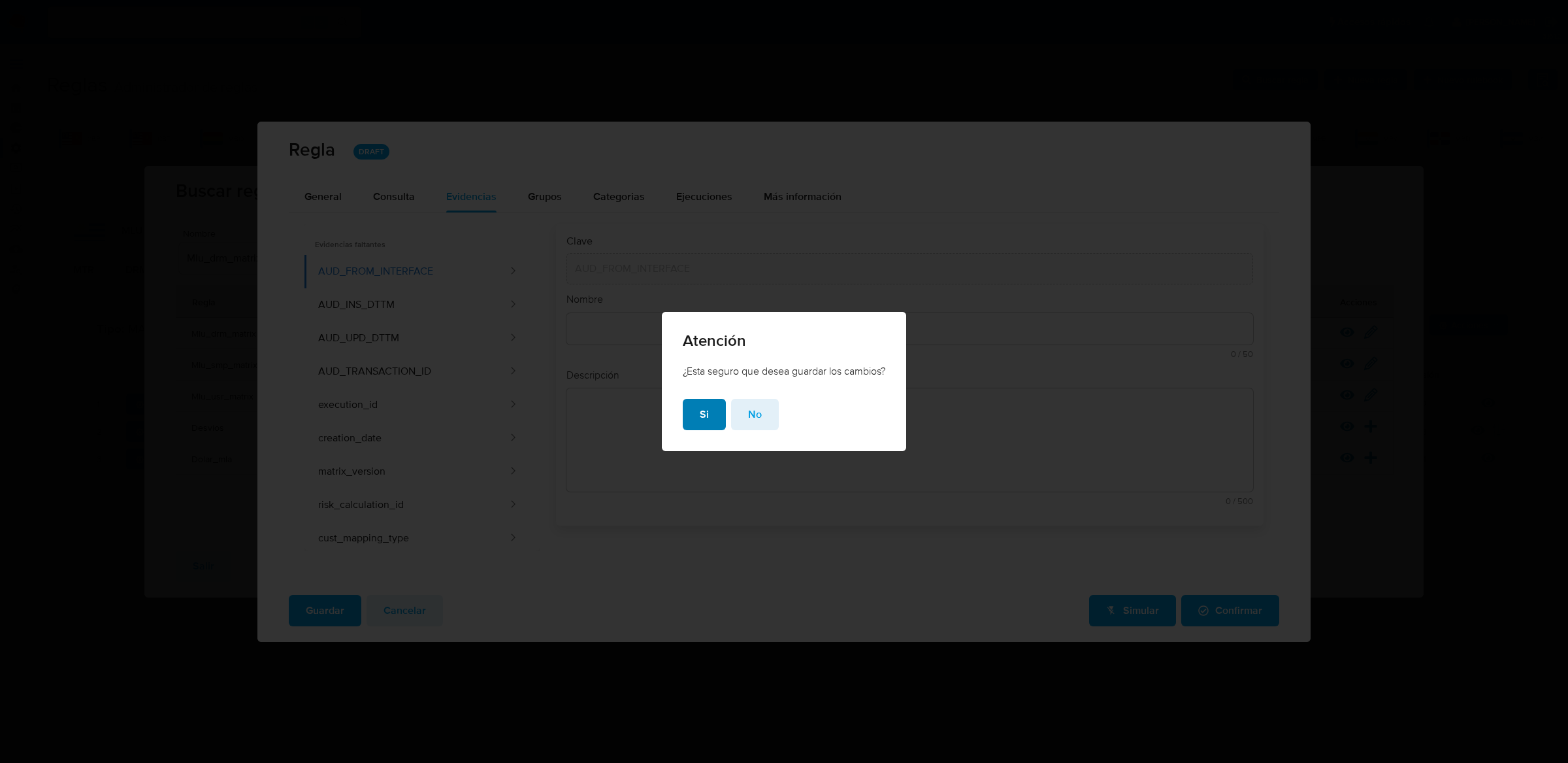
click at [700, 422] on span "Si" at bounding box center [704, 414] width 9 height 29
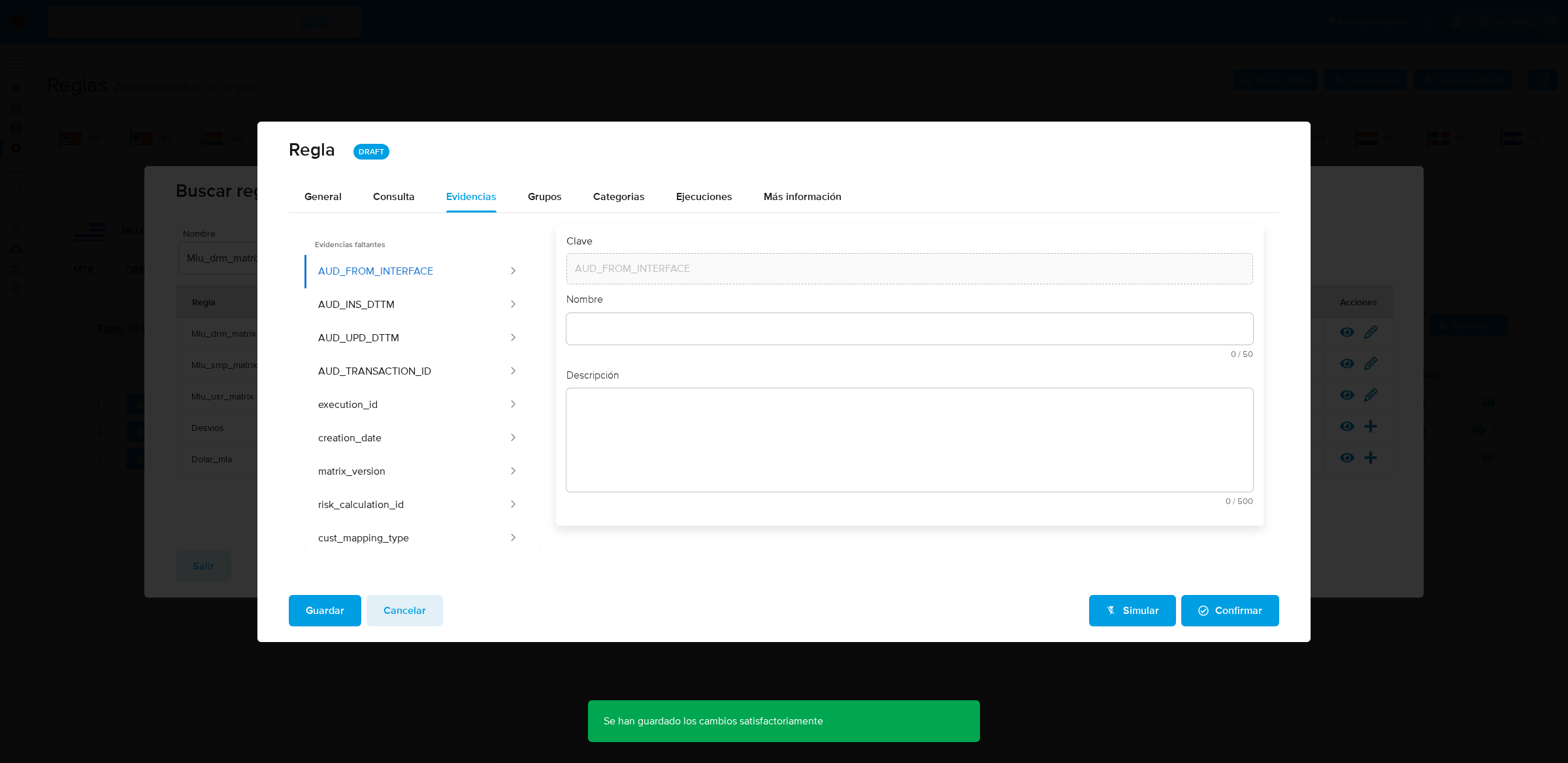
click at [399, 602] on span "Cancelar" at bounding box center [405, 611] width 42 height 29
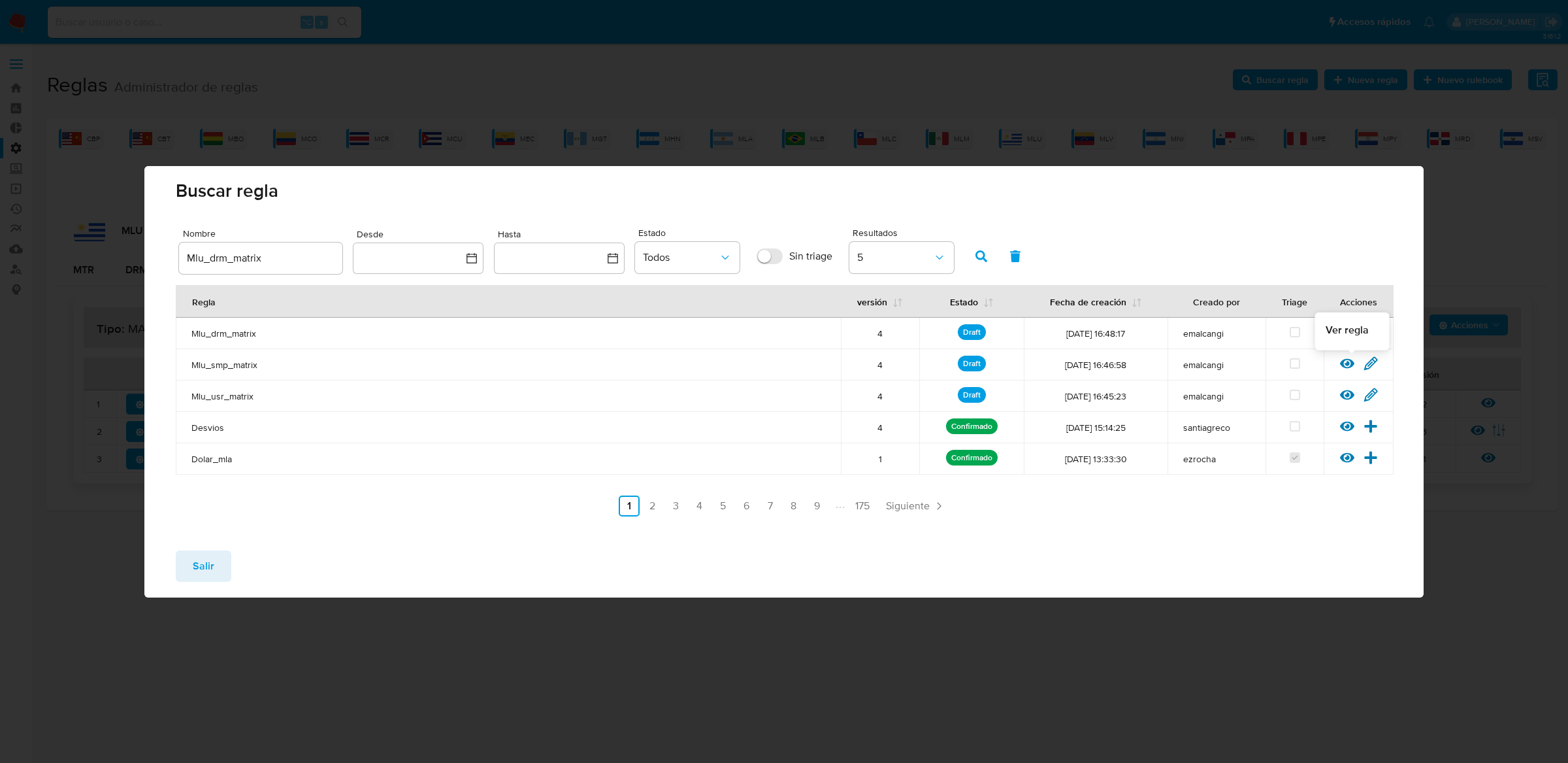
click at [1348, 361] on icon at bounding box center [1346, 363] width 14 height 14
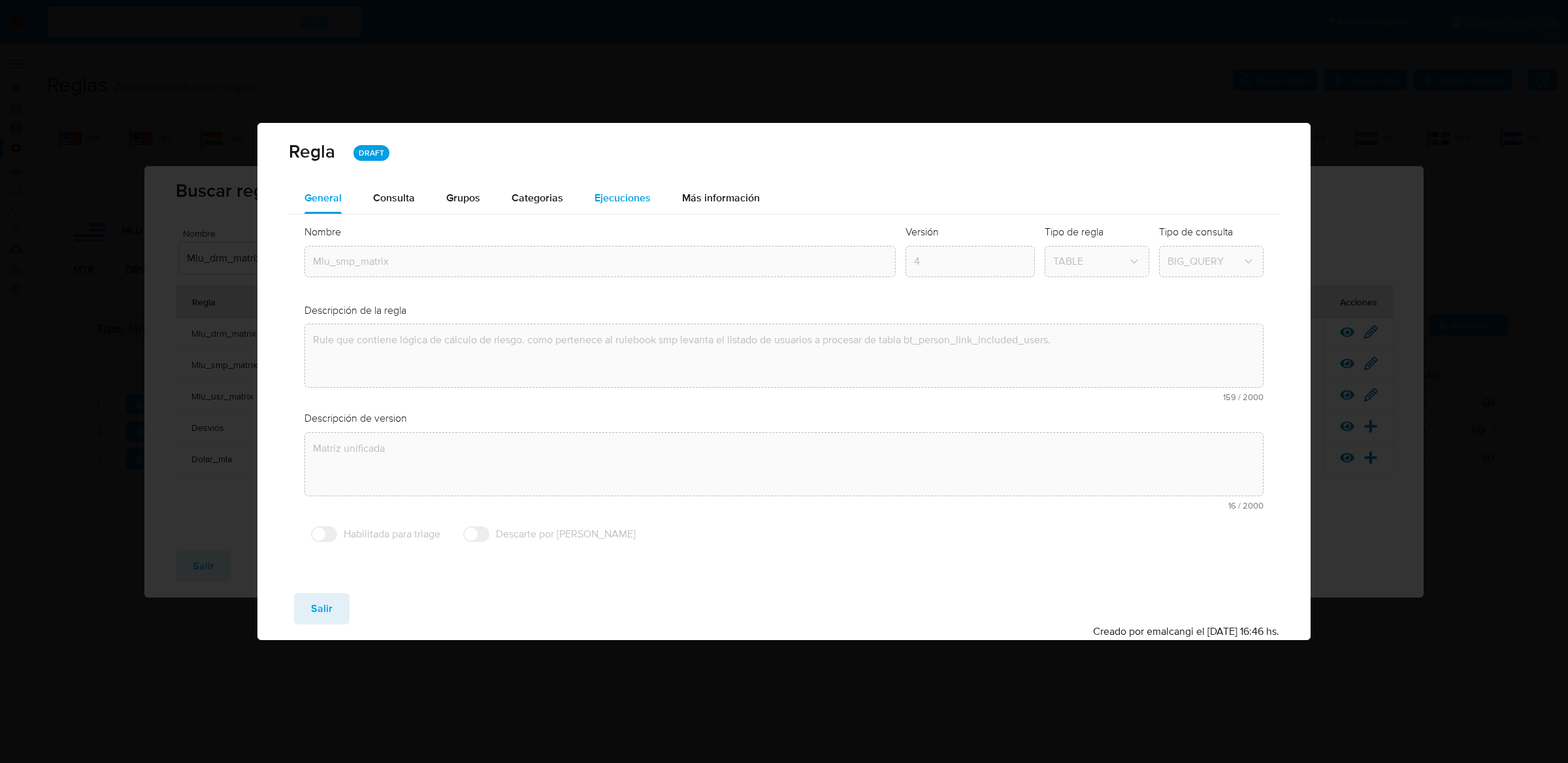
click at [607, 200] on span "Ejecuciones" at bounding box center [622, 197] width 56 height 15
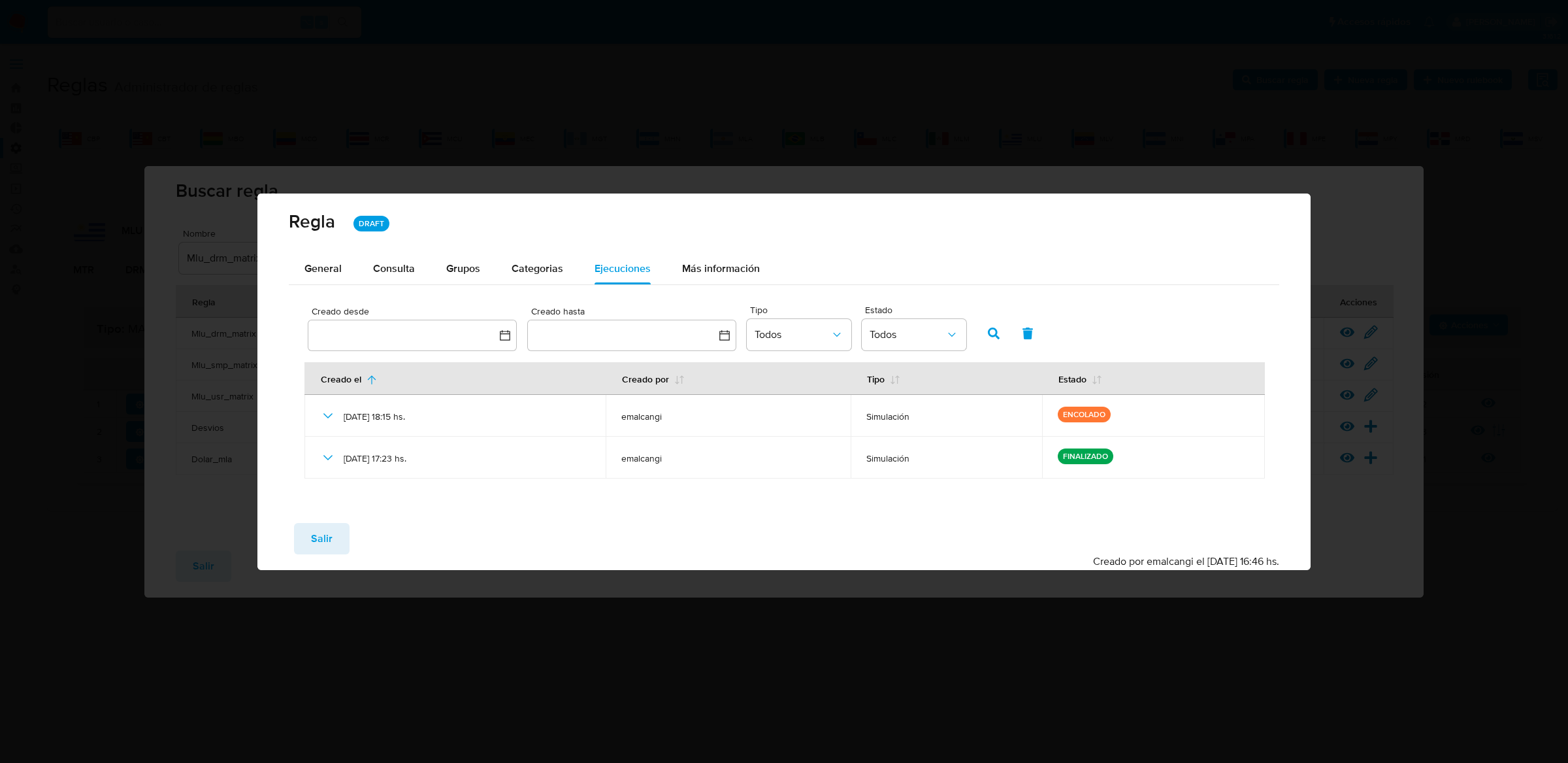
click at [334, 519] on div "Guardar Salir Simular Confirmar Creado por emalcangi el 03/10/2025 16:46 hs." at bounding box center [784, 541] width 1054 height 58
click at [333, 528] on button "Salir" at bounding box center [322, 539] width 56 height 32
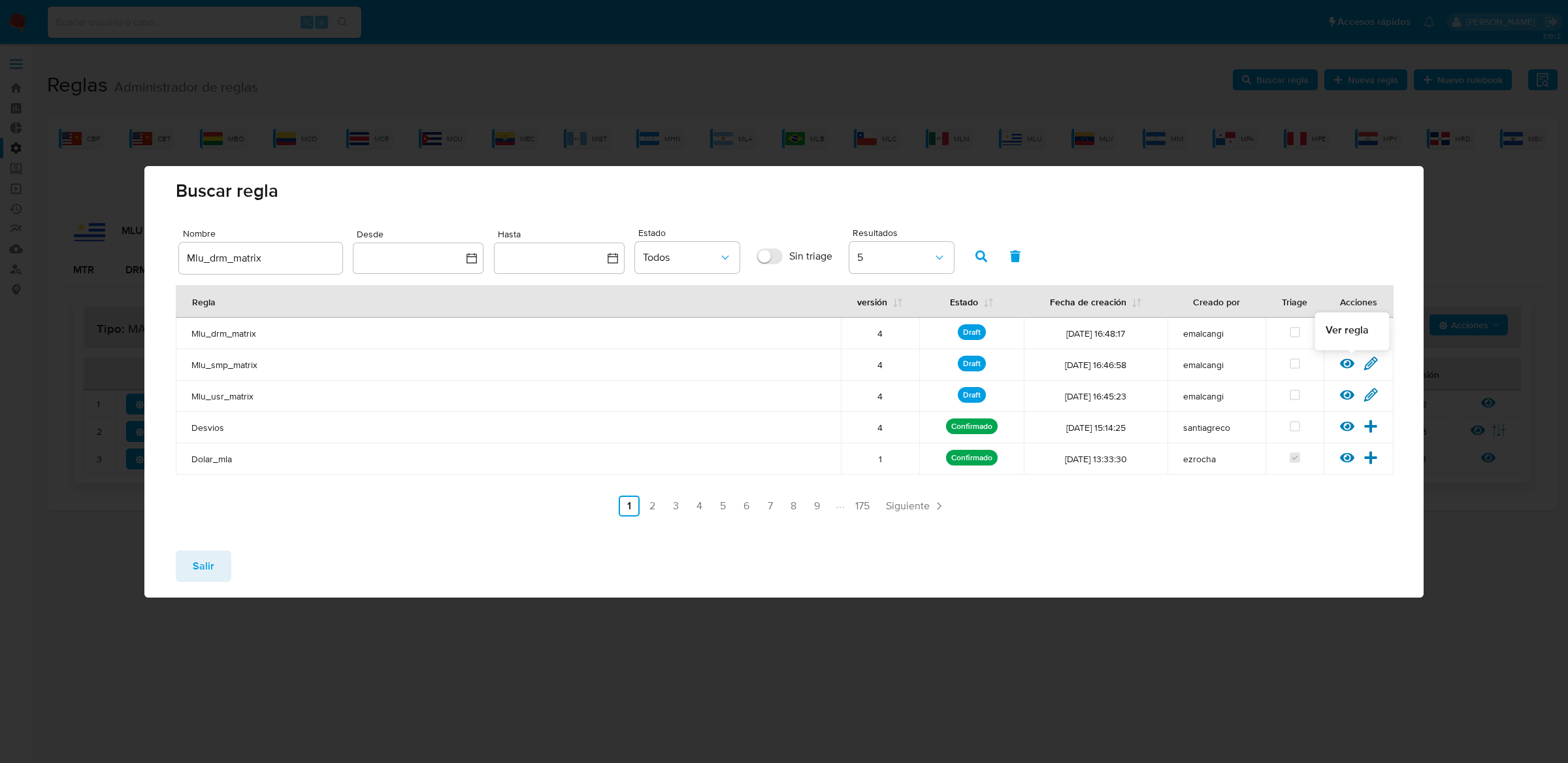
click at [1346, 361] on icon at bounding box center [1346, 363] width 14 height 14
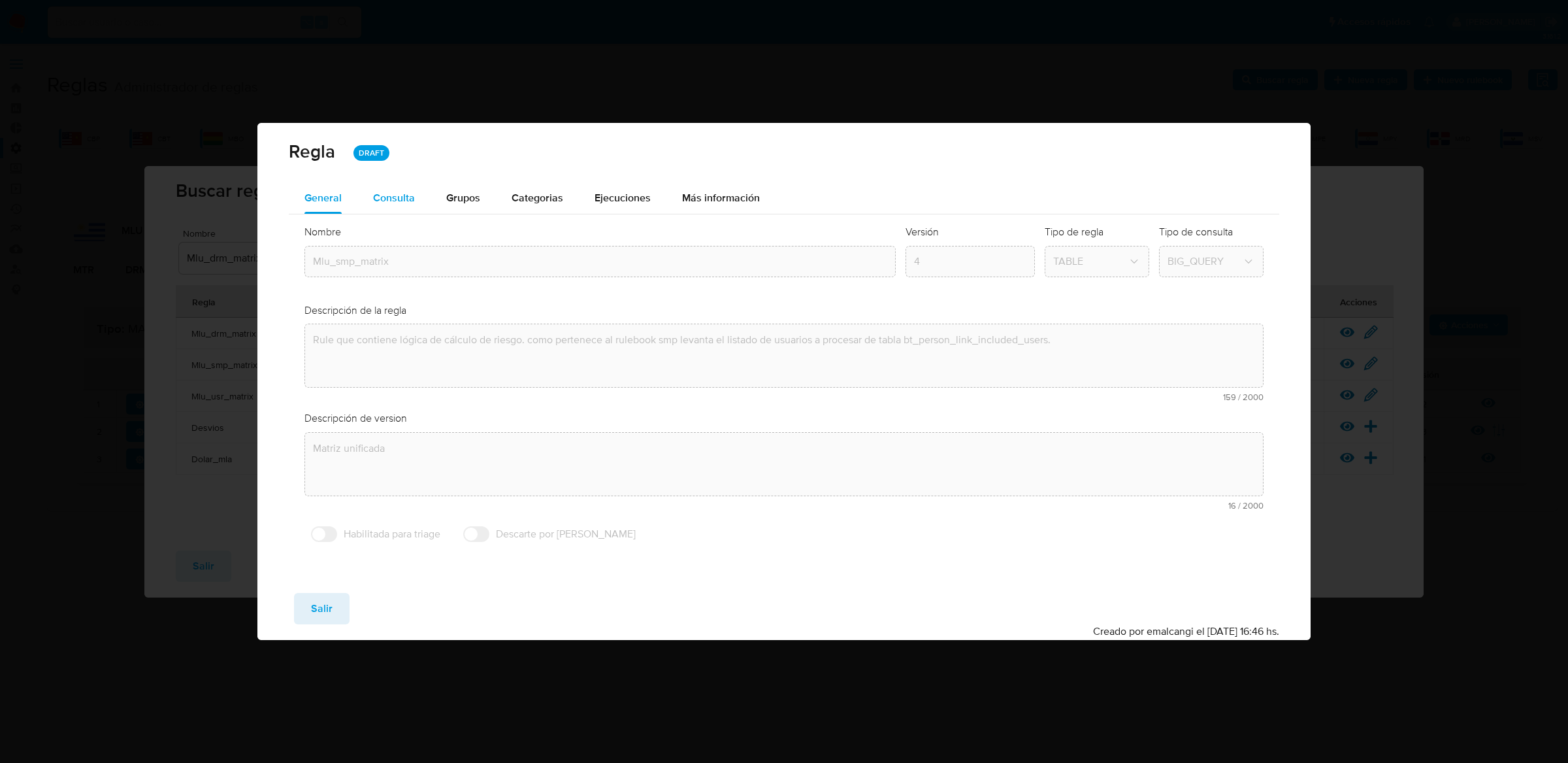
click at [397, 211] on div "Consulta" at bounding box center [393, 197] width 41 height 32
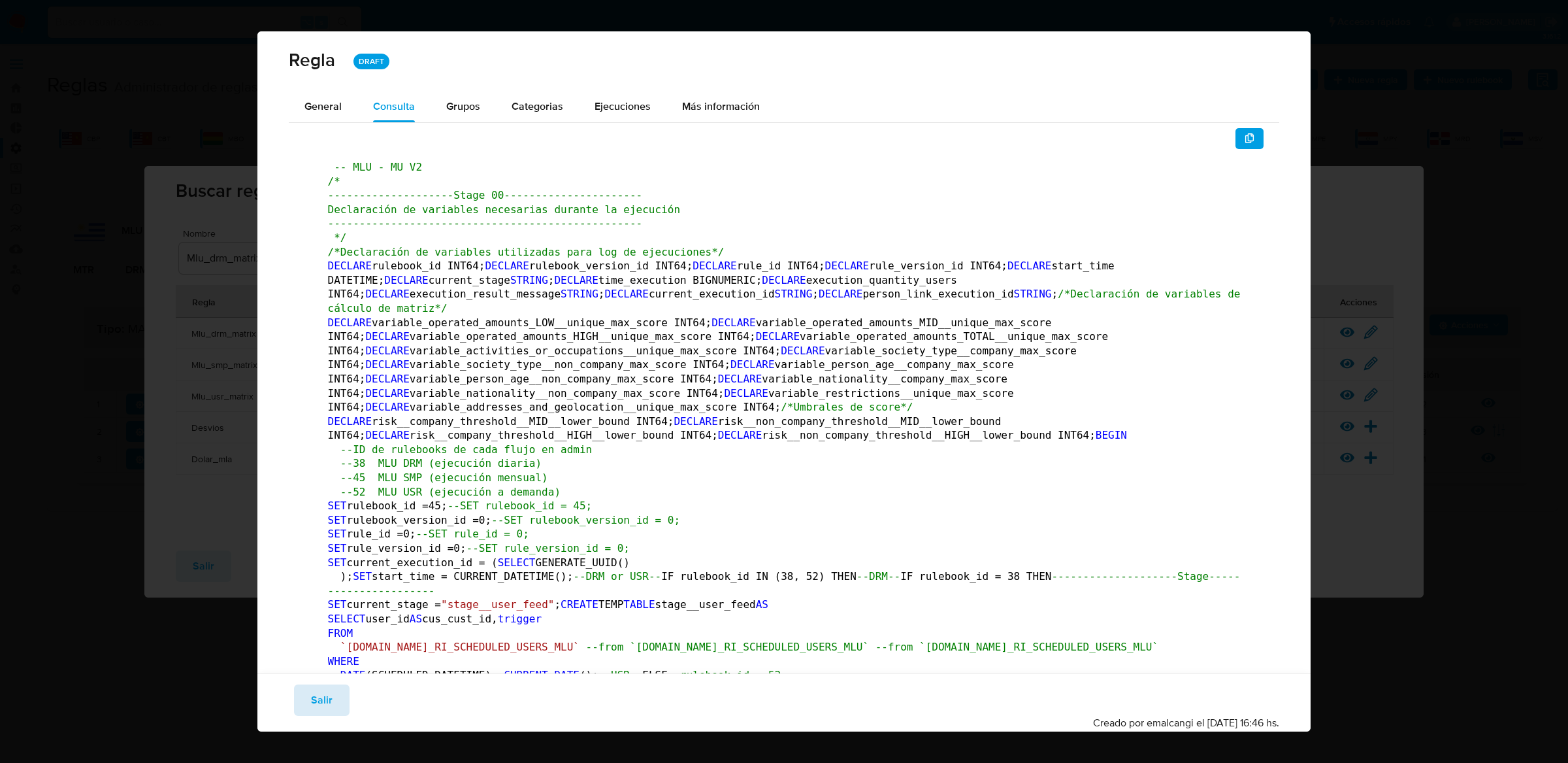
click at [320, 707] on span "Salir" at bounding box center [322, 700] width 21 height 29
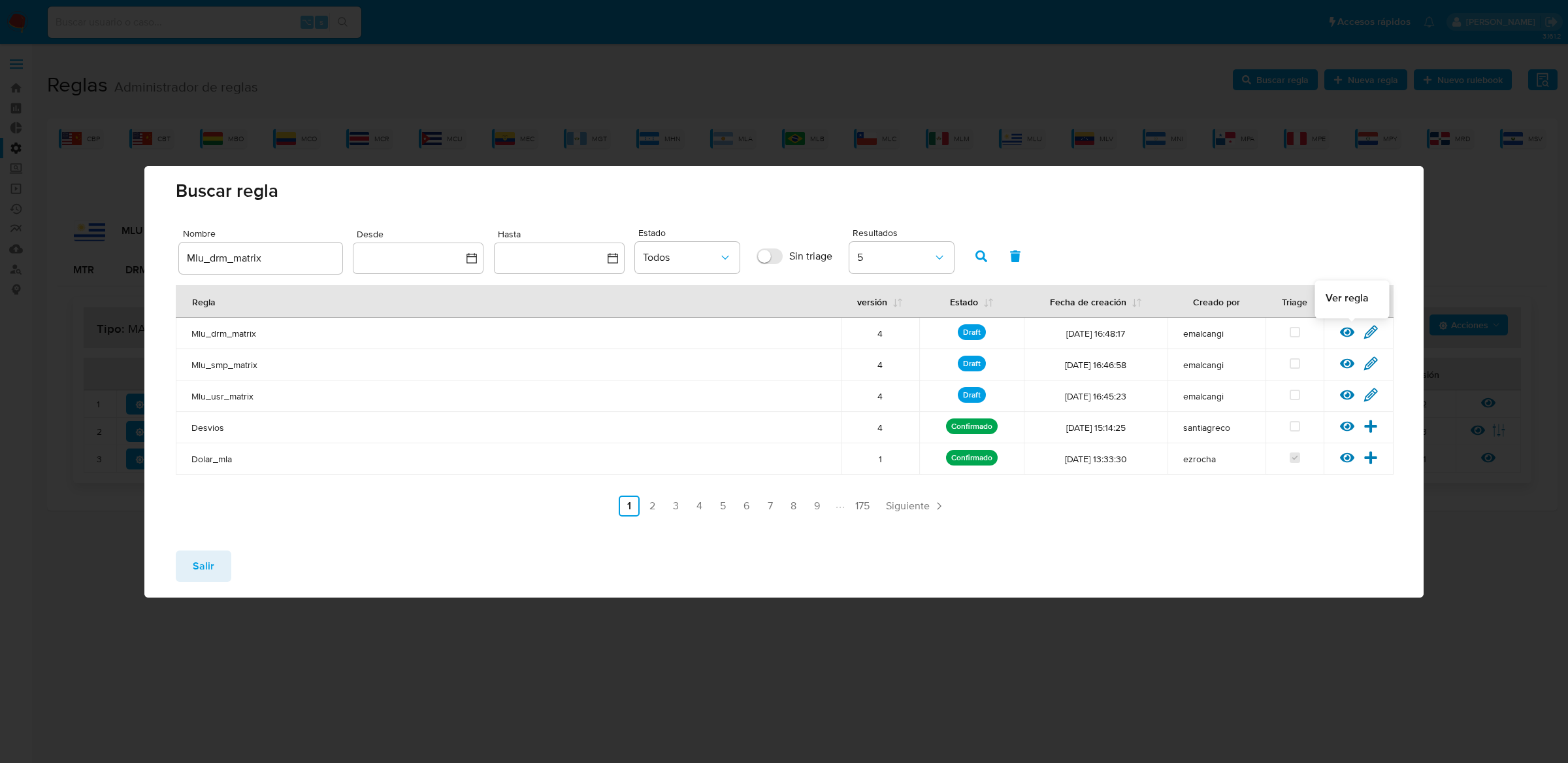
click at [1346, 360] on icon at bounding box center [1346, 363] width 14 height 14
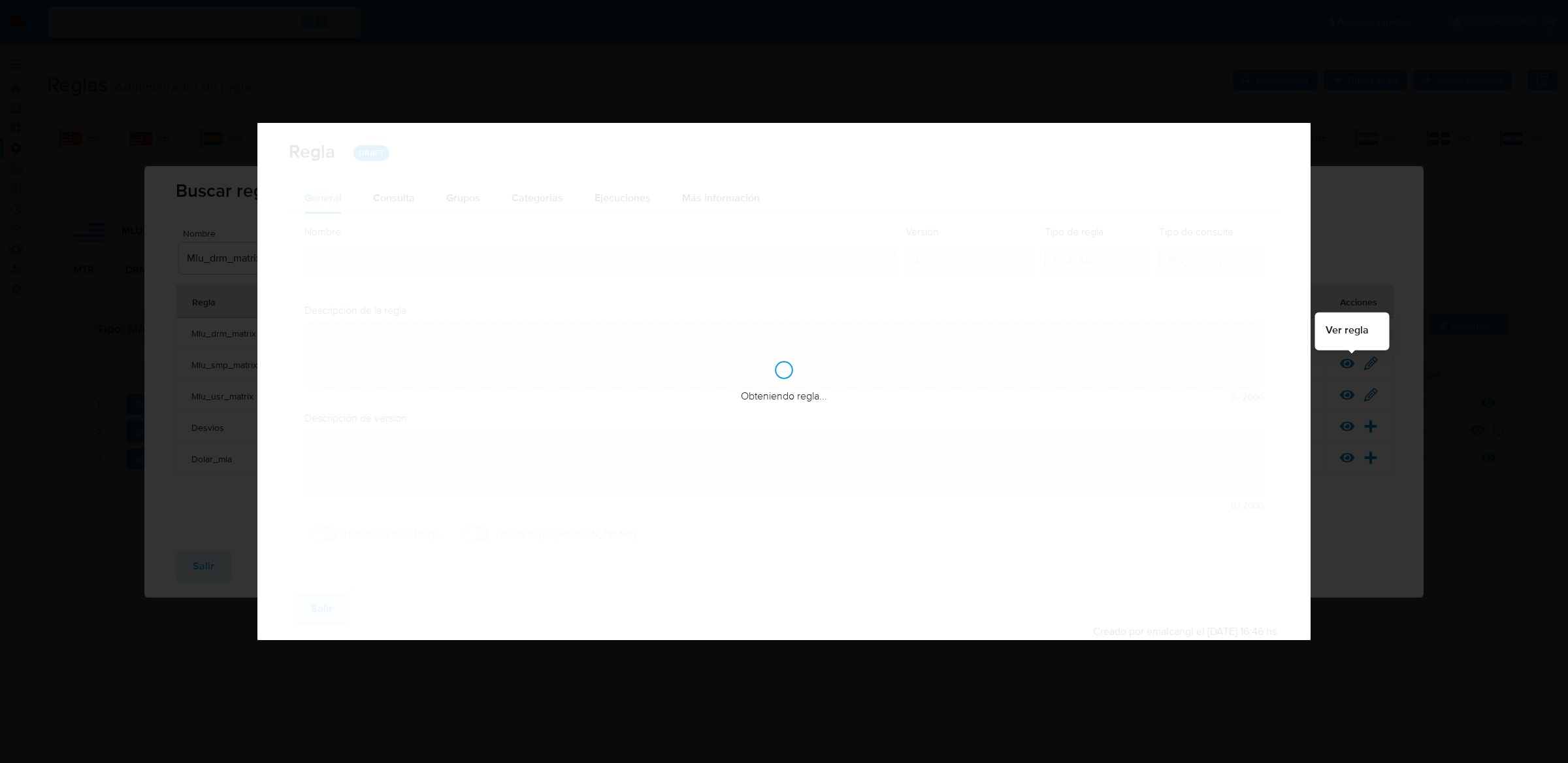
type input "Mlu_smp_matrix"
type textarea "Rule que contiene lógica de cálculo de riesgo. como pertenece al rulebook smp l…"
type textarea "Matriz unificada"
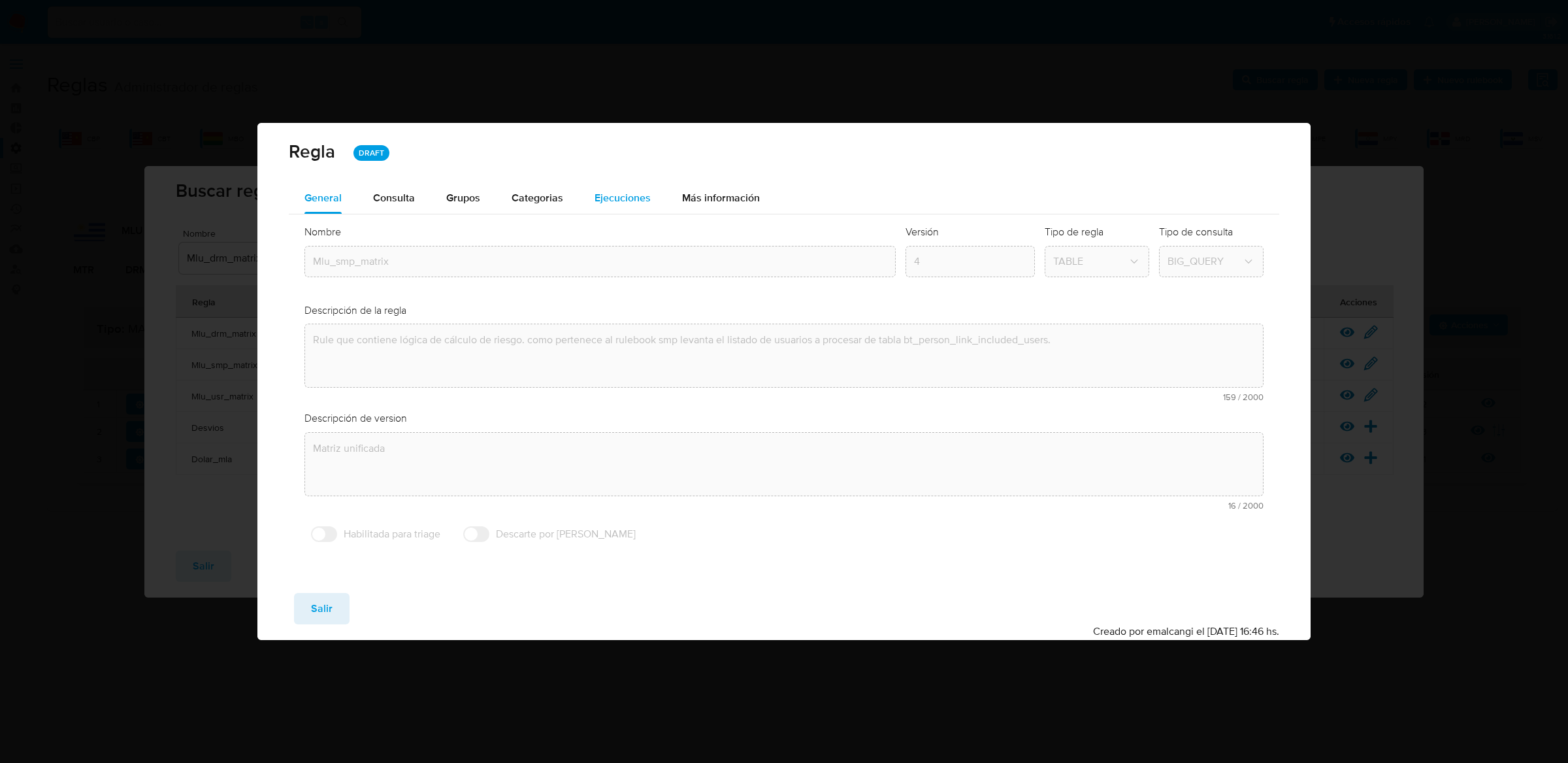
click at [625, 190] on span "Ejecuciones" at bounding box center [622, 197] width 56 height 15
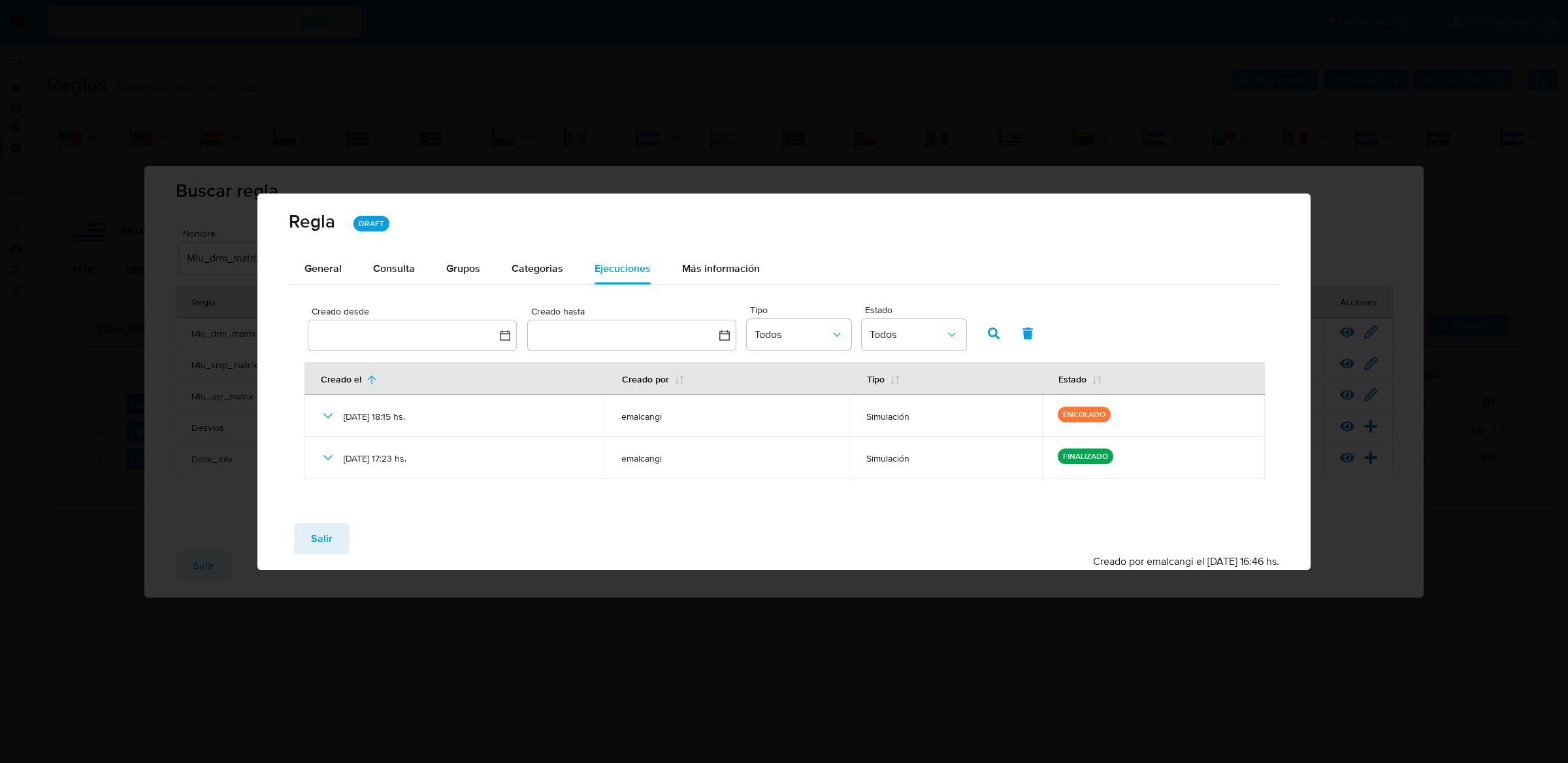
click at [387, 72] on div "Regla DRAFT General Consulta Parametros Evidencias Grupos Categorias Ejecucione…" at bounding box center [784, 382] width 1568 height 763
click at [312, 544] on span "Salir" at bounding box center [322, 539] width 21 height 29
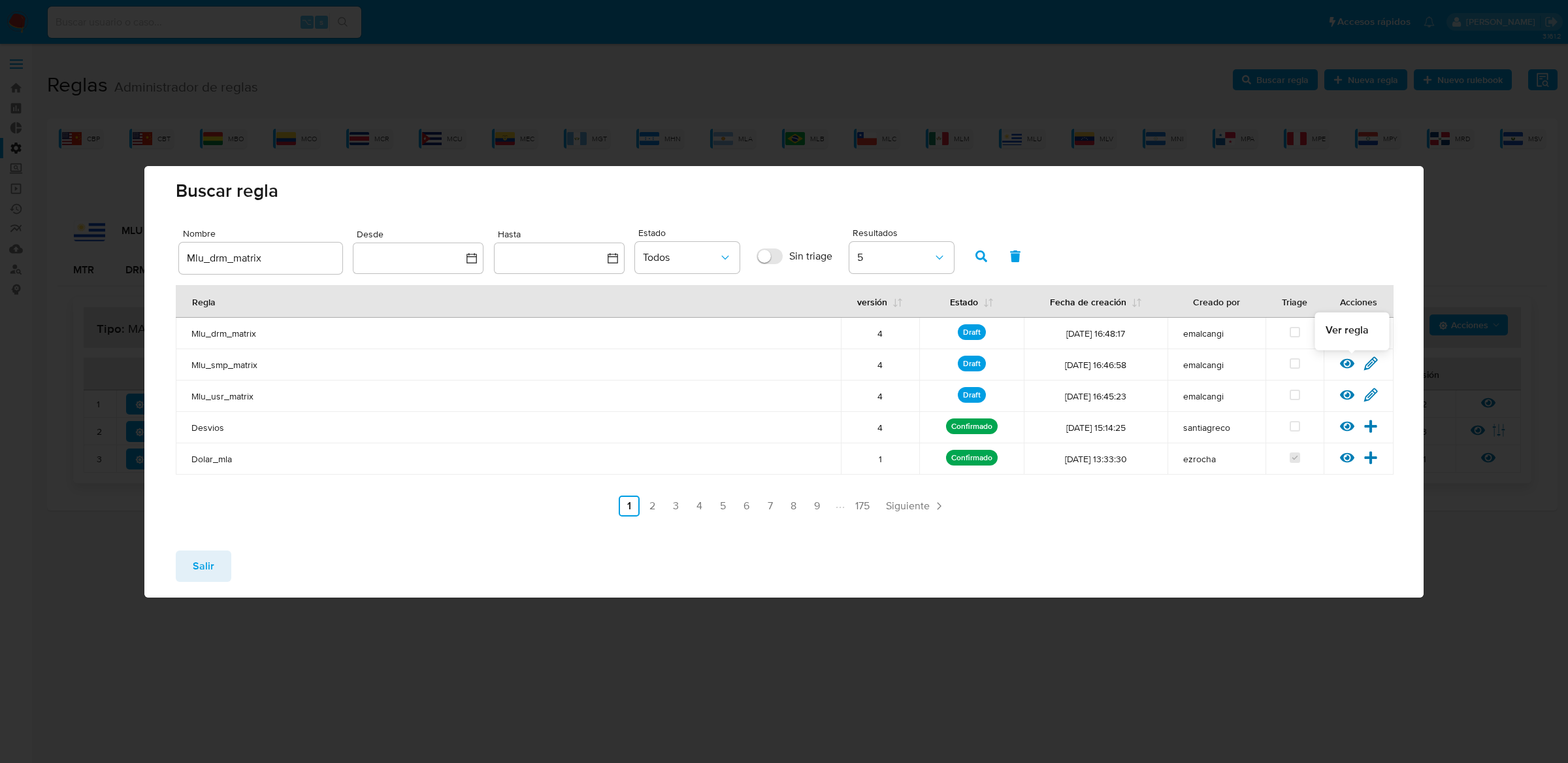
click at [1347, 358] on icon at bounding box center [1346, 363] width 14 height 14
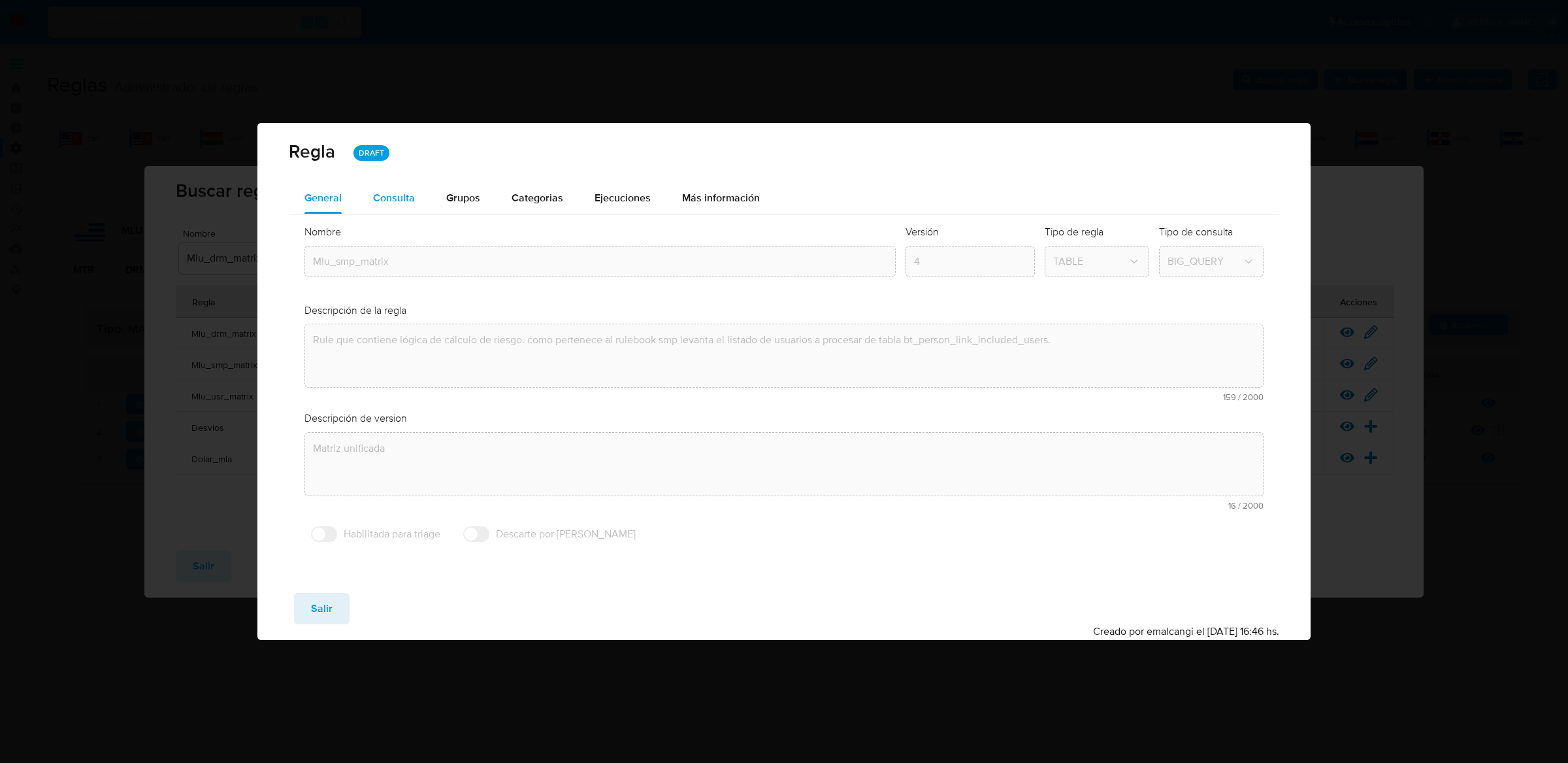
click at [415, 204] on button "Consulta" at bounding box center [394, 197] width 73 height 32
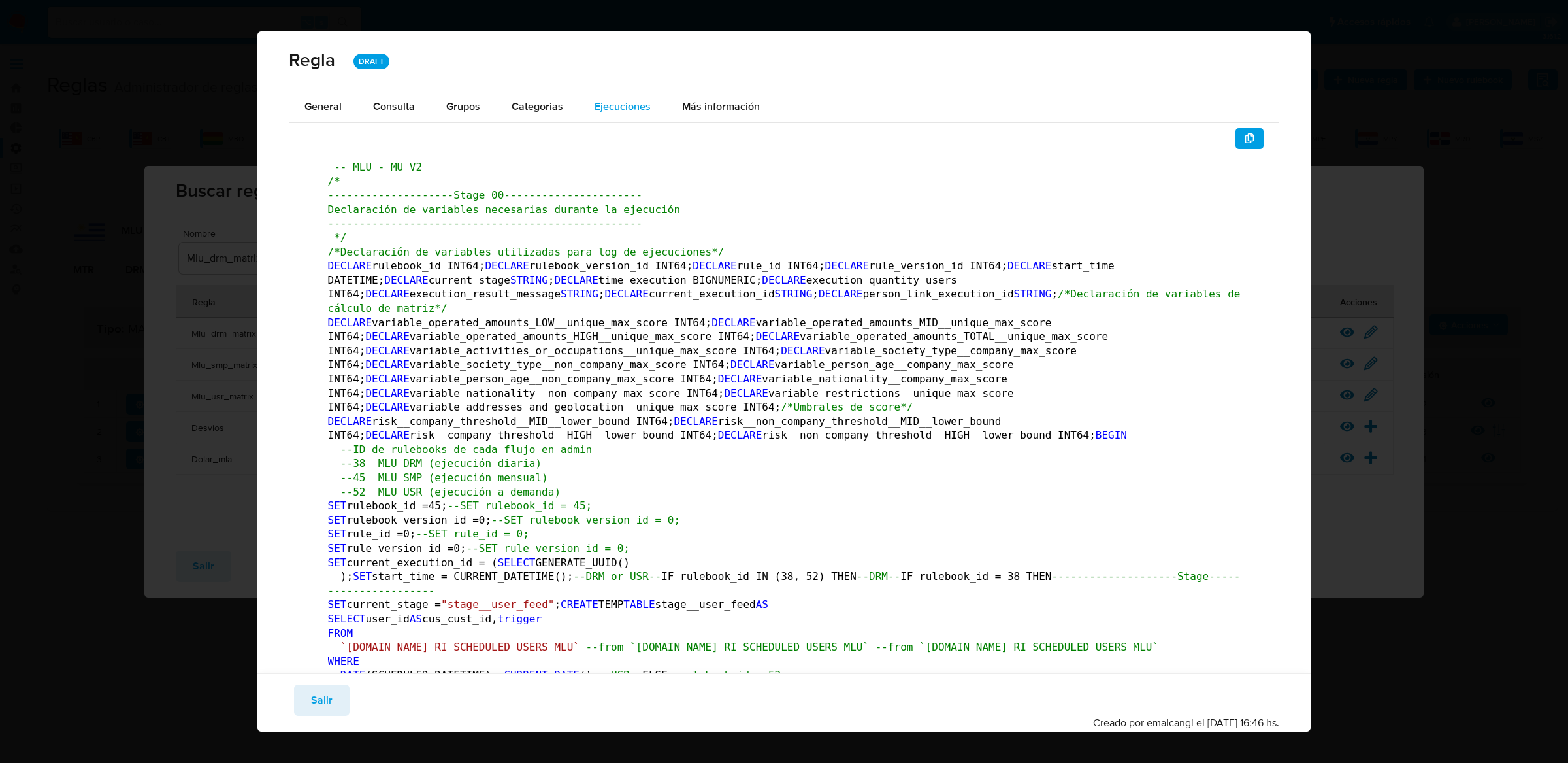
click at [594, 109] on span "Ejecuciones" at bounding box center [622, 106] width 56 height 15
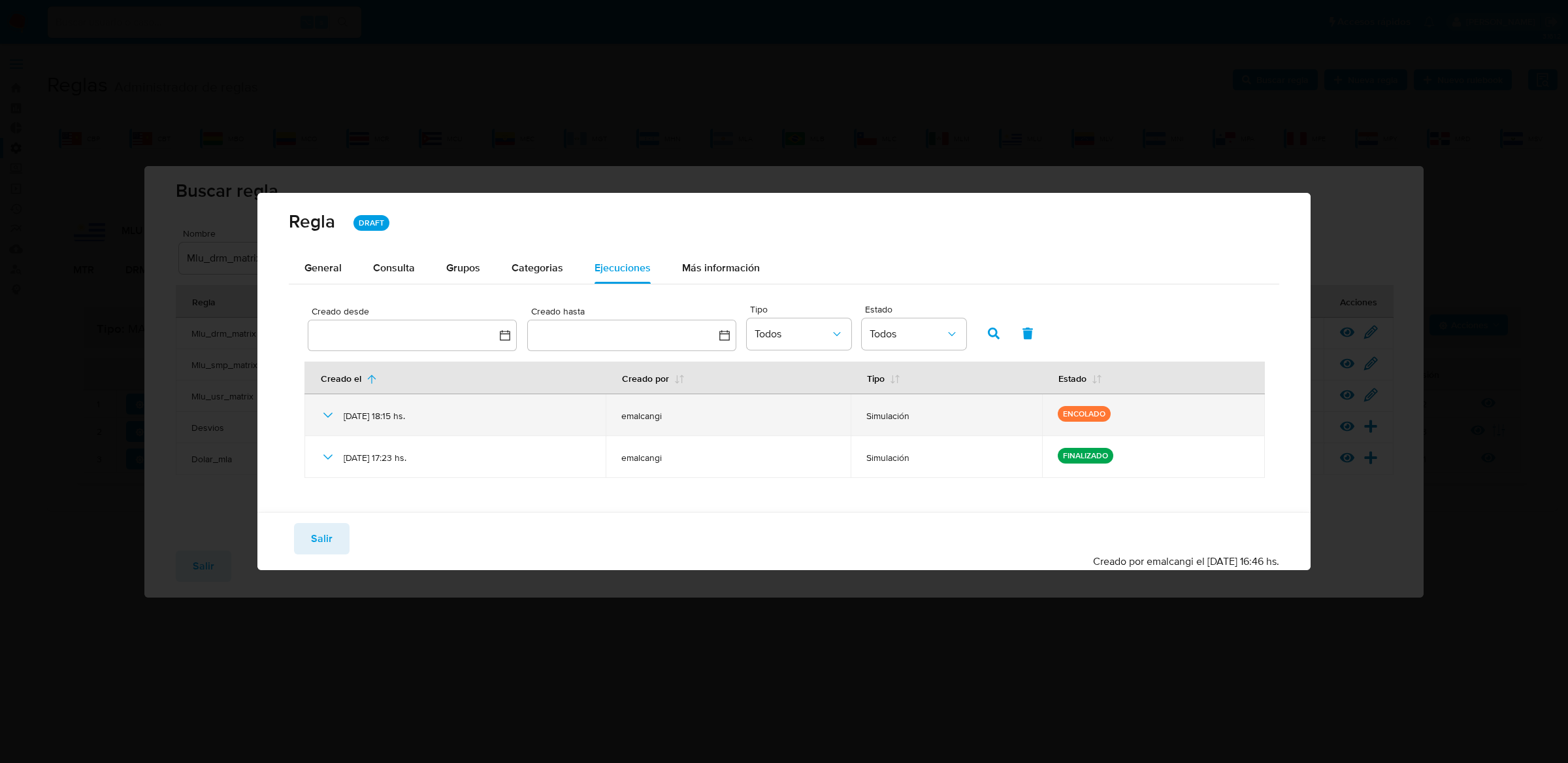
click at [336, 415] on div "[DATE] 18:15 hs." at bounding box center [455, 414] width 271 height 41
click at [331, 415] on icon at bounding box center [327, 415] width 15 height 15
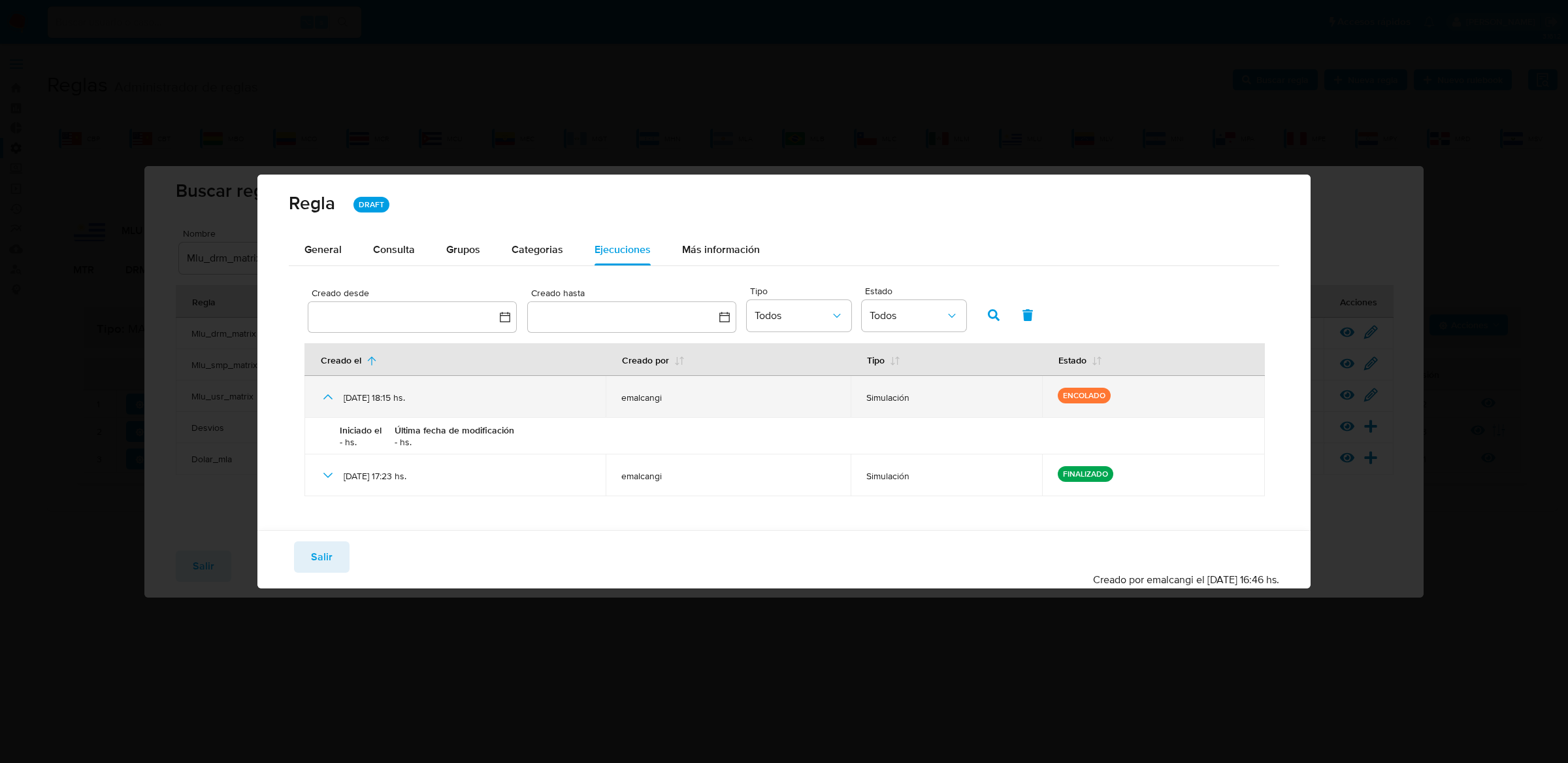
click at [327, 400] on icon at bounding box center [327, 397] width 15 height 15
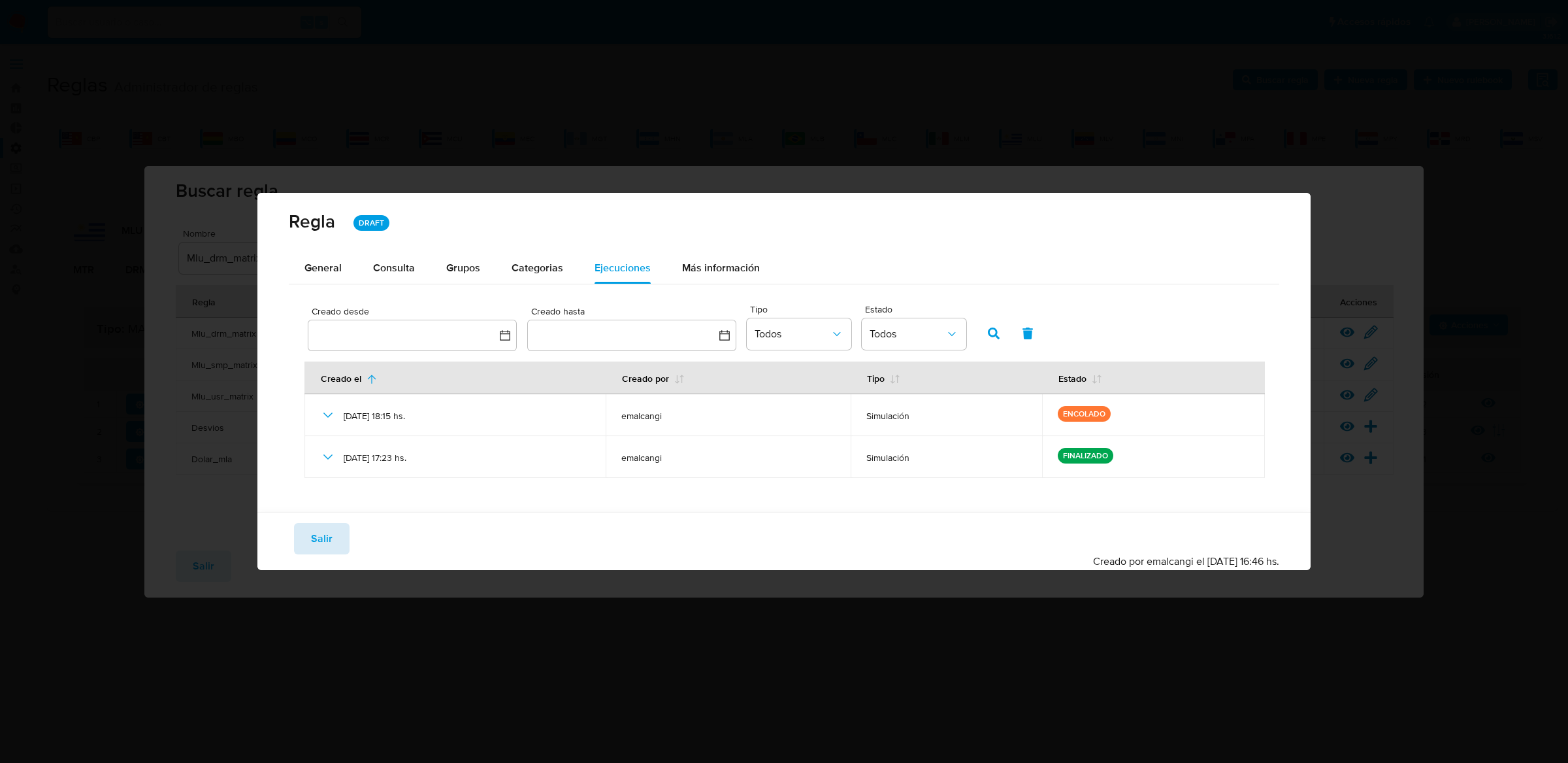
click at [331, 546] on button "Salir" at bounding box center [322, 539] width 56 height 32
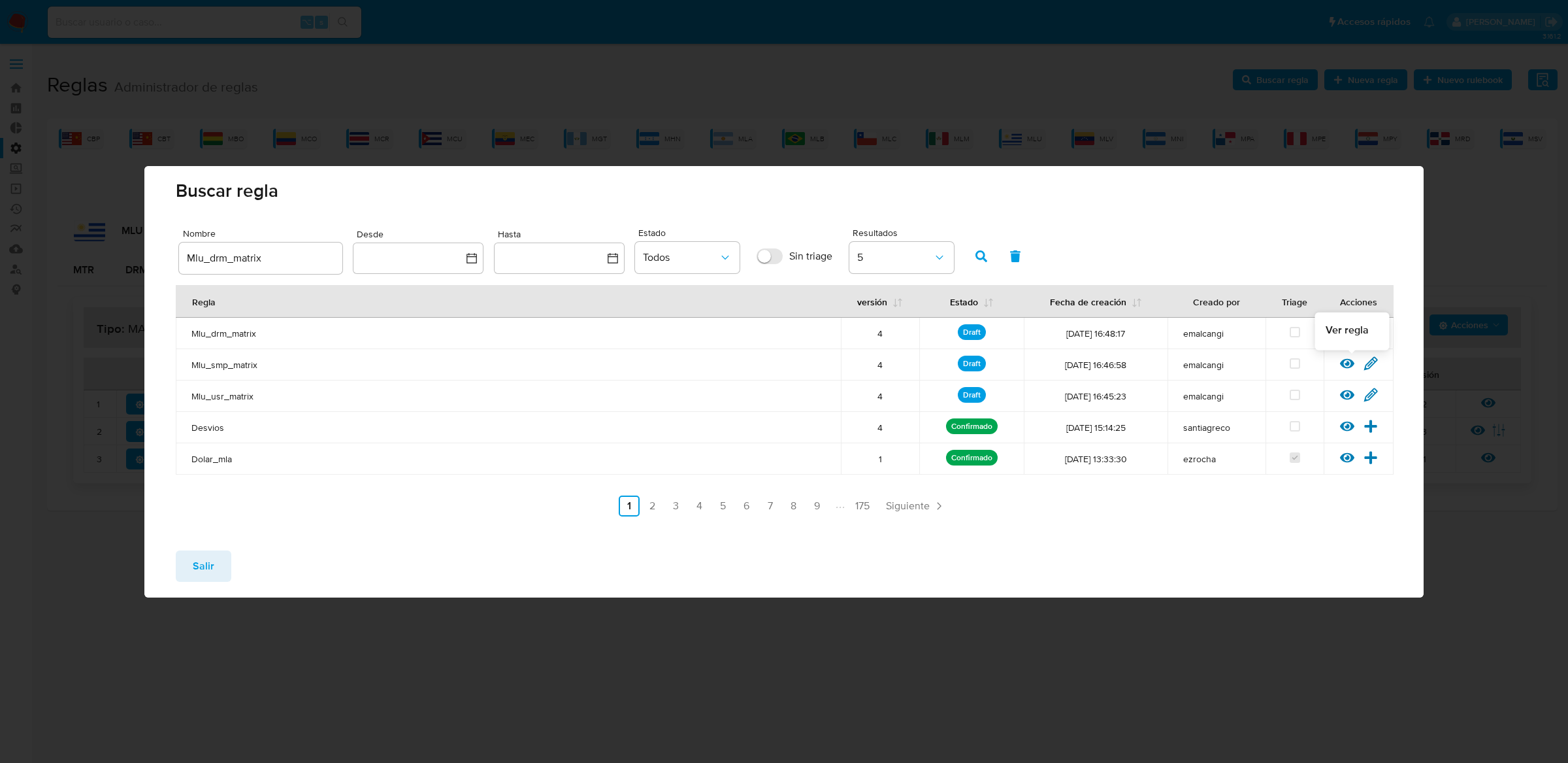
click at [1348, 368] on icon at bounding box center [1346, 363] width 14 height 14
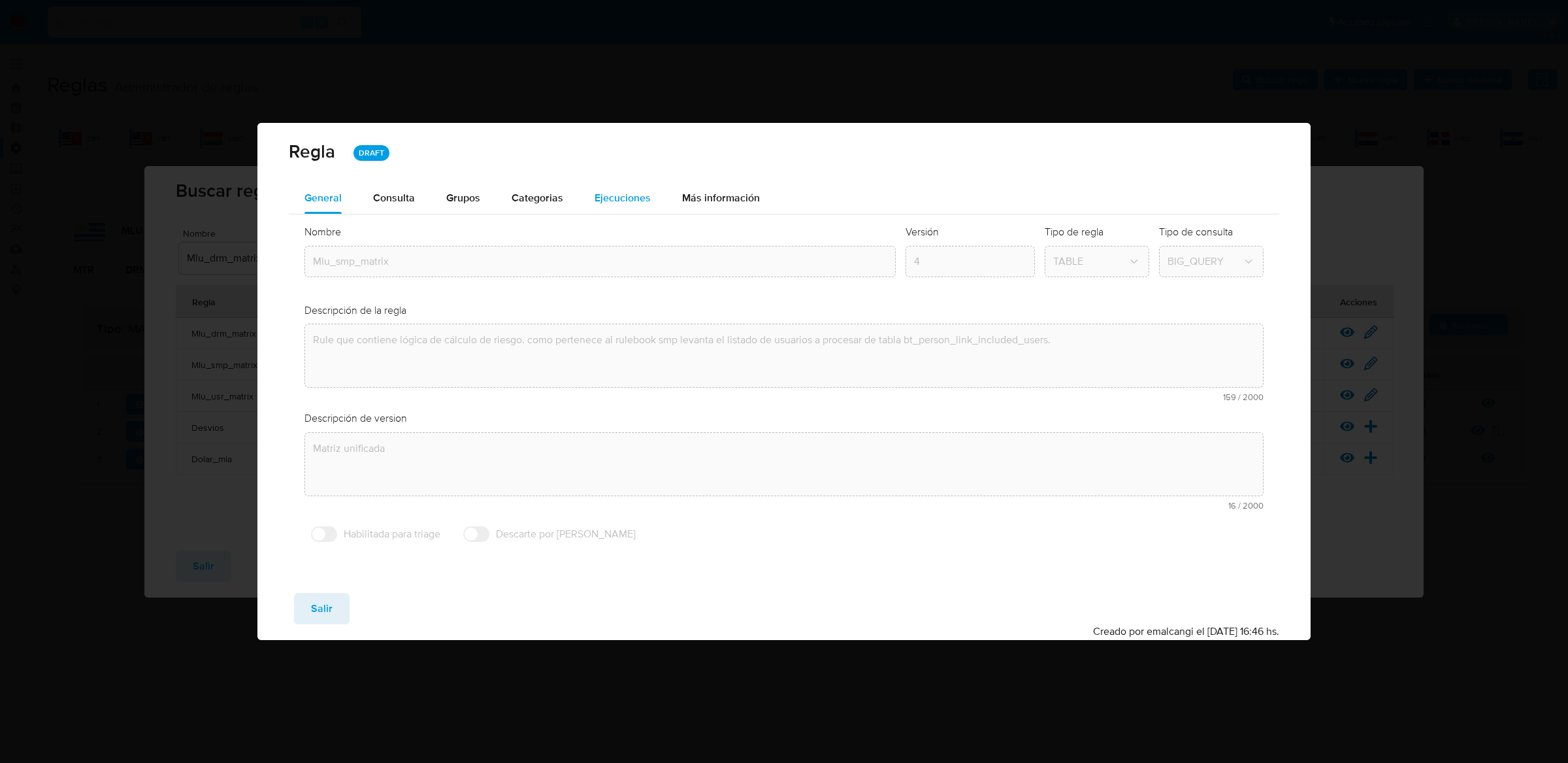
click at [598, 204] on span "Ejecuciones" at bounding box center [622, 197] width 56 height 15
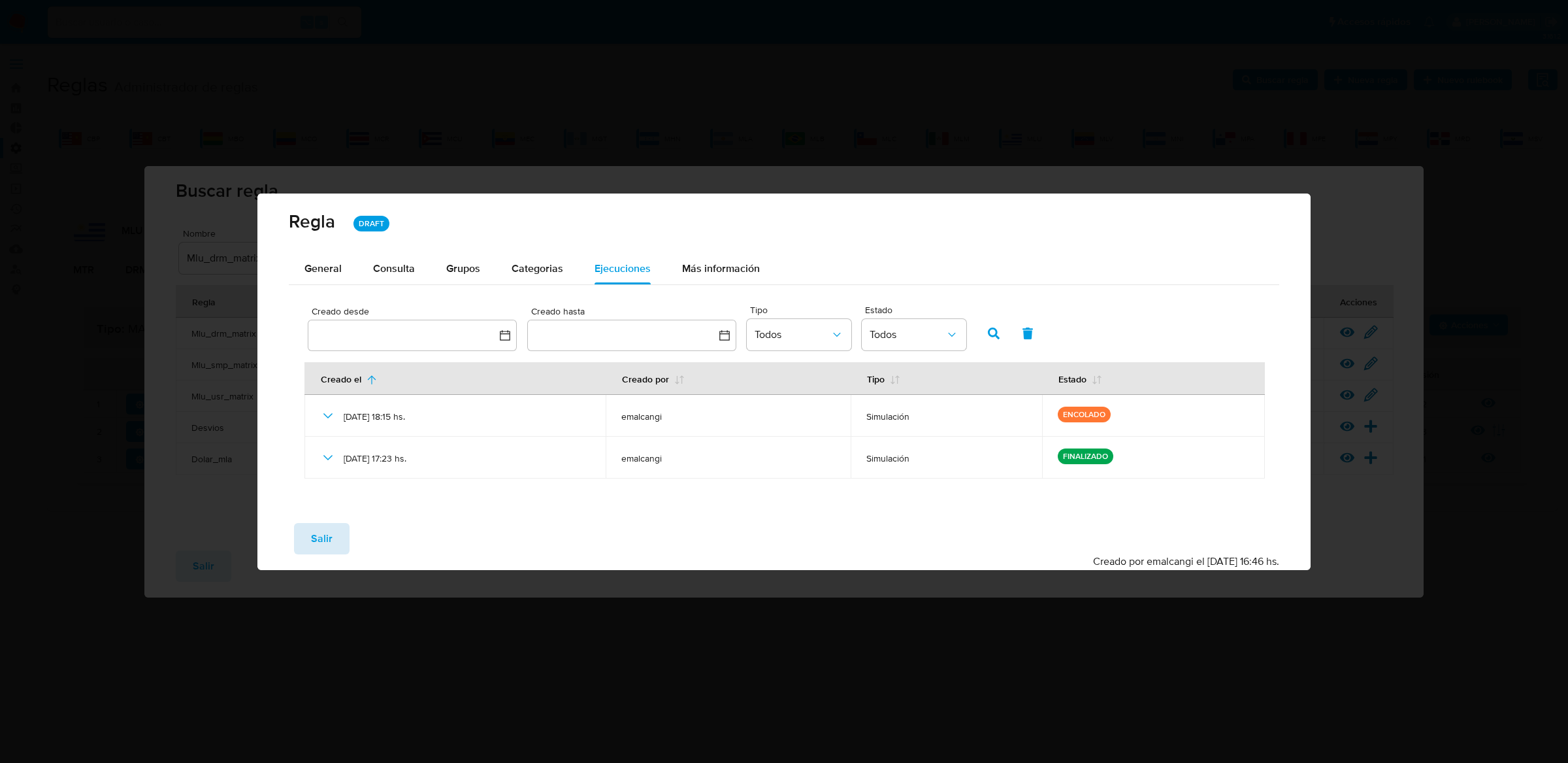
click at [320, 537] on span "Salir" at bounding box center [322, 539] width 21 height 29
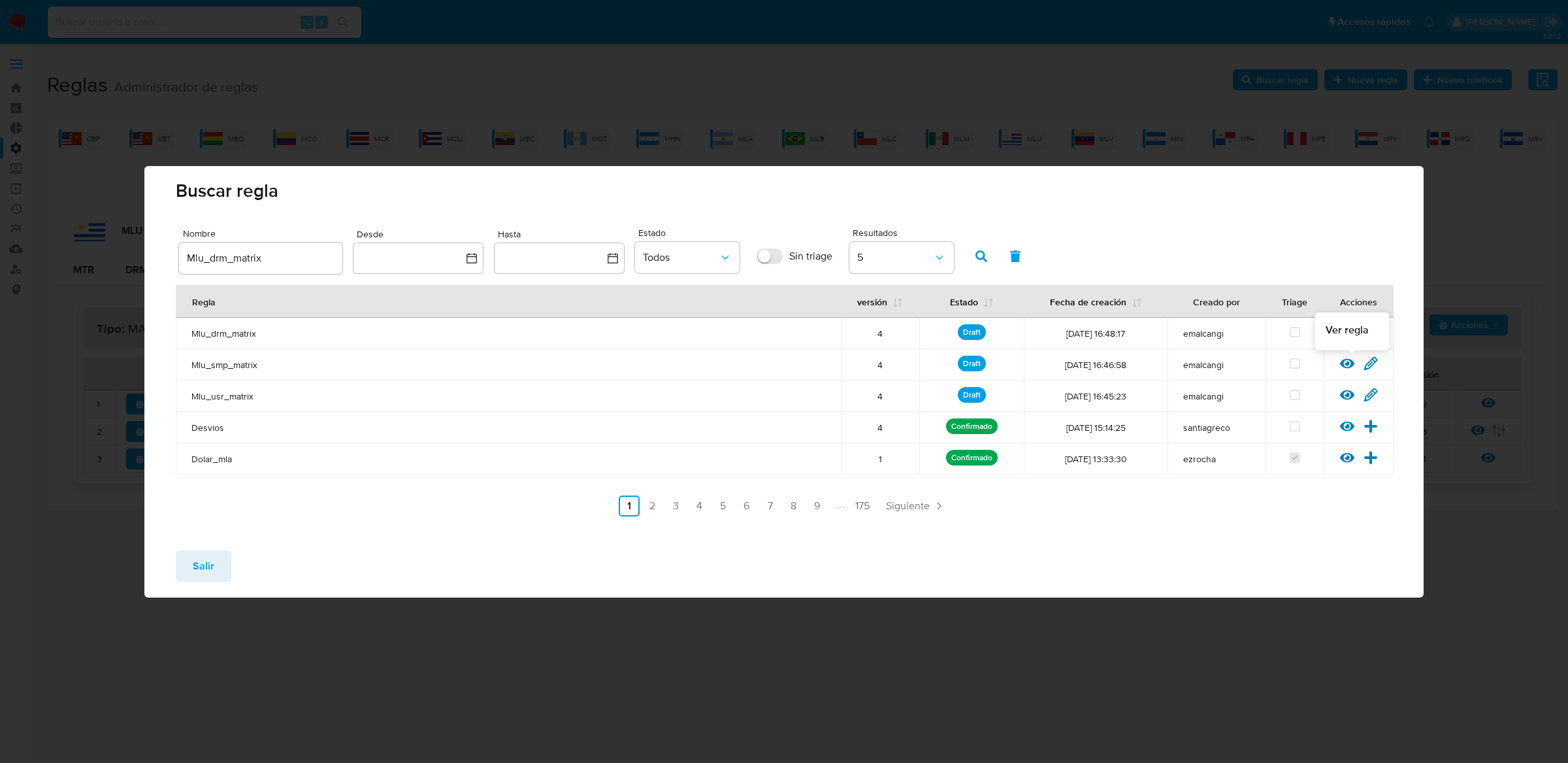
click at [1346, 369] on icon at bounding box center [1346, 363] width 14 height 14
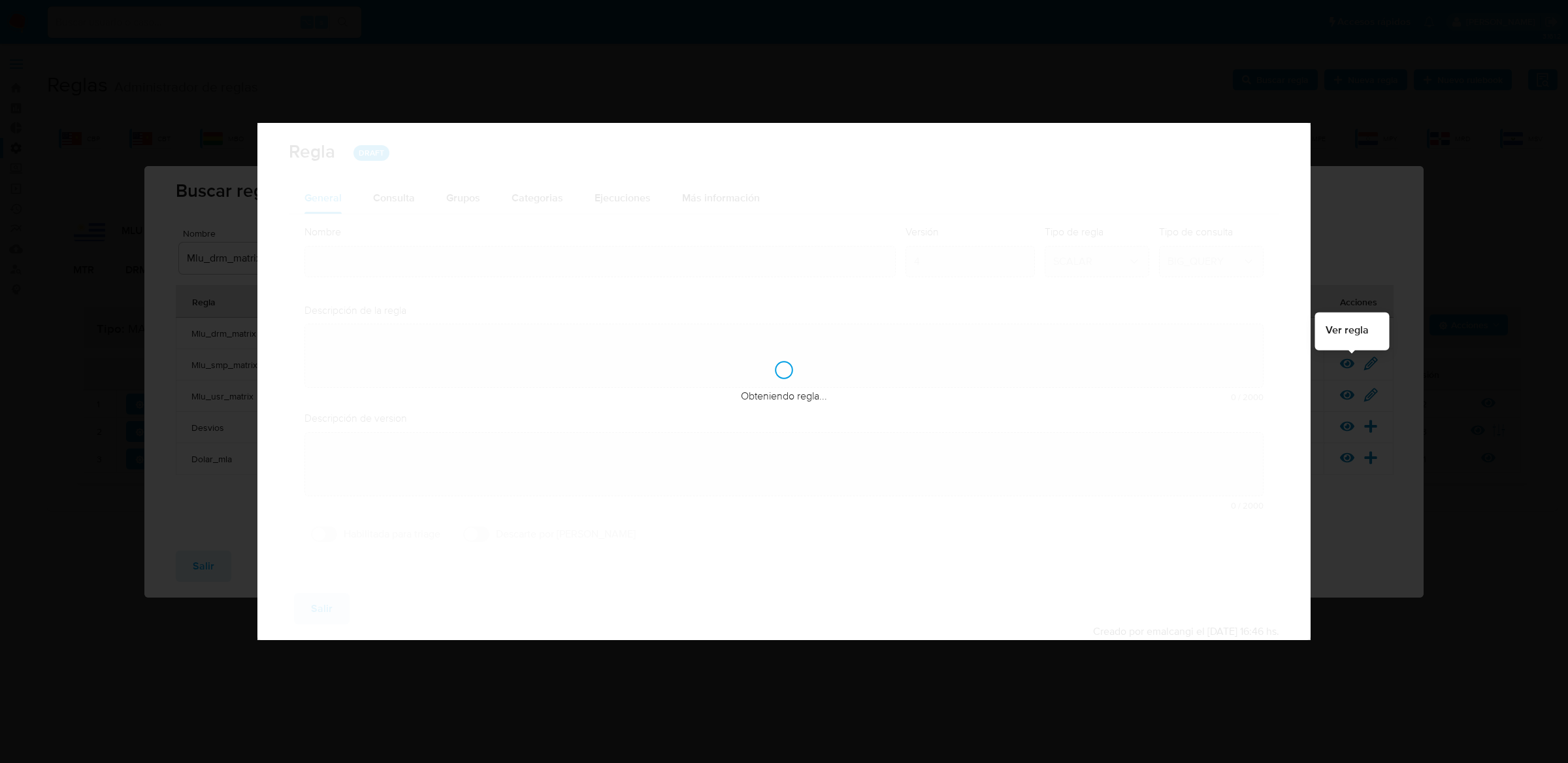
type input "Mlu_smp_matrix"
type textarea "Rule que contiene lógica de cálculo de riesgo. como pertenece al rulebook smp l…"
type textarea "Matriz unificada"
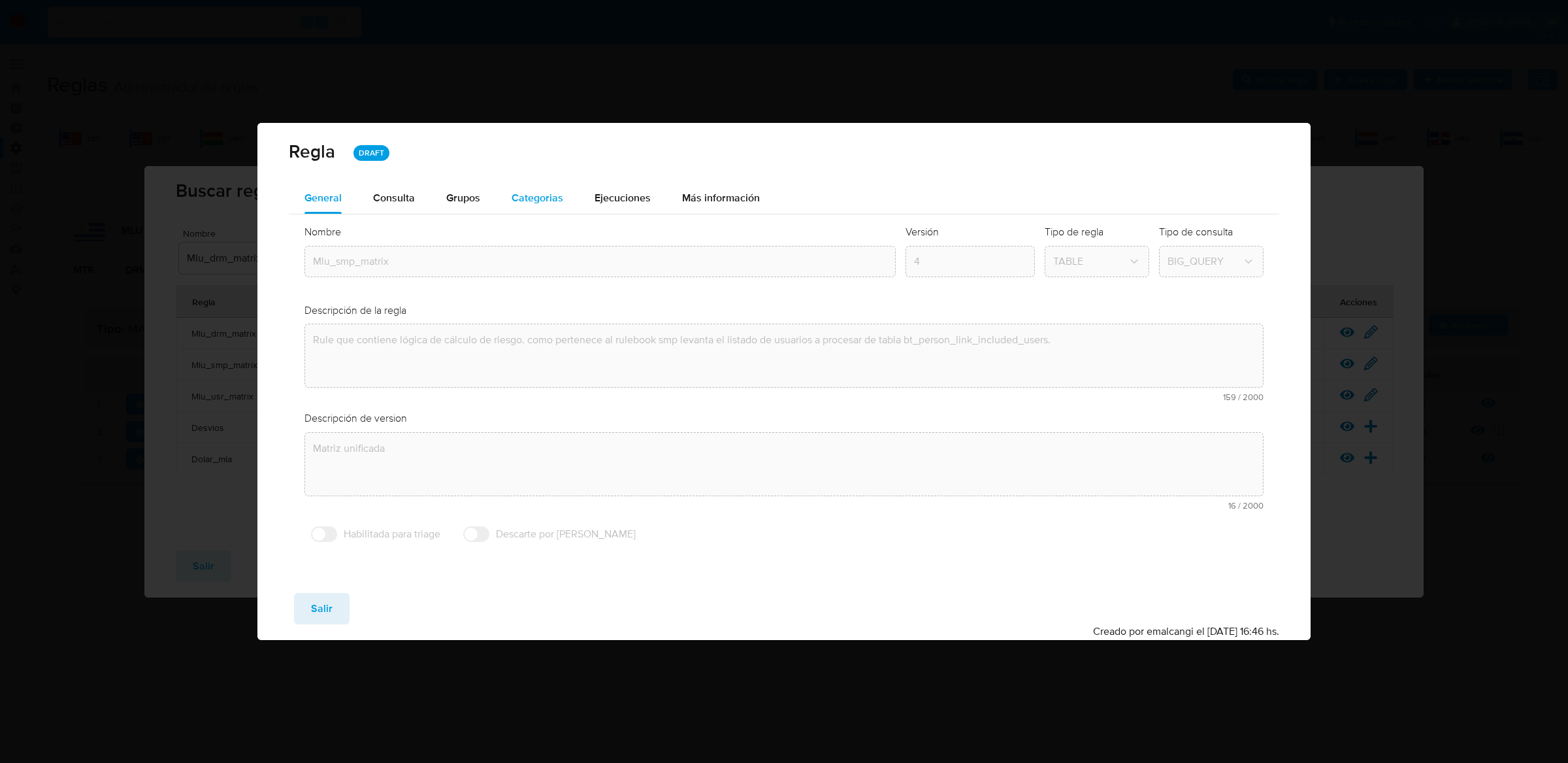
click at [568, 206] on button "Categorias" at bounding box center [537, 197] width 83 height 32
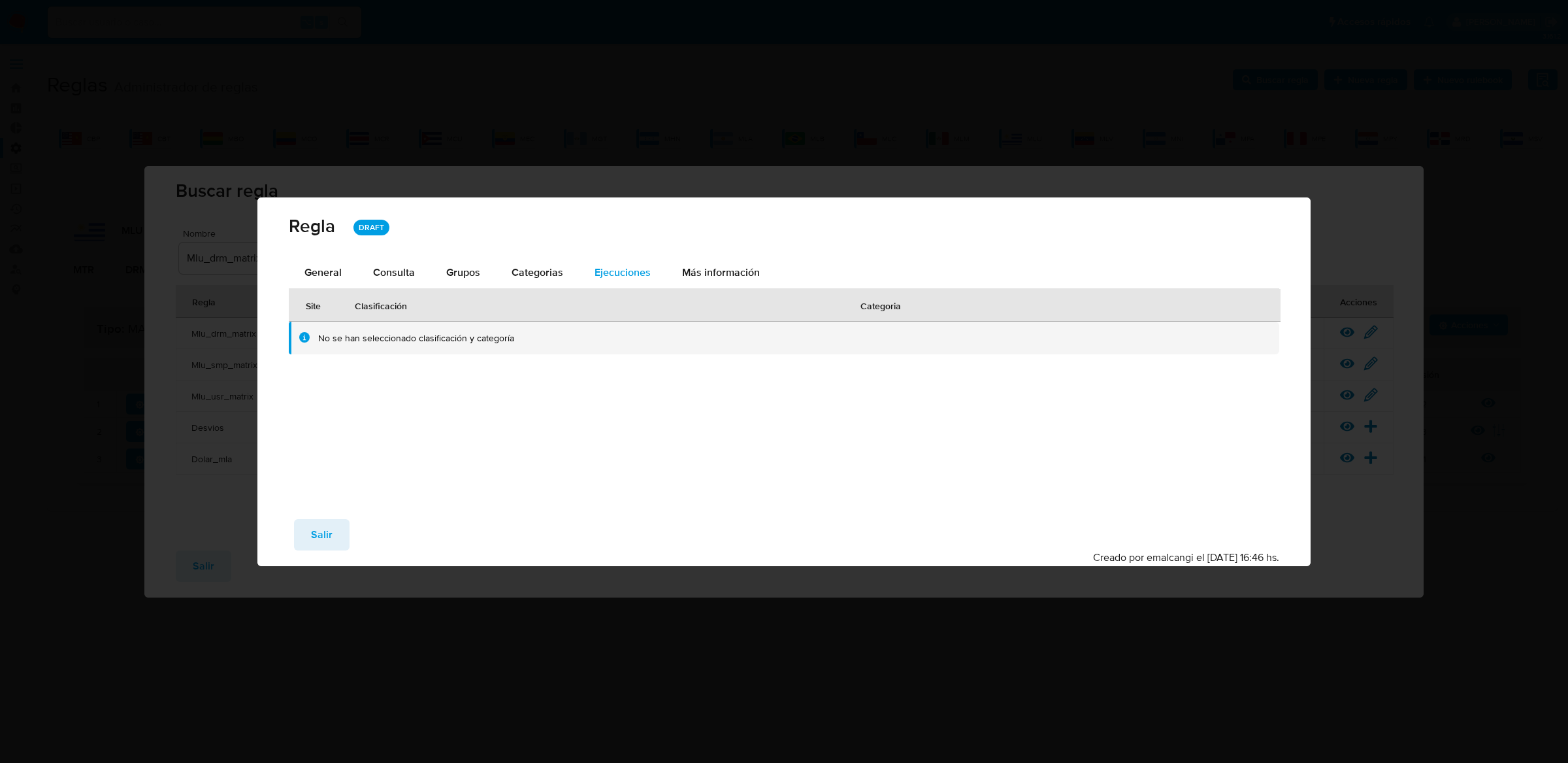
click at [618, 262] on div "Ejecuciones" at bounding box center [622, 273] width 56 height 32
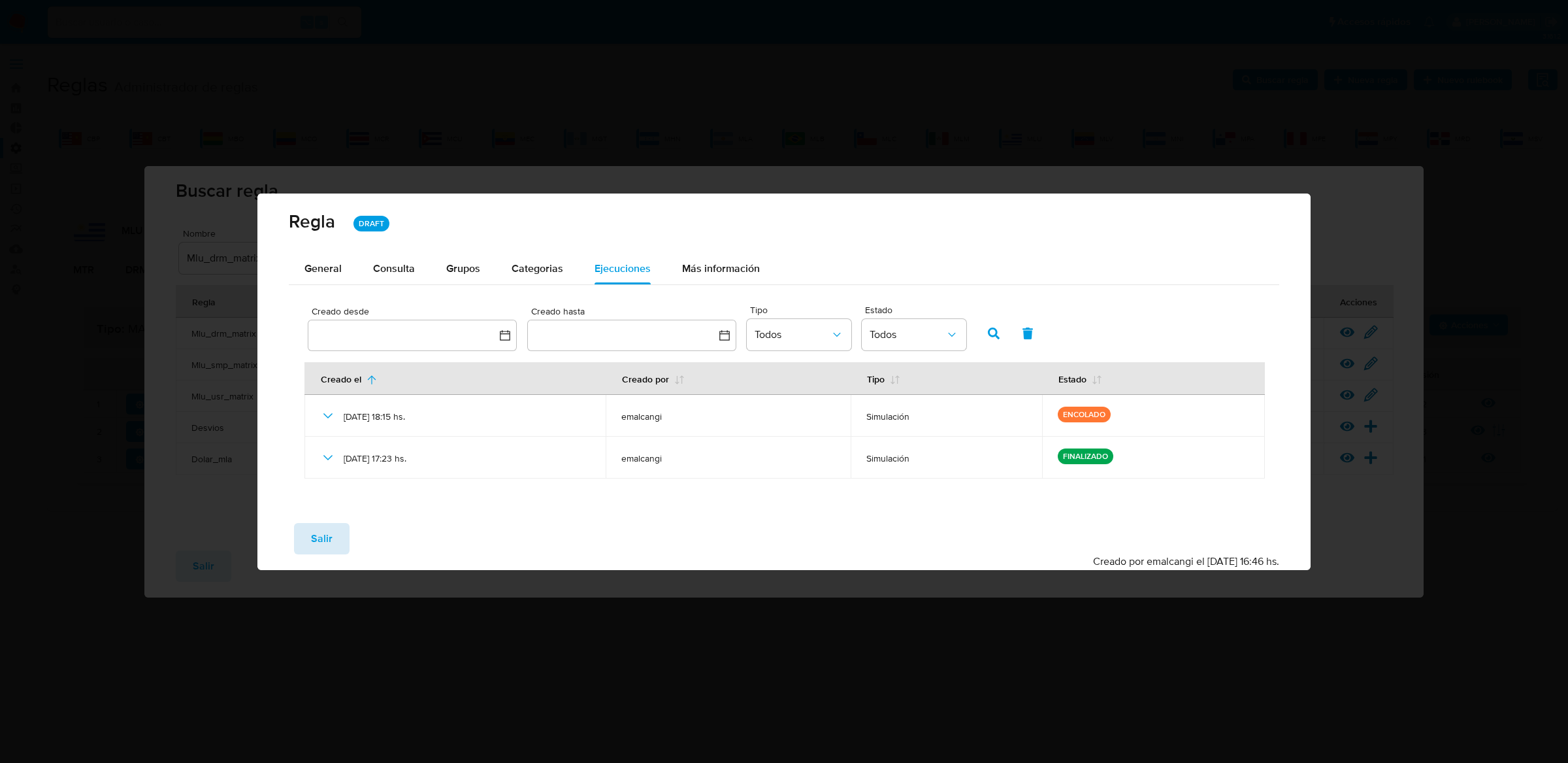
click at [315, 538] on span "Salir" at bounding box center [322, 539] width 21 height 29
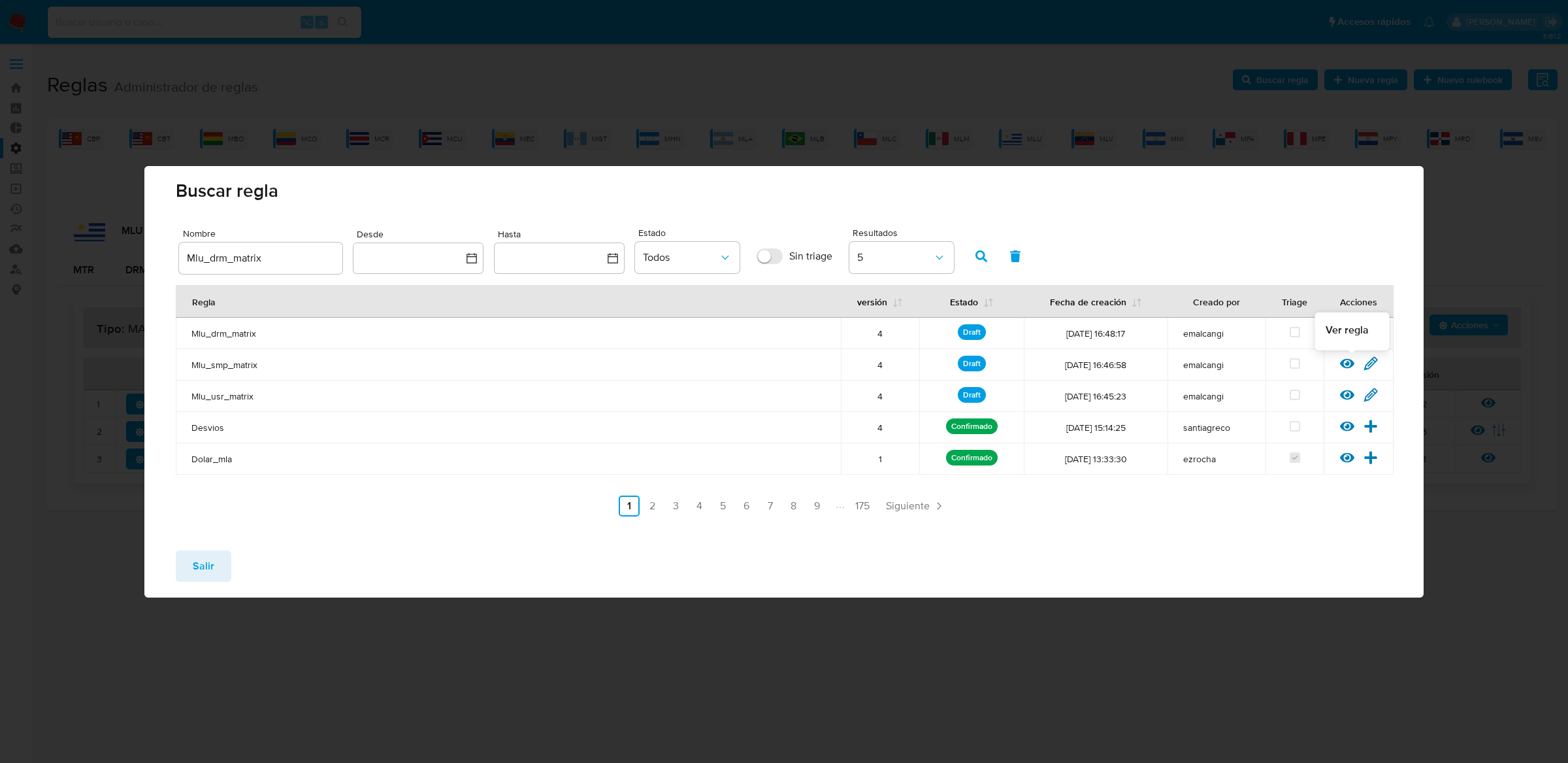
click at [1353, 369] on icon at bounding box center [1346, 363] width 14 height 14
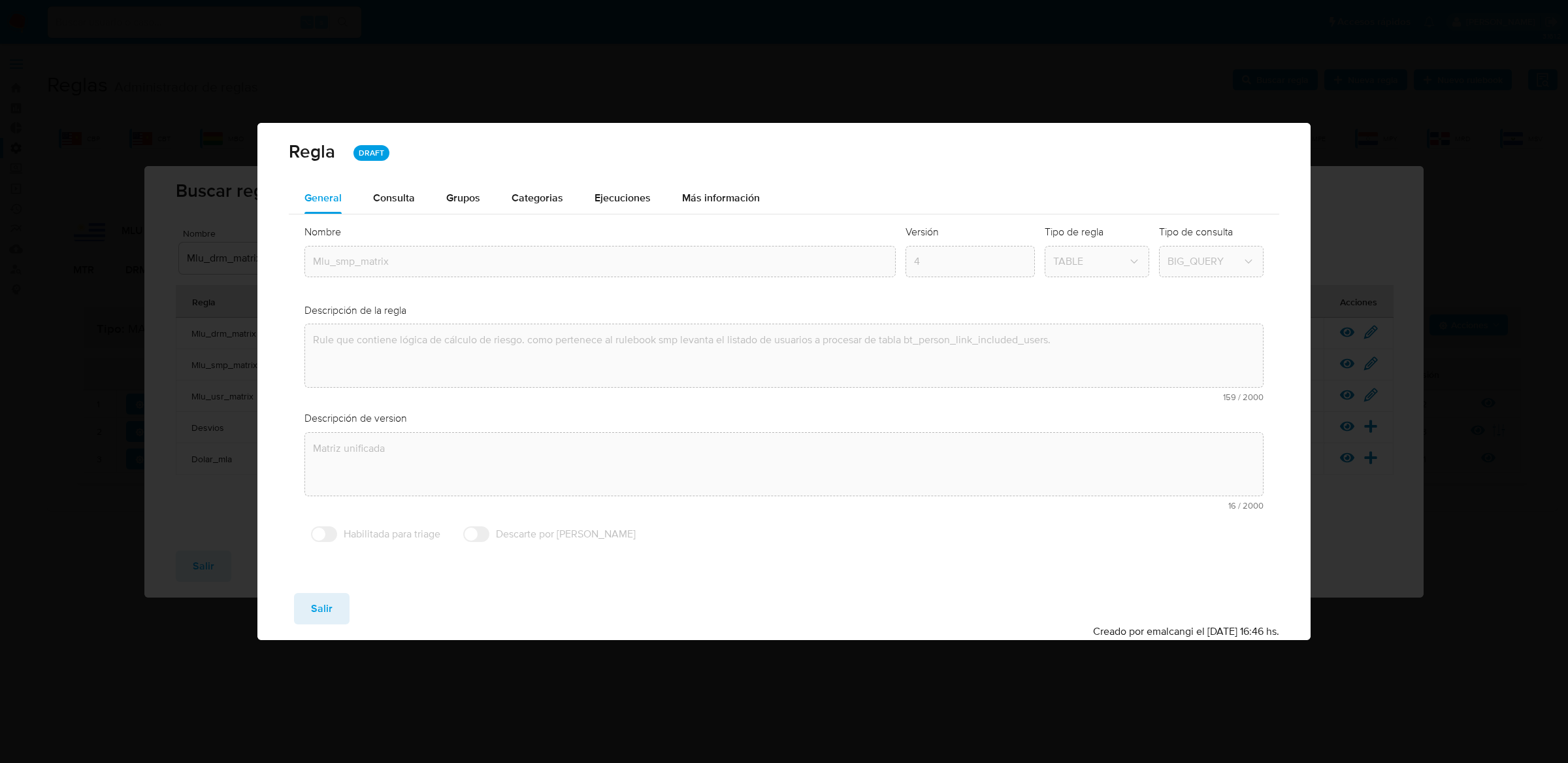
click at [635, 216] on div "Nombre text-es Mlu_smp_matrix text-pt Mlu_smp_matrix Aceptar Versión 4 Tipo de …" at bounding box center [784, 387] width 991 height 345
click at [635, 195] on span "Ejecuciones" at bounding box center [622, 197] width 56 height 15
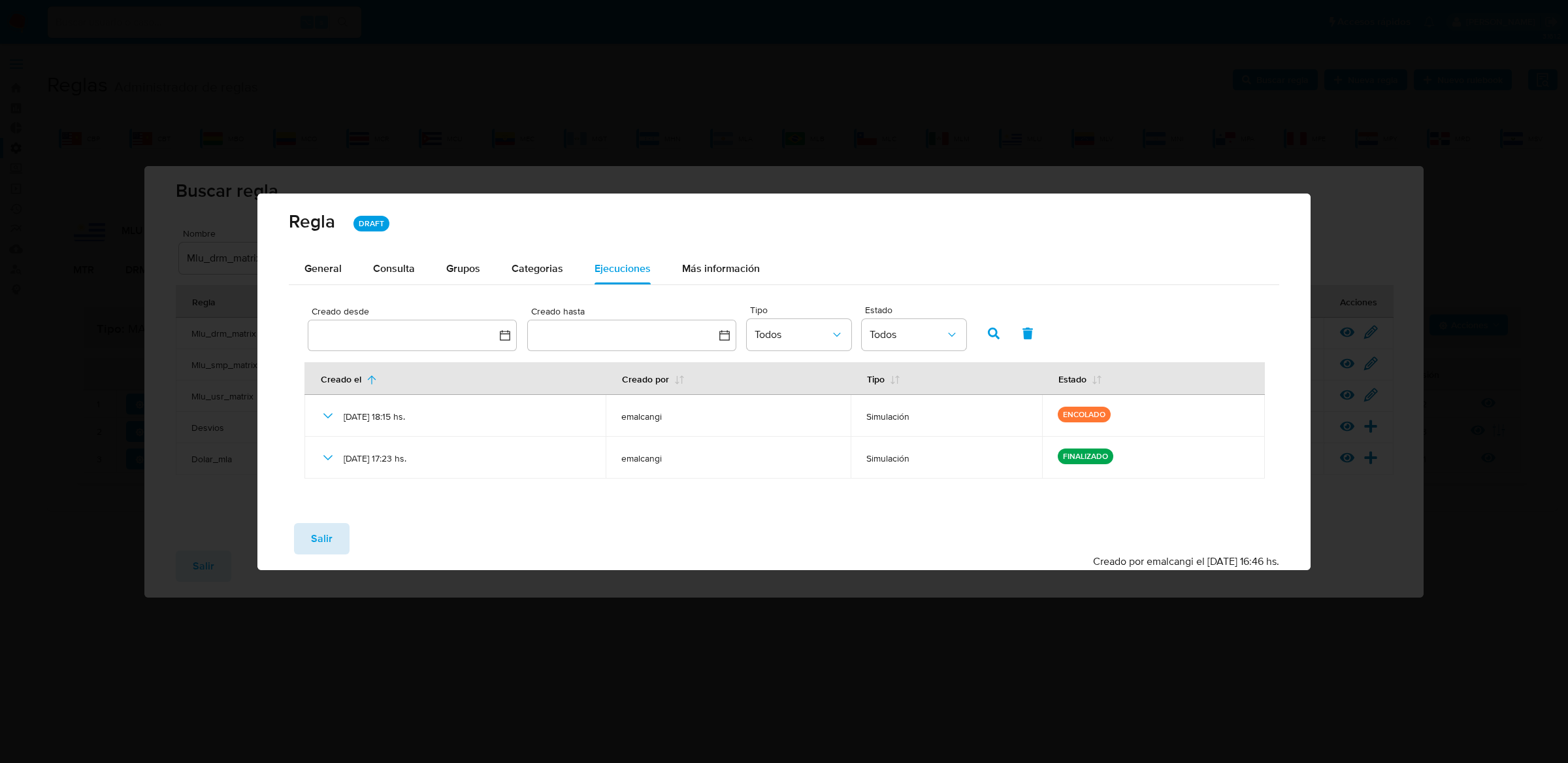
click at [311, 550] on span "Salir" at bounding box center [322, 539] width 21 height 29
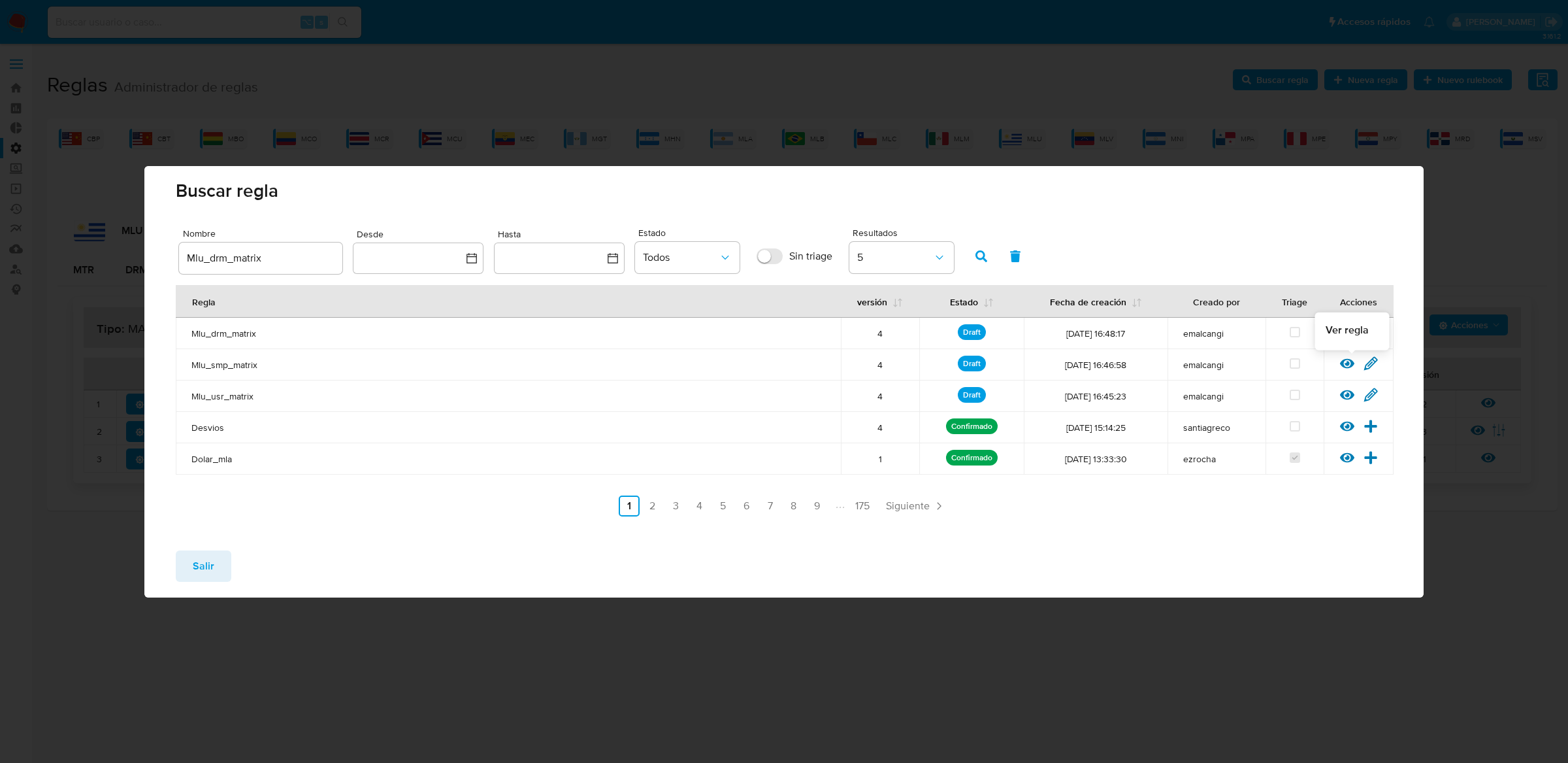
click at [1355, 369] on div at bounding box center [1351, 367] width 23 height 13
click at [1352, 363] on icon at bounding box center [1346, 363] width 14 height 10
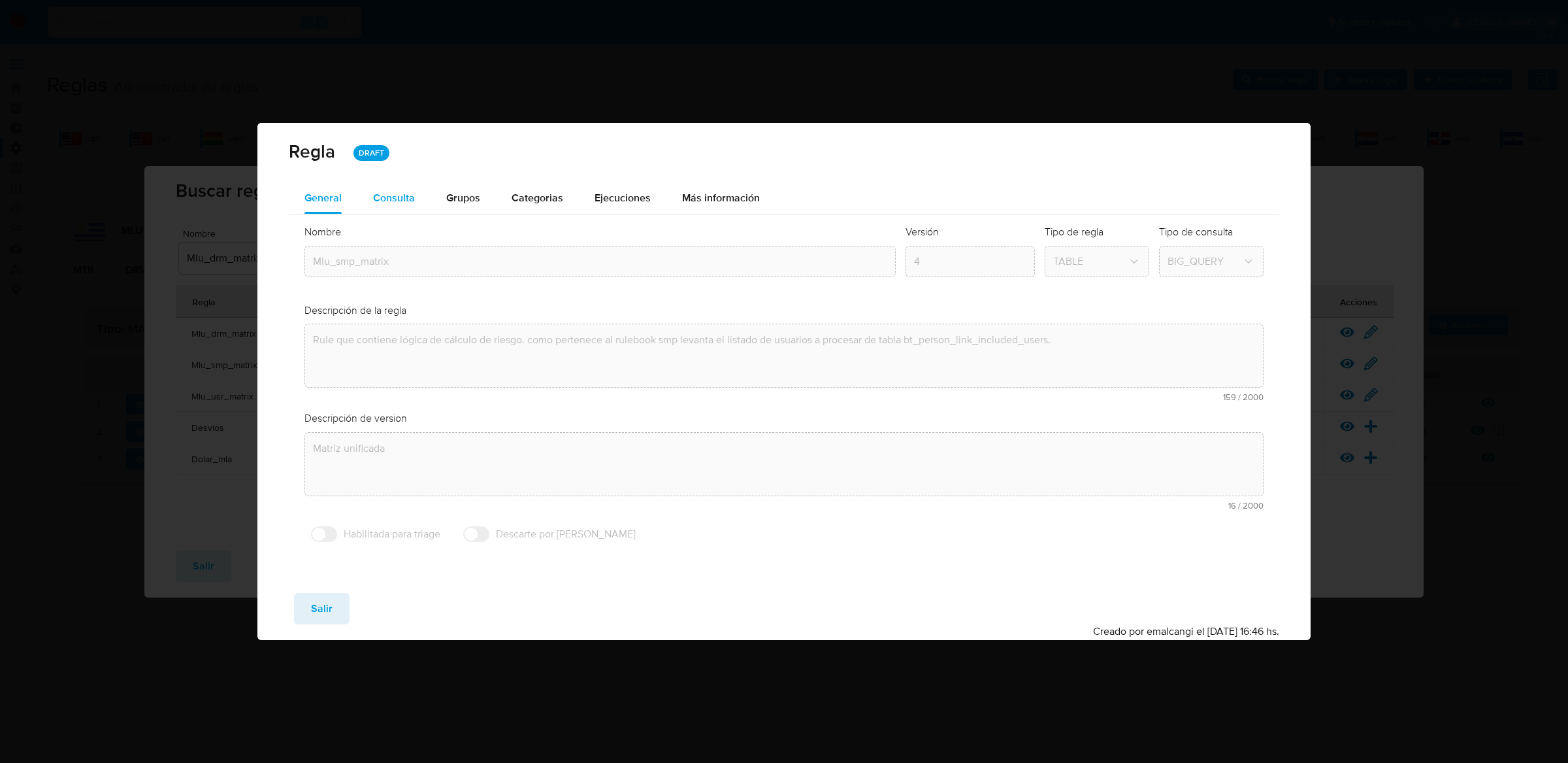
click at [406, 197] on span "Consulta" at bounding box center [393, 197] width 41 height 15
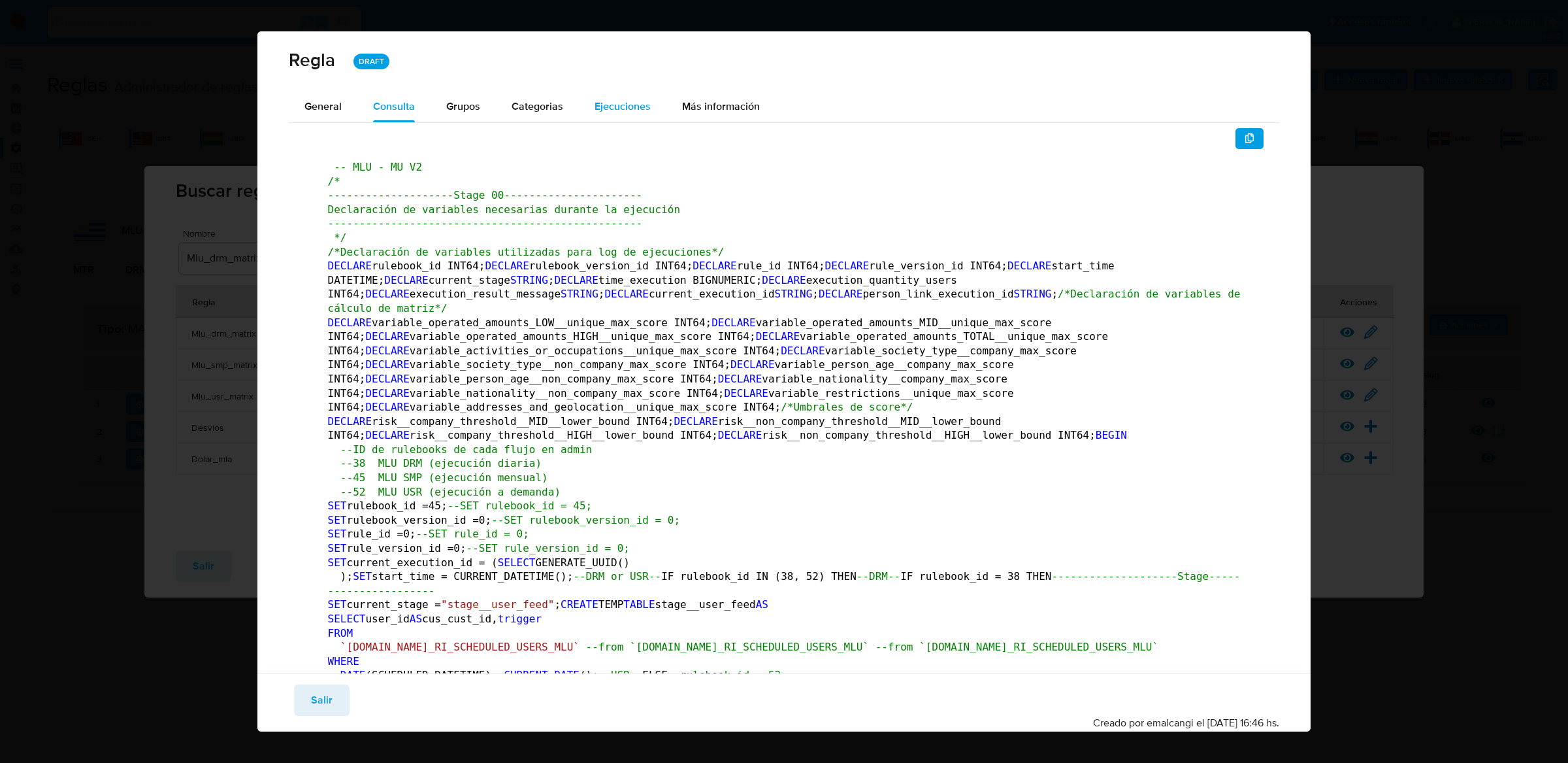
click at [617, 100] on span "Ejecuciones" at bounding box center [622, 106] width 56 height 15
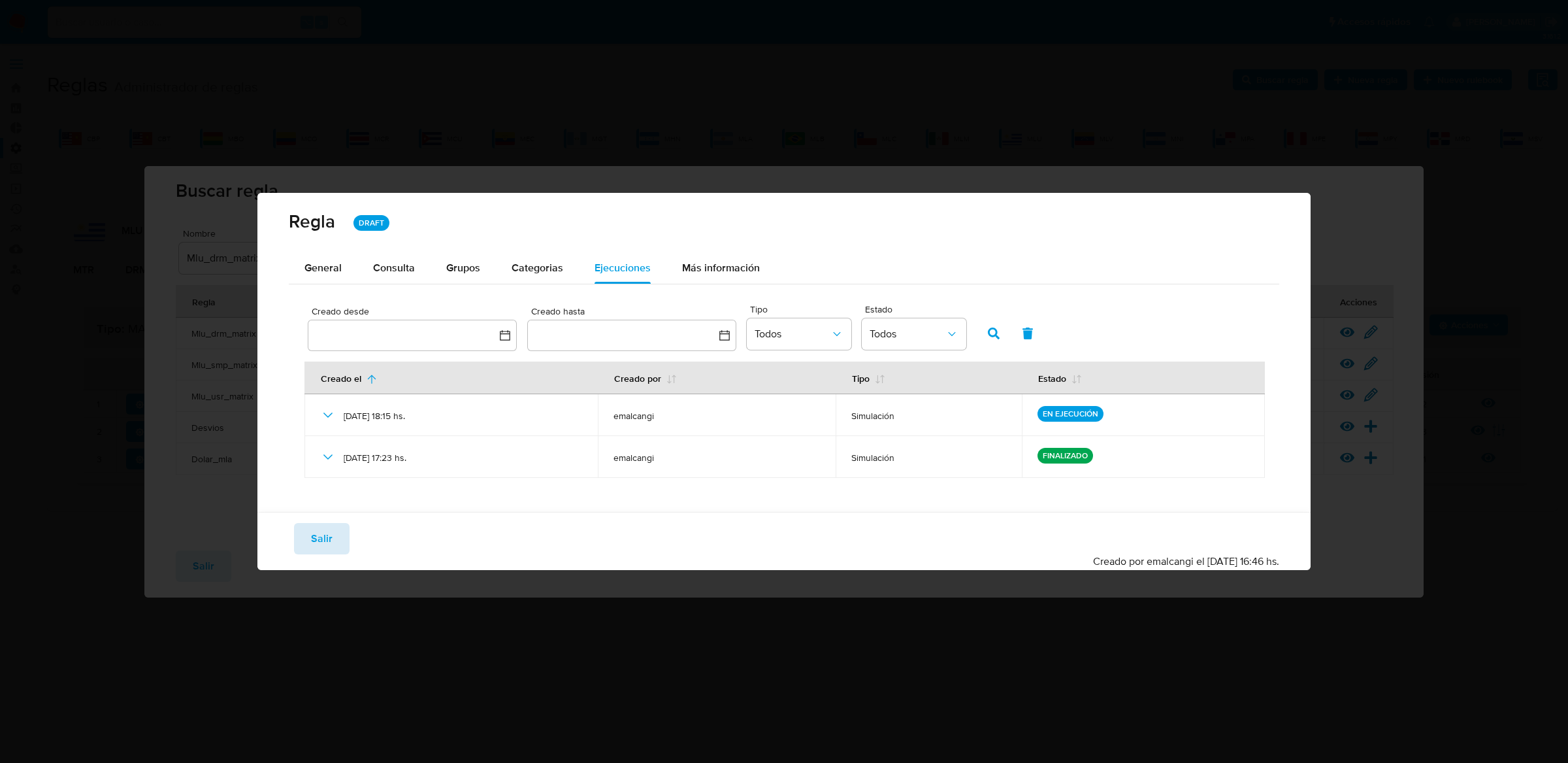
click at [303, 532] on button "Salir" at bounding box center [322, 539] width 56 height 32
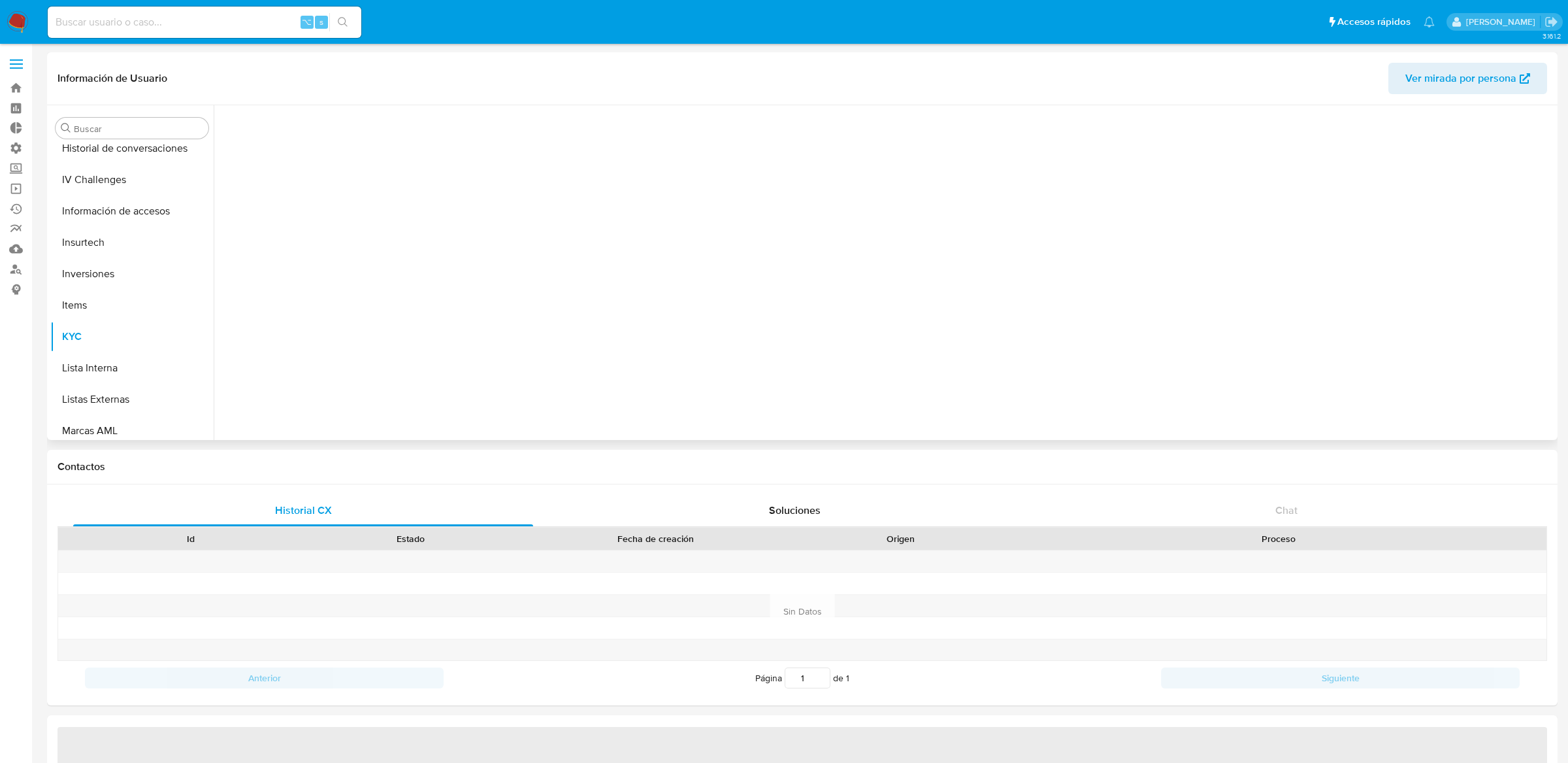
scroll to position [677, 0]
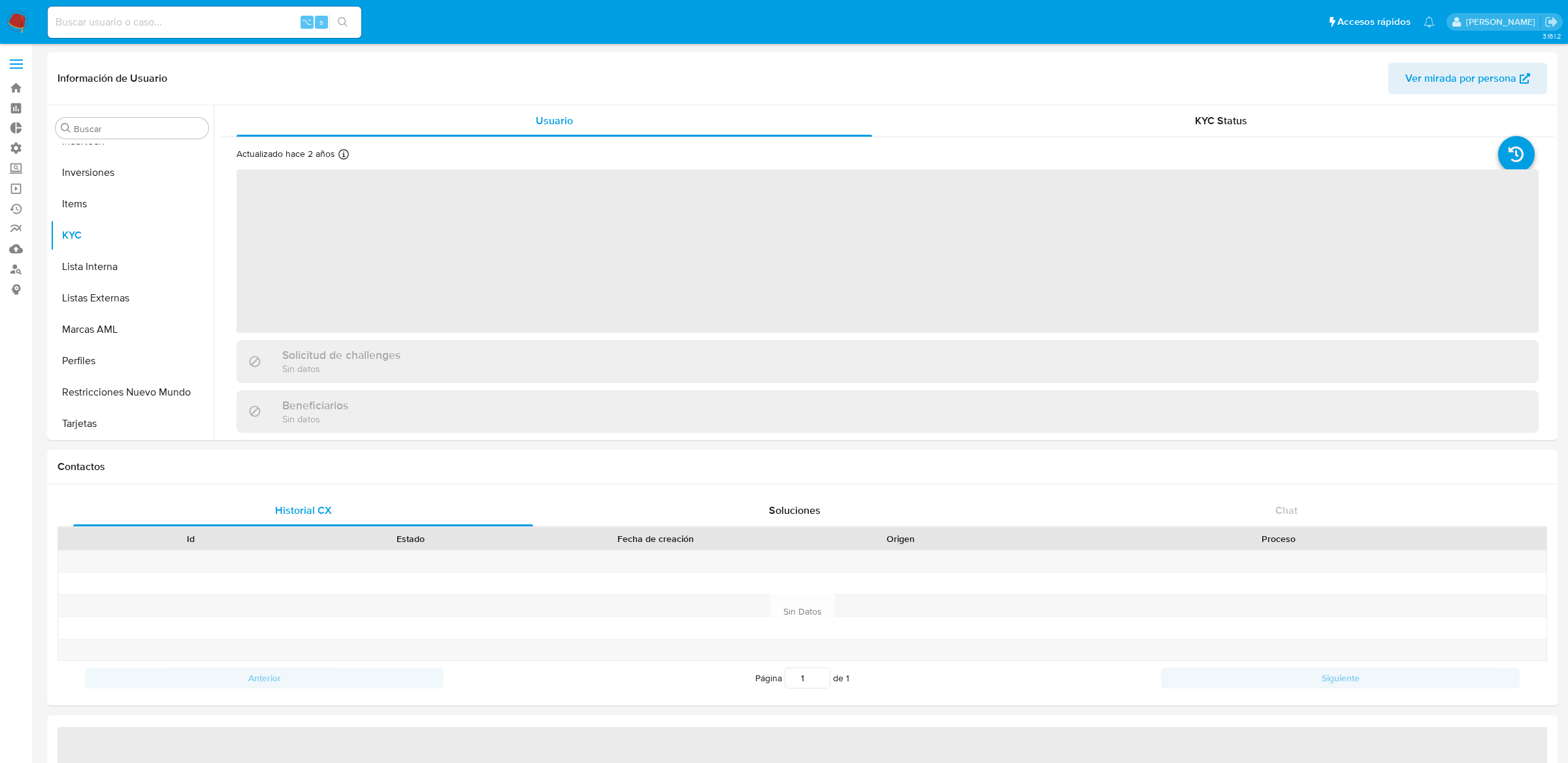
click at [19, 56] on label at bounding box center [16, 64] width 33 height 27
click at [0, 0] on input "checkbox" at bounding box center [0, 0] width 0 height 0
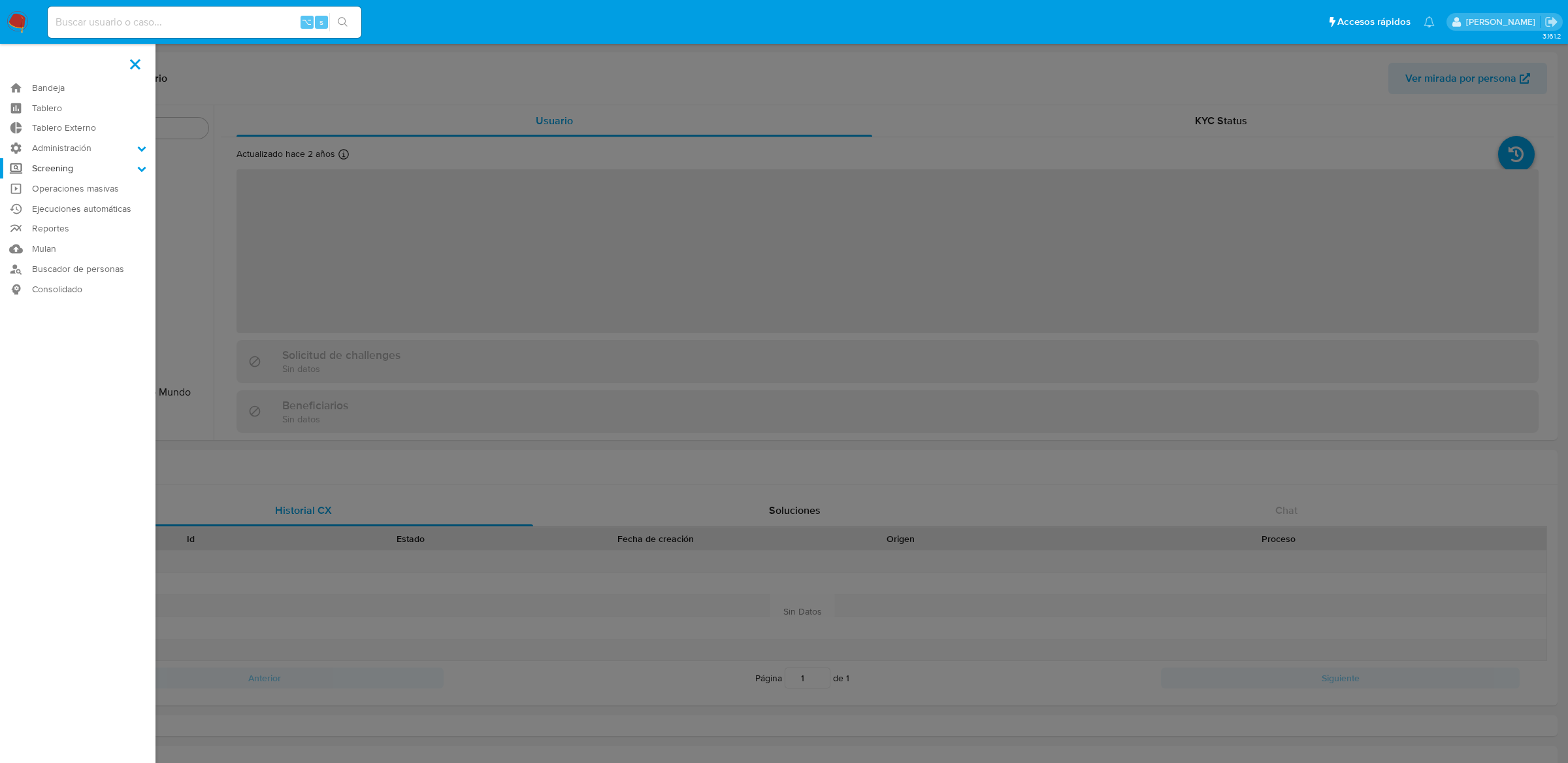
select select "10"
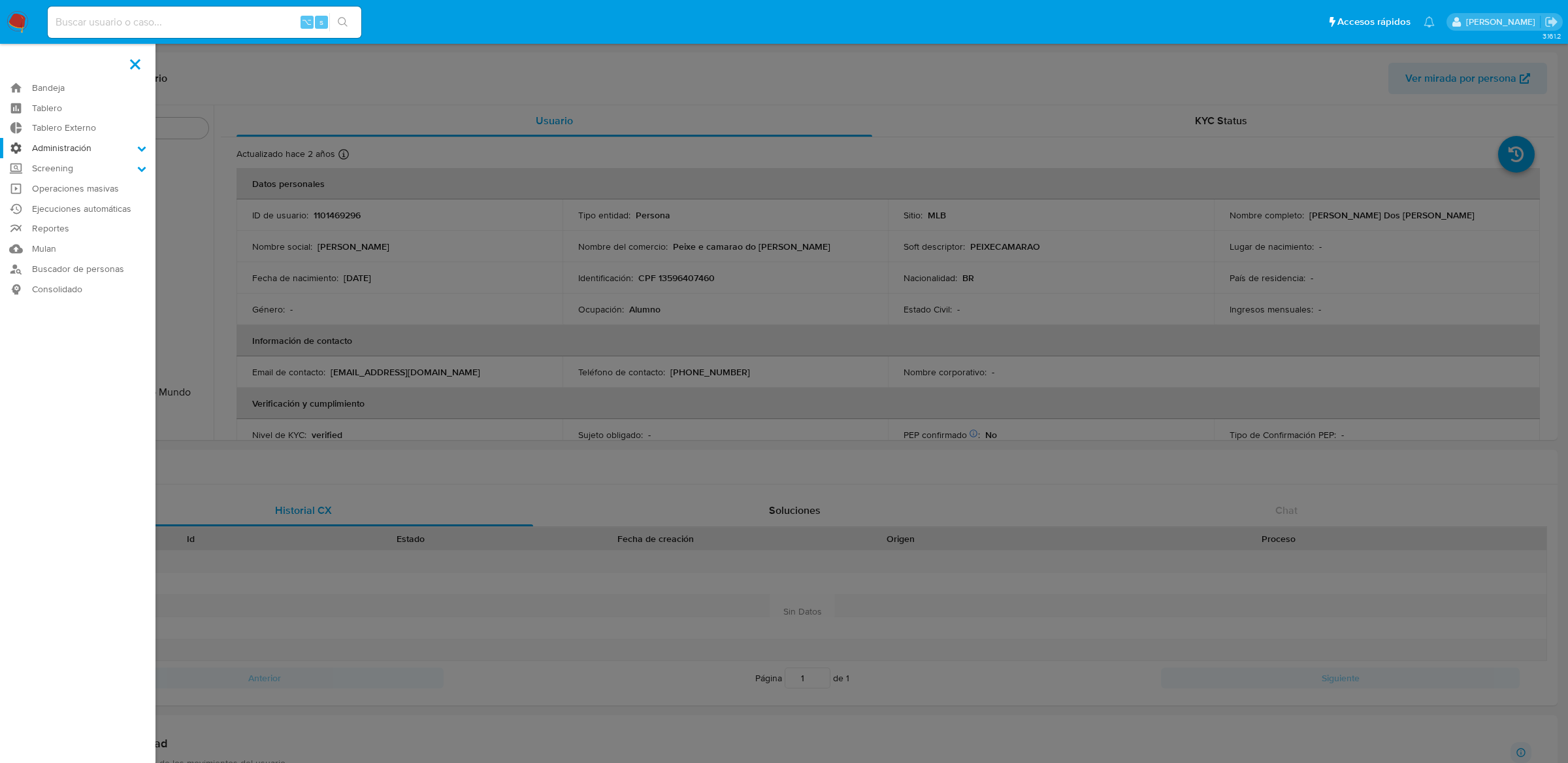
click at [52, 153] on label "Administración" at bounding box center [77, 147] width 155 height 20
click at [0, 0] on input "Administración" at bounding box center [0, 0] width 0 height 0
click at [55, 168] on link "Reglas" at bounding box center [77, 166] width 155 height 16
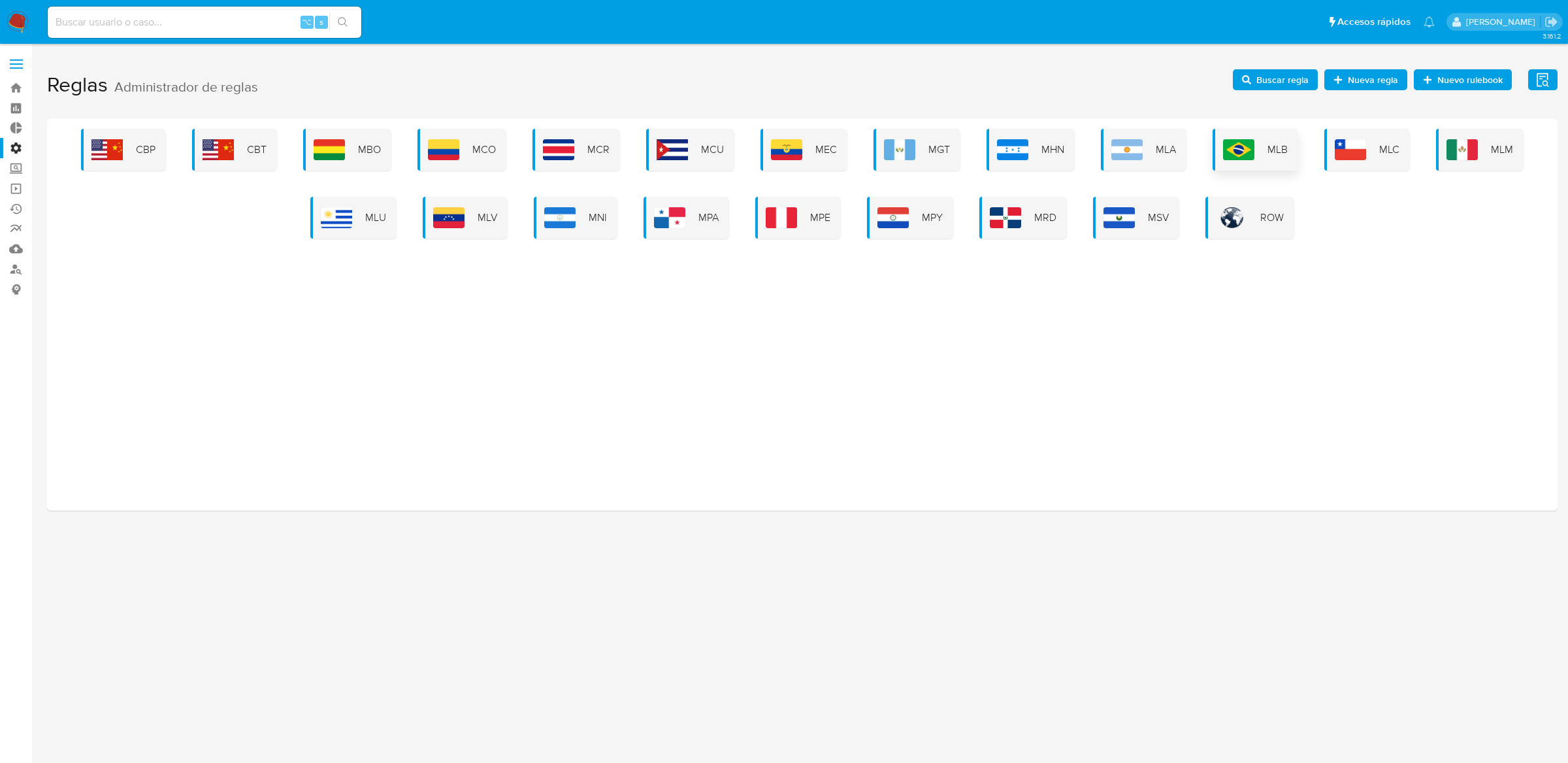
click at [1233, 155] on img at bounding box center [1239, 150] width 32 height 21
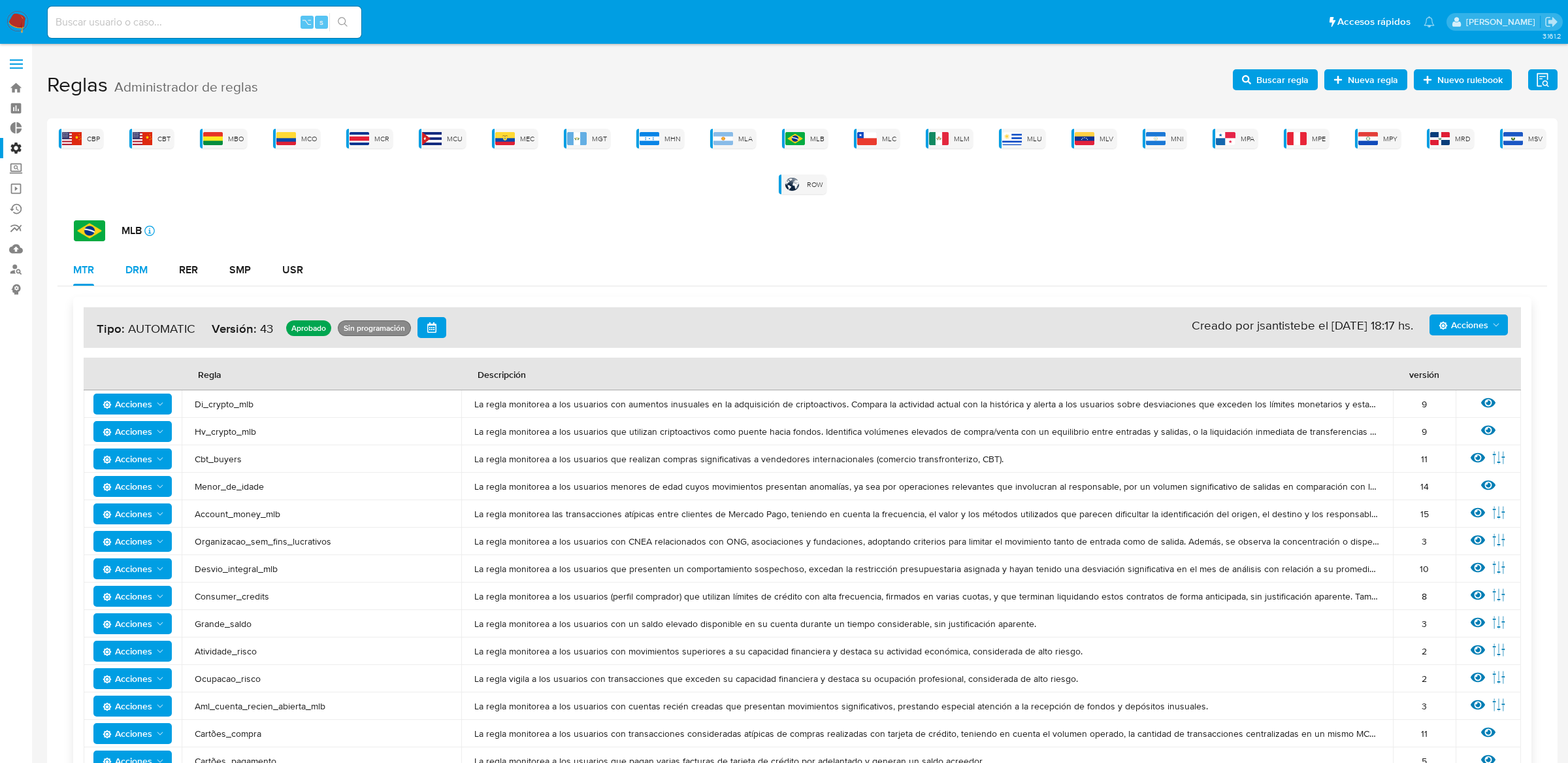
click at [142, 273] on div "DRM" at bounding box center [136, 270] width 22 height 11
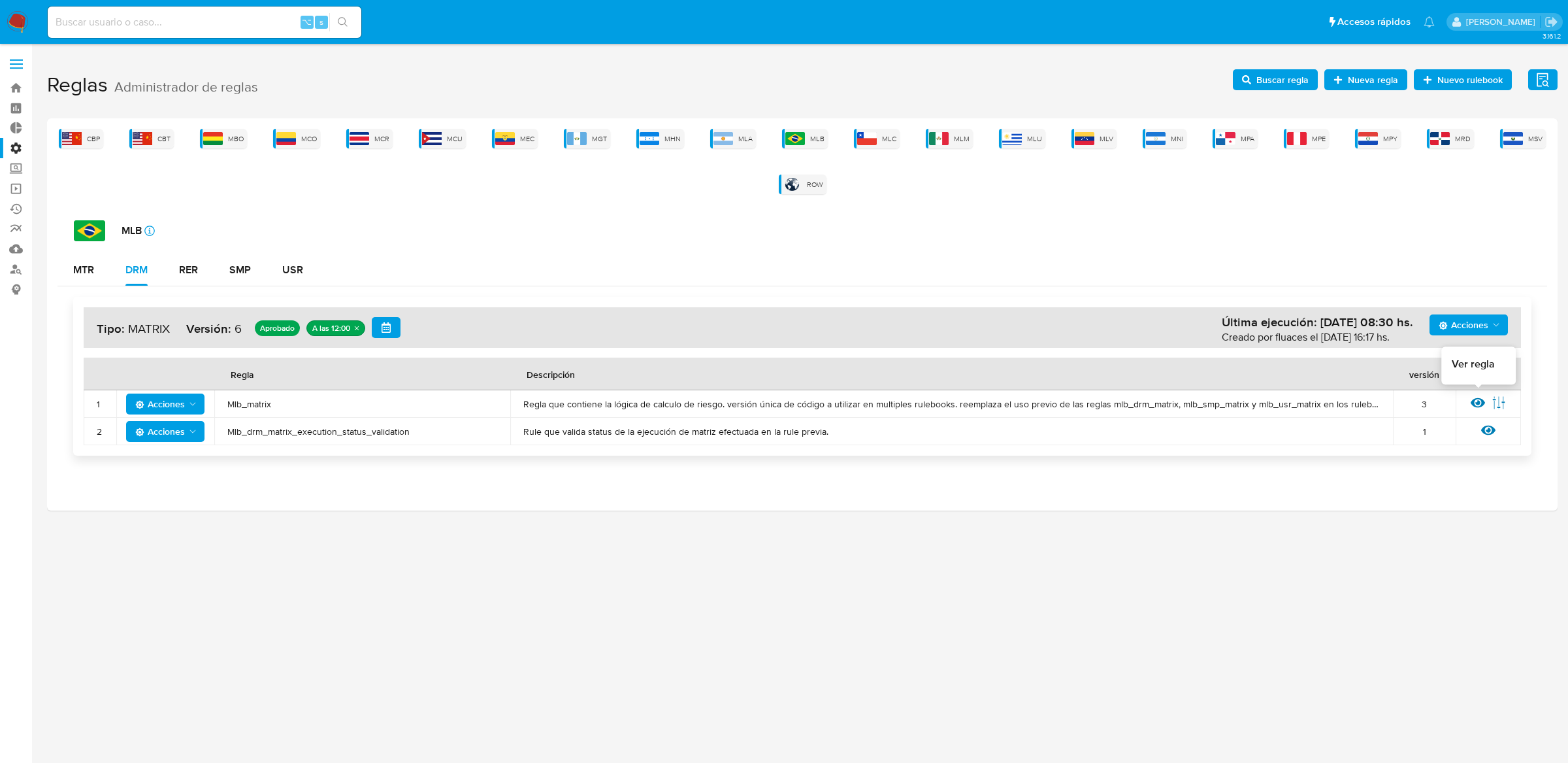
click at [1480, 408] on icon at bounding box center [1477, 402] width 14 height 14
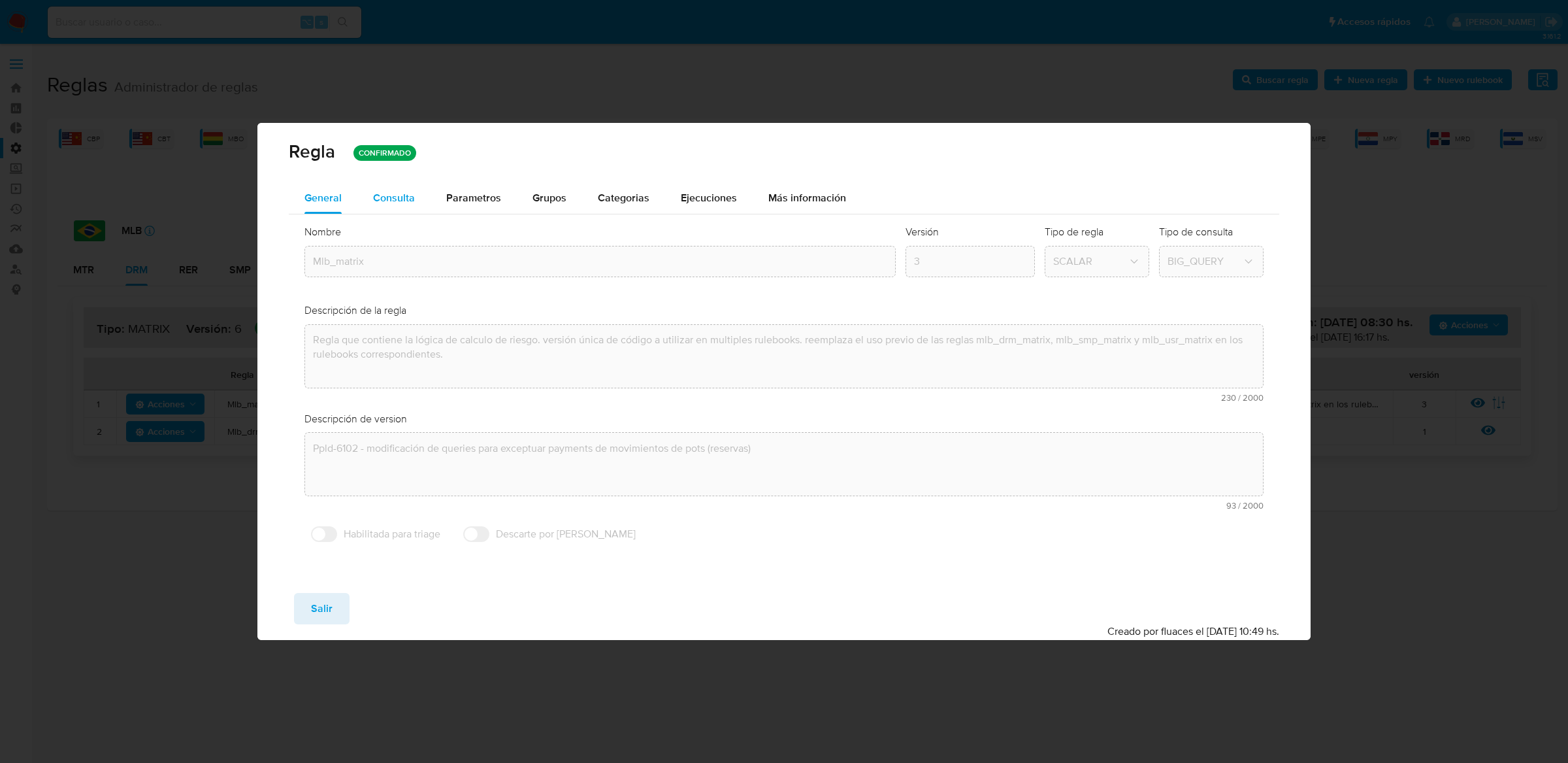
click at [389, 187] on div "Consulta" at bounding box center [393, 197] width 41 height 32
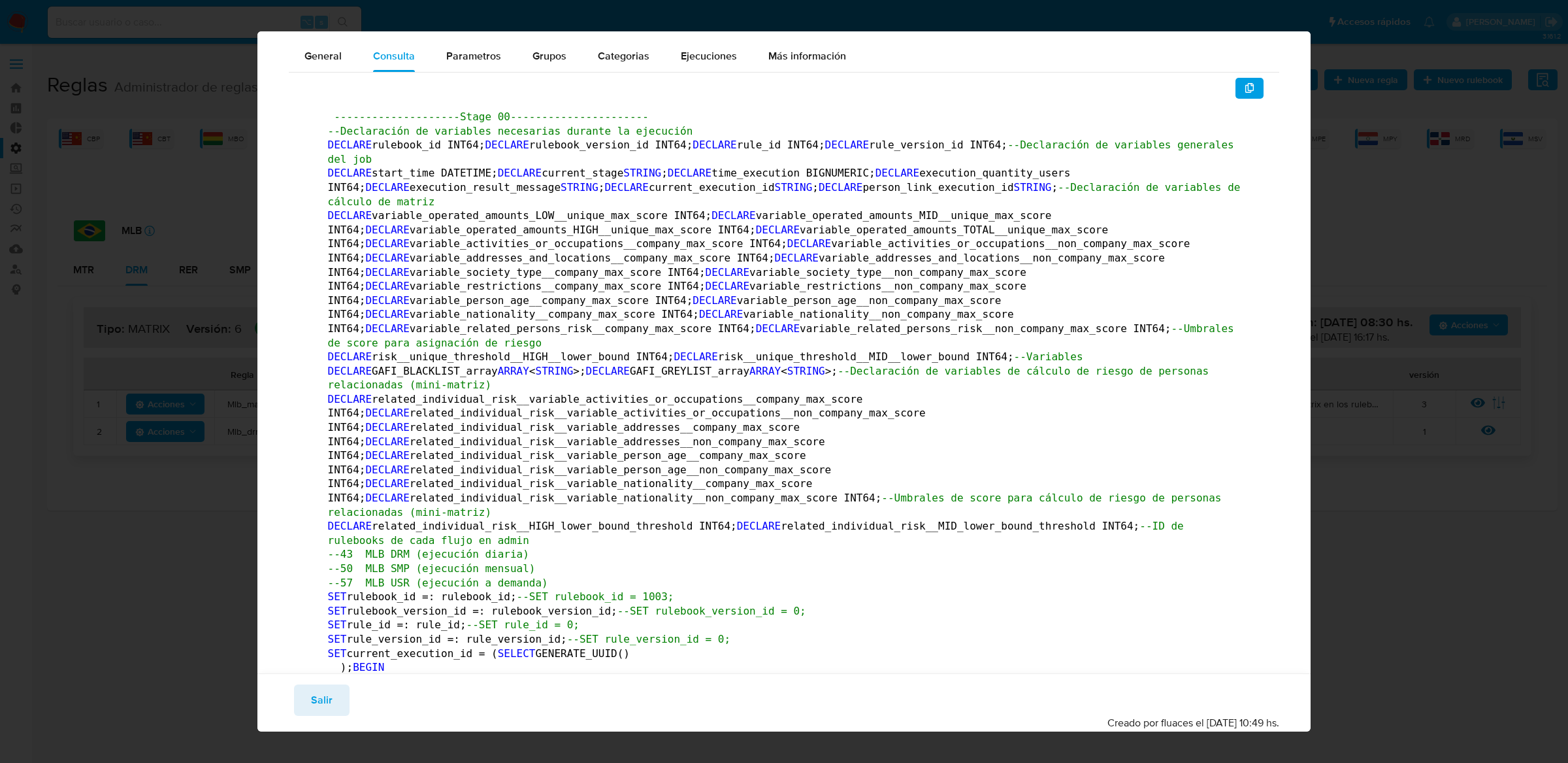
drag, startPoint x: 552, startPoint y: 600, endPoint x: 340, endPoint y: 588, distance: 212.3
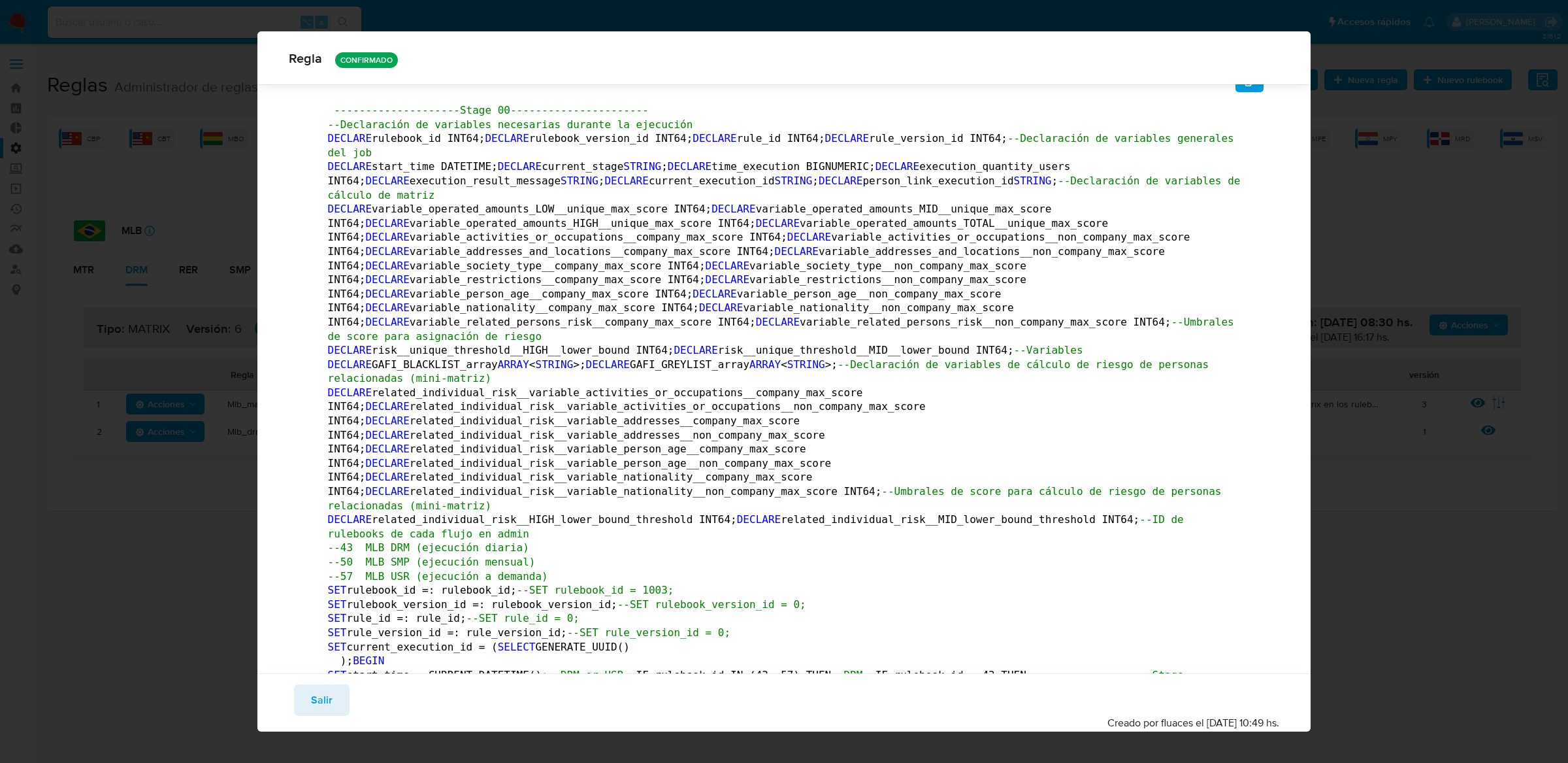
scroll to position [82, 0]
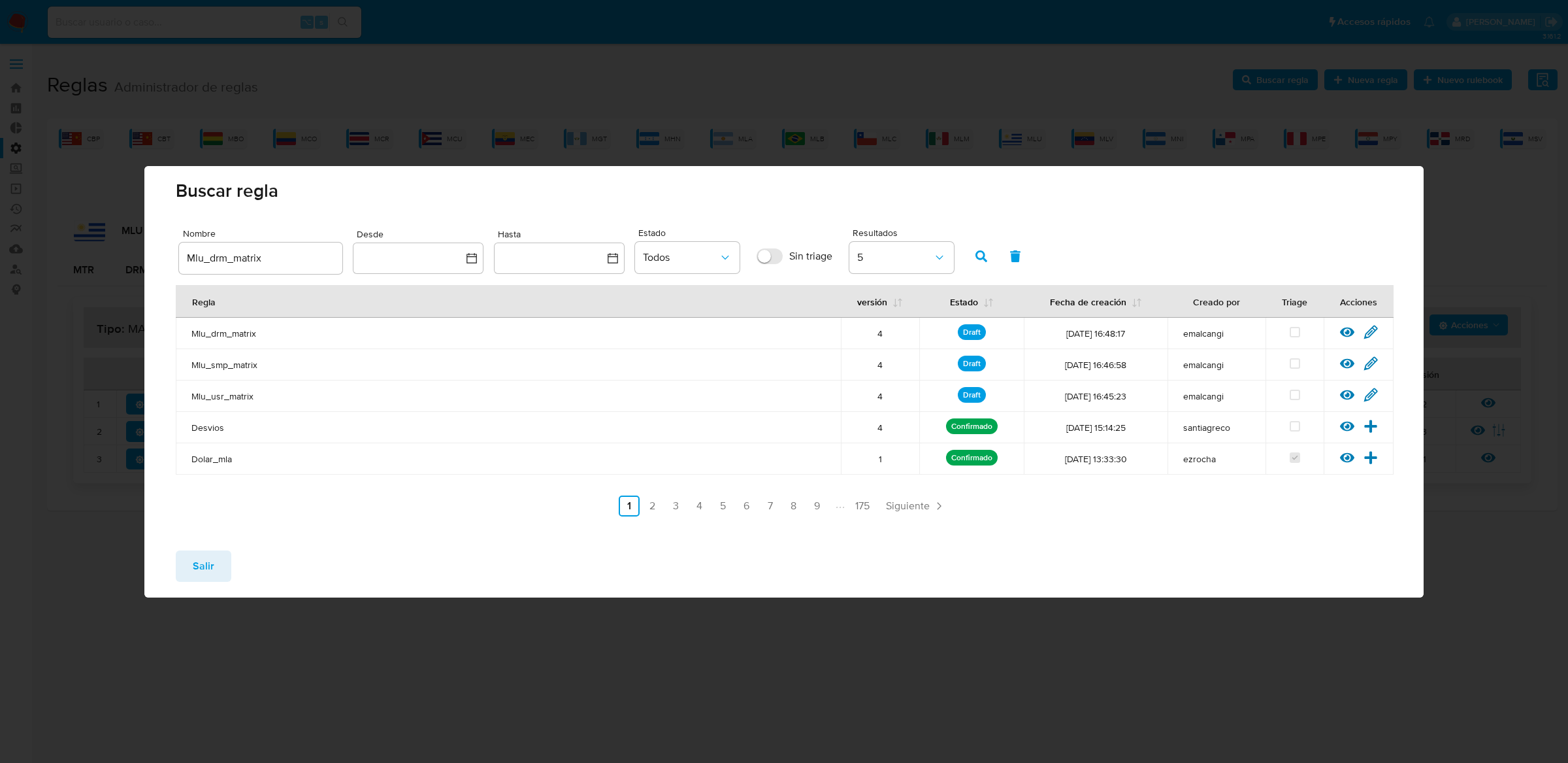
click at [1348, 360] on icon at bounding box center [1346, 363] width 14 height 14
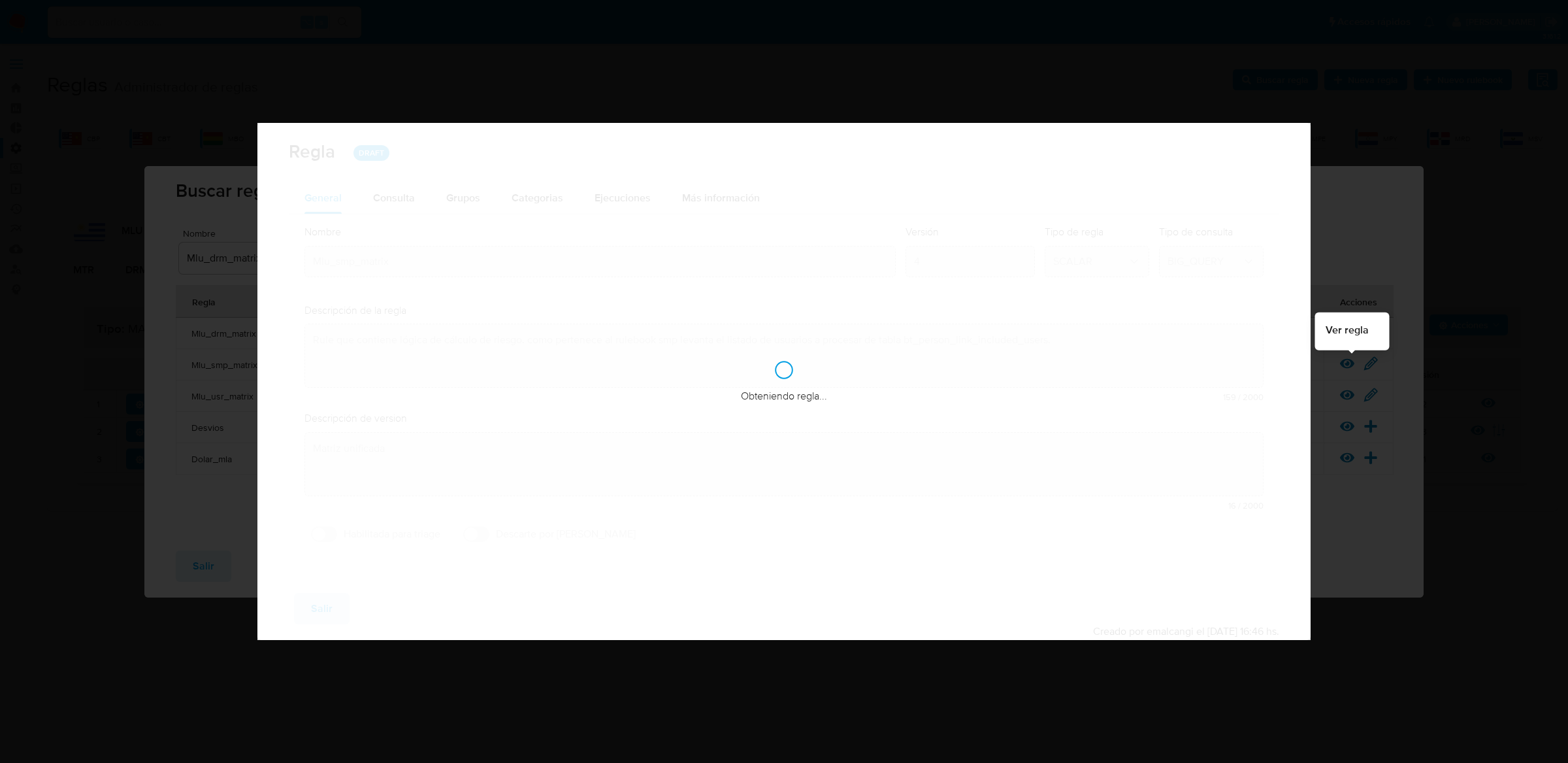
click at [1348, 360] on div "Reglas Administrador de reglas Evidencias Nuevo rulebook Nueva regla Buscar reg…" at bounding box center [802, 286] width 1511 height 448
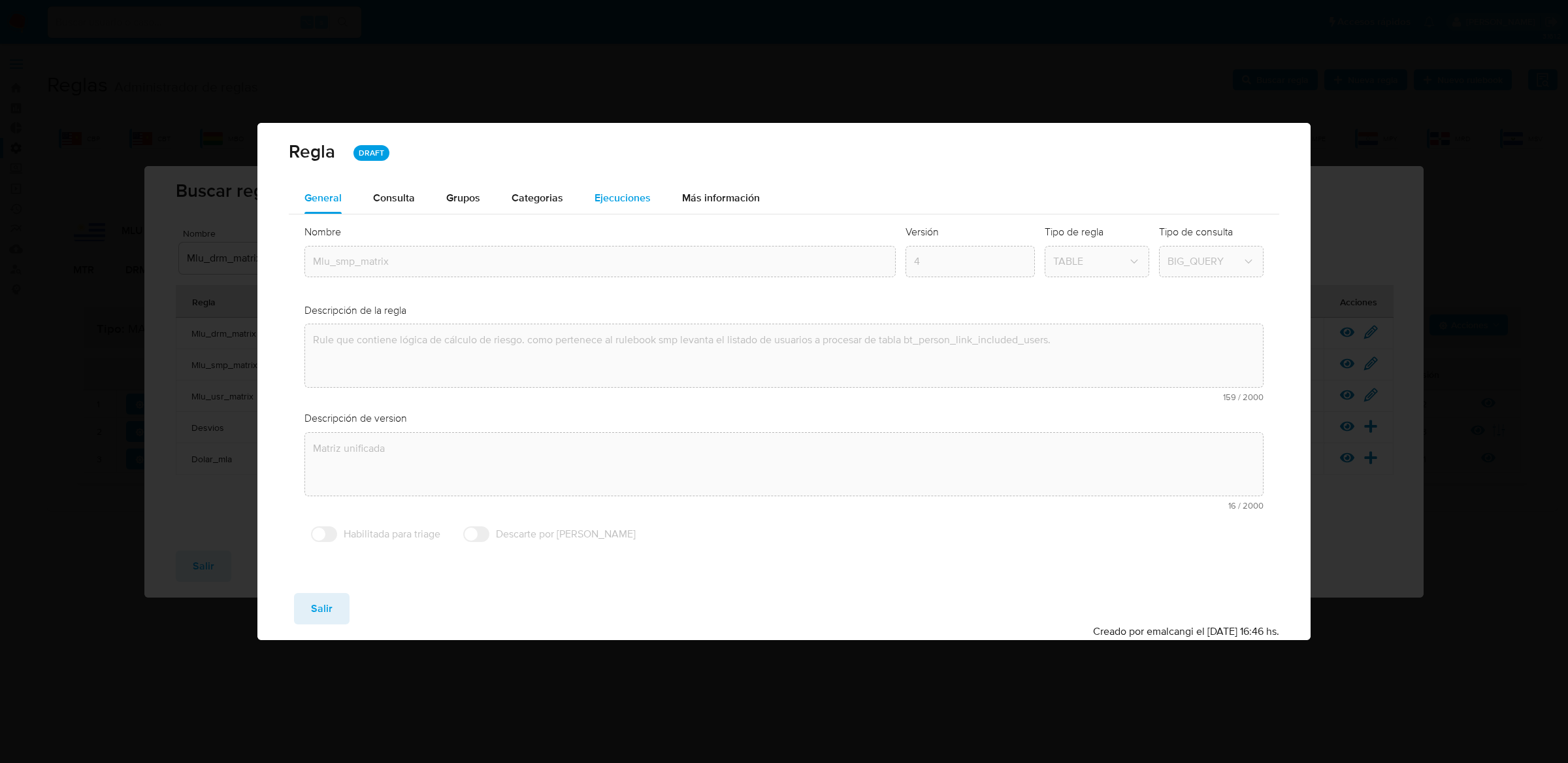
click at [613, 193] on span "Ejecuciones" at bounding box center [622, 197] width 56 height 15
